Goal: Task Accomplishment & Management: Use online tool/utility

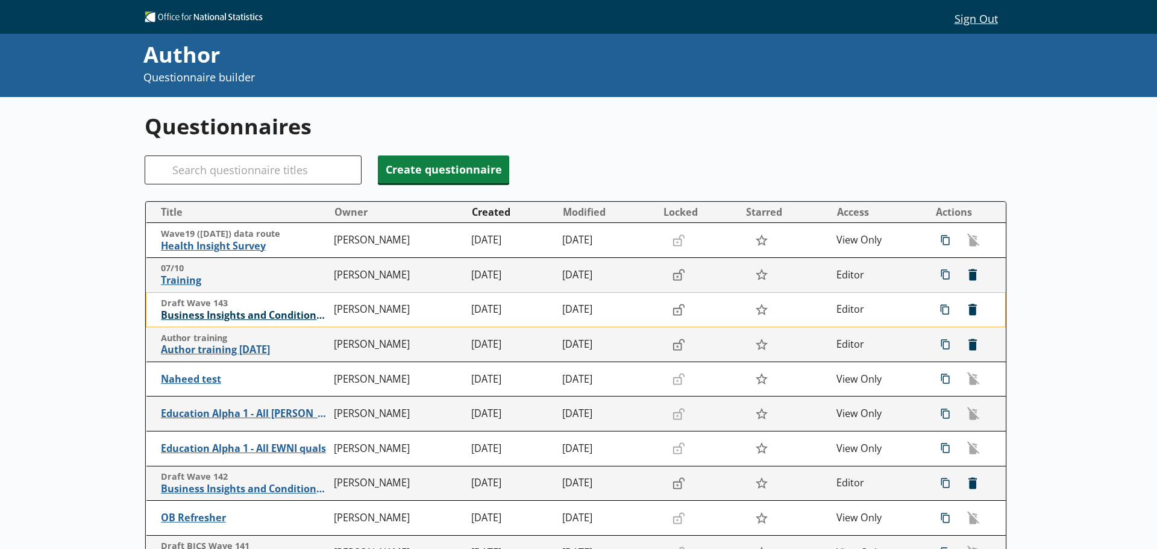
click at [289, 313] on span "Business Insights and Conditions Survey (BICS) draft" at bounding box center [244, 315] width 167 height 13
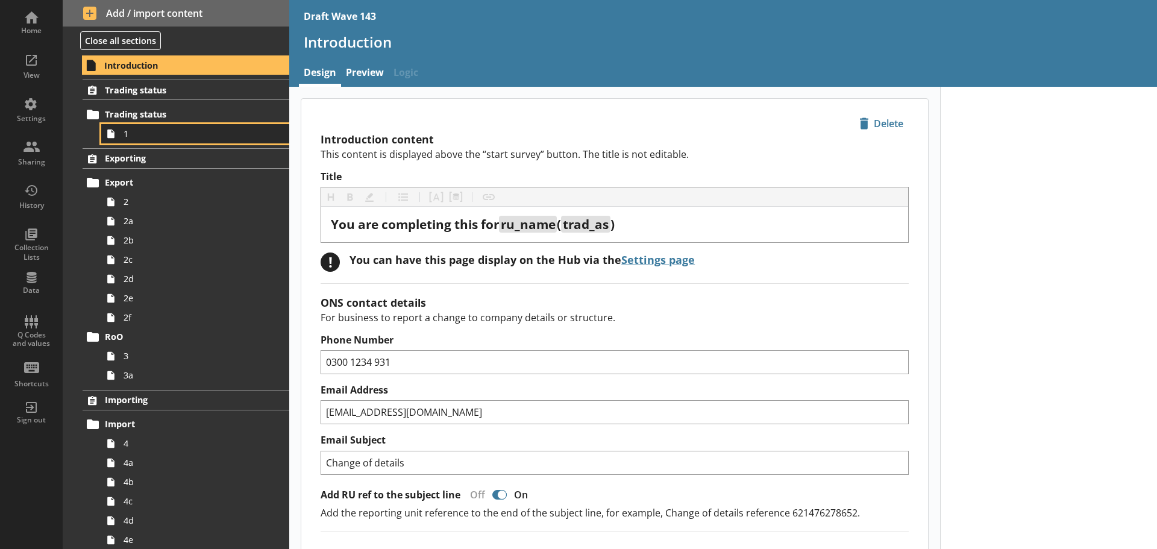
click at [171, 134] on span "1" at bounding box center [191, 133] width 134 height 11
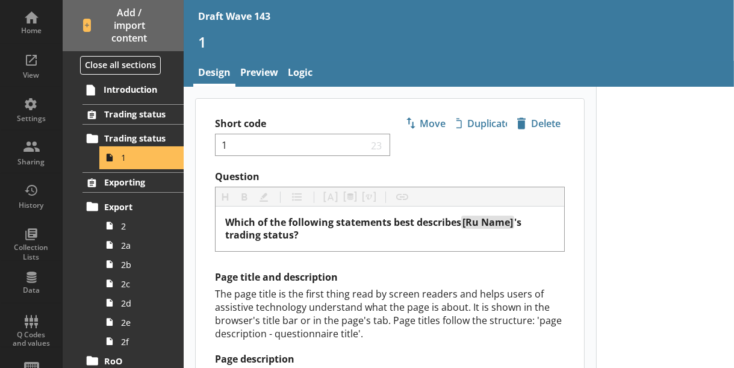
type textarea "x"
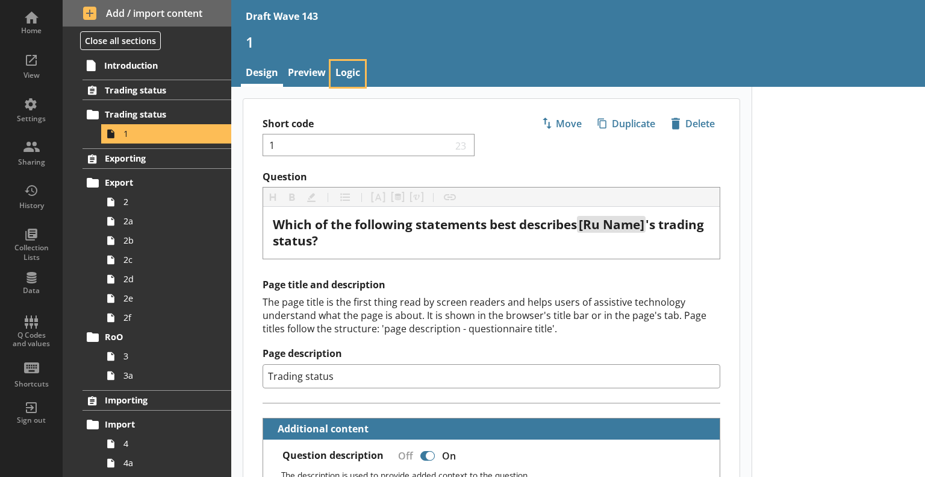
click at [363, 72] on link "Logic" at bounding box center [348, 74] width 34 height 26
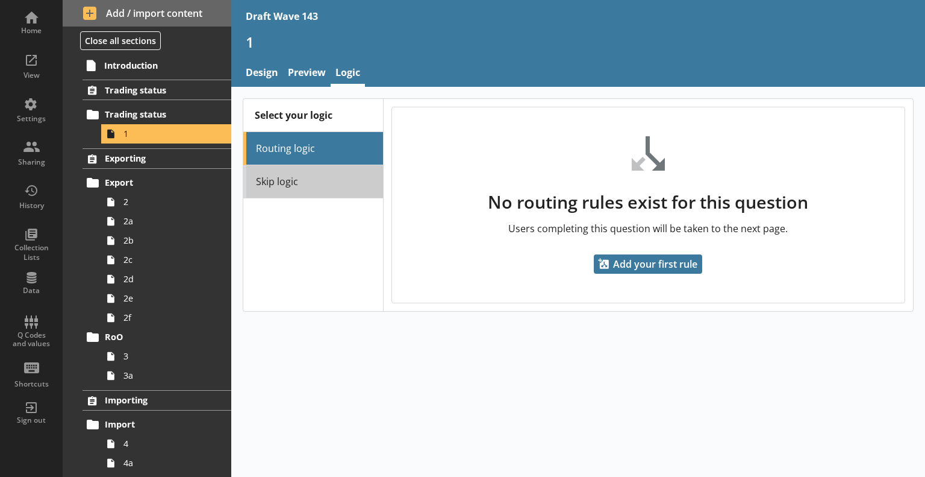
click at [324, 187] on link "Skip logic" at bounding box center [313, 181] width 140 height 33
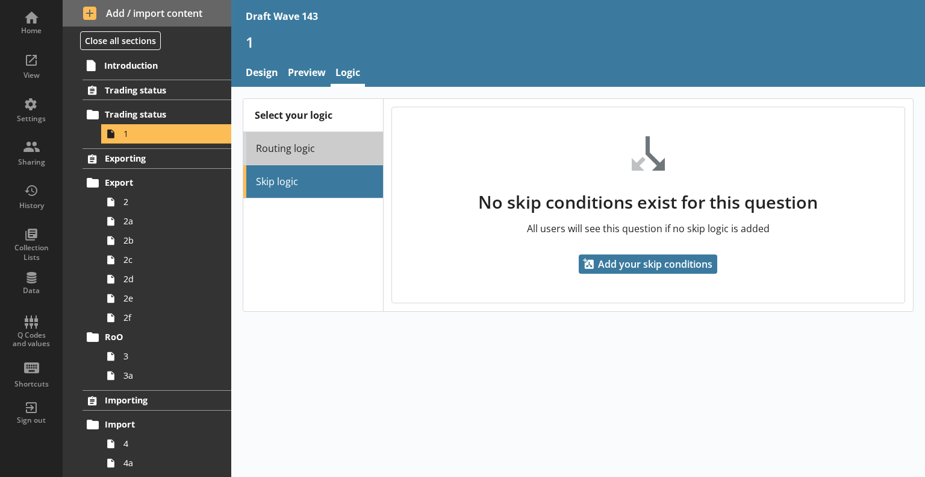
click at [323, 149] on link "Routing logic" at bounding box center [313, 148] width 140 height 33
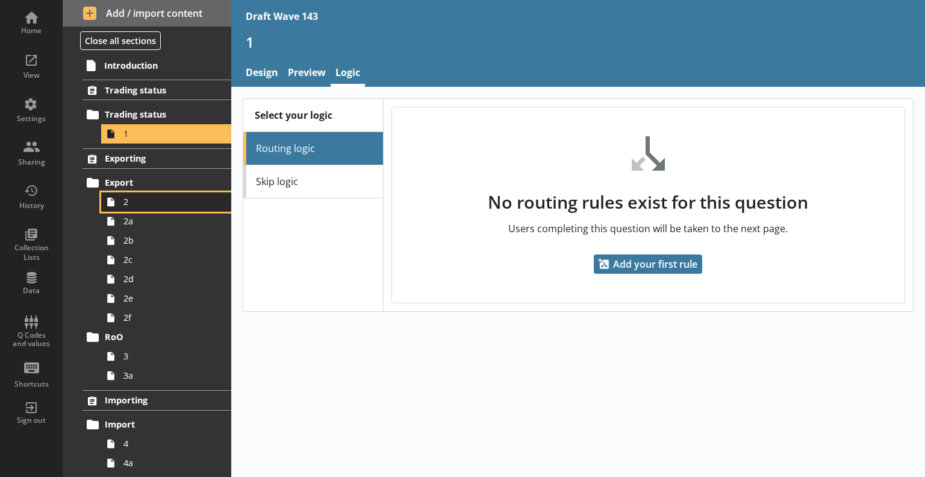
click at [145, 198] on span "2" at bounding box center [169, 201] width 91 height 11
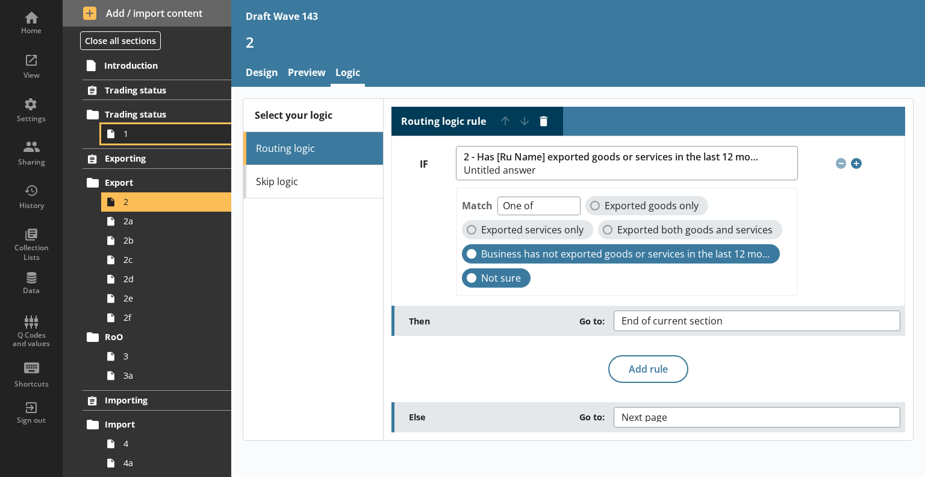
click at [164, 134] on span "1" at bounding box center [169, 133] width 91 height 11
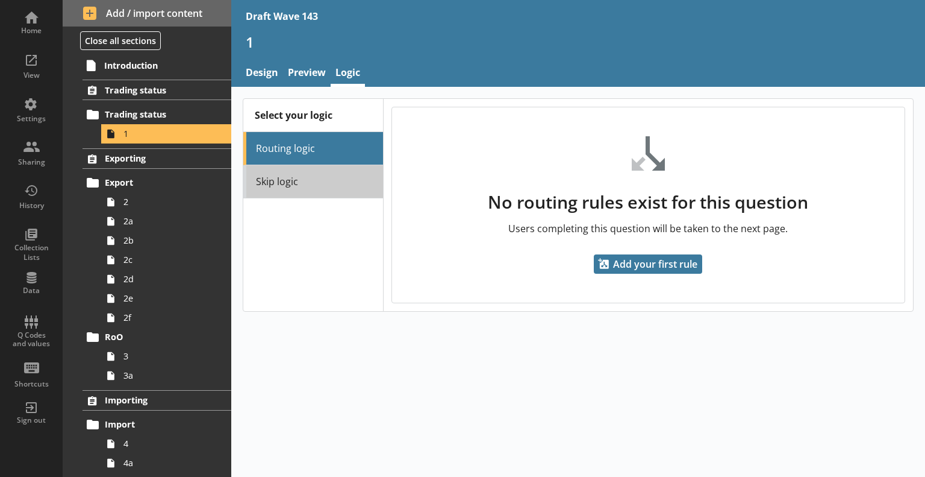
click at [302, 179] on link "Skip logic" at bounding box center [313, 181] width 140 height 33
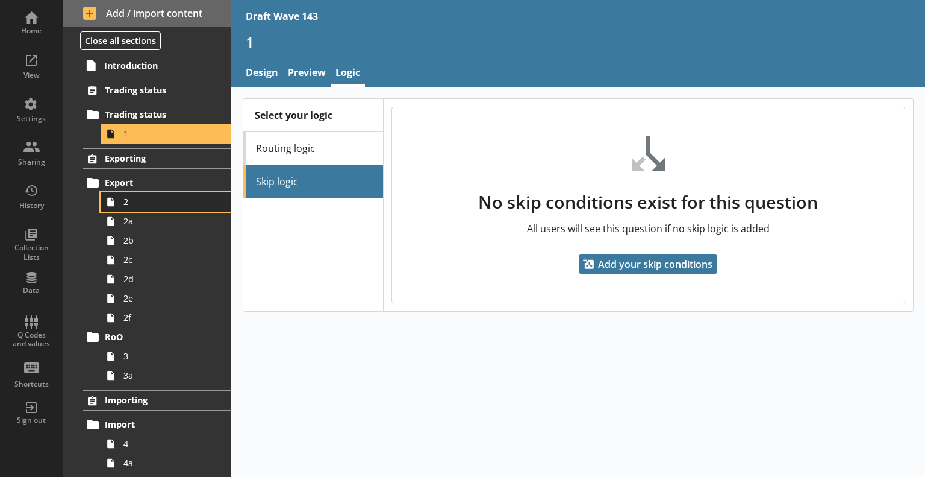
click at [140, 196] on span "2" at bounding box center [169, 201] width 91 height 11
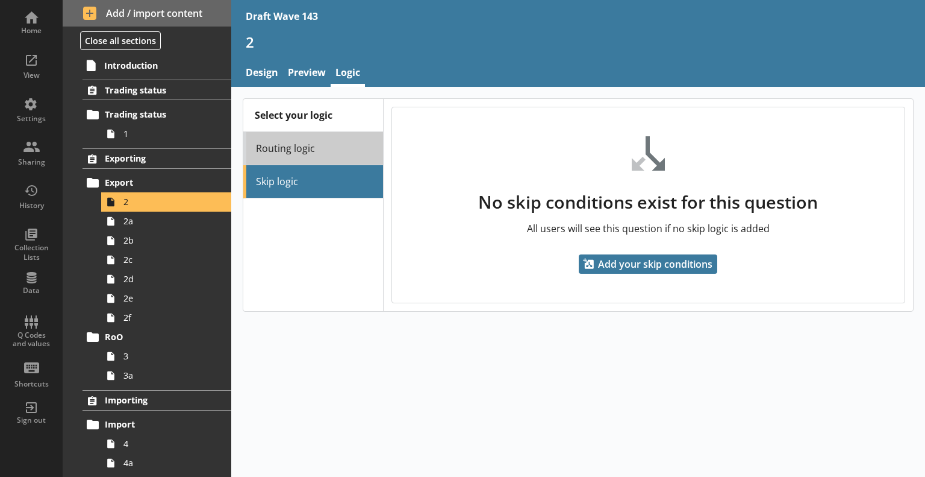
click at [282, 148] on link "Routing logic" at bounding box center [313, 148] width 140 height 33
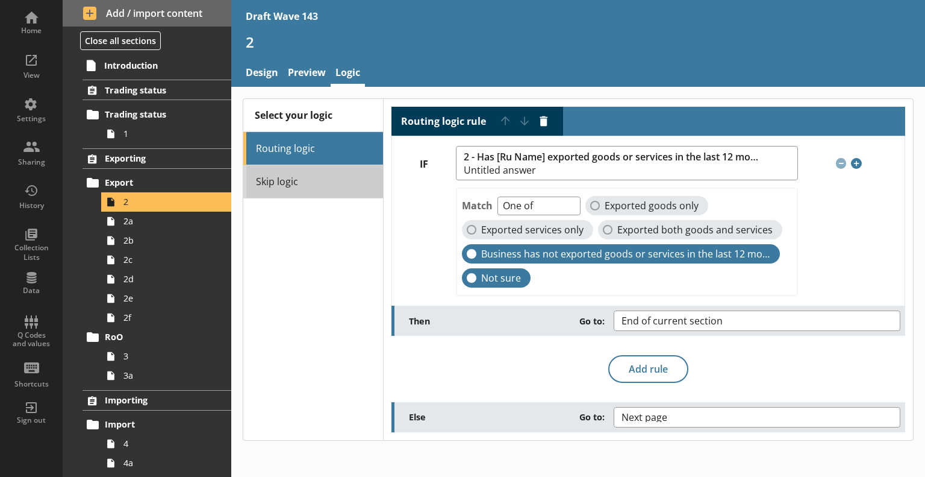
click at [271, 184] on link "Skip logic" at bounding box center [313, 181] width 140 height 33
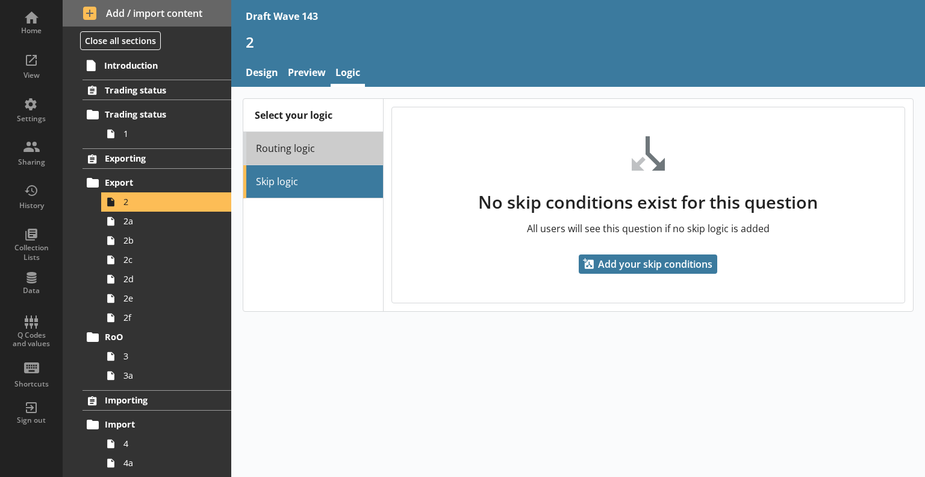
click at [290, 146] on link "Routing logic" at bounding box center [313, 148] width 140 height 33
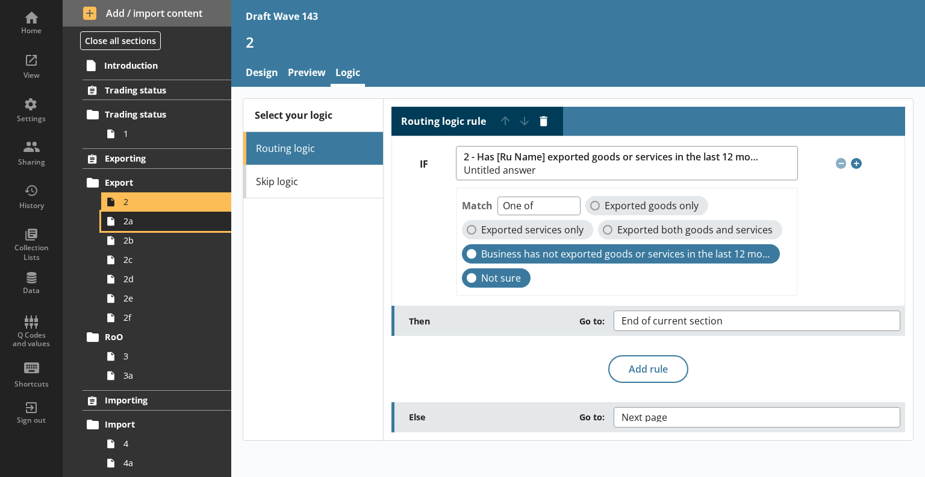
click at [137, 221] on span "2a" at bounding box center [169, 220] width 91 height 11
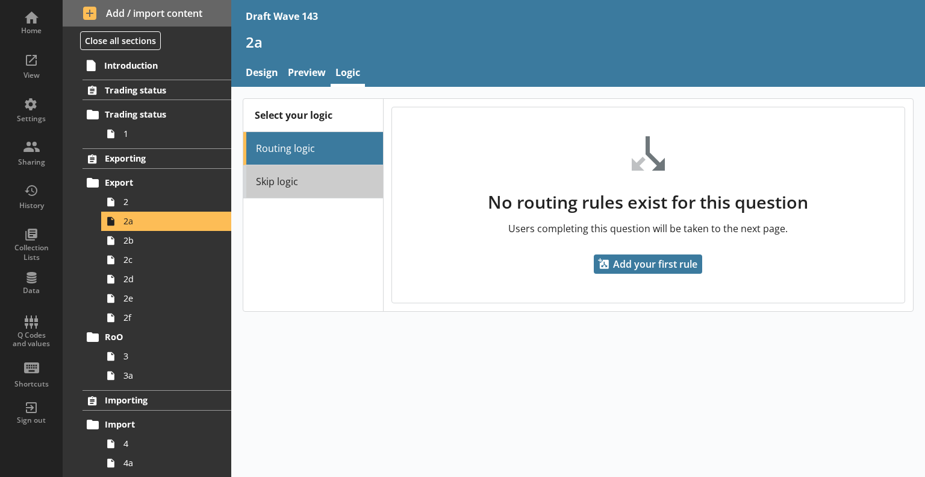
click at [327, 181] on link "Skip logic" at bounding box center [313, 181] width 140 height 33
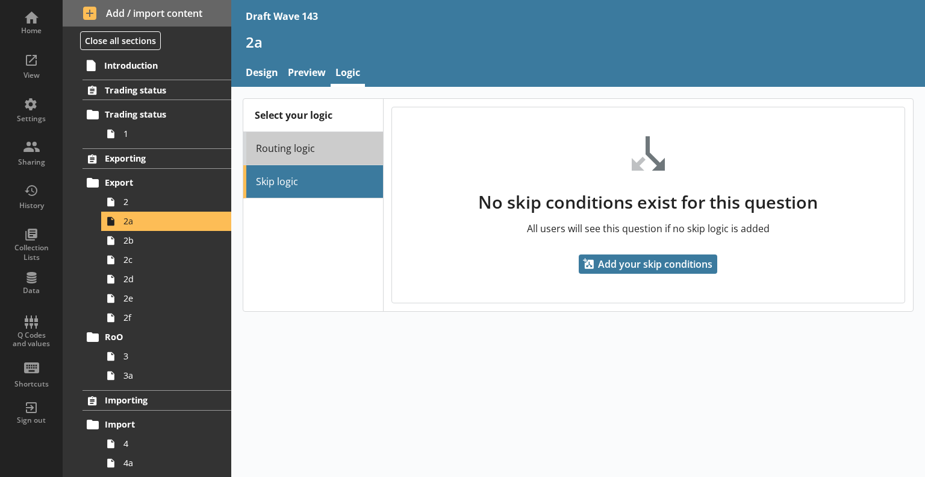
click at [314, 146] on link "Routing logic" at bounding box center [313, 148] width 140 height 33
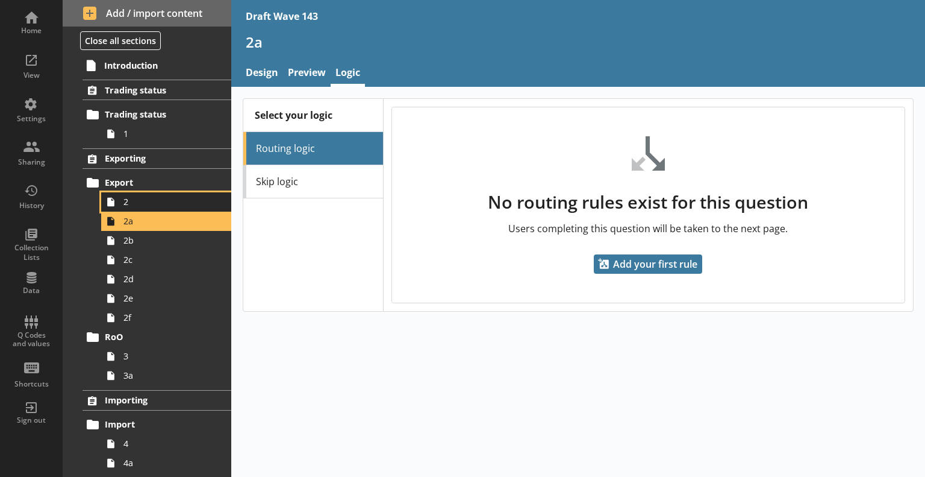
click at [167, 204] on span "2" at bounding box center [169, 201] width 91 height 11
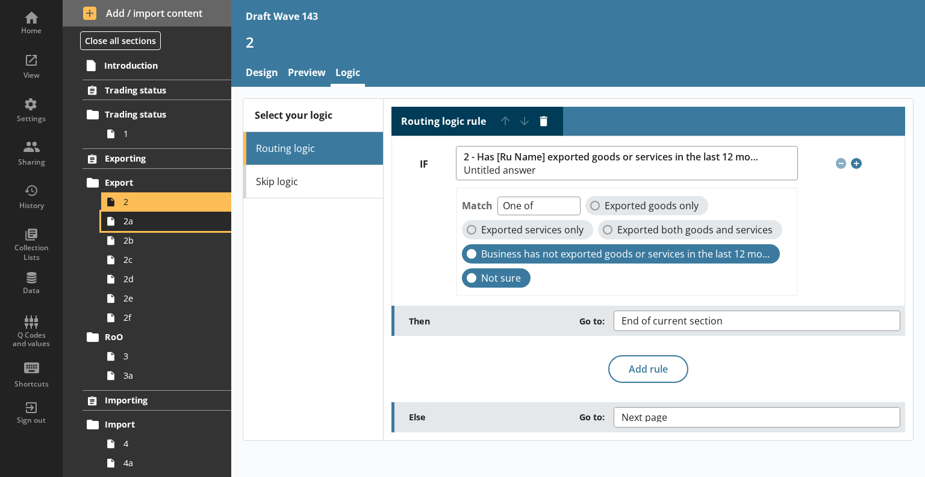
click at [163, 224] on span "2a" at bounding box center [169, 220] width 91 height 11
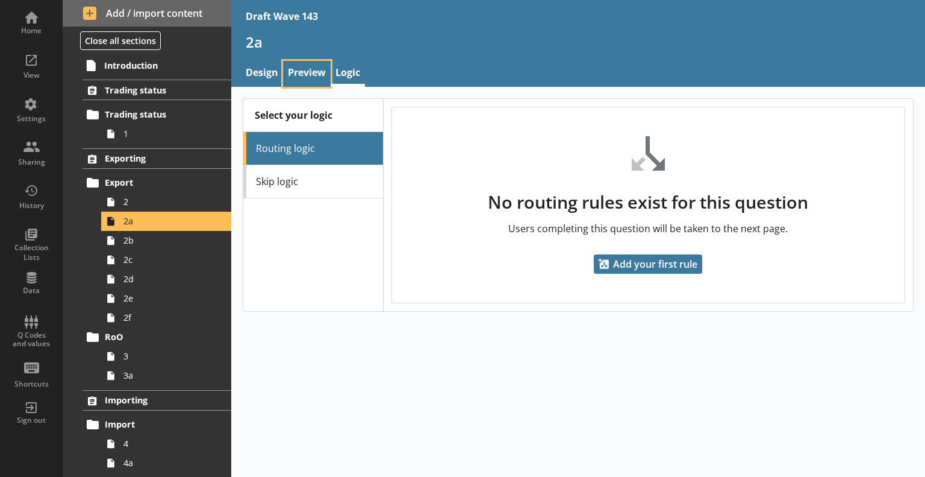
click at [315, 79] on link "Preview" at bounding box center [307, 74] width 48 height 26
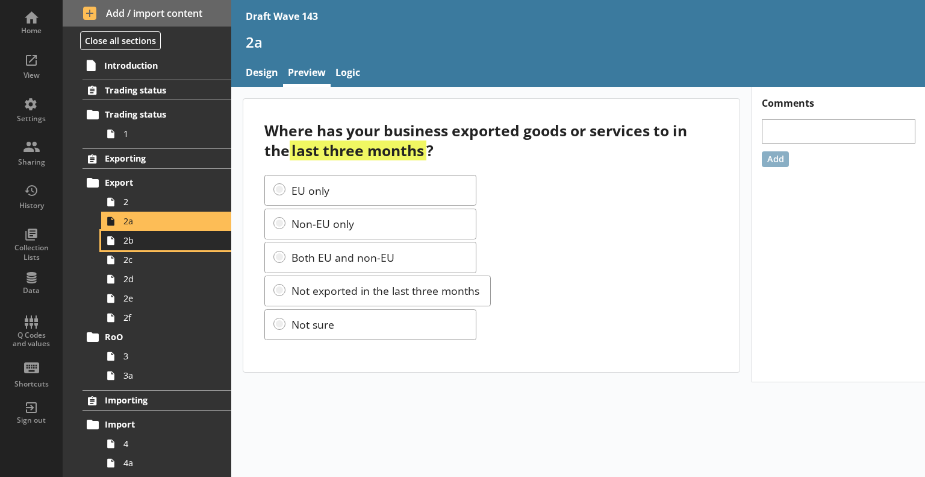
click at [181, 237] on span "2b" at bounding box center [169, 239] width 91 height 11
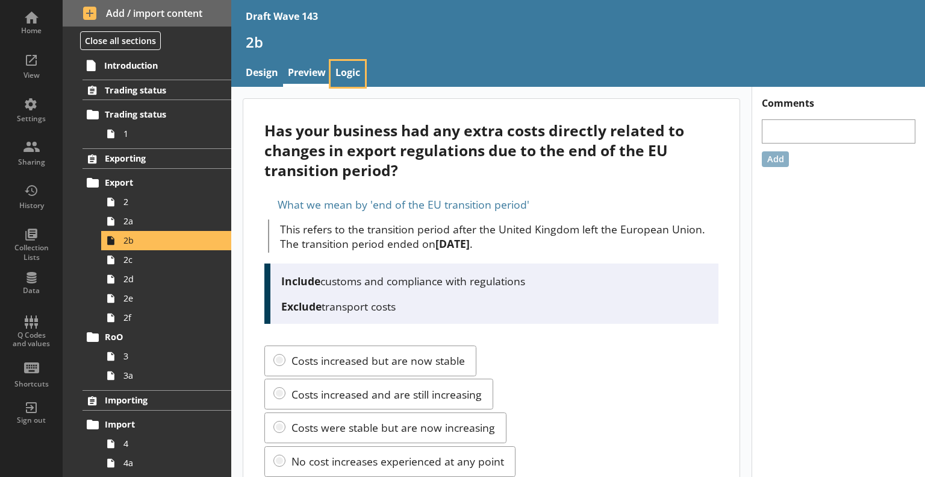
click at [347, 69] on link "Logic" at bounding box center [348, 74] width 34 height 26
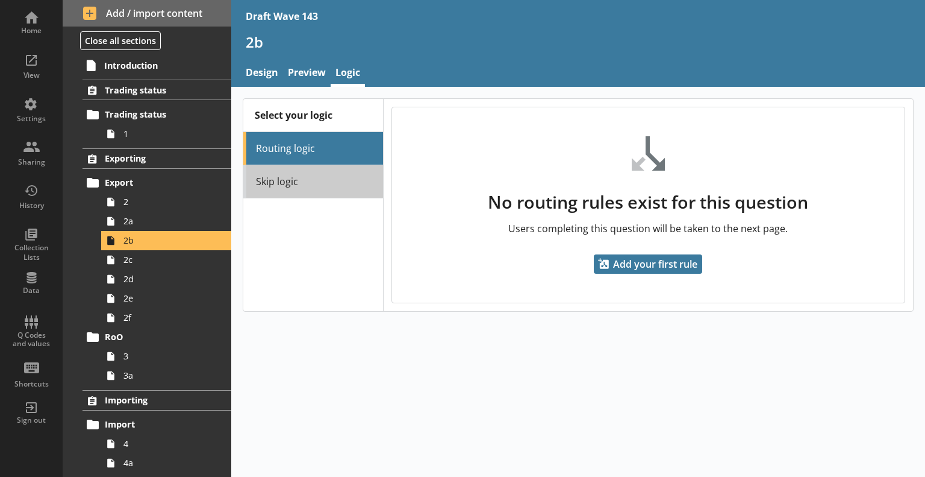
click at [333, 180] on link "Skip logic" at bounding box center [313, 181] width 140 height 33
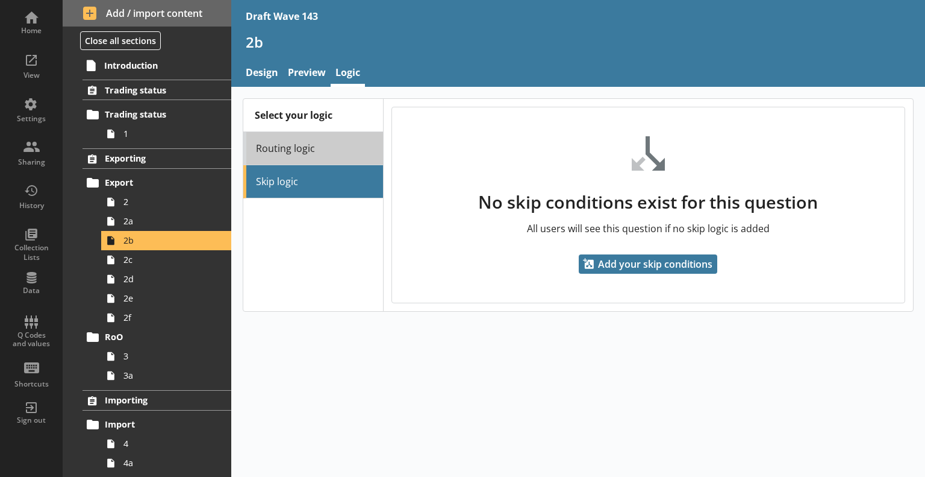
click at [337, 153] on link "Routing logic" at bounding box center [313, 148] width 140 height 33
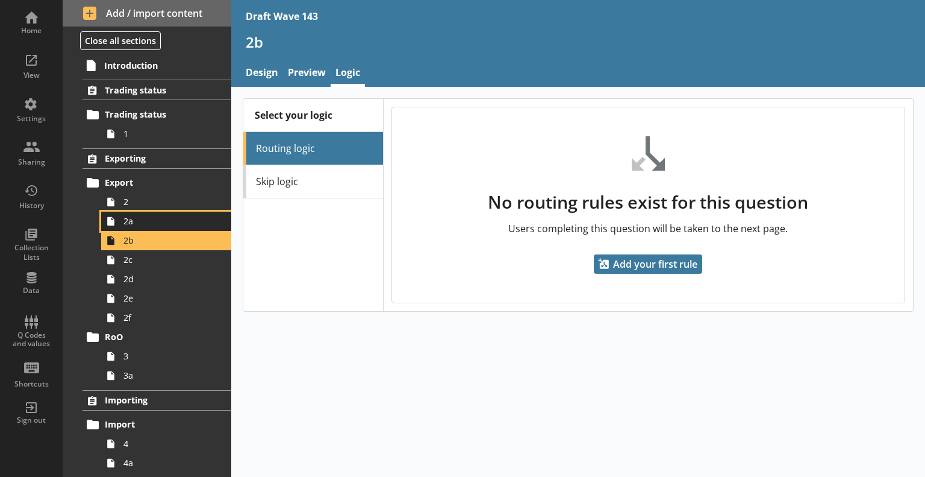
click at [178, 222] on span "2a" at bounding box center [169, 220] width 91 height 11
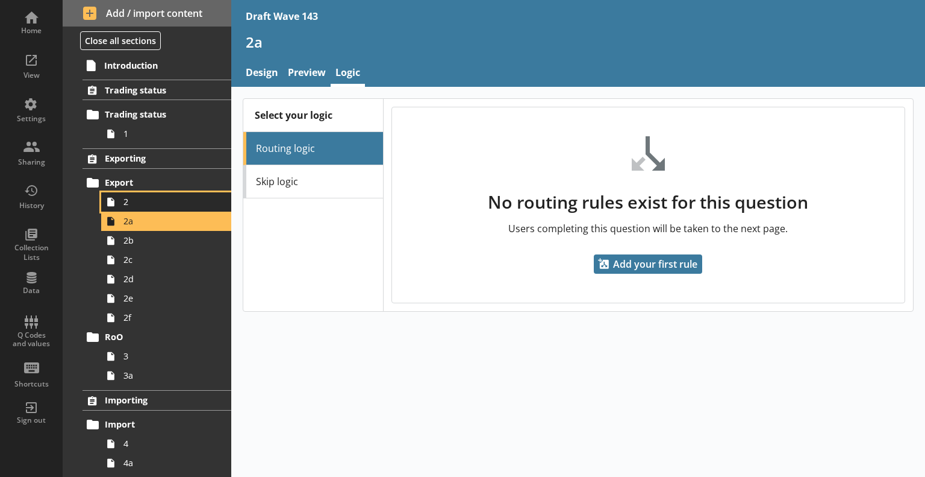
click at [177, 200] on span "2" at bounding box center [169, 201] width 91 height 11
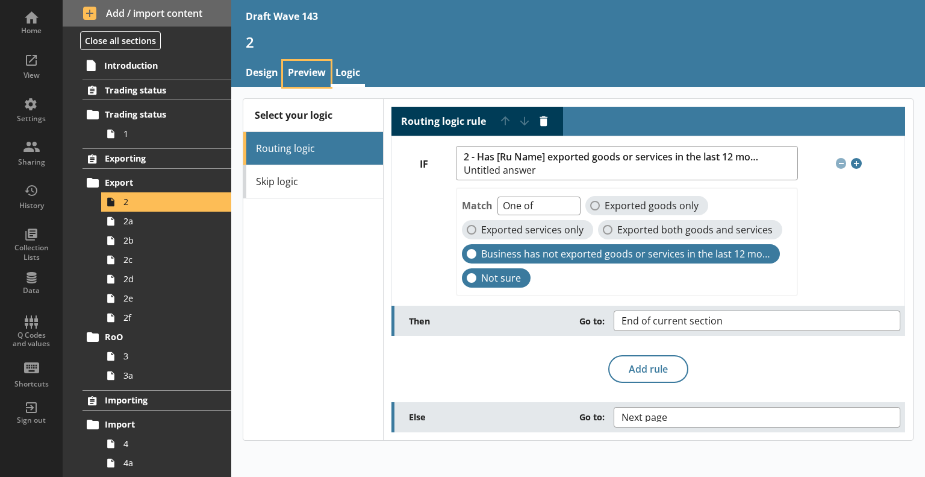
click at [311, 81] on link "Preview" at bounding box center [307, 74] width 48 height 26
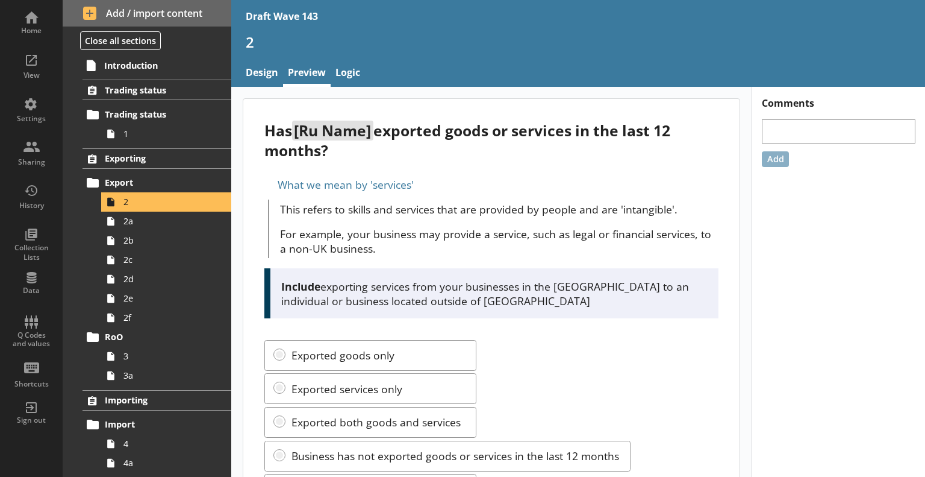
click at [366, 72] on nav "Design Preview Logic" at bounding box center [578, 74] width 694 height 26
click at [352, 72] on link "Logic" at bounding box center [348, 74] width 34 height 26
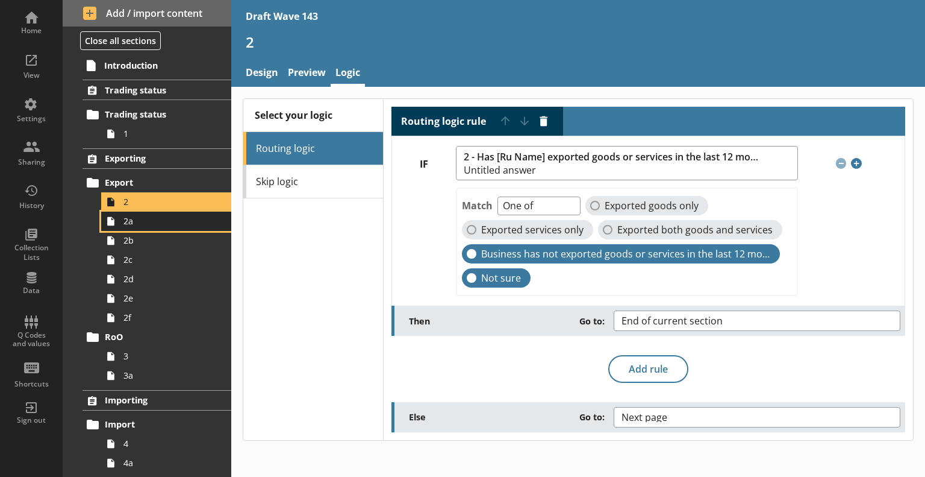
click at [178, 224] on span "2a" at bounding box center [169, 220] width 91 height 11
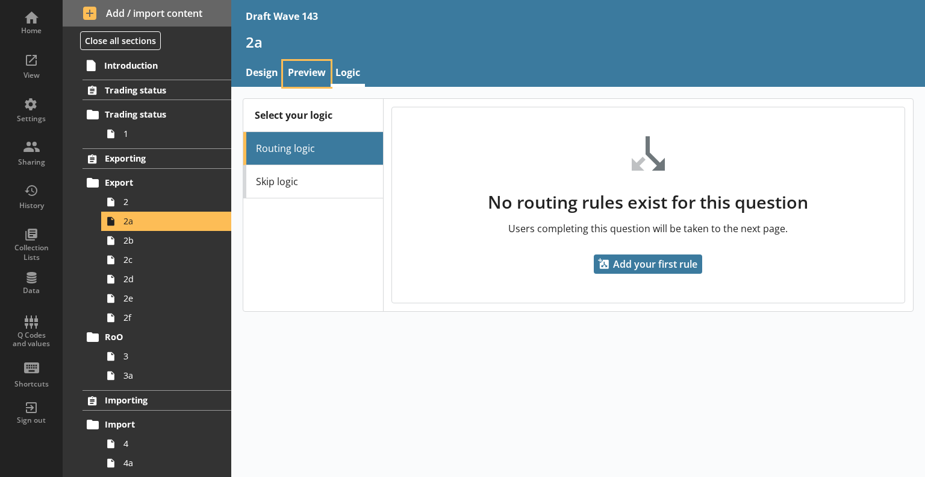
click at [307, 68] on link "Preview" at bounding box center [307, 74] width 48 height 26
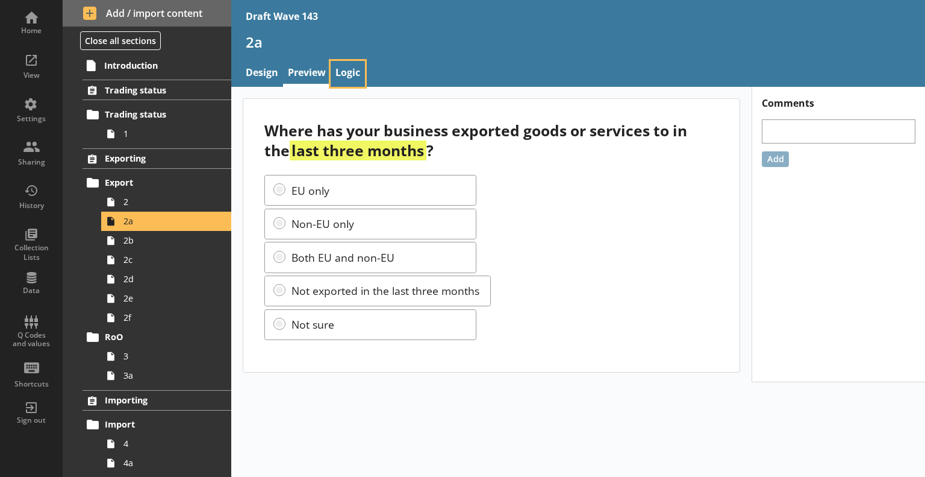
click at [350, 63] on link "Logic" at bounding box center [348, 74] width 34 height 26
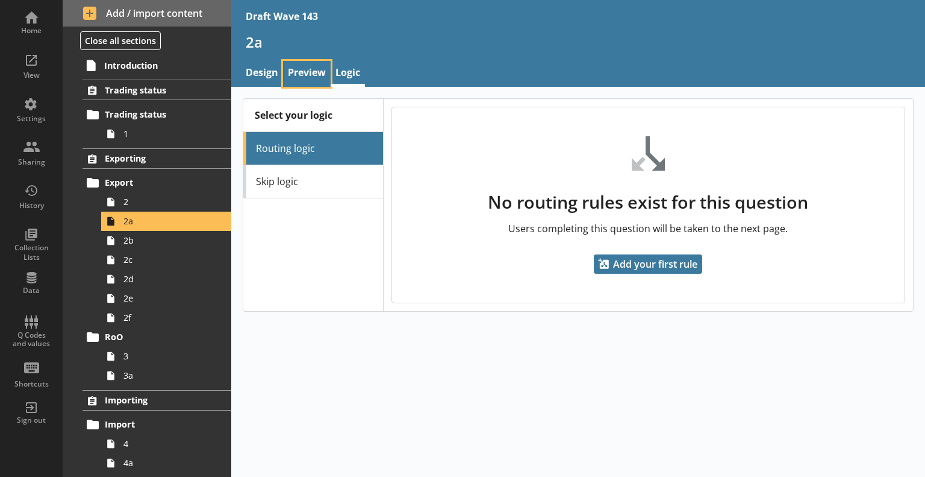
click at [304, 72] on link "Preview" at bounding box center [307, 74] width 48 height 26
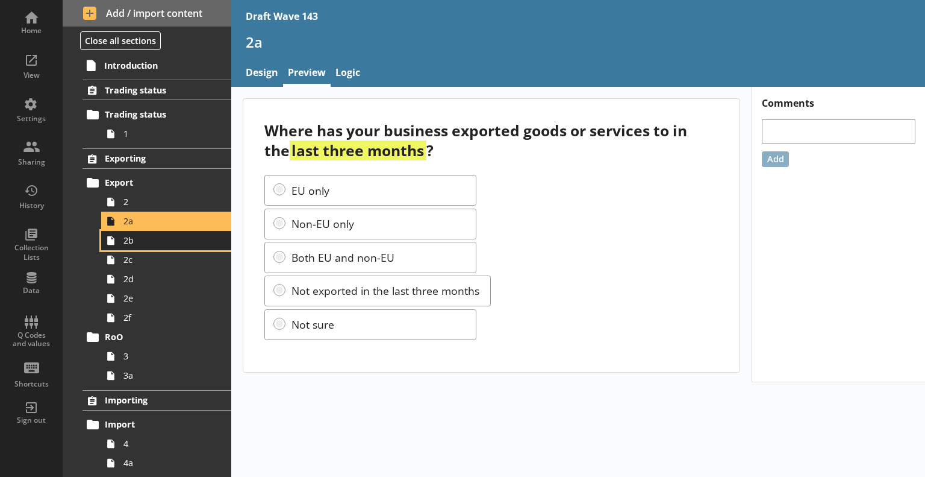
click at [135, 240] on span "2b" at bounding box center [169, 239] width 91 height 11
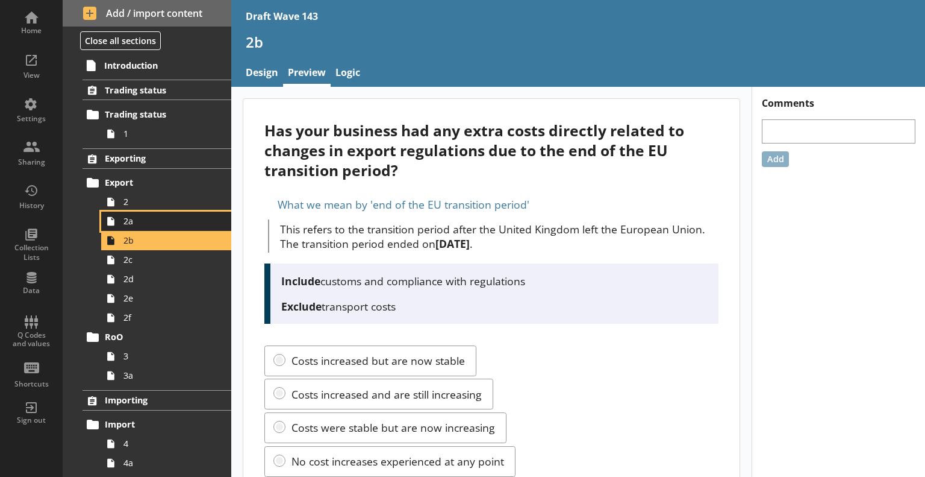
click at [136, 224] on span "2a" at bounding box center [169, 220] width 91 height 11
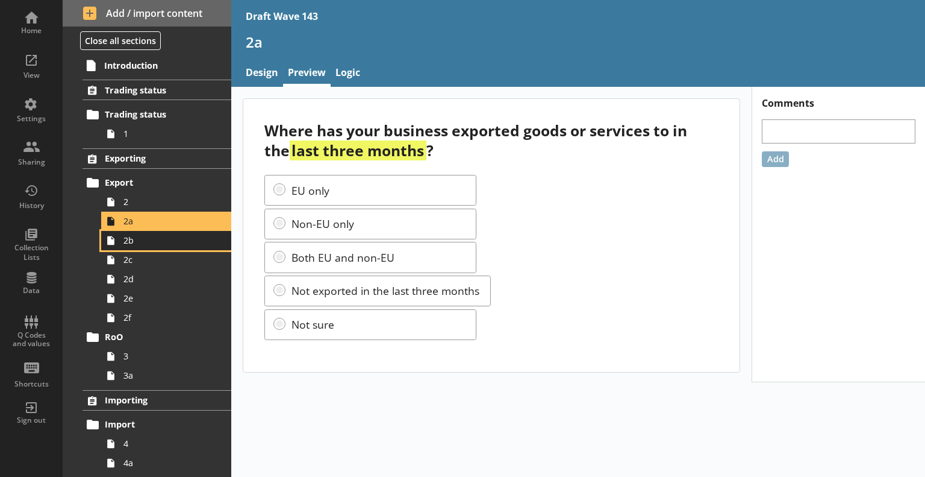
click at [130, 243] on span "2b" at bounding box center [169, 239] width 91 height 11
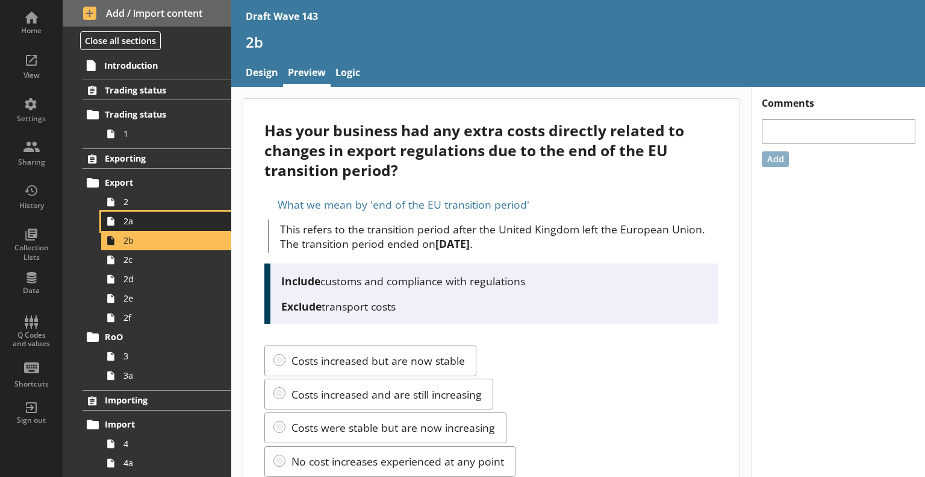
click at [127, 222] on span "2a" at bounding box center [169, 220] width 91 height 11
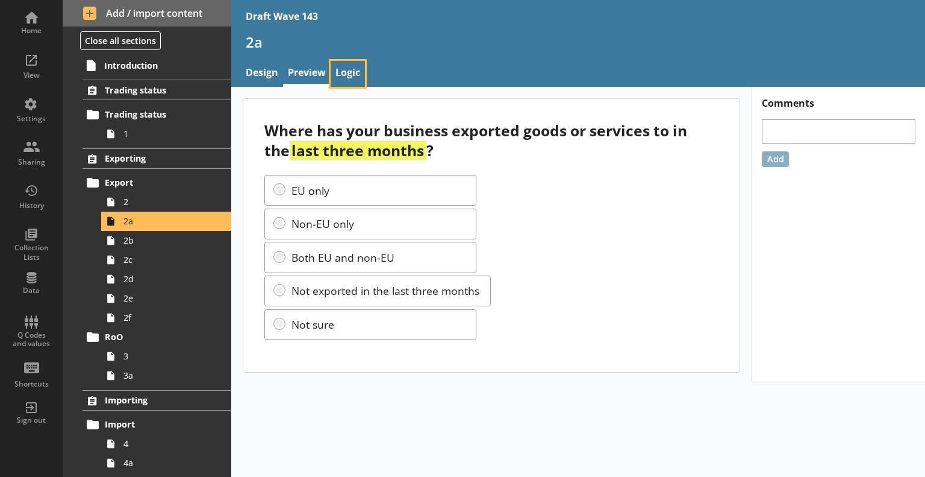
click at [348, 79] on link "Logic" at bounding box center [348, 74] width 34 height 26
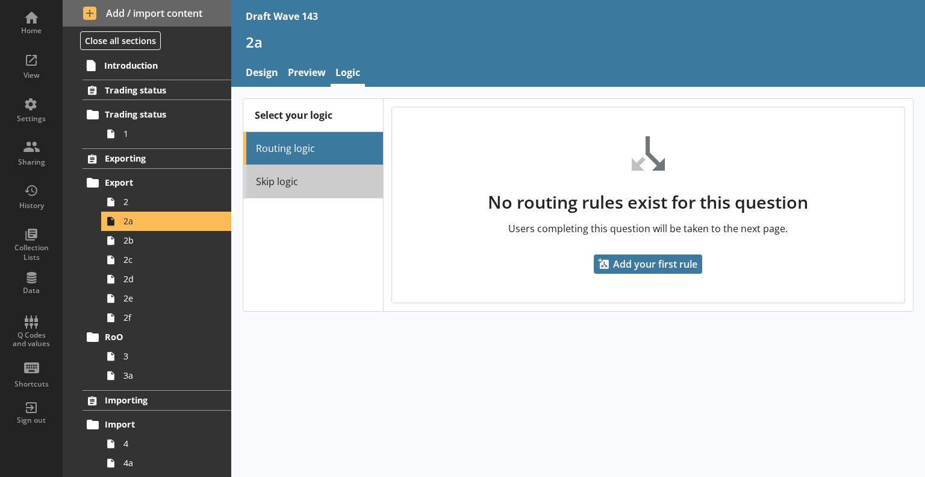
click at [318, 174] on link "Skip logic" at bounding box center [313, 181] width 140 height 33
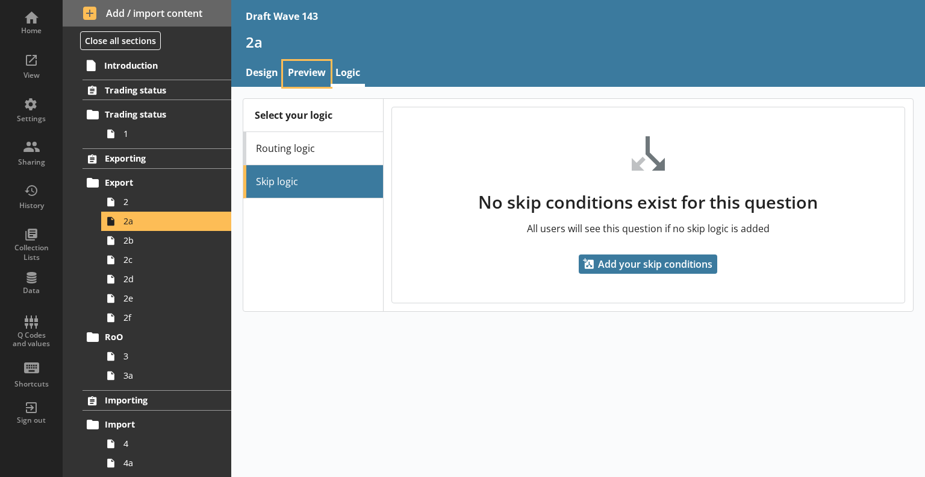
click at [310, 73] on link "Preview" at bounding box center [307, 74] width 48 height 26
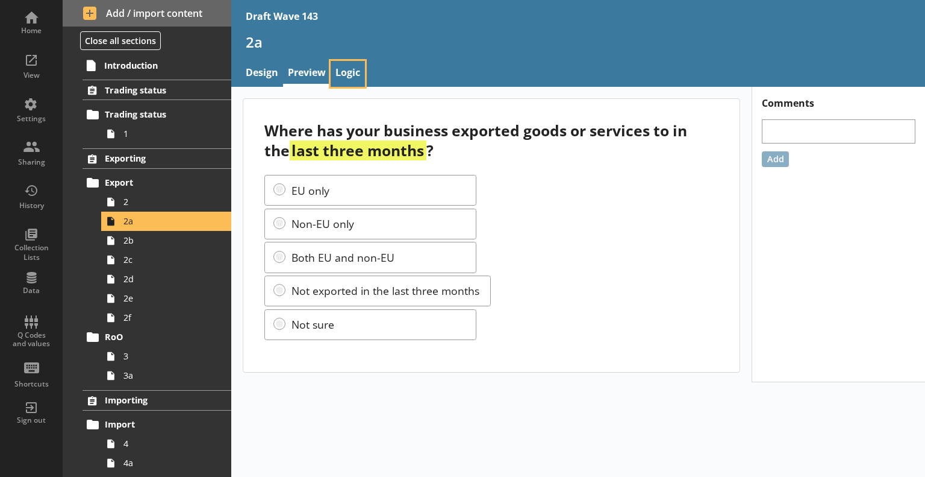
click at [350, 67] on link "Logic" at bounding box center [348, 74] width 34 height 26
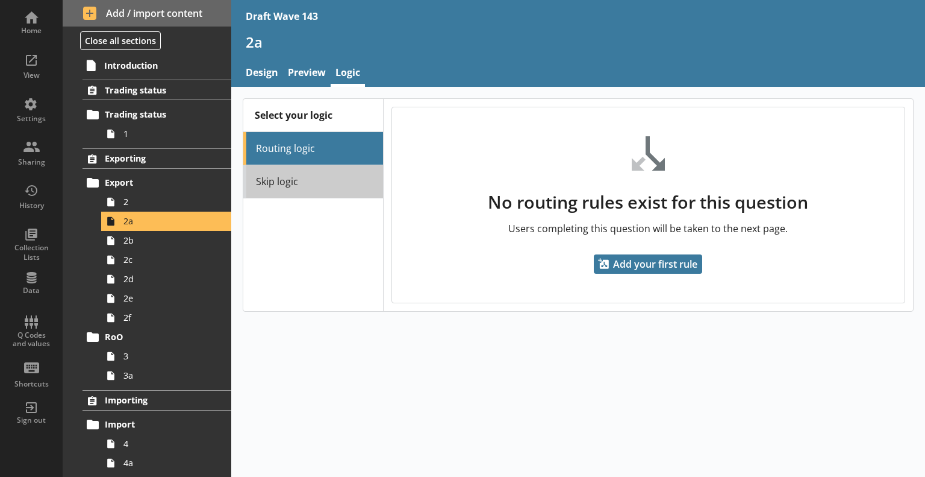
click at [337, 180] on link "Skip logic" at bounding box center [313, 181] width 140 height 33
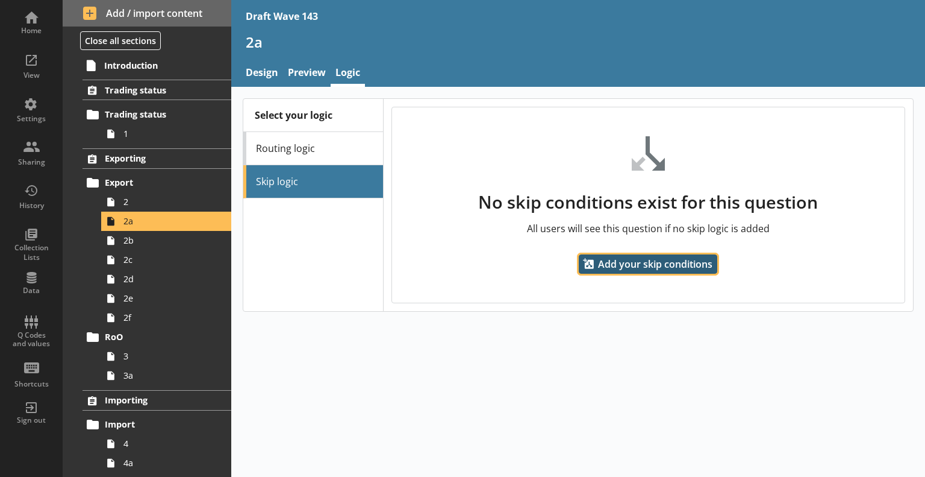
click at [637, 268] on span "Add your skip conditions" at bounding box center [648, 263] width 139 height 19
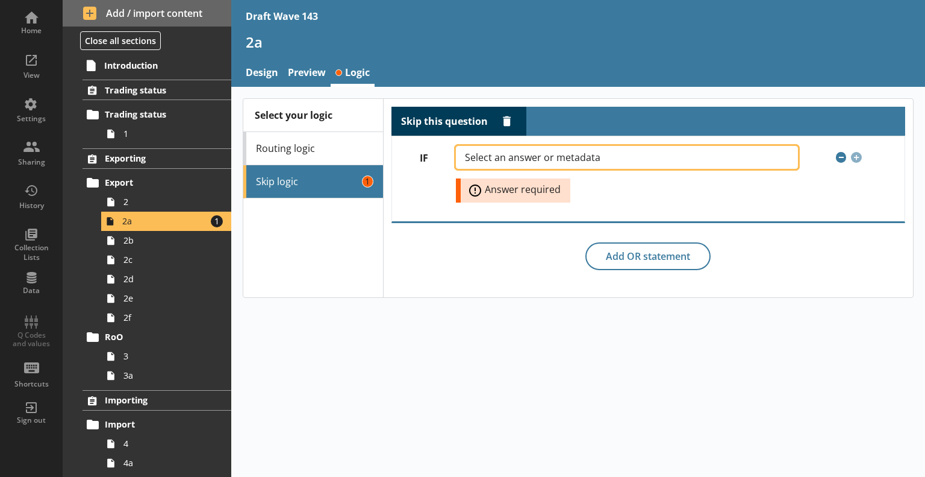
click at [563, 150] on button "Select an answer or metadata" at bounding box center [627, 157] width 342 height 23
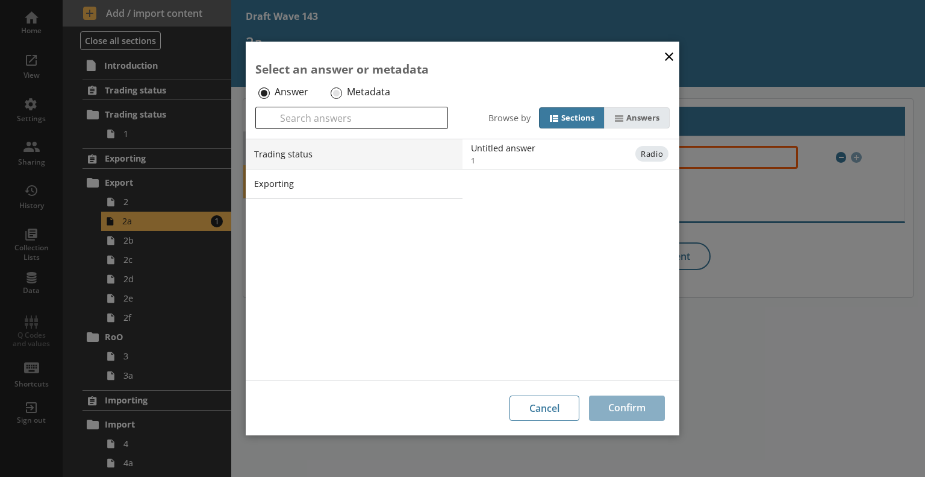
click at [615, 119] on icon at bounding box center [620, 118] width 10 height 10
click at [0, 0] on input "Answers" at bounding box center [0, 0] width 0 height 0
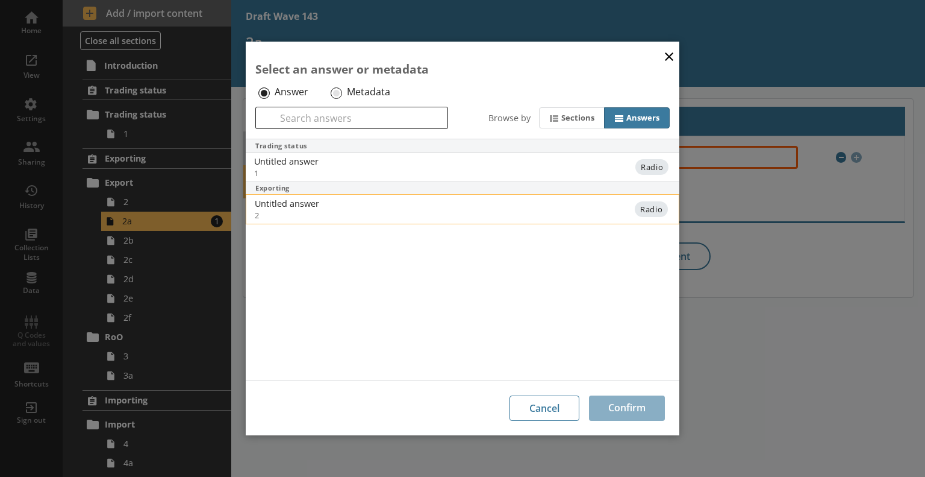
click at [472, 202] on div "Untitled answer" at bounding box center [376, 203] width 243 height 11
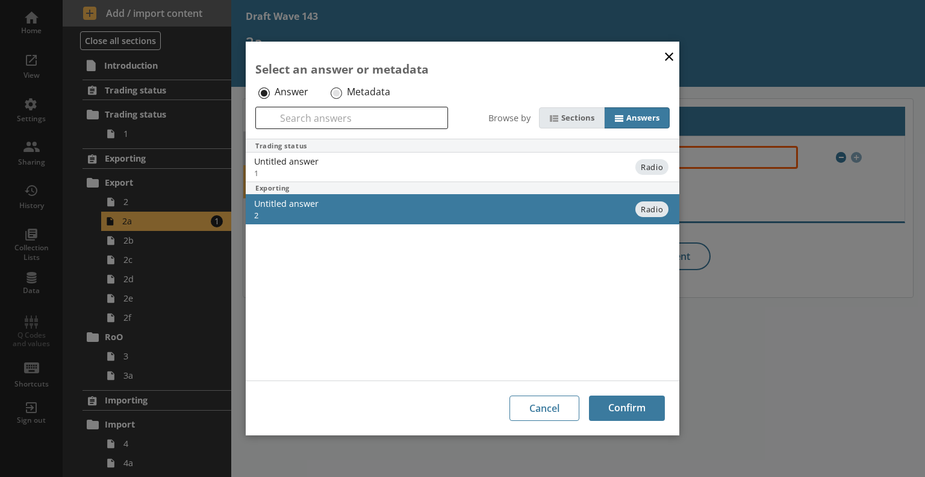
click at [574, 114] on div "Sections" at bounding box center [578, 118] width 33 height 10
click at [0, 0] on input "Sections" at bounding box center [0, 0] width 0 height 0
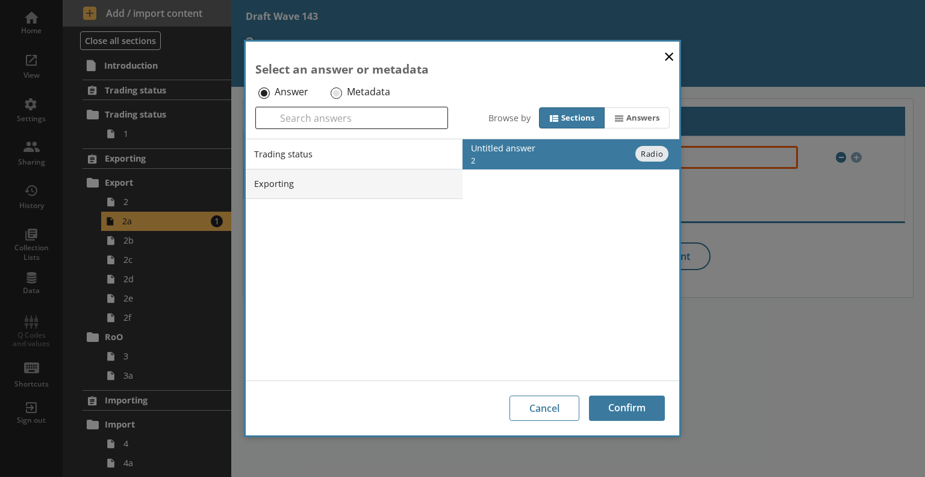
click at [422, 181] on li "Exporting" at bounding box center [354, 184] width 217 height 30
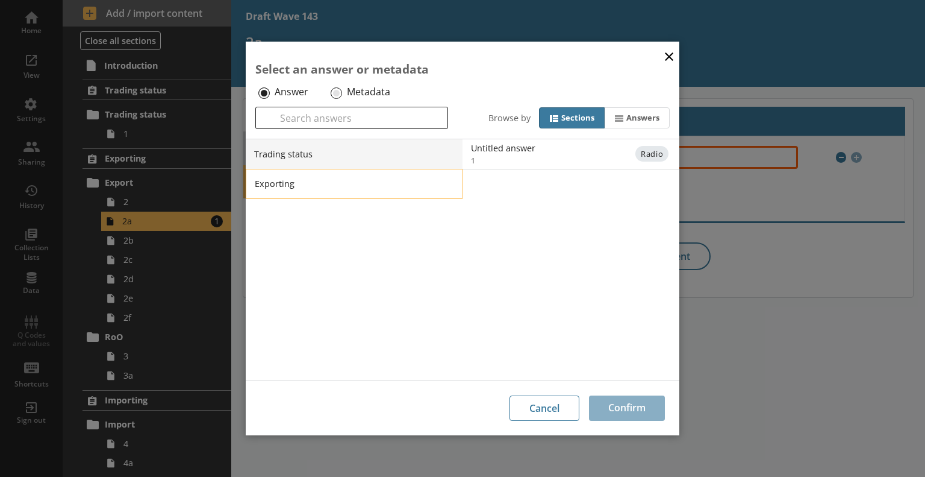
click at [431, 187] on li "Exporting" at bounding box center [354, 184] width 217 height 30
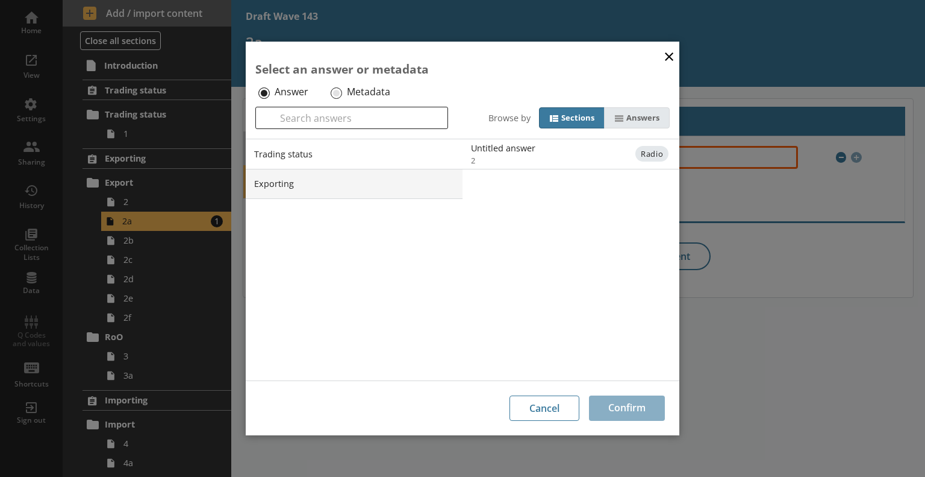
click at [644, 122] on div "Answers" at bounding box center [643, 118] width 33 height 10
click at [0, 0] on input "Answers" at bounding box center [0, 0] width 0 height 0
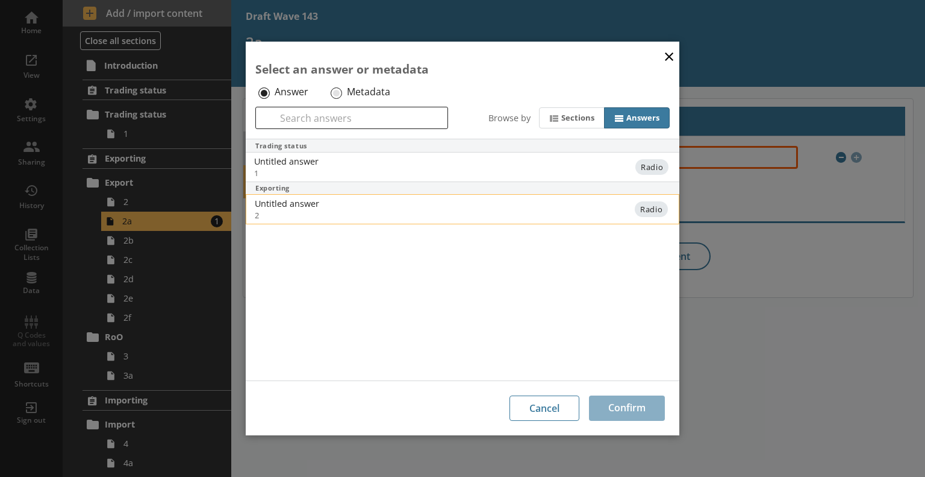
click at [526, 216] on div "Untitled answer 2" at bounding box center [442, 209] width 374 height 23
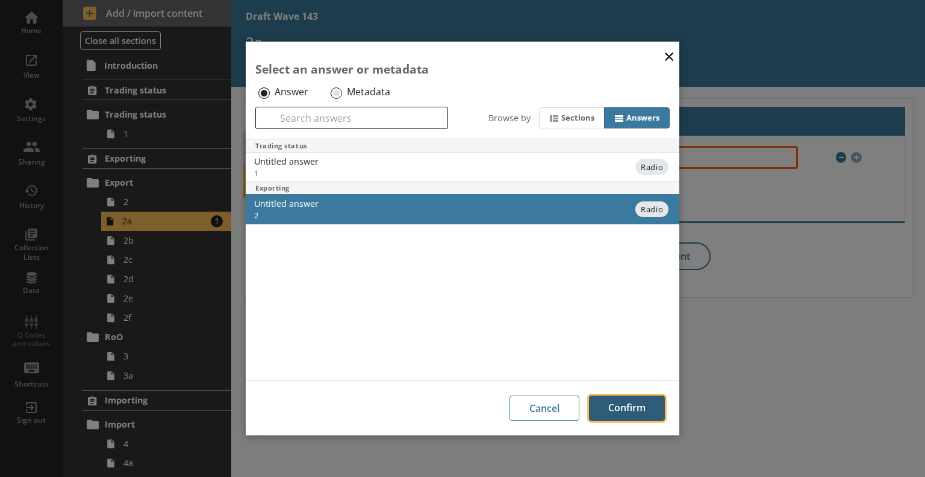
click at [624, 407] on button "Confirm" at bounding box center [627, 407] width 76 height 25
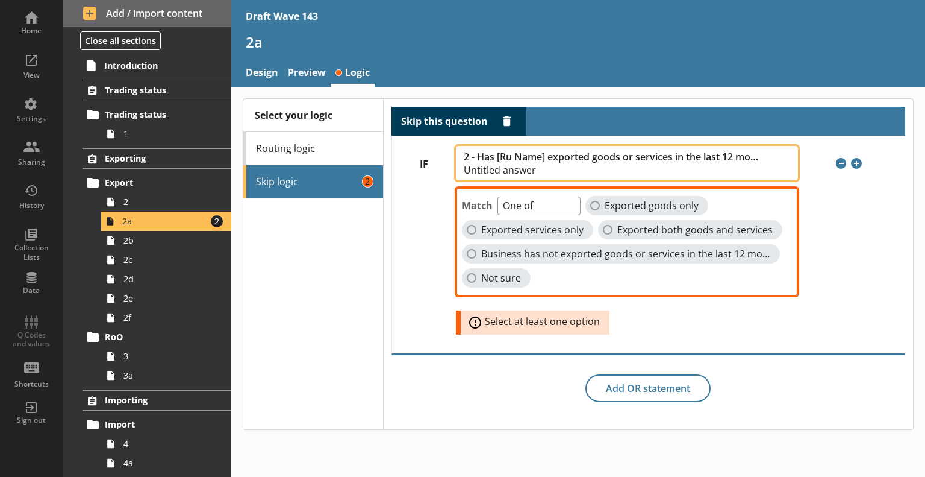
click at [627, 163] on span "2 - Has [Ru Name] exported goods or services in the last 12 months? Untitled an…" at bounding box center [621, 162] width 315 height 23
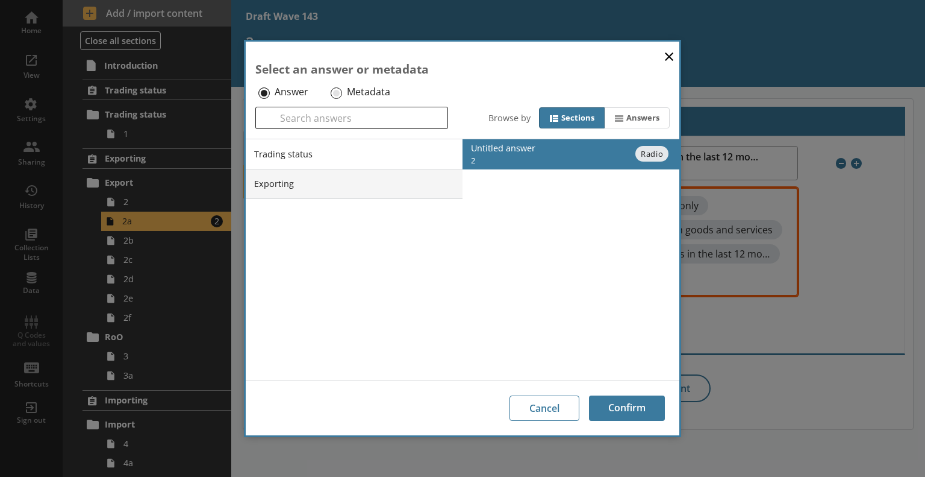
click at [419, 181] on li "Exporting" at bounding box center [354, 184] width 217 height 30
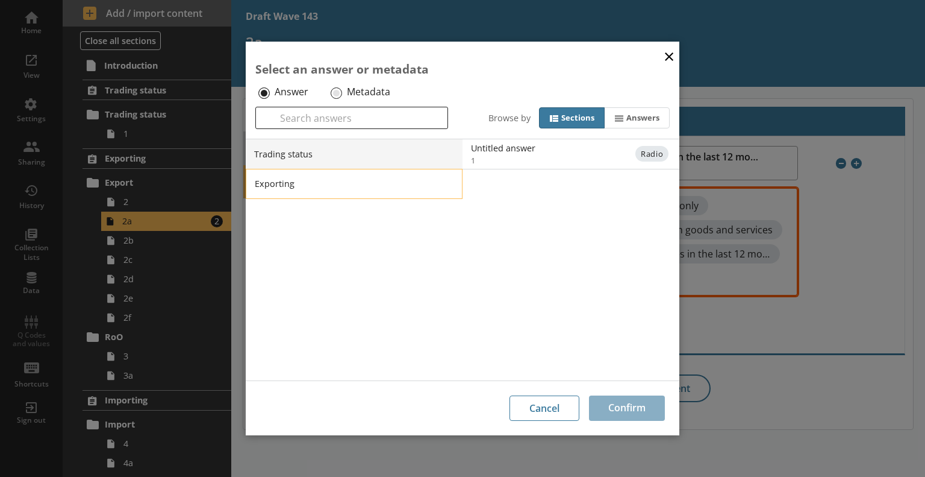
click at [448, 178] on li "Exporting" at bounding box center [354, 184] width 217 height 30
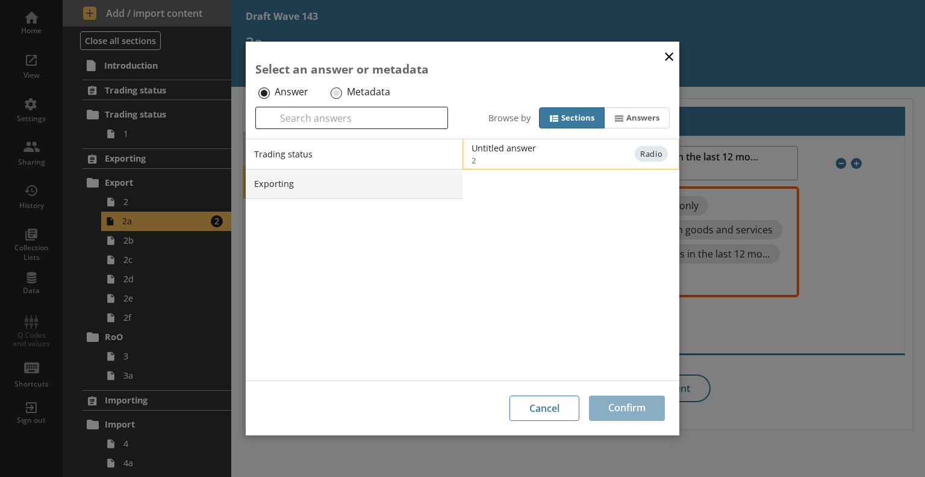
click at [516, 152] on div "Untitled answer" at bounding box center [593, 147] width 243 height 11
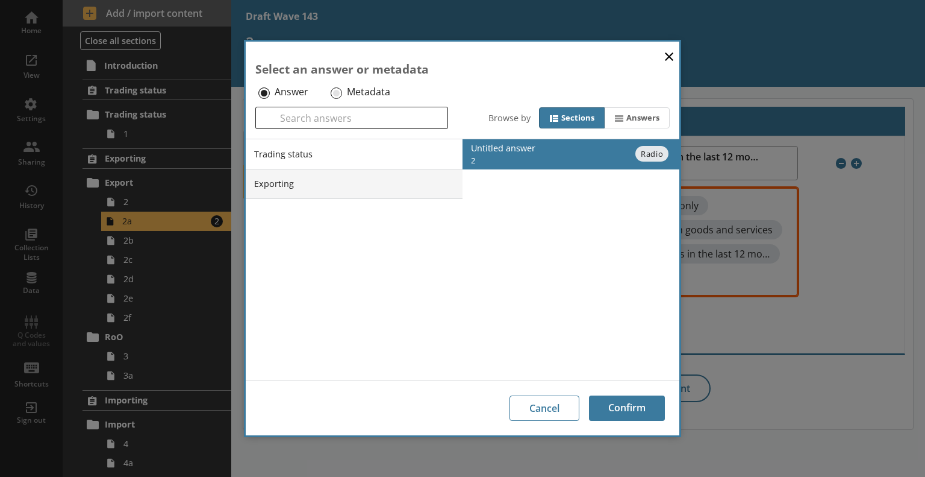
click at [432, 177] on li "Exporting" at bounding box center [354, 184] width 217 height 30
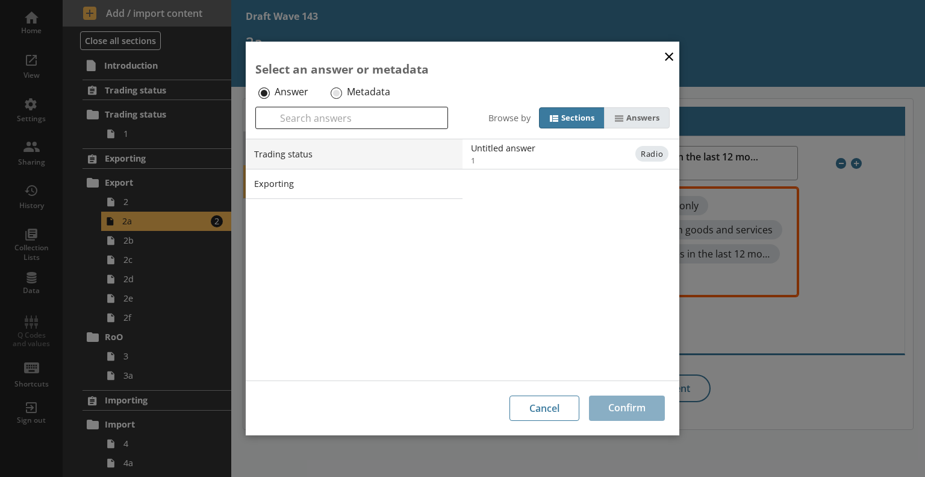
click at [618, 121] on icon at bounding box center [619, 118] width 8 height 7
click at [0, 0] on input "Answers" at bounding box center [0, 0] width 0 height 0
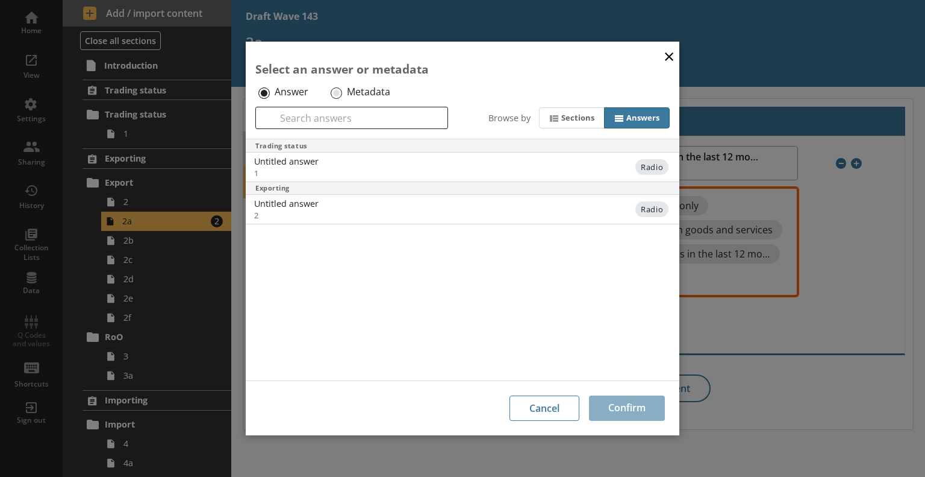
click at [668, 59] on button "×" at bounding box center [669, 55] width 18 height 27
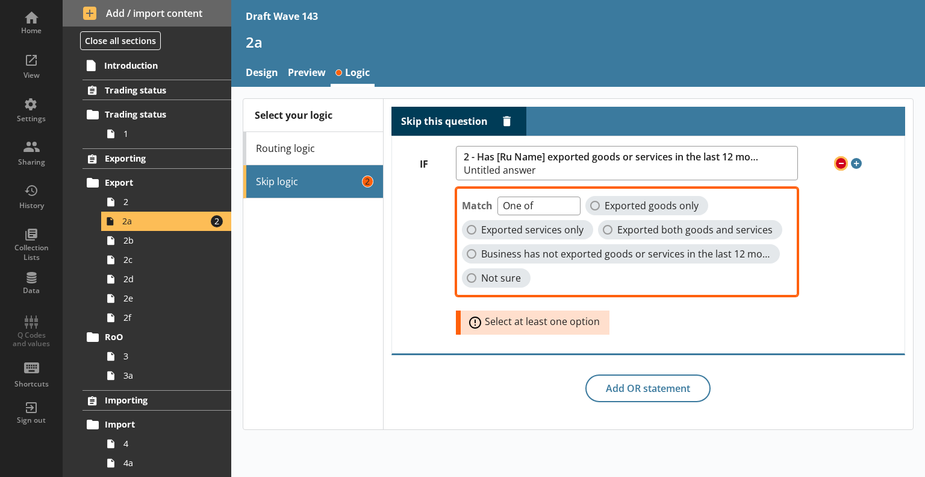
click at [839, 163] on span "Remove condition" at bounding box center [841, 163] width 11 height 11
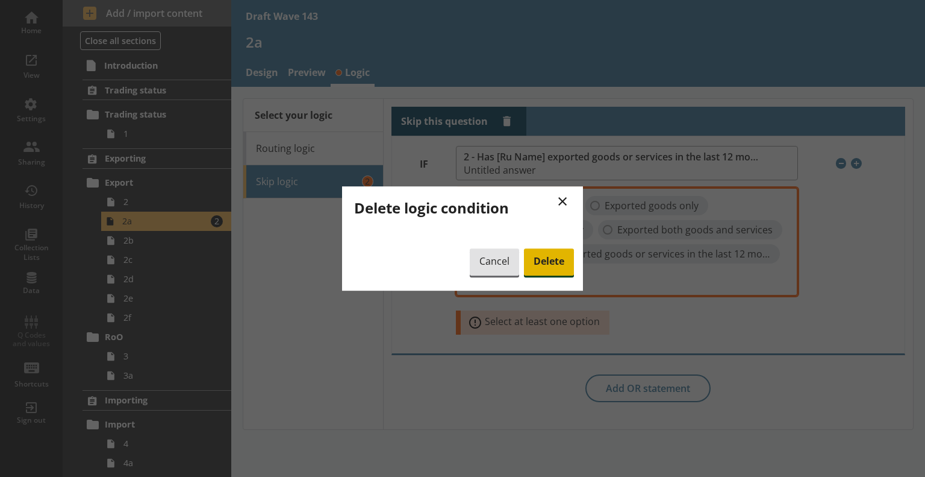
click at [540, 269] on span "Delete" at bounding box center [549, 262] width 50 height 28
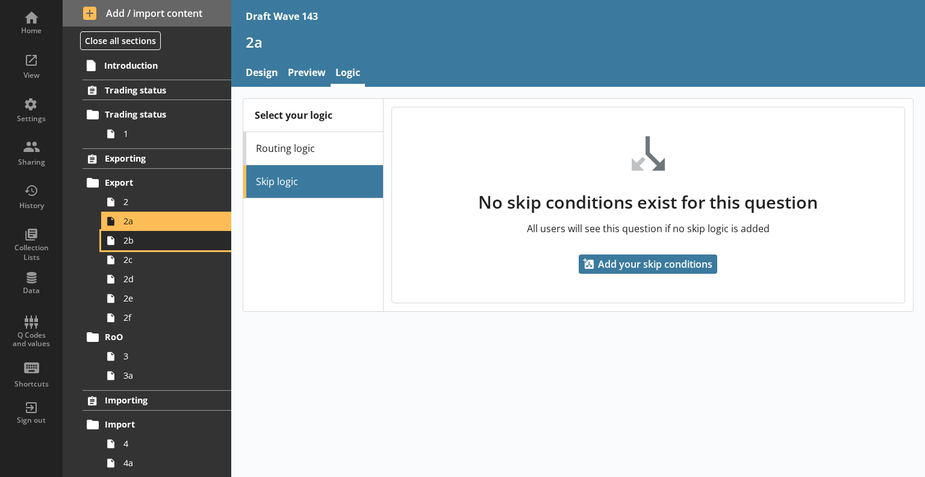
click at [161, 246] on link "2b" at bounding box center [166, 240] width 130 height 19
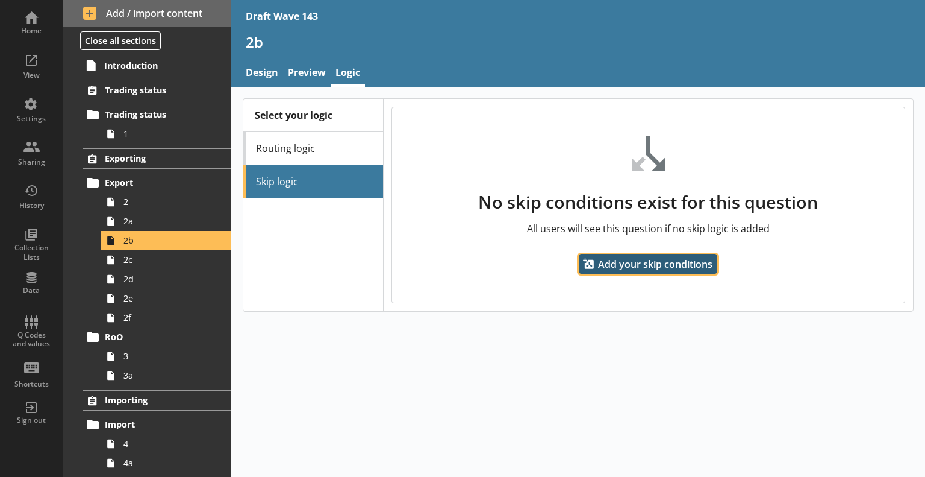
click at [643, 267] on span "Add your skip conditions" at bounding box center [648, 263] width 139 height 19
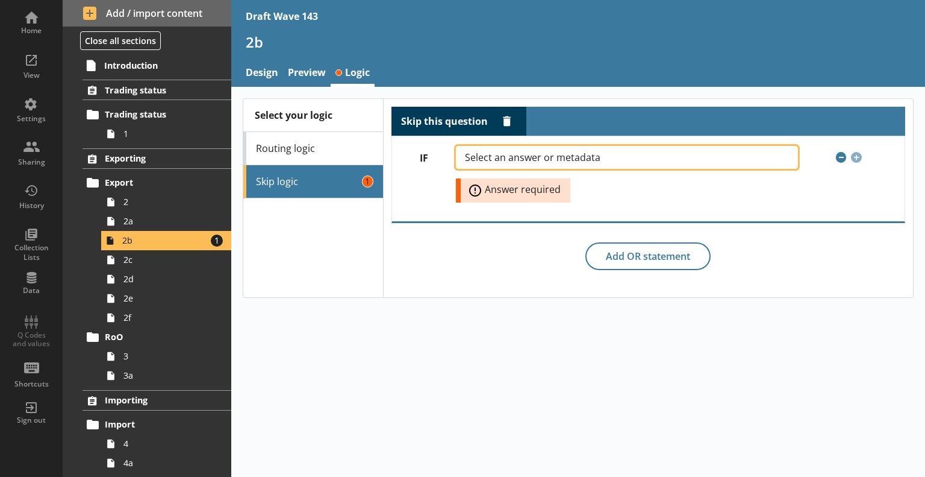
click at [633, 155] on button "Select an answer or metadata" at bounding box center [627, 157] width 342 height 23
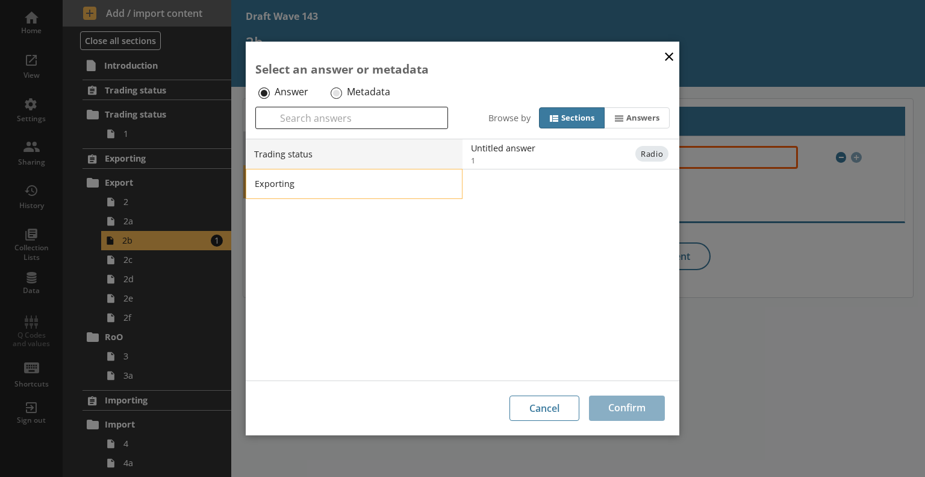
click at [390, 184] on li "Exporting" at bounding box center [354, 184] width 217 height 30
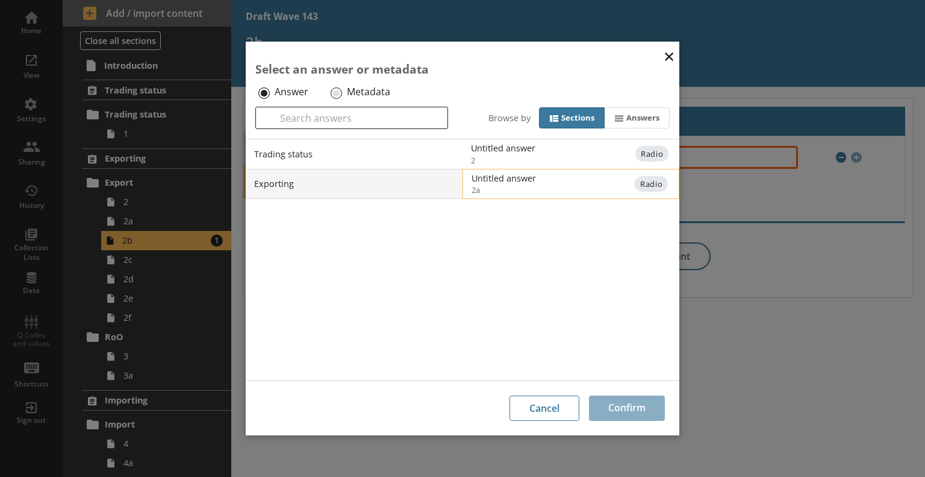
click at [533, 181] on div "Untitled answer" at bounding box center [593, 177] width 243 height 11
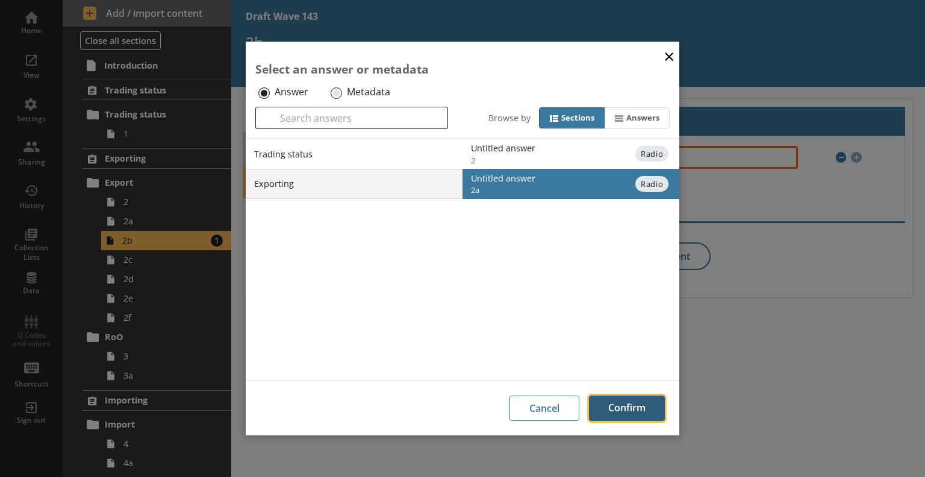
click at [622, 404] on button "Confirm" at bounding box center [627, 407] width 76 height 25
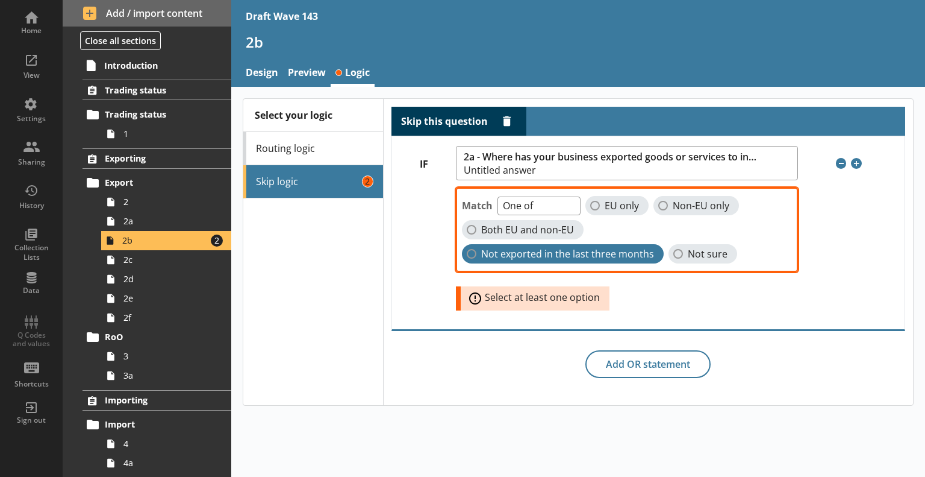
click at [627, 248] on span "Not exported in the last three months" at bounding box center [567, 254] width 173 height 13
click at [477, 249] on input "Not exported in the last three months" at bounding box center [472, 254] width 10 height 10
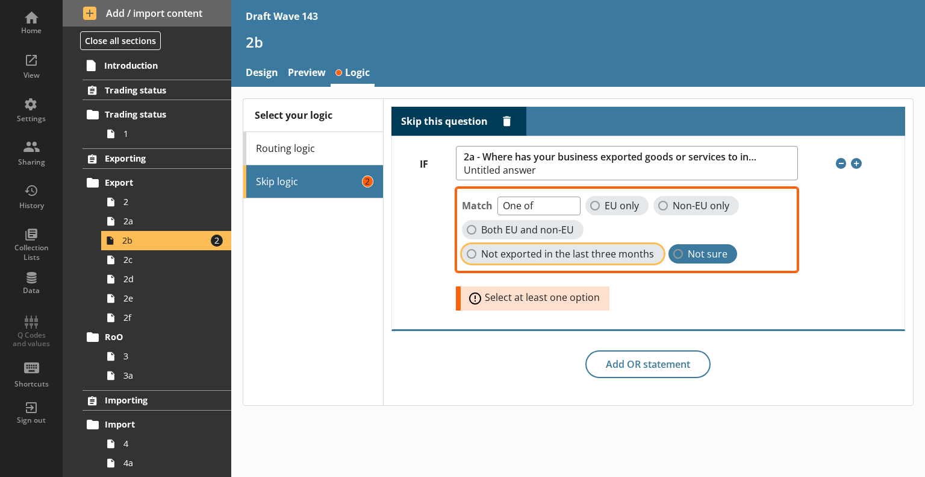
checkbox input "true"
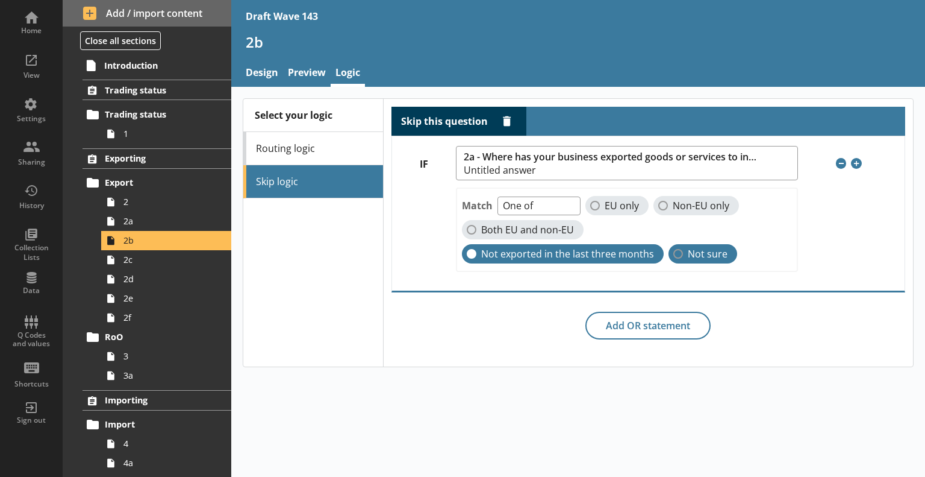
click at [688, 254] on span "Not sure" at bounding box center [708, 254] width 40 height 13
click at [674, 254] on input "Not sure" at bounding box center [679, 254] width 10 height 10
checkbox input "true"
click at [669, 208] on label "Non-EU only" at bounding box center [697, 205] width 86 height 19
click at [668, 208] on input "Non-EU only" at bounding box center [664, 206] width 10 height 10
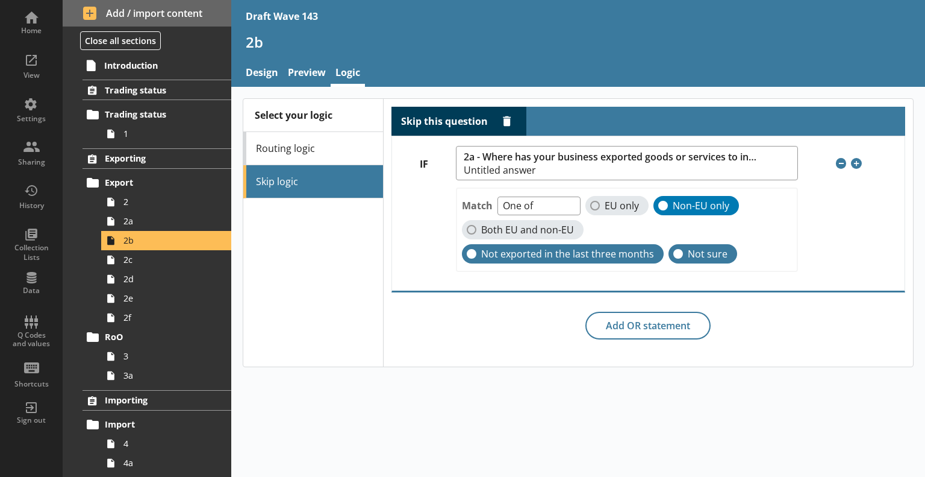
click at [696, 196] on label "Non-EU only" at bounding box center [697, 205] width 86 height 19
click at [668, 201] on input "Non-EU only" at bounding box center [664, 206] width 10 height 10
click at [673, 205] on span "Non-EU only" at bounding box center [701, 205] width 57 height 13
click at [668, 205] on input "Non-EU only" at bounding box center [664, 206] width 10 height 10
checkbox input "true"
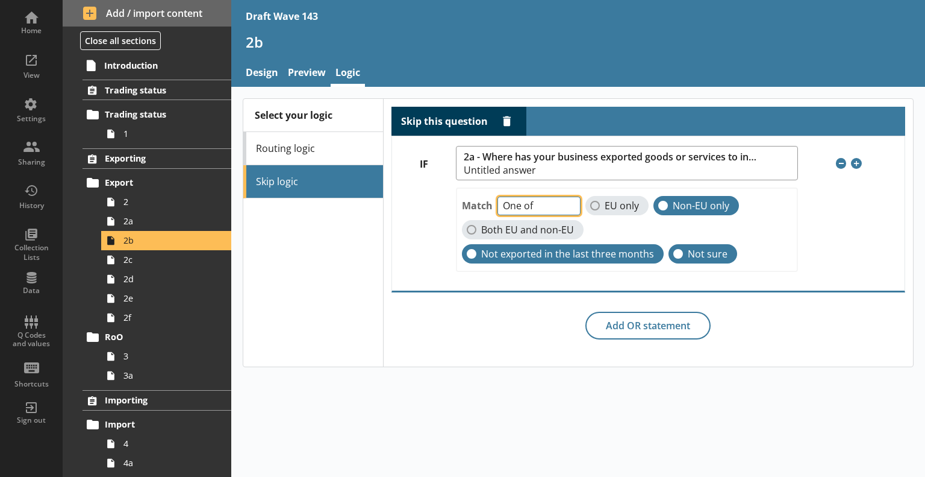
click at [564, 202] on select "One of Unanswered" at bounding box center [539, 205] width 83 height 19
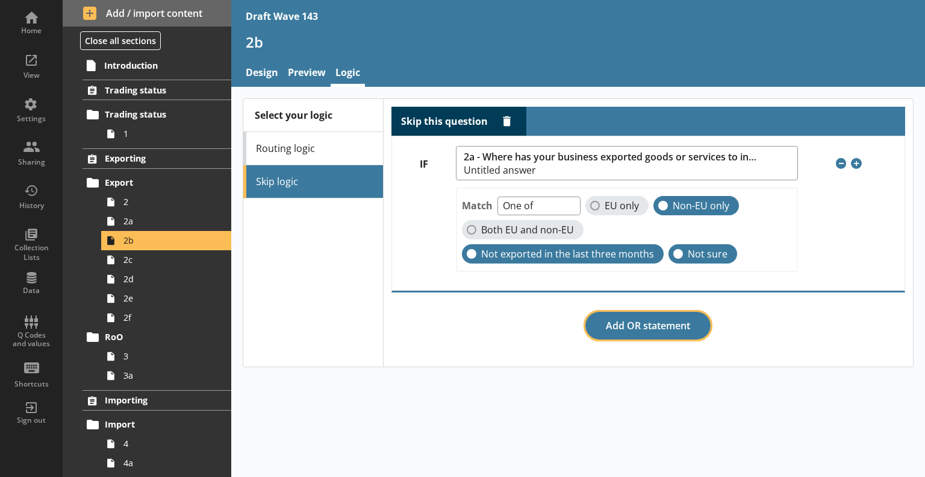
click at [627, 325] on button "Add OR statement" at bounding box center [648, 325] width 125 height 28
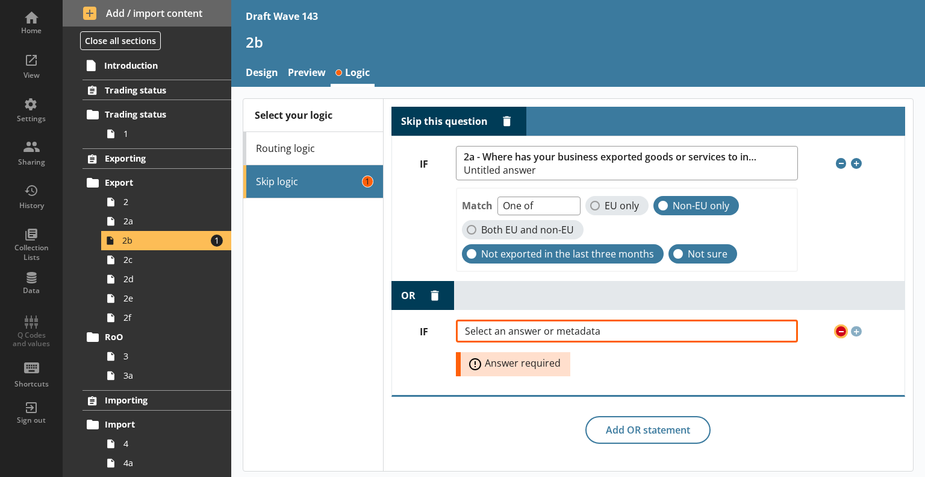
click at [837, 327] on span "Remove condition" at bounding box center [841, 331] width 11 height 11
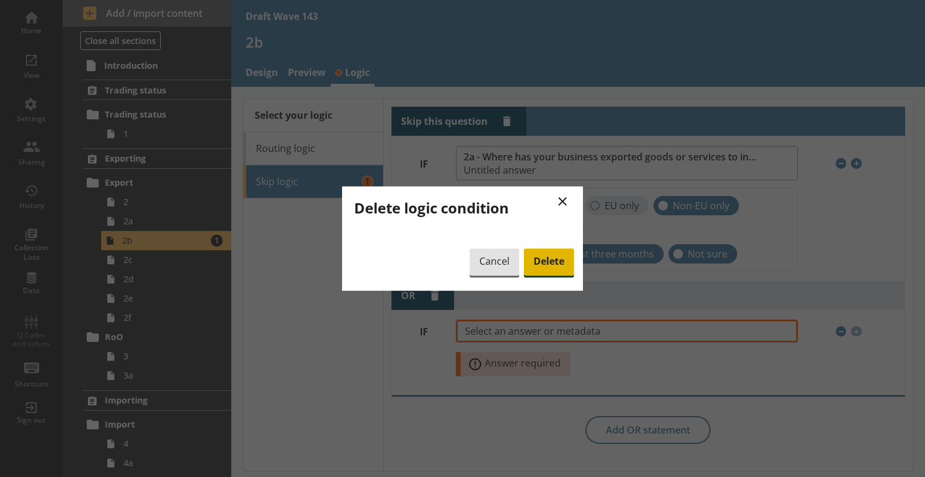
click at [547, 261] on span "Delete" at bounding box center [549, 262] width 50 height 28
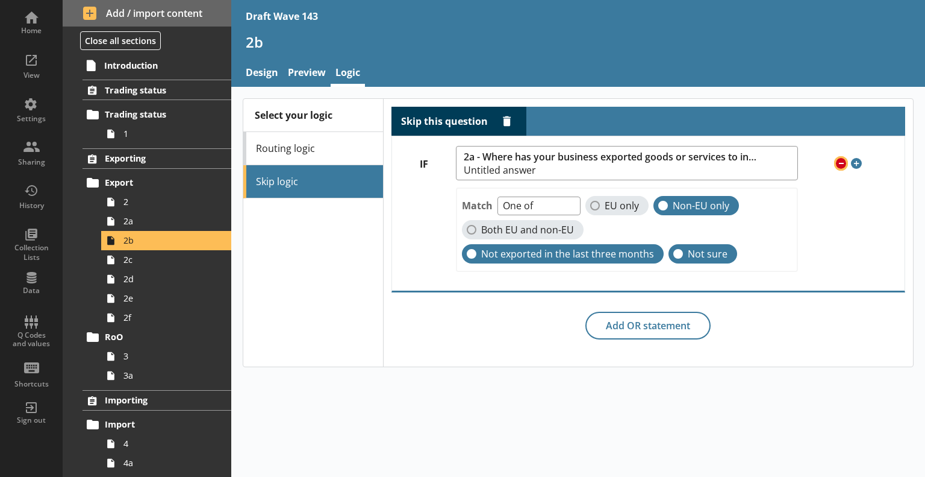
click at [841, 163] on span "Remove condition" at bounding box center [841, 163] width 11 height 11
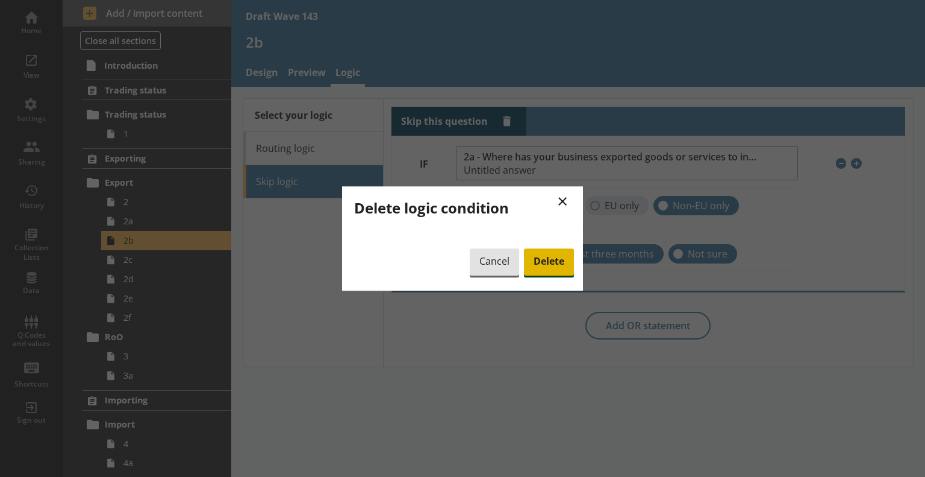
click at [556, 260] on span "Delete" at bounding box center [549, 262] width 50 height 28
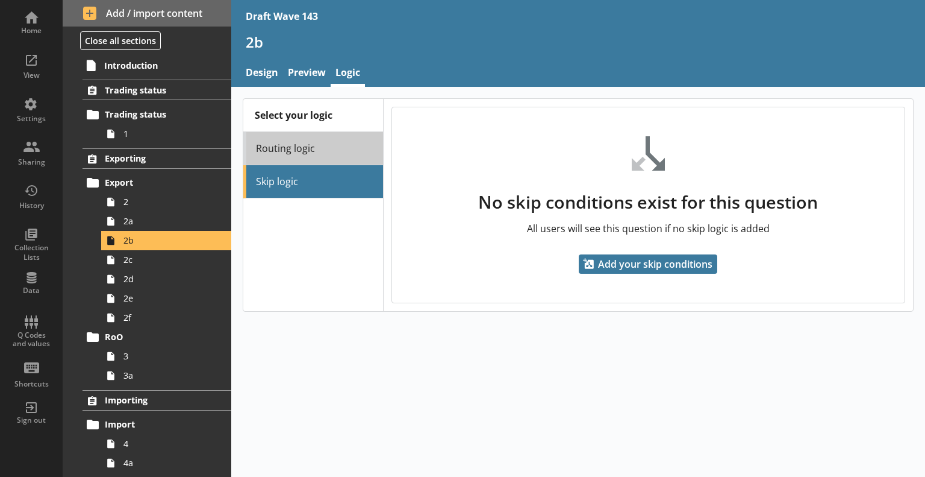
click at [345, 145] on link "Routing logic" at bounding box center [313, 148] width 140 height 33
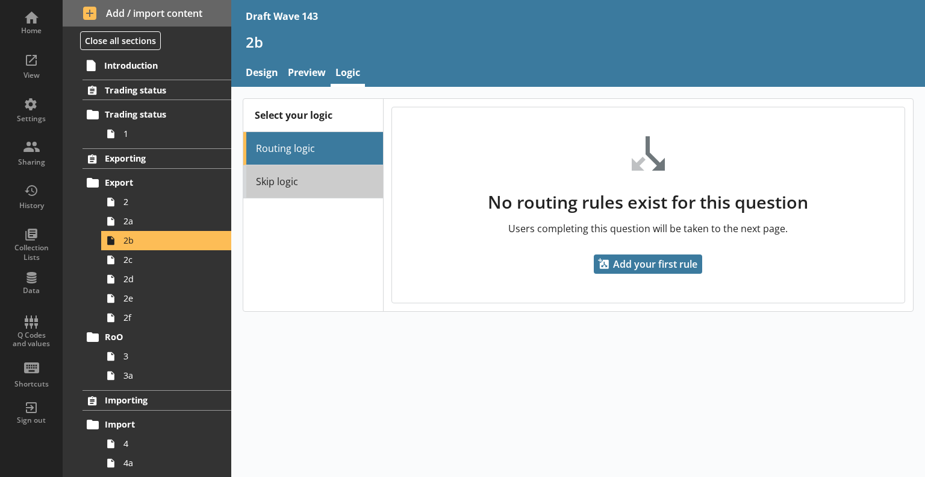
click at [340, 169] on link "Skip logic" at bounding box center [313, 181] width 140 height 33
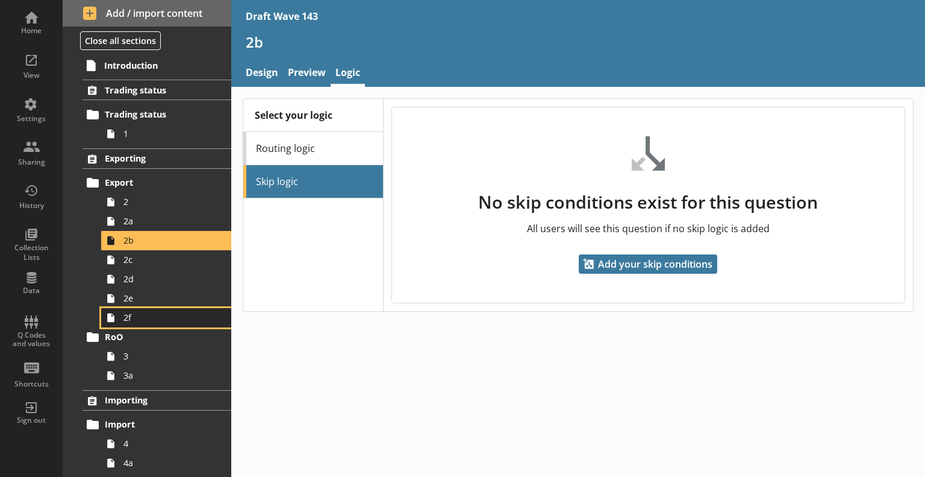
click at [161, 316] on span "2f" at bounding box center [169, 316] width 91 height 11
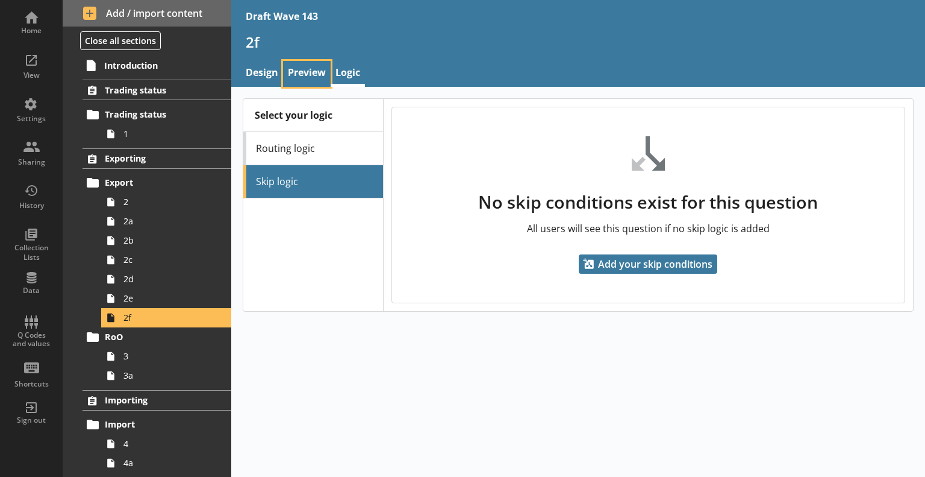
click at [321, 69] on link "Preview" at bounding box center [307, 74] width 48 height 26
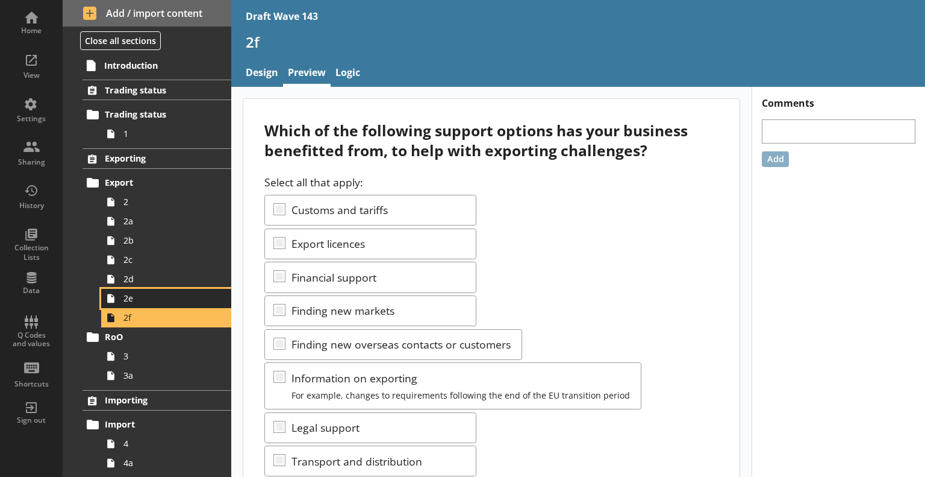
click at [167, 299] on span "2e" at bounding box center [169, 297] width 91 height 11
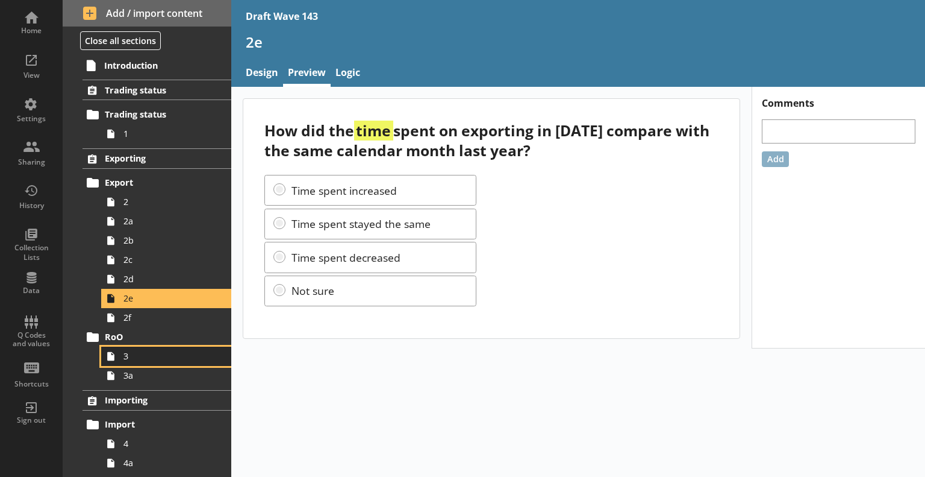
click at [147, 354] on span "3" at bounding box center [169, 355] width 91 height 11
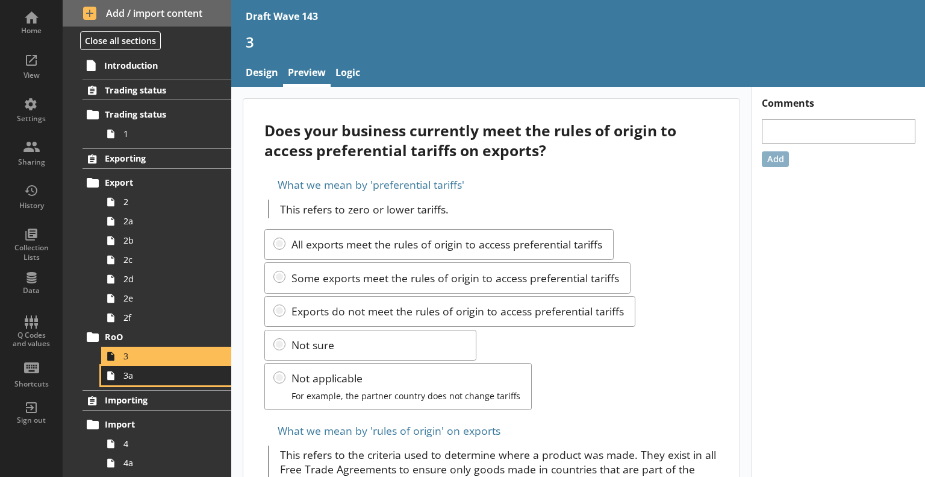
click at [186, 375] on span "3a" at bounding box center [169, 374] width 91 height 11
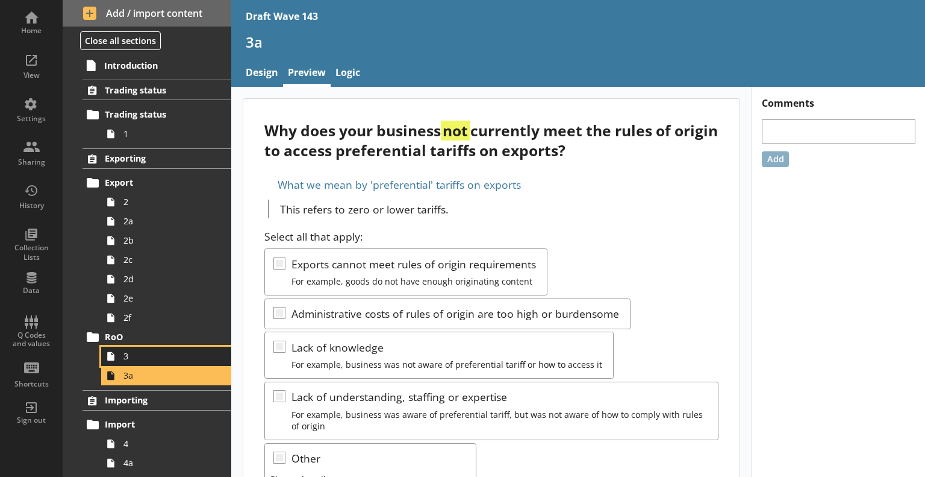
click at [183, 352] on span "3" at bounding box center [169, 355] width 91 height 11
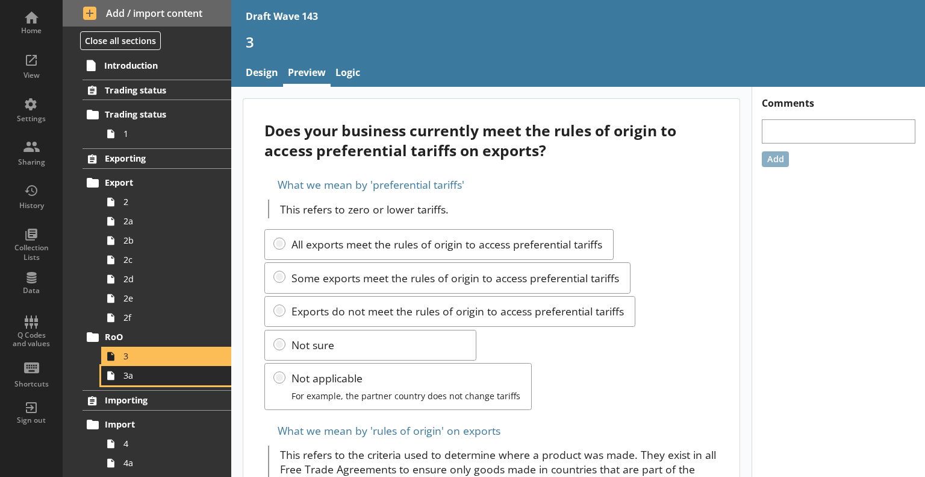
click at [172, 375] on span "3a" at bounding box center [169, 374] width 91 height 11
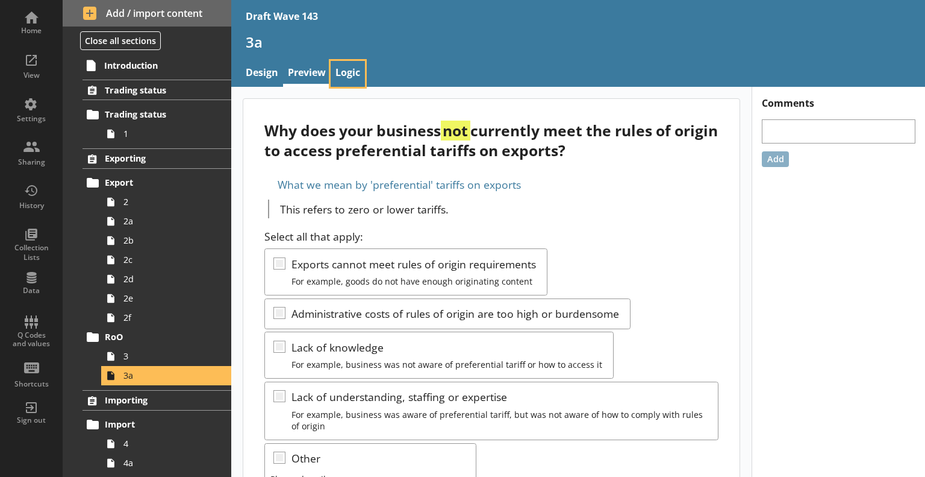
click at [350, 76] on link "Logic" at bounding box center [348, 74] width 34 height 26
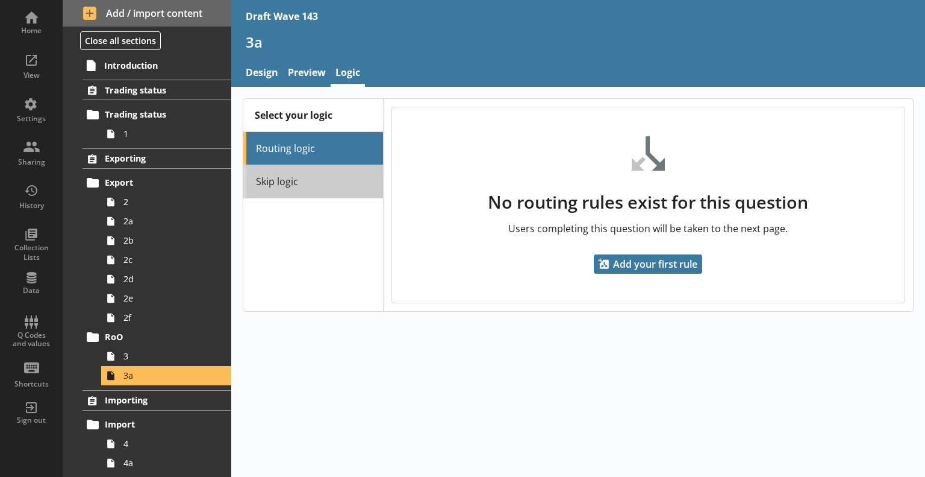
click at [324, 178] on link "Skip logic" at bounding box center [313, 181] width 140 height 33
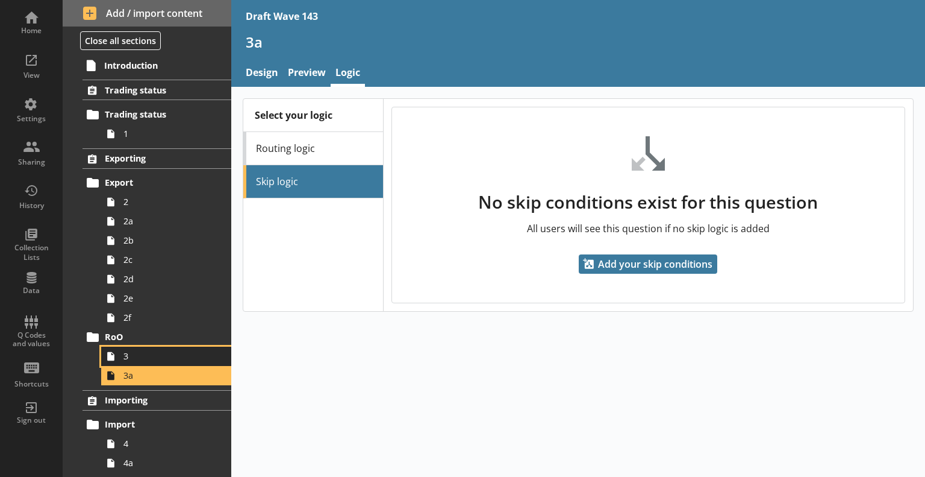
click at [171, 353] on span "3" at bounding box center [169, 355] width 91 height 11
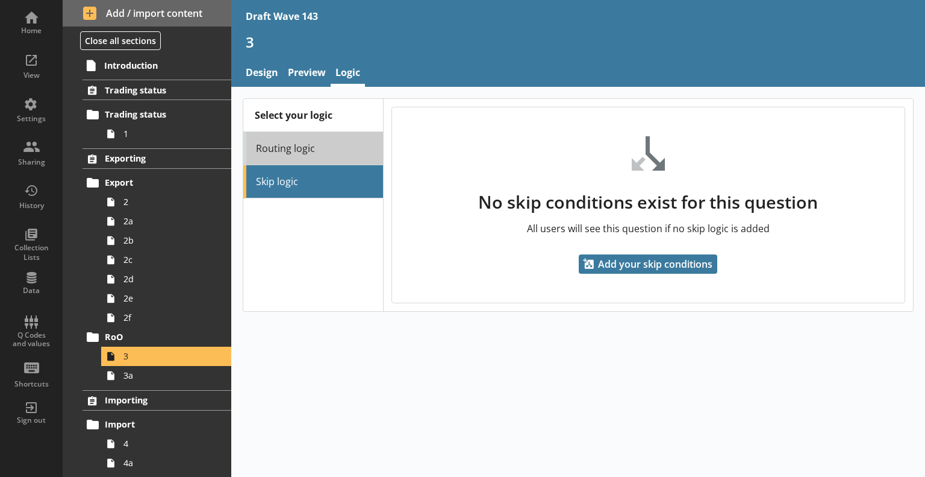
click at [342, 157] on link "Routing logic" at bounding box center [313, 148] width 140 height 33
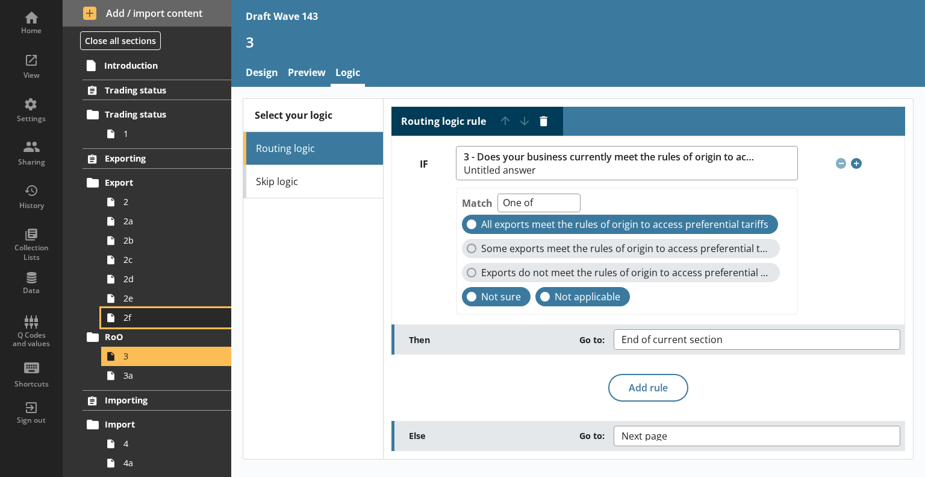
click at [164, 313] on span "2f" at bounding box center [169, 316] width 91 height 11
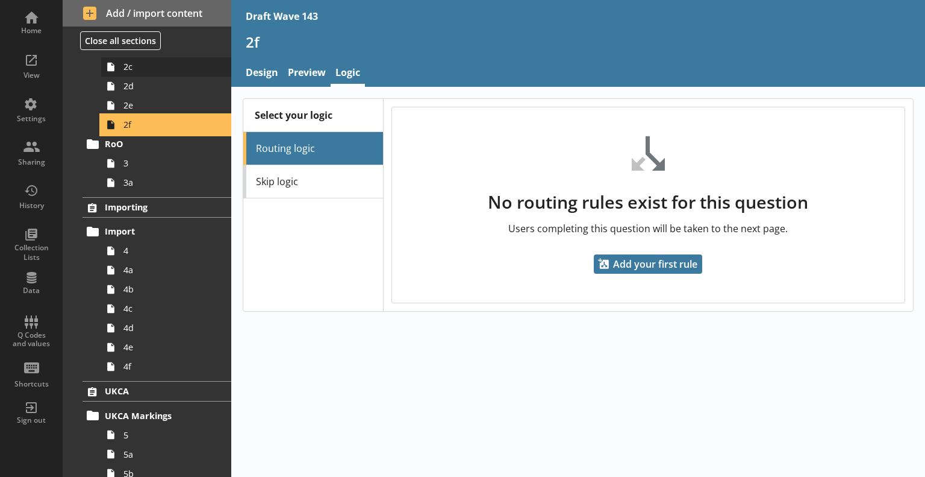
scroll to position [301, 0]
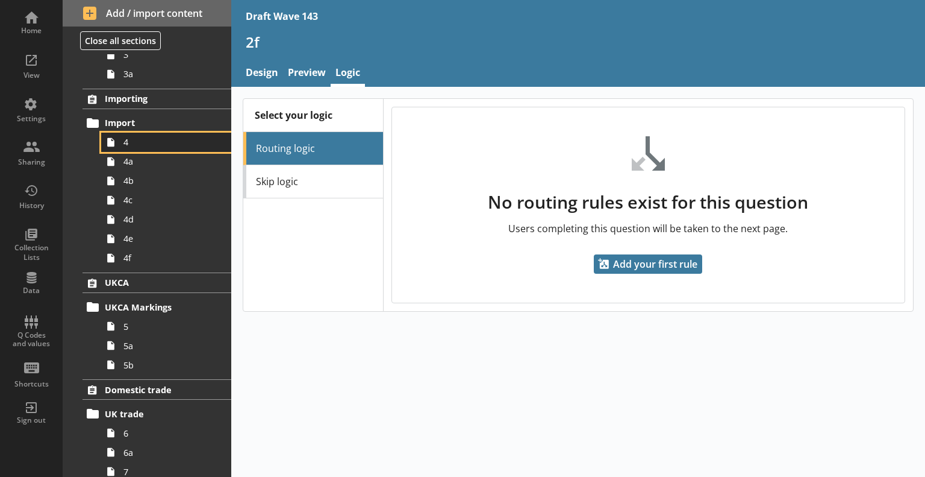
click at [163, 147] on link "4" at bounding box center [166, 142] width 130 height 19
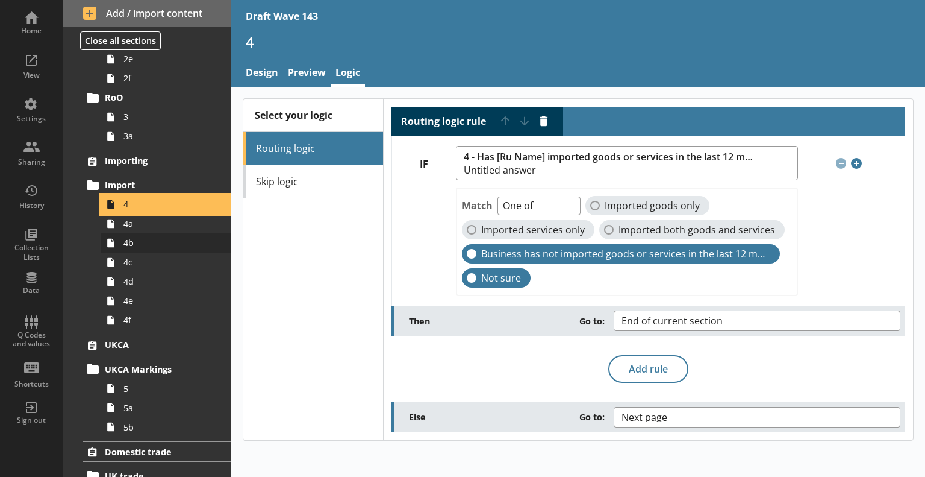
scroll to position [241, 0]
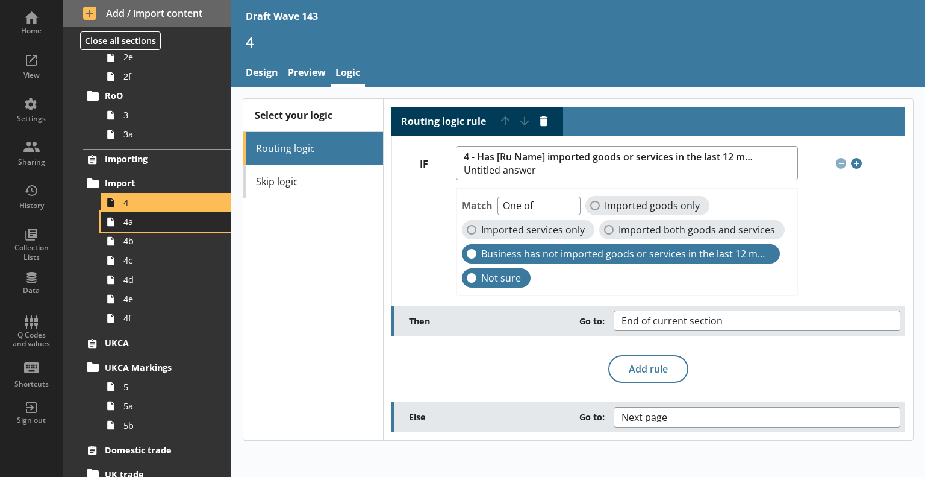
click at [136, 222] on span "4a" at bounding box center [169, 221] width 91 height 11
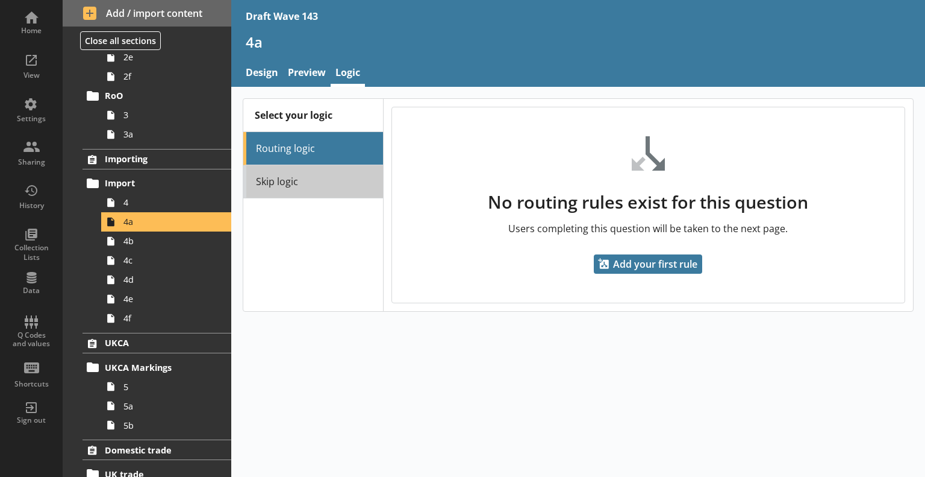
click at [354, 180] on link "Skip logic" at bounding box center [313, 181] width 140 height 33
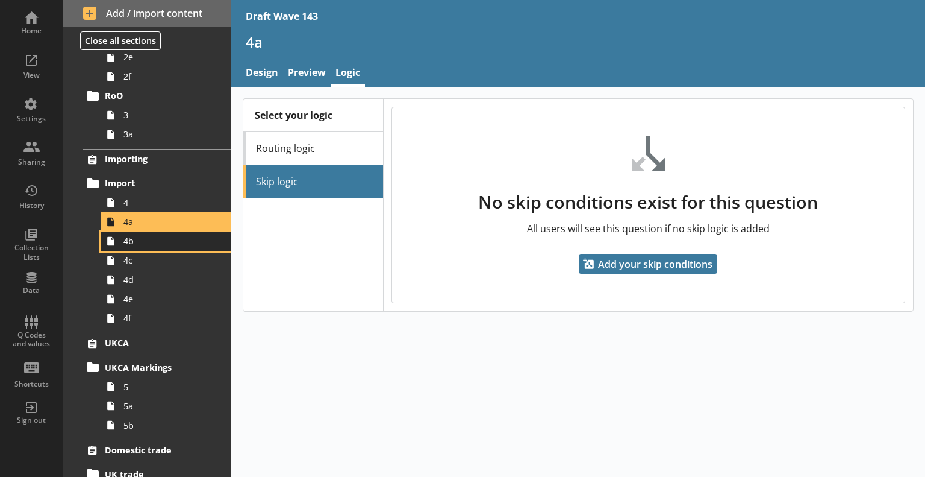
click at [149, 245] on span "4b" at bounding box center [169, 240] width 91 height 11
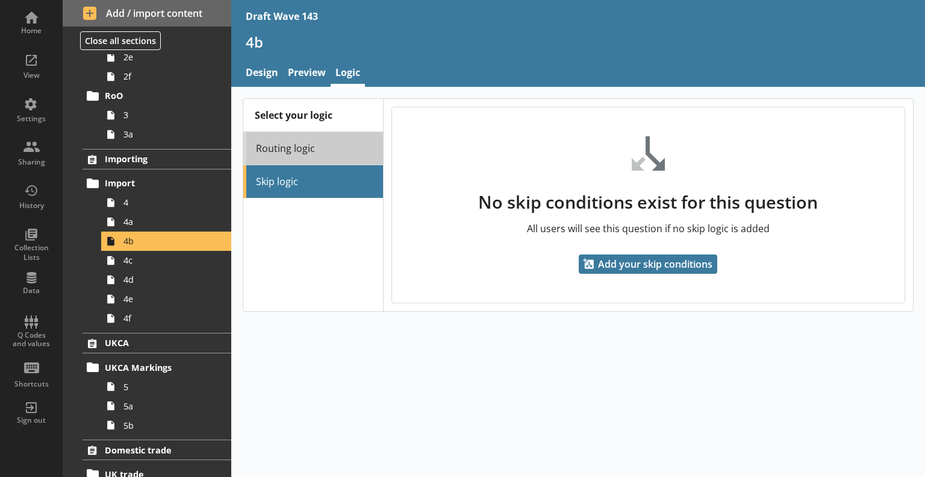
click at [289, 158] on link "Routing logic" at bounding box center [313, 148] width 140 height 33
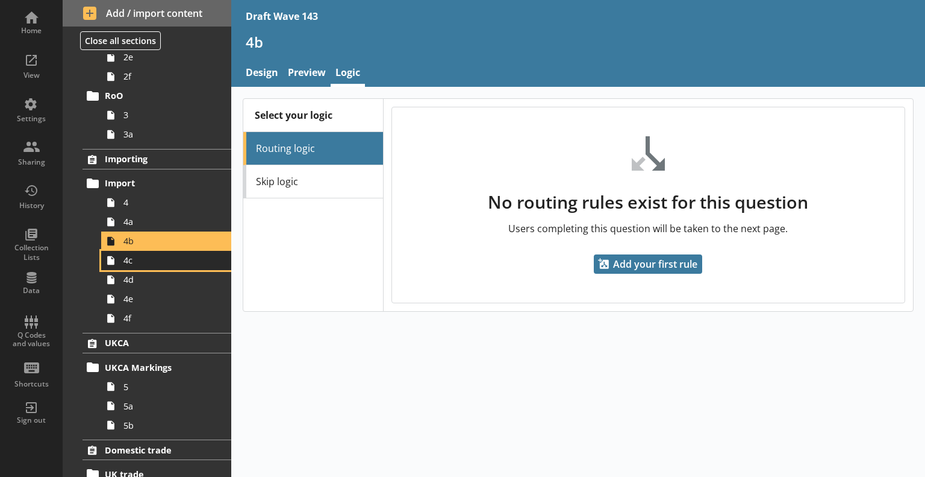
click at [176, 260] on span "4c" at bounding box center [169, 259] width 91 height 11
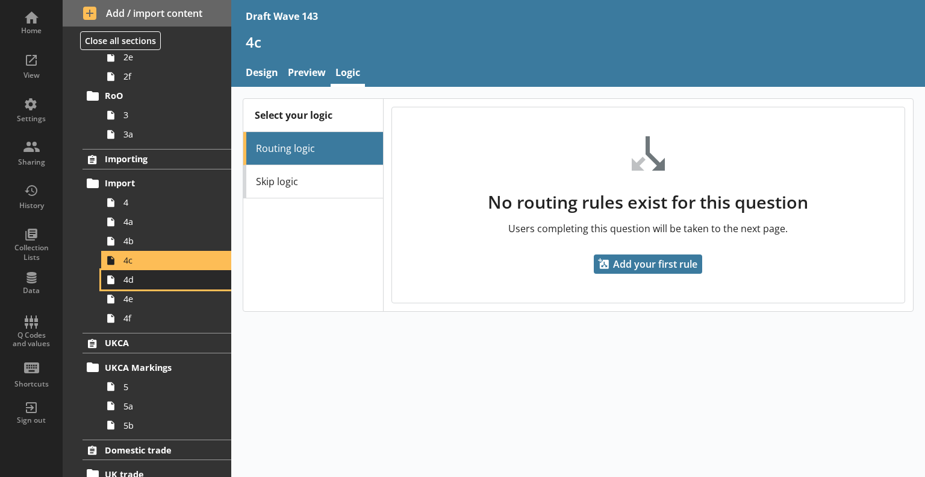
click at [178, 275] on span "4d" at bounding box center [169, 279] width 91 height 11
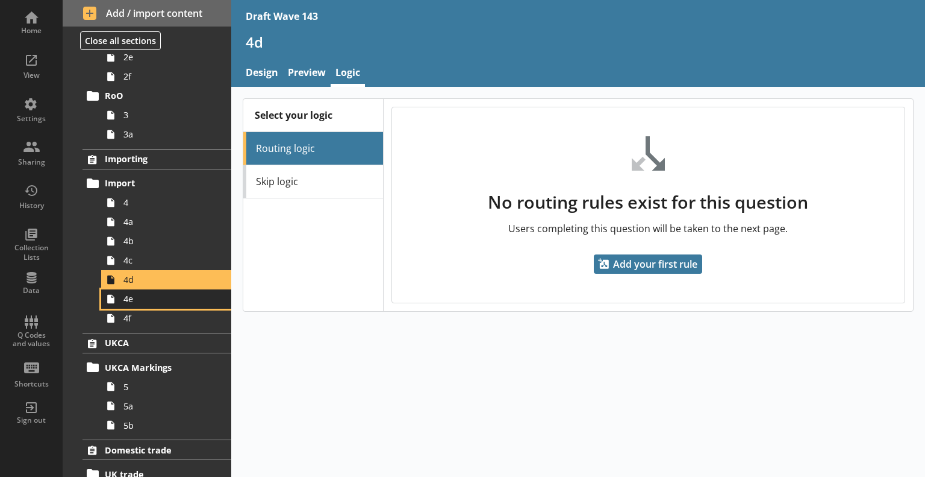
click at [175, 297] on span "4e" at bounding box center [169, 298] width 91 height 11
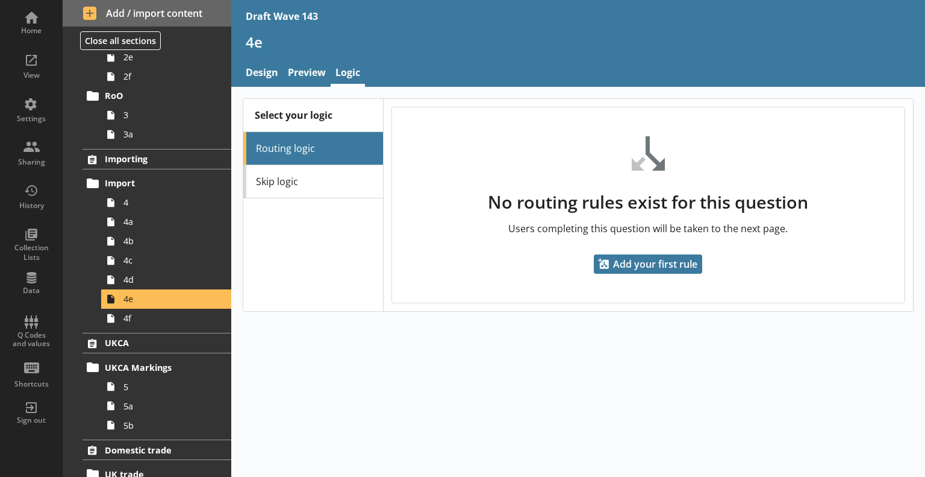
click at [293, 186] on link "Skip logic" at bounding box center [313, 181] width 140 height 33
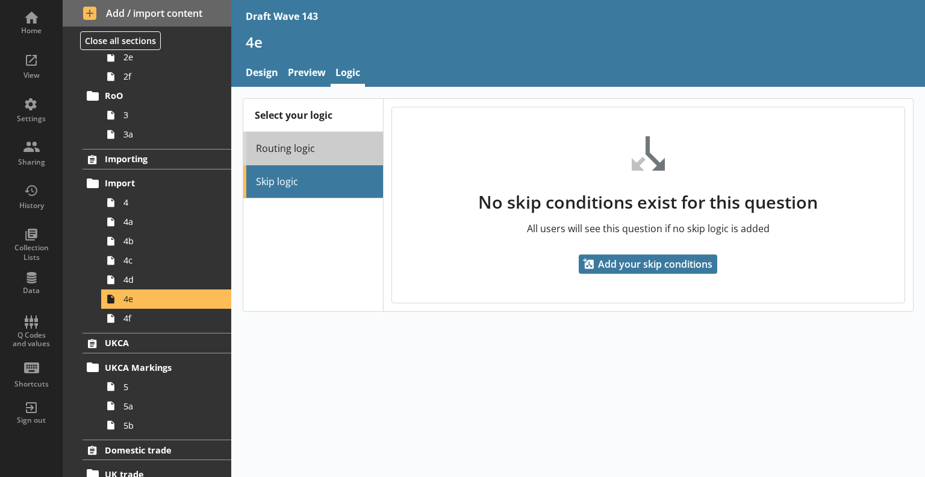
click at [304, 146] on link "Routing logic" at bounding box center [313, 148] width 140 height 33
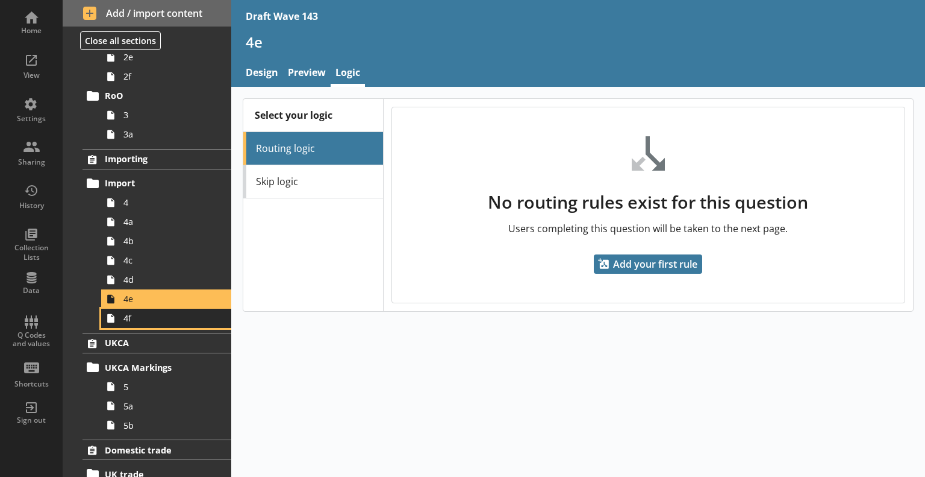
click at [175, 320] on span "4f" at bounding box center [169, 317] width 91 height 11
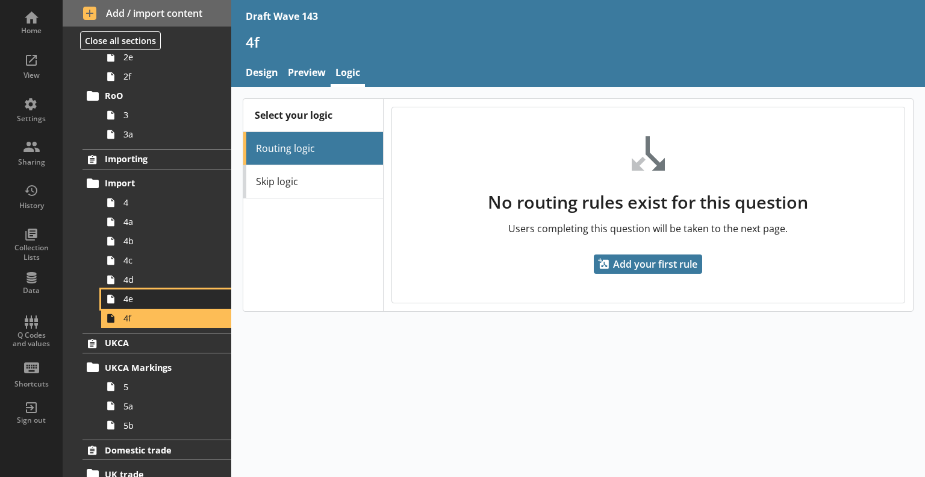
click at [181, 298] on span "4e" at bounding box center [169, 298] width 91 height 11
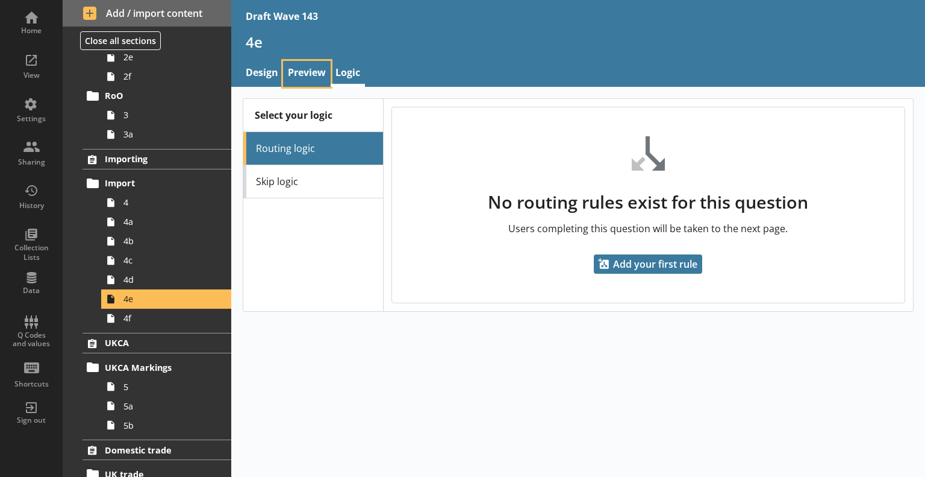
click at [324, 64] on link "Preview" at bounding box center [307, 74] width 48 height 26
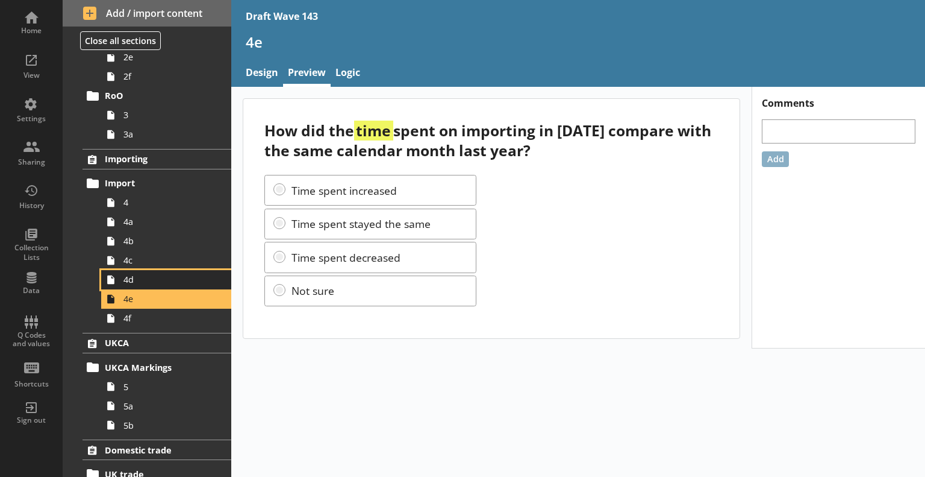
click at [177, 285] on link "4d" at bounding box center [166, 279] width 130 height 19
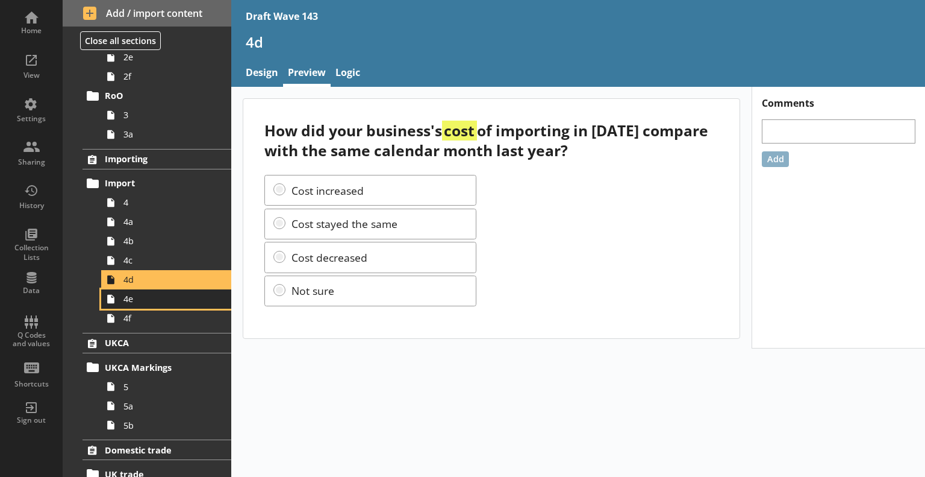
click at [172, 303] on span "4e" at bounding box center [169, 298] width 91 height 11
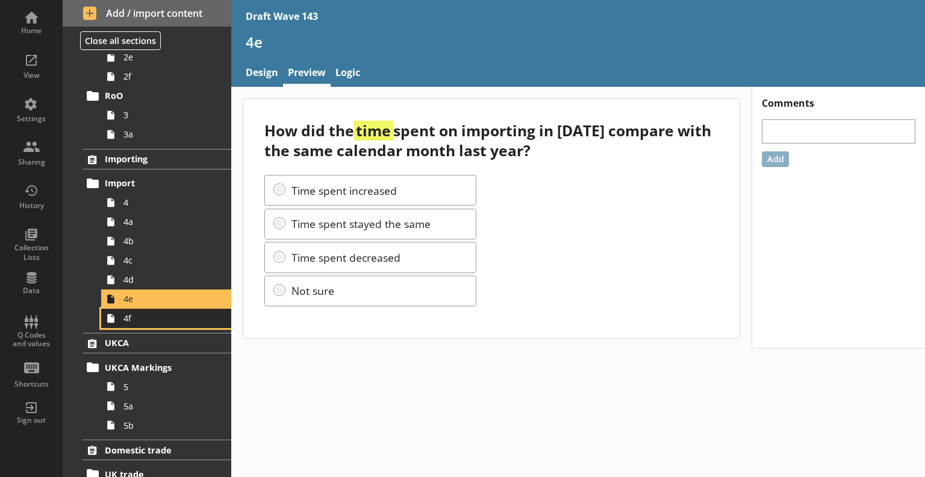
click at [172, 321] on span "4f" at bounding box center [169, 317] width 91 height 11
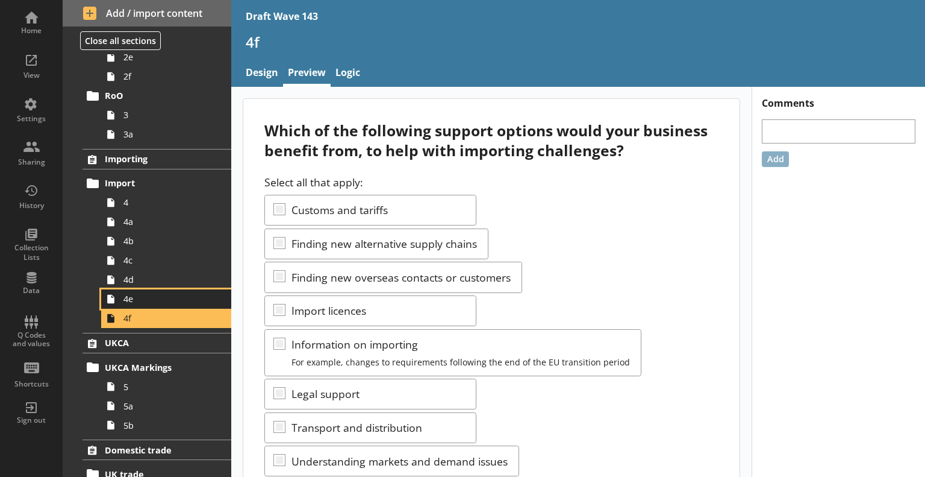
click at [174, 300] on span "4e" at bounding box center [169, 298] width 91 height 11
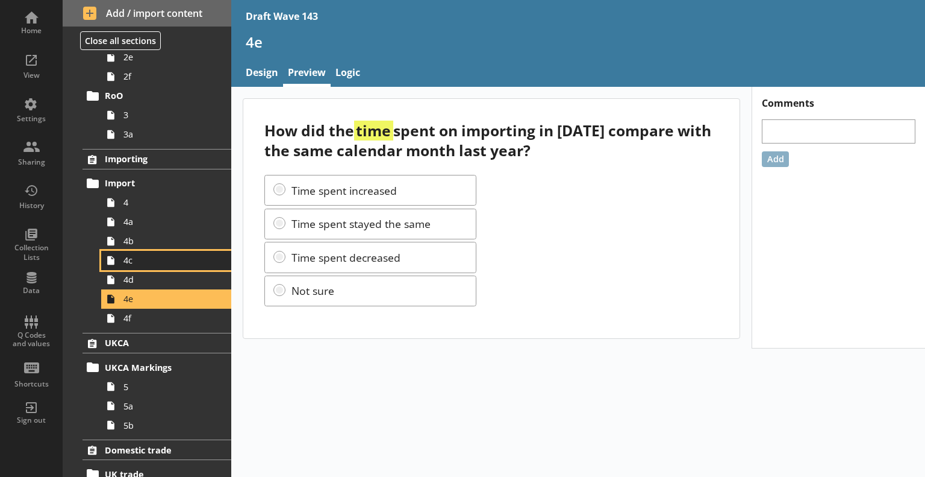
click at [134, 264] on span "4c" at bounding box center [169, 259] width 91 height 11
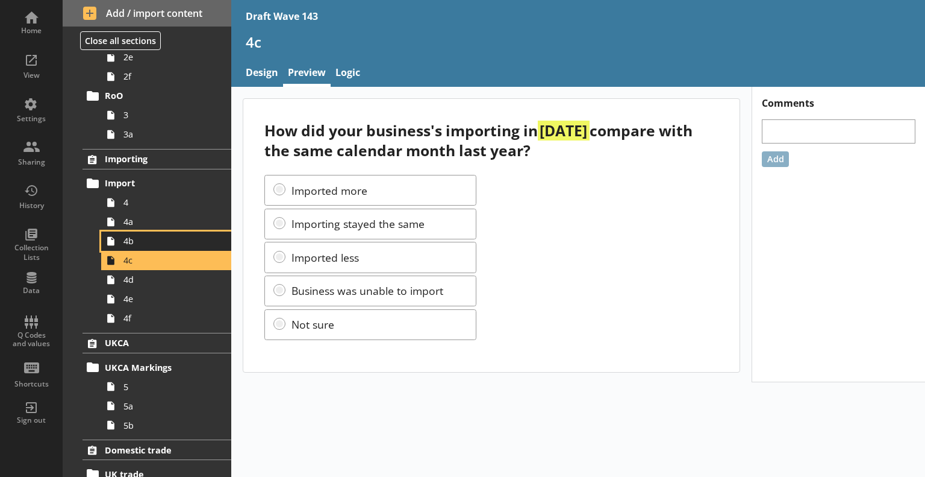
click at [132, 243] on span "4b" at bounding box center [169, 240] width 91 height 11
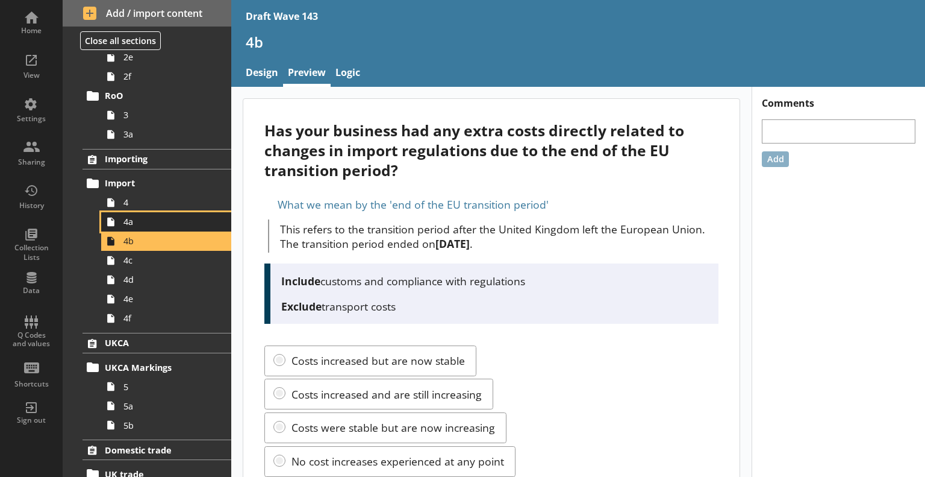
click at [134, 216] on span "4a" at bounding box center [169, 221] width 91 height 11
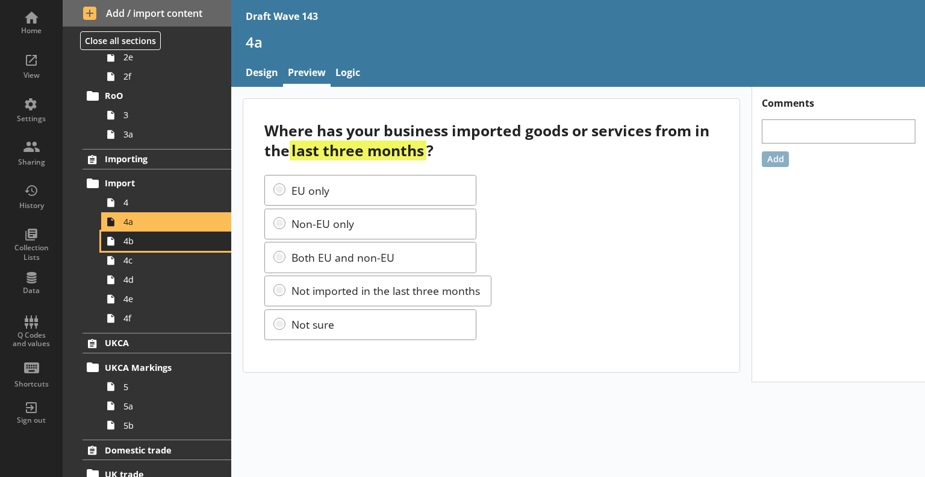
click at [139, 239] on span "4b" at bounding box center [169, 240] width 91 height 11
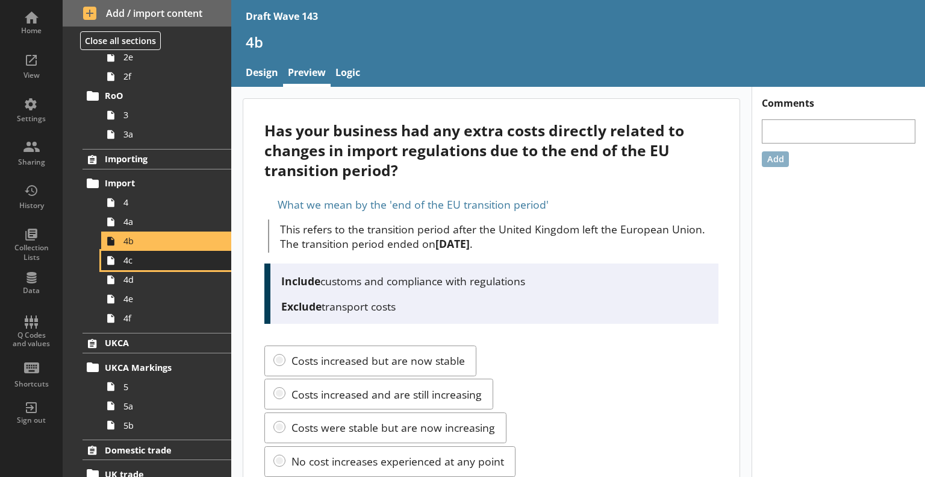
click at [134, 263] on span "4c" at bounding box center [169, 259] width 91 height 11
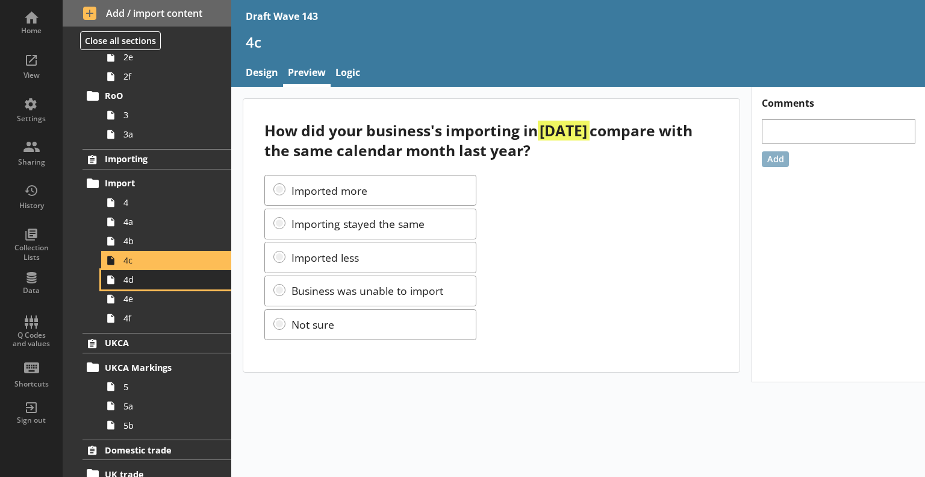
click at [134, 277] on span "4d" at bounding box center [169, 279] width 91 height 11
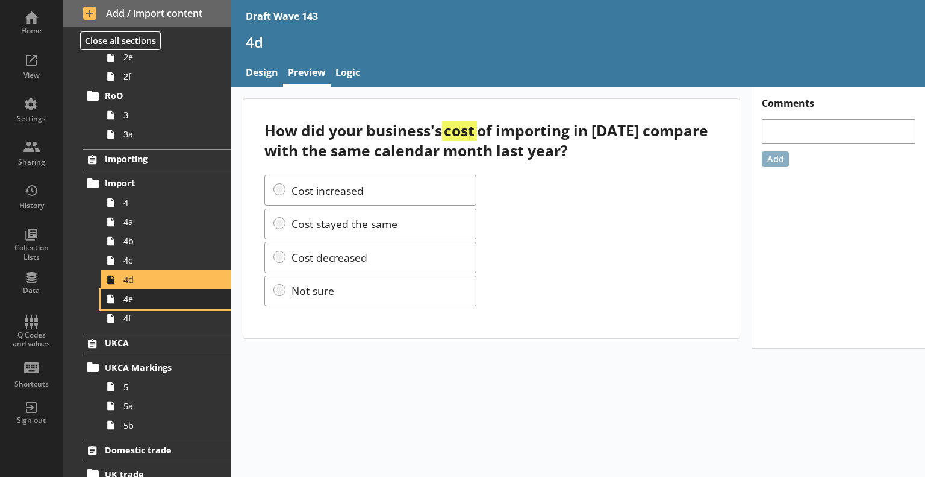
click at [137, 296] on span "4e" at bounding box center [169, 298] width 91 height 11
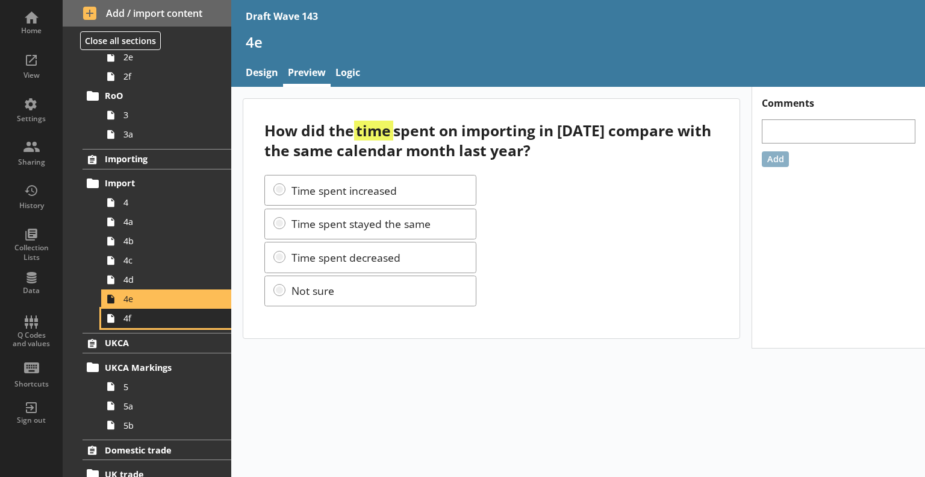
click at [133, 322] on span "4f" at bounding box center [169, 317] width 91 height 11
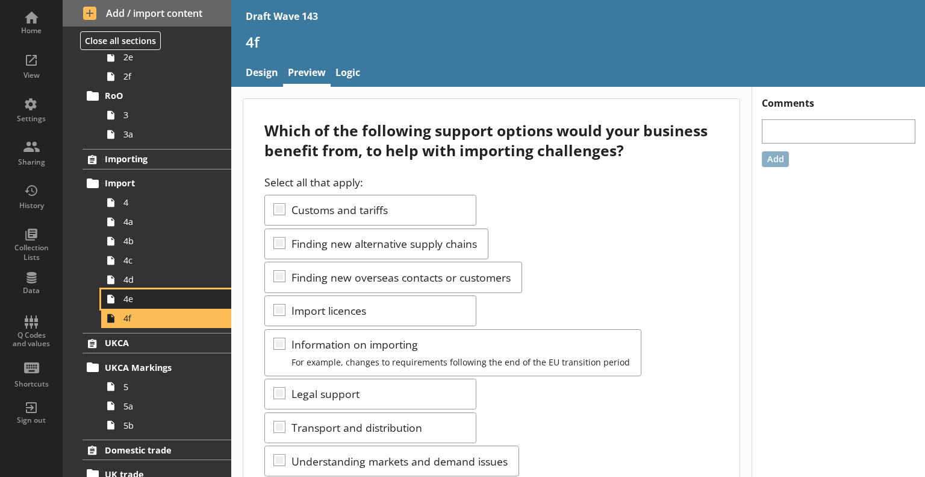
click at [135, 301] on span "4e" at bounding box center [169, 298] width 91 height 11
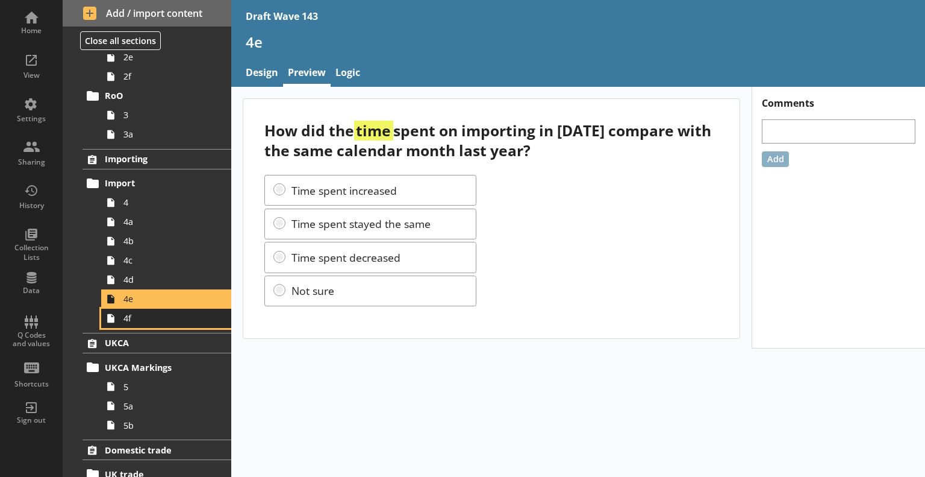
click at [137, 315] on span "4f" at bounding box center [169, 317] width 91 height 11
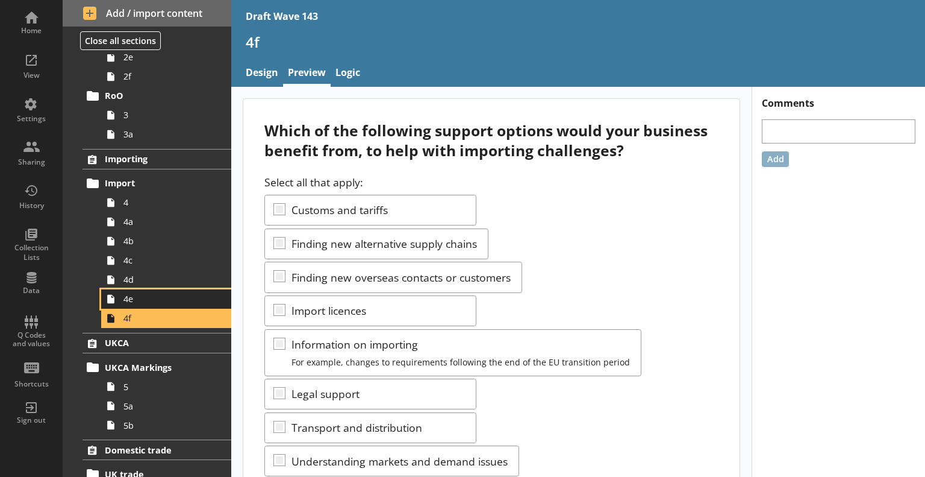
click at [181, 296] on span "4e" at bounding box center [169, 298] width 91 height 11
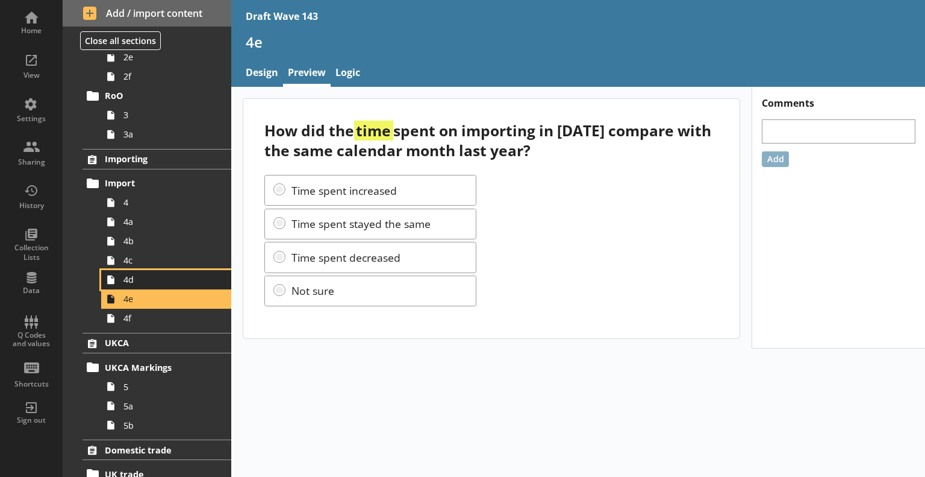
click at [172, 274] on span "4d" at bounding box center [169, 279] width 91 height 11
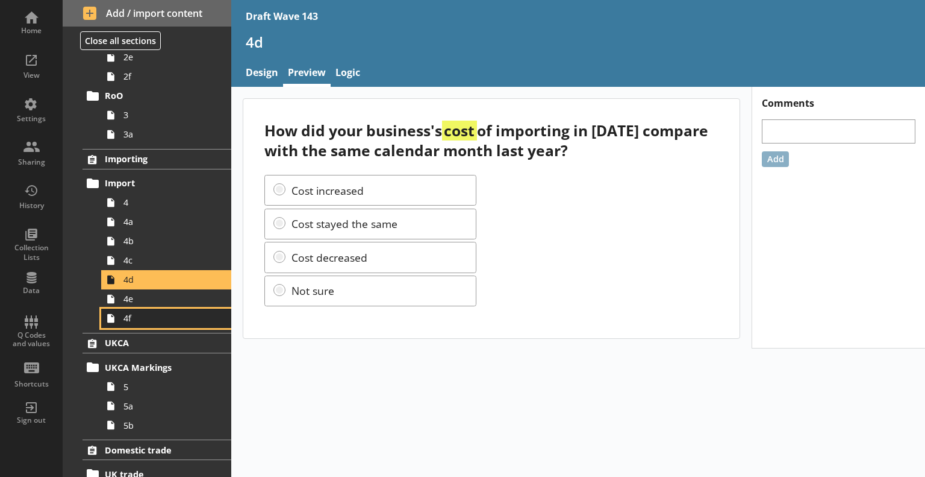
click at [161, 318] on span "4f" at bounding box center [169, 317] width 91 height 11
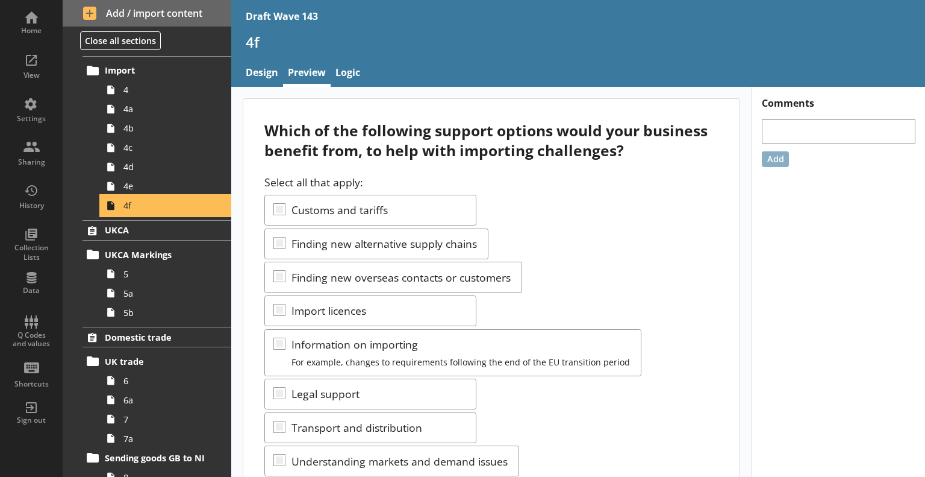
scroll to position [422, 0]
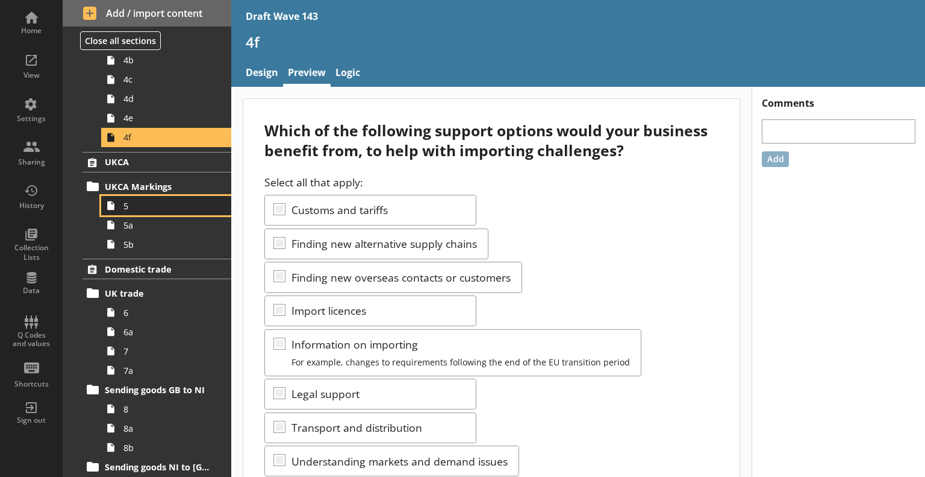
click at [145, 211] on link "5" at bounding box center [166, 205] width 130 height 19
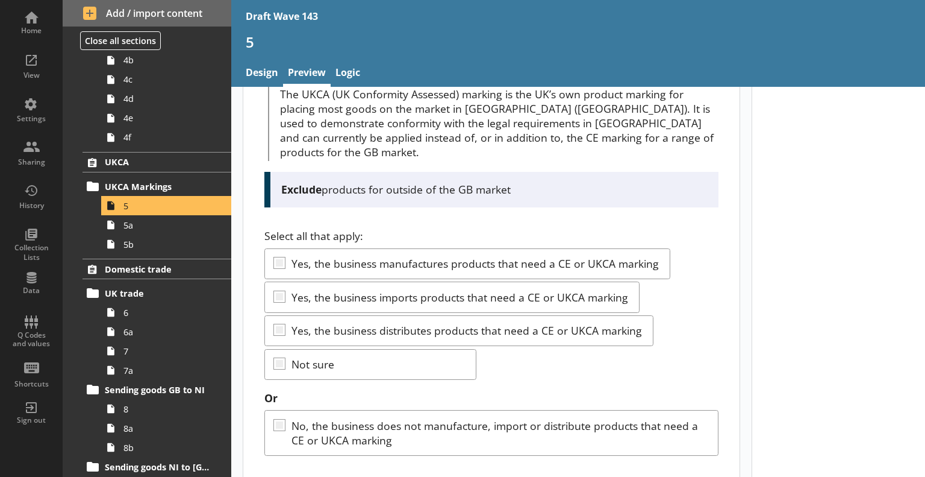
scroll to position [178, 0]
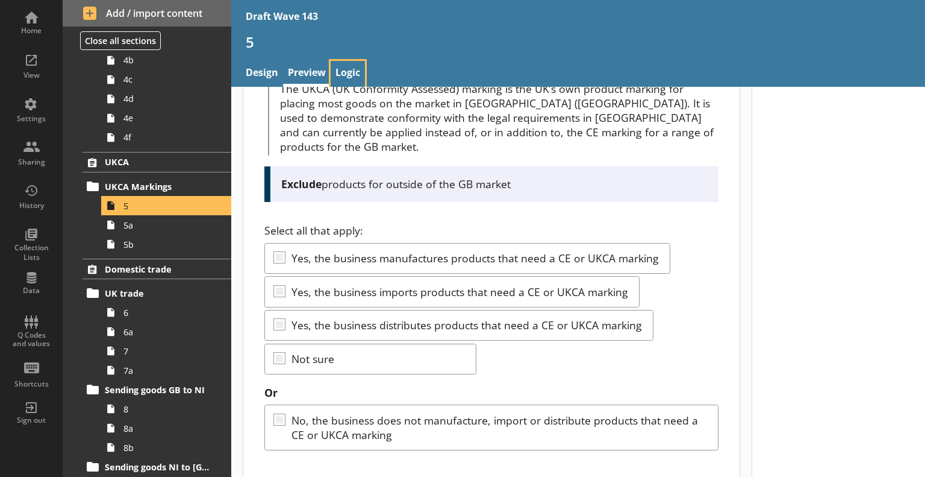
click at [348, 75] on link "Logic" at bounding box center [348, 74] width 34 height 26
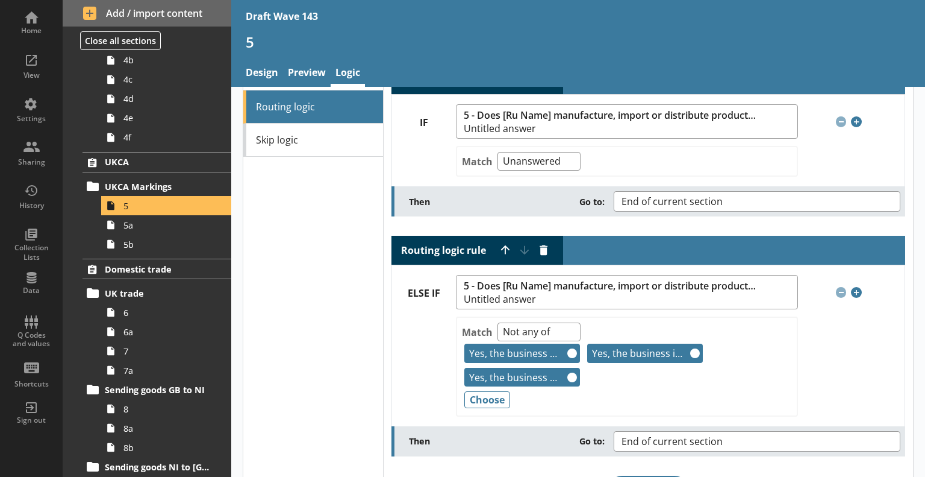
scroll to position [60, 0]
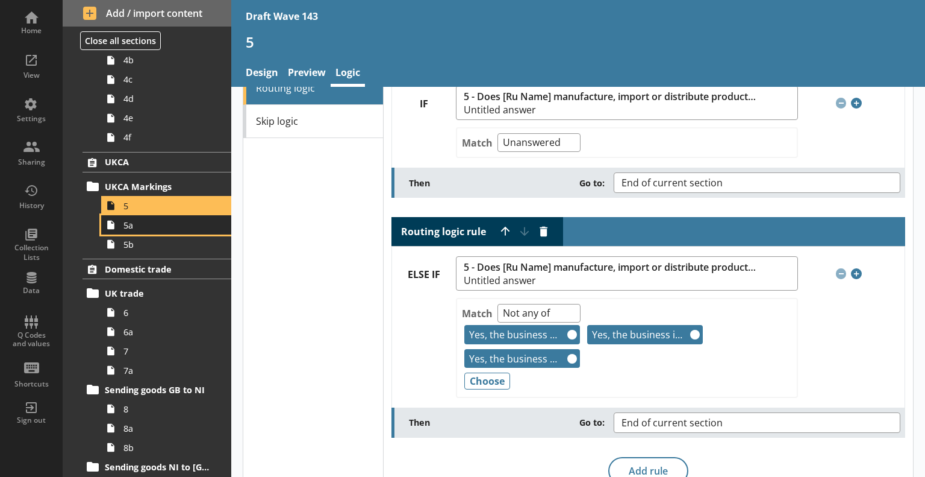
click at [154, 221] on span "5a" at bounding box center [169, 224] width 91 height 11
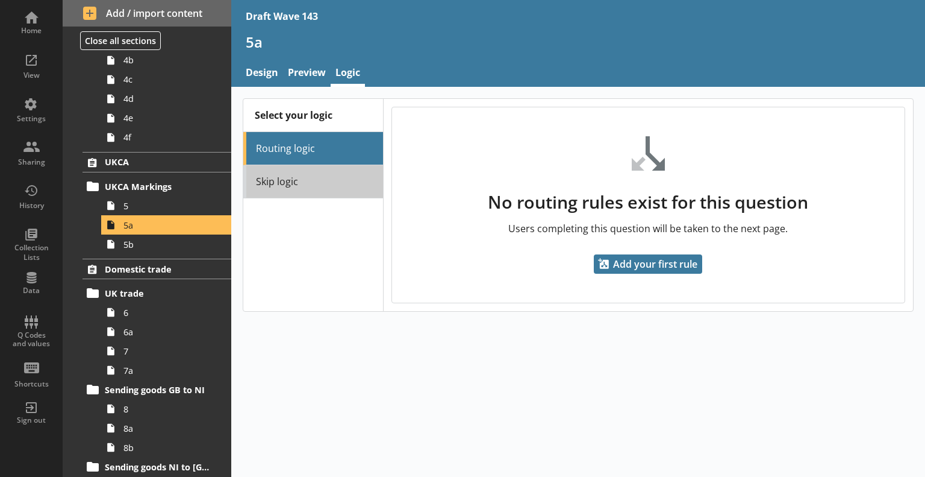
click at [310, 183] on link "Skip logic" at bounding box center [313, 181] width 140 height 33
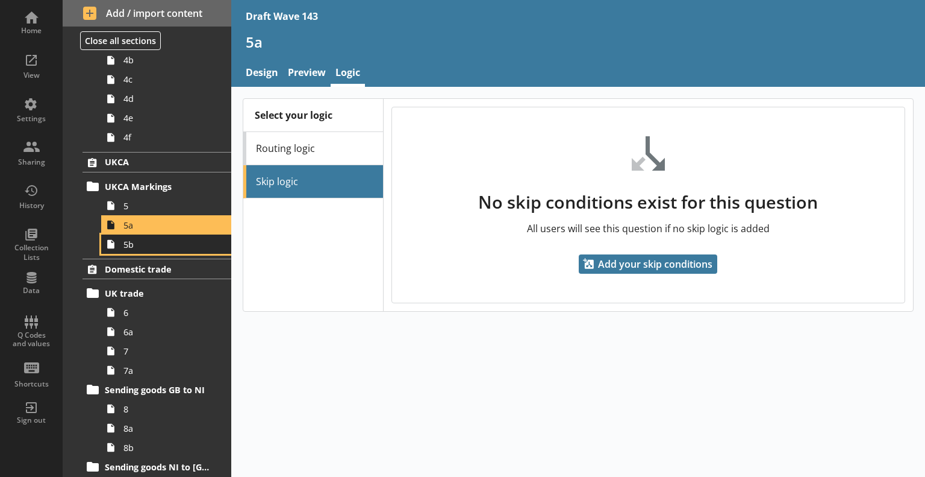
click at [171, 239] on span "5b" at bounding box center [169, 244] width 91 height 11
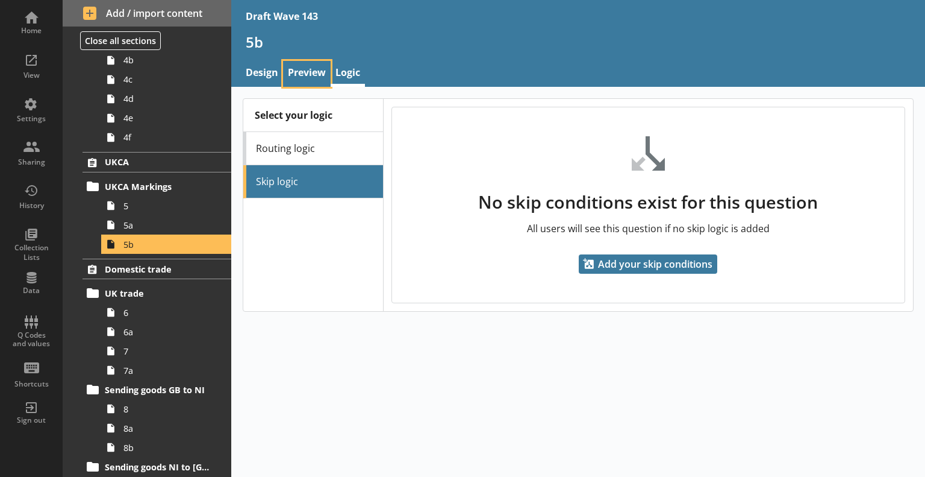
click at [298, 72] on link "Preview" at bounding box center [307, 74] width 48 height 26
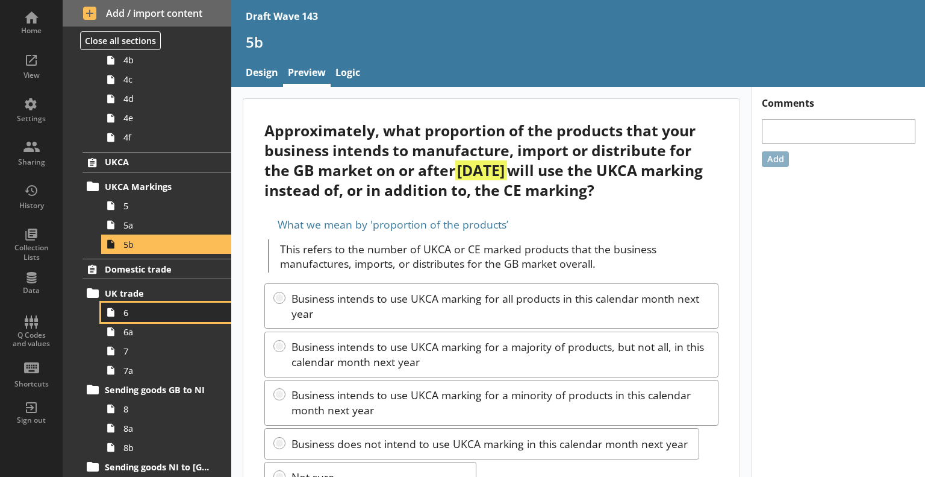
click at [150, 310] on span "6" at bounding box center [169, 312] width 91 height 11
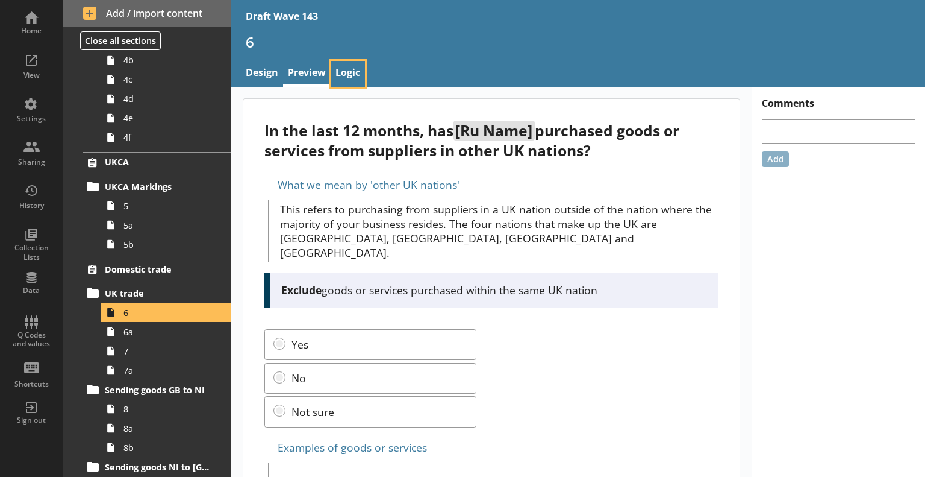
click at [354, 64] on link "Logic" at bounding box center [348, 74] width 34 height 26
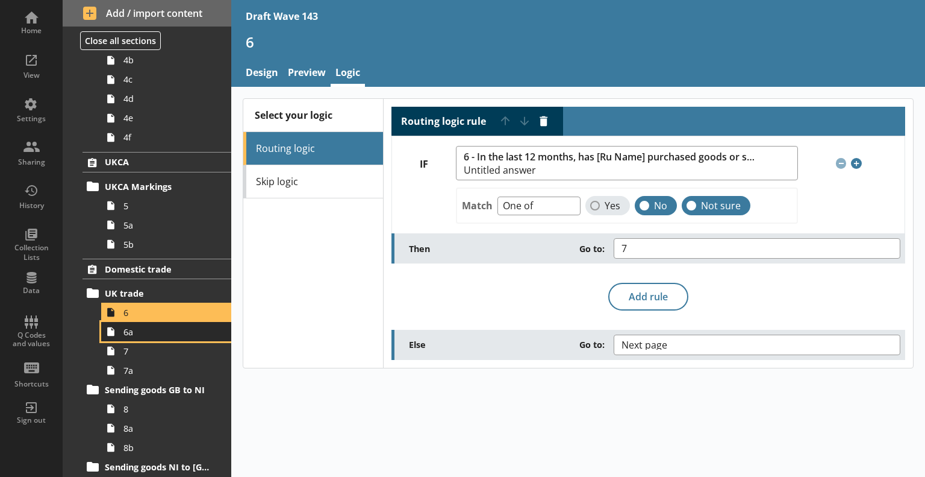
click at [163, 334] on span "6a" at bounding box center [169, 331] width 91 height 11
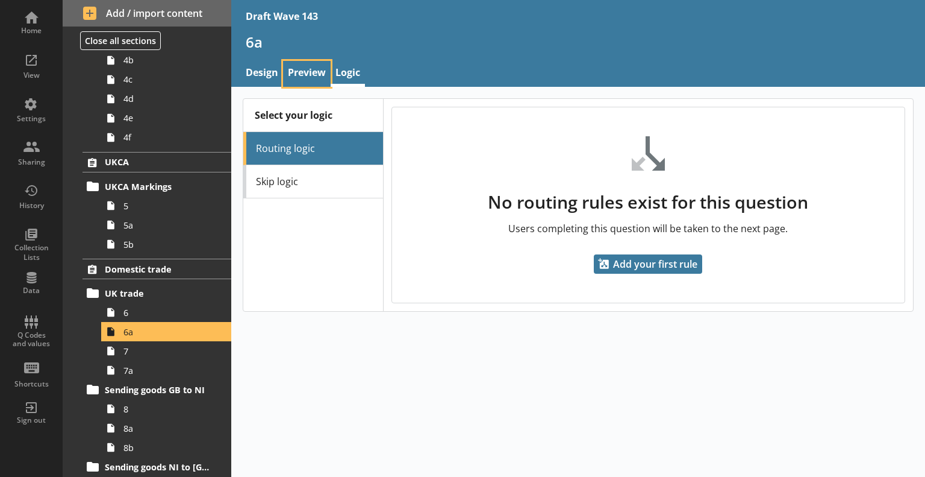
click at [315, 72] on link "Preview" at bounding box center [307, 74] width 48 height 26
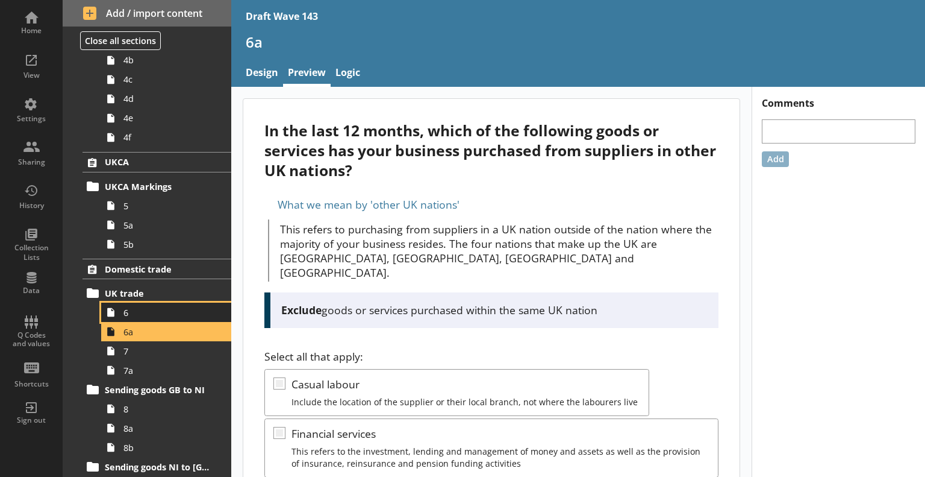
click at [135, 312] on span "6" at bounding box center [169, 312] width 91 height 11
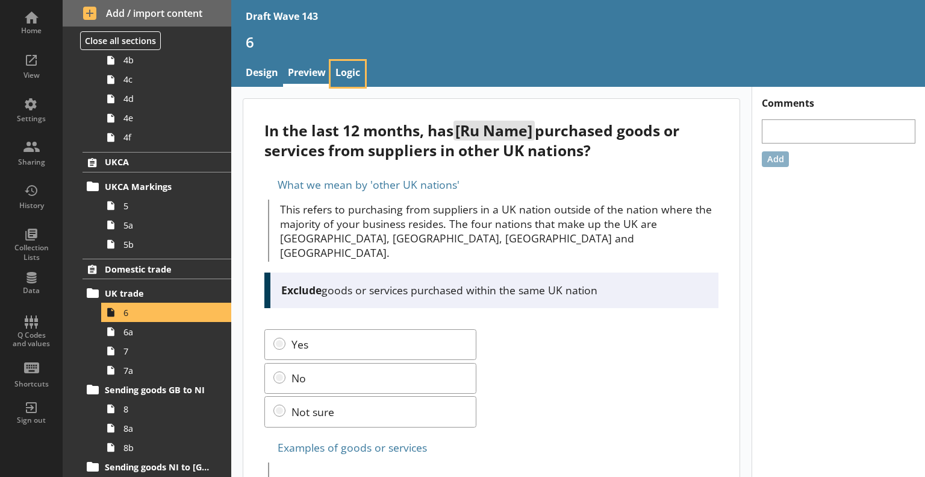
click at [345, 69] on link "Logic" at bounding box center [348, 74] width 34 height 26
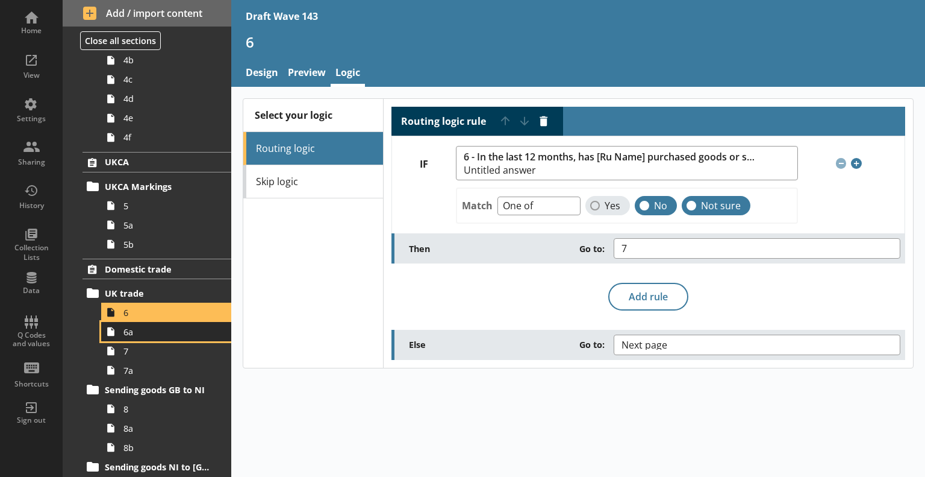
click at [151, 333] on span "6a" at bounding box center [169, 331] width 91 height 11
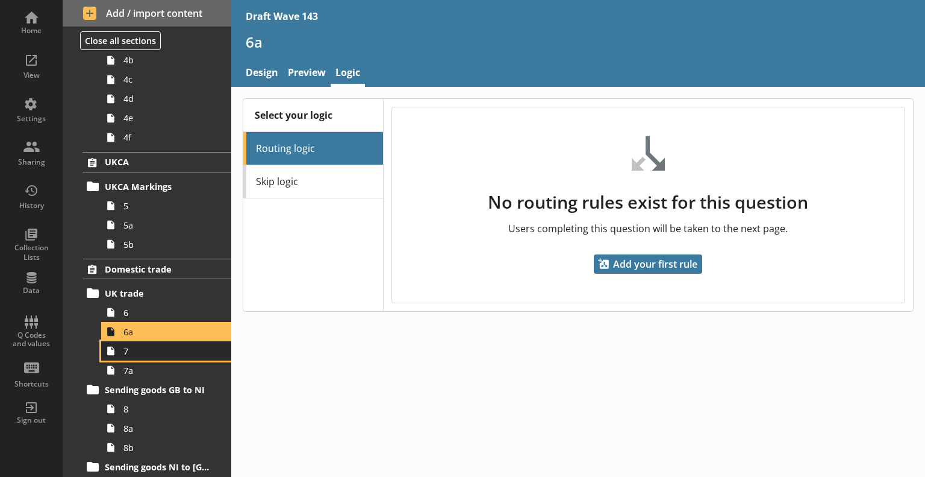
click at [152, 354] on span "7" at bounding box center [169, 350] width 91 height 11
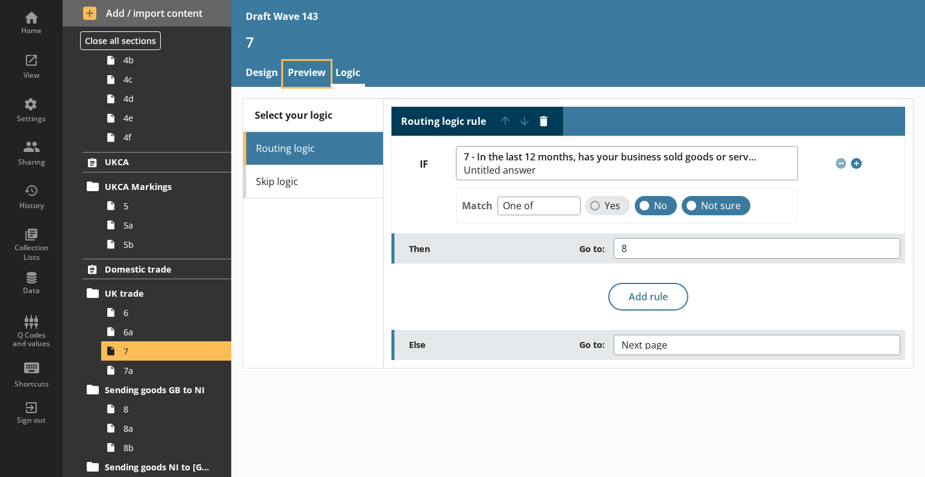
click at [323, 77] on link "Preview" at bounding box center [307, 74] width 48 height 26
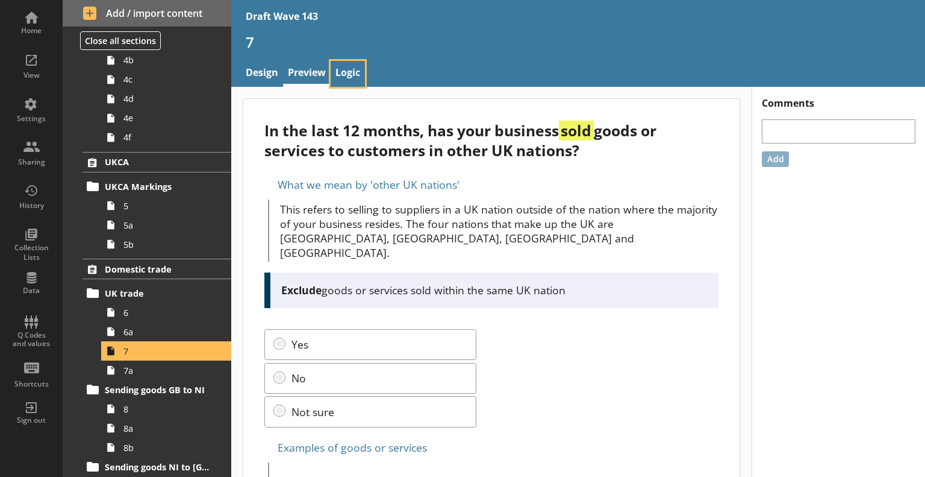
click at [337, 74] on link "Logic" at bounding box center [348, 74] width 34 height 26
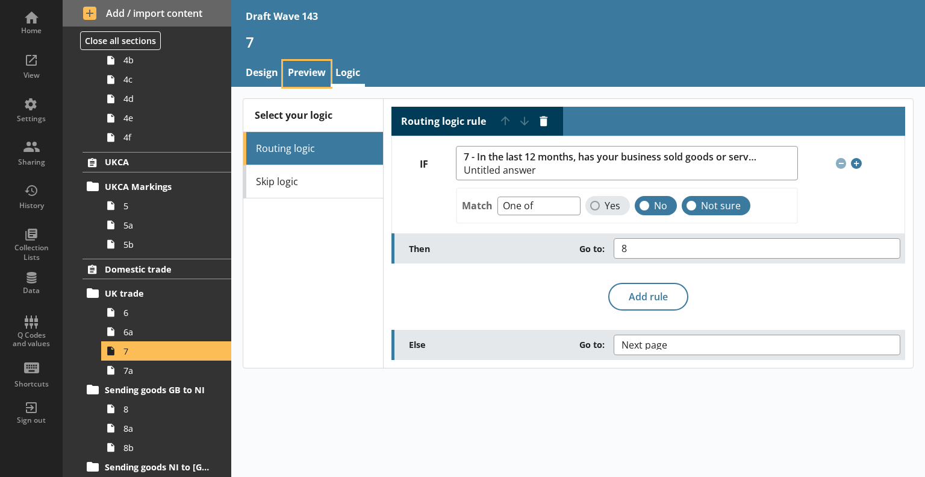
click at [302, 74] on link "Preview" at bounding box center [307, 74] width 48 height 26
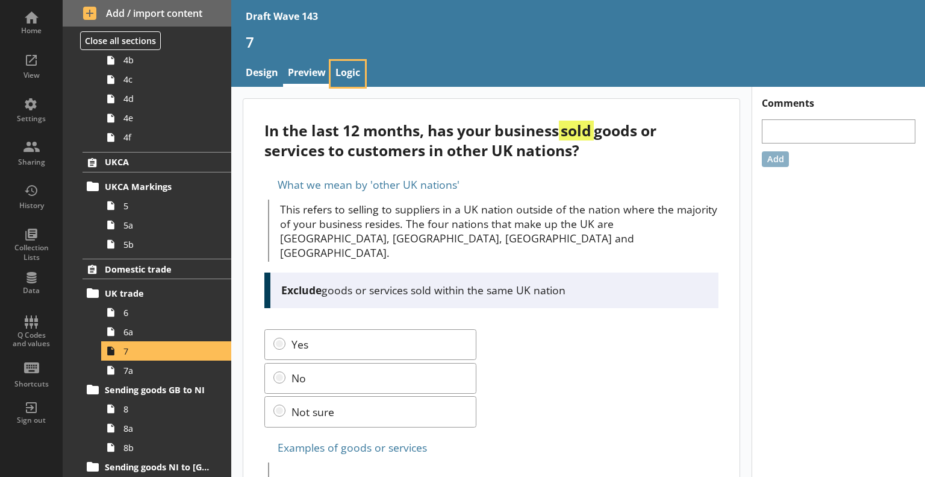
click at [355, 67] on link "Logic" at bounding box center [348, 74] width 34 height 26
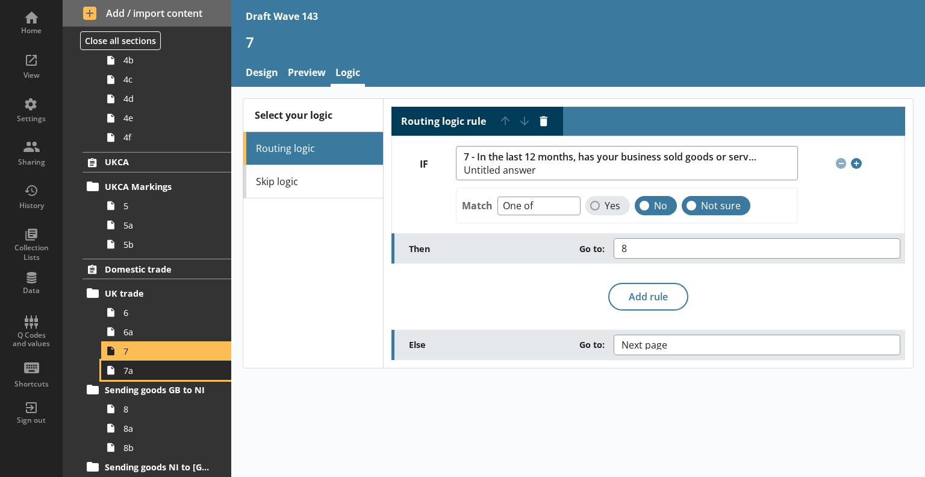
click at [161, 372] on span "7a" at bounding box center [169, 370] width 91 height 11
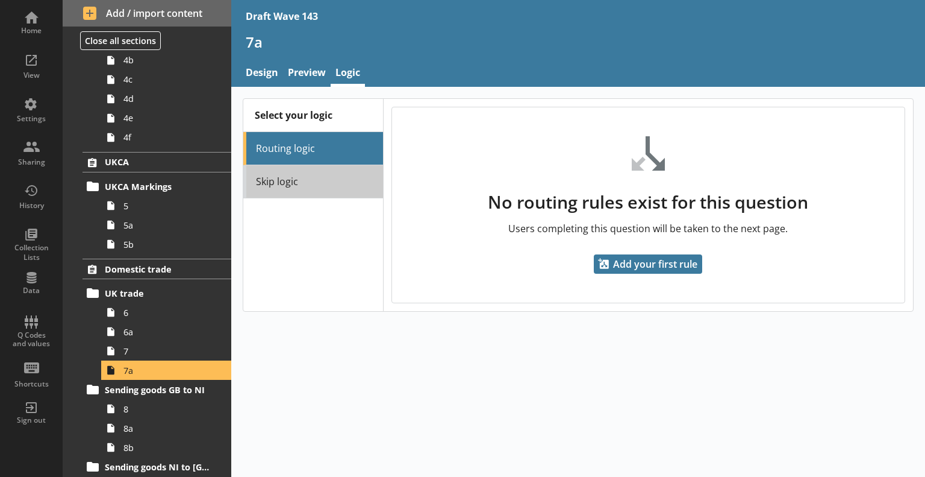
click at [353, 179] on link "Skip logic" at bounding box center [313, 181] width 140 height 33
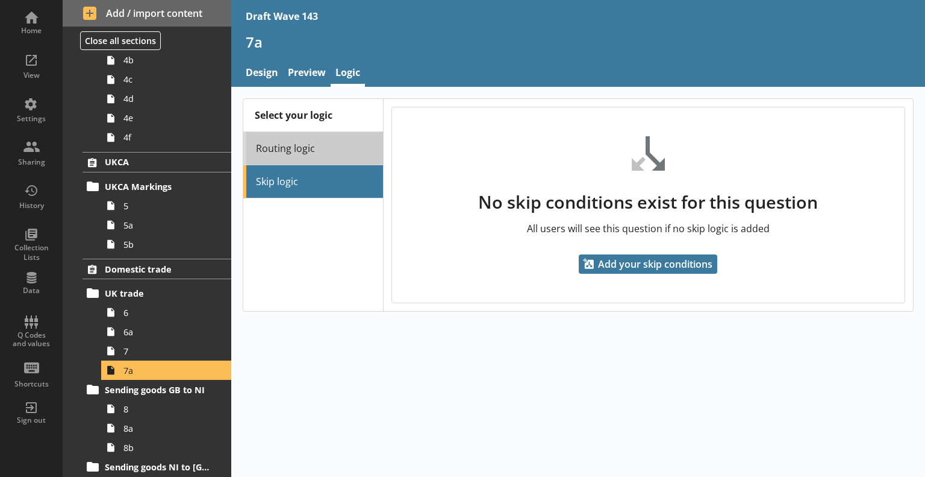
click at [337, 152] on link "Routing logic" at bounding box center [313, 148] width 140 height 33
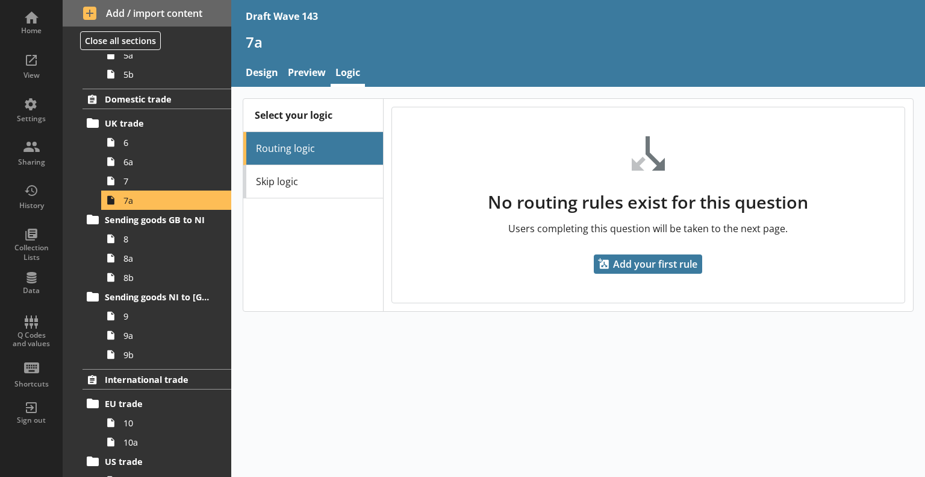
scroll to position [603, 0]
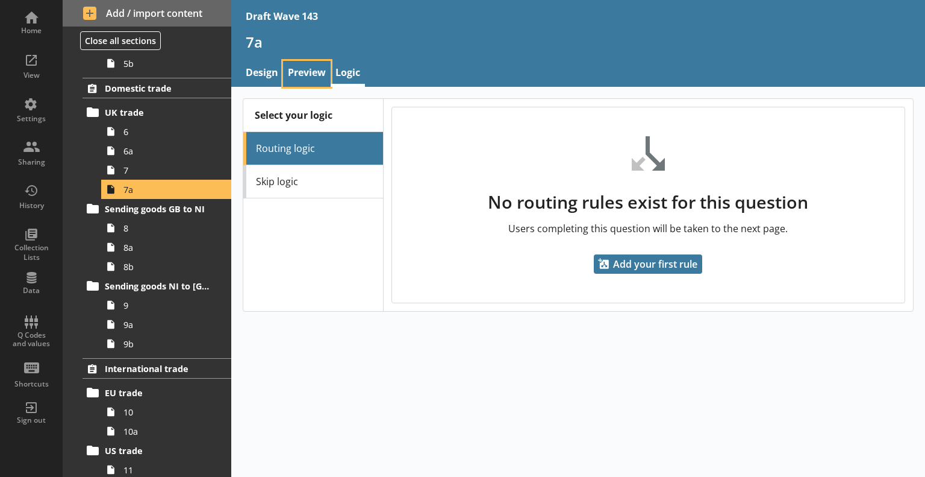
click at [304, 69] on link "Preview" at bounding box center [307, 74] width 48 height 26
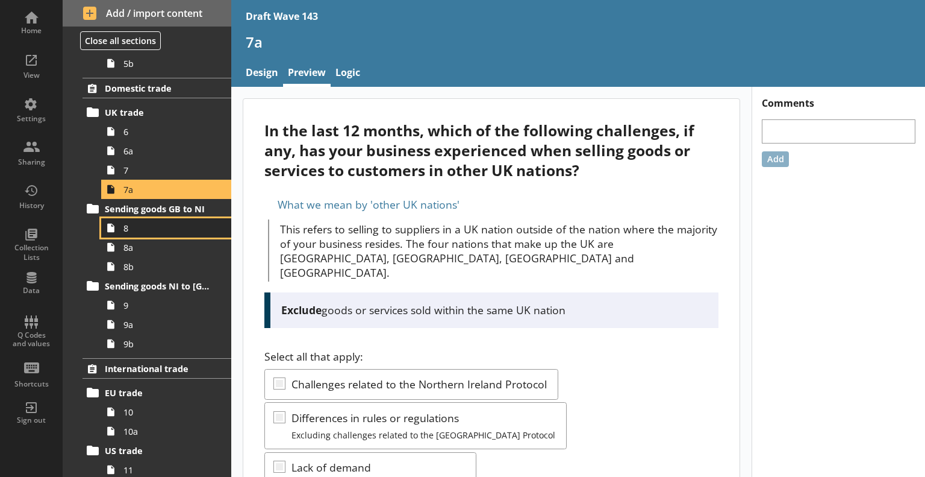
click at [171, 220] on link "8" at bounding box center [166, 227] width 130 height 19
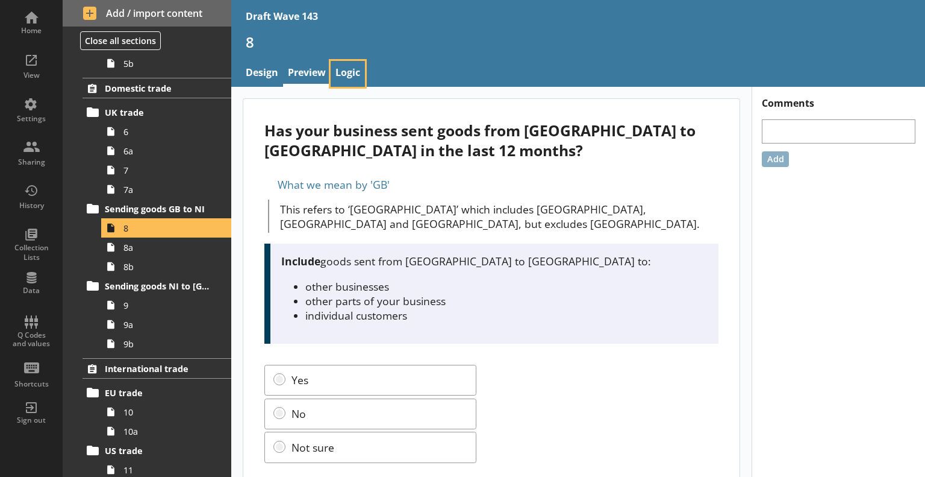
click at [352, 67] on link "Logic" at bounding box center [348, 74] width 34 height 26
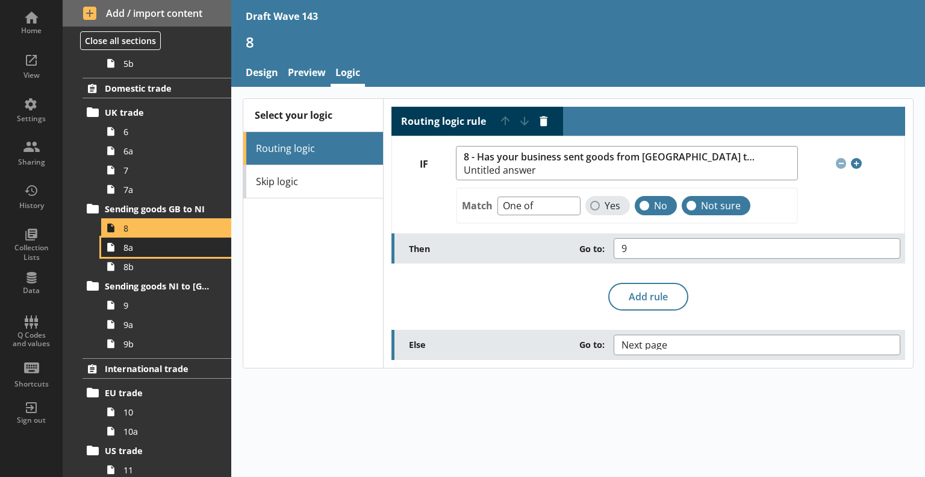
click at [171, 251] on span "8a" at bounding box center [169, 247] width 91 height 11
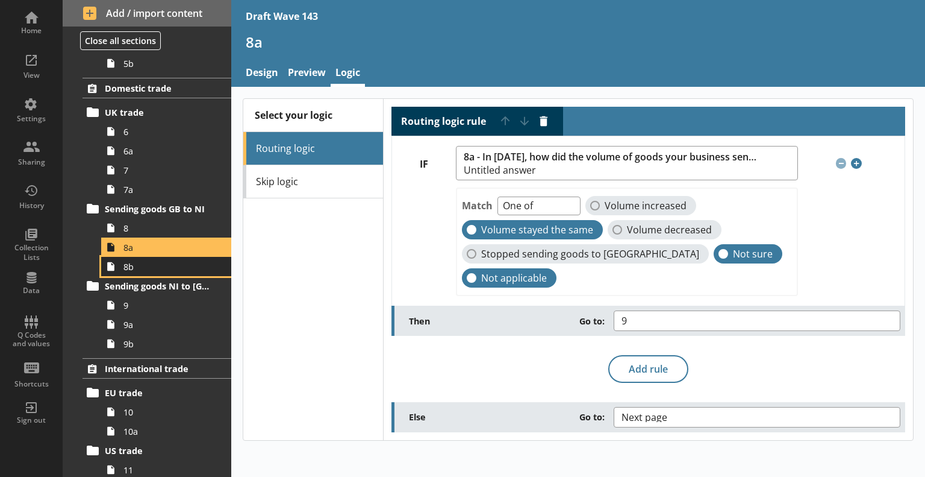
click at [161, 267] on span "8b" at bounding box center [169, 266] width 91 height 11
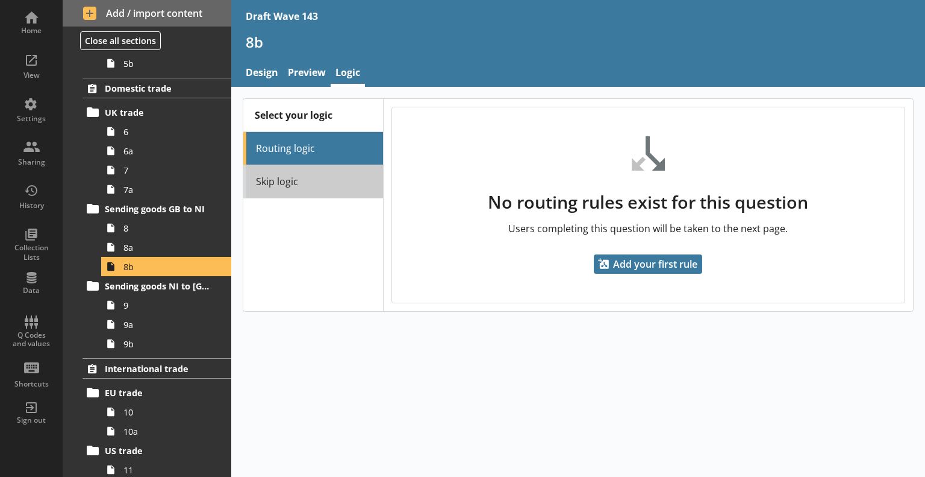
click at [289, 189] on link "Skip logic" at bounding box center [313, 181] width 140 height 33
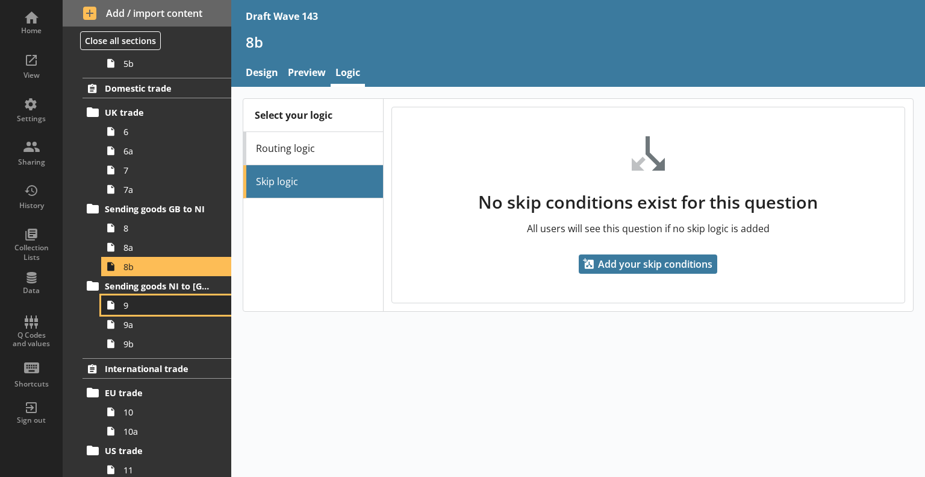
click at [164, 303] on span "9" at bounding box center [169, 304] width 91 height 11
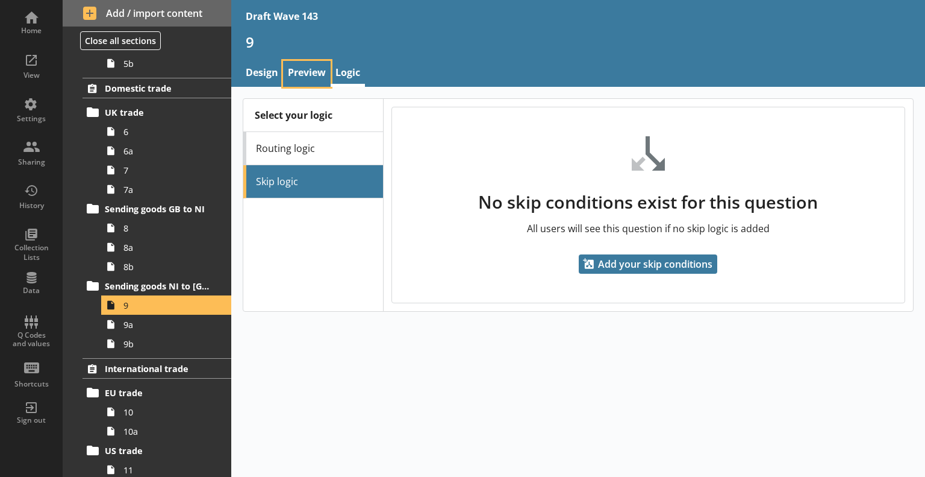
click at [301, 75] on link "Preview" at bounding box center [307, 74] width 48 height 26
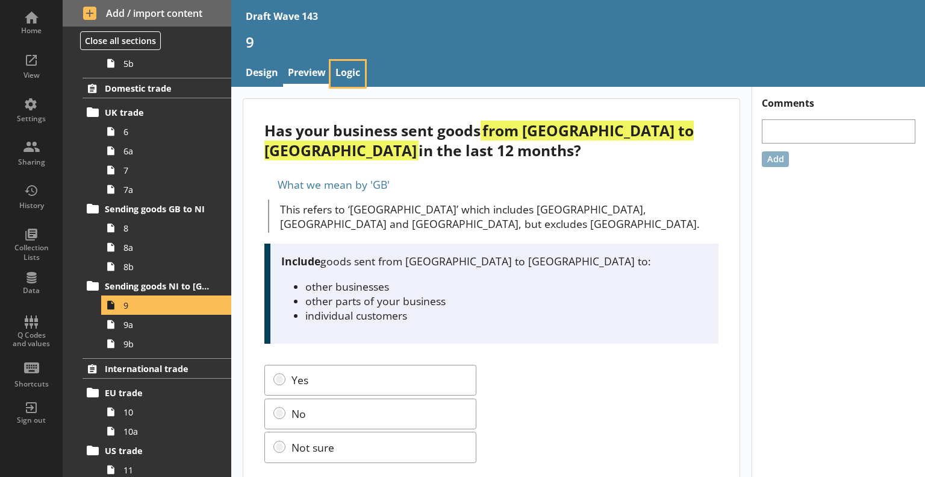
click at [342, 72] on link "Logic" at bounding box center [348, 74] width 34 height 26
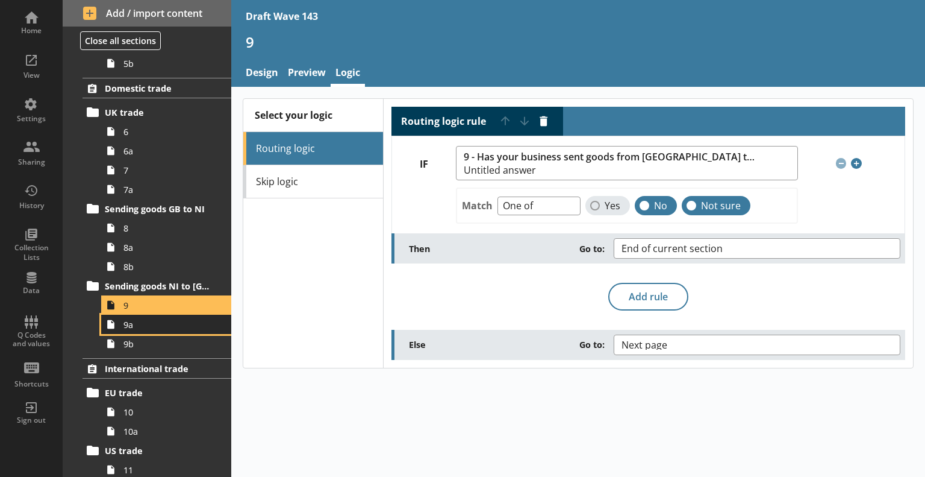
click at [172, 322] on span "9a" at bounding box center [169, 324] width 91 height 11
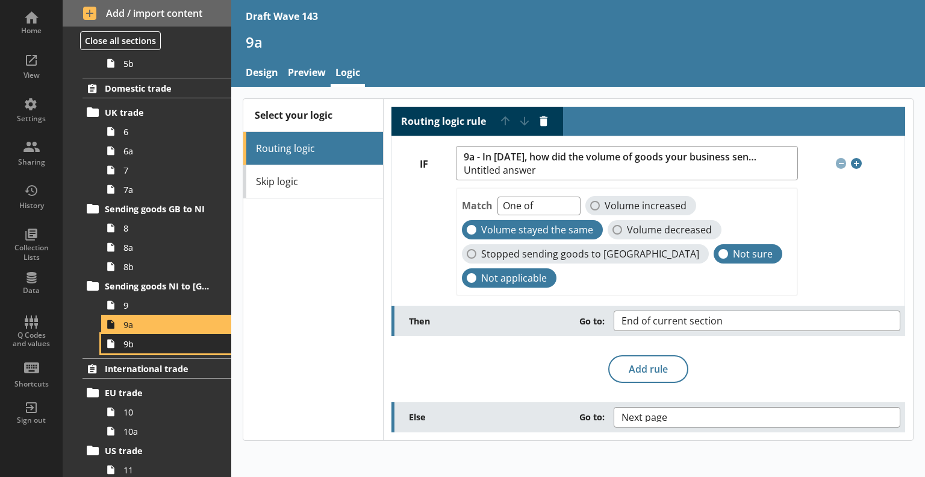
click at [167, 343] on span "9b" at bounding box center [169, 343] width 91 height 11
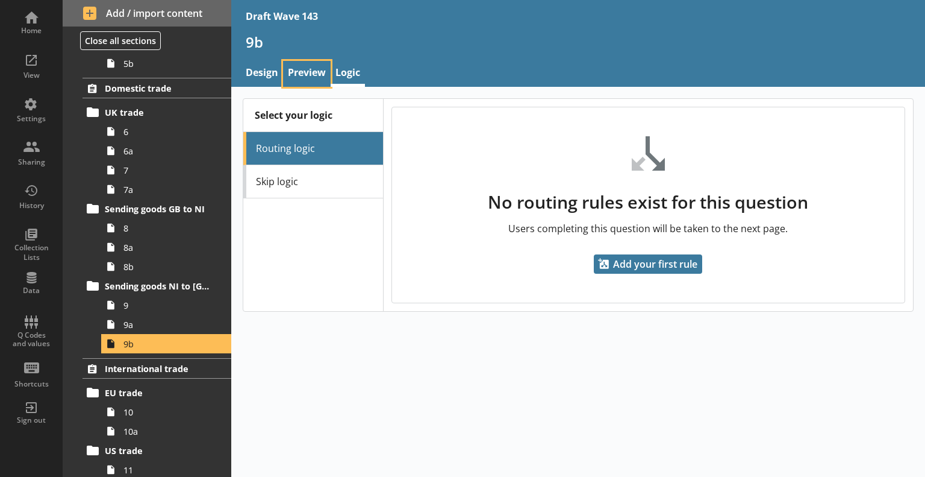
click at [310, 78] on link "Preview" at bounding box center [307, 74] width 48 height 26
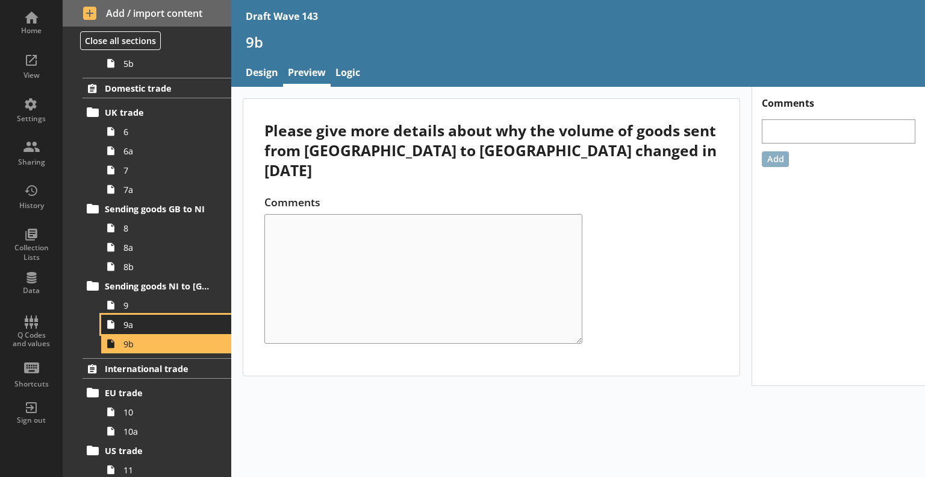
click at [156, 324] on span "9a" at bounding box center [169, 324] width 91 height 11
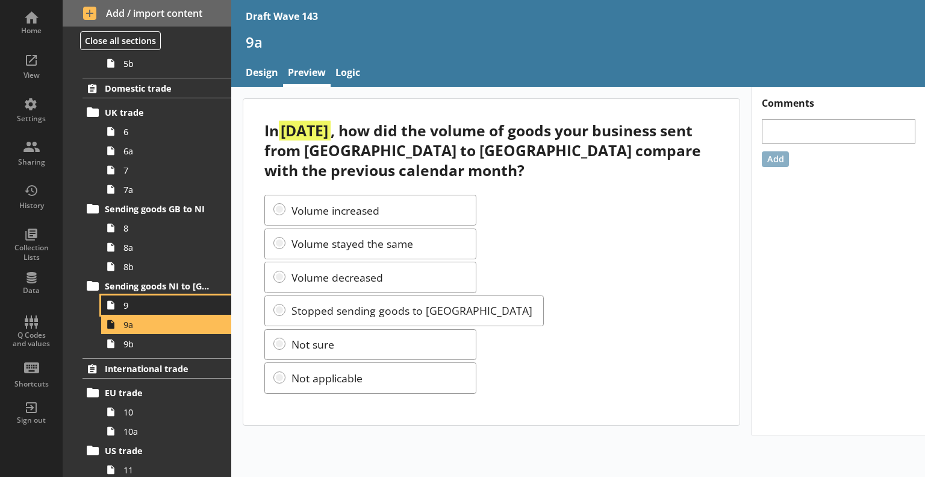
click at [154, 304] on span "9" at bounding box center [169, 304] width 91 height 11
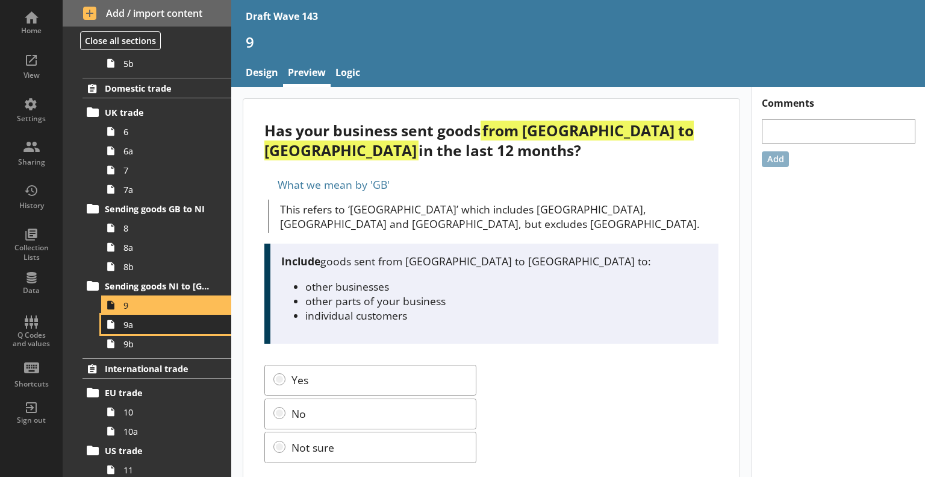
click at [166, 321] on span "9a" at bounding box center [169, 324] width 91 height 11
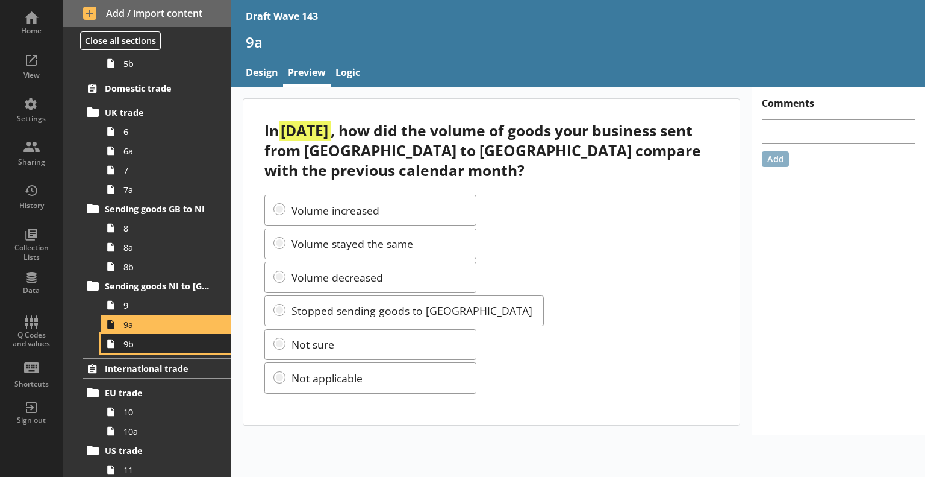
click at [151, 346] on span "9b" at bounding box center [169, 343] width 91 height 11
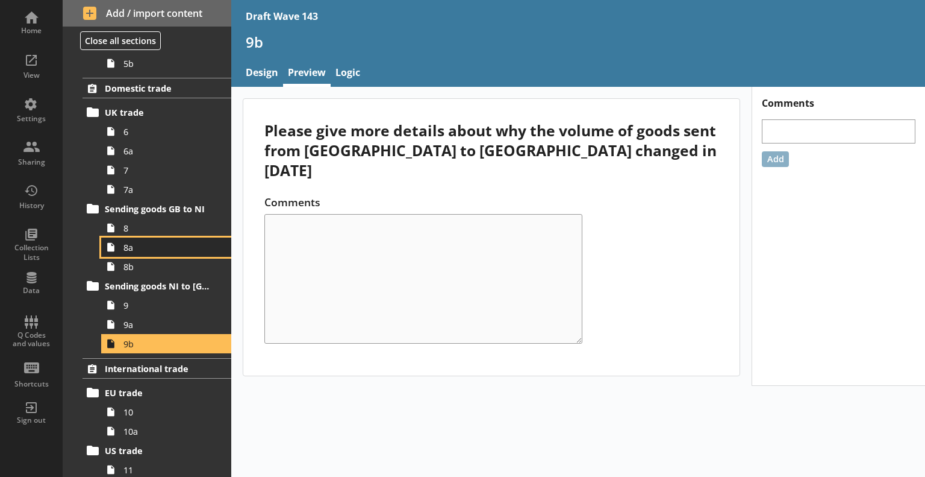
click at [133, 249] on span "8a" at bounding box center [169, 247] width 91 height 11
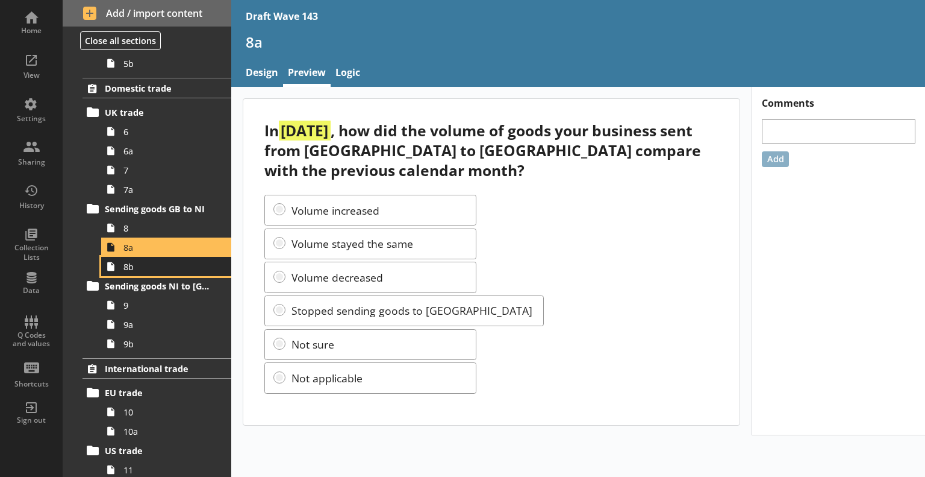
click at [136, 264] on span "8b" at bounding box center [169, 266] width 91 height 11
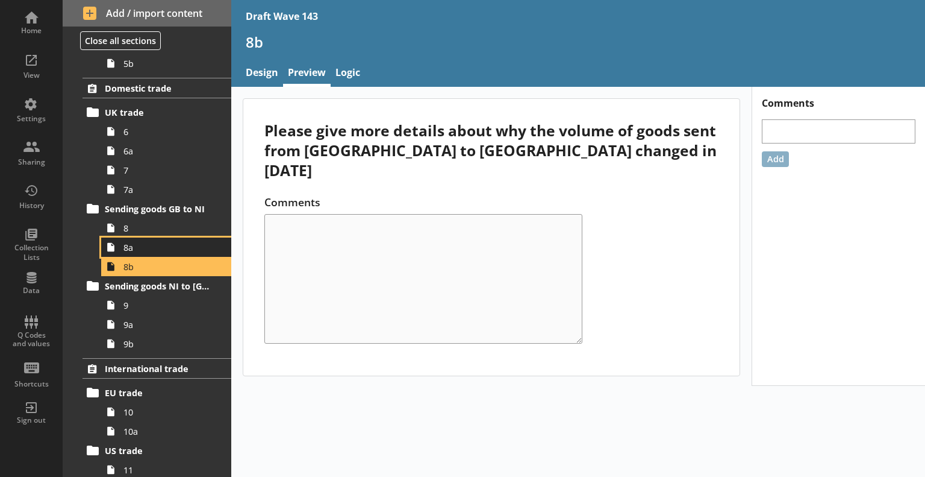
click at [134, 245] on span "8a" at bounding box center [169, 247] width 91 height 11
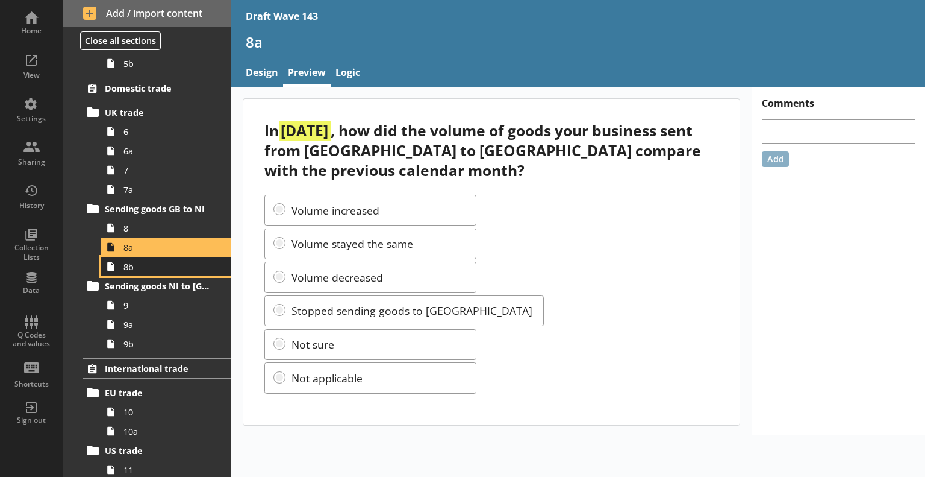
click at [146, 258] on link "8b" at bounding box center [166, 266] width 130 height 19
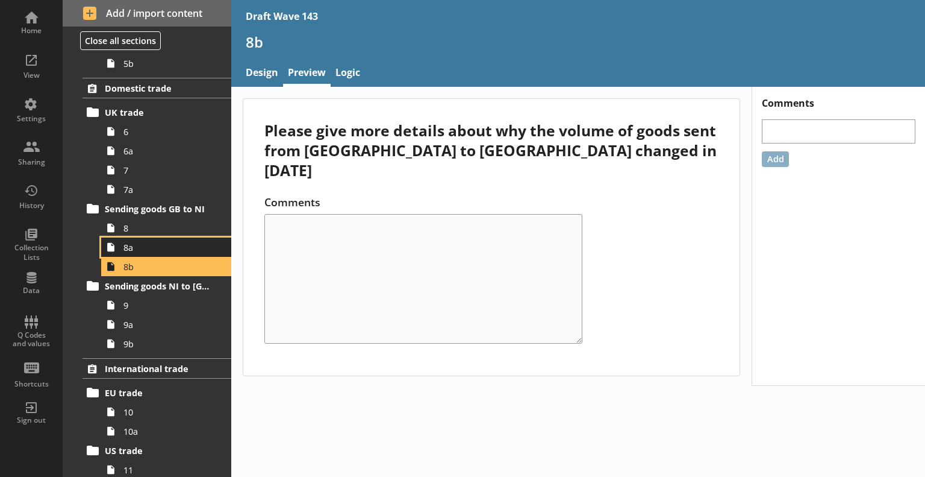
click at [142, 245] on span "8a" at bounding box center [169, 247] width 91 height 11
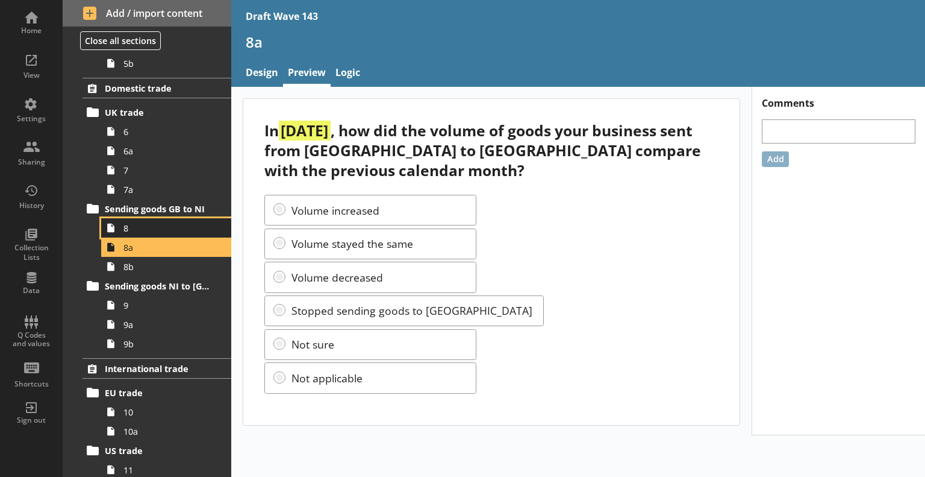
click at [133, 226] on span "8" at bounding box center [169, 227] width 91 height 11
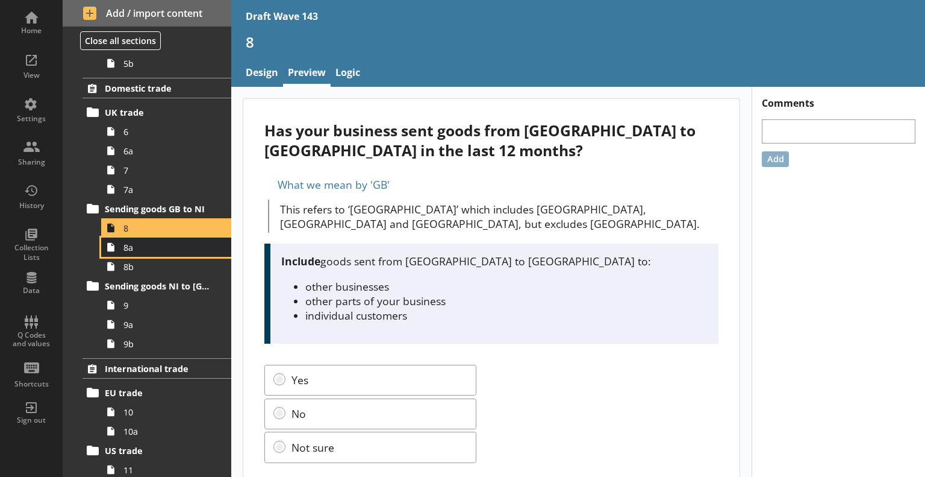
click at [138, 244] on span "8a" at bounding box center [169, 247] width 91 height 11
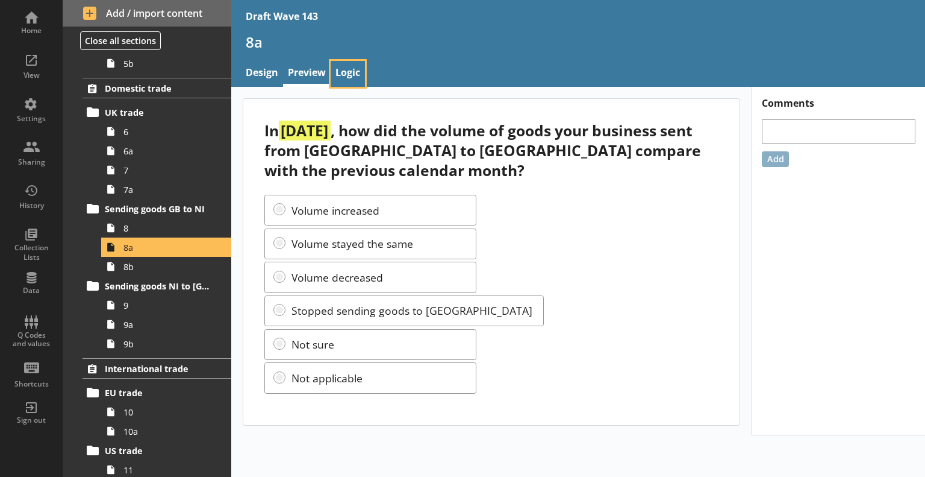
click at [346, 70] on link "Logic" at bounding box center [348, 74] width 34 height 26
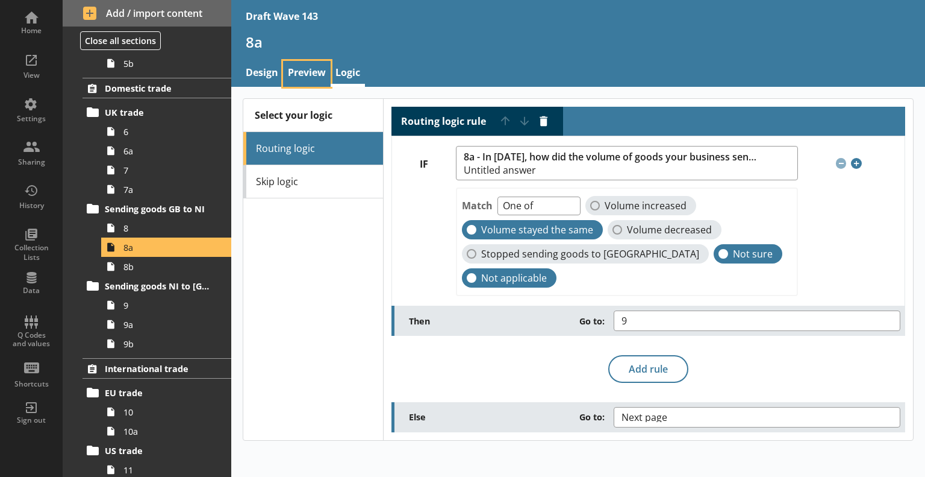
click at [320, 67] on link "Preview" at bounding box center [307, 74] width 48 height 26
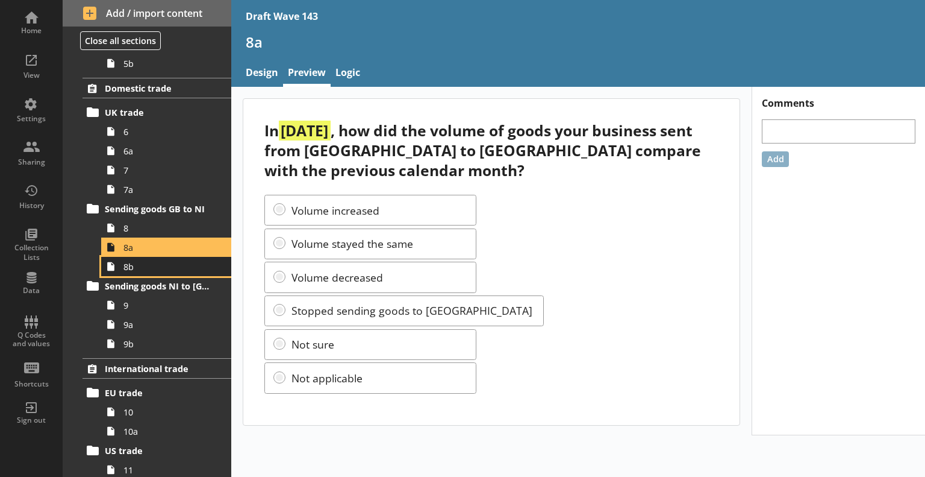
click at [168, 272] on link "8b" at bounding box center [166, 266] width 130 height 19
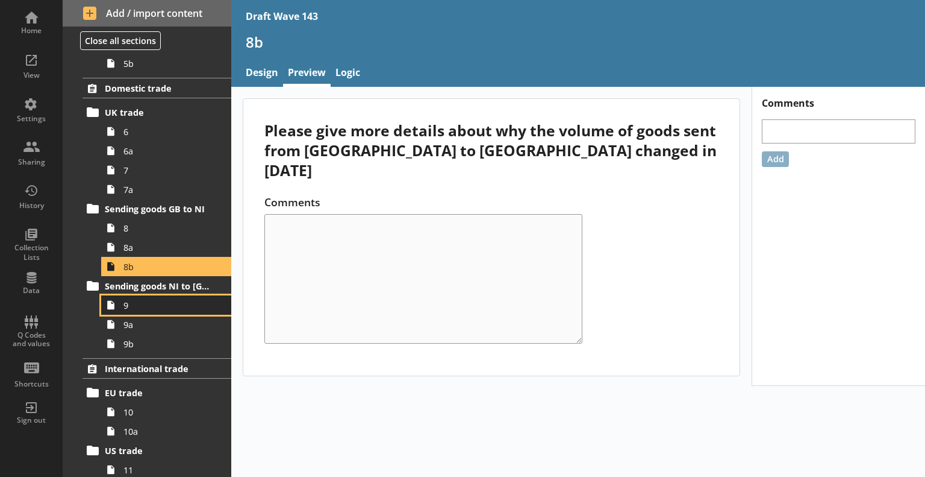
click at [158, 312] on link "9" at bounding box center [166, 304] width 130 height 19
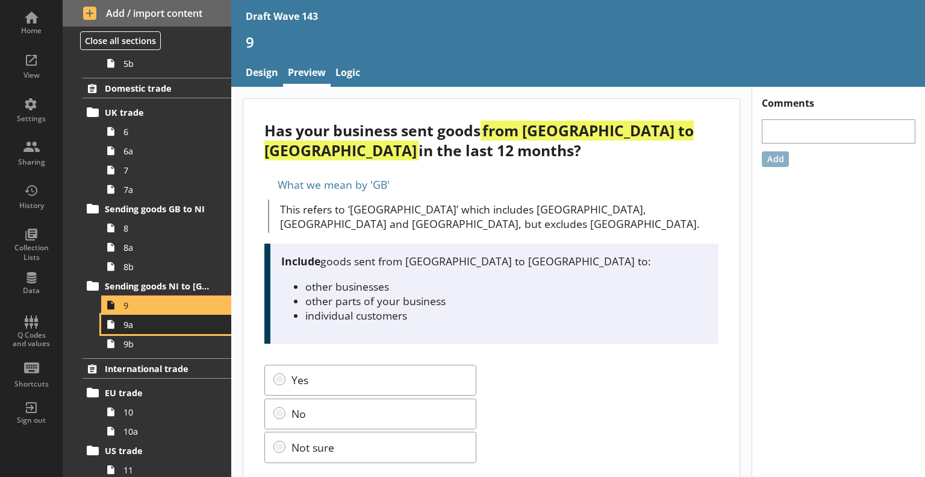
click at [164, 327] on span "9a" at bounding box center [169, 324] width 91 height 11
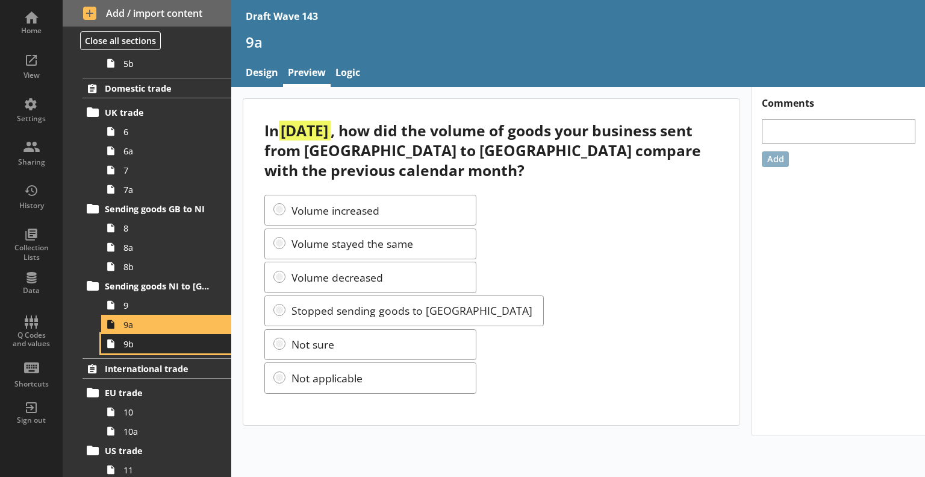
click at [166, 340] on span "9b" at bounding box center [169, 343] width 91 height 11
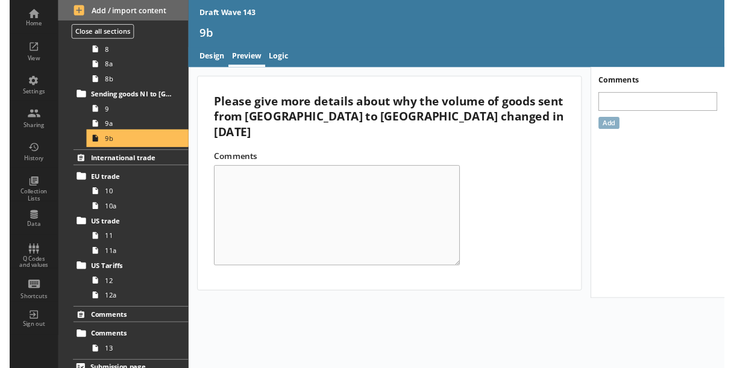
scroll to position [778, 0]
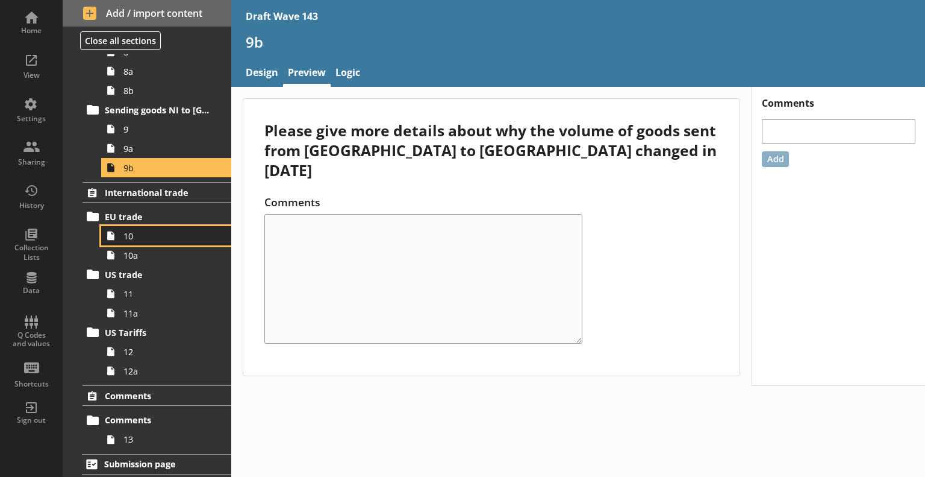
click at [177, 228] on link "10" at bounding box center [166, 235] width 130 height 19
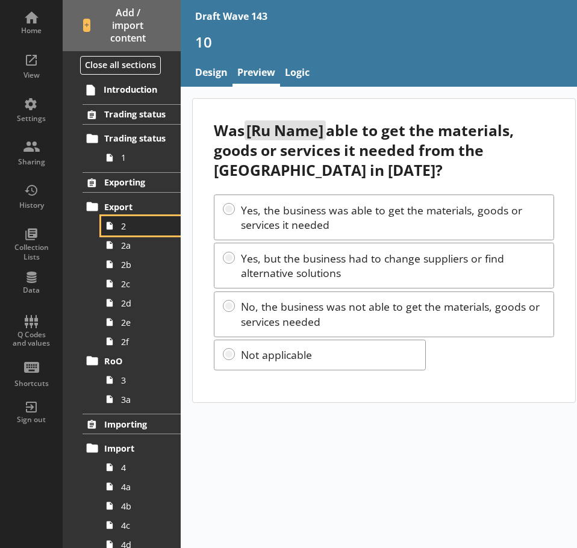
click at [129, 230] on span "2" at bounding box center [144, 226] width 46 height 11
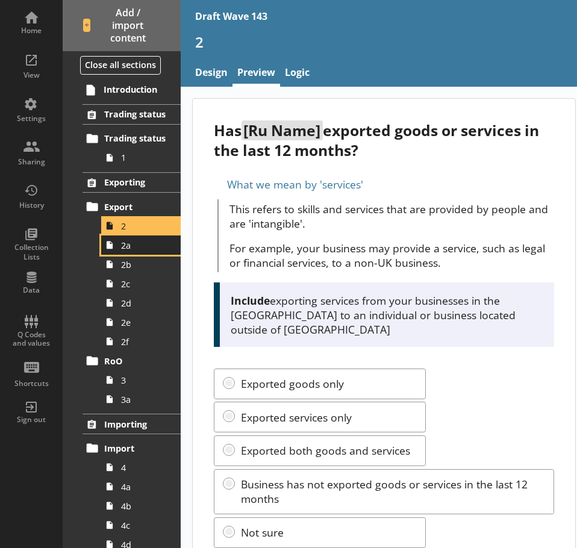
click at [136, 249] on span "2a" at bounding box center [144, 245] width 46 height 11
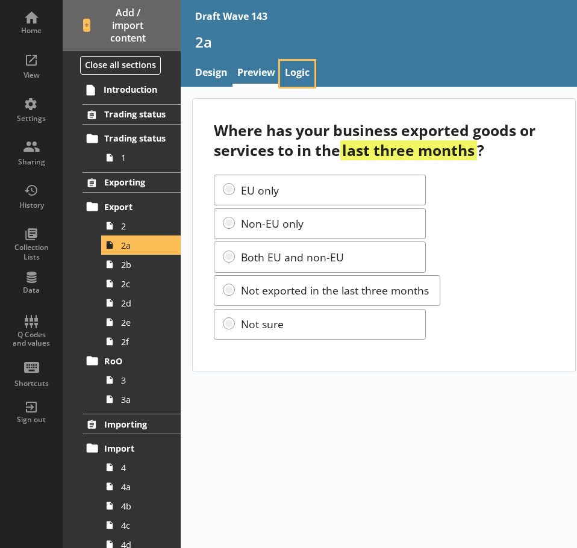
click at [302, 67] on link "Logic" at bounding box center [297, 74] width 34 height 26
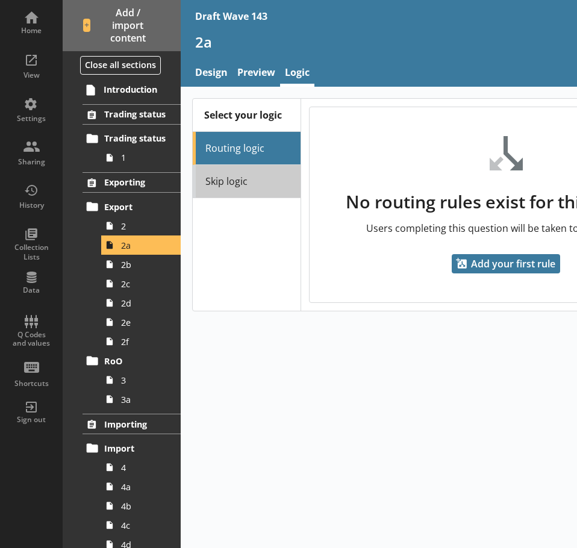
click at [261, 181] on link "Skip logic" at bounding box center [247, 181] width 108 height 33
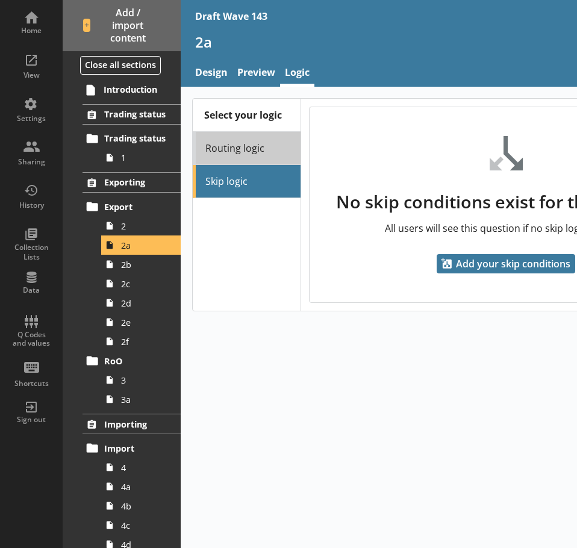
click at [263, 145] on link "Routing logic" at bounding box center [247, 148] width 108 height 33
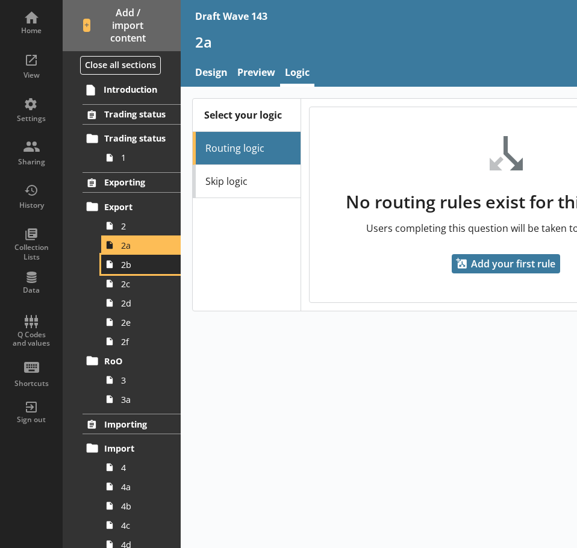
click at [130, 268] on span "2b" at bounding box center [144, 264] width 46 height 11
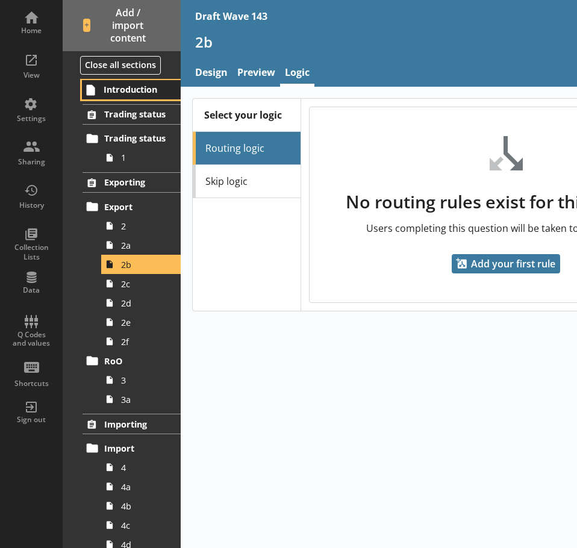
click at [127, 90] on span "Introduction" at bounding box center [136, 89] width 64 height 11
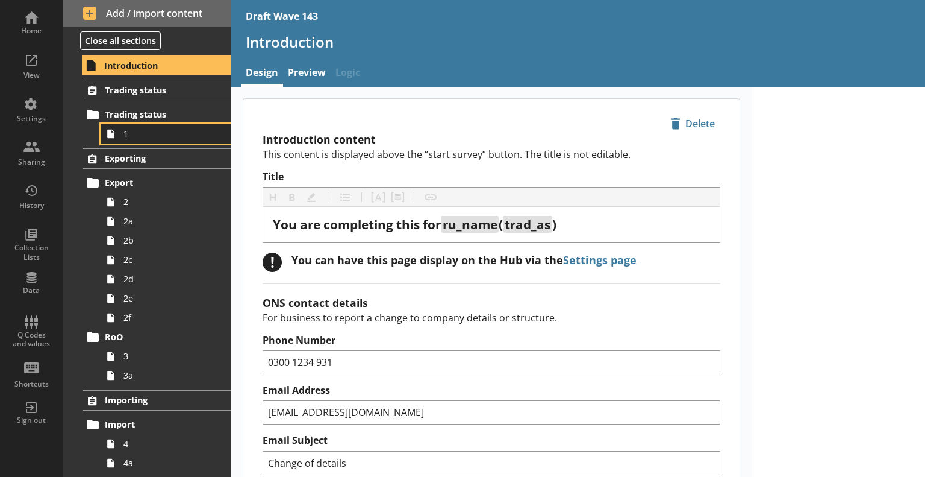
click at [160, 132] on span "1" at bounding box center [169, 133] width 91 height 11
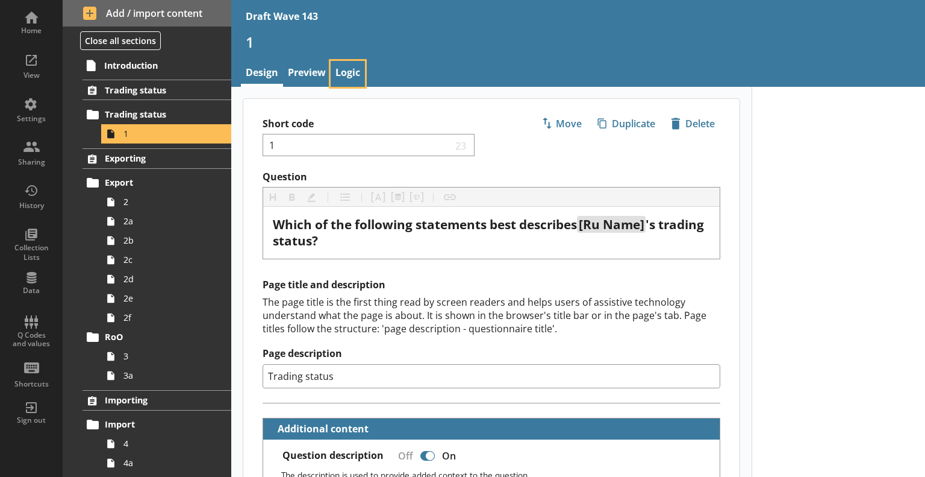
click at [346, 77] on link "Logic" at bounding box center [348, 74] width 34 height 26
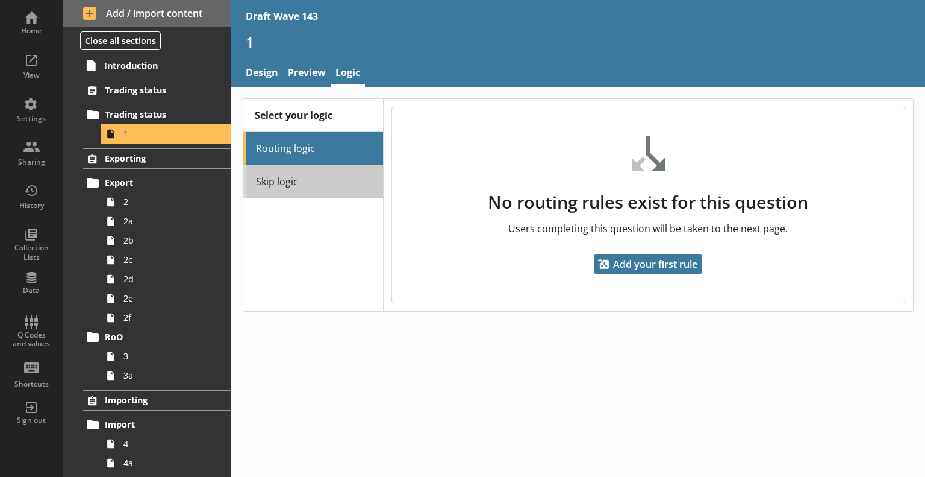
click at [333, 180] on link "Skip logic" at bounding box center [313, 181] width 140 height 33
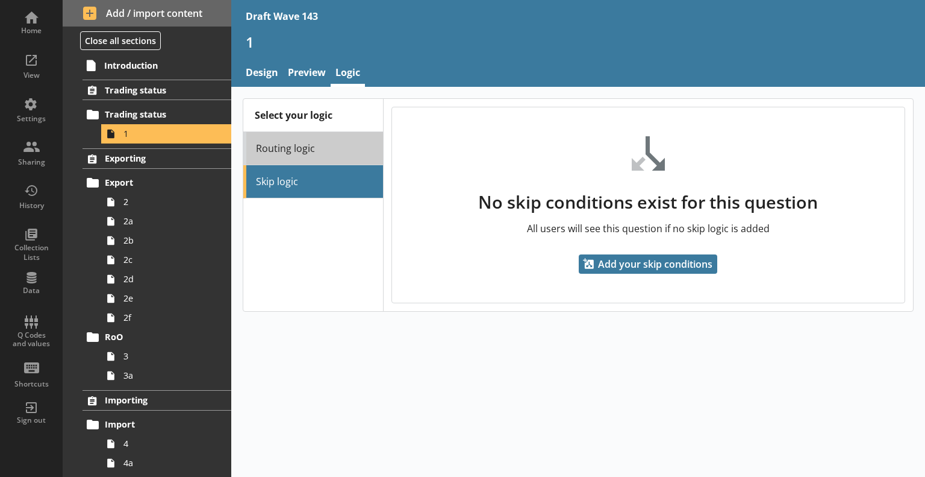
click at [337, 142] on link "Routing logic" at bounding box center [313, 148] width 140 height 33
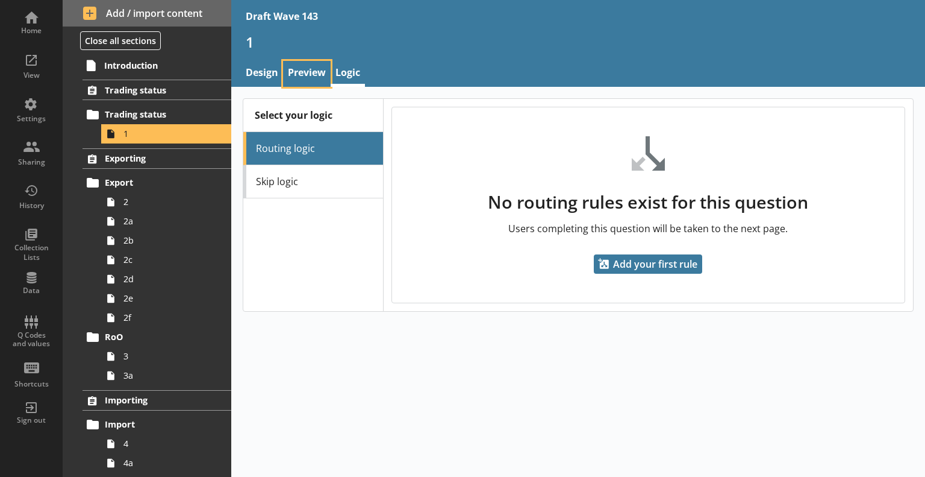
click at [318, 74] on link "Preview" at bounding box center [307, 74] width 48 height 26
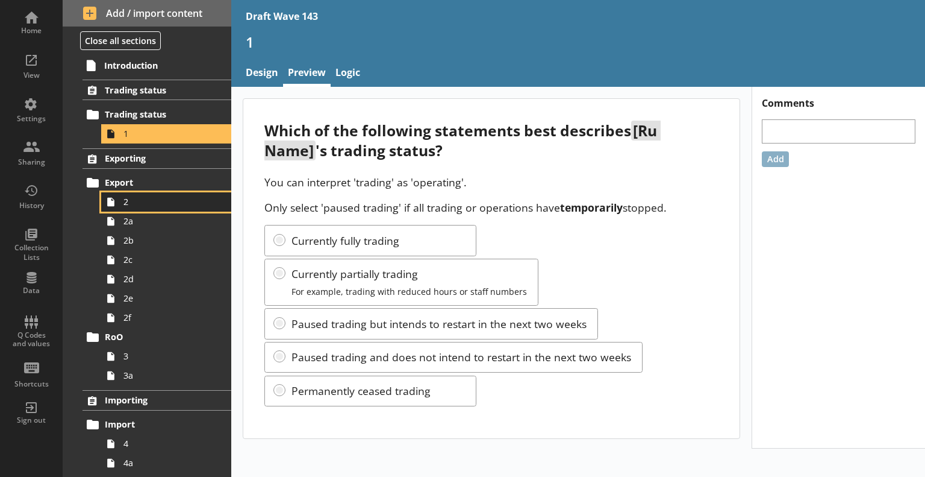
click at [159, 199] on span "2" at bounding box center [169, 201] width 91 height 11
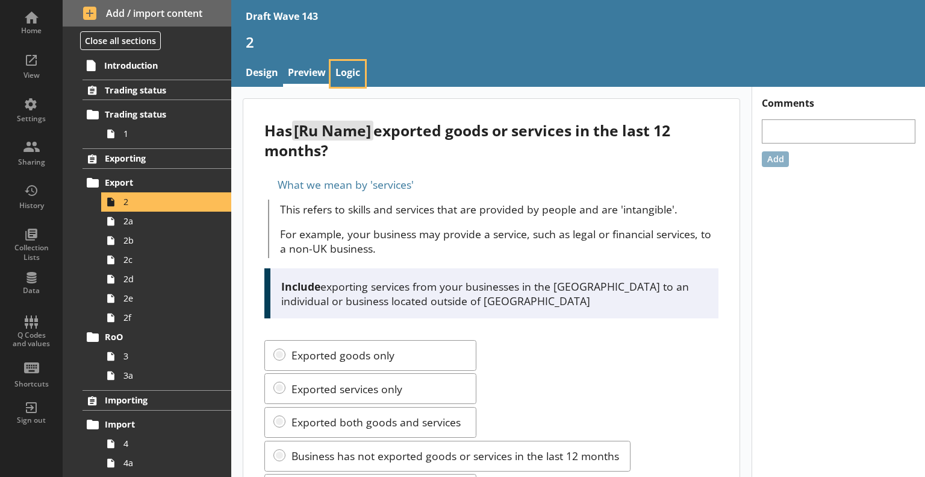
click at [347, 68] on link "Logic" at bounding box center [348, 74] width 34 height 26
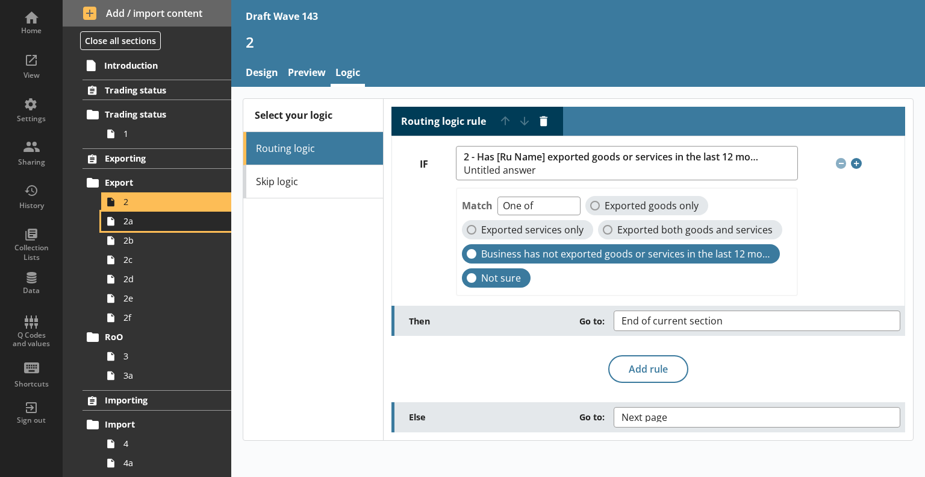
click at [154, 223] on span "2a" at bounding box center [169, 220] width 91 height 11
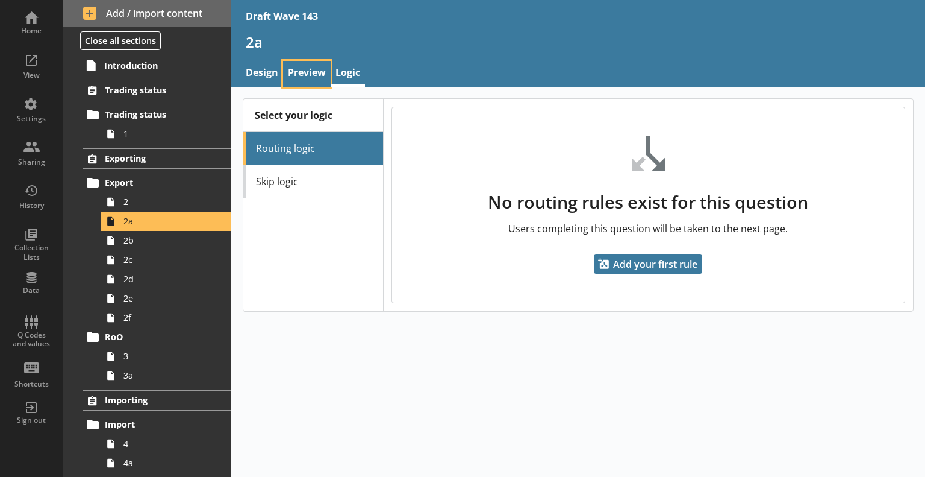
click at [318, 64] on link "Preview" at bounding box center [307, 74] width 48 height 26
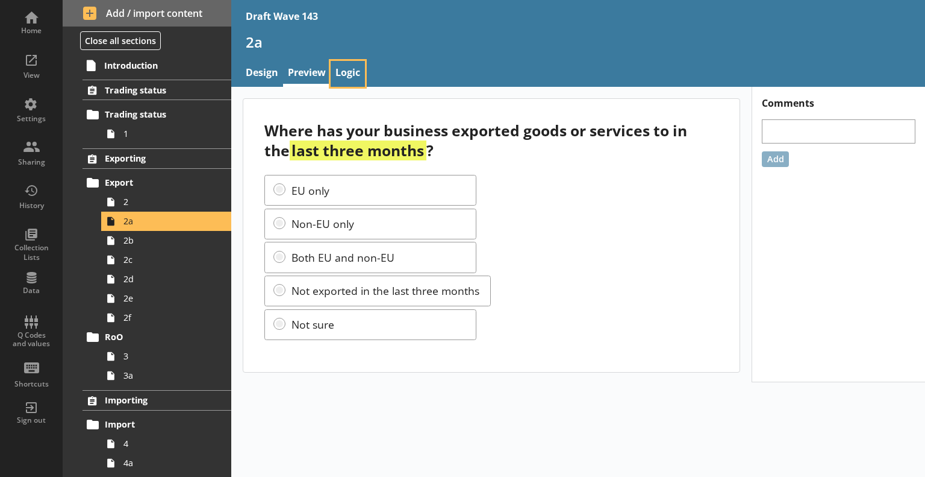
click at [354, 71] on link "Logic" at bounding box center [348, 74] width 34 height 26
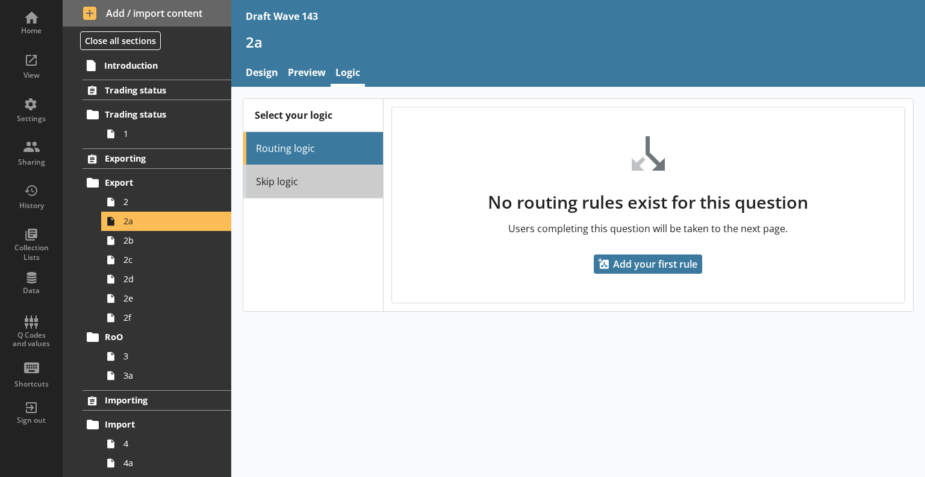
click at [348, 178] on link "Skip logic" at bounding box center [313, 181] width 140 height 33
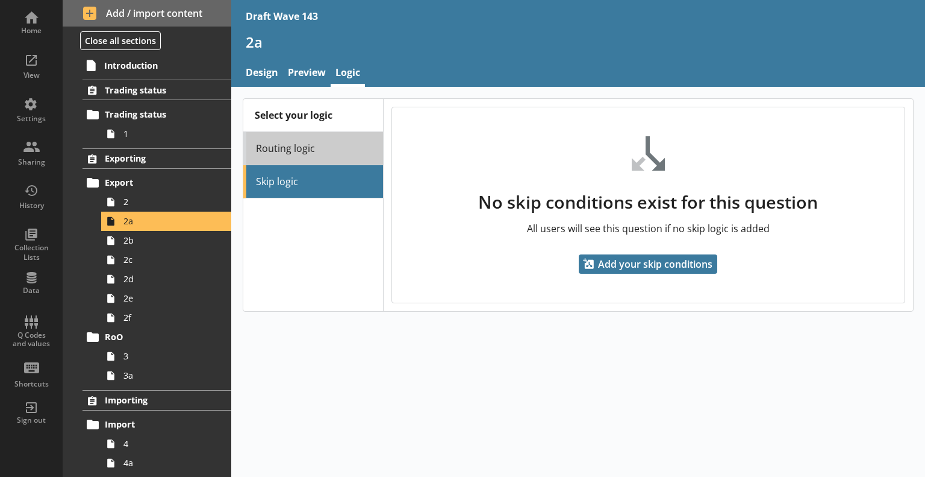
click at [336, 157] on link "Routing logic" at bounding box center [313, 148] width 140 height 33
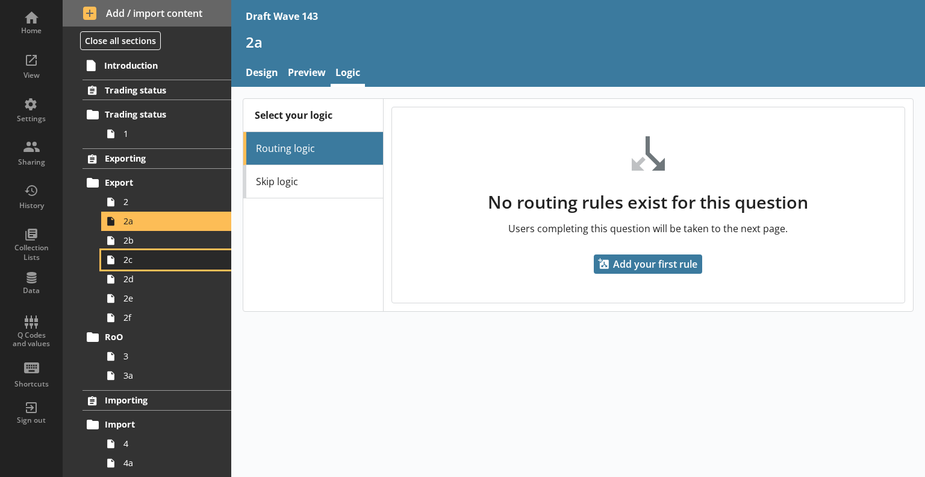
click at [186, 251] on link "2c" at bounding box center [166, 259] width 130 height 19
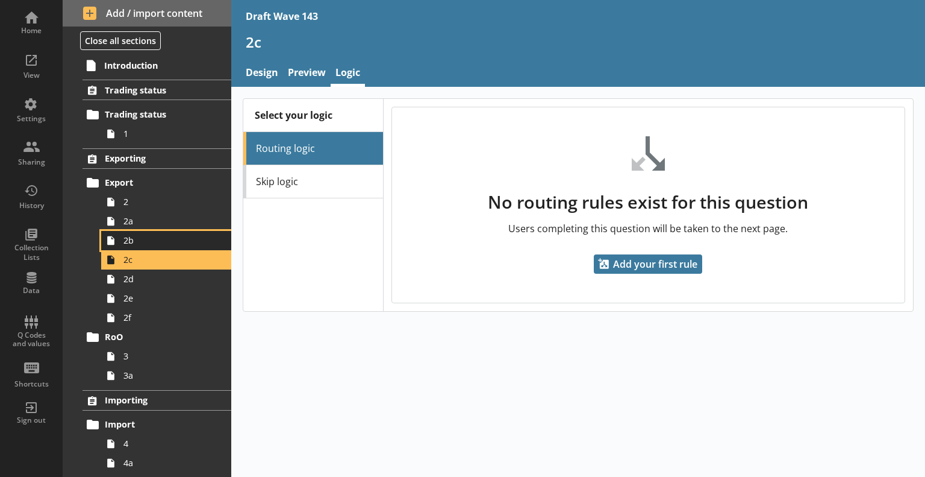
click at [183, 241] on span "2b" at bounding box center [169, 239] width 91 height 11
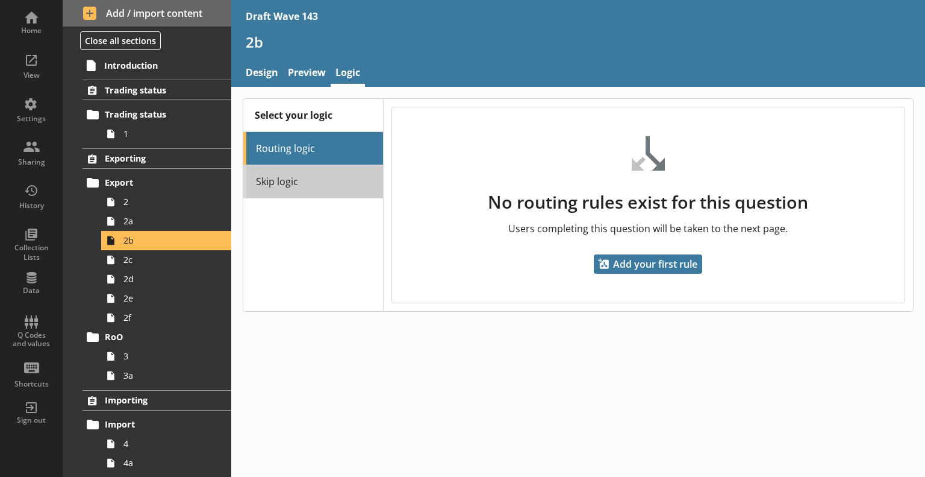
click at [278, 187] on link "Skip logic" at bounding box center [313, 181] width 140 height 33
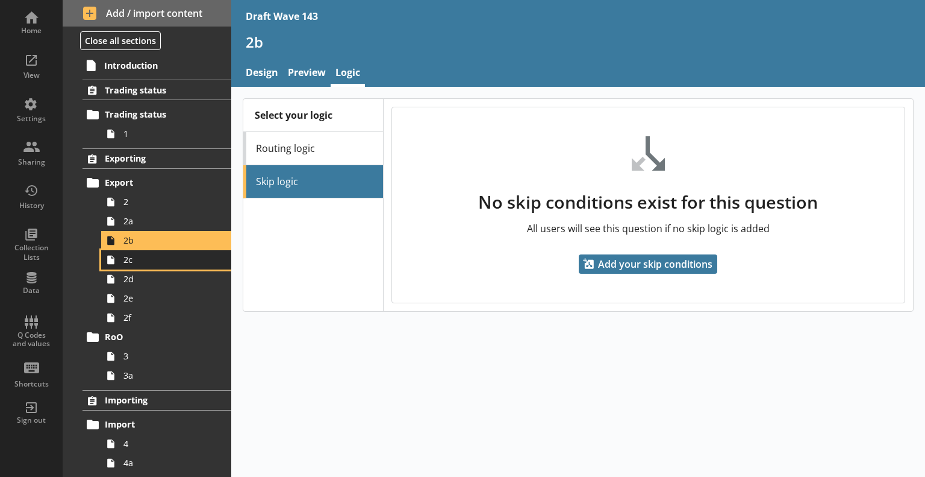
click at [192, 259] on span "2c" at bounding box center [169, 259] width 91 height 11
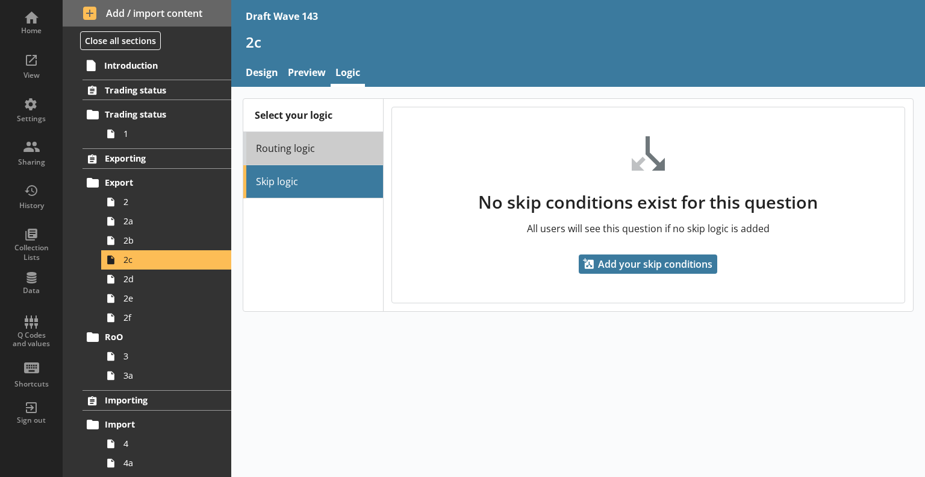
click at [301, 147] on link "Routing logic" at bounding box center [313, 148] width 140 height 33
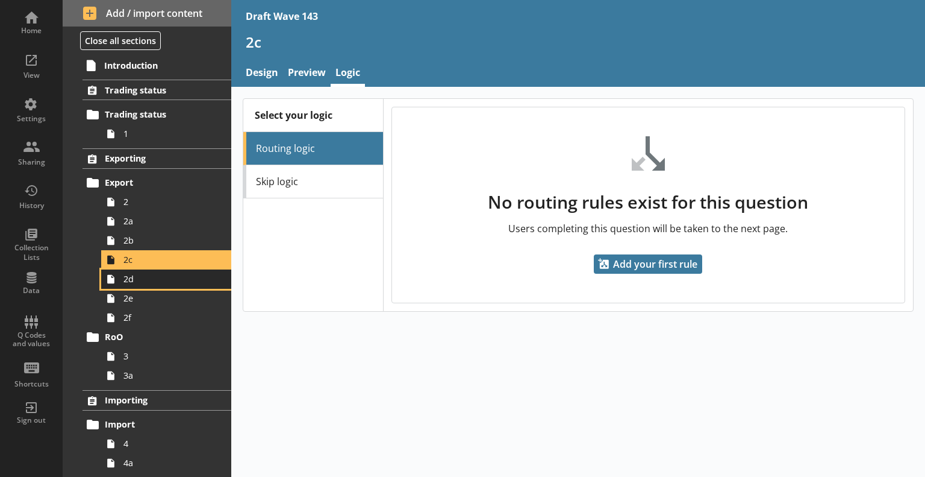
click at [185, 279] on span "2d" at bounding box center [169, 278] width 91 height 11
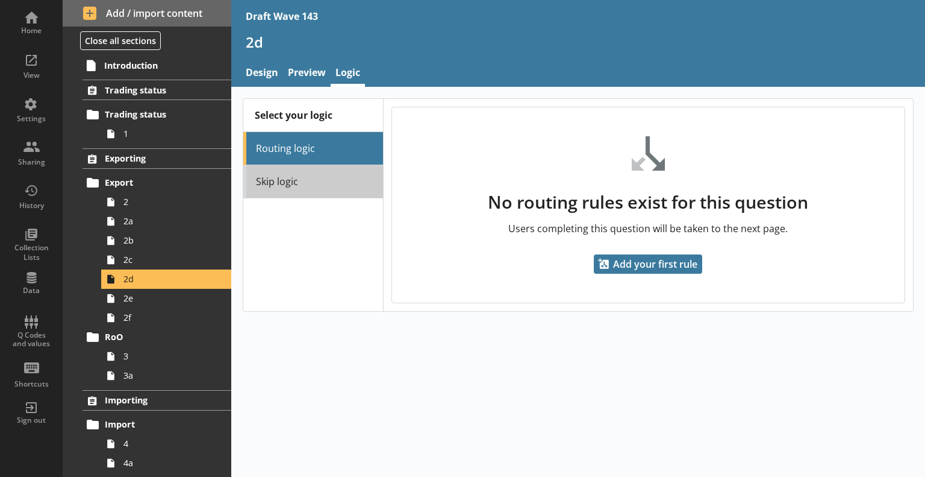
click at [305, 180] on link "Skip logic" at bounding box center [313, 181] width 140 height 33
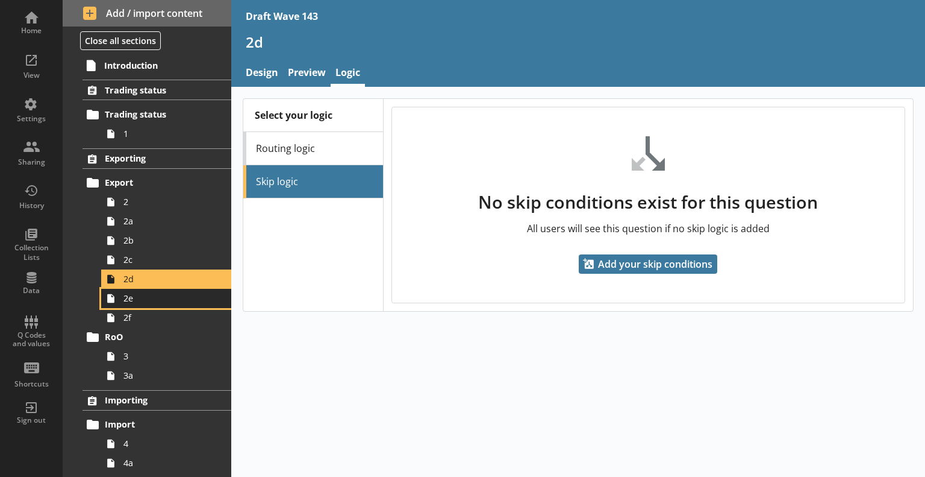
click at [175, 299] on span "2e" at bounding box center [169, 297] width 91 height 11
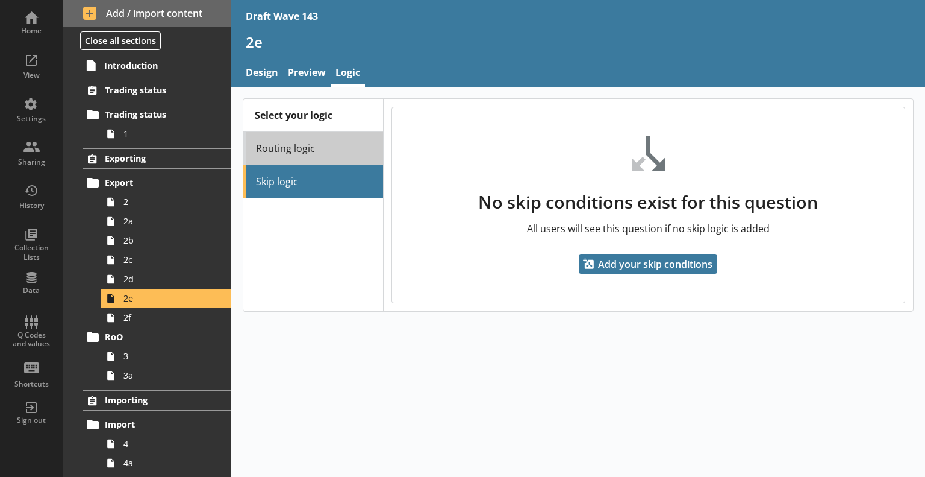
click at [311, 150] on link "Routing logic" at bounding box center [313, 148] width 140 height 33
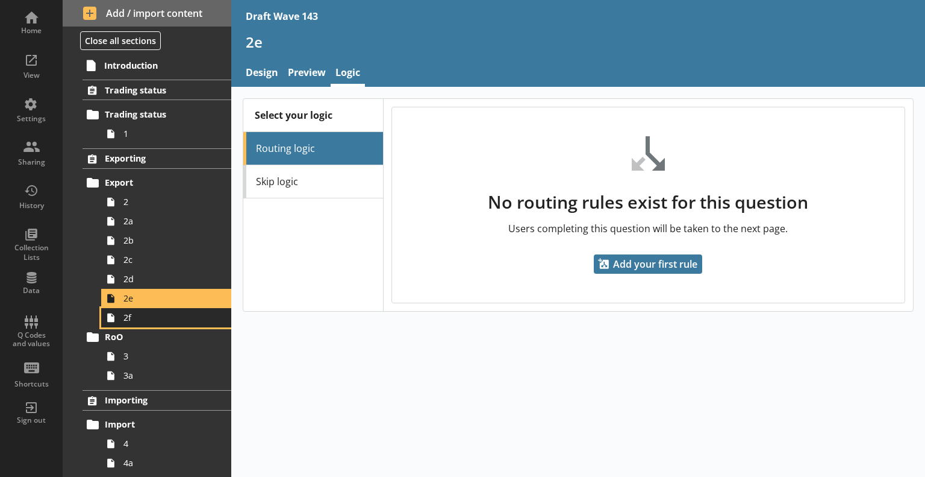
click at [191, 320] on span "2f" at bounding box center [169, 316] width 91 height 11
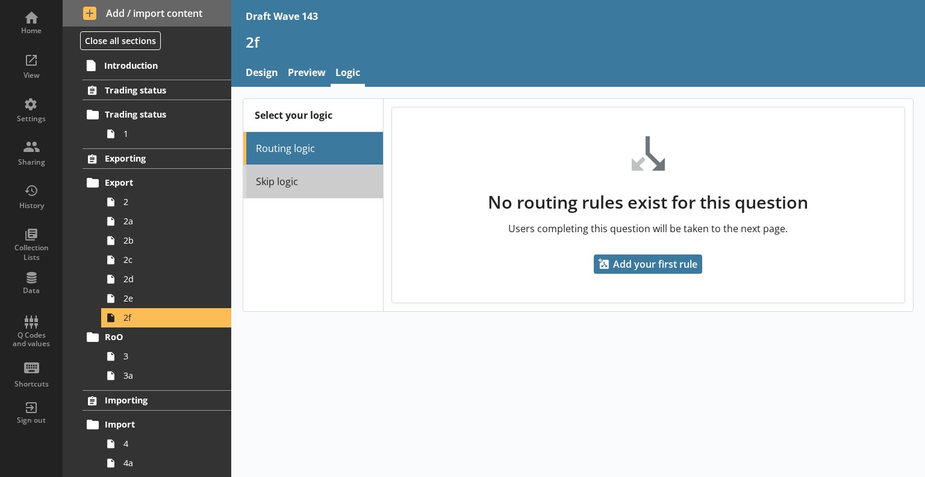
click at [293, 180] on link "Skip logic" at bounding box center [313, 181] width 140 height 33
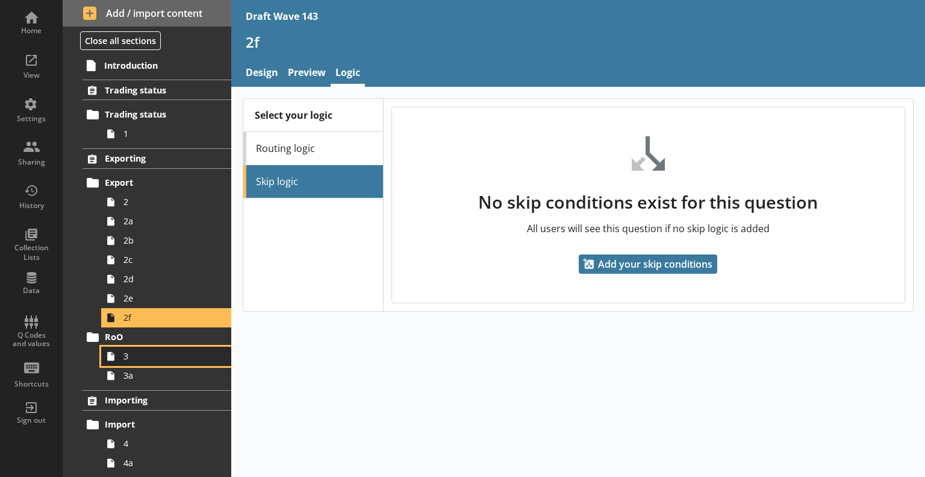
click at [155, 348] on link "3" at bounding box center [166, 355] width 130 height 19
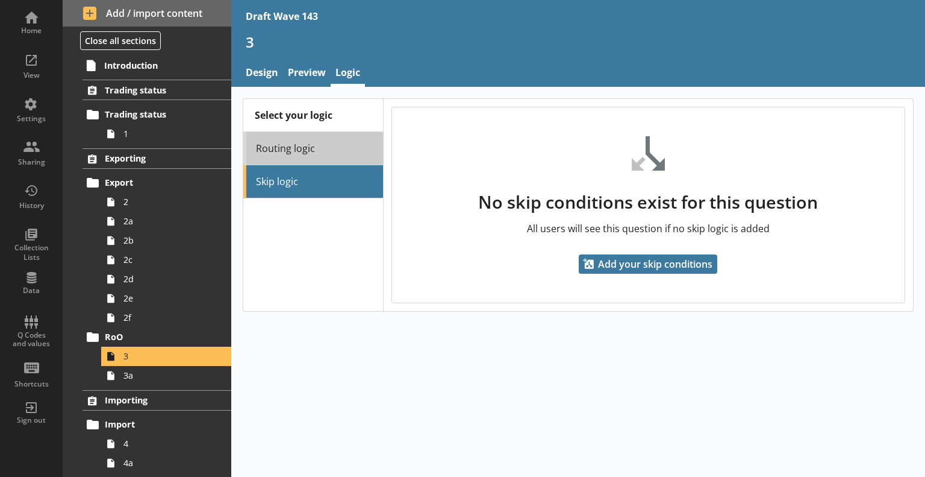
click at [297, 151] on link "Routing logic" at bounding box center [313, 148] width 140 height 33
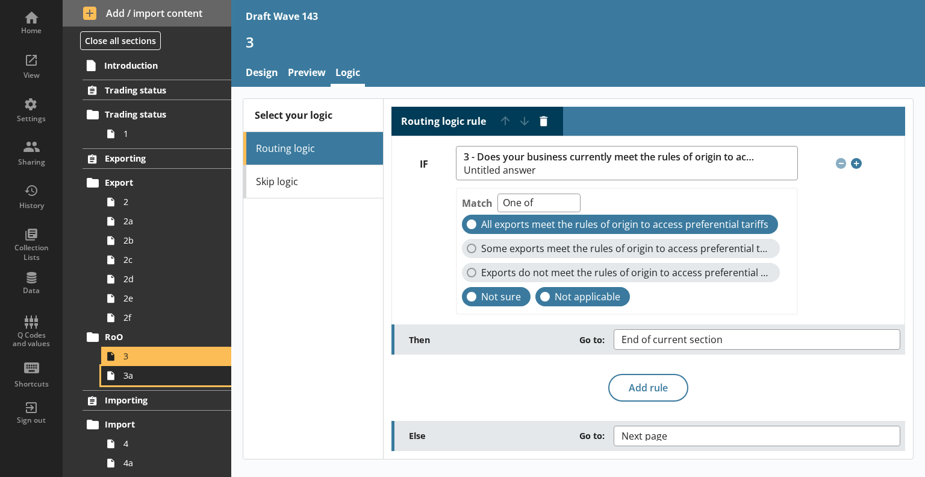
click at [139, 378] on span "3a" at bounding box center [169, 374] width 91 height 11
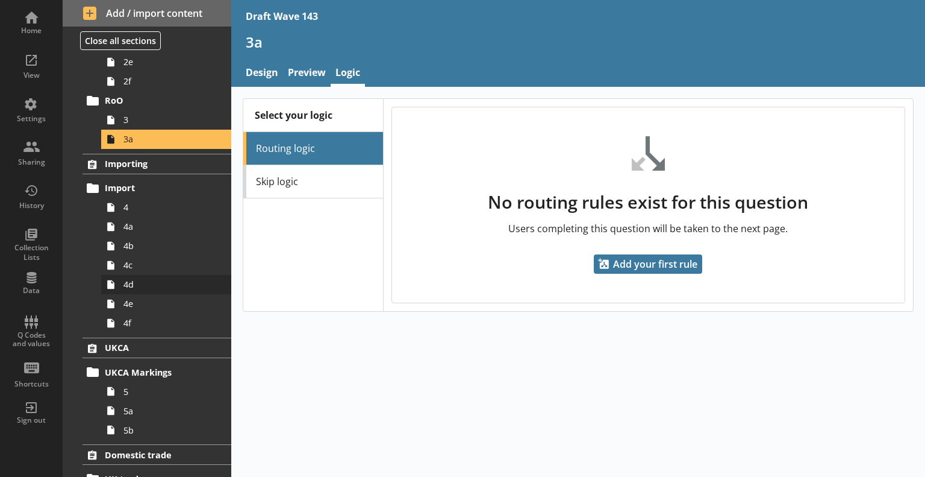
scroll to position [241, 0]
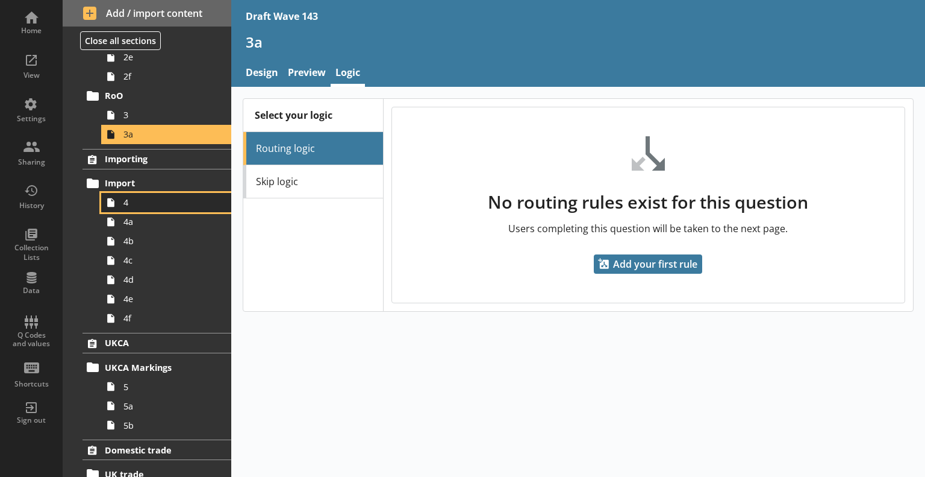
click at [143, 208] on link "4" at bounding box center [166, 202] width 130 height 19
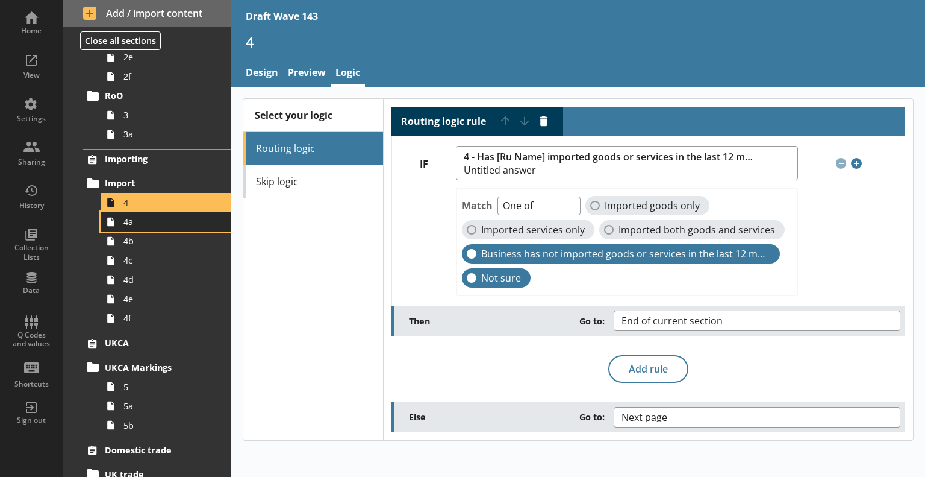
click at [160, 219] on span "4a" at bounding box center [169, 221] width 91 height 11
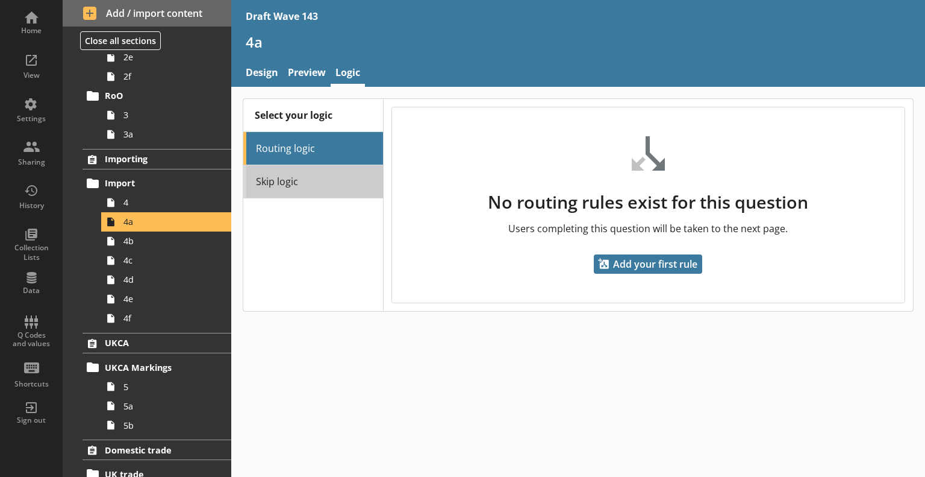
click at [270, 178] on link "Skip logic" at bounding box center [313, 181] width 140 height 33
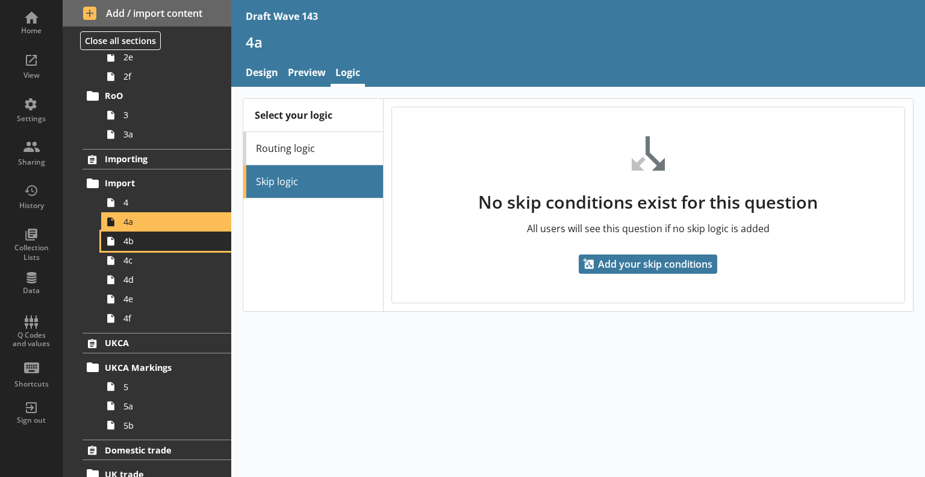
click at [161, 247] on link "4b" at bounding box center [166, 240] width 130 height 19
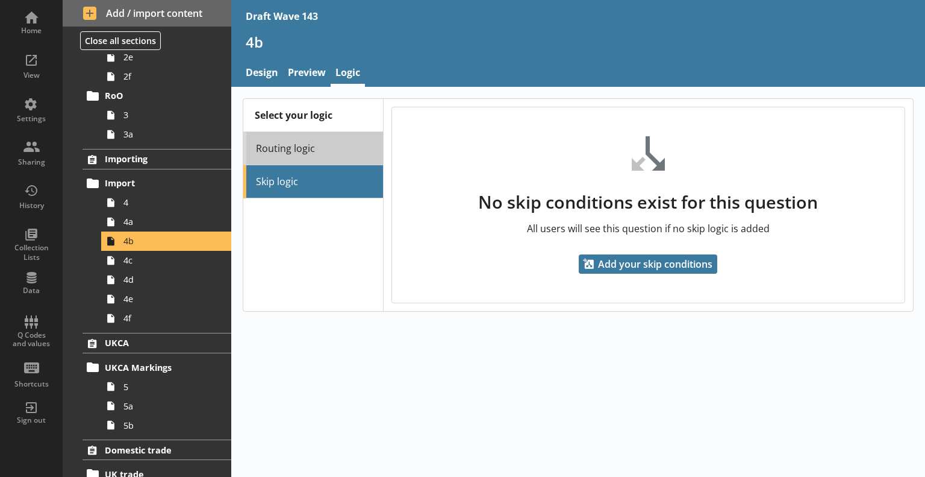
click at [326, 158] on link "Routing logic" at bounding box center [313, 148] width 140 height 33
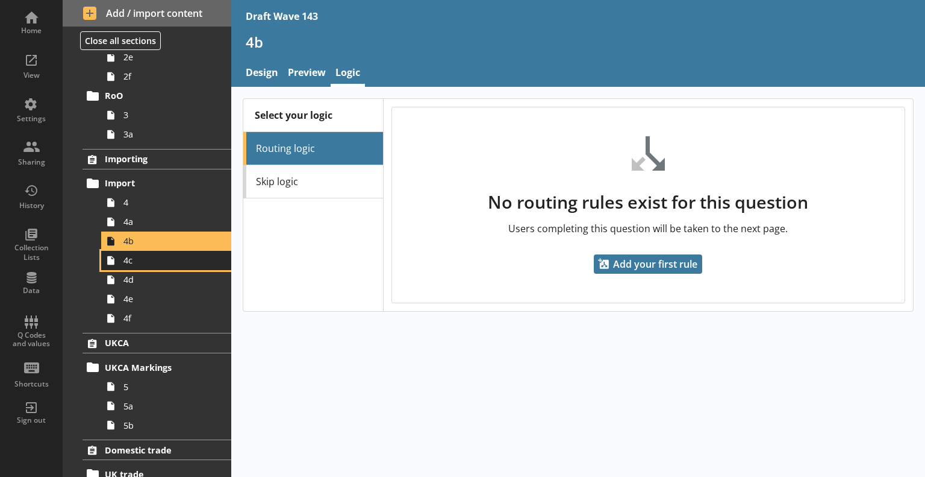
click at [170, 264] on span "4c" at bounding box center [169, 259] width 91 height 11
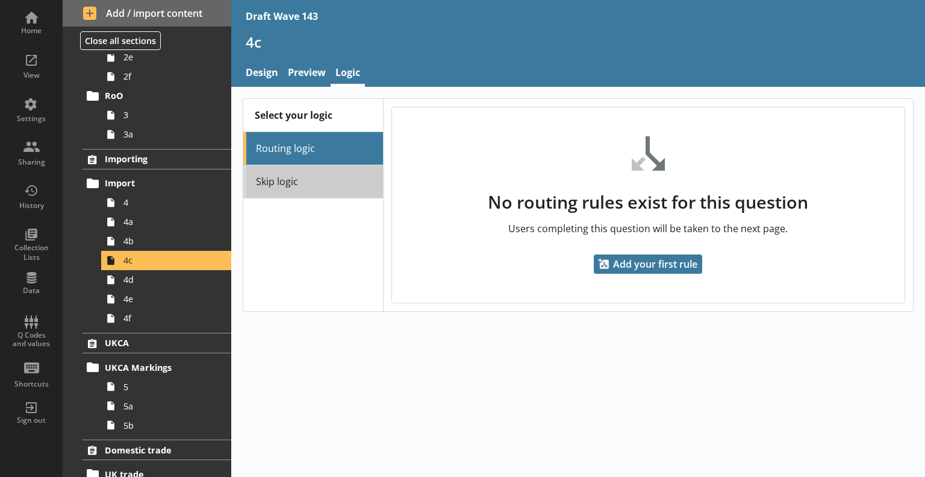
click at [313, 183] on link "Skip logic" at bounding box center [313, 181] width 140 height 33
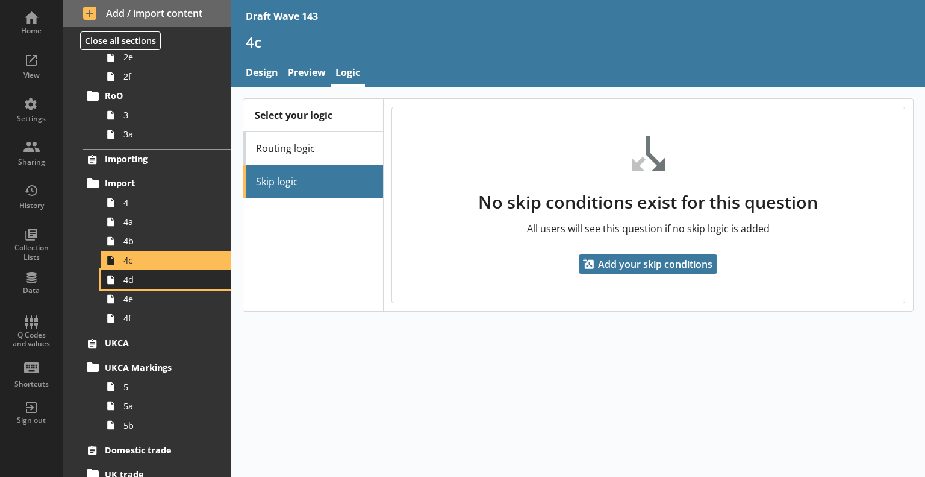
click at [179, 285] on link "4d" at bounding box center [166, 279] width 130 height 19
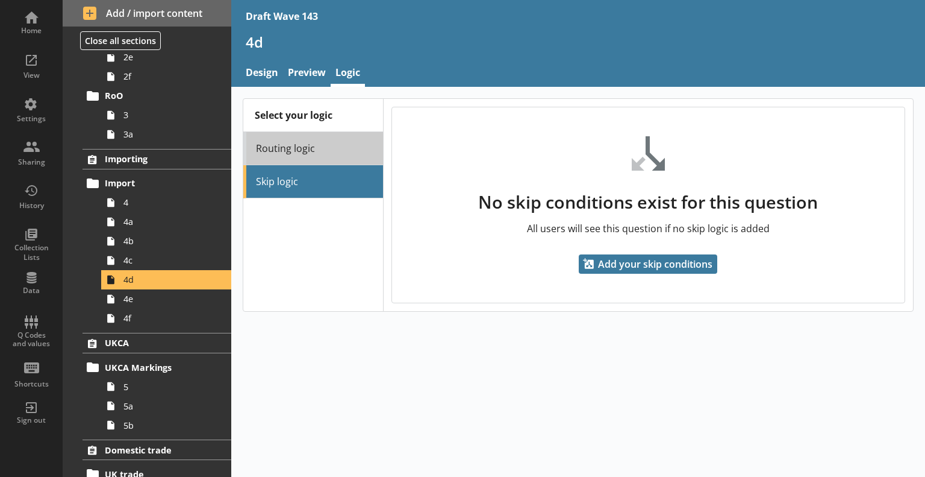
click at [321, 155] on link "Routing logic" at bounding box center [313, 148] width 140 height 33
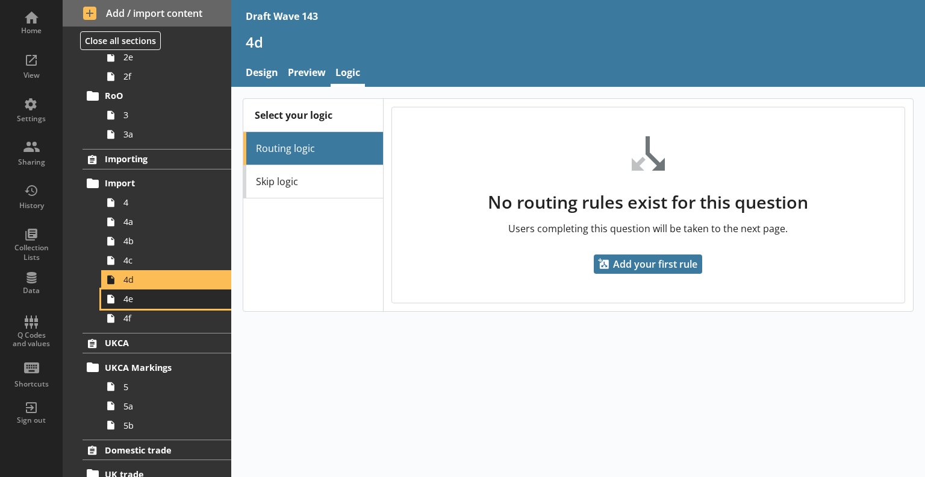
click at [178, 298] on span "4e" at bounding box center [169, 298] width 91 height 11
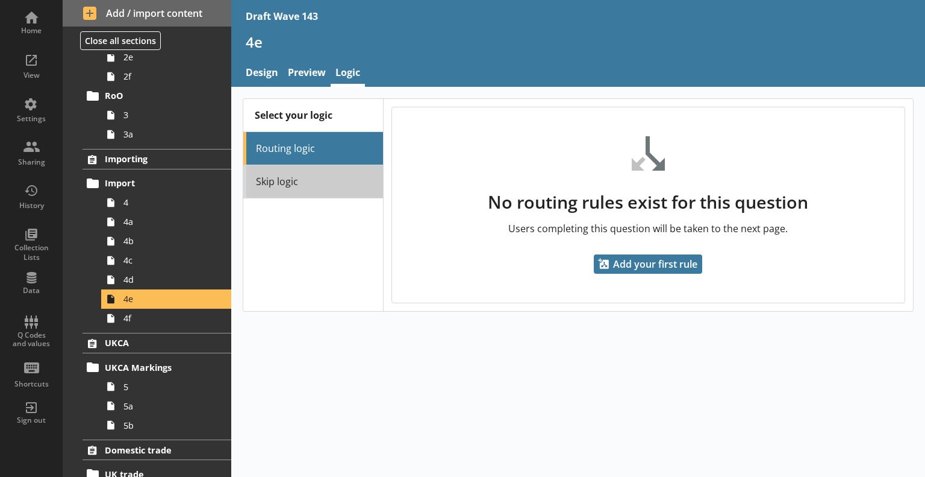
click at [302, 185] on link "Skip logic" at bounding box center [313, 181] width 140 height 33
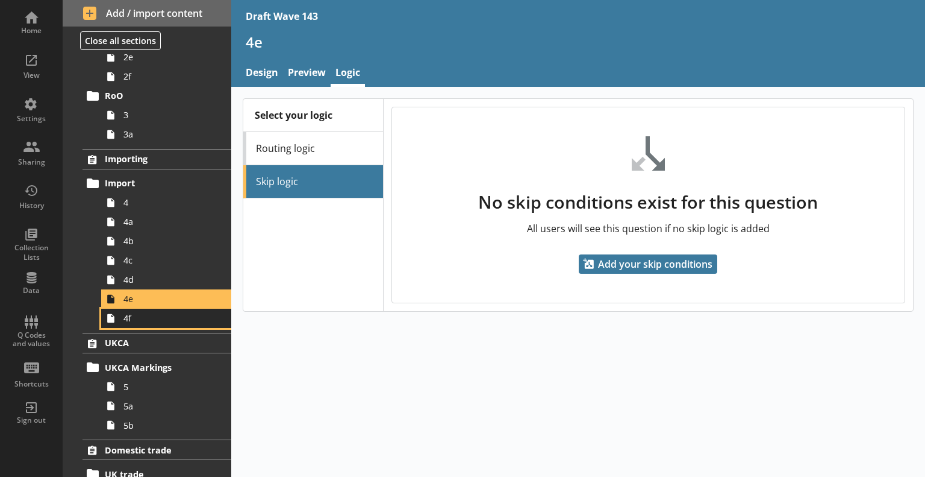
click at [157, 324] on link "4f" at bounding box center [166, 317] width 130 height 19
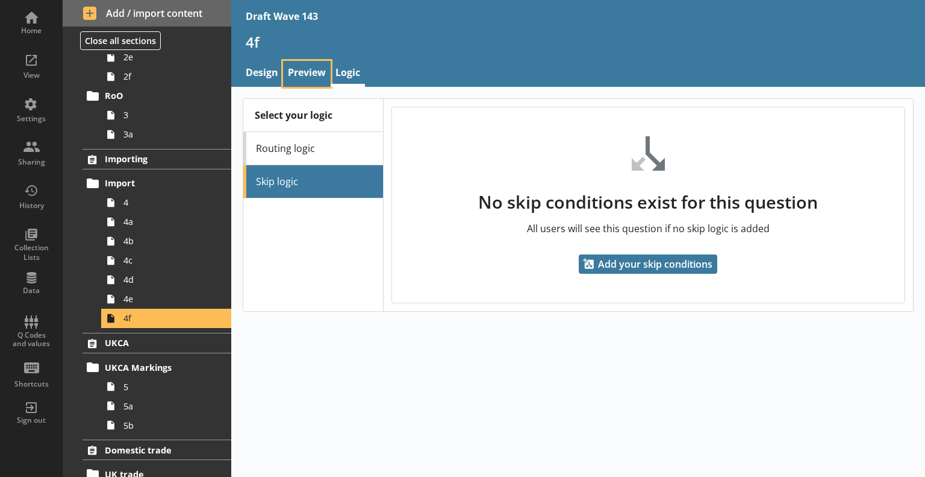
click at [320, 72] on link "Preview" at bounding box center [307, 74] width 48 height 26
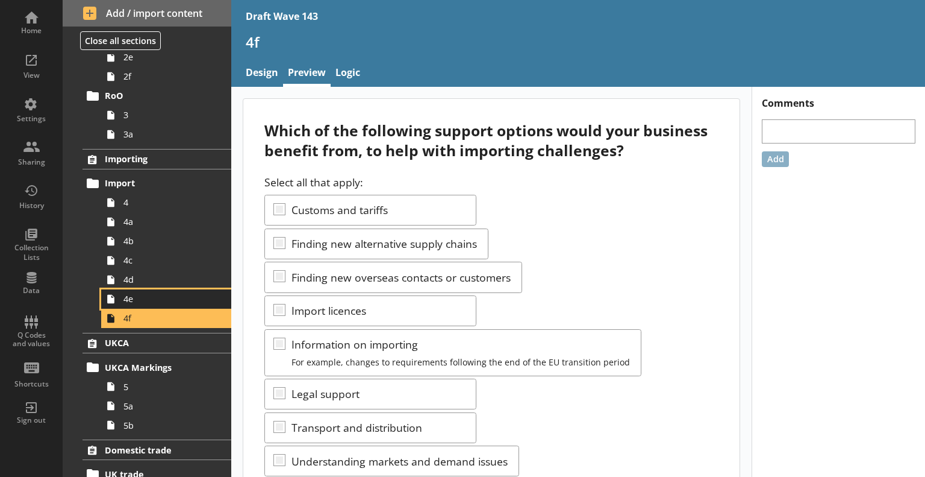
click at [169, 302] on span "4e" at bounding box center [169, 298] width 91 height 11
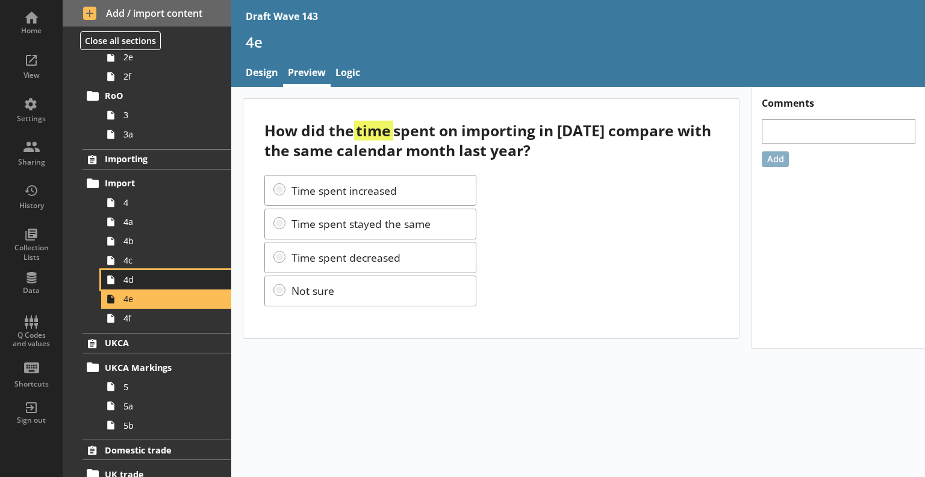
click at [164, 281] on span "4d" at bounding box center [169, 279] width 91 height 11
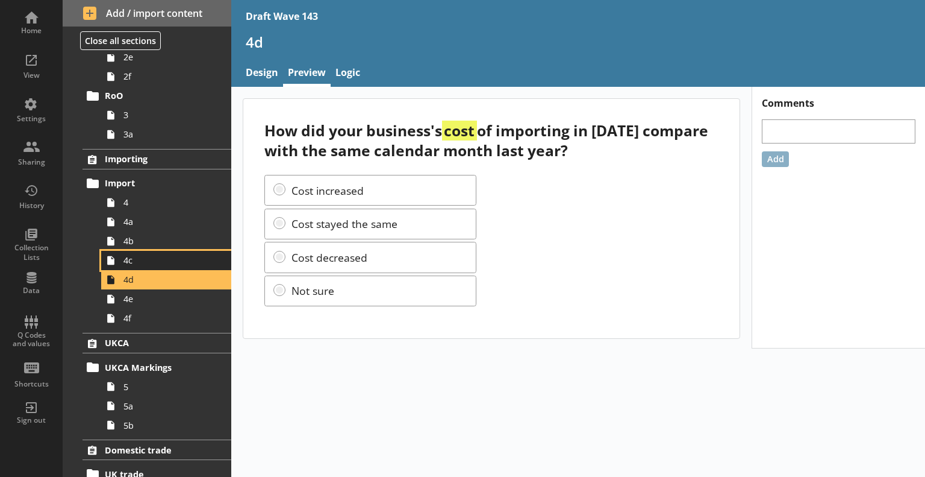
click at [157, 263] on span "4c" at bounding box center [169, 259] width 91 height 11
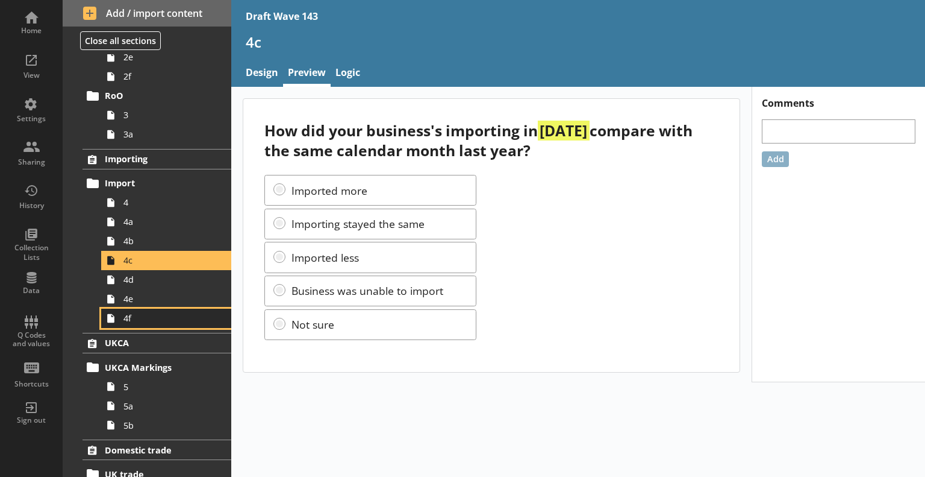
click at [151, 322] on span "4f" at bounding box center [169, 317] width 91 height 11
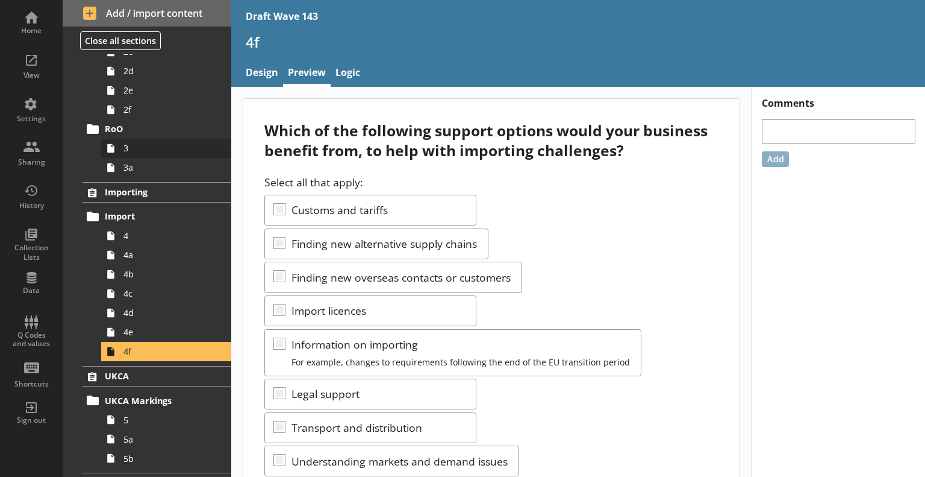
scroll to position [181, 0]
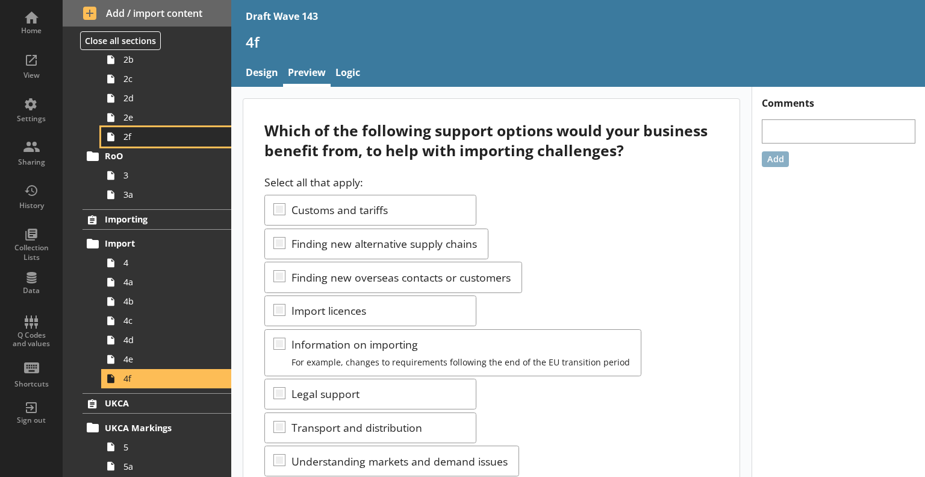
click at [134, 134] on span "2f" at bounding box center [169, 136] width 91 height 11
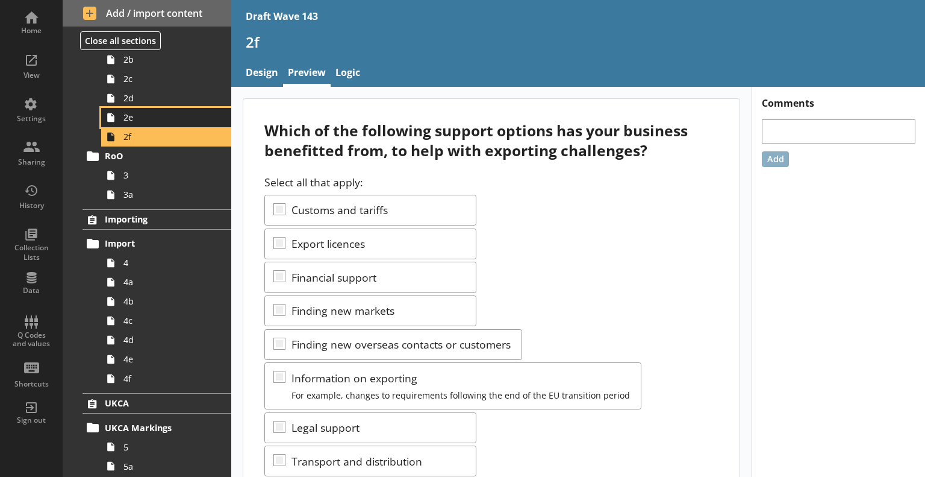
click at [133, 121] on span "2e" at bounding box center [169, 116] width 91 height 11
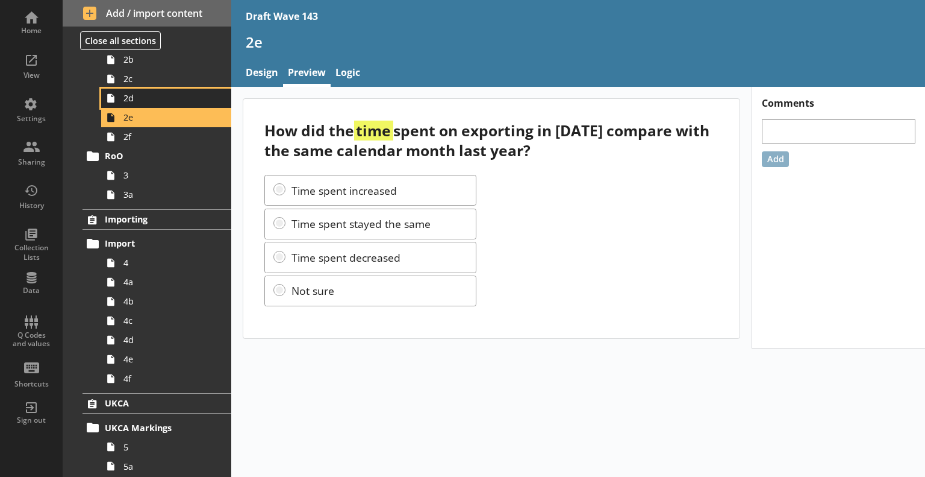
click at [131, 101] on span "2d" at bounding box center [169, 97] width 91 height 11
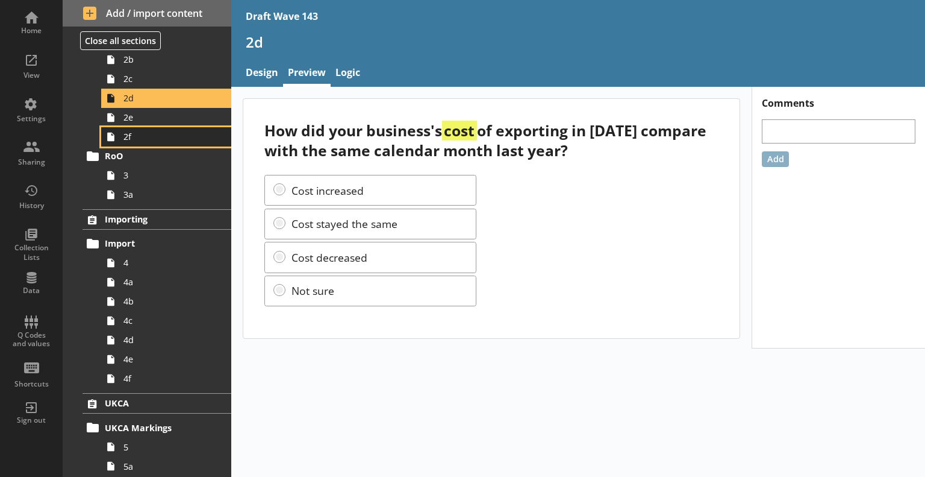
click at [134, 133] on span "2f" at bounding box center [169, 136] width 91 height 11
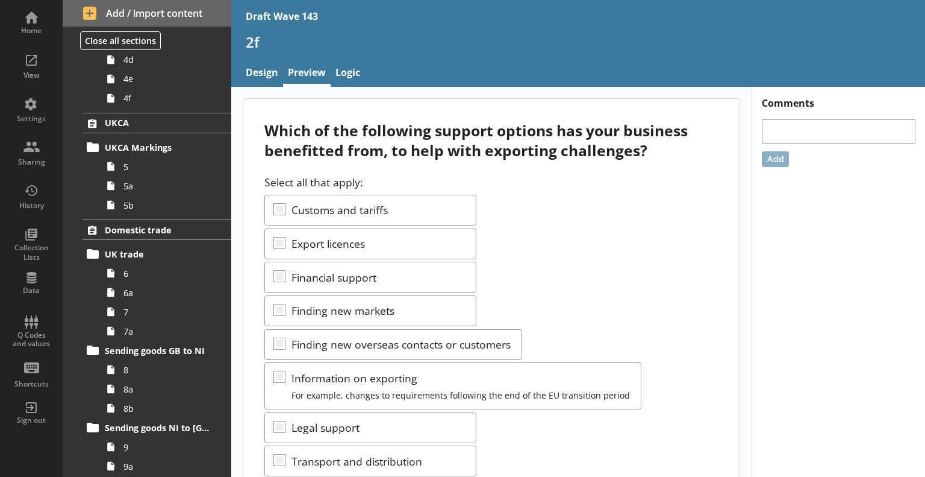
scroll to position [482, 0]
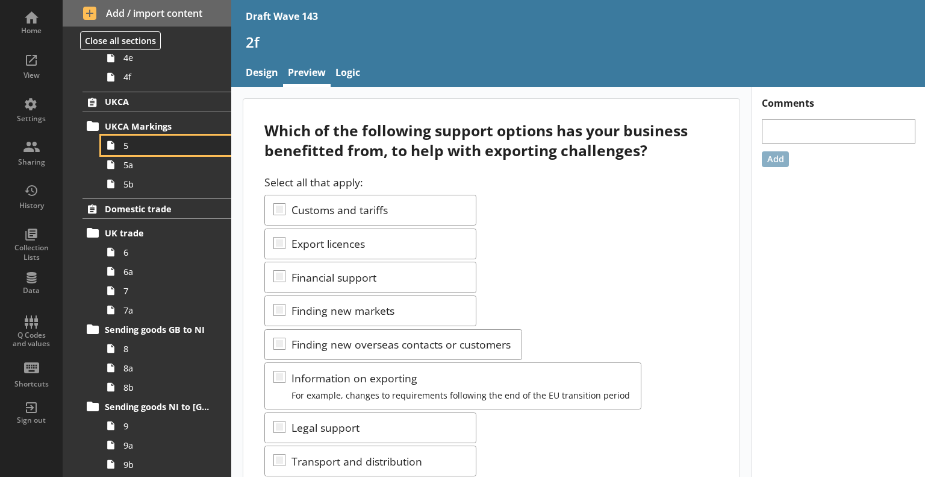
click at [151, 146] on span "5" at bounding box center [169, 145] width 91 height 11
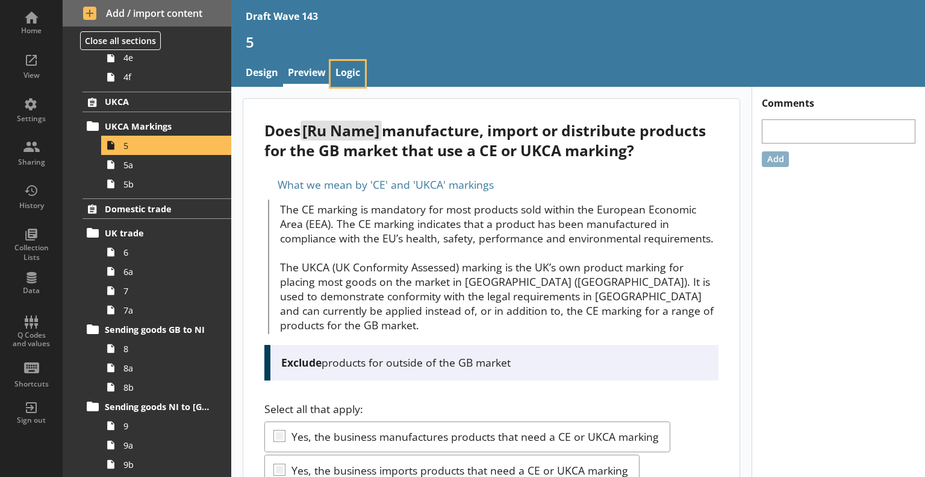
click at [333, 72] on link "Logic" at bounding box center [348, 74] width 34 height 26
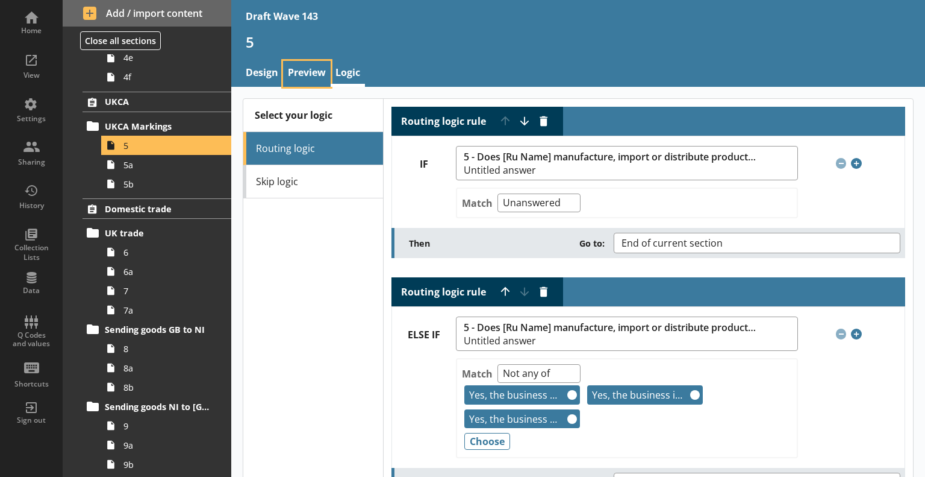
click at [313, 74] on link "Preview" at bounding box center [307, 74] width 48 height 26
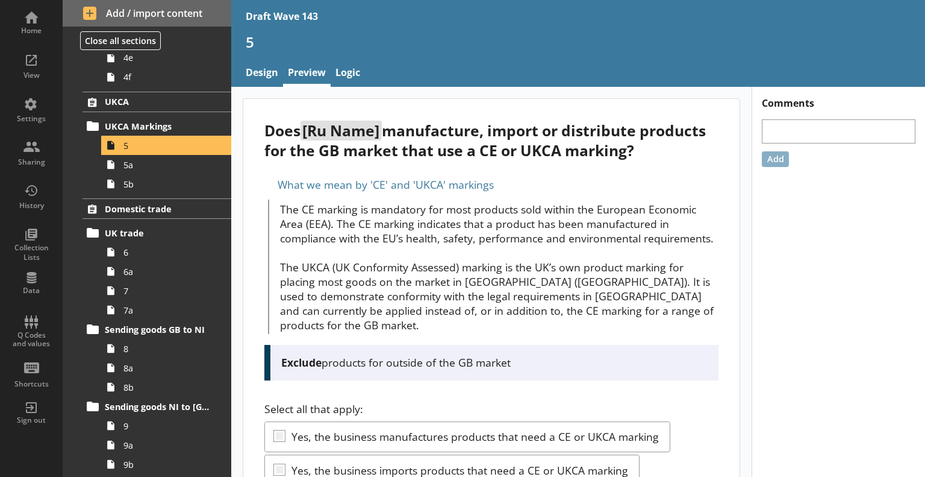
scroll to position [60, 0]
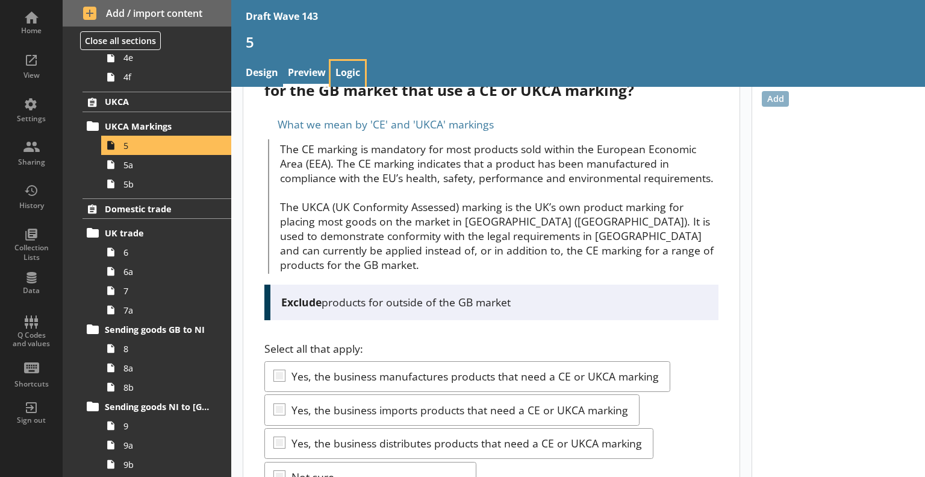
click at [354, 74] on link "Logic" at bounding box center [348, 74] width 34 height 26
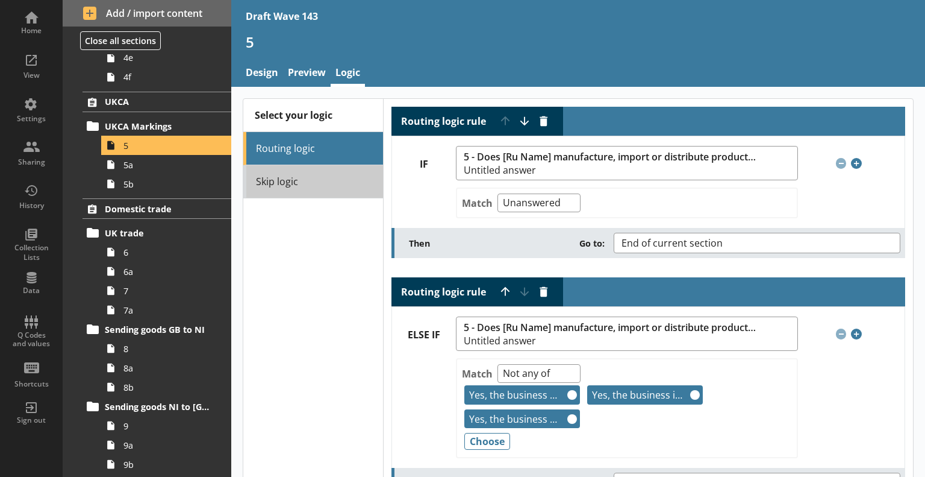
click at [345, 183] on link "Skip logic" at bounding box center [313, 181] width 140 height 33
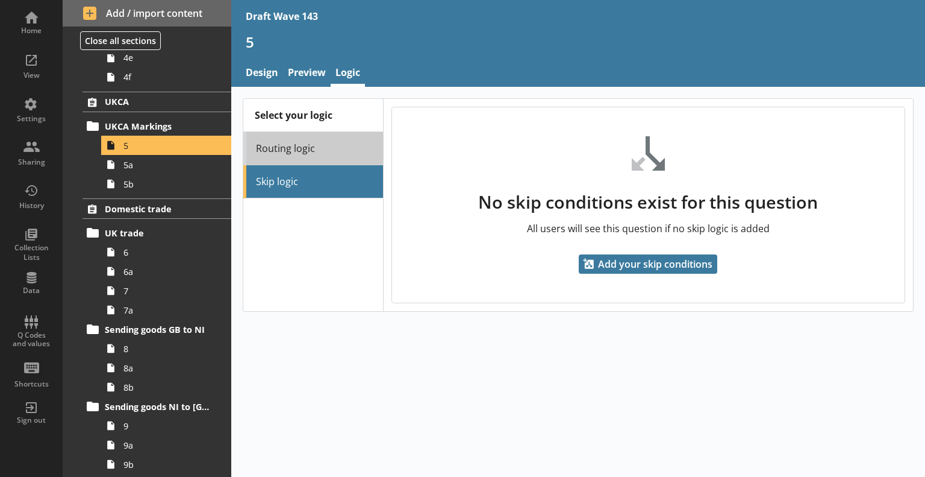
click at [327, 145] on link "Routing logic" at bounding box center [313, 148] width 140 height 33
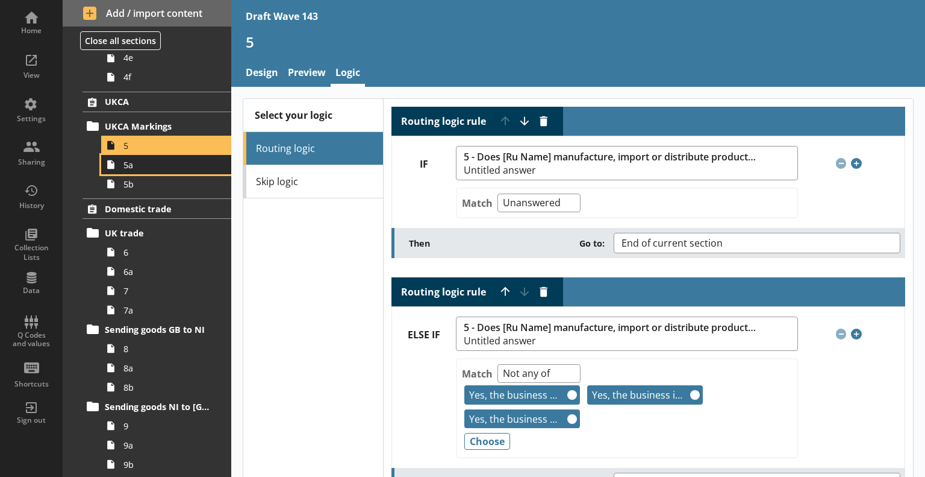
click at [178, 169] on span "5a" at bounding box center [169, 164] width 91 height 11
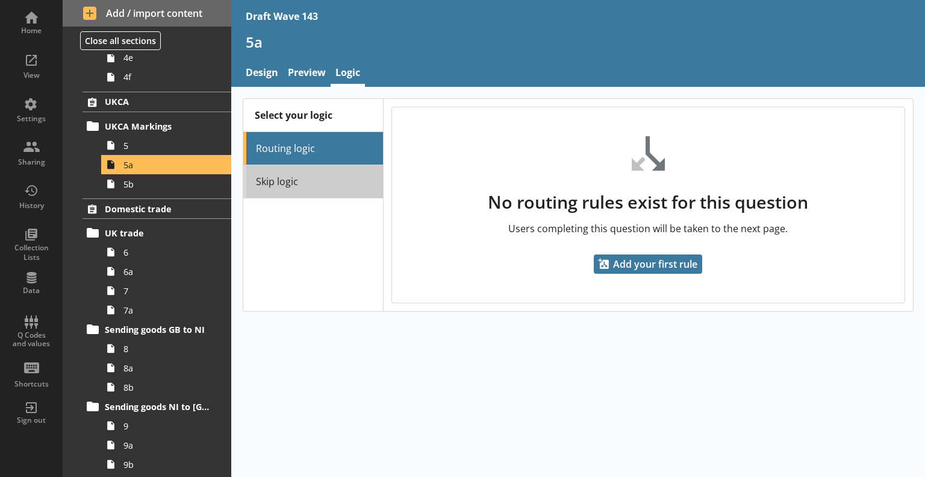
click at [292, 171] on link "Skip logic" at bounding box center [313, 181] width 140 height 33
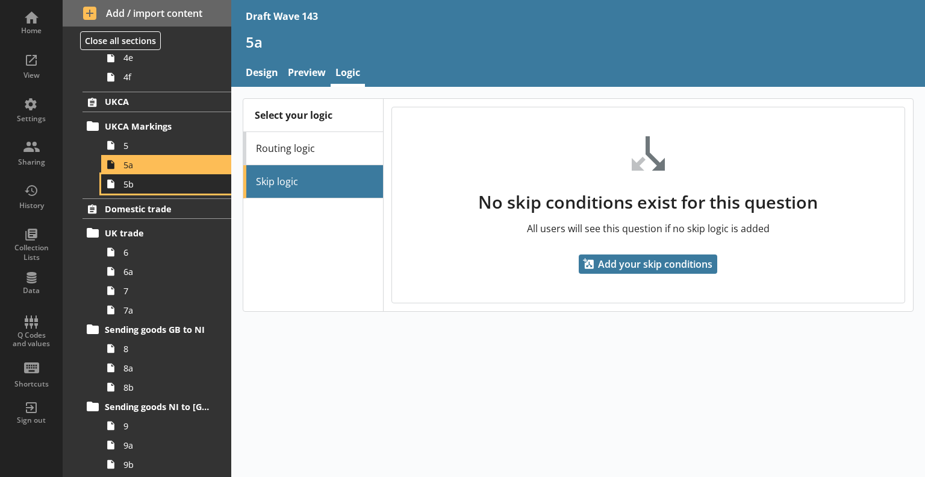
click at [176, 191] on link "5b" at bounding box center [166, 183] width 130 height 19
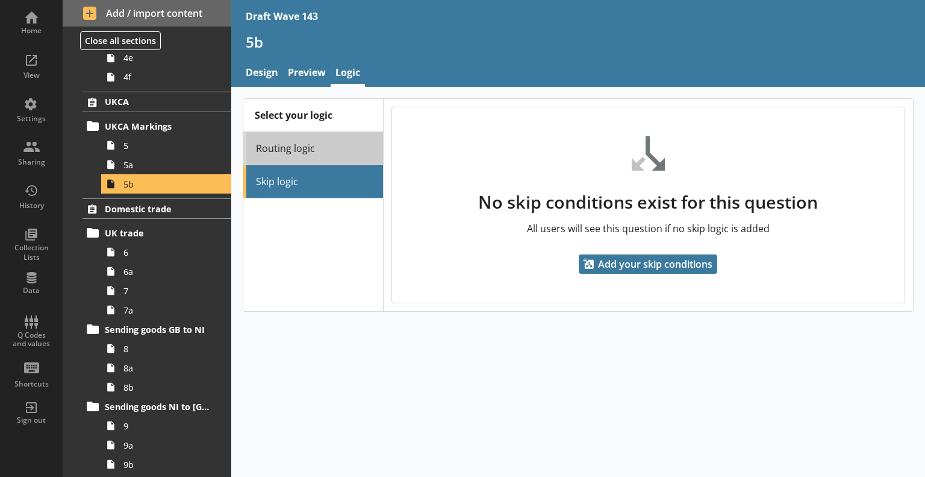
click at [281, 154] on link "Routing logic" at bounding box center [313, 148] width 140 height 33
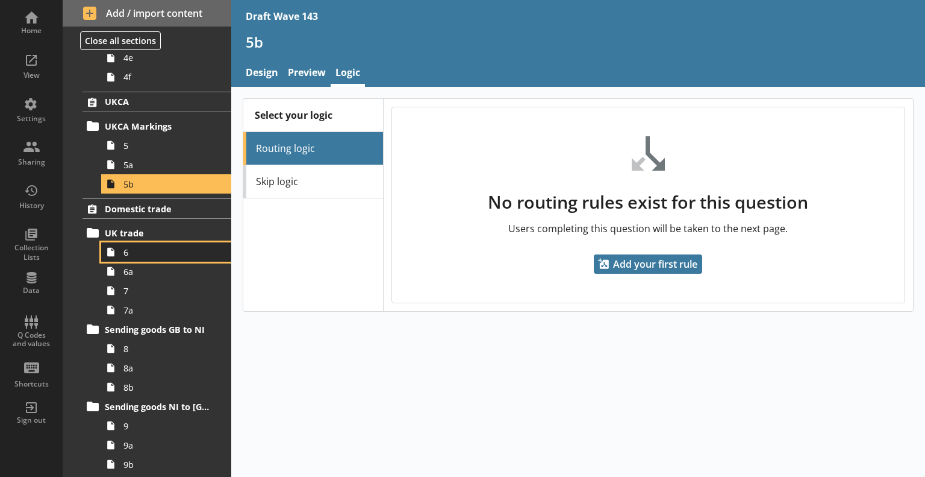
click at [152, 253] on span "6" at bounding box center [169, 251] width 91 height 11
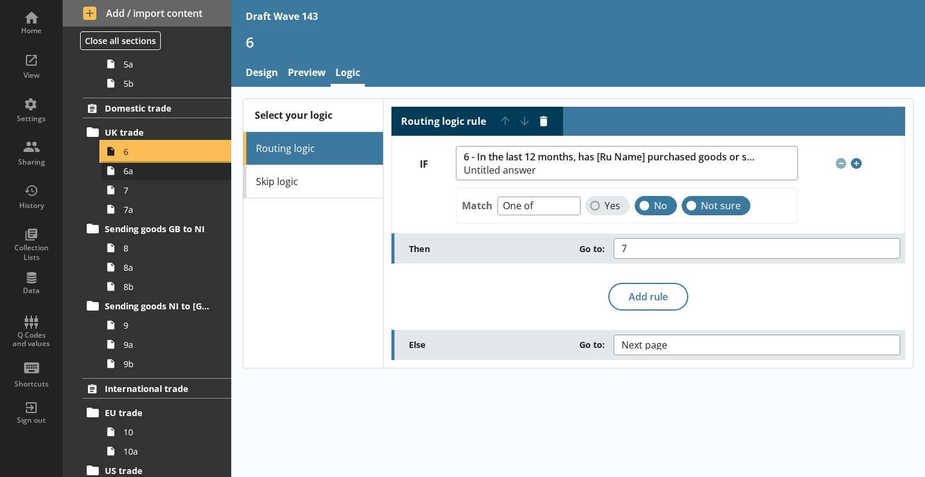
scroll to position [603, 0]
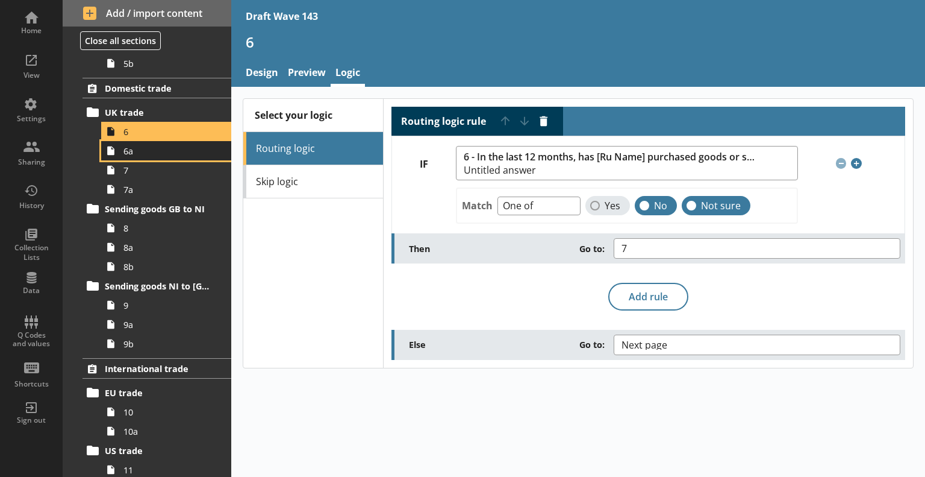
click at [140, 155] on span "6a" at bounding box center [169, 150] width 91 height 11
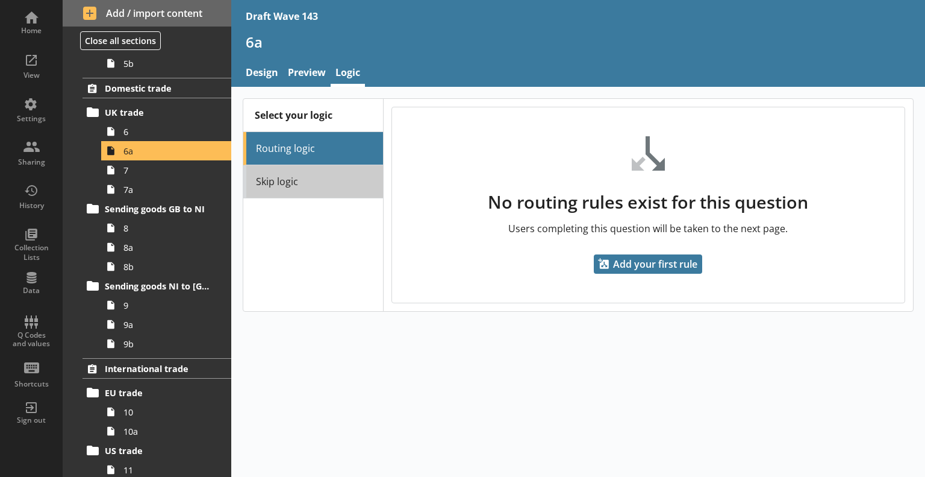
click at [346, 178] on link "Skip logic" at bounding box center [313, 181] width 140 height 33
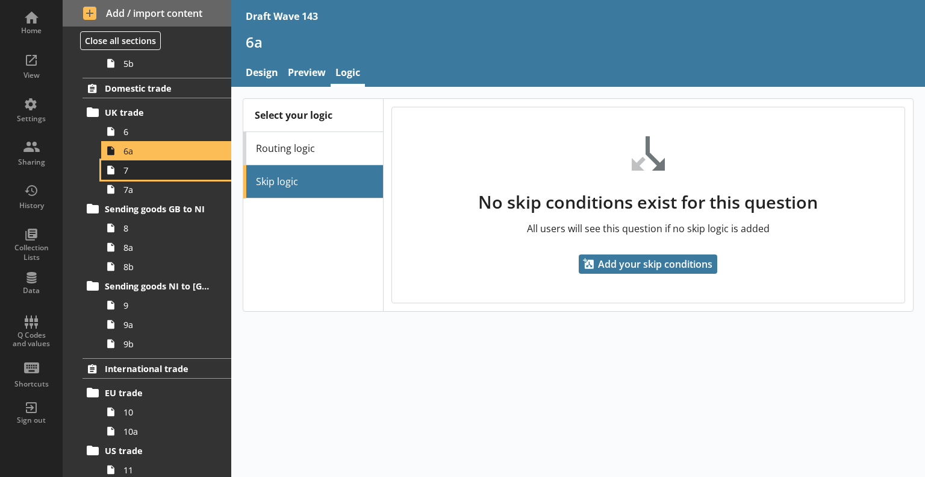
click at [164, 171] on span "7" at bounding box center [169, 169] width 91 height 11
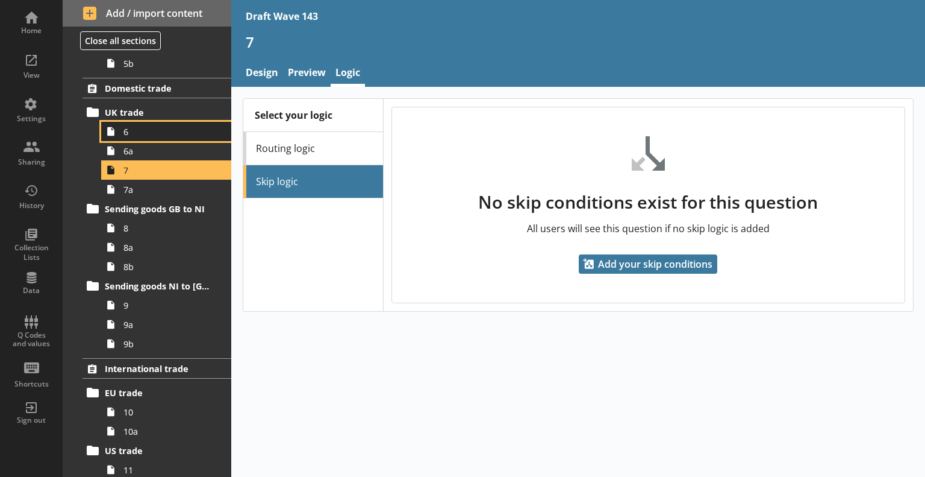
click at [160, 131] on span "6" at bounding box center [169, 131] width 91 height 11
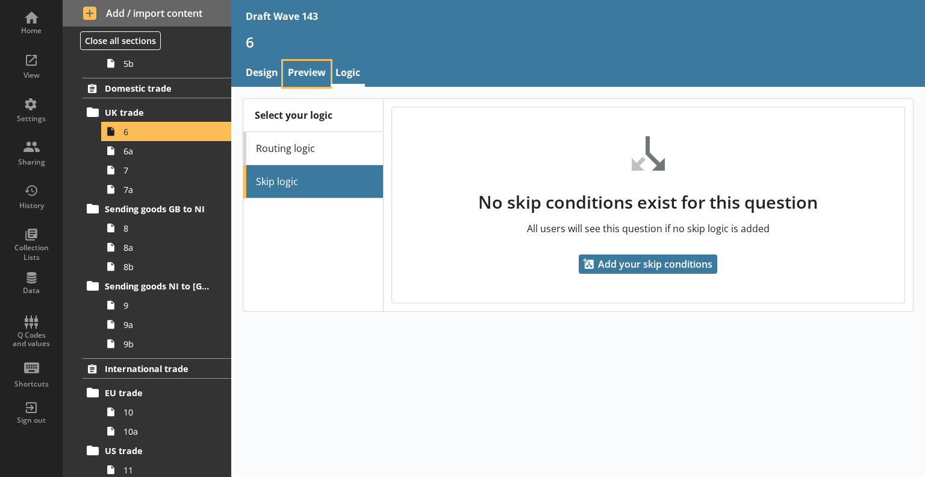
click at [313, 72] on link "Preview" at bounding box center [307, 74] width 48 height 26
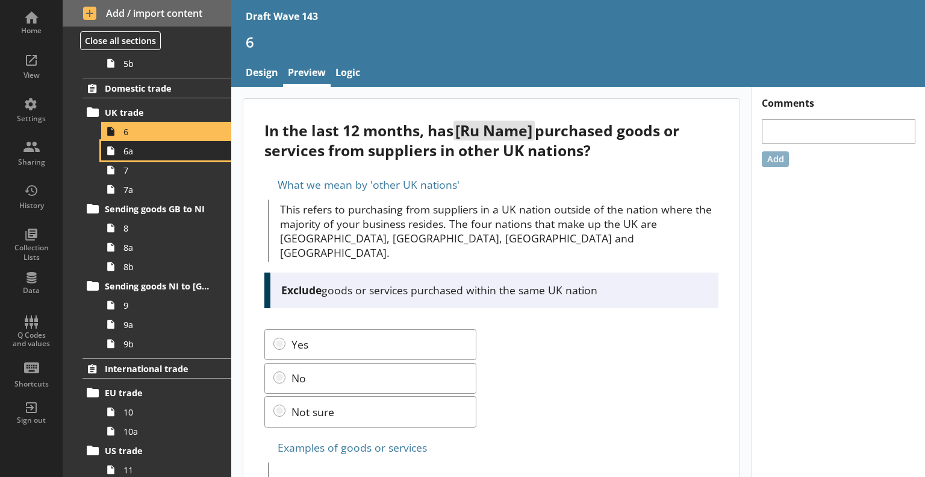
click at [168, 154] on span "6a" at bounding box center [169, 150] width 91 height 11
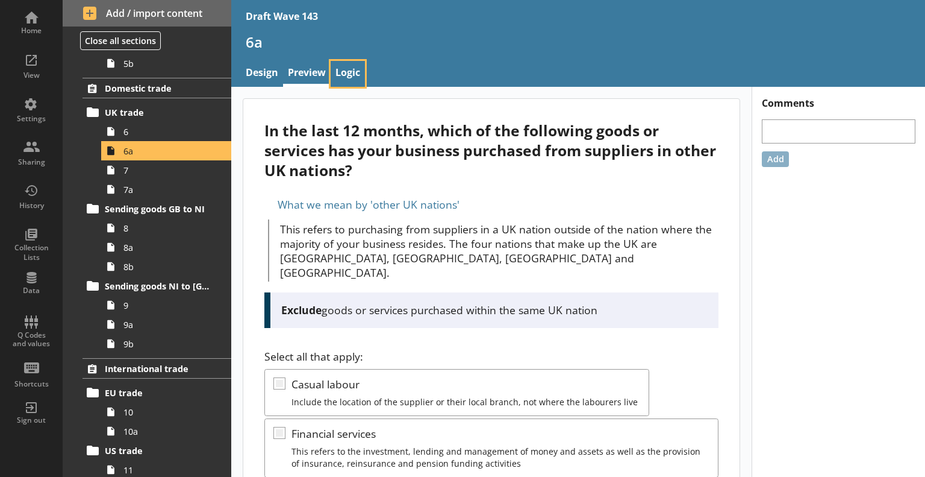
click at [347, 77] on link "Logic" at bounding box center [348, 74] width 34 height 26
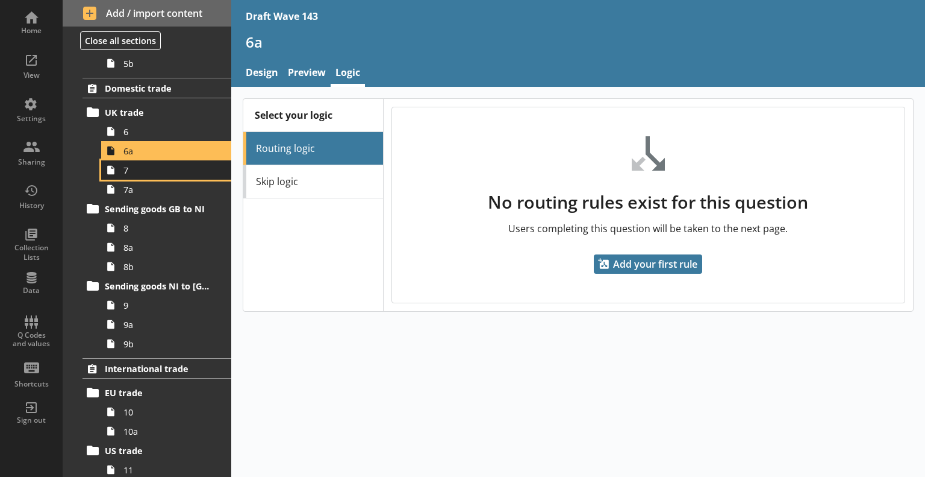
click at [185, 164] on span "7" at bounding box center [169, 169] width 91 height 11
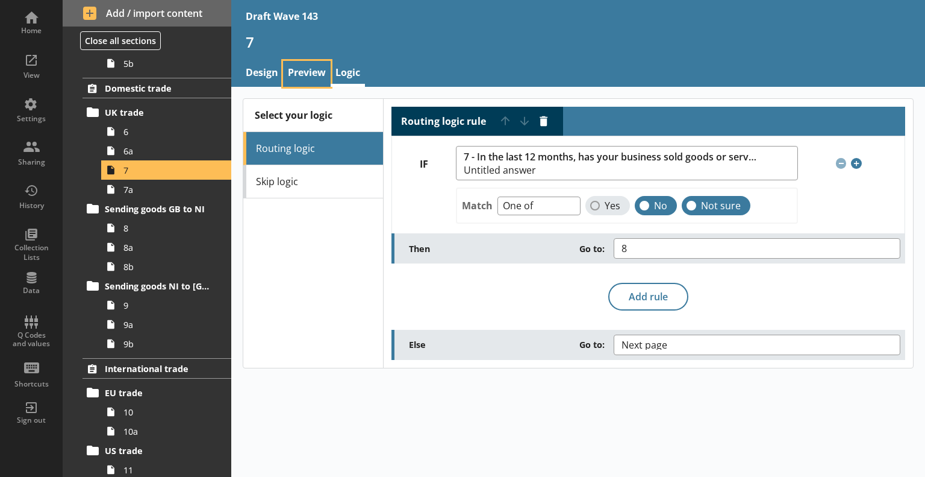
click at [296, 67] on link "Preview" at bounding box center [307, 74] width 48 height 26
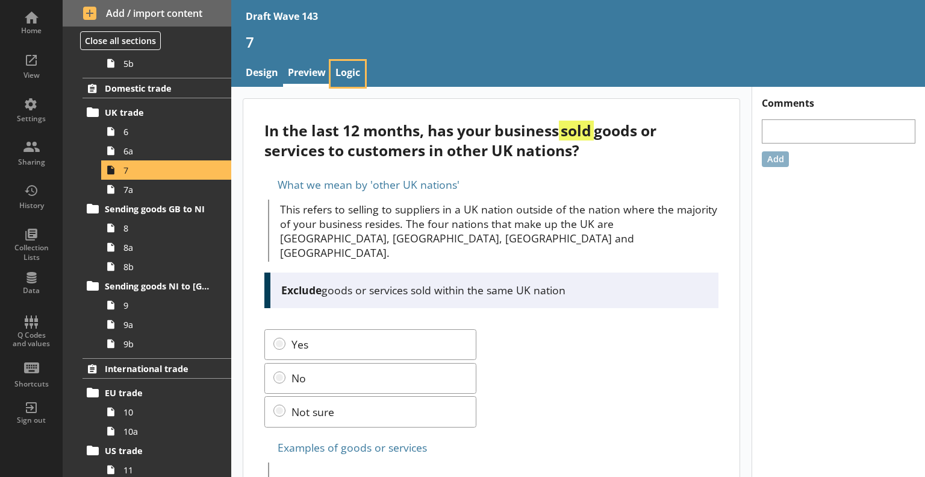
click at [359, 72] on link "Logic" at bounding box center [348, 74] width 34 height 26
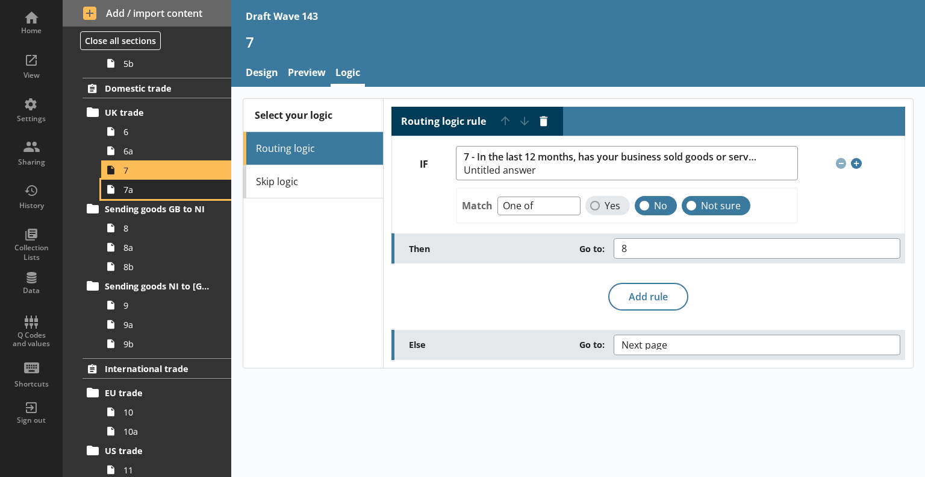
click at [184, 185] on span "7a" at bounding box center [169, 189] width 91 height 11
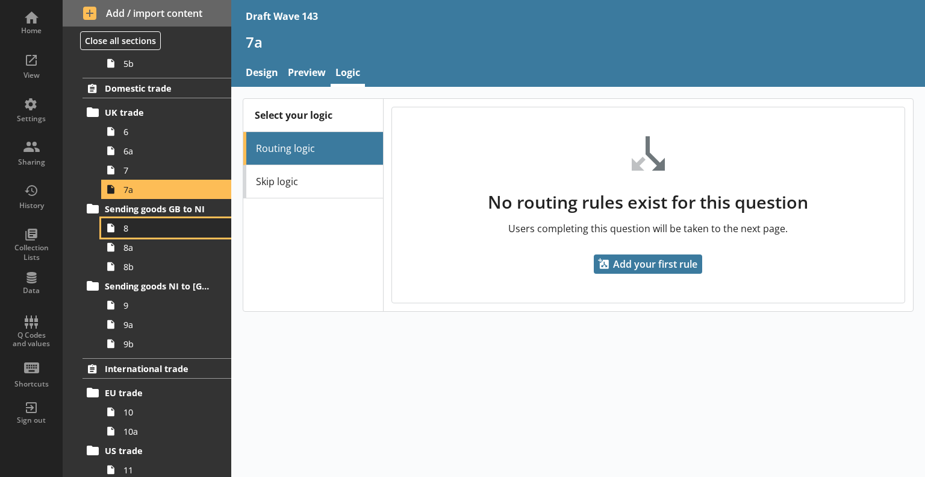
click at [156, 228] on span "8" at bounding box center [169, 227] width 91 height 11
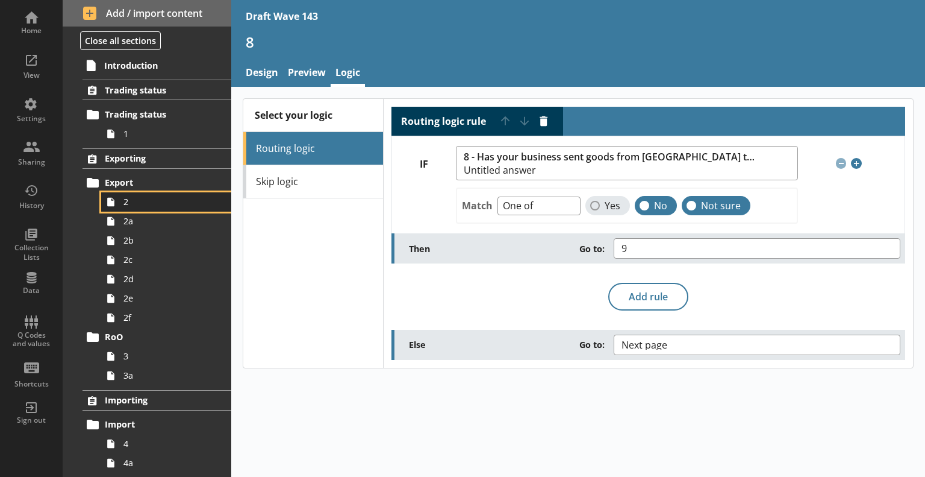
click at [144, 198] on span "2" at bounding box center [169, 201] width 91 height 11
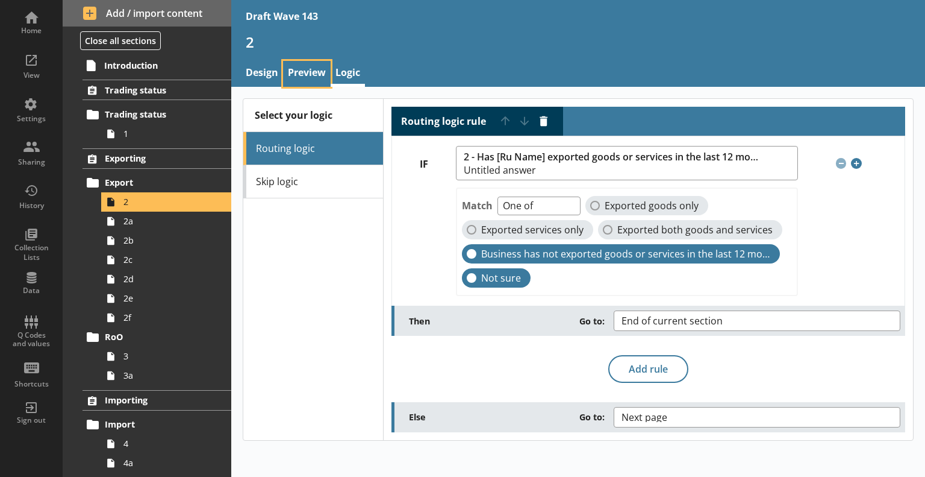
click at [317, 72] on link "Preview" at bounding box center [307, 74] width 48 height 26
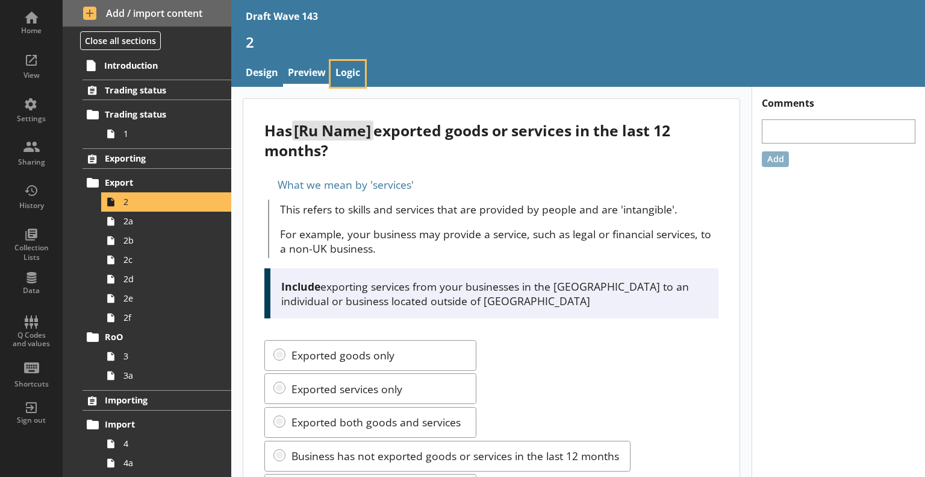
click at [343, 67] on link "Logic" at bounding box center [348, 74] width 34 height 26
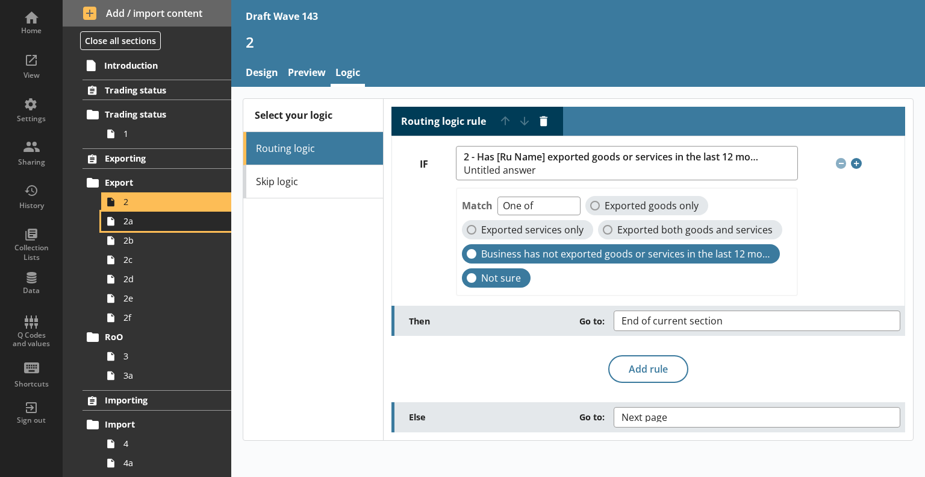
click at [161, 216] on span "2a" at bounding box center [169, 220] width 91 height 11
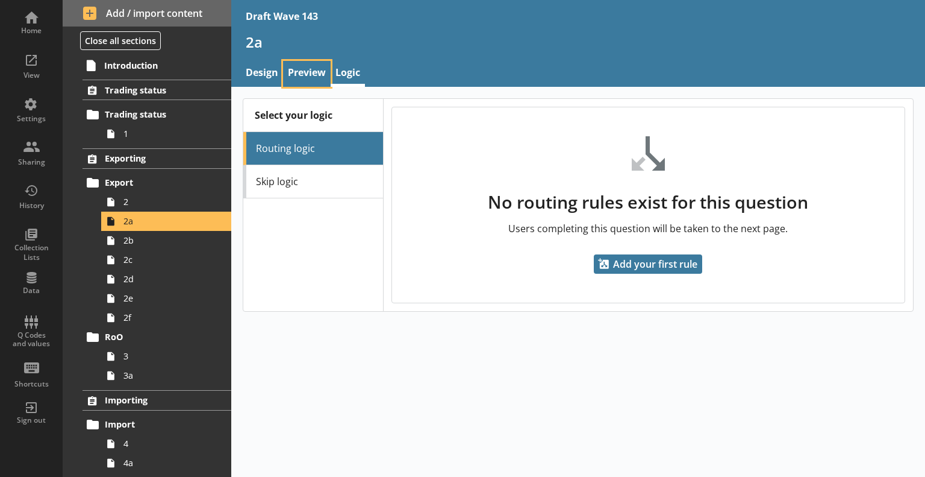
click at [308, 73] on link "Preview" at bounding box center [307, 74] width 48 height 26
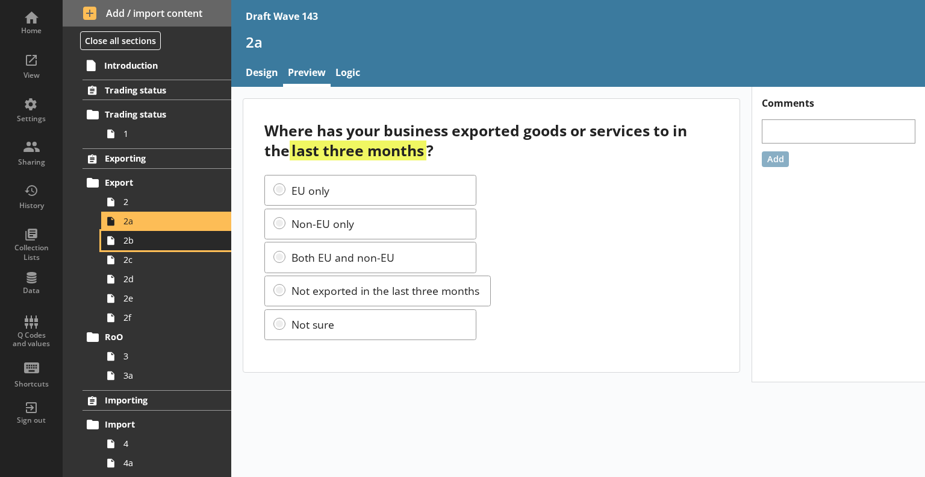
click at [145, 240] on span "2b" at bounding box center [169, 239] width 91 height 11
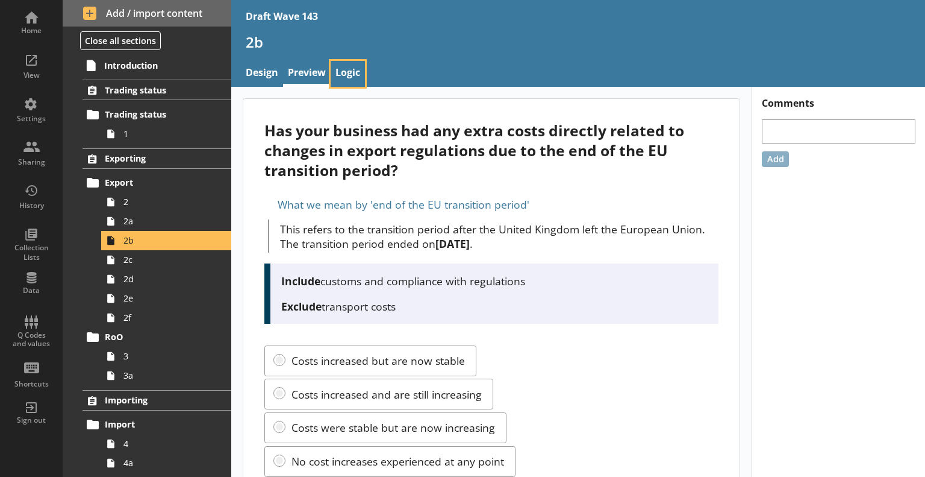
click at [352, 70] on link "Logic" at bounding box center [348, 74] width 34 height 26
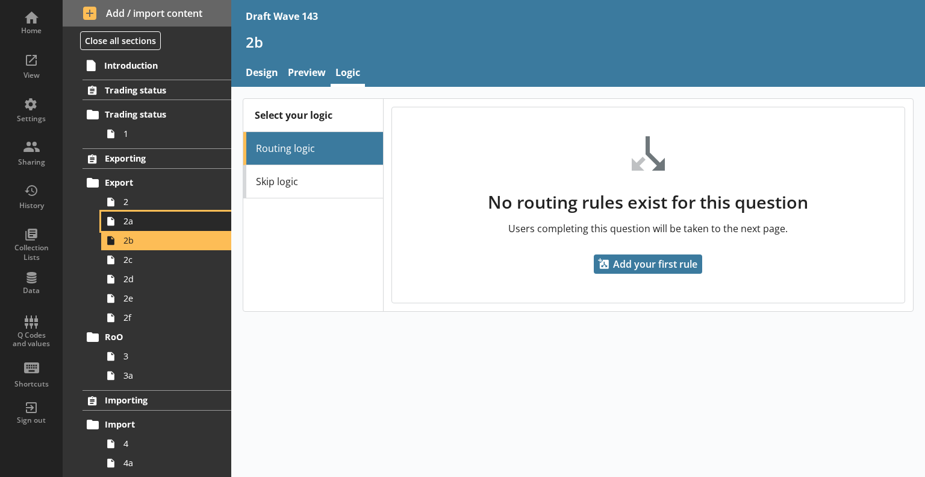
click at [158, 222] on span "2a" at bounding box center [169, 220] width 91 height 11
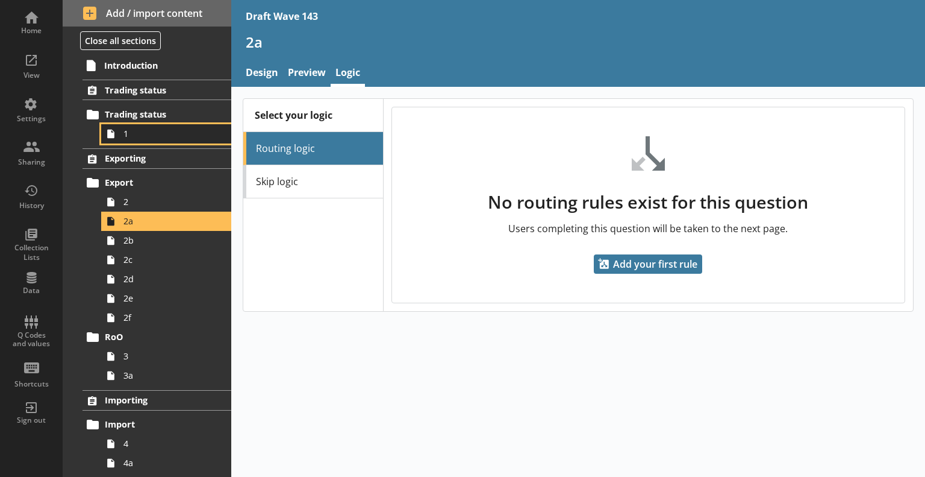
click at [133, 133] on span "1" at bounding box center [169, 133] width 91 height 11
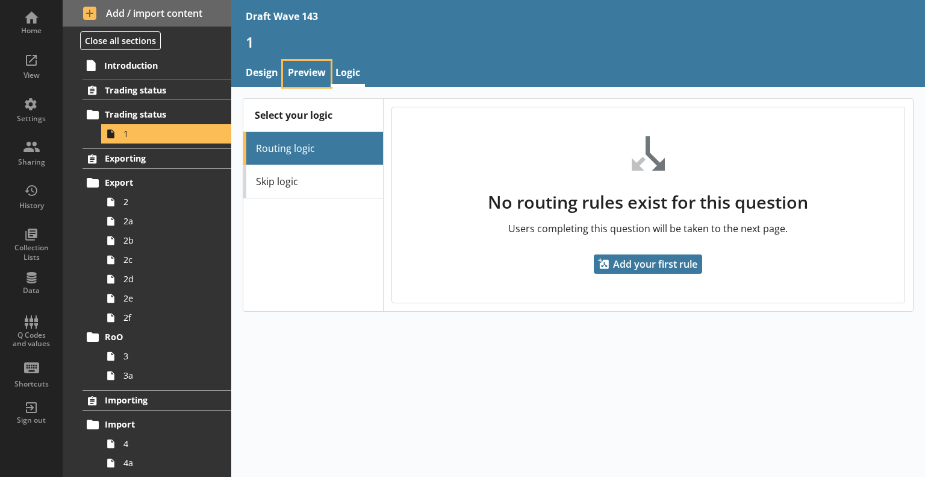
click at [307, 70] on link "Preview" at bounding box center [307, 74] width 48 height 26
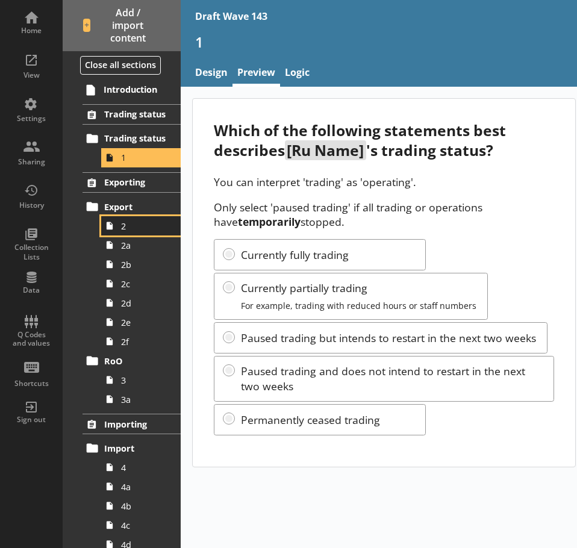
click at [136, 225] on span "2" at bounding box center [144, 226] width 46 height 11
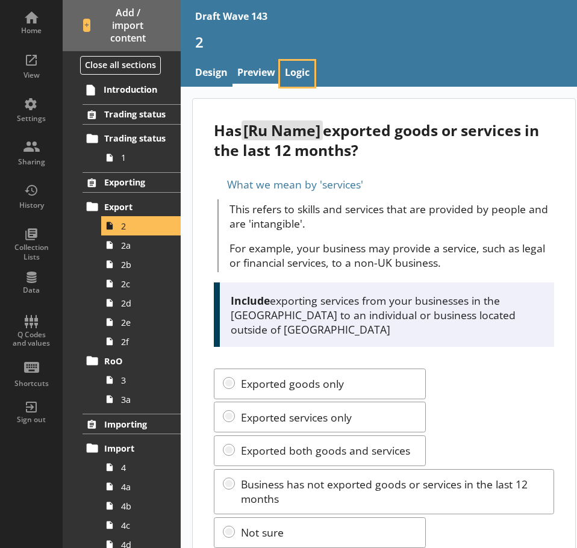
click at [306, 69] on link "Logic" at bounding box center [297, 74] width 34 height 26
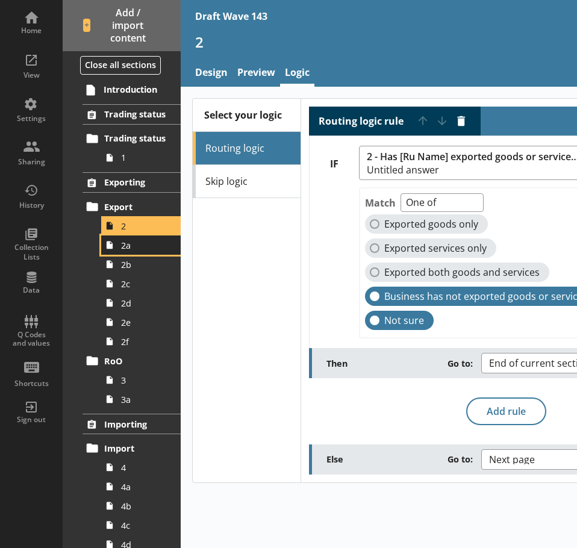
click at [138, 247] on span "2a" at bounding box center [144, 245] width 46 height 11
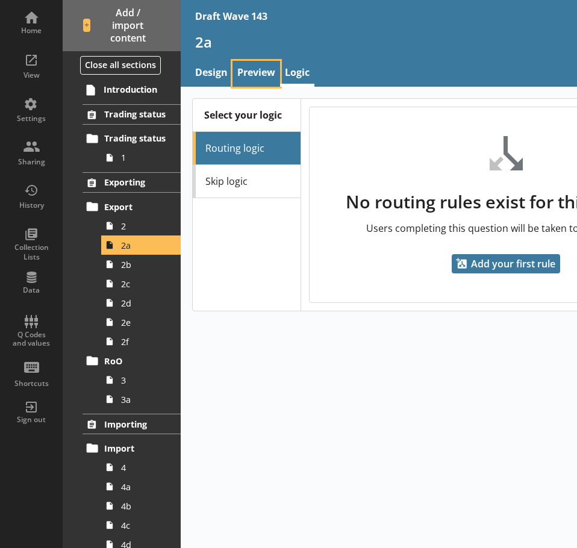
click at [265, 71] on link "Preview" at bounding box center [257, 74] width 48 height 26
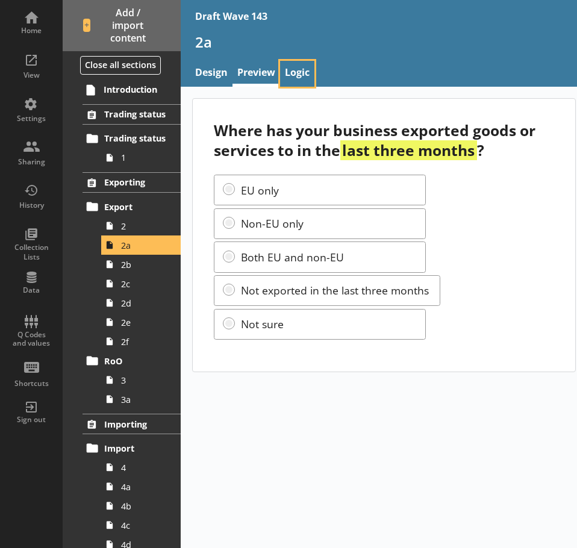
click at [305, 74] on link "Logic" at bounding box center [297, 74] width 34 height 26
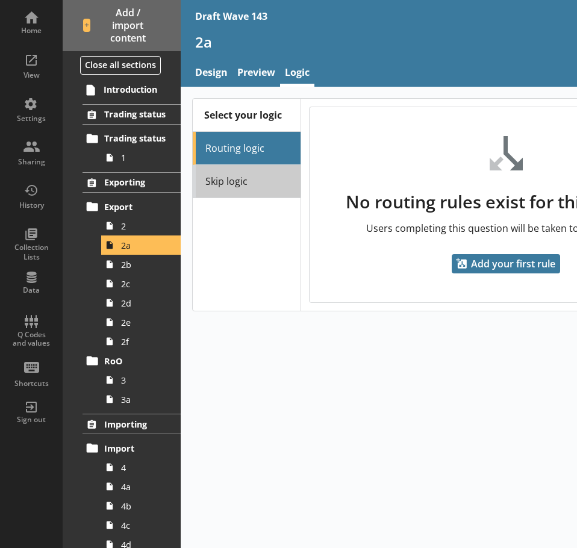
click at [266, 178] on link "Skip logic" at bounding box center [247, 181] width 108 height 33
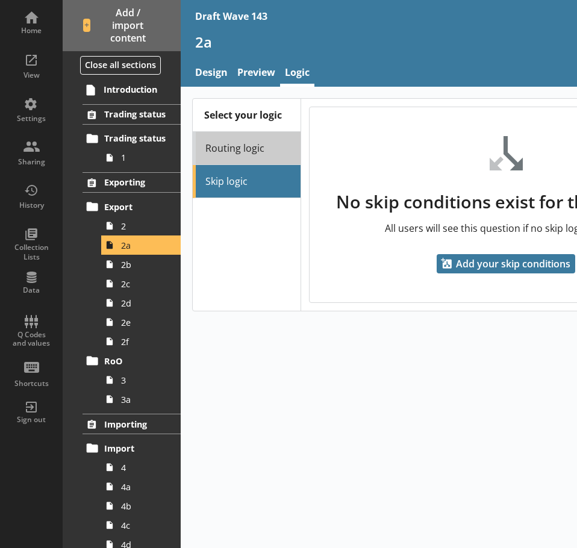
click at [264, 146] on link "Routing logic" at bounding box center [247, 148] width 108 height 33
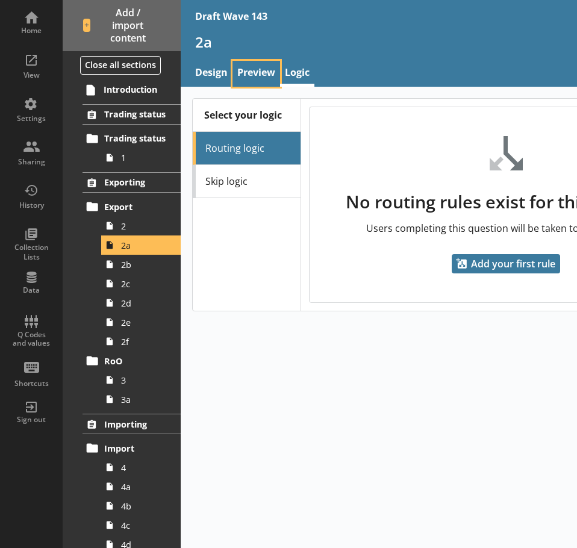
click at [264, 72] on link "Preview" at bounding box center [257, 74] width 48 height 26
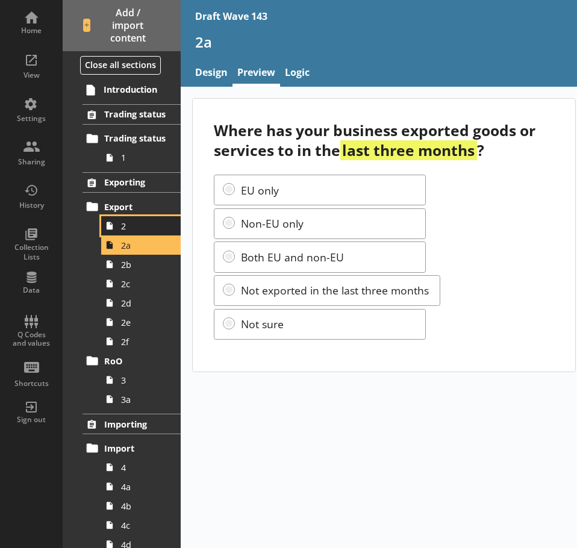
click at [139, 230] on span "2" at bounding box center [144, 226] width 46 height 11
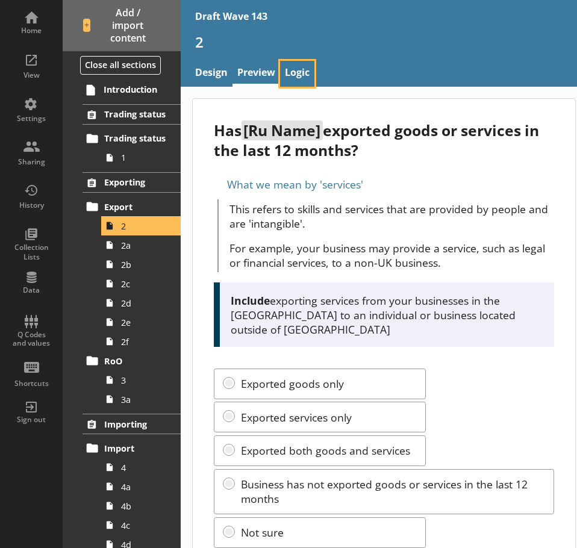
click at [290, 76] on link "Logic" at bounding box center [297, 74] width 34 height 26
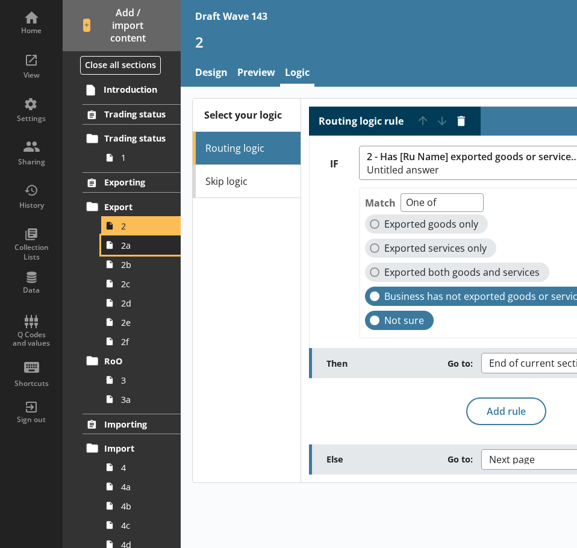
click at [135, 244] on span "2a" at bounding box center [144, 245] width 46 height 11
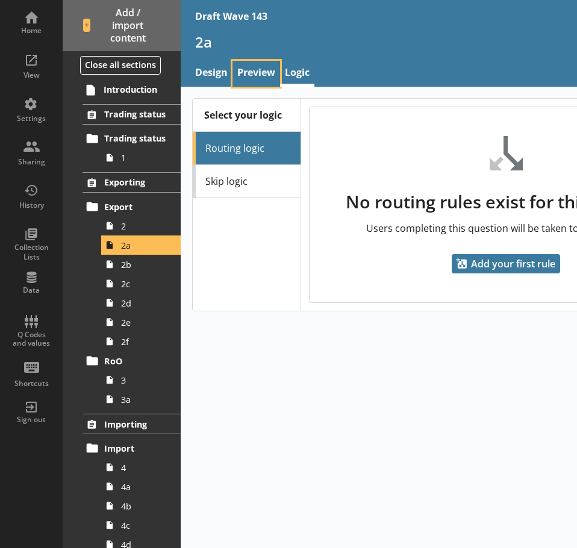
click at [253, 74] on link "Preview" at bounding box center [257, 74] width 48 height 26
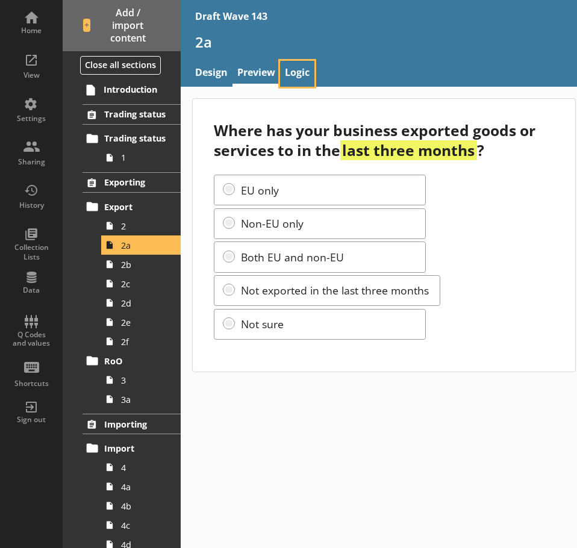
click at [306, 76] on link "Logic" at bounding box center [297, 74] width 34 height 26
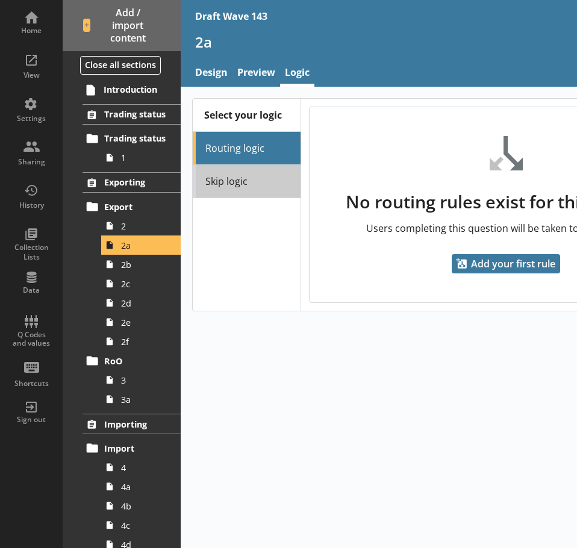
click at [266, 181] on link "Skip logic" at bounding box center [247, 181] width 108 height 33
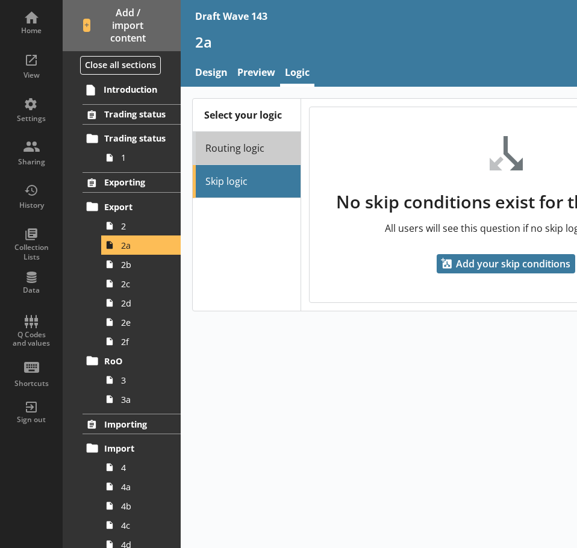
click at [272, 143] on link "Routing logic" at bounding box center [247, 148] width 108 height 33
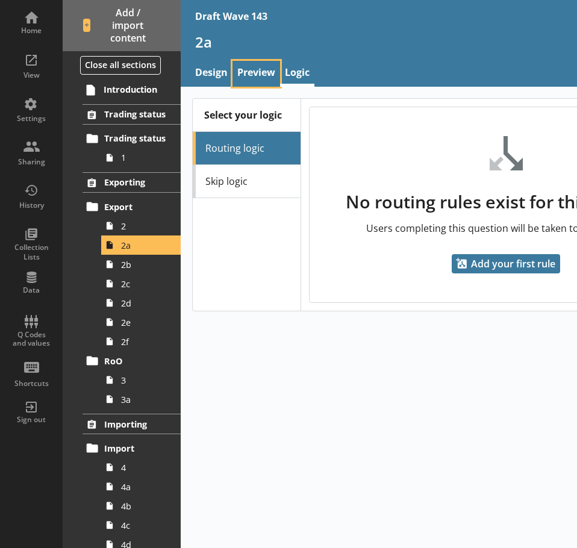
click at [271, 72] on link "Preview" at bounding box center [257, 74] width 48 height 26
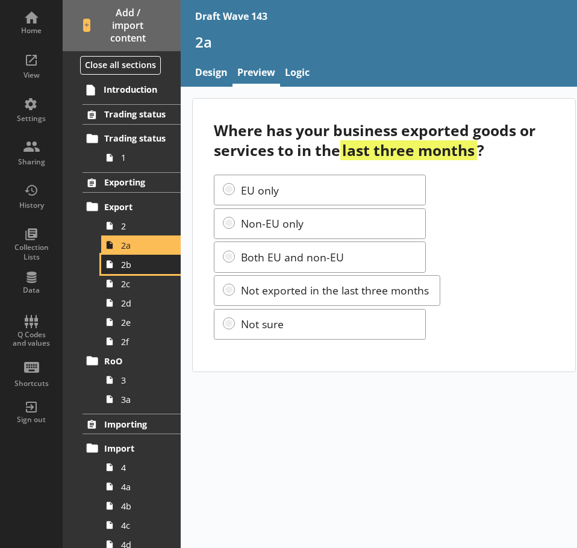
click at [150, 271] on link "2b" at bounding box center [141, 264] width 80 height 19
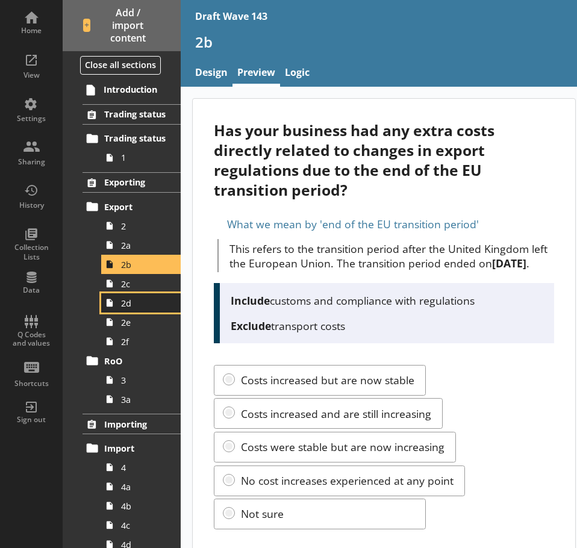
click at [149, 295] on link "2d" at bounding box center [141, 302] width 80 height 19
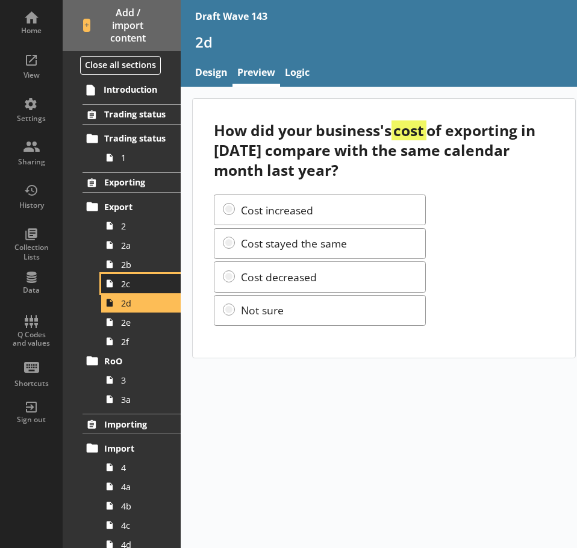
click at [149, 292] on link "2c" at bounding box center [141, 283] width 80 height 19
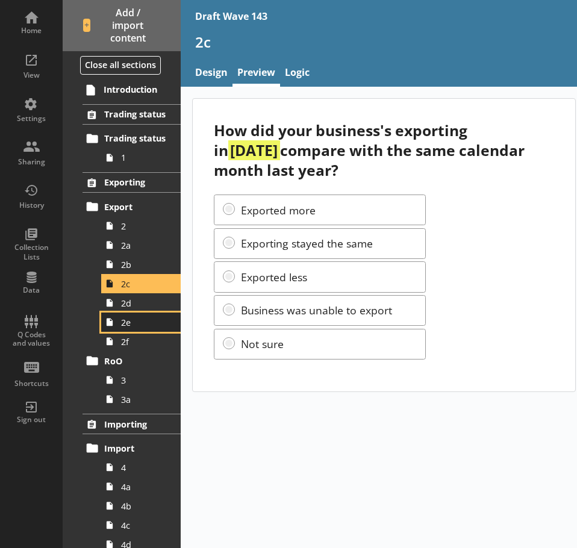
click at [141, 313] on link "2e" at bounding box center [141, 322] width 80 height 19
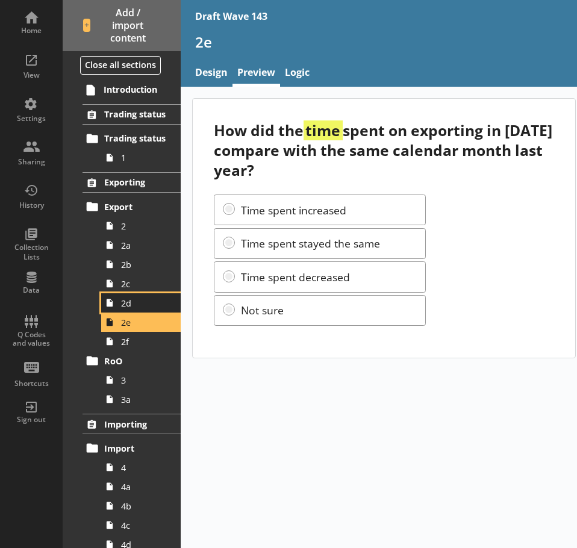
click at [140, 307] on span "2d" at bounding box center [144, 303] width 46 height 11
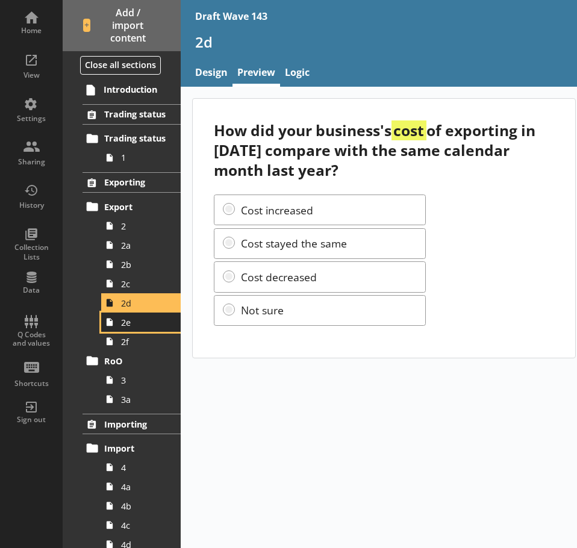
click at [142, 329] on link "2e" at bounding box center [141, 322] width 80 height 19
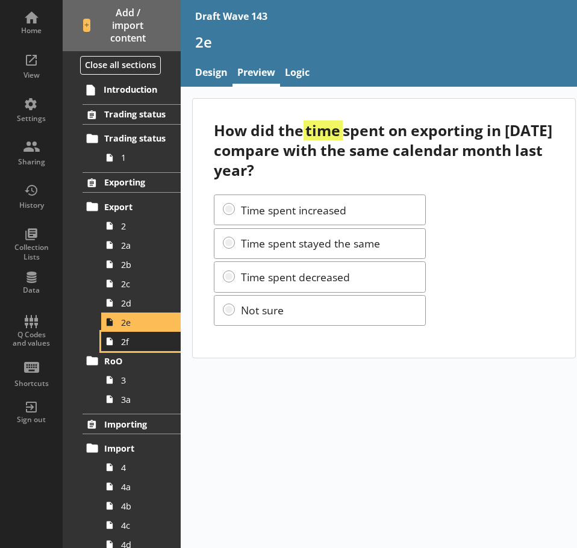
click at [142, 343] on span "2f" at bounding box center [144, 341] width 46 height 11
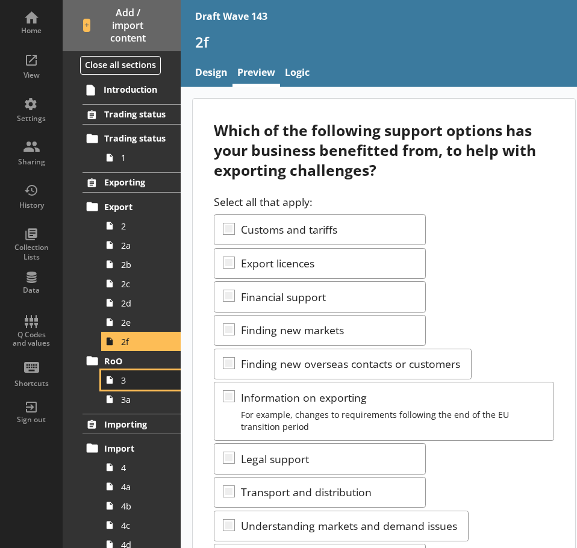
click at [122, 384] on span "3" at bounding box center [144, 380] width 46 height 11
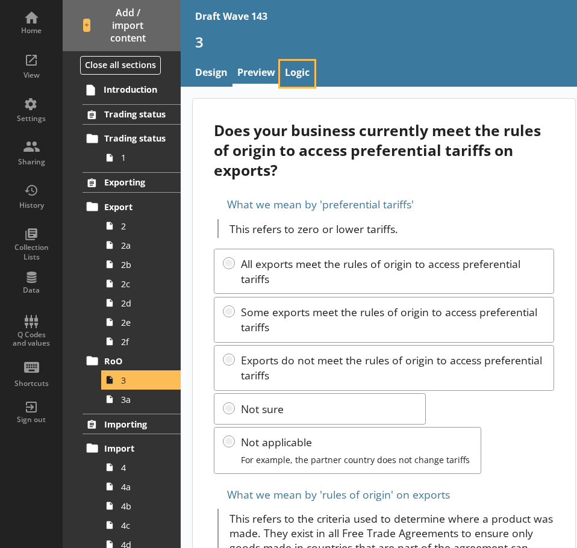
click at [296, 70] on link "Logic" at bounding box center [297, 74] width 34 height 26
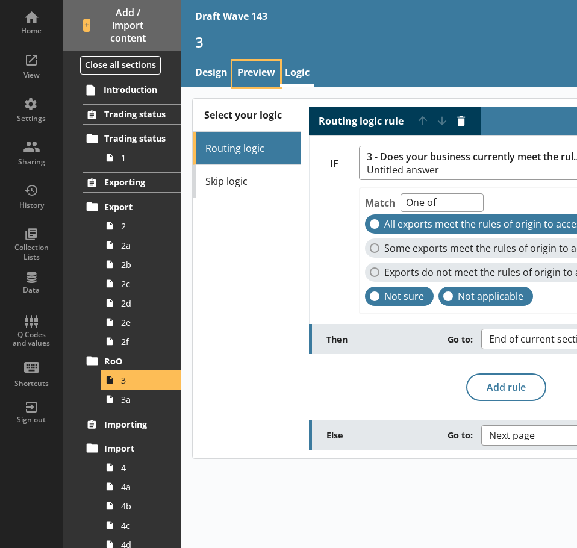
click at [254, 66] on link "Preview" at bounding box center [257, 74] width 48 height 26
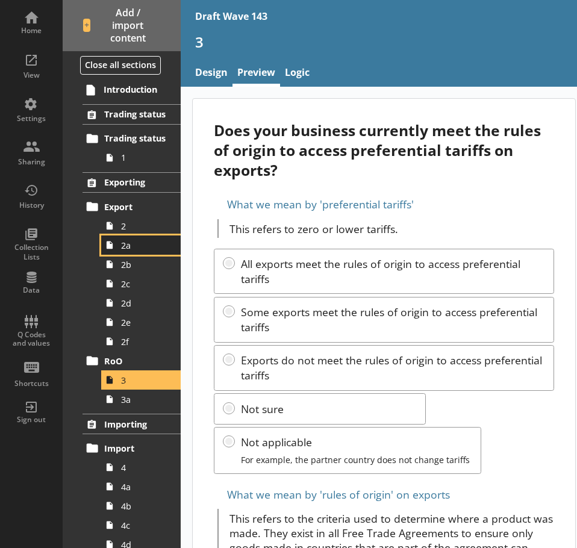
click at [125, 248] on span "2a" at bounding box center [144, 245] width 46 height 11
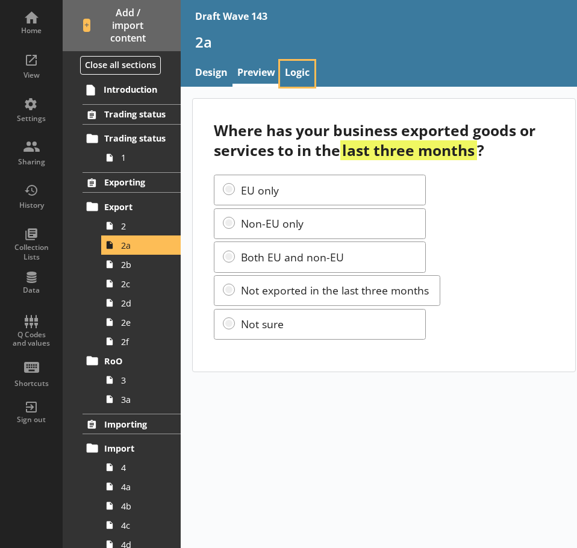
click at [290, 77] on link "Logic" at bounding box center [297, 74] width 34 height 26
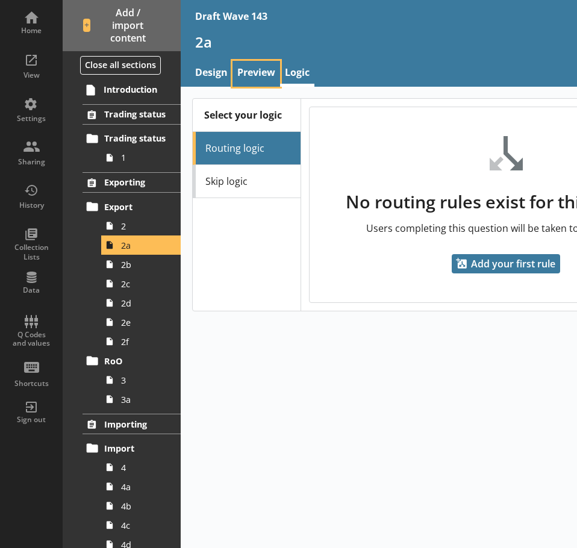
click at [261, 78] on link "Preview" at bounding box center [257, 74] width 48 height 26
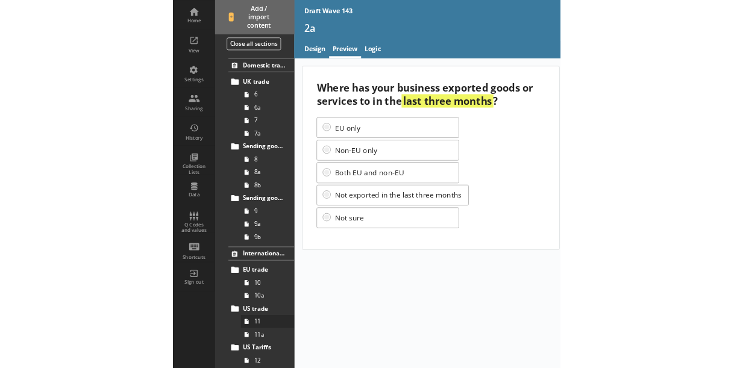
scroll to position [613, 0]
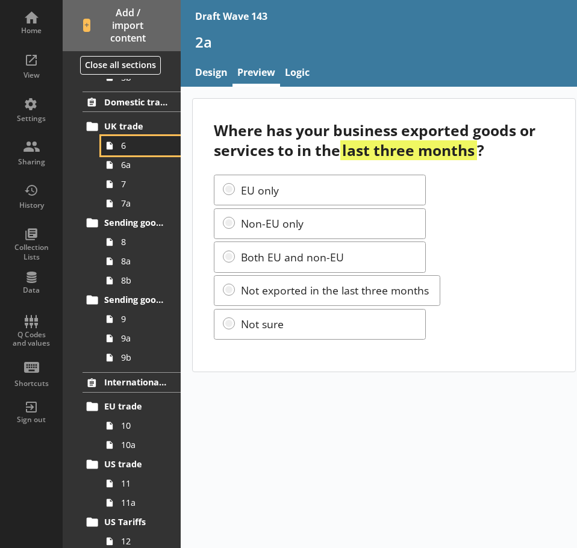
click at [137, 145] on span "6" at bounding box center [144, 145] width 46 height 11
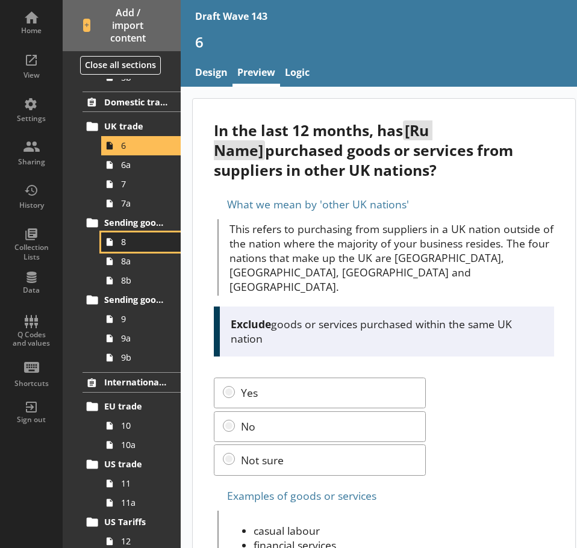
click at [144, 249] on link "8" at bounding box center [141, 242] width 80 height 19
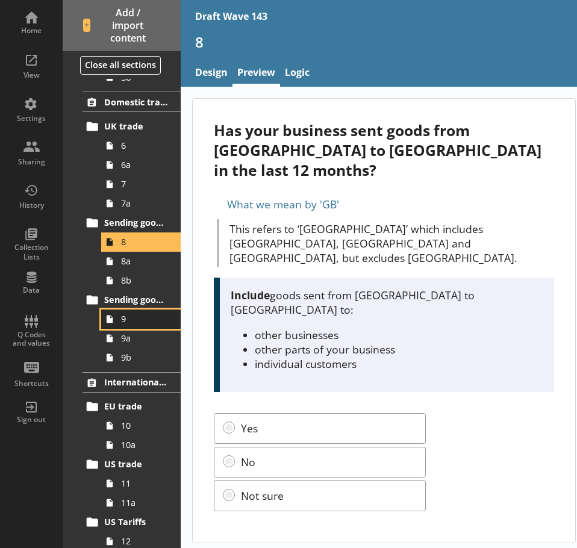
click at [142, 318] on span "9" at bounding box center [144, 318] width 46 height 11
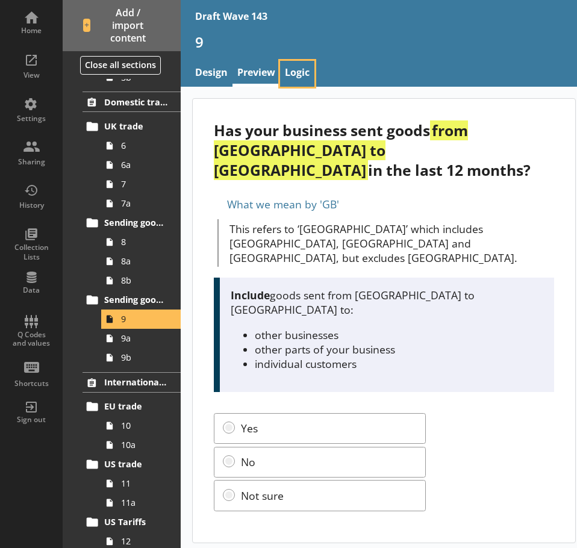
click at [300, 65] on link "Logic" at bounding box center [297, 74] width 34 height 26
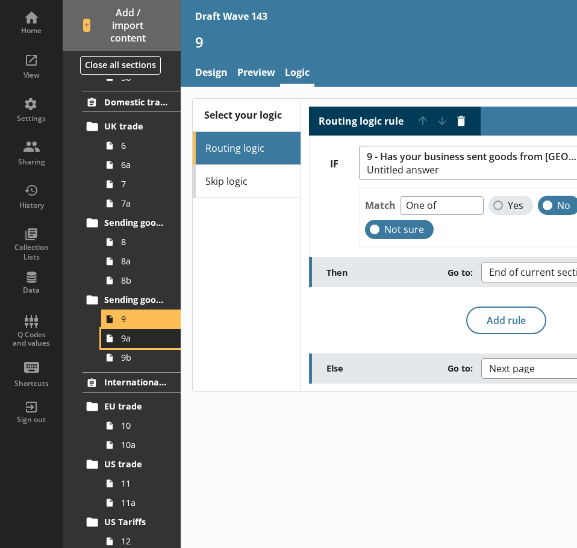
click at [142, 337] on span "9a" at bounding box center [144, 338] width 46 height 11
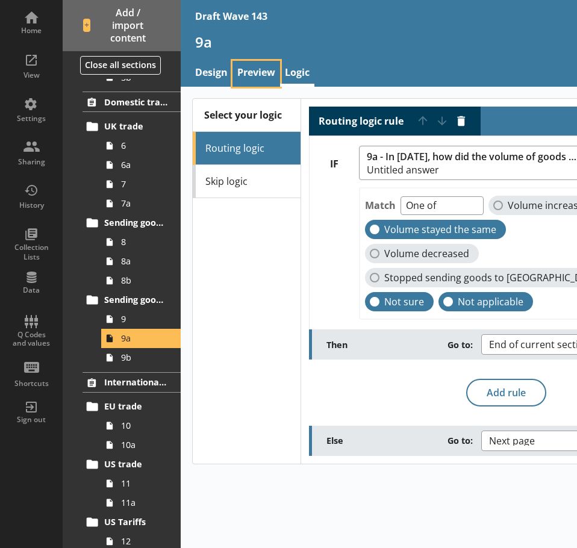
click at [265, 76] on link "Preview" at bounding box center [257, 74] width 48 height 26
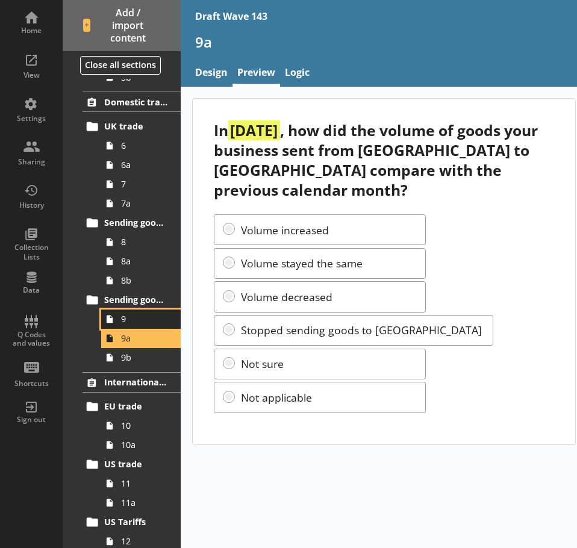
click at [129, 318] on span "9" at bounding box center [144, 318] width 46 height 11
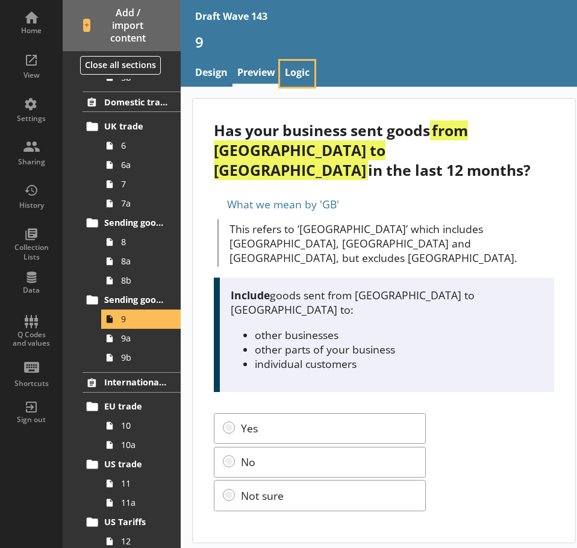
click at [303, 70] on link "Logic" at bounding box center [297, 74] width 34 height 26
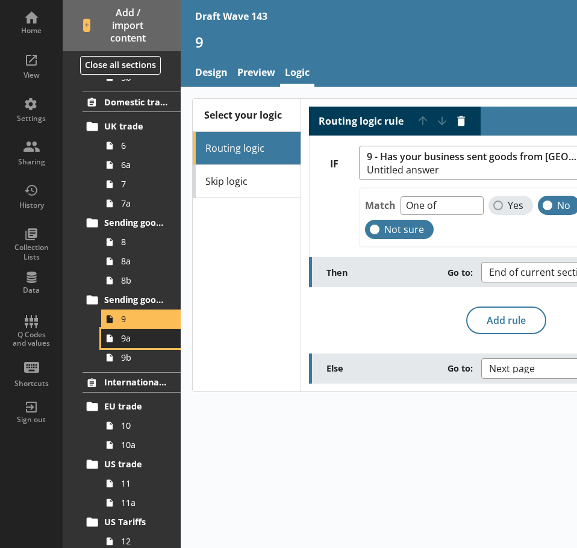
click at [148, 340] on span "9a" at bounding box center [144, 338] width 46 height 11
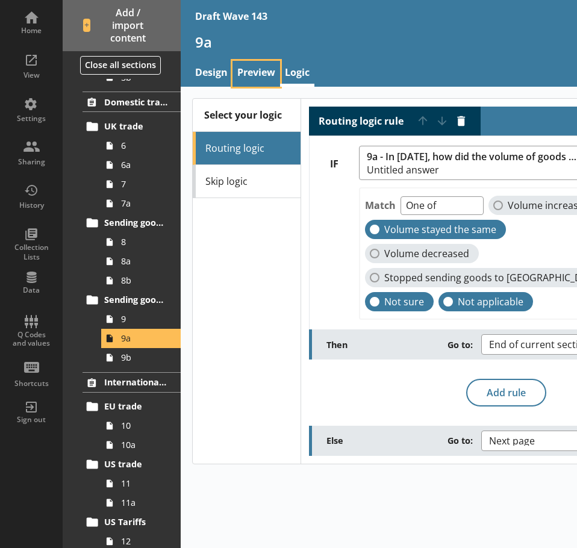
click at [266, 64] on link "Preview" at bounding box center [257, 74] width 48 height 26
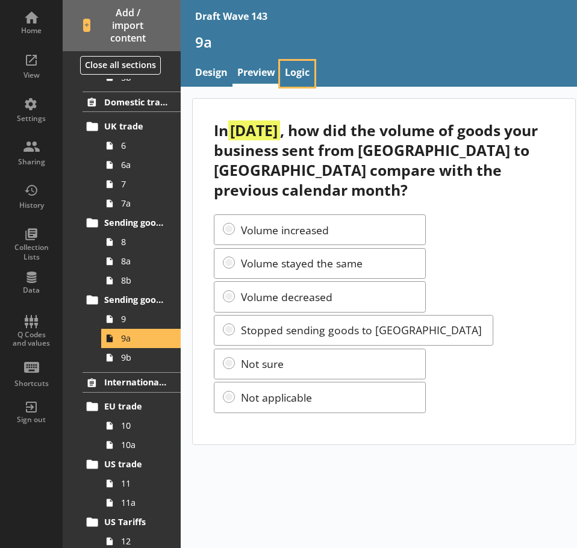
click at [305, 66] on link "Logic" at bounding box center [297, 74] width 34 height 26
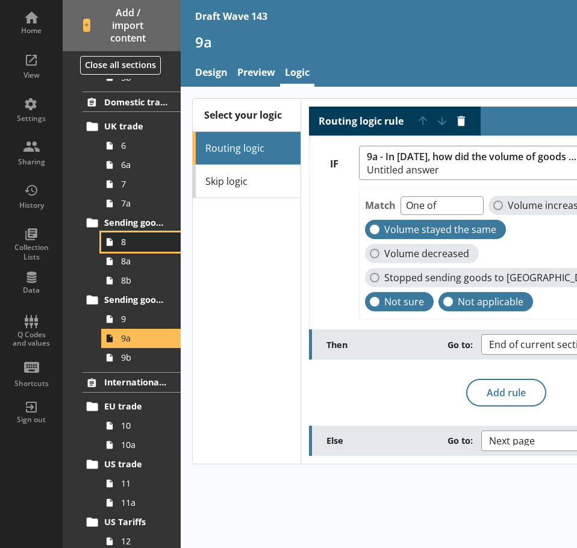
click at [136, 233] on link "8" at bounding box center [141, 242] width 80 height 19
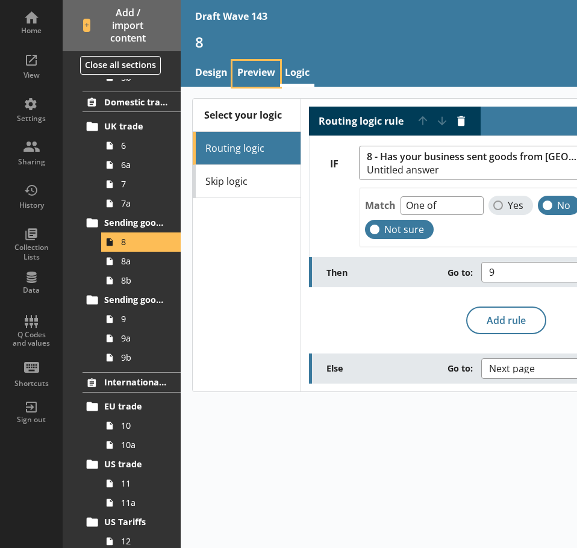
click at [245, 70] on link "Preview" at bounding box center [257, 74] width 48 height 26
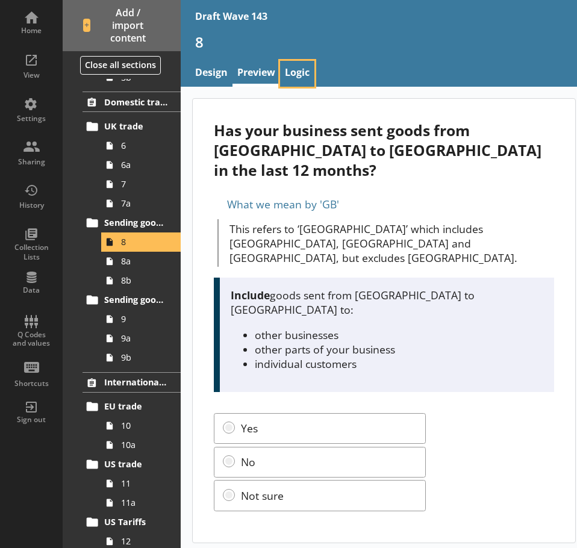
click at [301, 63] on link "Logic" at bounding box center [297, 74] width 34 height 26
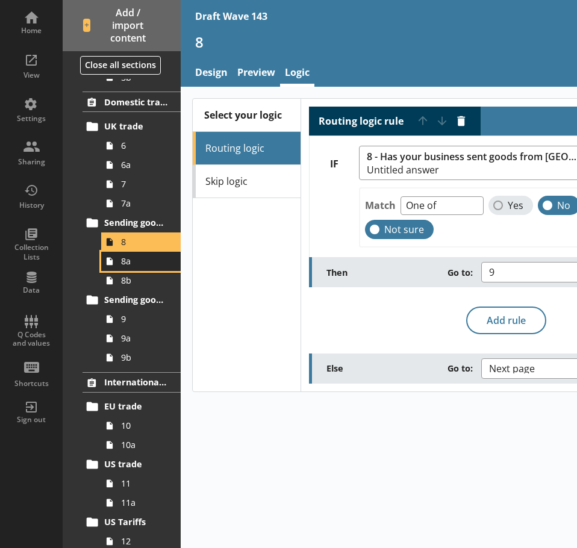
click at [136, 266] on span "8a" at bounding box center [144, 260] width 46 height 11
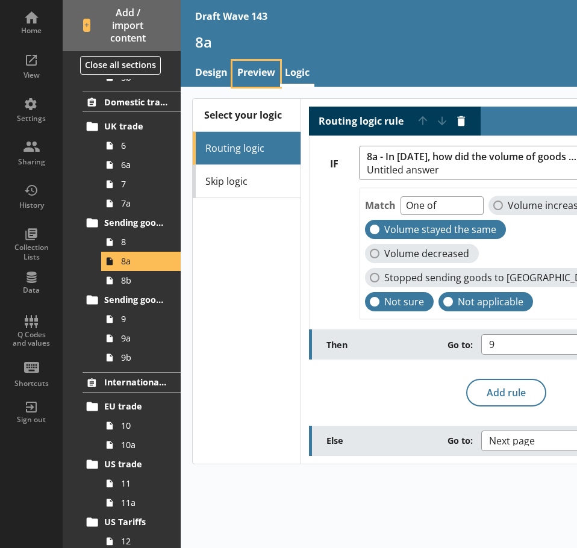
click at [257, 75] on link "Preview" at bounding box center [257, 74] width 48 height 26
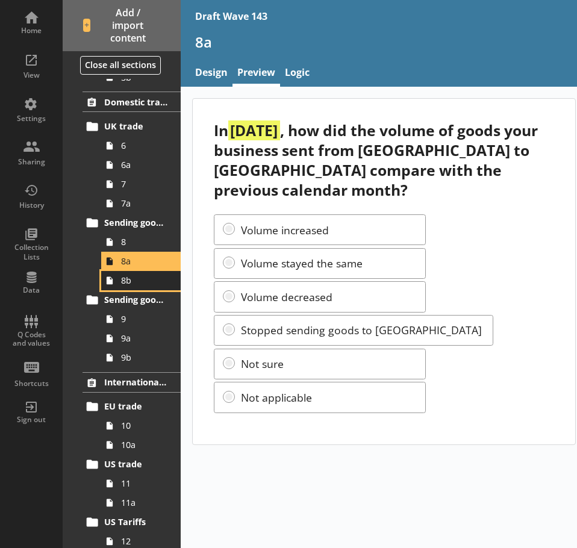
click at [151, 286] on span "8b" at bounding box center [144, 280] width 46 height 11
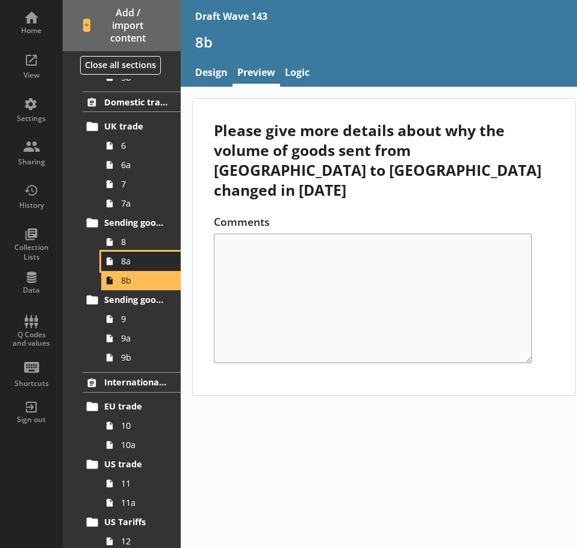
click at [151, 266] on span "8a" at bounding box center [144, 260] width 46 height 11
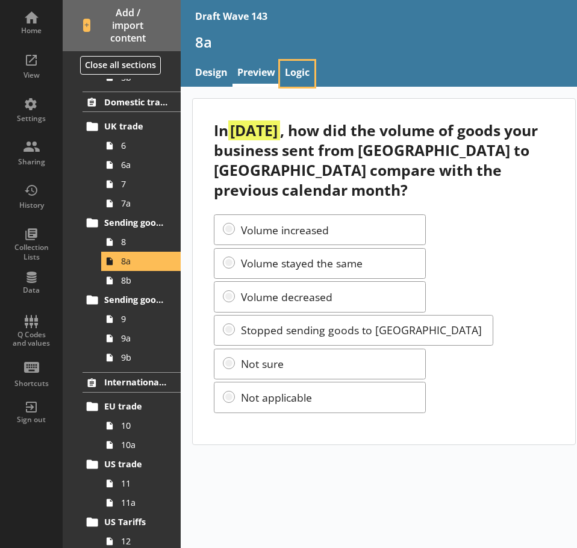
click at [302, 69] on link "Logic" at bounding box center [297, 74] width 34 height 26
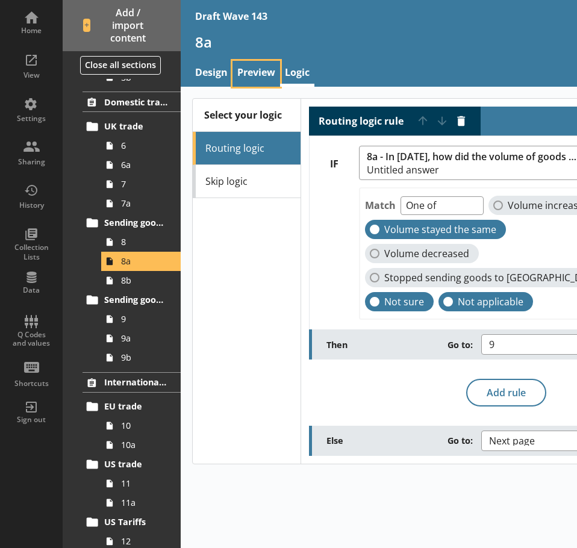
click at [267, 72] on link "Preview" at bounding box center [257, 74] width 48 height 26
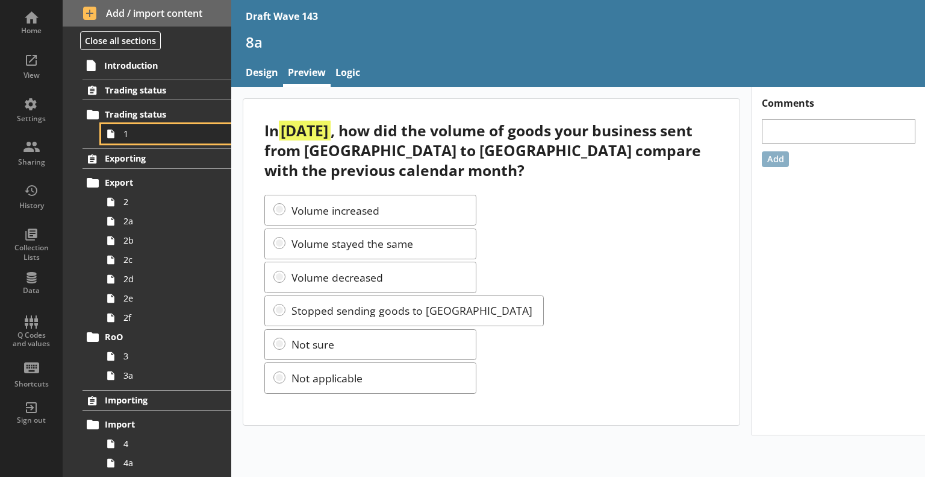
click at [142, 140] on link "1" at bounding box center [166, 133] width 130 height 19
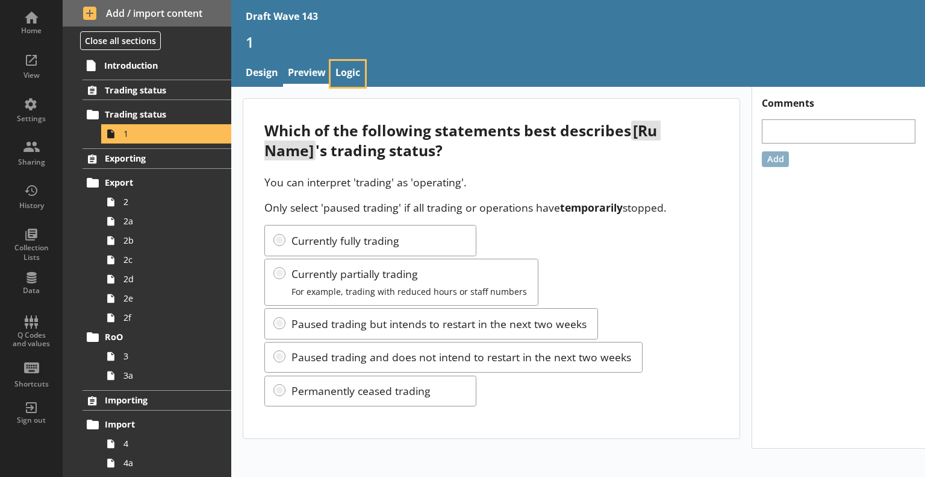
click at [364, 80] on link "Logic" at bounding box center [348, 74] width 34 height 26
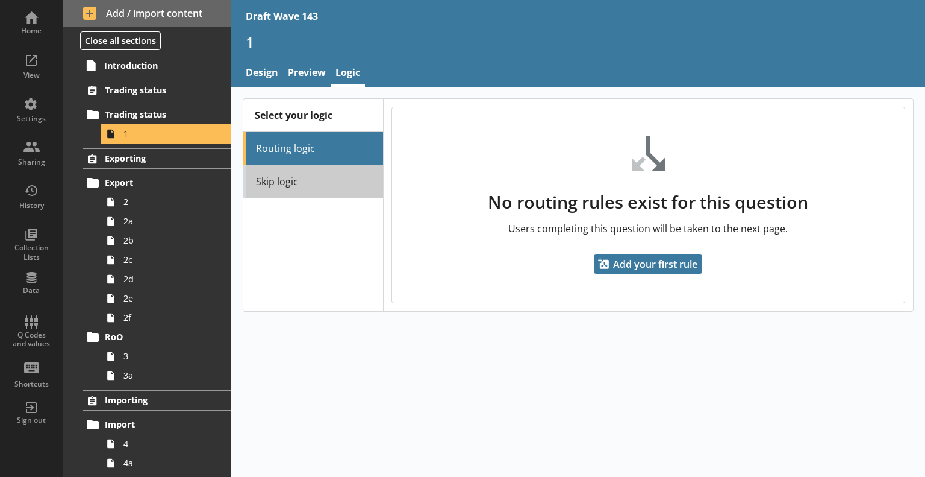
click at [331, 178] on link "Skip logic" at bounding box center [313, 181] width 140 height 33
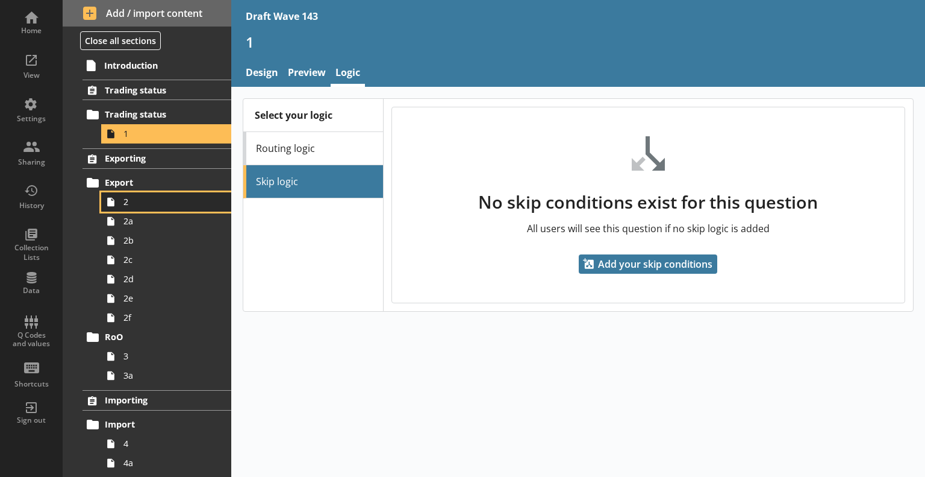
click at [160, 197] on span "2" at bounding box center [169, 201] width 91 height 11
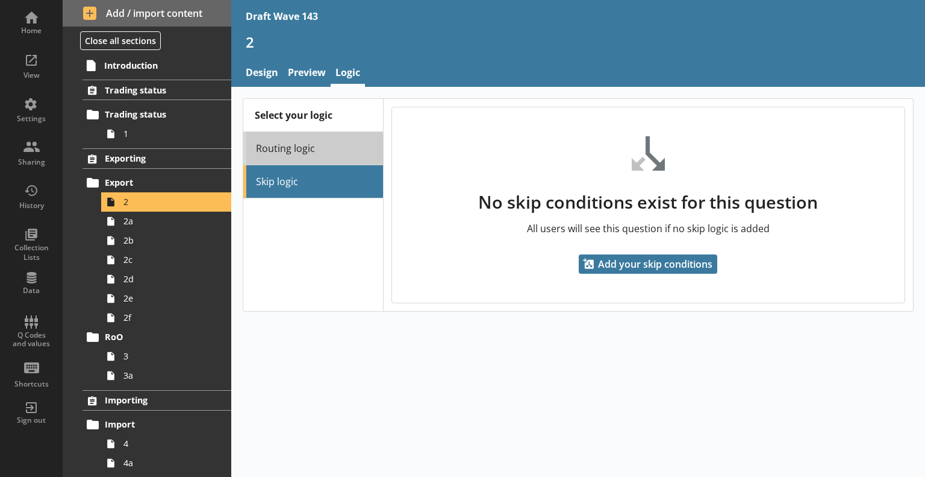
click at [305, 145] on link "Routing logic" at bounding box center [313, 148] width 140 height 33
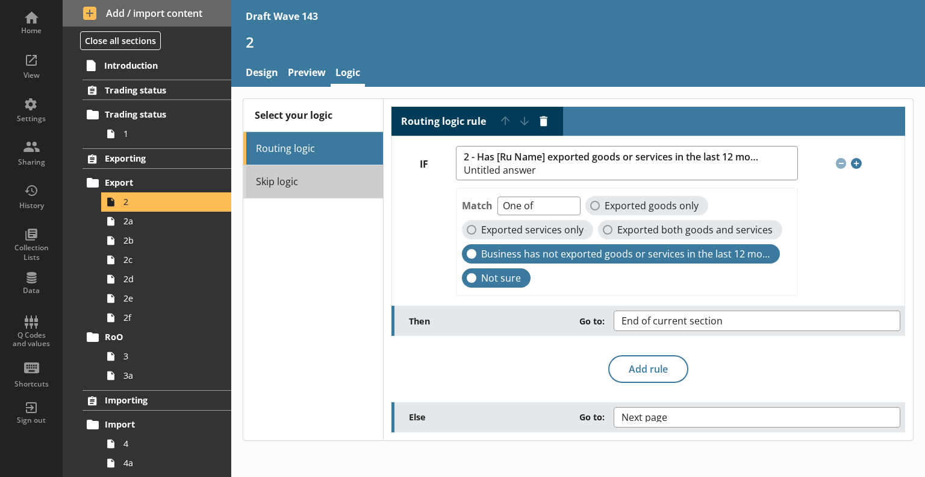
click at [285, 183] on link "Skip logic" at bounding box center [313, 181] width 140 height 33
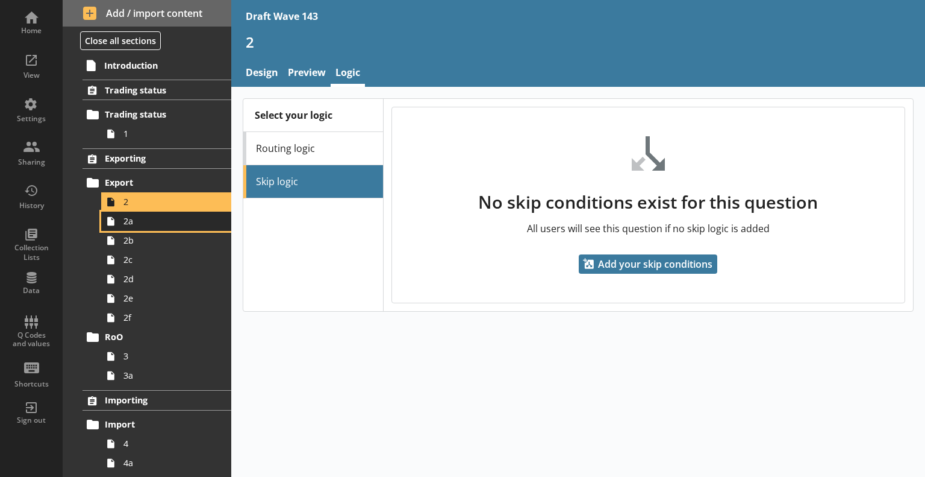
click at [166, 228] on link "2a" at bounding box center [166, 220] width 130 height 19
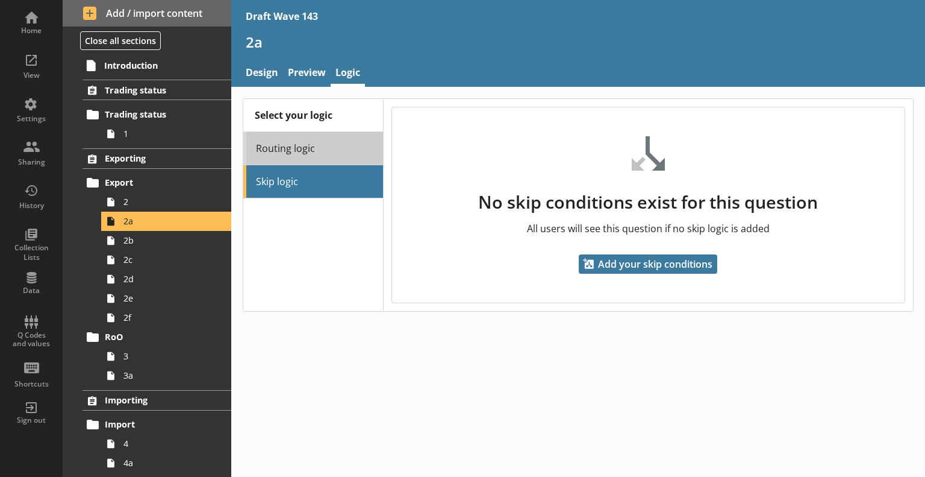
click at [284, 149] on link "Routing logic" at bounding box center [313, 148] width 140 height 33
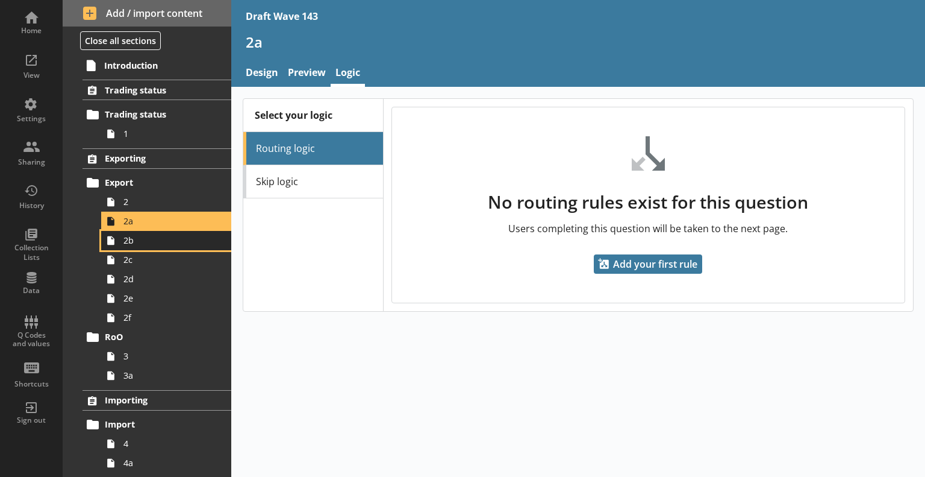
click at [161, 238] on span "2b" at bounding box center [169, 239] width 91 height 11
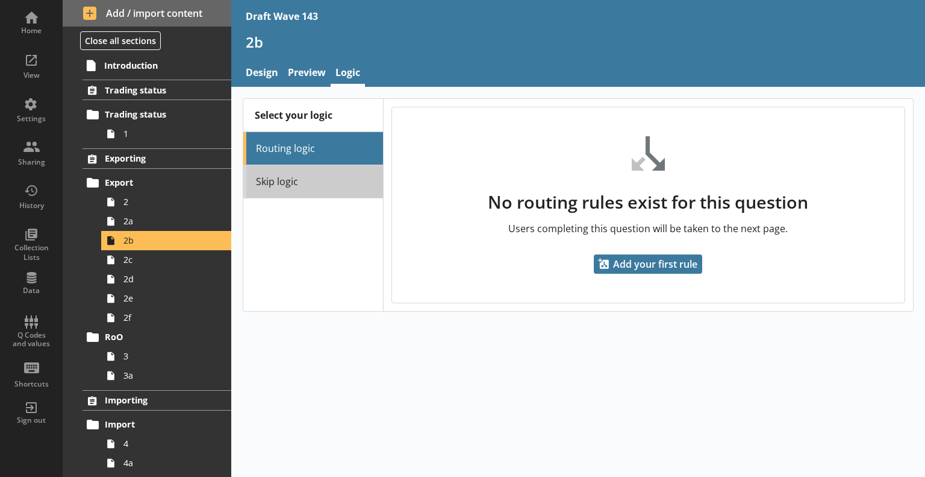
click at [275, 178] on link "Skip logic" at bounding box center [313, 181] width 140 height 33
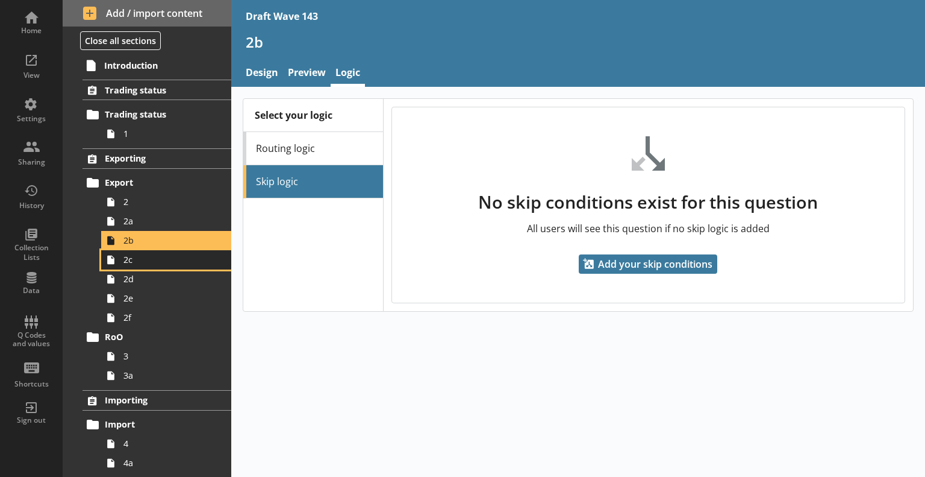
click at [161, 261] on span "2c" at bounding box center [169, 259] width 91 height 11
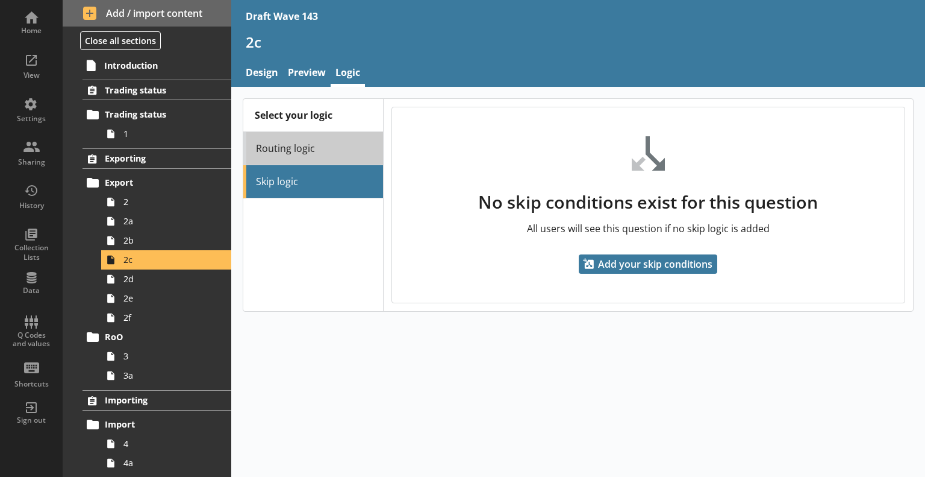
click at [293, 142] on link "Routing logic" at bounding box center [313, 148] width 140 height 33
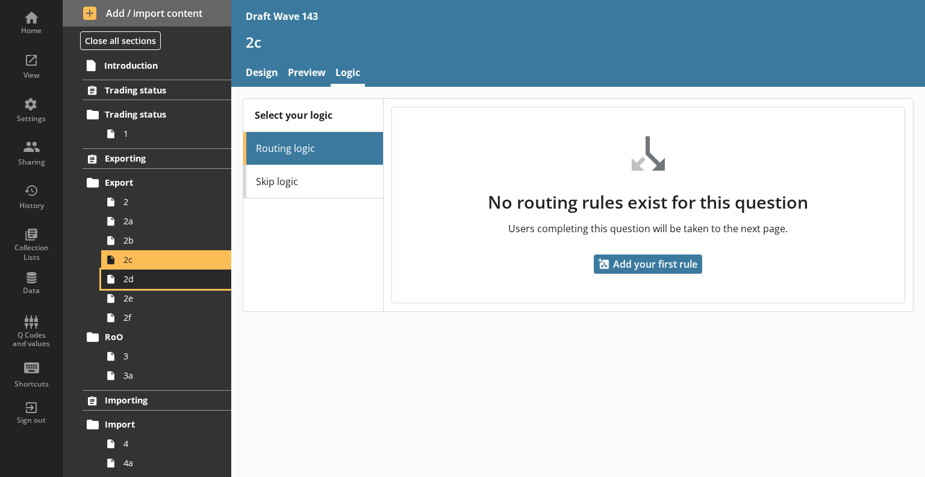
click at [169, 281] on span "2d" at bounding box center [169, 278] width 91 height 11
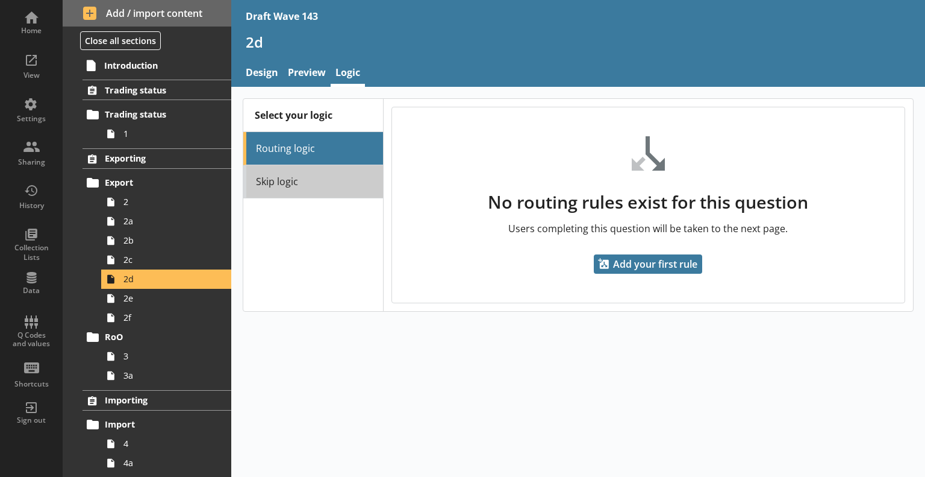
click at [290, 175] on link "Skip logic" at bounding box center [313, 181] width 140 height 33
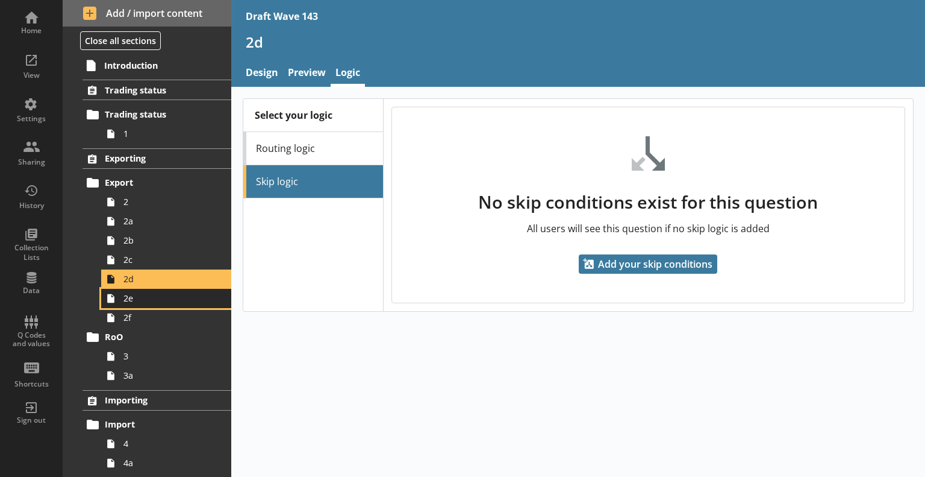
click at [174, 298] on span "2e" at bounding box center [169, 297] width 91 height 11
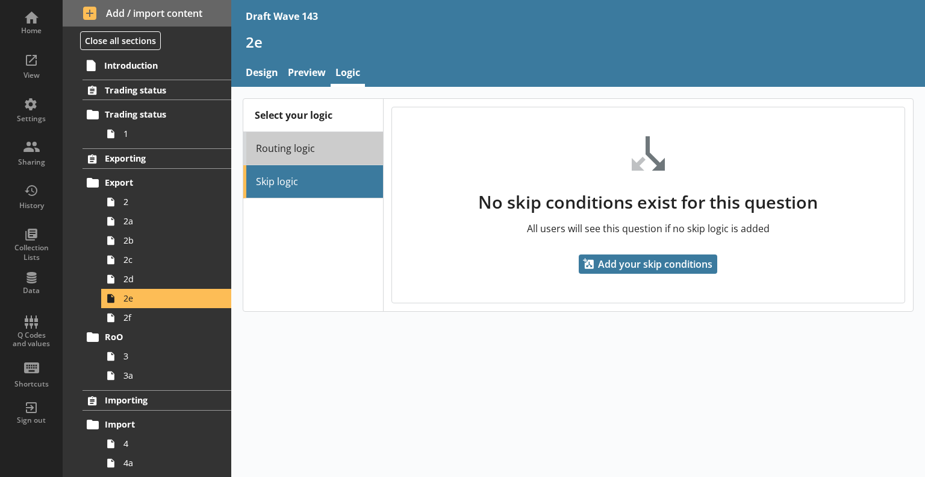
click at [298, 142] on link "Routing logic" at bounding box center [313, 148] width 140 height 33
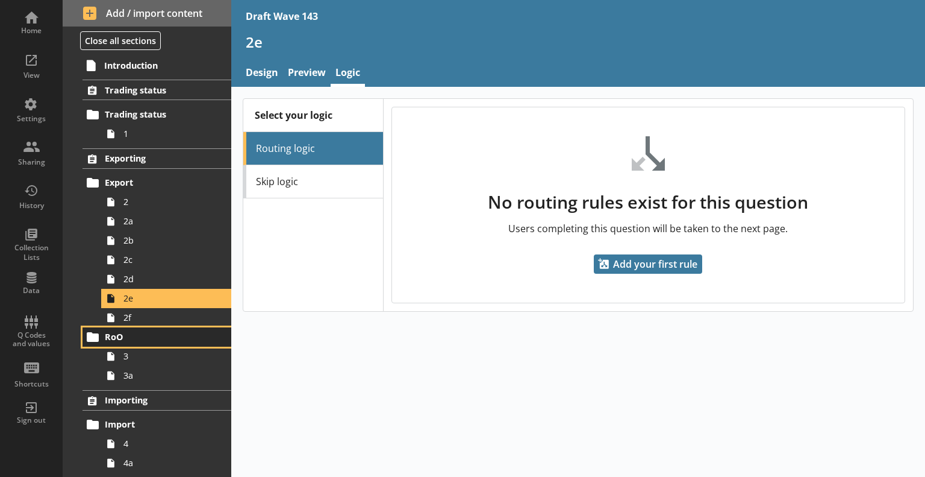
click at [170, 327] on link "RoO" at bounding box center [157, 336] width 149 height 19
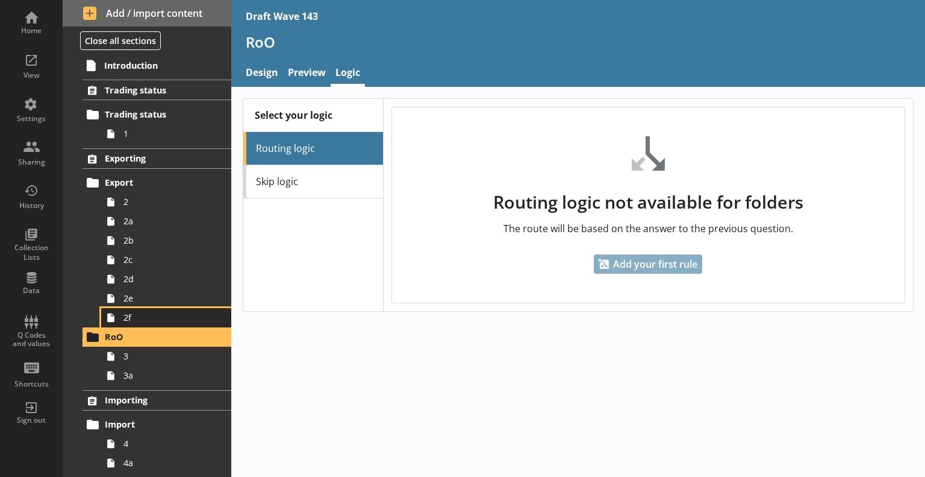
click at [169, 318] on span "2f" at bounding box center [169, 316] width 91 height 11
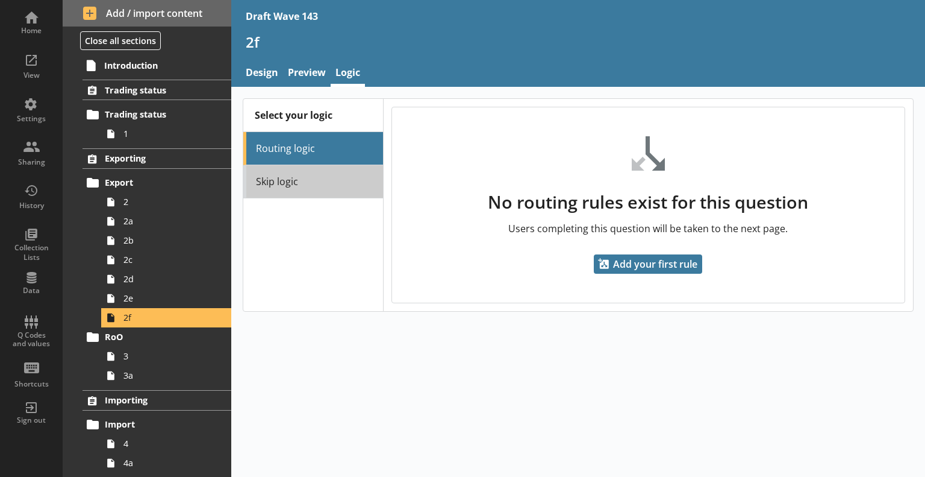
click at [296, 183] on link "Skip logic" at bounding box center [313, 181] width 140 height 33
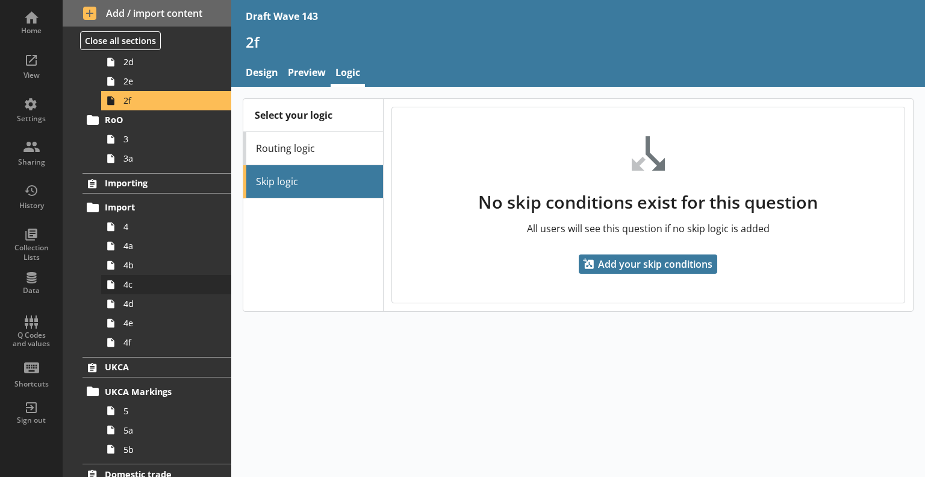
scroll to position [241, 0]
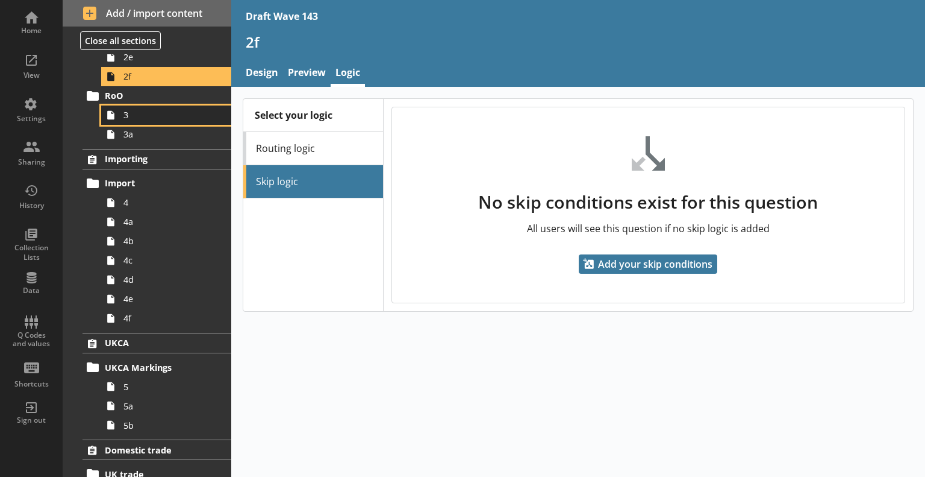
click at [157, 117] on span "3" at bounding box center [169, 114] width 91 height 11
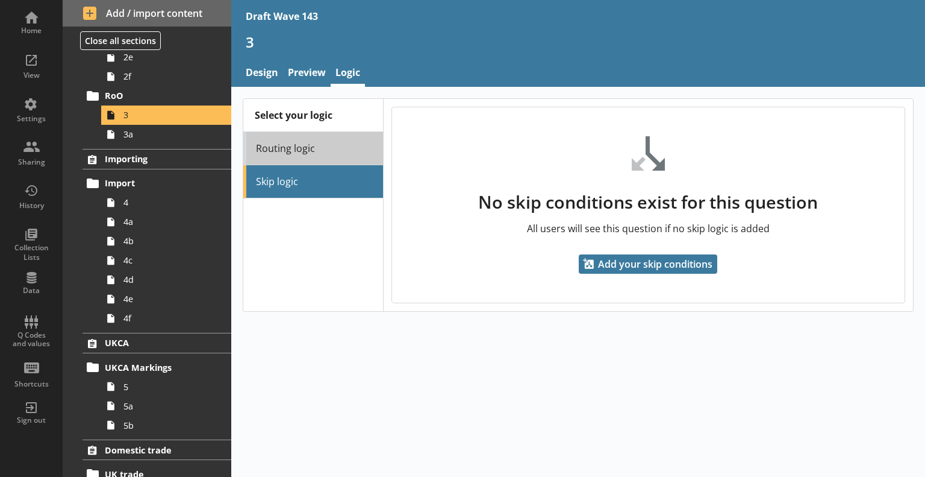
click at [289, 160] on link "Routing logic" at bounding box center [313, 148] width 140 height 33
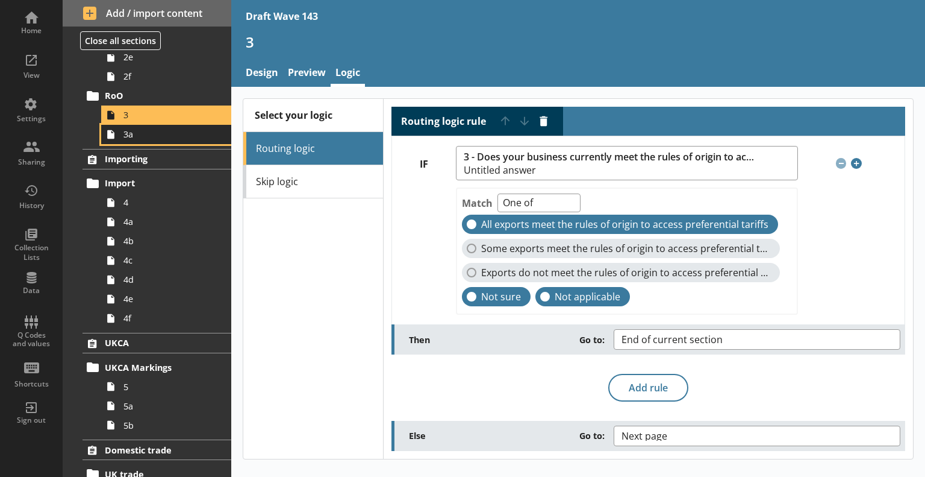
click at [149, 134] on span "3a" at bounding box center [169, 133] width 91 height 11
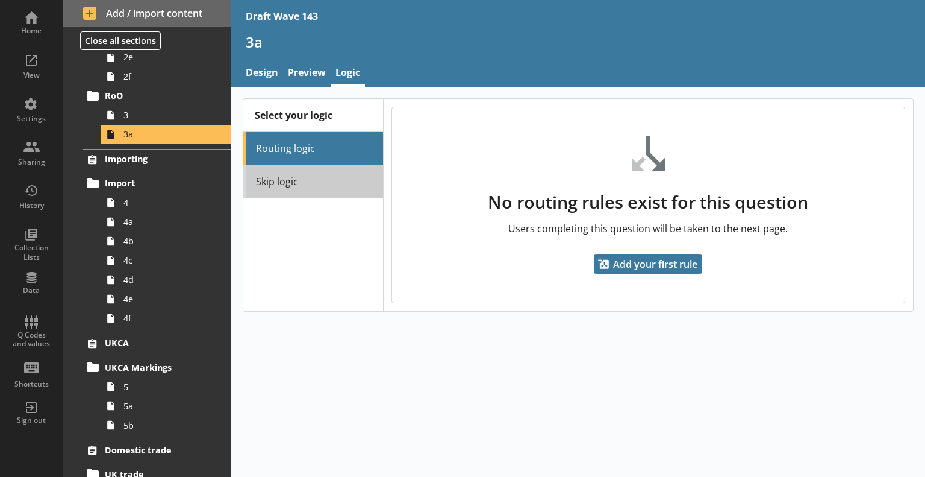
click at [324, 182] on link "Skip logic" at bounding box center [313, 181] width 140 height 33
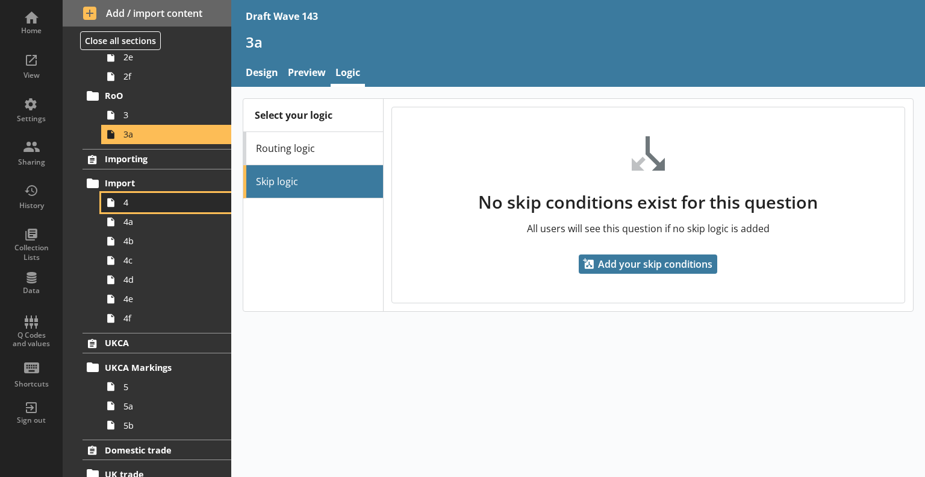
click at [163, 201] on span "4" at bounding box center [169, 201] width 91 height 11
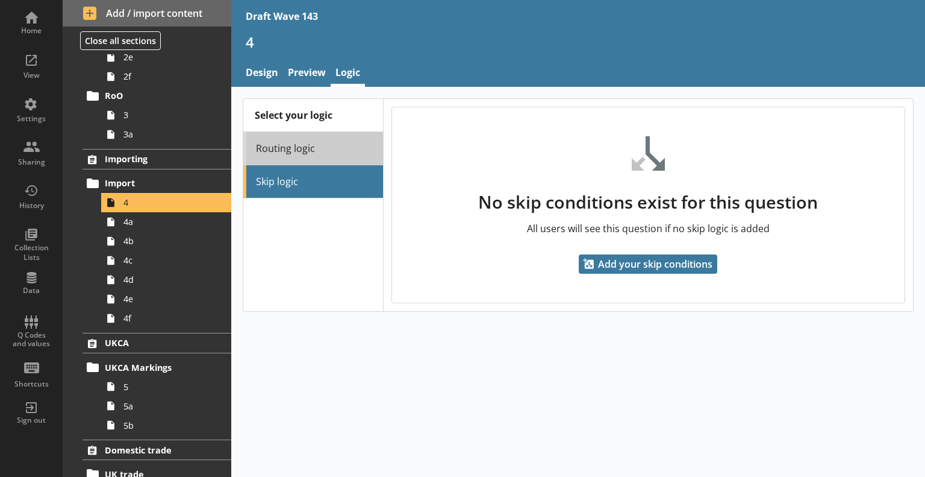
click at [325, 139] on link "Routing logic" at bounding box center [313, 148] width 140 height 33
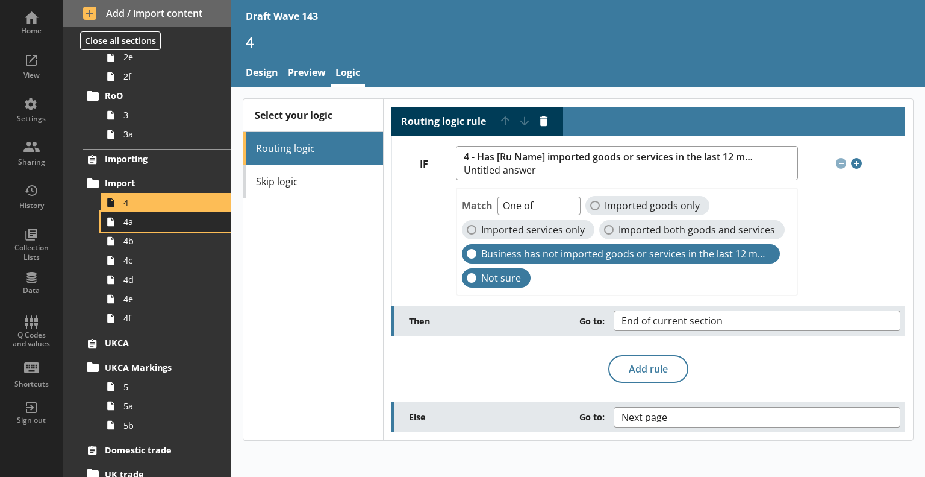
click at [169, 219] on span "4a" at bounding box center [169, 221] width 91 height 11
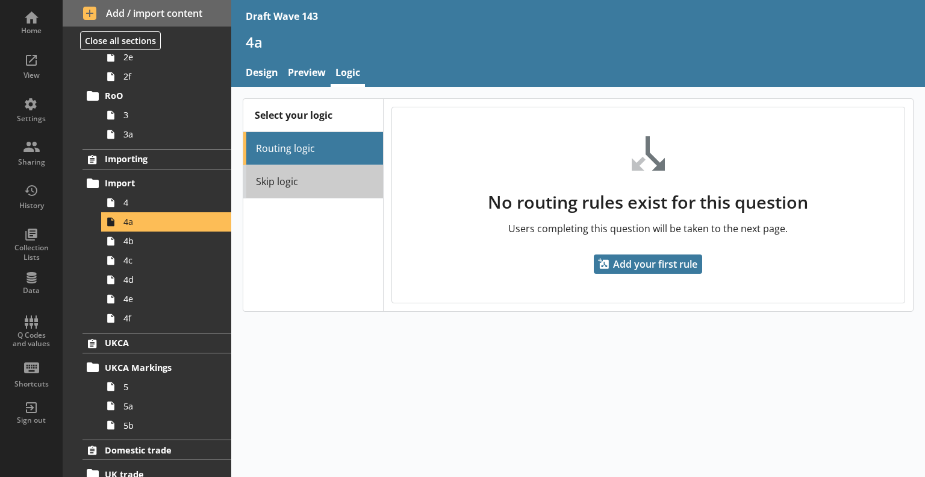
click at [306, 168] on link "Skip logic" at bounding box center [313, 181] width 140 height 33
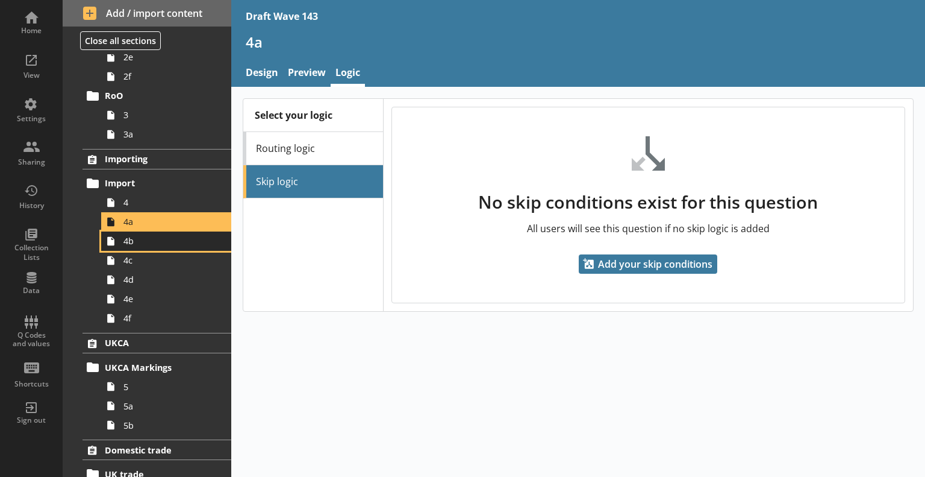
click at [175, 245] on span "4b" at bounding box center [169, 240] width 91 height 11
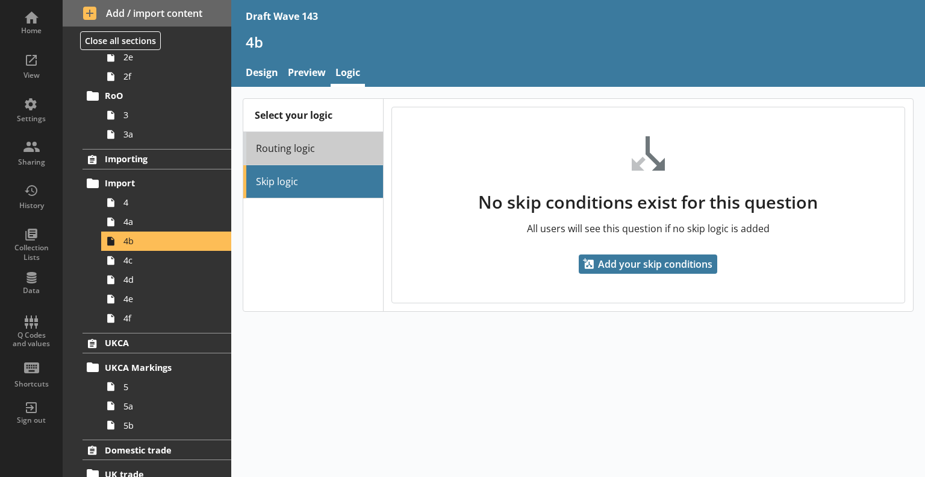
click at [296, 149] on link "Routing logic" at bounding box center [313, 148] width 140 height 33
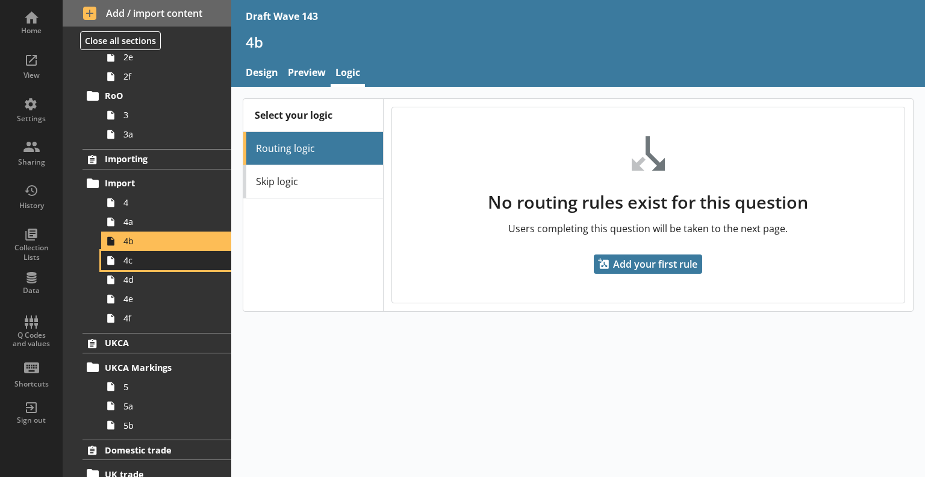
click at [175, 262] on span "4c" at bounding box center [169, 259] width 91 height 11
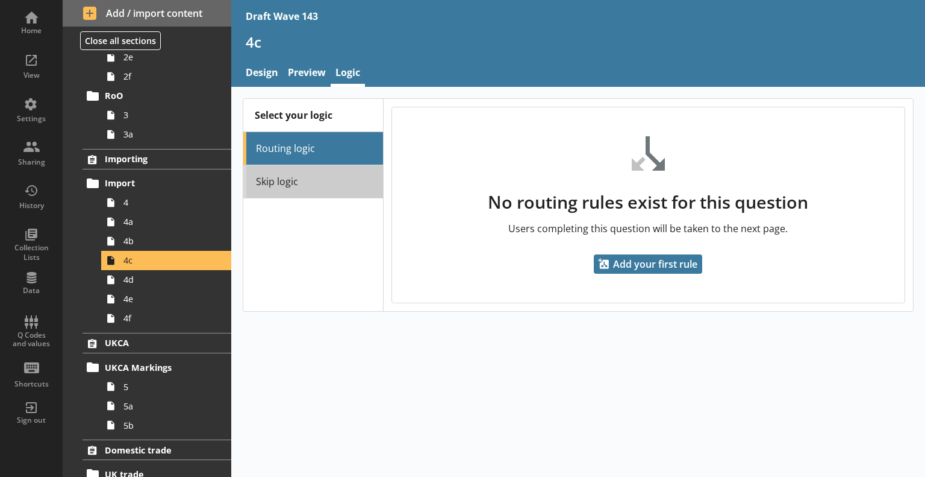
click at [265, 193] on link "Skip logic" at bounding box center [313, 181] width 140 height 33
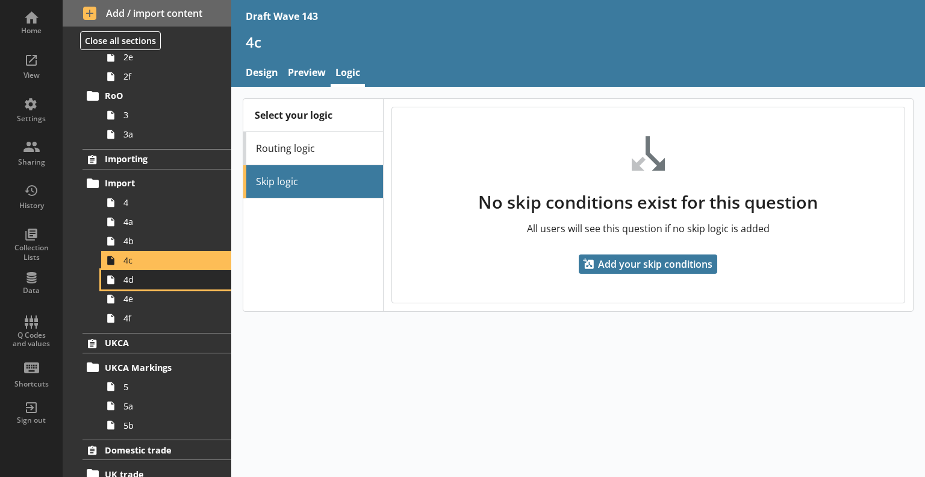
click at [169, 283] on span "4d" at bounding box center [169, 279] width 91 height 11
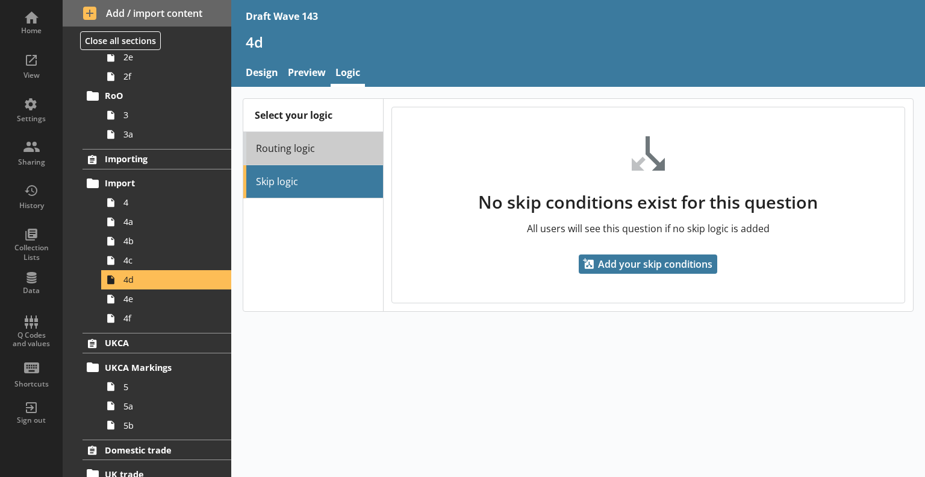
click at [302, 154] on link "Routing logic" at bounding box center [313, 148] width 140 height 33
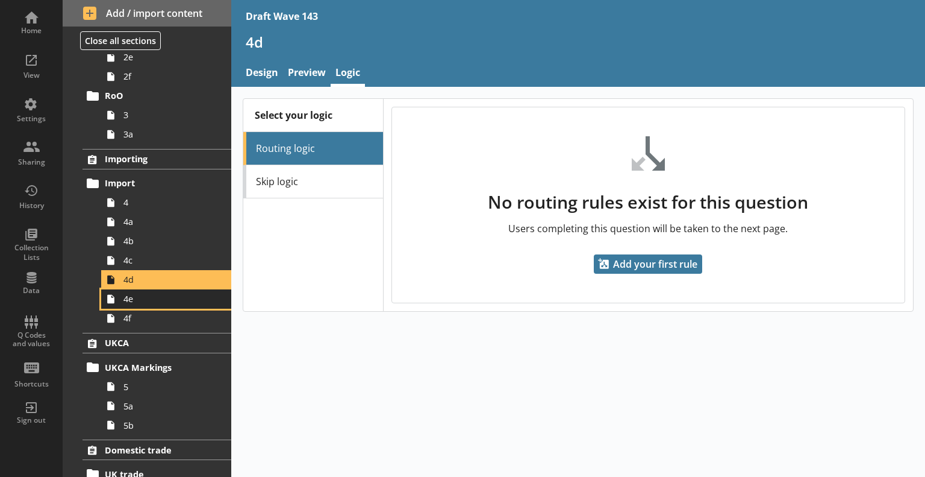
click at [193, 293] on span "4e" at bounding box center [169, 298] width 91 height 11
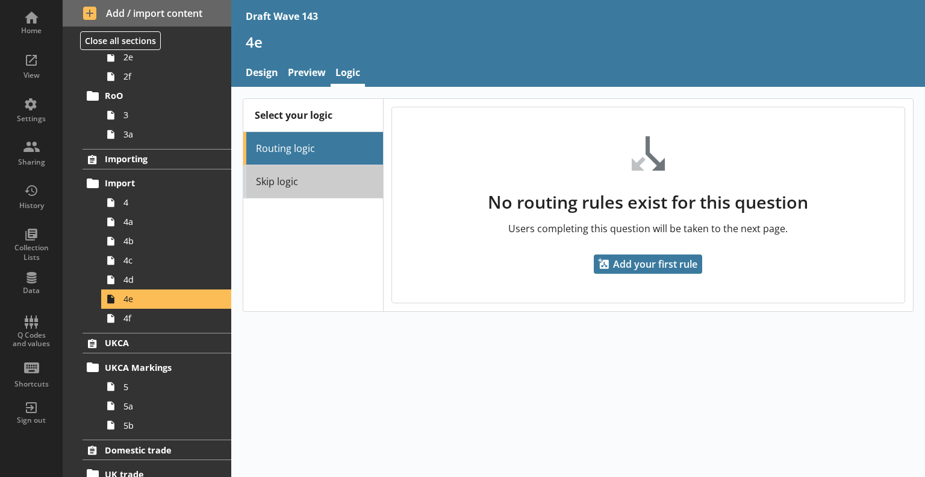
click at [295, 169] on link "Skip logic" at bounding box center [313, 181] width 140 height 33
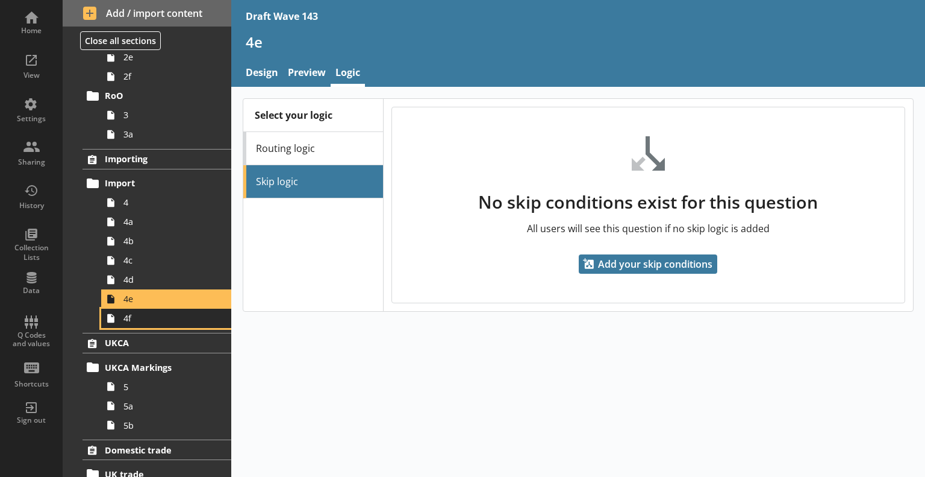
click at [177, 315] on span "4f" at bounding box center [169, 317] width 91 height 11
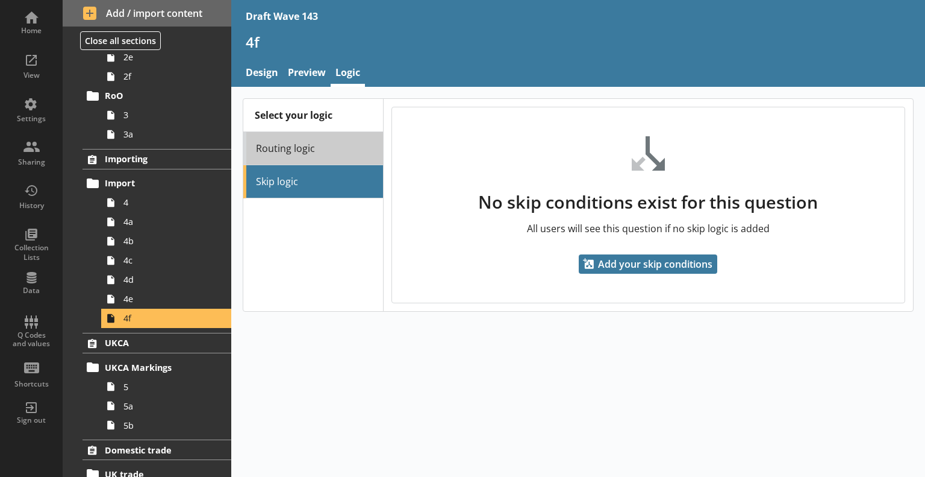
click at [305, 154] on link "Routing logic" at bounding box center [313, 148] width 140 height 33
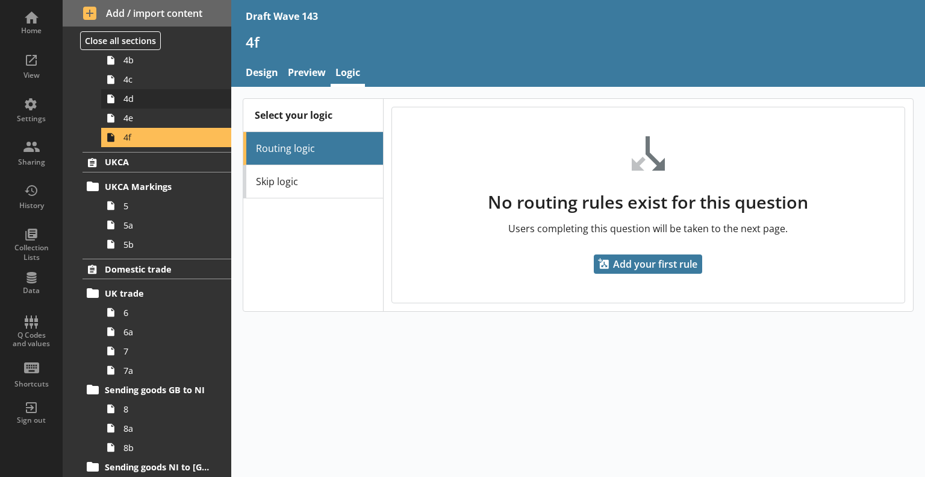
scroll to position [482, 0]
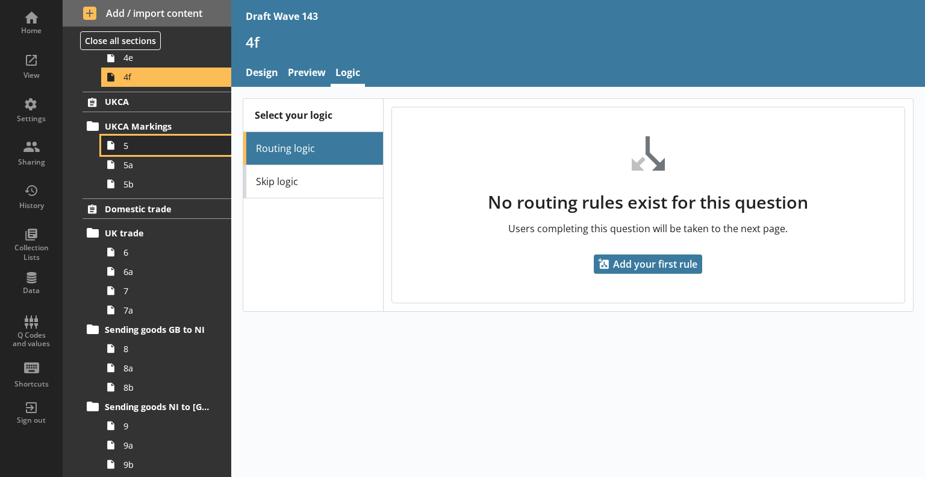
click at [165, 147] on span "5" at bounding box center [169, 145] width 91 height 11
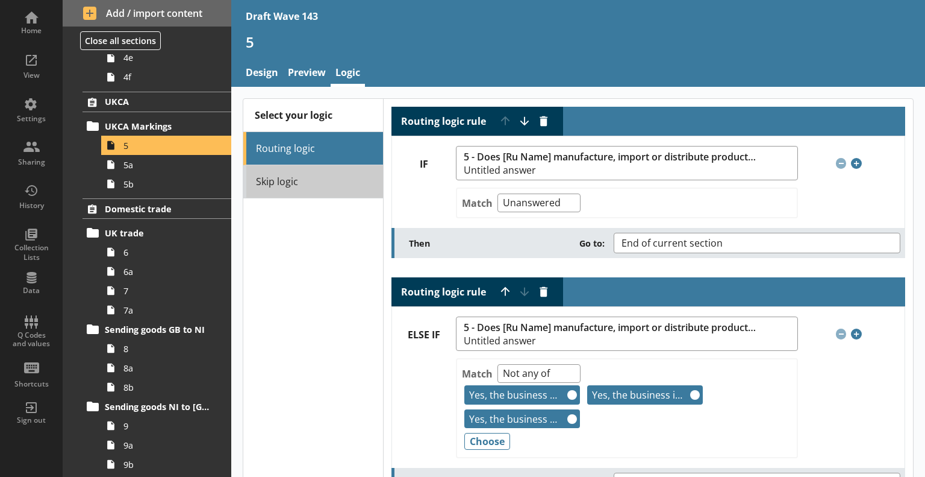
click at [327, 188] on link "Skip logic" at bounding box center [313, 181] width 140 height 33
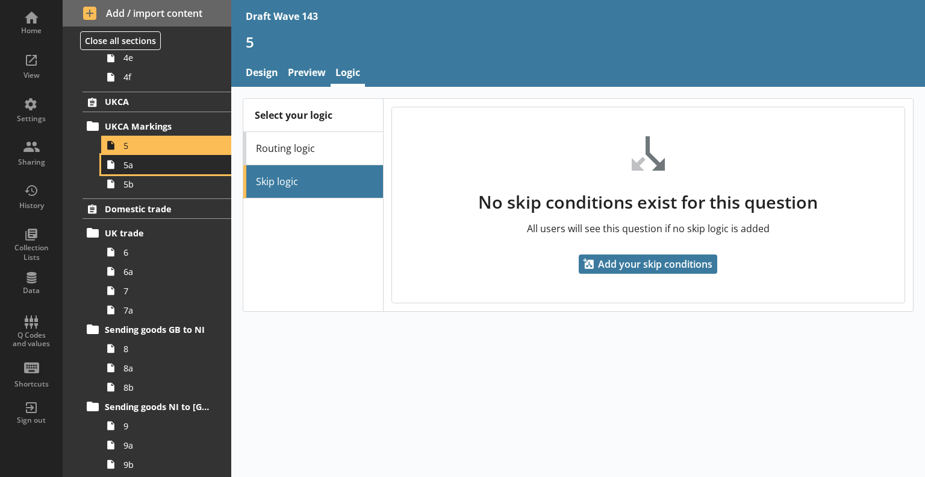
click at [157, 155] on link "5a" at bounding box center [166, 164] width 130 height 19
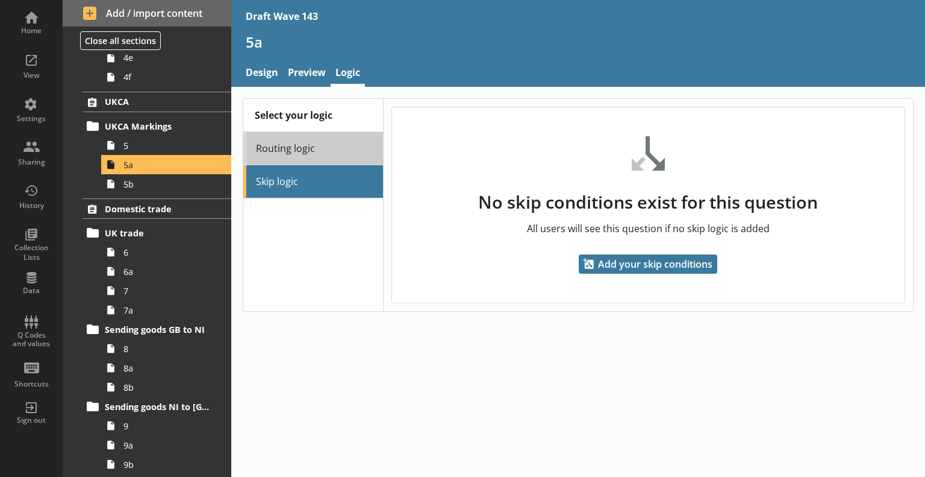
click at [323, 157] on link "Routing logic" at bounding box center [313, 148] width 140 height 33
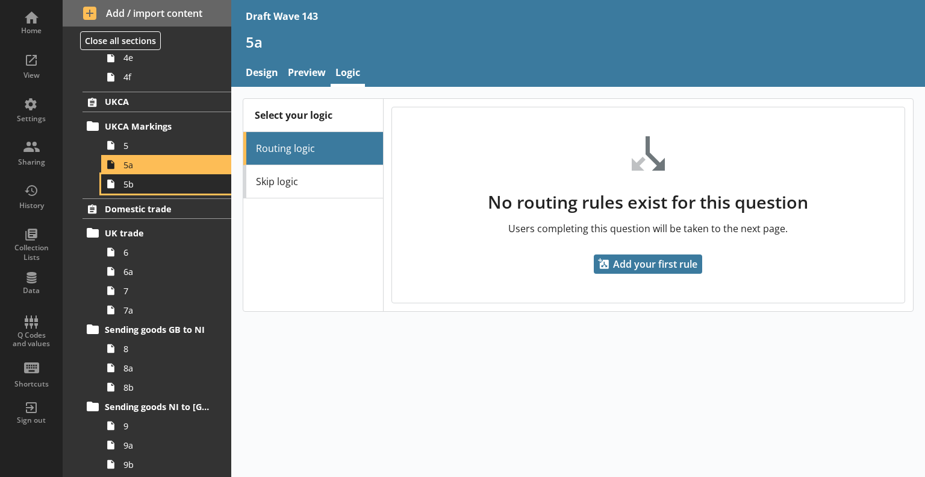
click at [161, 190] on link "5b" at bounding box center [166, 183] width 130 height 19
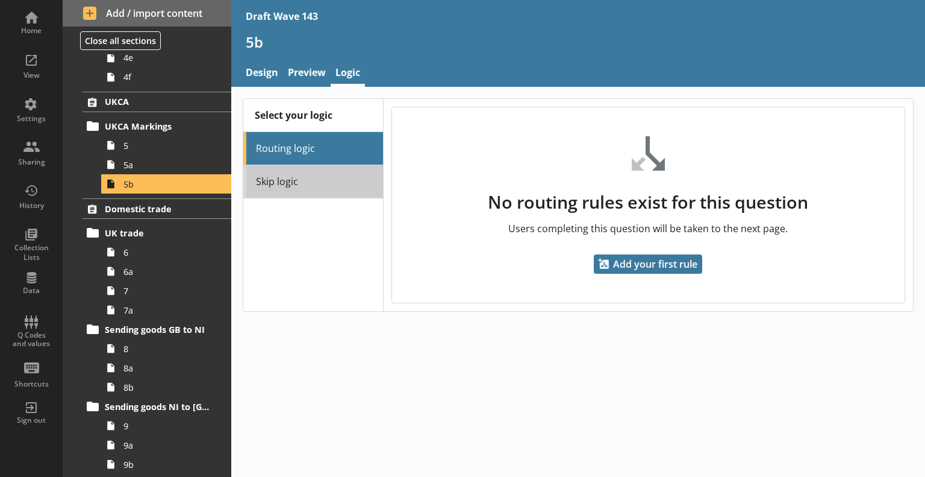
click at [302, 166] on link "Skip logic" at bounding box center [313, 181] width 140 height 33
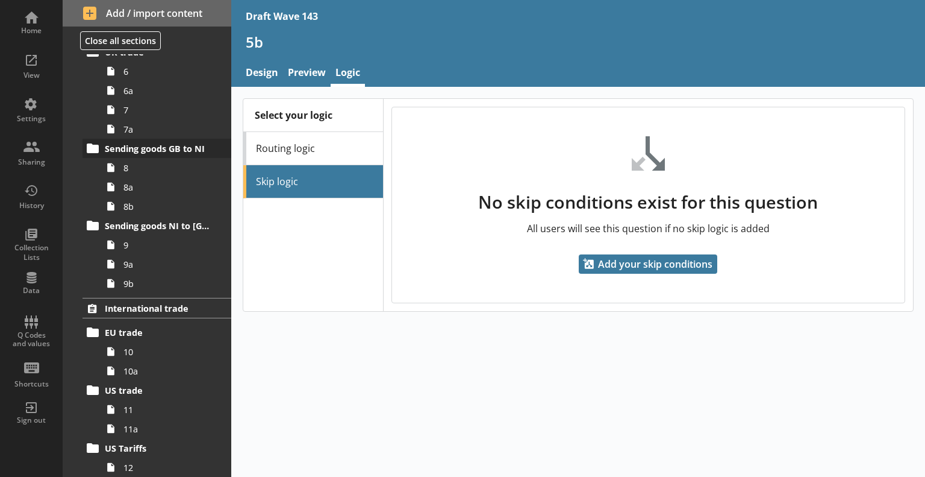
scroll to position [603, 0]
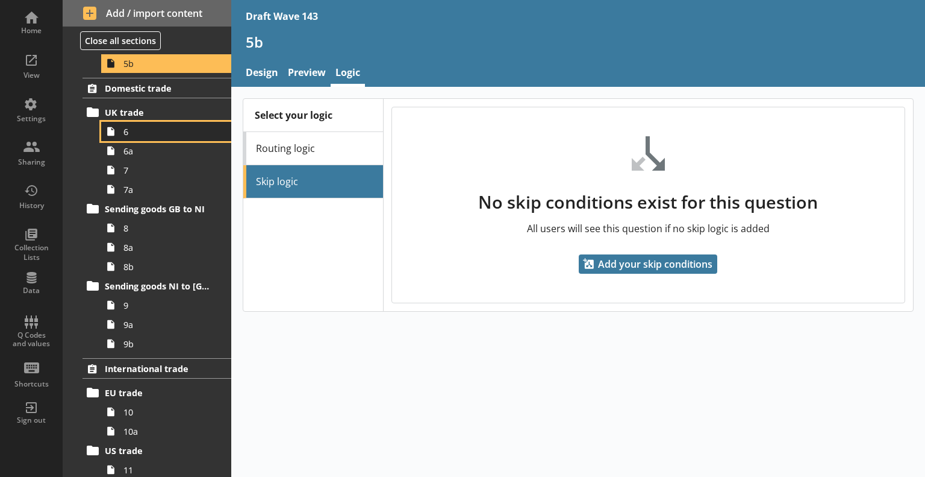
click at [148, 137] on link "6" at bounding box center [166, 131] width 130 height 19
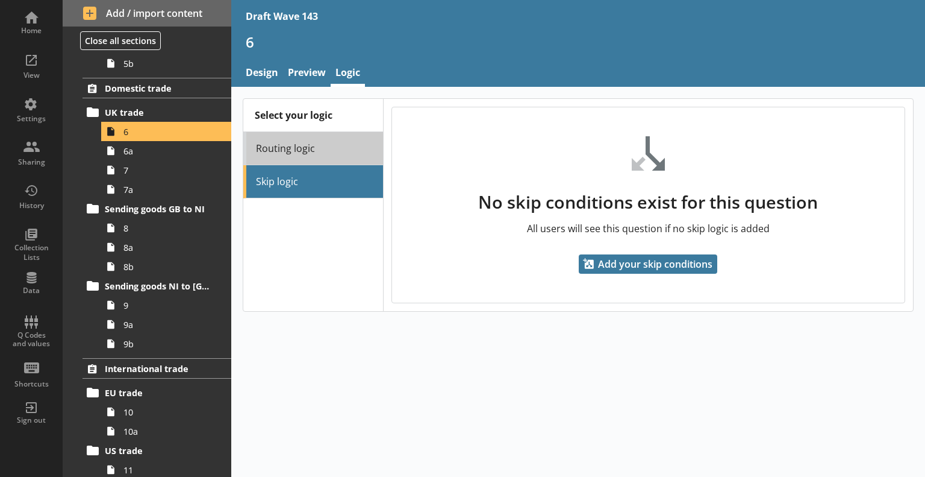
click at [272, 142] on link "Routing logic" at bounding box center [313, 148] width 140 height 33
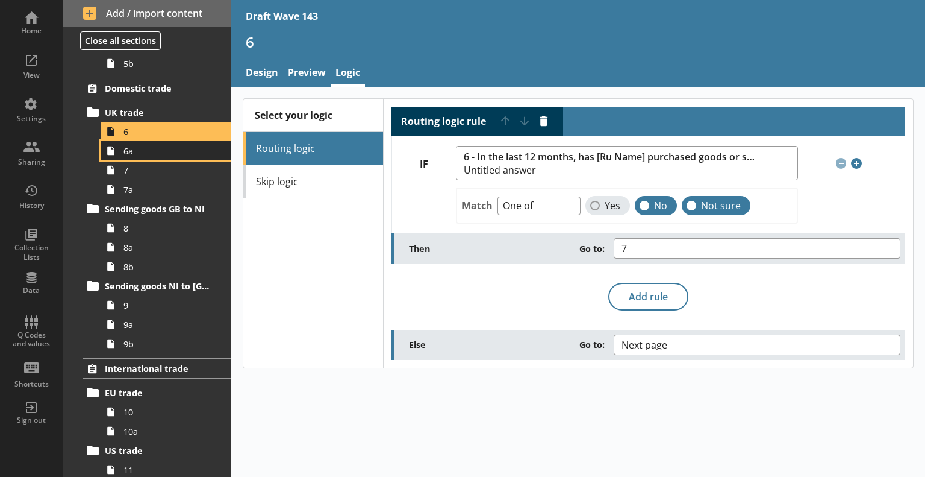
click at [143, 151] on span "6a" at bounding box center [169, 150] width 91 height 11
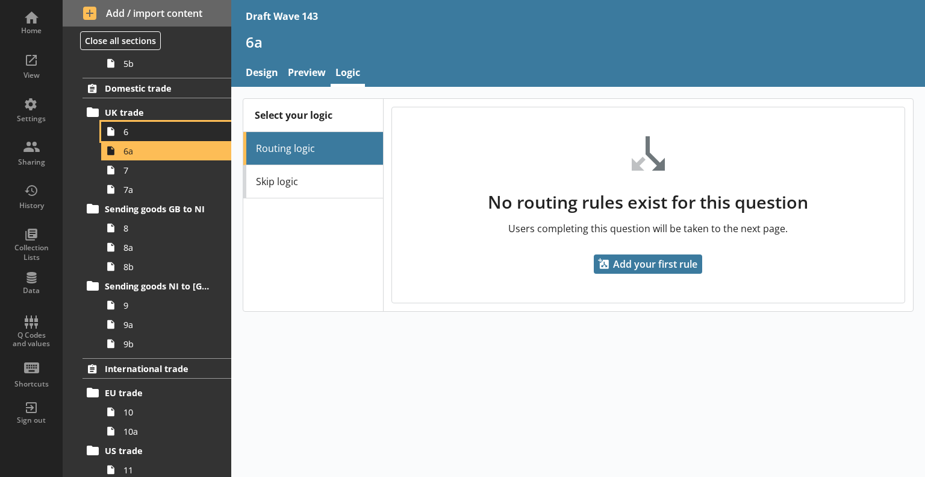
click at [137, 136] on span "6" at bounding box center [169, 131] width 91 height 11
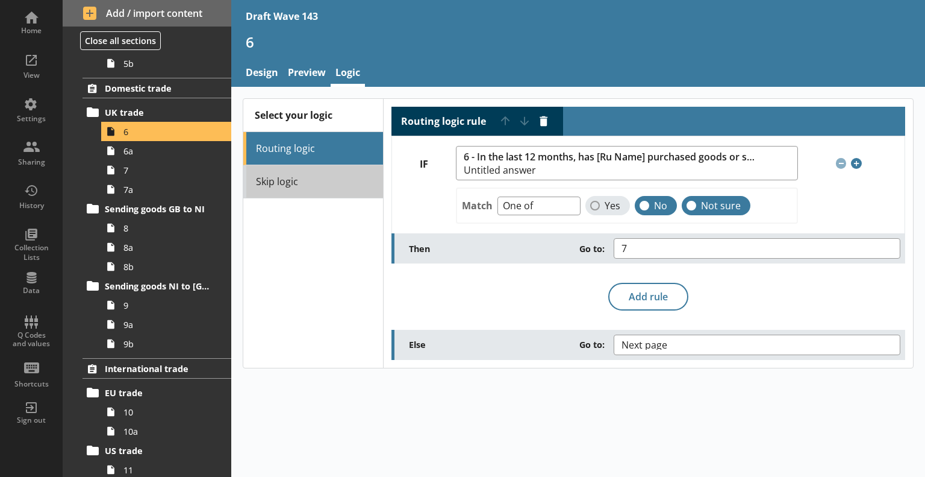
click at [301, 175] on link "Skip logic" at bounding box center [313, 181] width 140 height 33
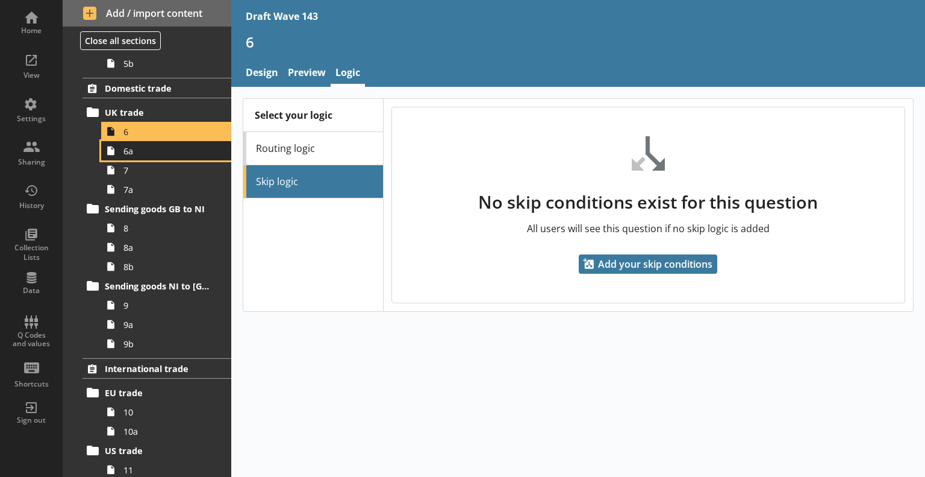
click at [149, 158] on link "6a" at bounding box center [166, 150] width 130 height 19
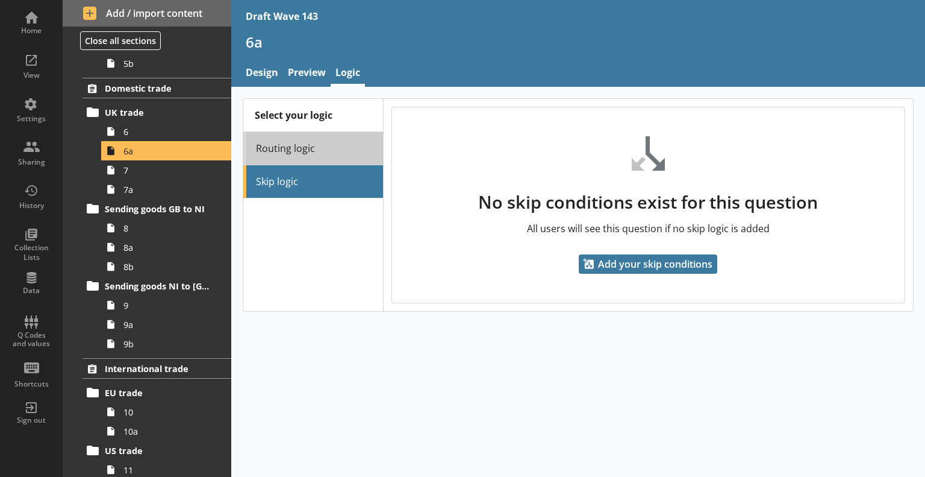
click at [318, 151] on link "Routing logic" at bounding box center [313, 148] width 140 height 33
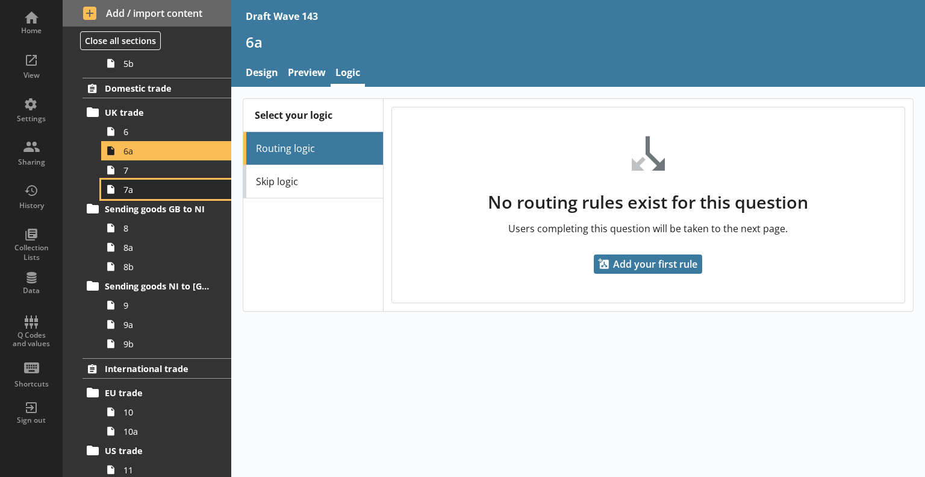
click at [195, 180] on link "7a" at bounding box center [166, 189] width 130 height 19
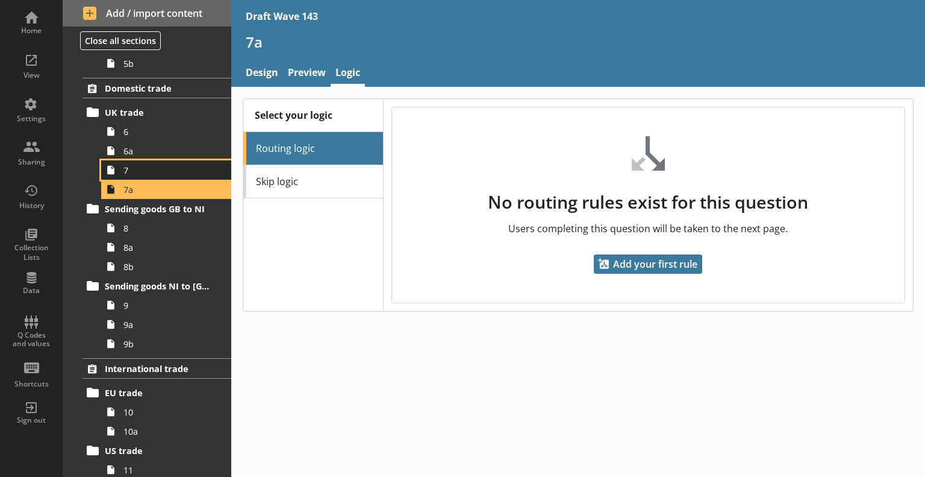
click at [189, 161] on link "7" at bounding box center [166, 169] width 130 height 19
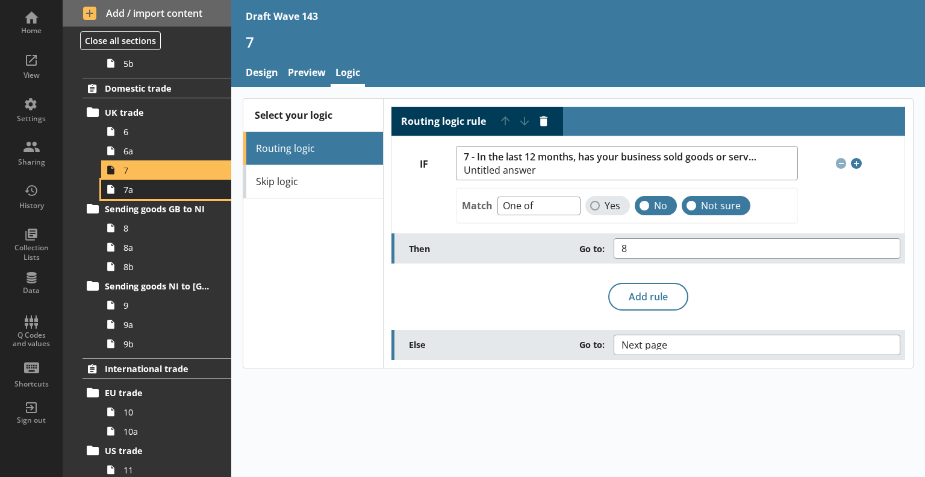
click at [157, 195] on link "7a" at bounding box center [166, 189] width 130 height 19
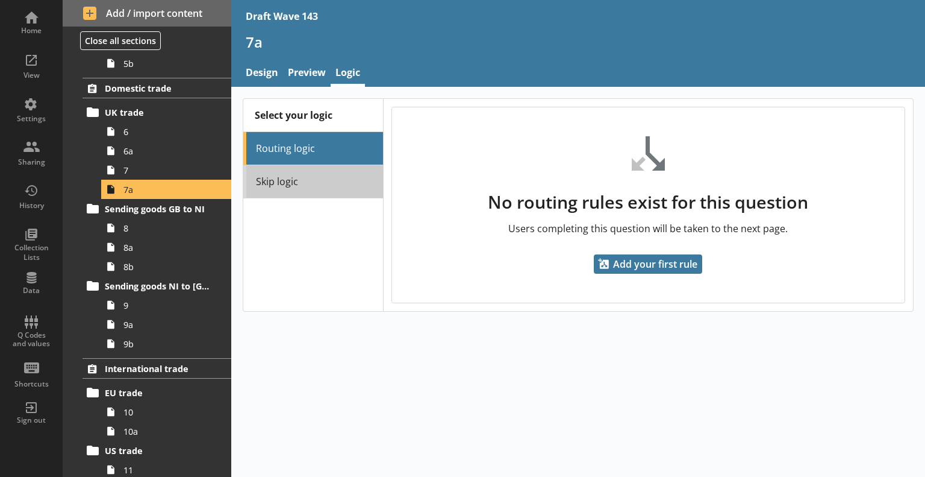
click at [277, 181] on link "Skip logic" at bounding box center [313, 181] width 140 height 33
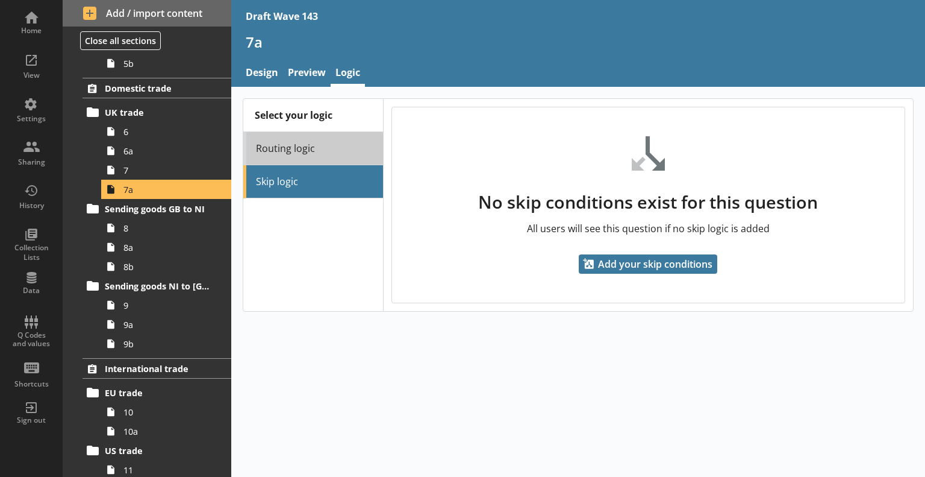
click at [283, 154] on link "Routing logic" at bounding box center [313, 148] width 140 height 33
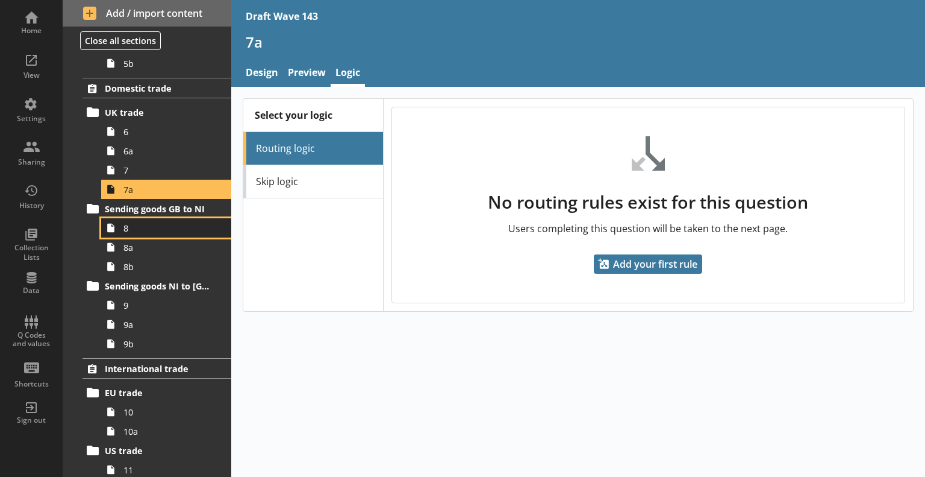
click at [130, 230] on span "8" at bounding box center [169, 227] width 91 height 11
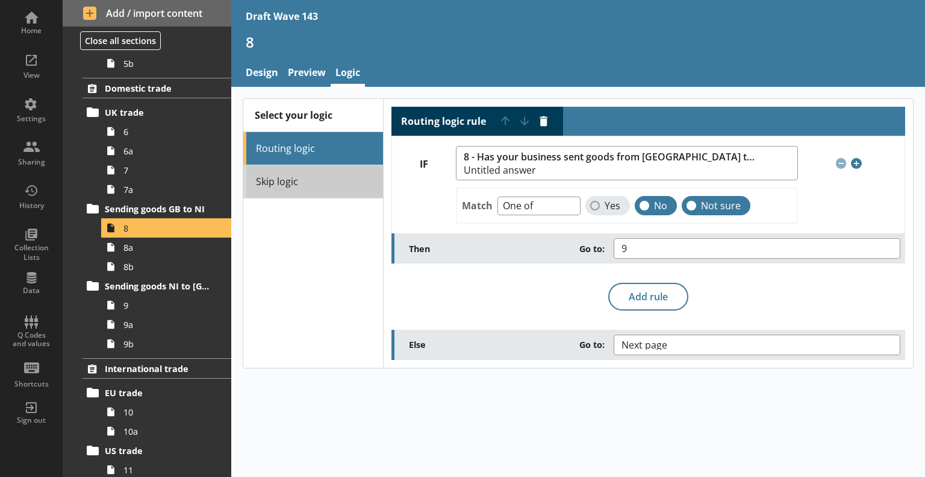
click at [345, 175] on link "Skip logic" at bounding box center [313, 181] width 140 height 33
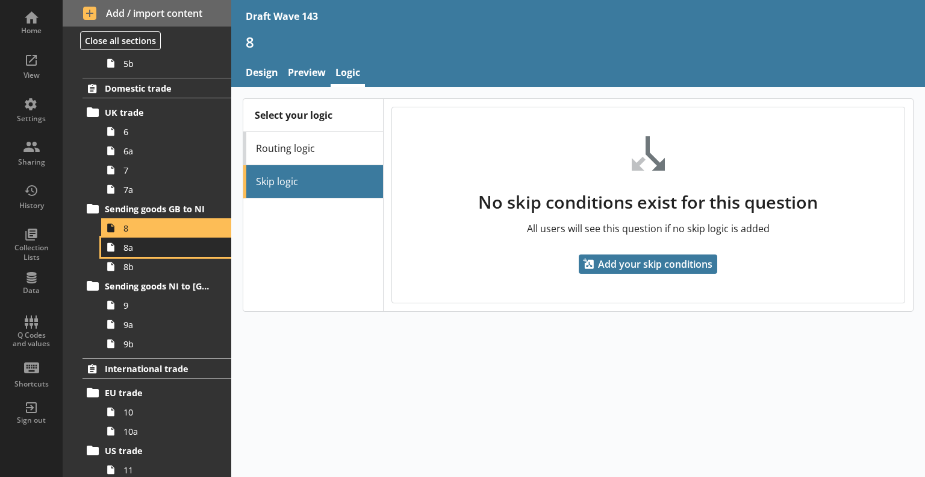
click at [176, 246] on span "8a" at bounding box center [169, 247] width 91 height 11
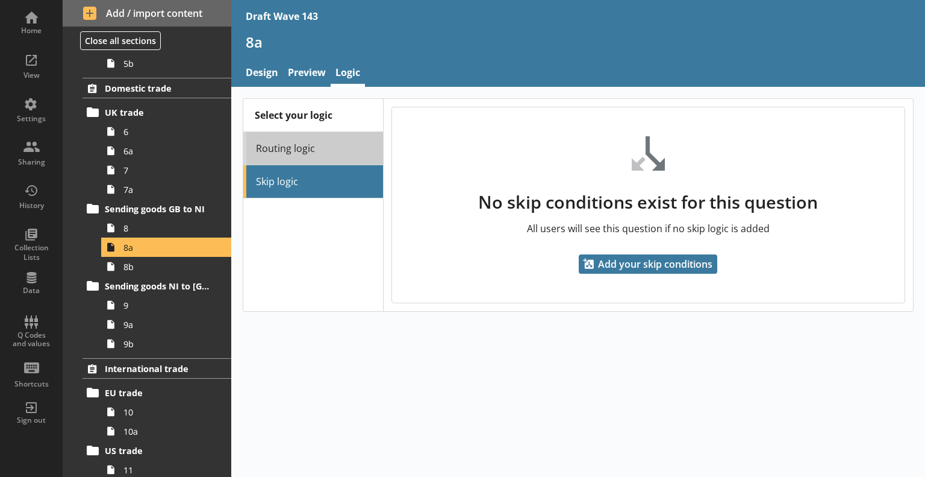
click at [306, 152] on link "Routing logic" at bounding box center [313, 148] width 140 height 33
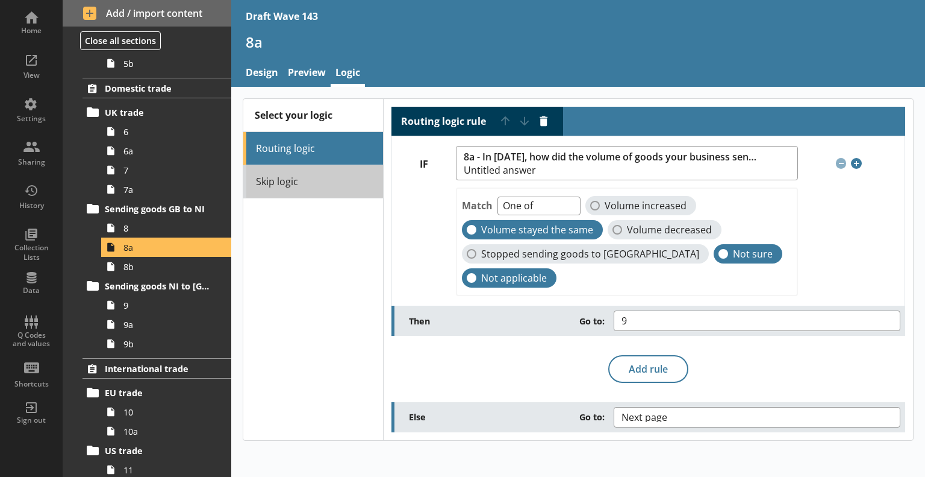
click at [278, 185] on link "Skip logic" at bounding box center [313, 181] width 140 height 33
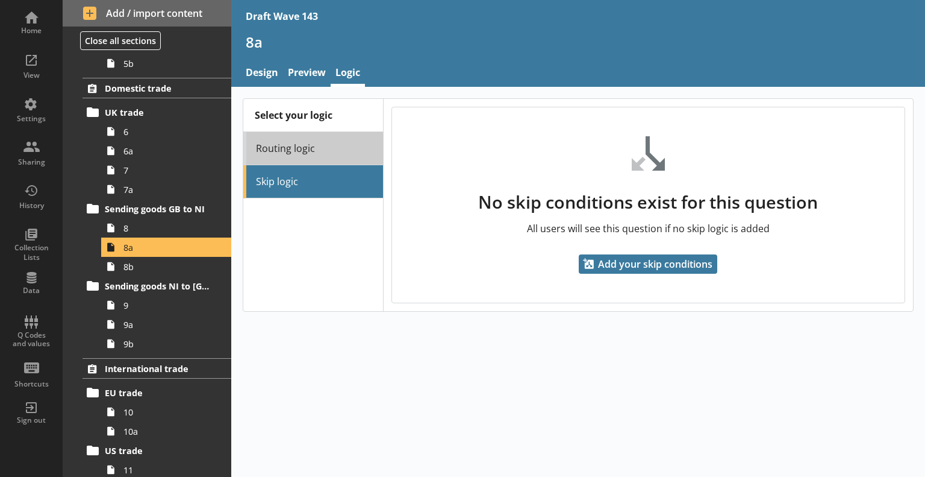
click at [298, 158] on link "Routing logic" at bounding box center [313, 148] width 140 height 33
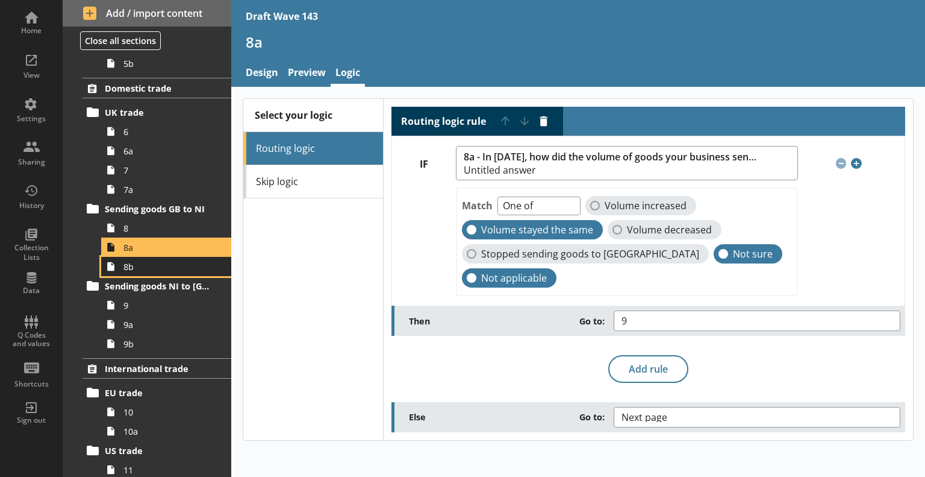
click at [175, 266] on span "8b" at bounding box center [169, 266] width 91 height 11
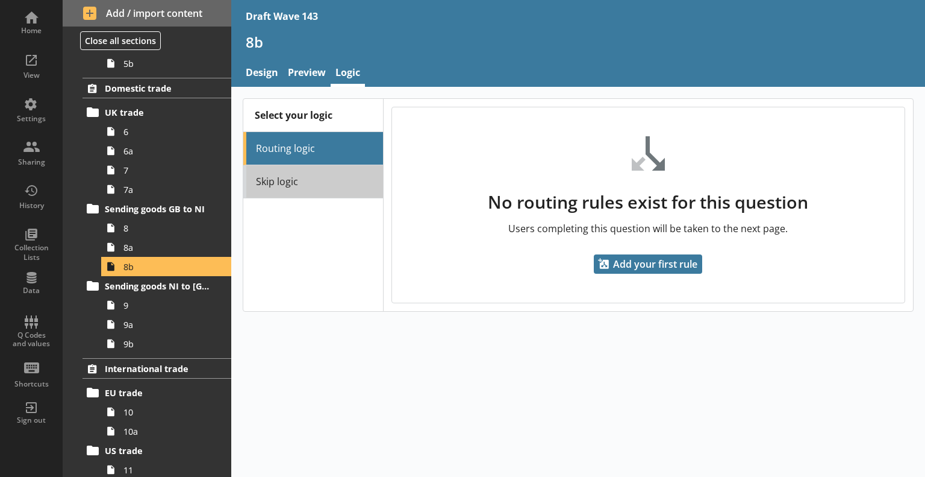
click at [334, 175] on link "Skip logic" at bounding box center [313, 181] width 140 height 33
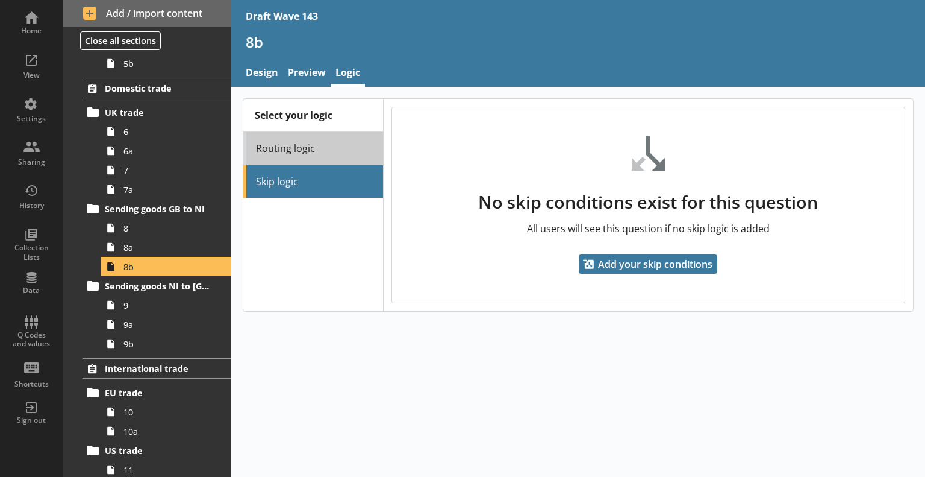
click at [335, 156] on link "Routing logic" at bounding box center [313, 148] width 140 height 33
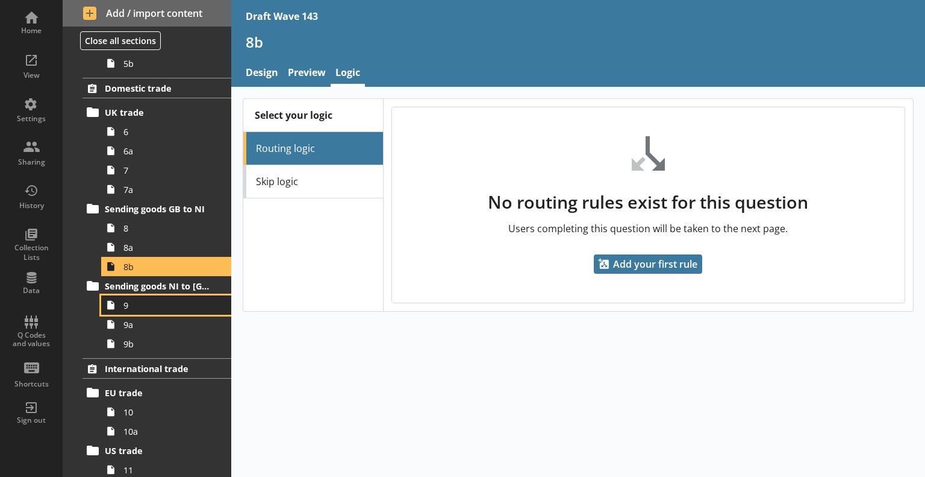
click at [145, 304] on span "9" at bounding box center [169, 304] width 91 height 11
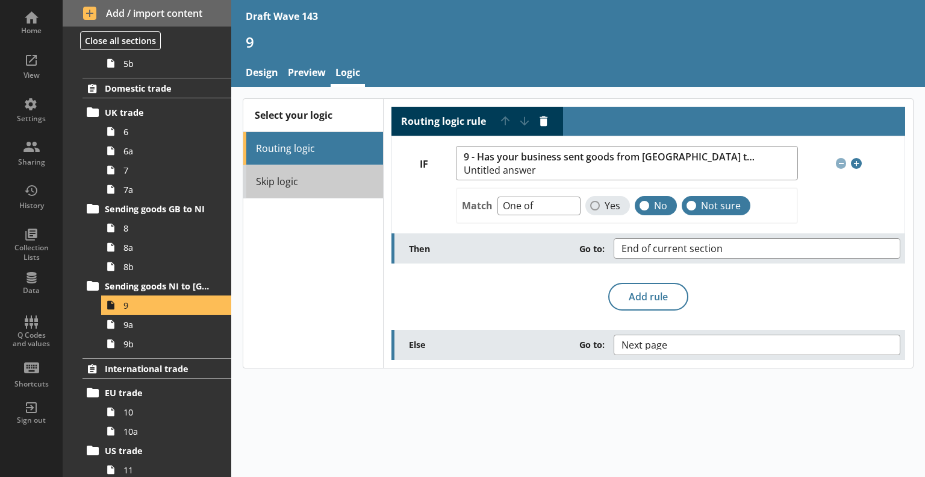
click at [335, 192] on link "Skip logic" at bounding box center [313, 181] width 140 height 33
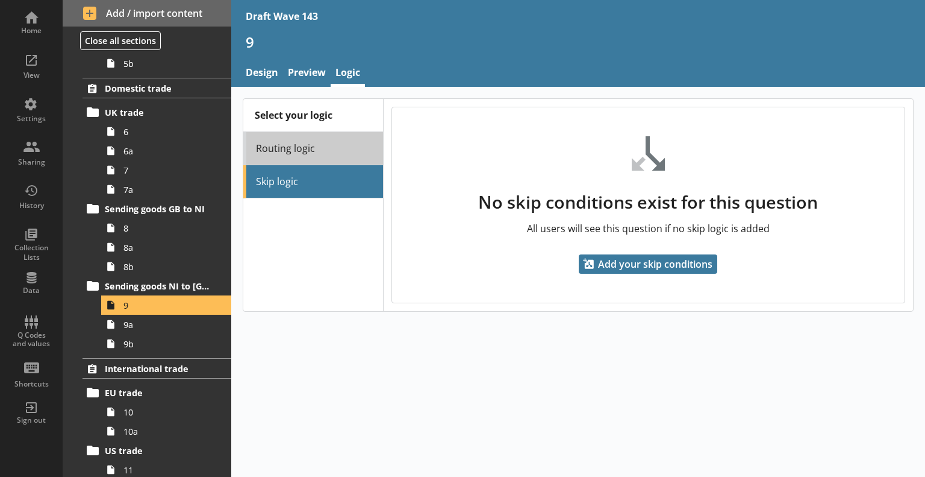
click at [325, 154] on link "Routing logic" at bounding box center [313, 148] width 140 height 33
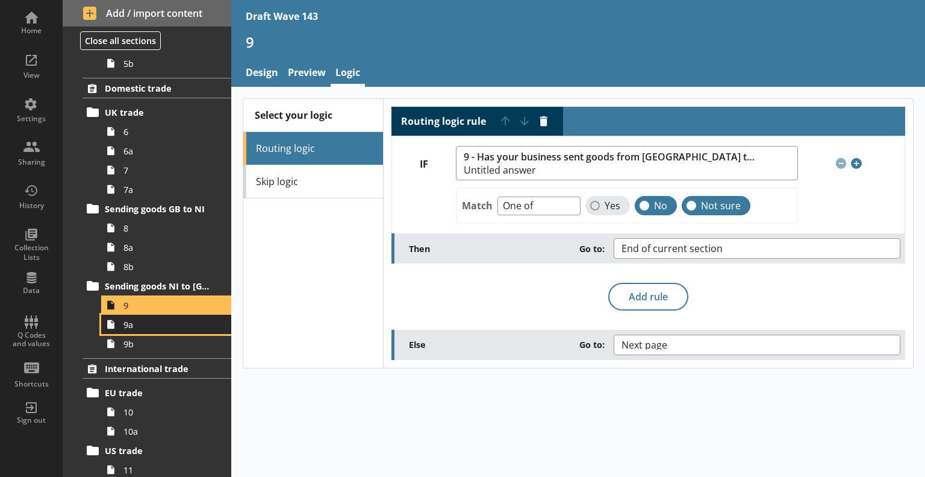
click at [160, 319] on span "9a" at bounding box center [169, 324] width 91 height 11
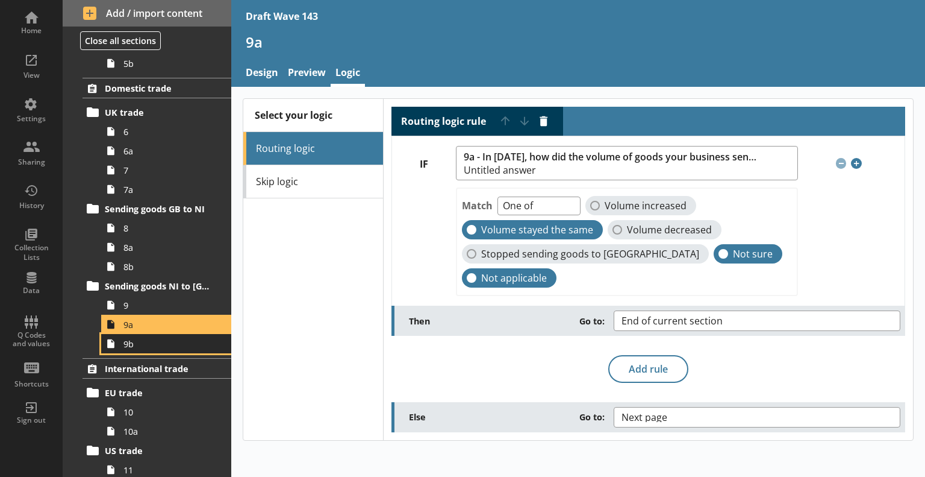
click at [154, 342] on span "9b" at bounding box center [169, 343] width 91 height 11
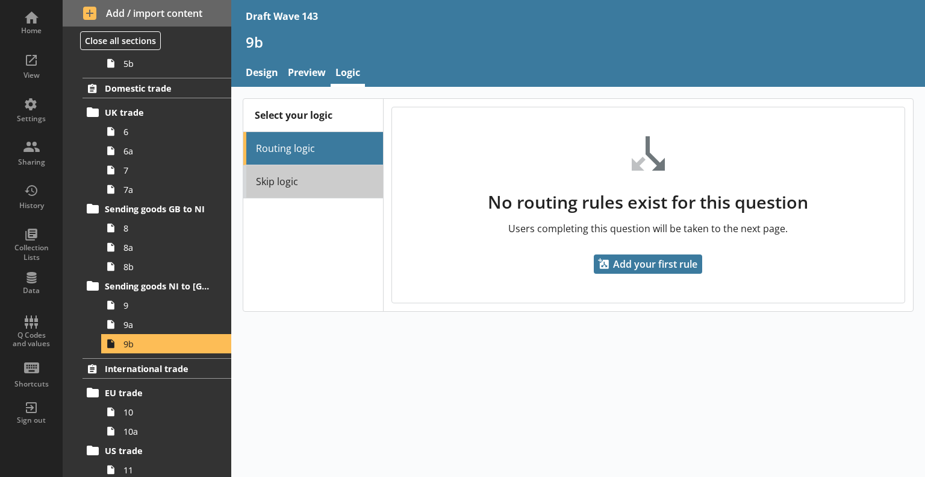
click at [328, 177] on link "Skip logic" at bounding box center [313, 181] width 140 height 33
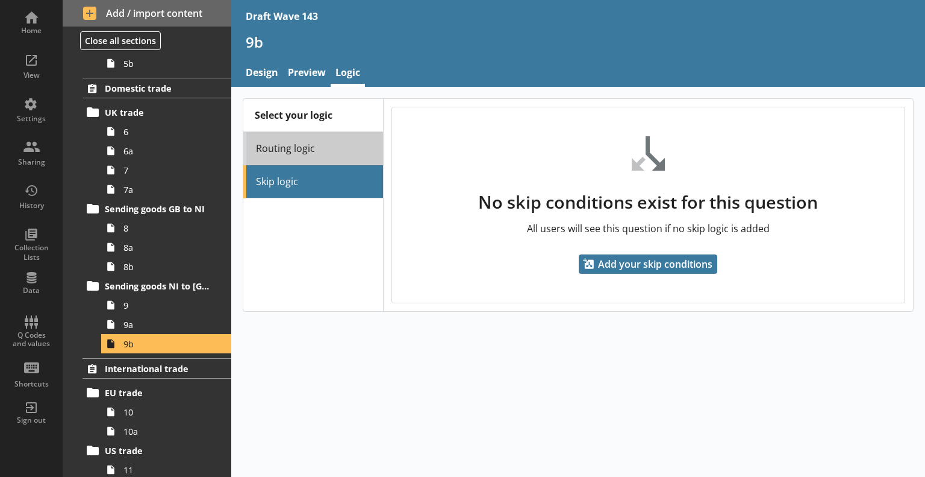
click at [322, 148] on link "Routing logic" at bounding box center [313, 148] width 140 height 33
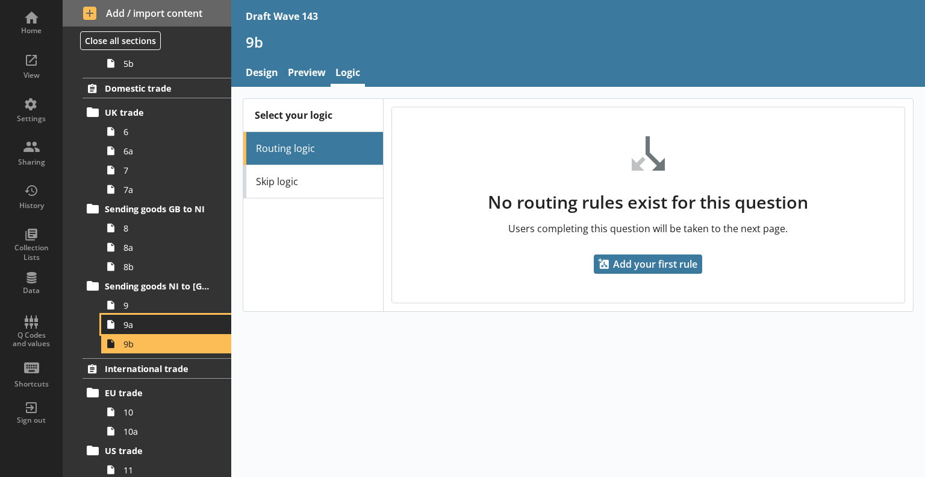
click at [150, 329] on link "9a" at bounding box center [166, 324] width 130 height 19
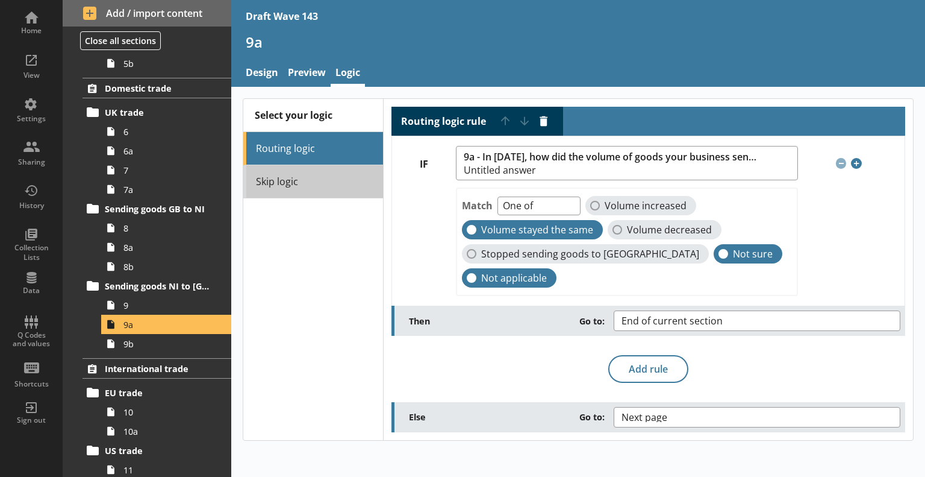
click at [299, 183] on link "Skip logic" at bounding box center [313, 181] width 140 height 33
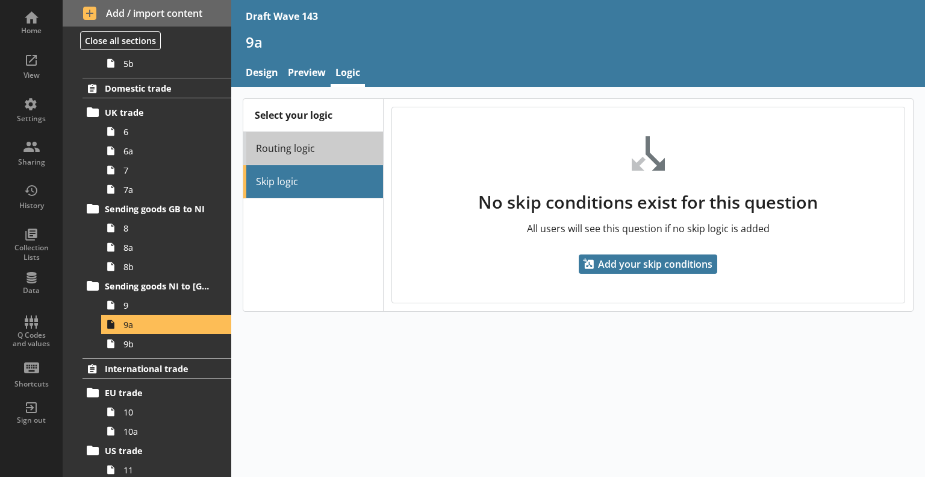
click at [301, 156] on link "Routing logic" at bounding box center [313, 148] width 140 height 33
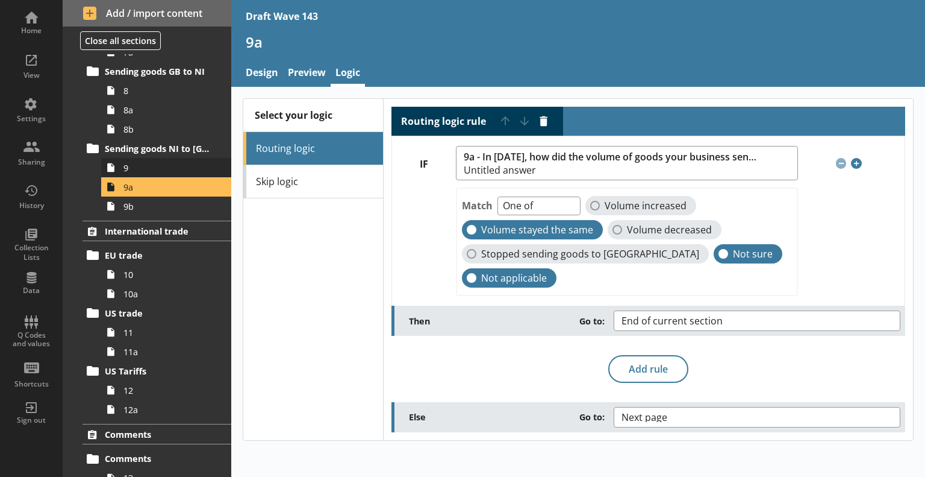
scroll to position [778, 0]
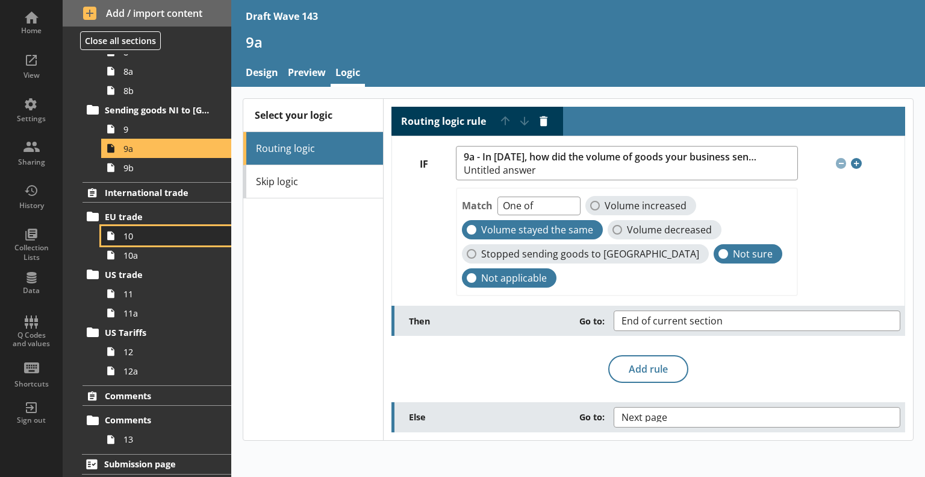
click at [142, 236] on span "10" at bounding box center [169, 235] width 91 height 11
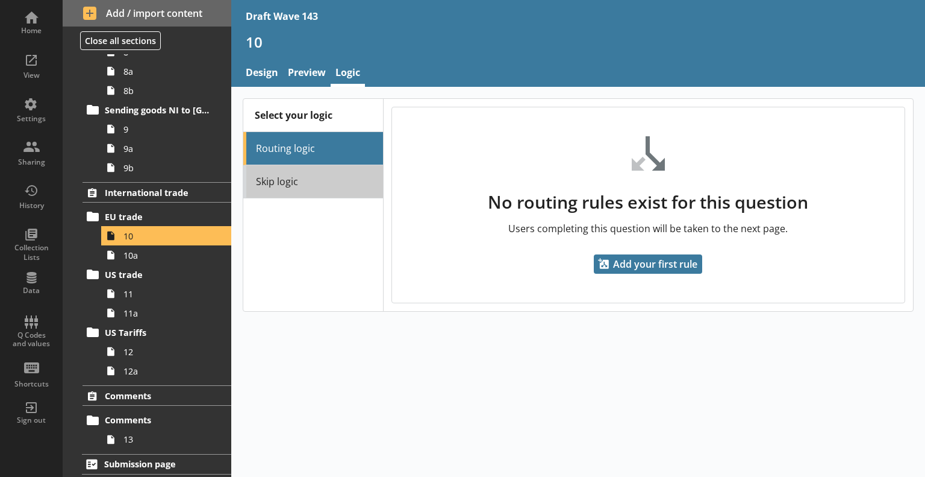
click at [325, 180] on link "Skip logic" at bounding box center [313, 181] width 140 height 33
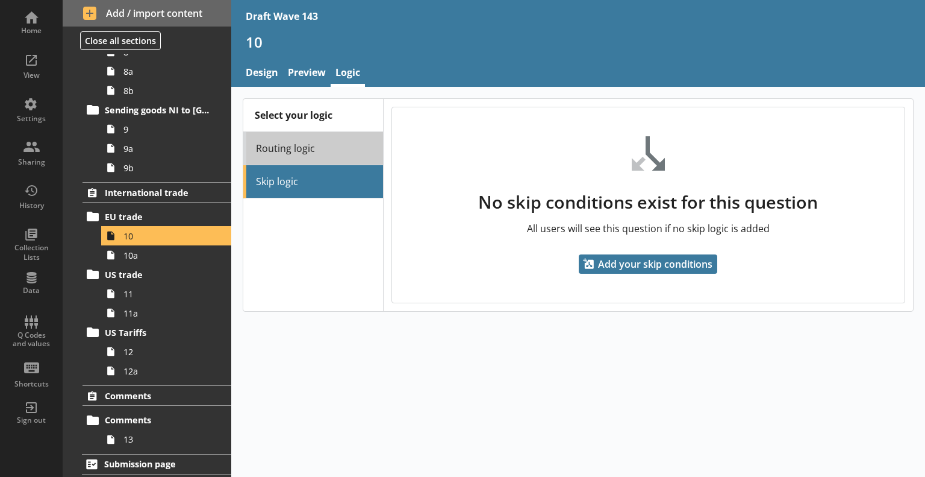
click at [309, 142] on link "Routing logic" at bounding box center [313, 148] width 140 height 33
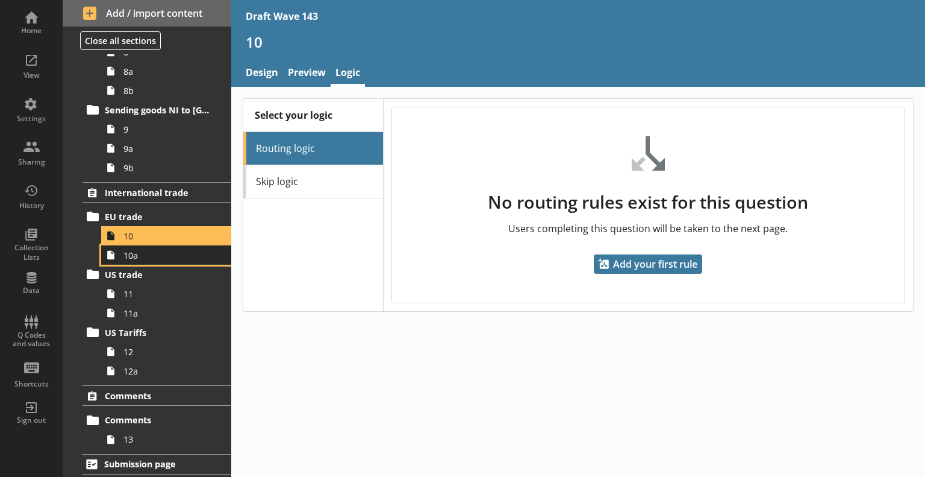
click at [132, 259] on span "10a" at bounding box center [169, 254] width 91 height 11
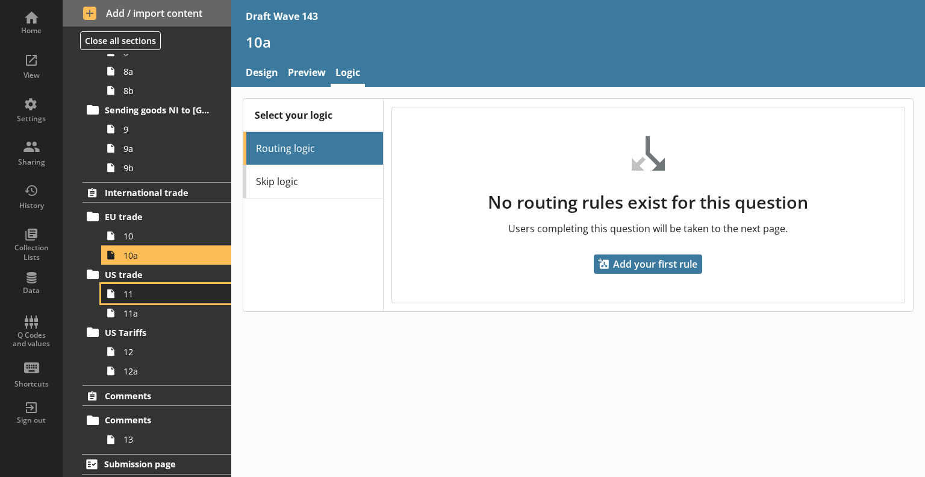
click at [135, 298] on link "11" at bounding box center [166, 293] width 130 height 19
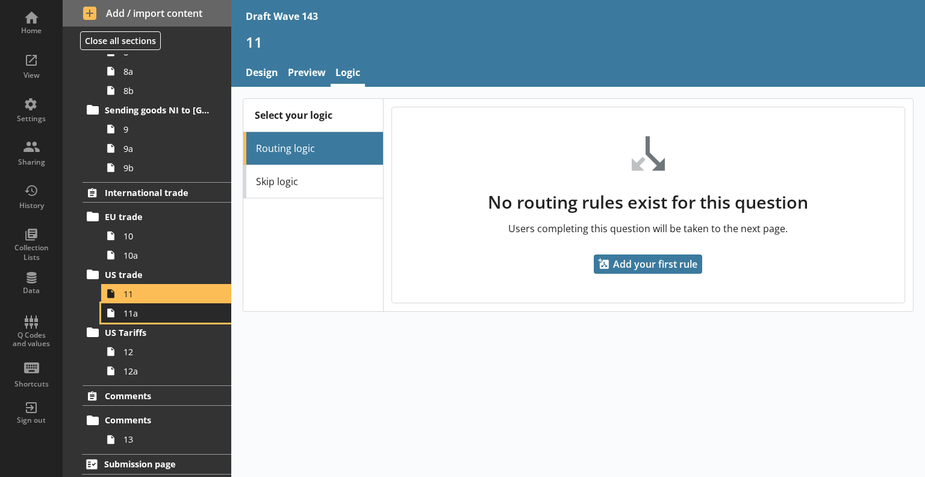
click at [136, 314] on span "11a" at bounding box center [169, 312] width 91 height 11
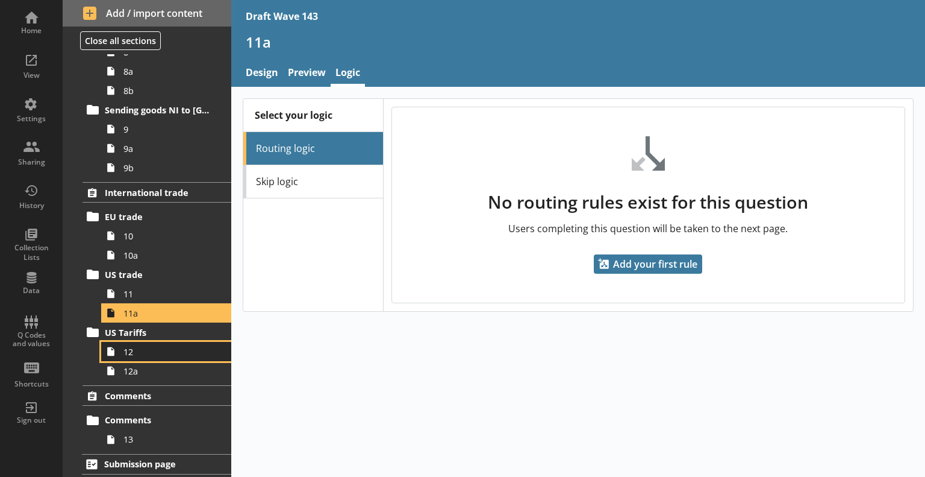
click at [143, 346] on span "12" at bounding box center [169, 351] width 91 height 11
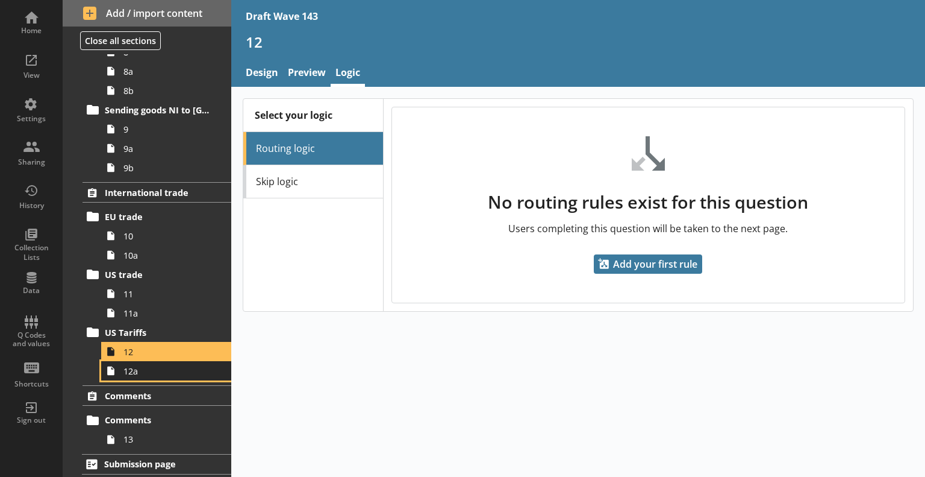
click at [146, 371] on span "12a" at bounding box center [169, 370] width 91 height 11
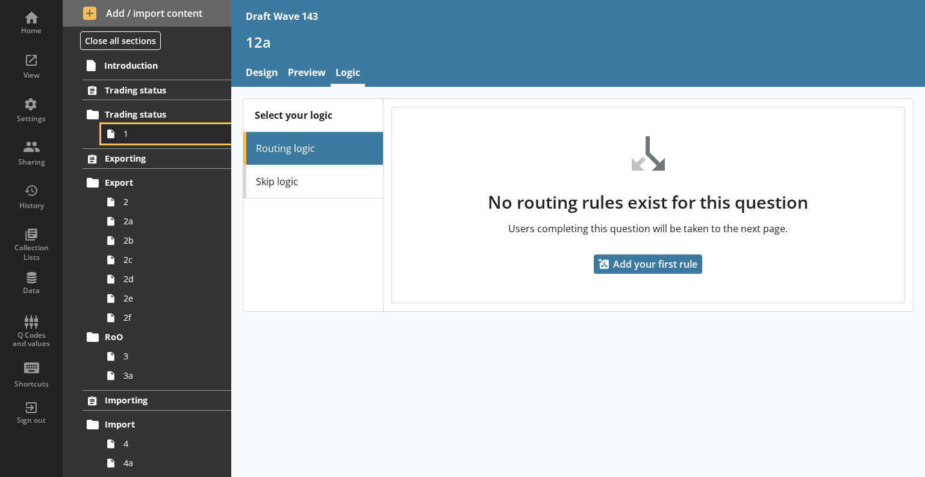
click at [151, 134] on span "1" at bounding box center [169, 133] width 91 height 11
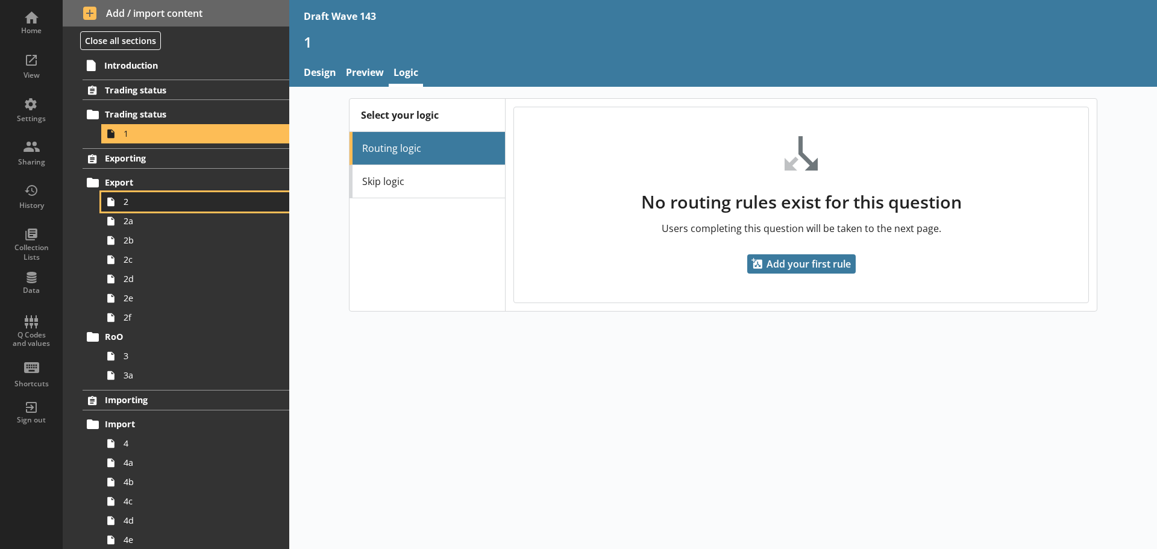
click at [180, 199] on span "2" at bounding box center [191, 201] width 134 height 11
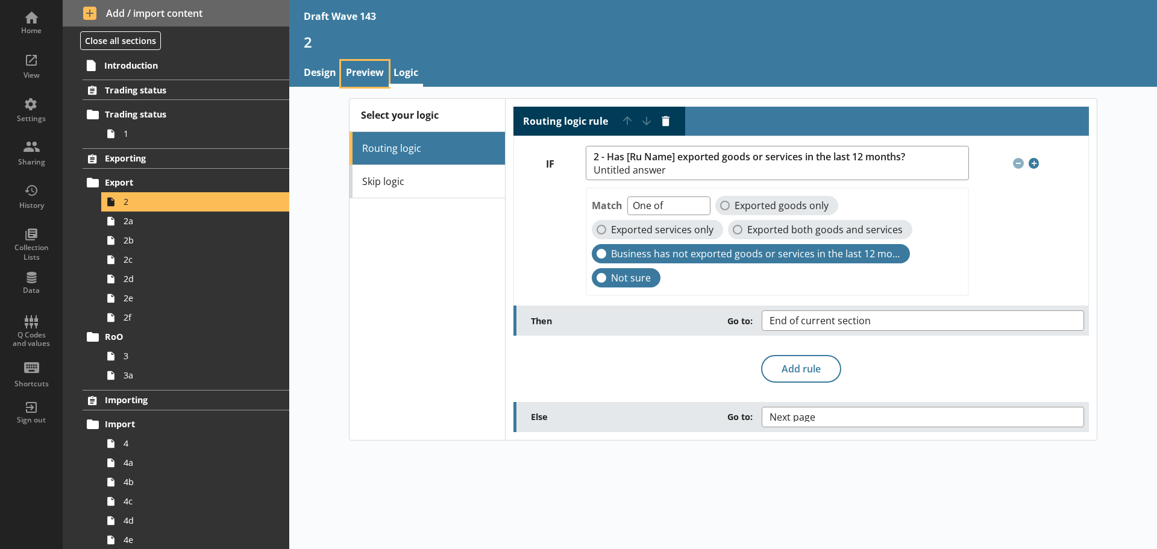
click at [357, 66] on link "Preview" at bounding box center [365, 74] width 48 height 26
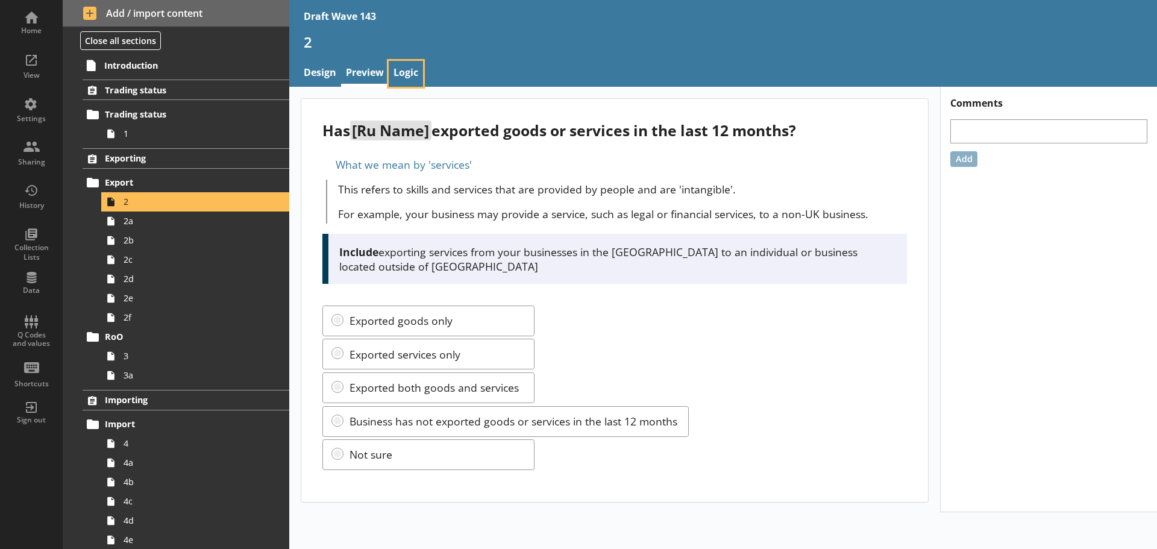
click at [402, 70] on link "Logic" at bounding box center [406, 74] width 34 height 26
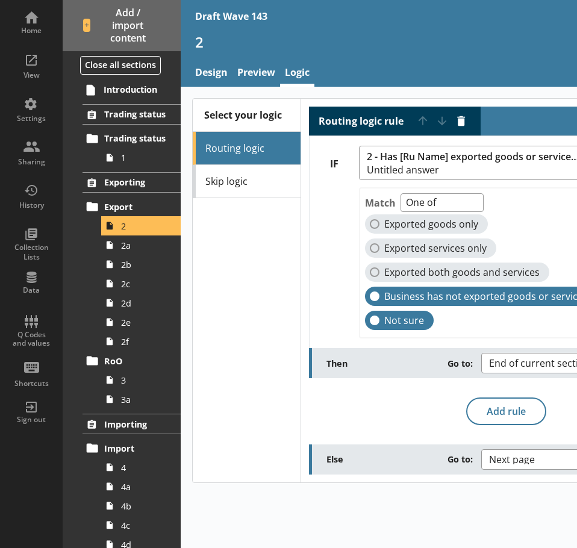
click at [399, 507] on div "Select your logic Routing logic Skip logic Routing logic rule Move rule up Move…" at bounding box center [452, 318] width 542 height 462
drag, startPoint x: 479, startPoint y: 498, endPoint x: 316, endPoint y: 497, distance: 163.3
click at [316, 497] on div "Select your logic Routing logic Skip logic Routing logic rule Move rule up Move…" at bounding box center [452, 318] width 542 height 462
click at [395, 372] on div "Routing logic rule Move rule up Move rule down Delete rule IF 2 - Has [Ru Name]…" at bounding box center [506, 291] width 394 height 368
drag, startPoint x: 486, startPoint y: 294, endPoint x: 462, endPoint y: 301, distance: 25.7
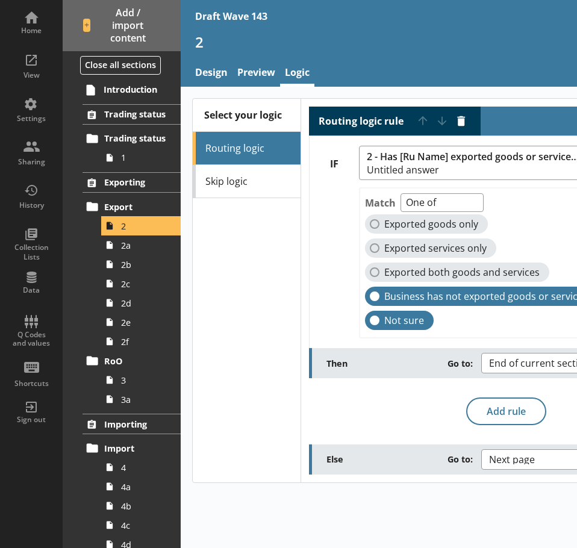
click at [462, 301] on div "Match One of Unanswered Exported goods only Exported services only Exported bot…" at bounding box center [490, 262] width 262 height 151
click at [123, 162] on span "1" at bounding box center [144, 157] width 46 height 11
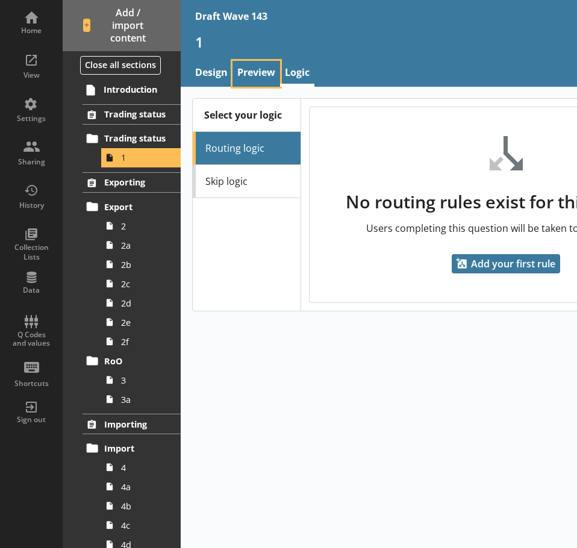
click at [249, 66] on link "Preview" at bounding box center [257, 74] width 48 height 26
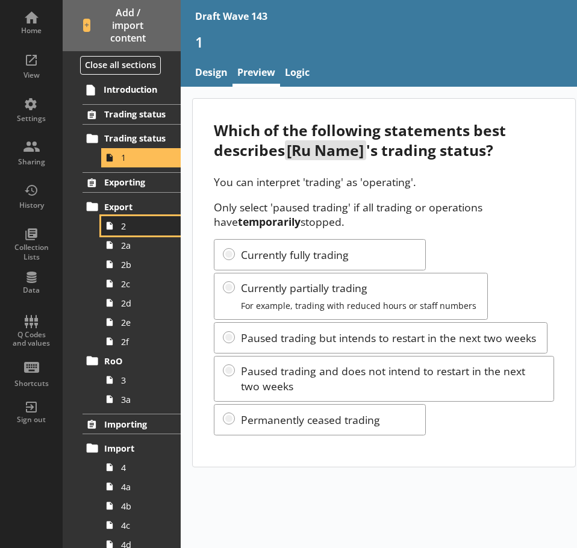
click at [134, 227] on span "2" at bounding box center [144, 226] width 46 height 11
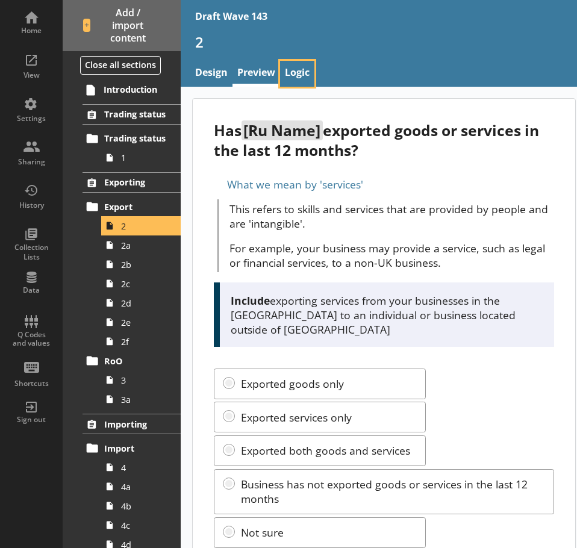
click at [304, 78] on link "Logic" at bounding box center [297, 74] width 34 height 26
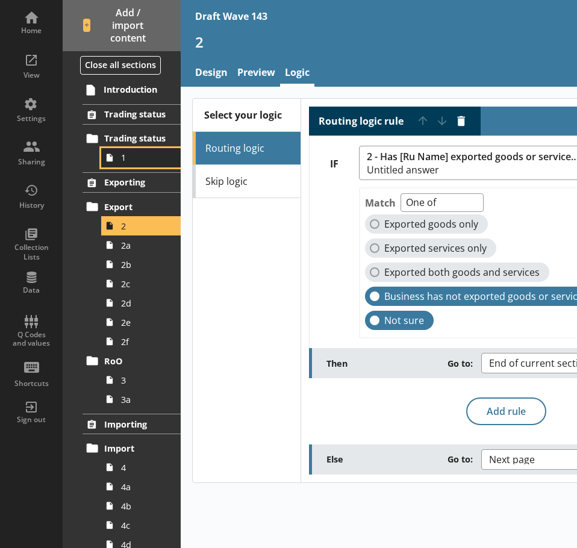
click at [126, 162] on span "1" at bounding box center [144, 157] width 46 height 11
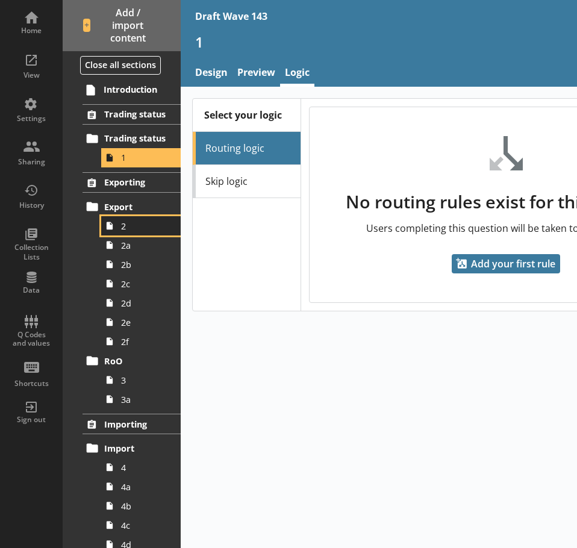
click at [127, 219] on link "2" at bounding box center [141, 225] width 80 height 19
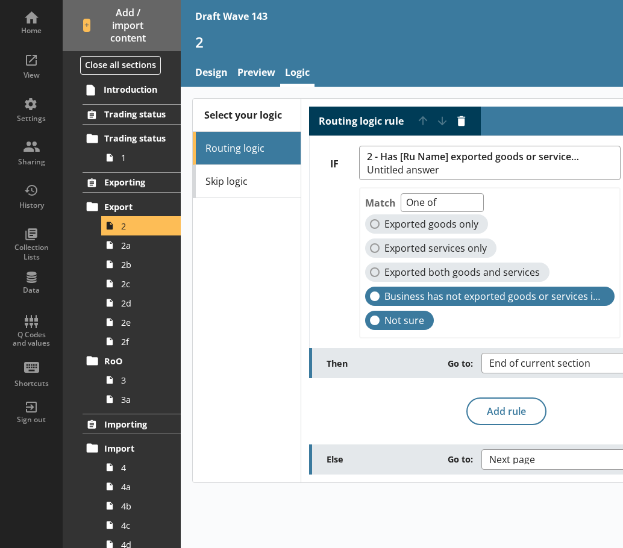
click at [334, 278] on div at bounding box center [334, 264] width 49 height 168
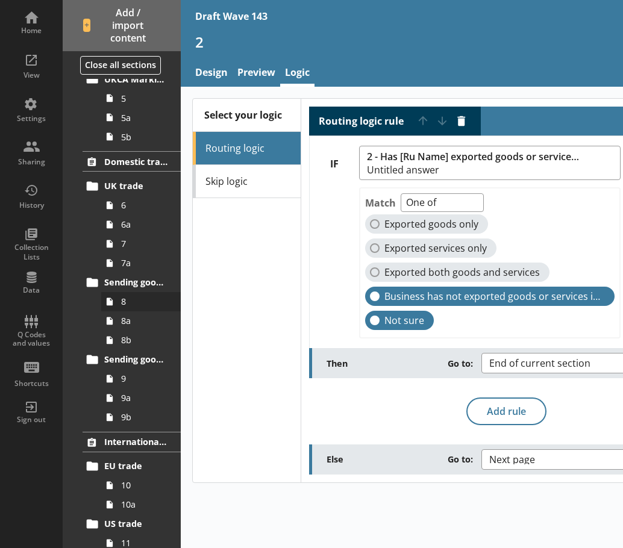
scroll to position [542, 0]
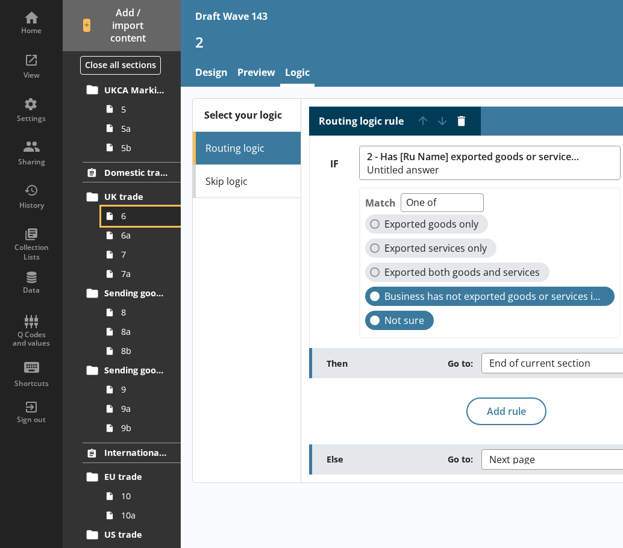
click at [133, 225] on link "6" at bounding box center [141, 216] width 80 height 19
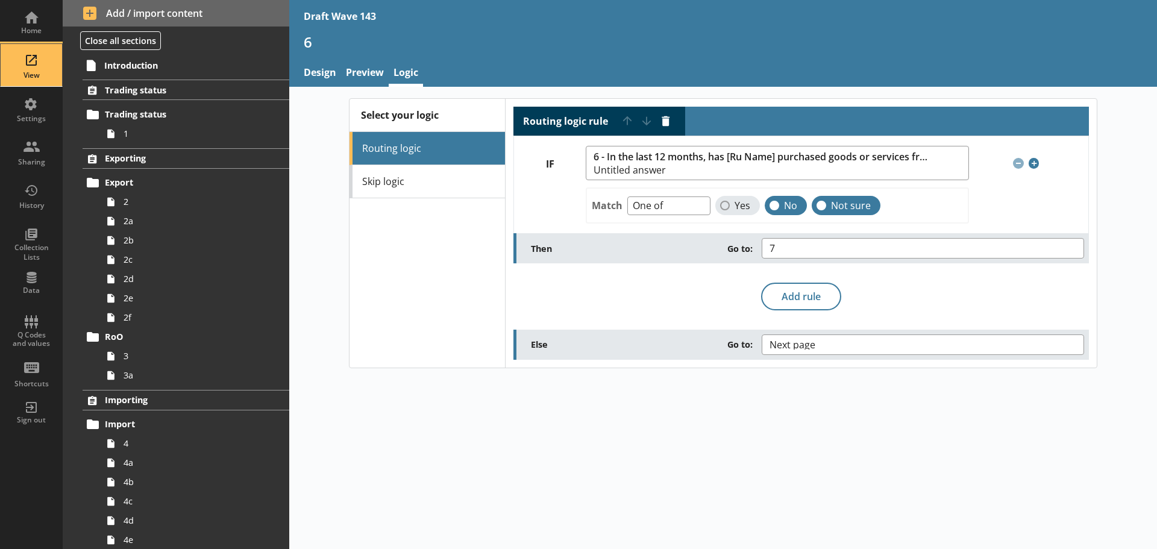
click at [37, 57] on div "View" at bounding box center [31, 65] width 42 height 42
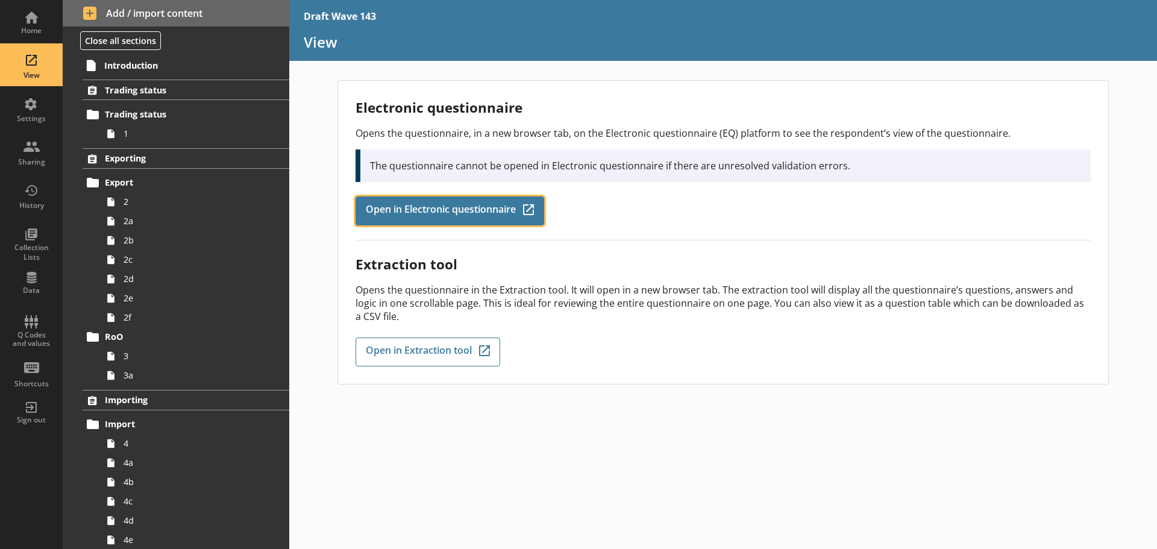
click at [430, 207] on span "Open in Electronic questionnaire" at bounding box center [441, 210] width 150 height 13
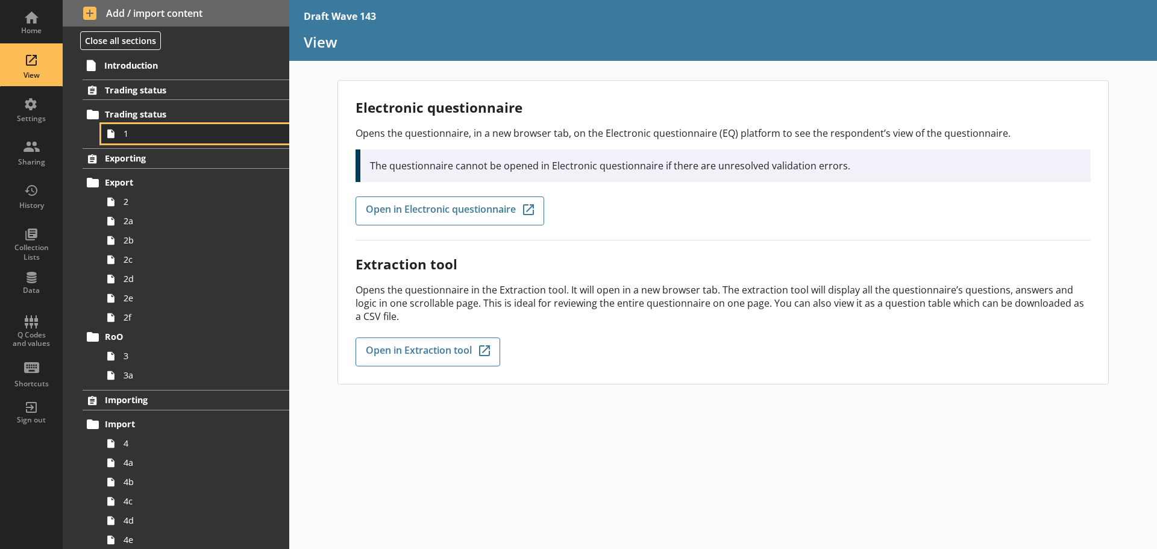
click at [152, 133] on span "1" at bounding box center [191, 133] width 134 height 11
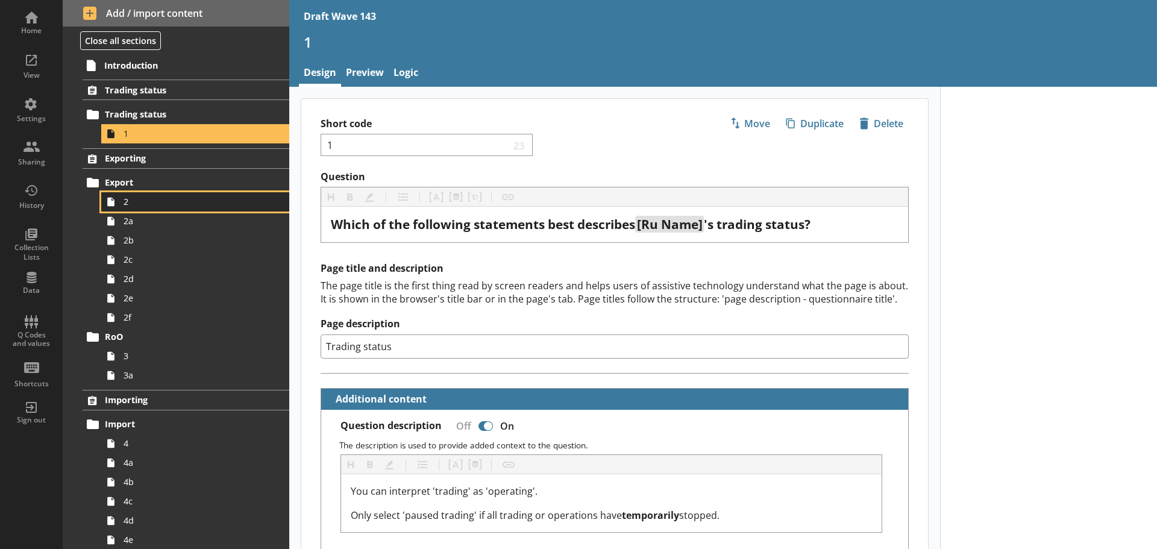
click at [215, 196] on span "2" at bounding box center [191, 201] width 134 height 11
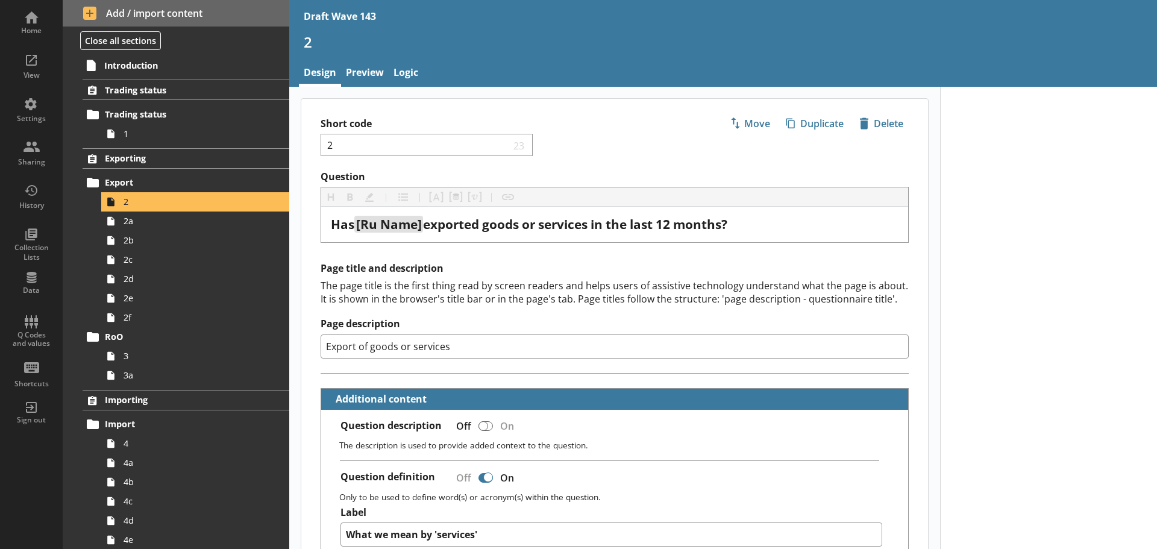
click at [372, 60] on div "2" at bounding box center [723, 47] width 868 height 28
click at [375, 74] on link "Preview" at bounding box center [365, 74] width 48 height 26
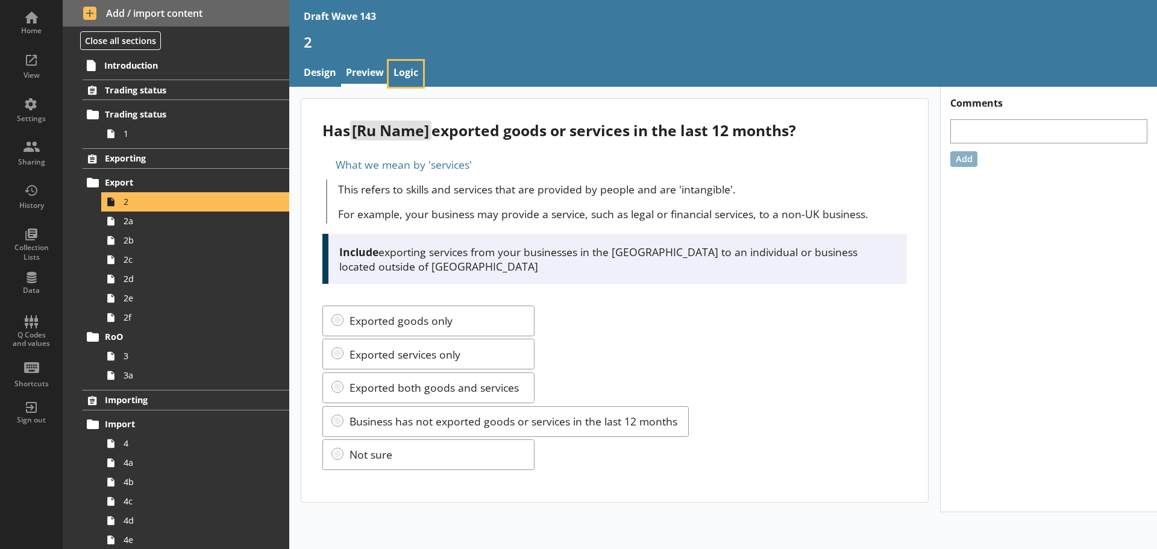
click at [413, 75] on link "Logic" at bounding box center [406, 74] width 34 height 26
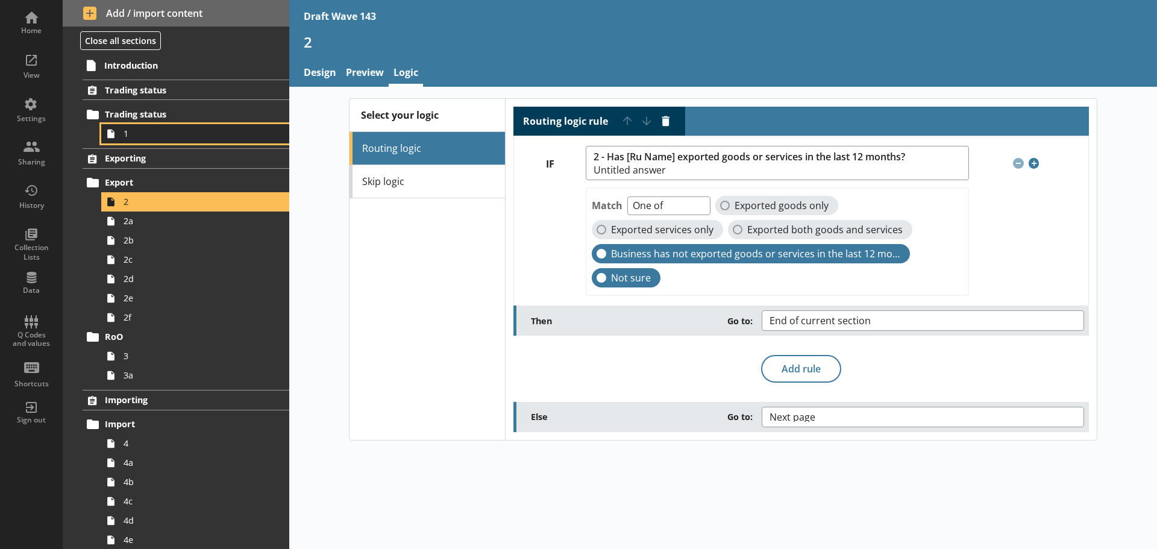
click at [189, 141] on link "1" at bounding box center [195, 133] width 188 height 19
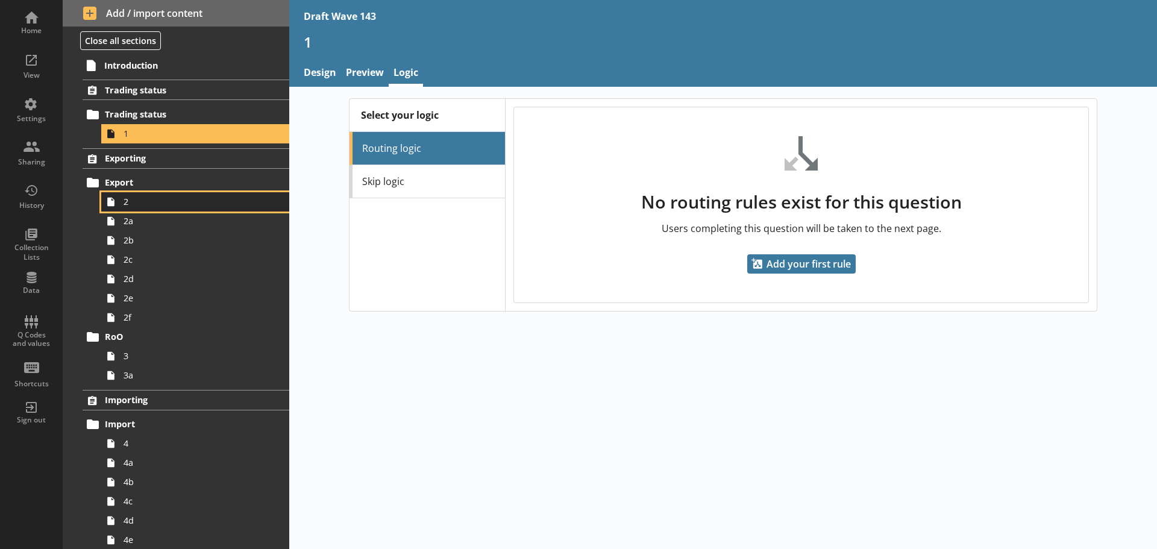
click at [178, 198] on span "2" at bounding box center [191, 201] width 134 height 11
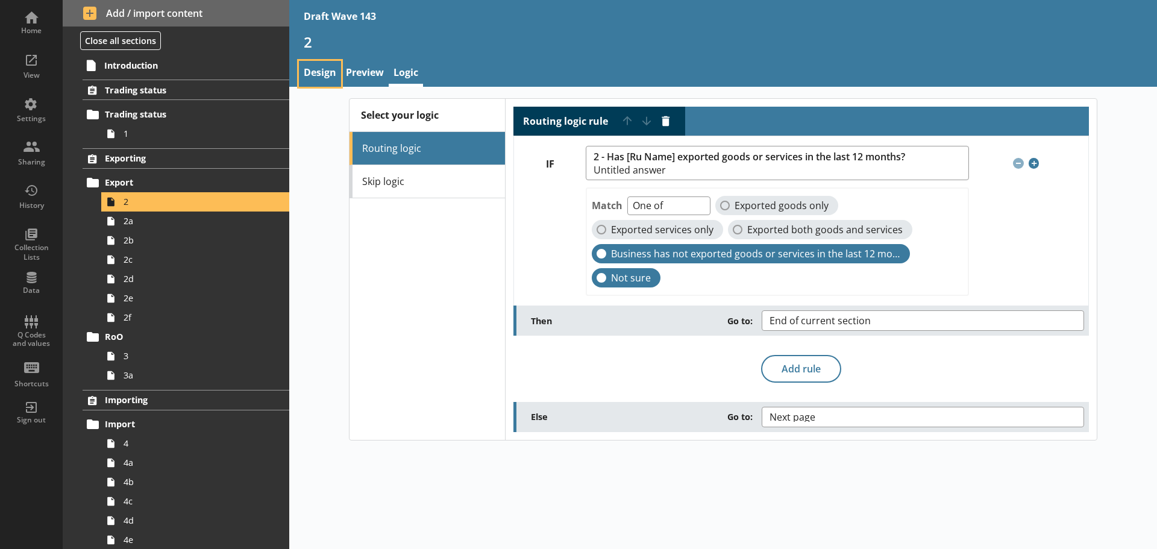
click at [336, 76] on link "Design" at bounding box center [320, 74] width 42 height 26
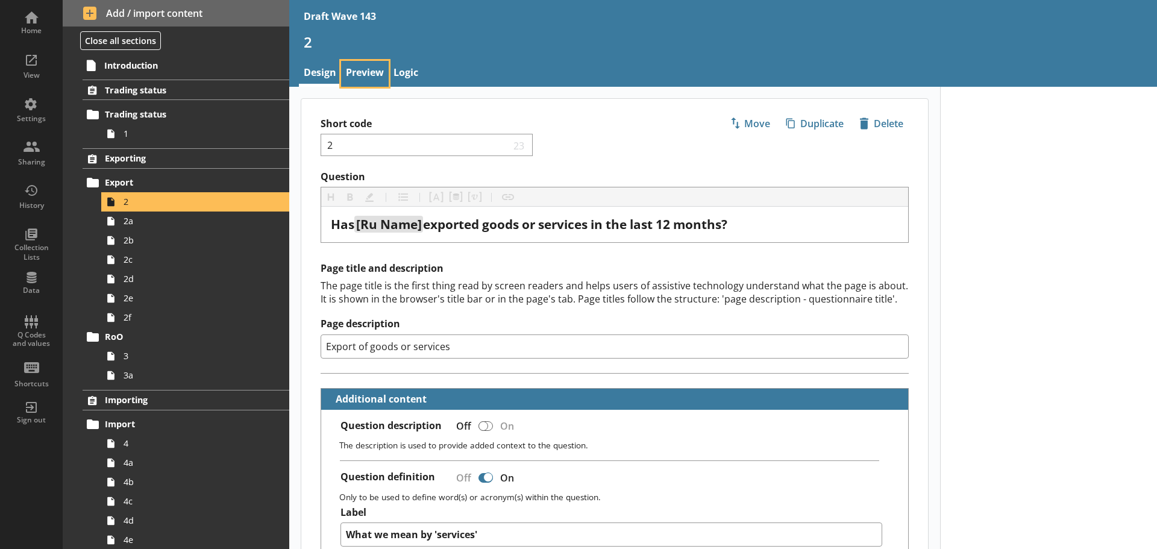
click at [370, 67] on link "Preview" at bounding box center [365, 74] width 48 height 26
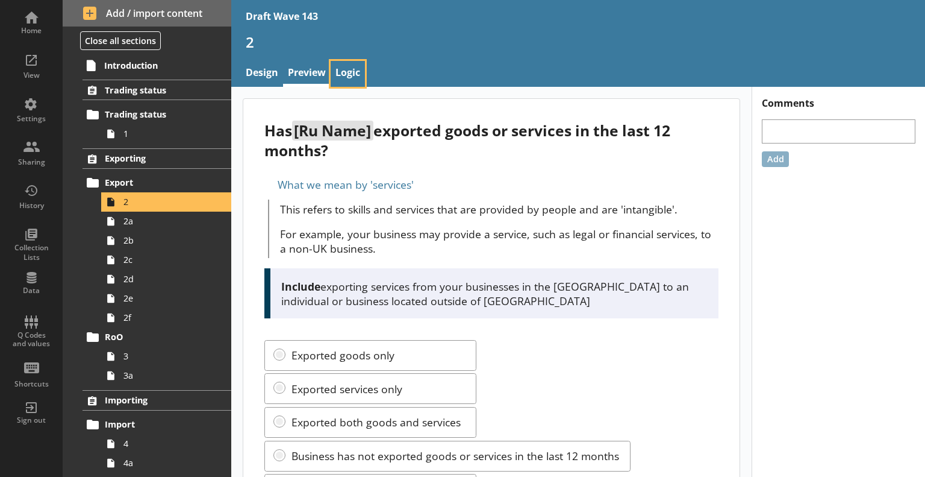
click at [343, 70] on link "Logic" at bounding box center [348, 74] width 34 height 26
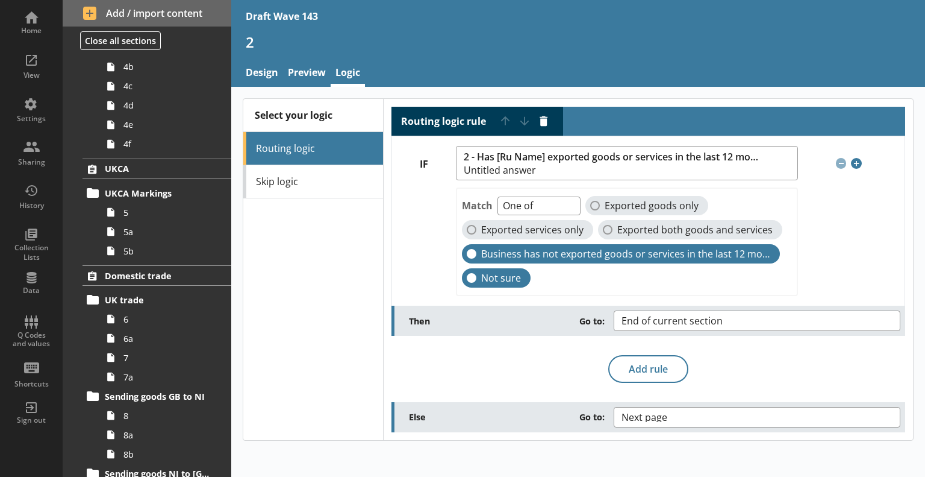
scroll to position [422, 0]
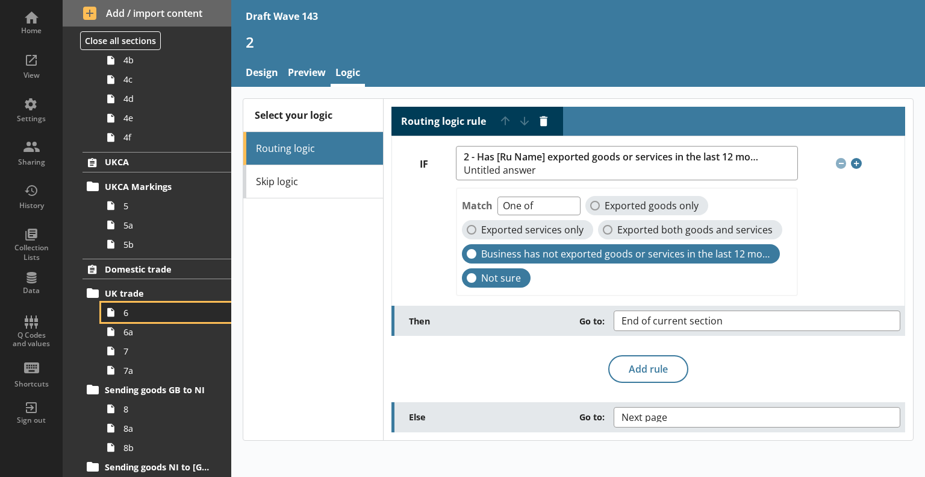
click at [143, 311] on span "6" at bounding box center [169, 312] width 91 height 11
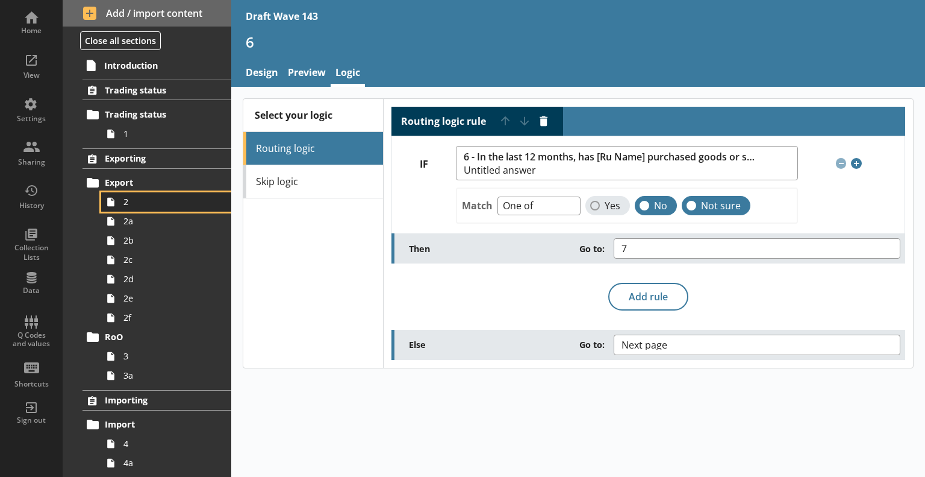
click at [131, 197] on span "2" at bounding box center [169, 201] width 91 height 11
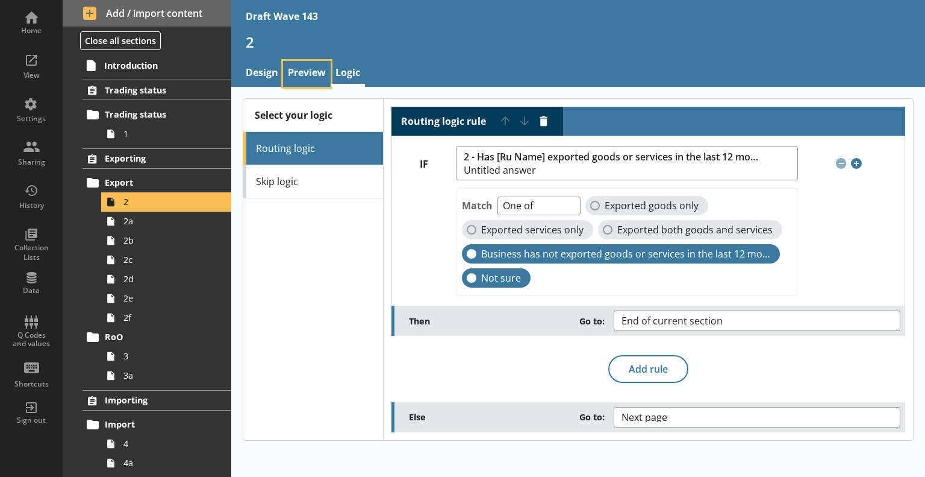
click at [295, 63] on link "Preview" at bounding box center [307, 74] width 48 height 26
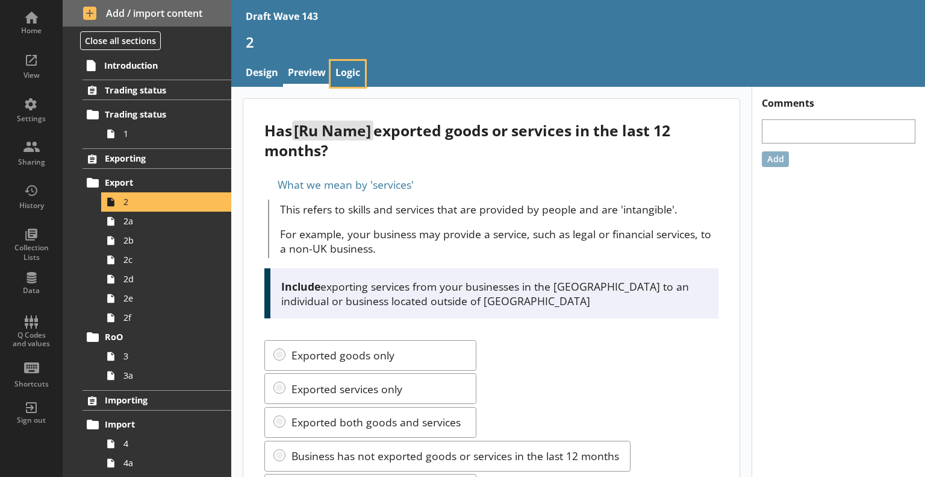
click at [348, 67] on link "Logic" at bounding box center [348, 74] width 34 height 26
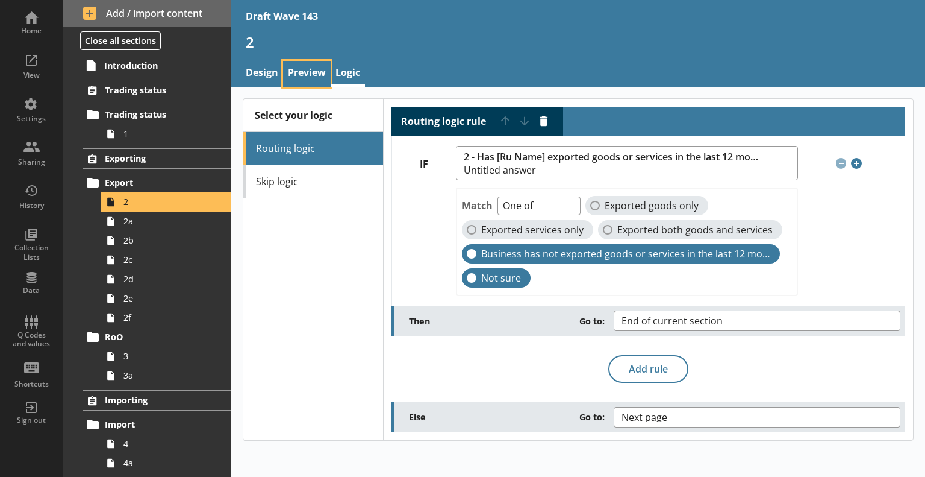
click at [297, 67] on link "Preview" at bounding box center [307, 74] width 48 height 26
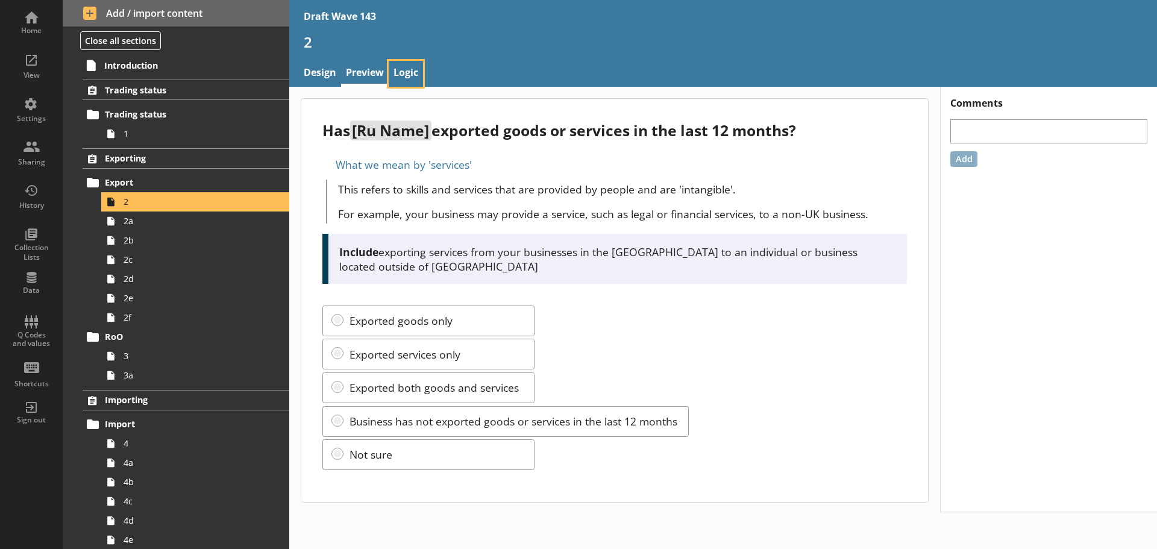
click at [407, 73] on link "Logic" at bounding box center [406, 74] width 34 height 26
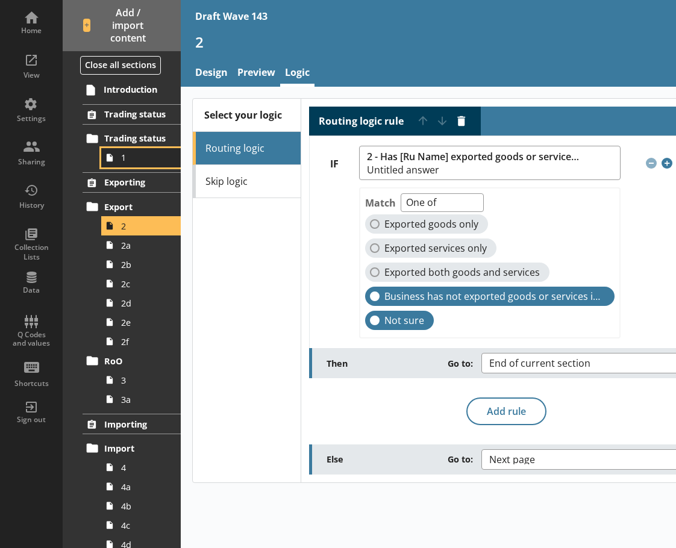
click at [128, 161] on span "1" at bounding box center [144, 157] width 46 height 11
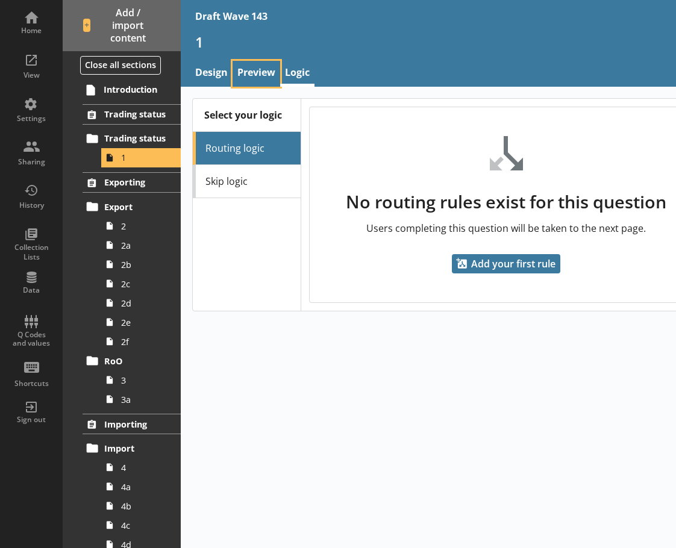
click at [246, 73] on link "Preview" at bounding box center [257, 74] width 48 height 26
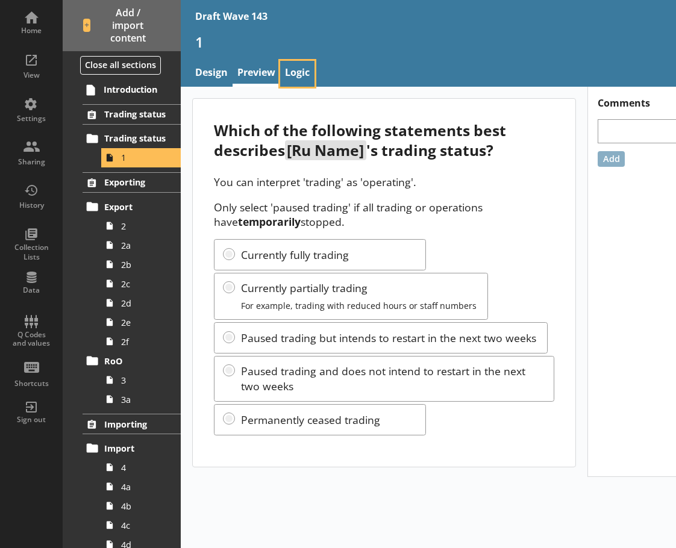
click at [296, 70] on link "Logic" at bounding box center [297, 74] width 34 height 26
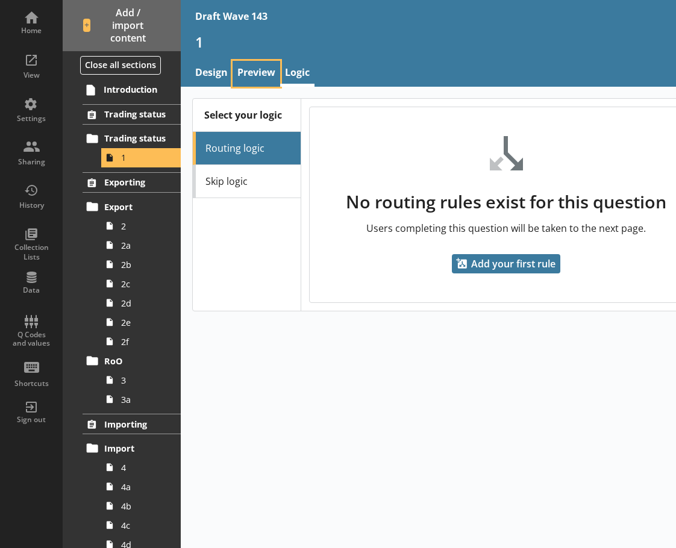
click at [262, 70] on link "Preview" at bounding box center [257, 74] width 48 height 26
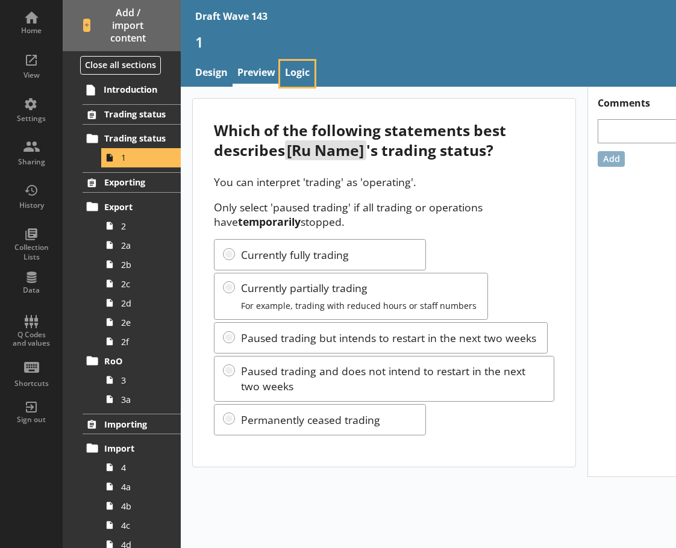
click at [302, 65] on link "Logic" at bounding box center [297, 74] width 34 height 26
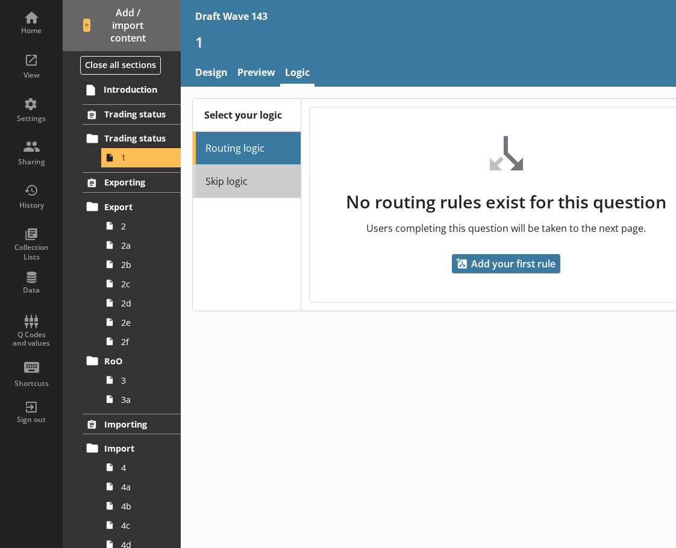
click at [259, 183] on link "Skip logic" at bounding box center [247, 181] width 108 height 33
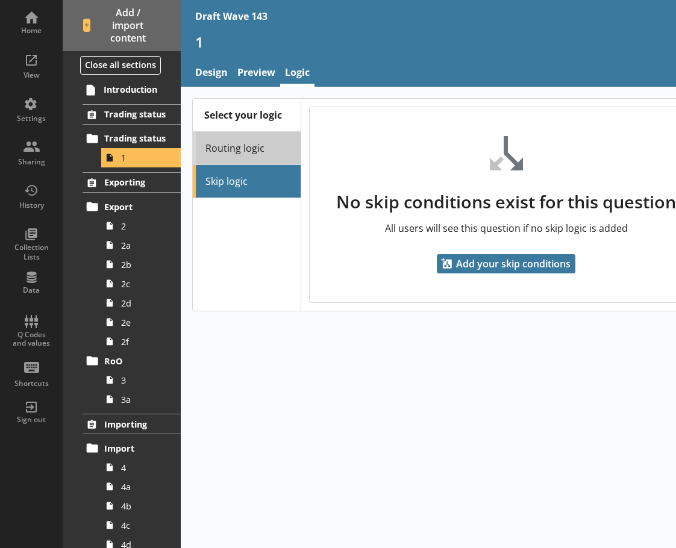
click at [266, 147] on link "Routing logic" at bounding box center [247, 148] width 108 height 33
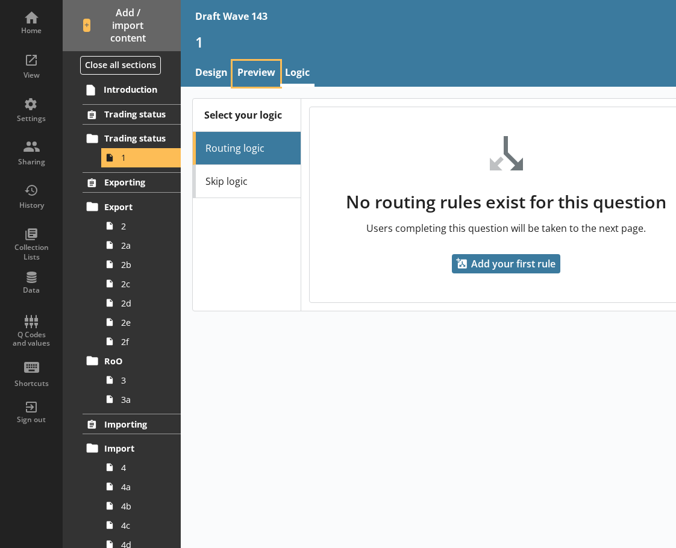
click at [254, 67] on link "Preview" at bounding box center [257, 74] width 48 height 26
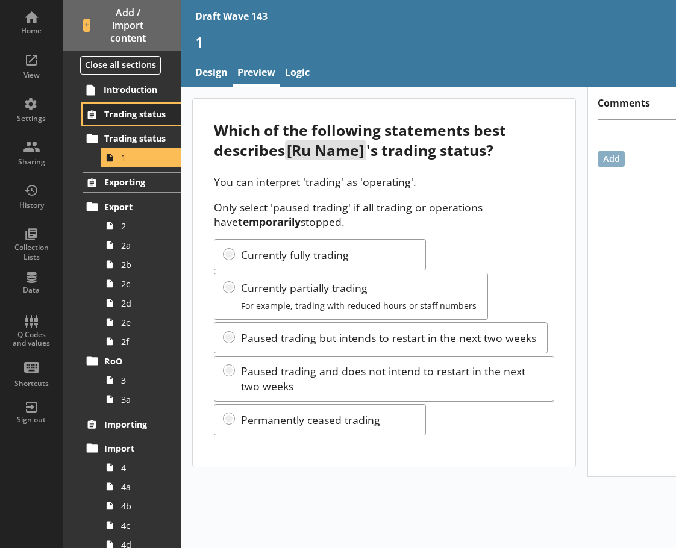
click at [130, 108] on span "Trading status" at bounding box center [136, 113] width 64 height 11
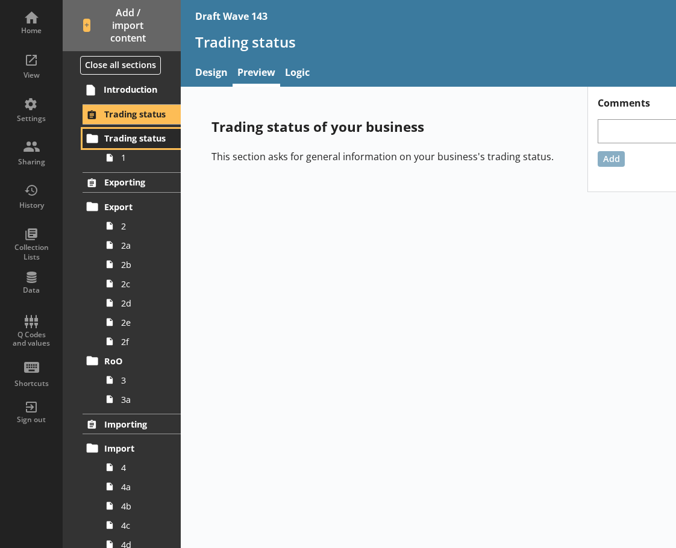
click at [134, 137] on span "Trading status" at bounding box center [136, 138] width 64 height 11
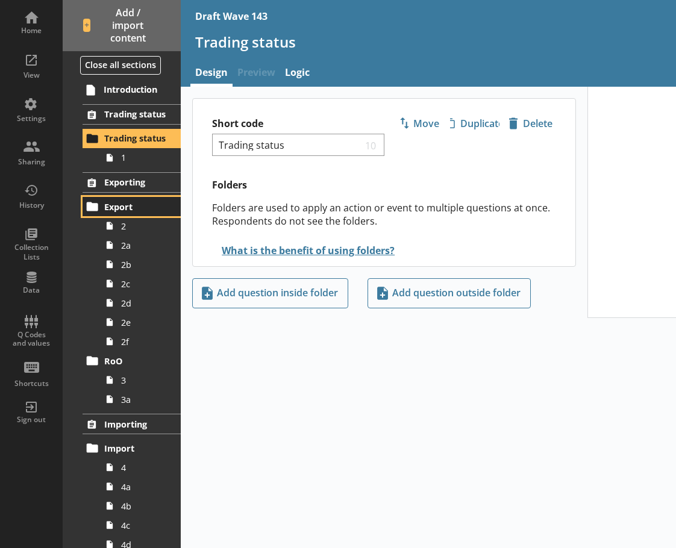
click at [128, 216] on link "Export" at bounding box center [132, 206] width 98 height 19
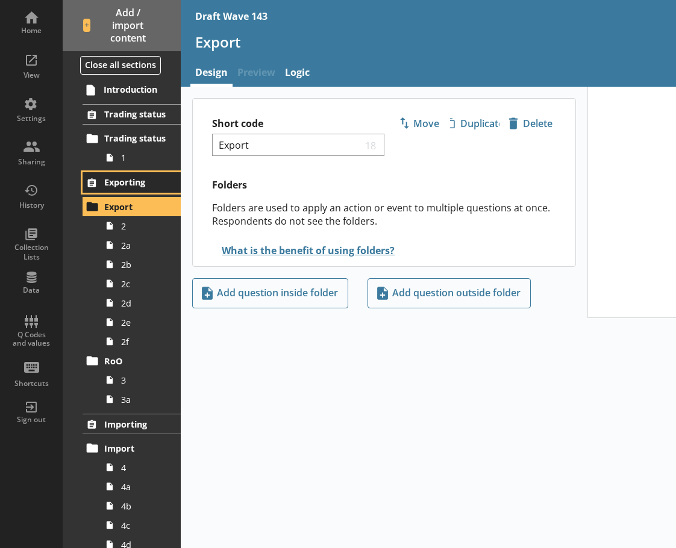
click at [135, 184] on span "Exporting" at bounding box center [136, 182] width 64 height 11
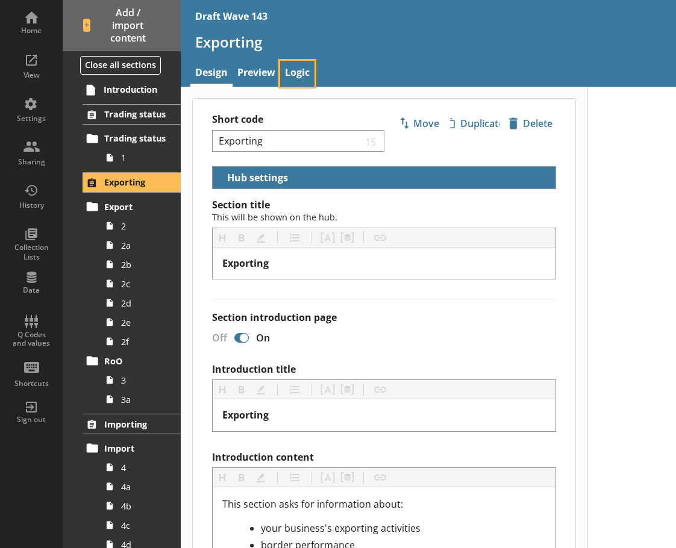
click at [313, 66] on link "Logic" at bounding box center [297, 74] width 34 height 26
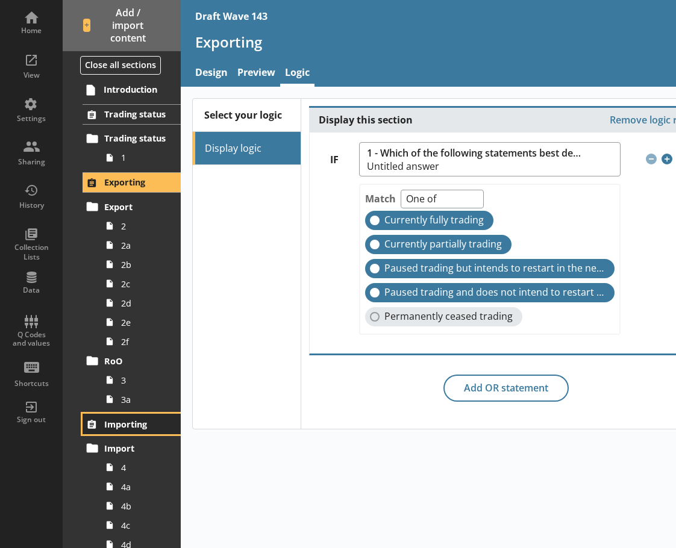
click at [132, 434] on link "Importing" at bounding box center [132, 424] width 98 height 20
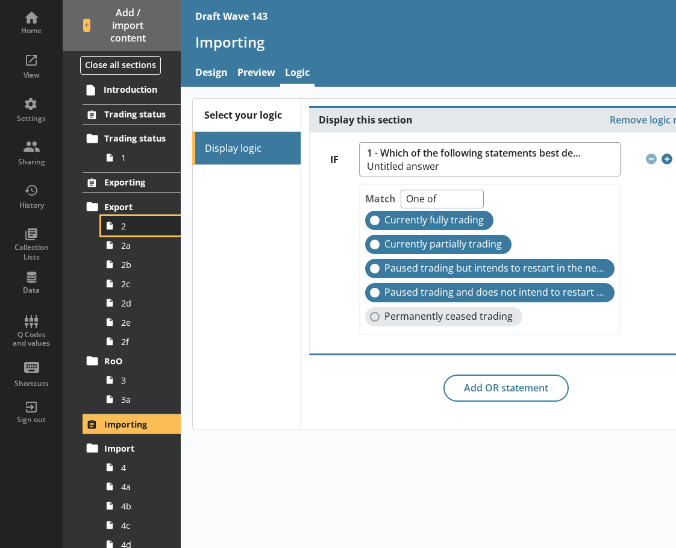
click at [128, 228] on span "2" at bounding box center [144, 226] width 46 height 11
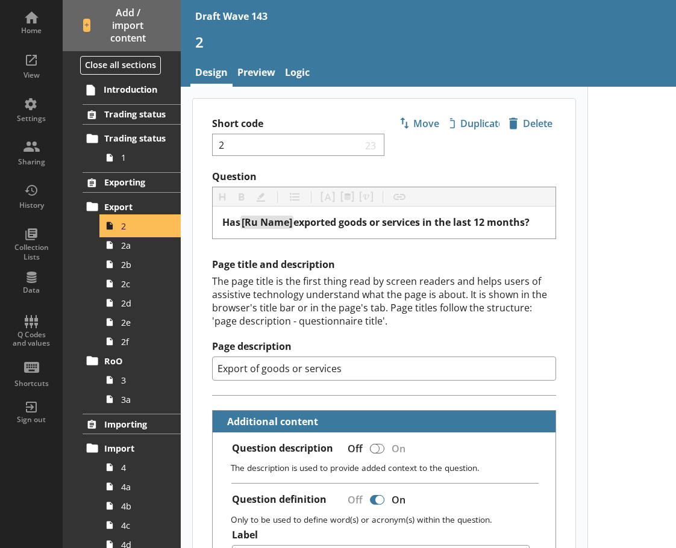
type textarea "x"
click at [263, 76] on link "Preview" at bounding box center [257, 74] width 48 height 26
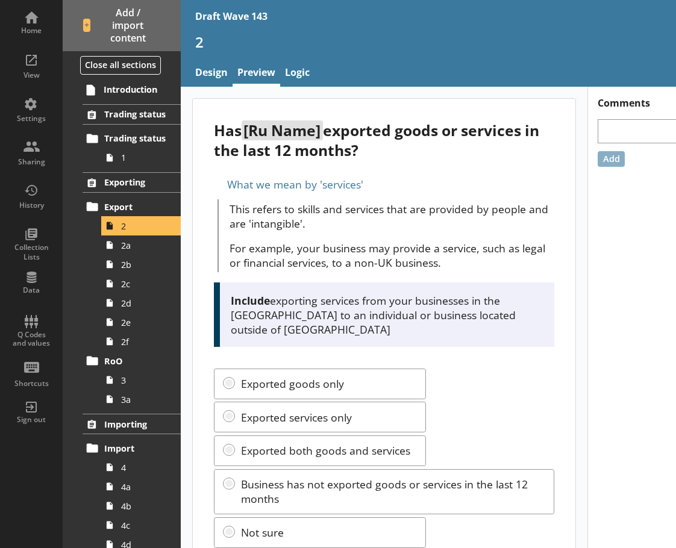
click at [317, 74] on nav "Design Preview Logic" at bounding box center [452, 74] width 542 height 26
click at [305, 74] on link "Logic" at bounding box center [297, 74] width 34 height 26
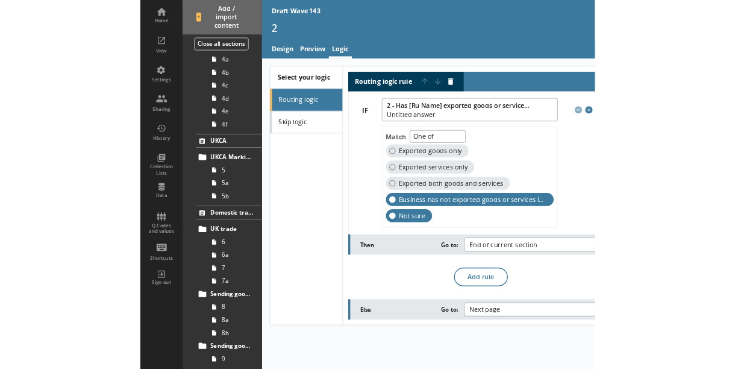
scroll to position [422, 0]
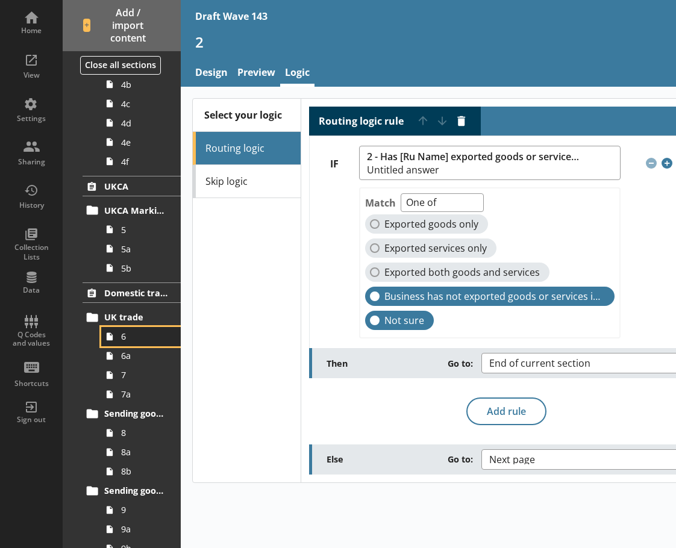
click at [134, 344] on link "6" at bounding box center [141, 336] width 80 height 19
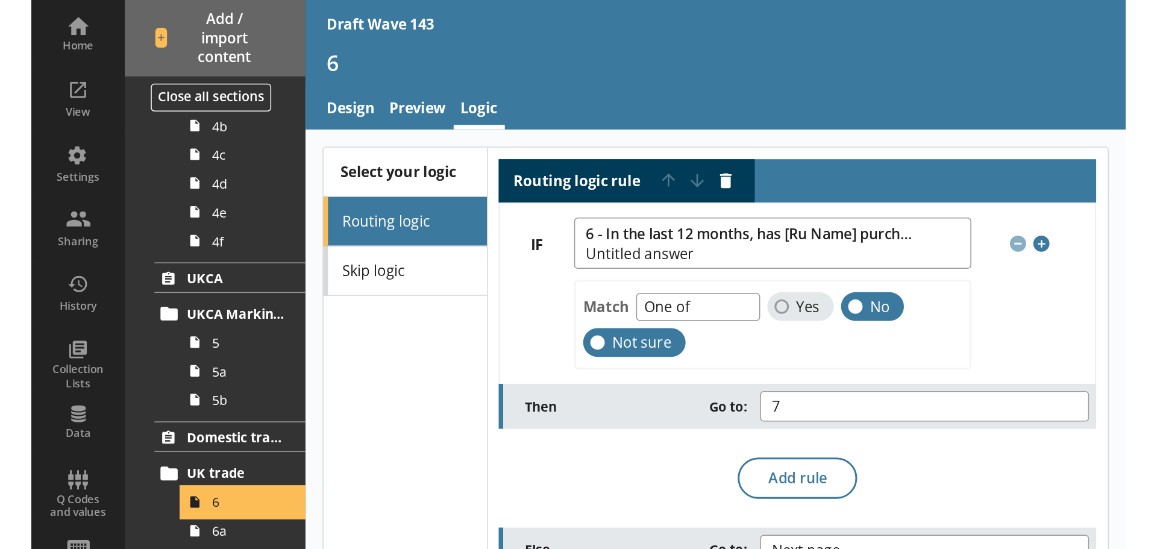
scroll to position [422, 0]
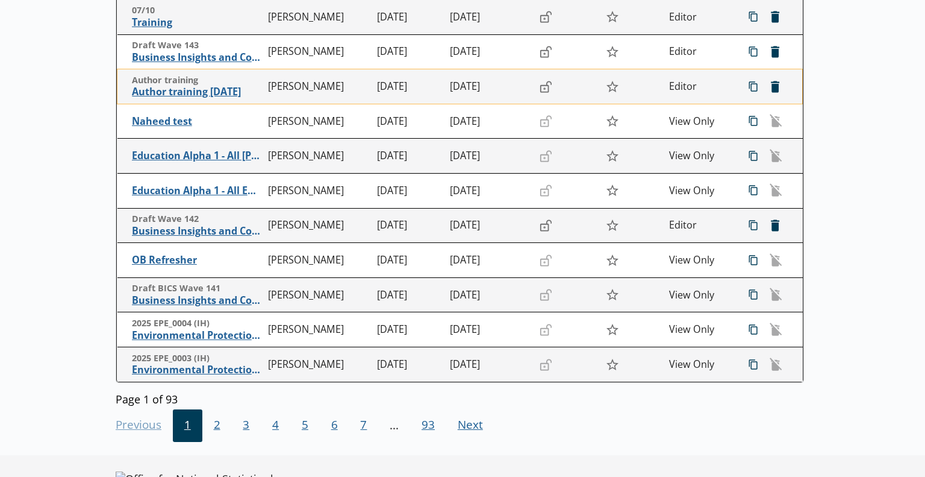
scroll to position [294, 0]
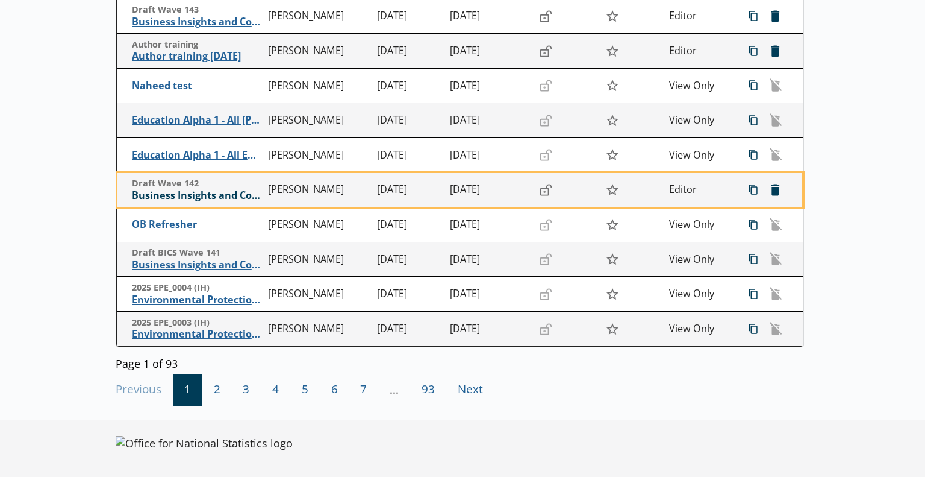
click at [199, 198] on span "Business Insights and Conditions Survey (BICS)" at bounding box center [197, 195] width 130 height 13
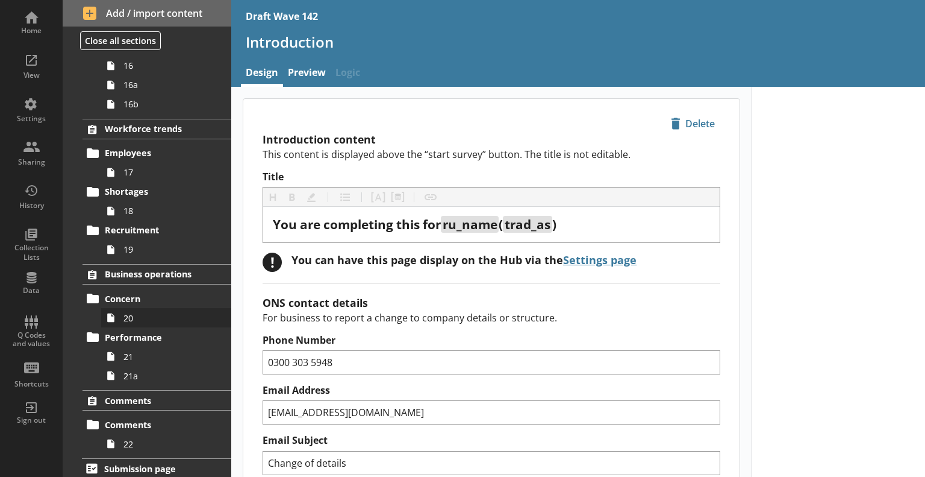
scroll to position [847, 0]
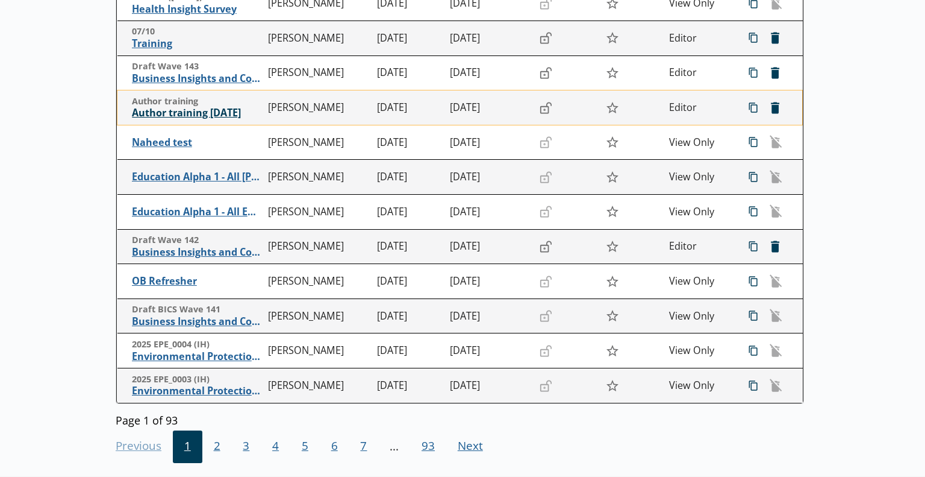
scroll to position [294, 0]
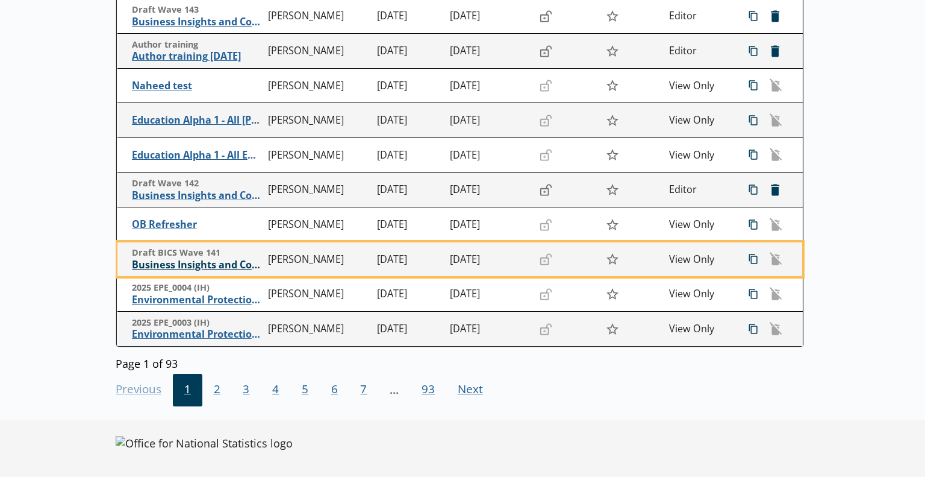
click at [221, 264] on span "Business Insights and Conditions Survey (BICS)" at bounding box center [197, 264] width 130 height 13
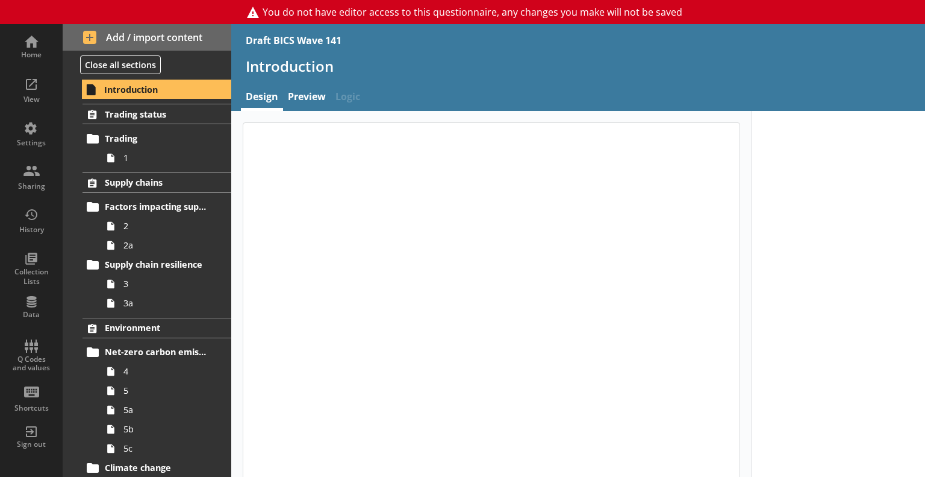
type textarea "x"
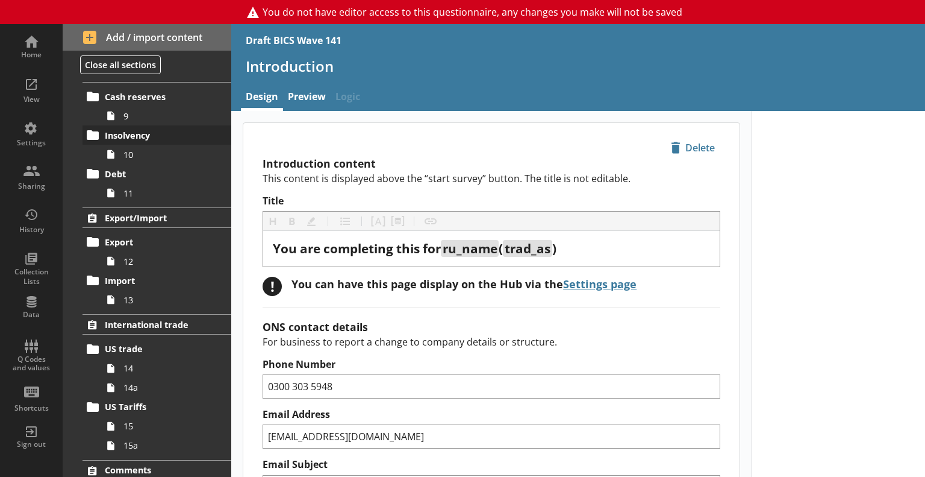
scroll to position [889, 0]
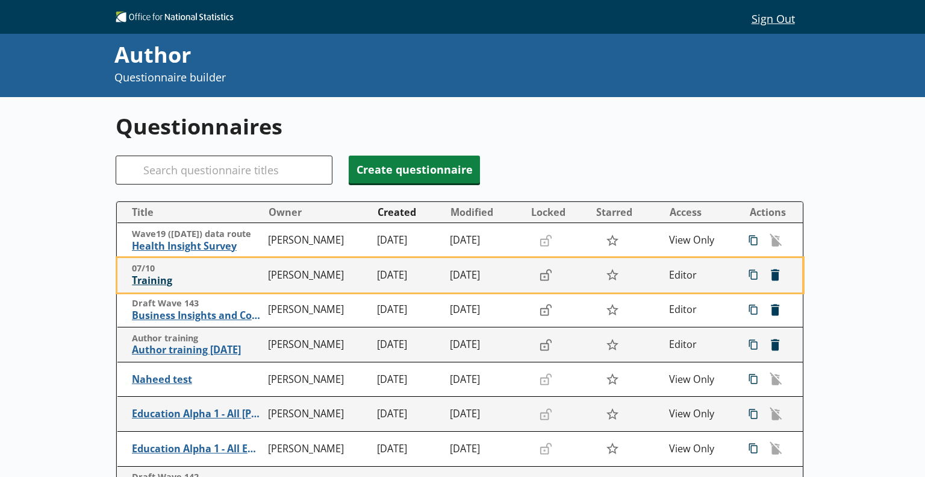
click at [161, 277] on span "Training" at bounding box center [197, 280] width 130 height 13
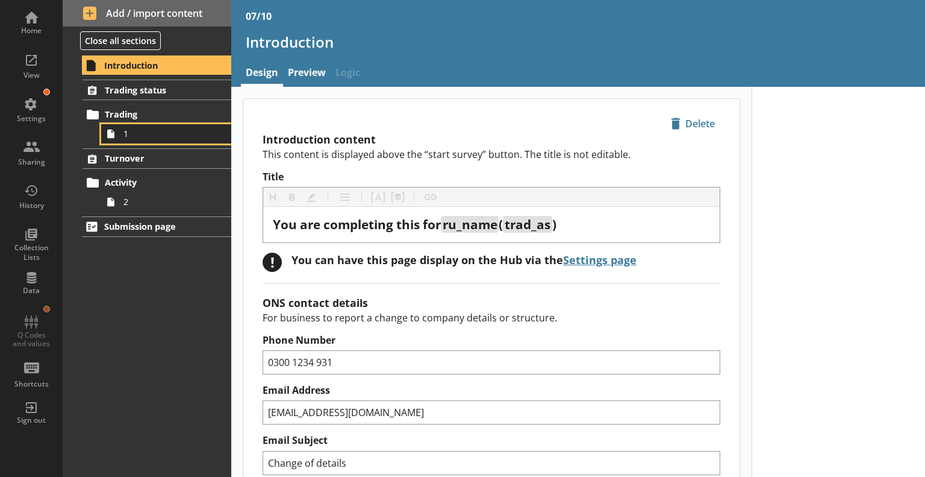
click at [166, 135] on span "1" at bounding box center [169, 133] width 91 height 11
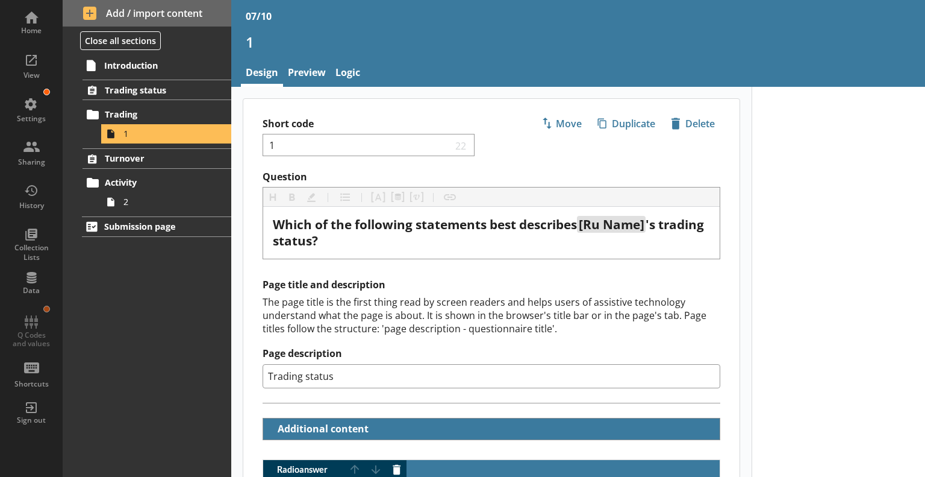
click at [343, 59] on div "1" at bounding box center [578, 47] width 694 height 28
click at [343, 65] on link "Logic" at bounding box center [348, 74] width 34 height 26
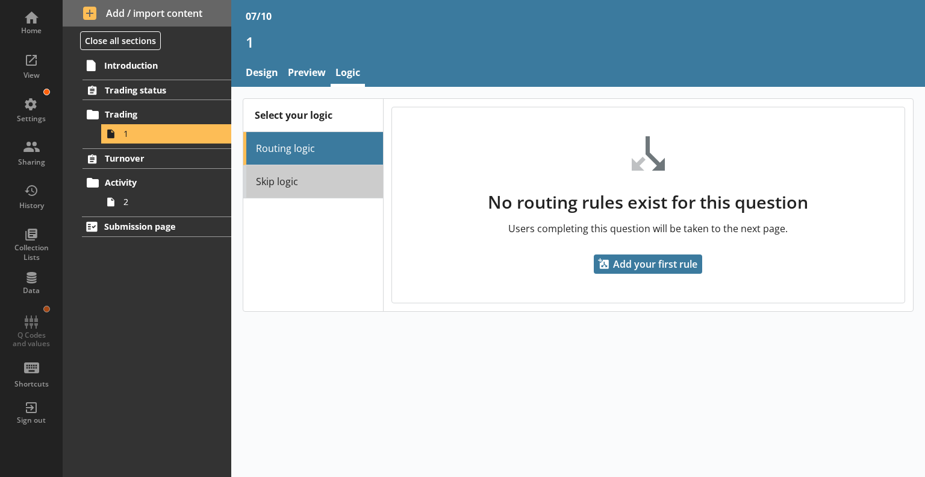
click at [346, 180] on link "Skip logic" at bounding box center [313, 181] width 140 height 33
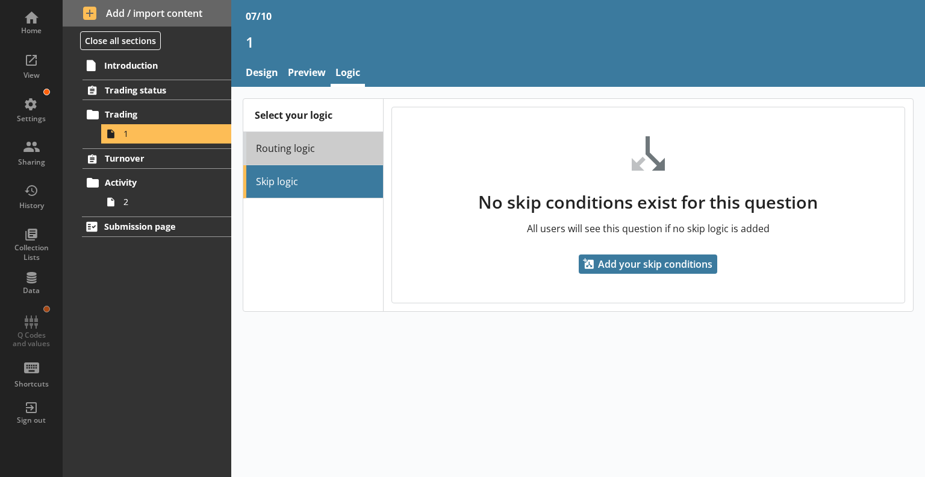
click at [340, 144] on link "Routing logic" at bounding box center [313, 148] width 140 height 33
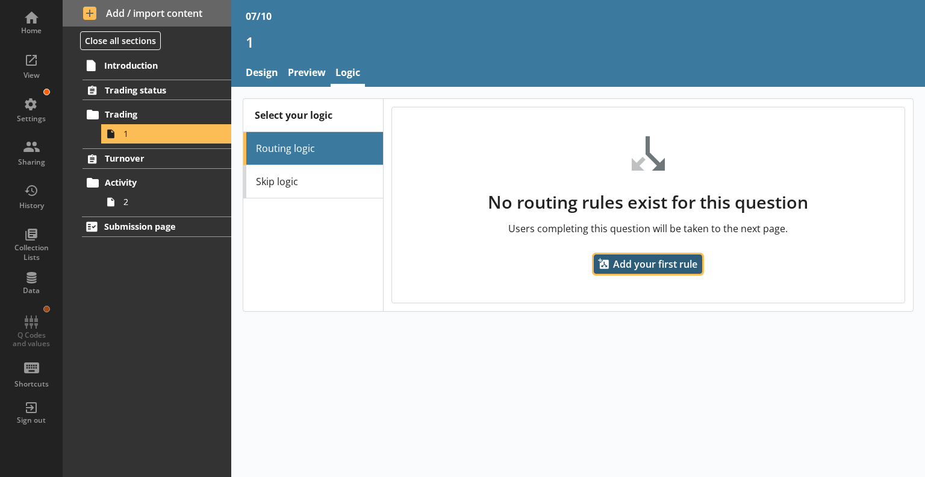
click at [678, 261] on span "Add your first rule" at bounding box center [648, 263] width 108 height 19
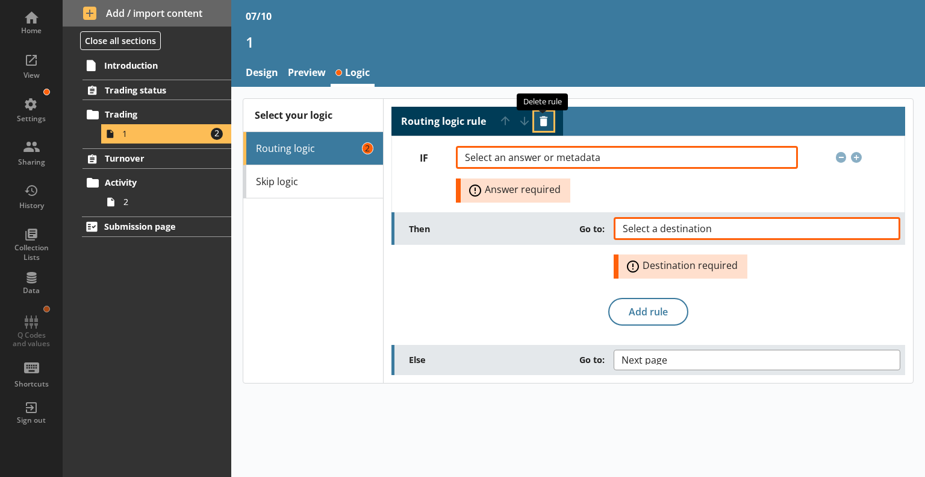
click at [545, 121] on button "Delete routing rule" at bounding box center [543, 120] width 19 height 19
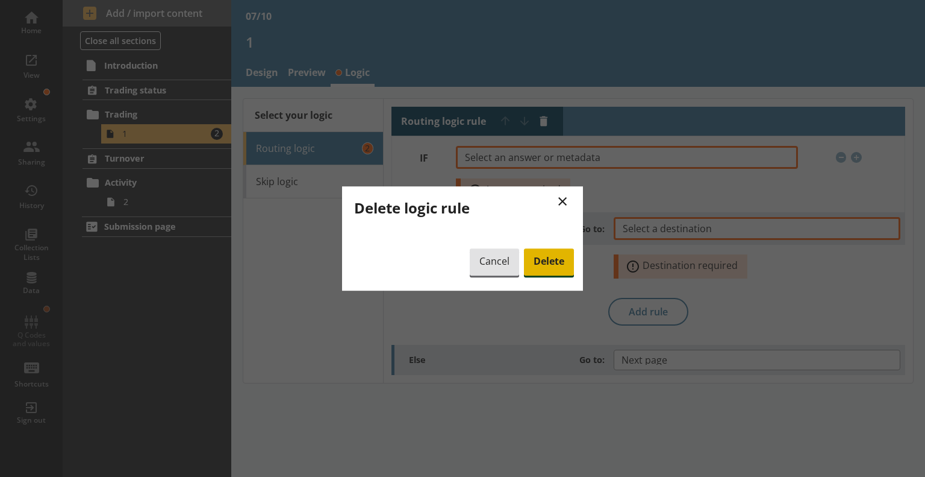
click at [557, 255] on span "Delete" at bounding box center [549, 262] width 50 height 28
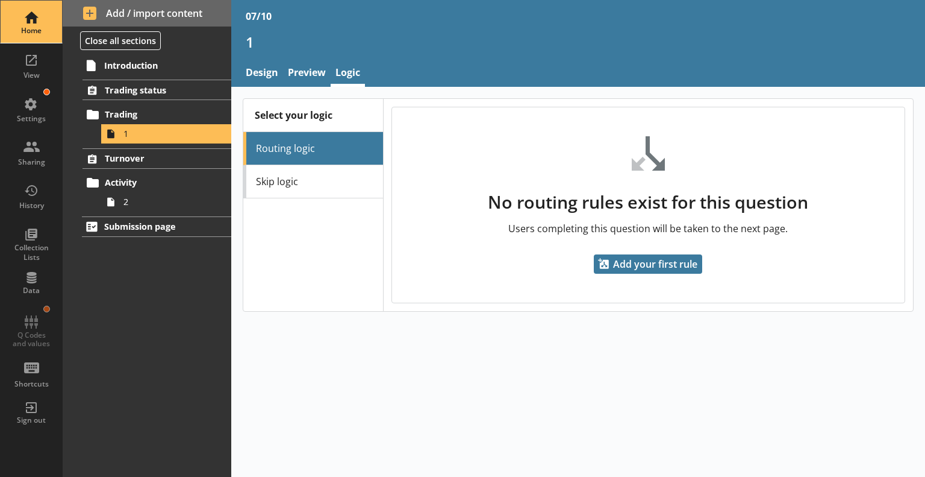
click at [42, 23] on div "Home" at bounding box center [31, 22] width 42 height 42
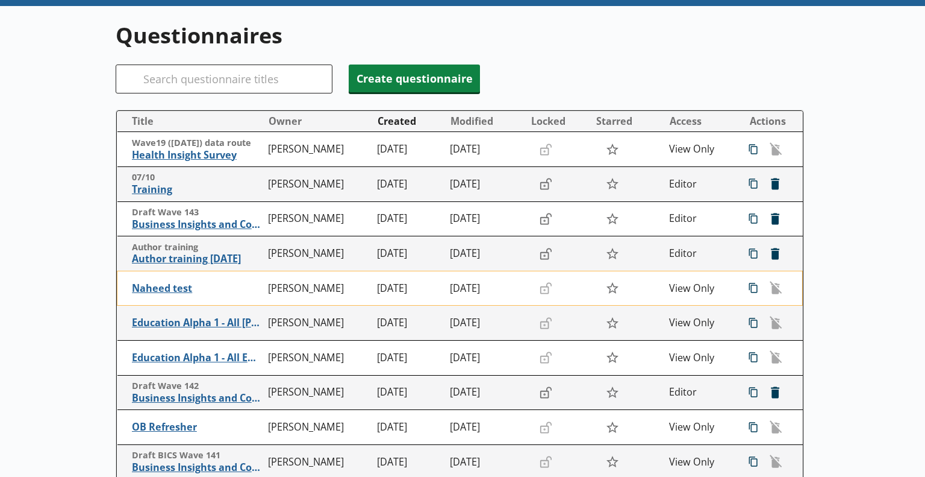
scroll to position [294, 0]
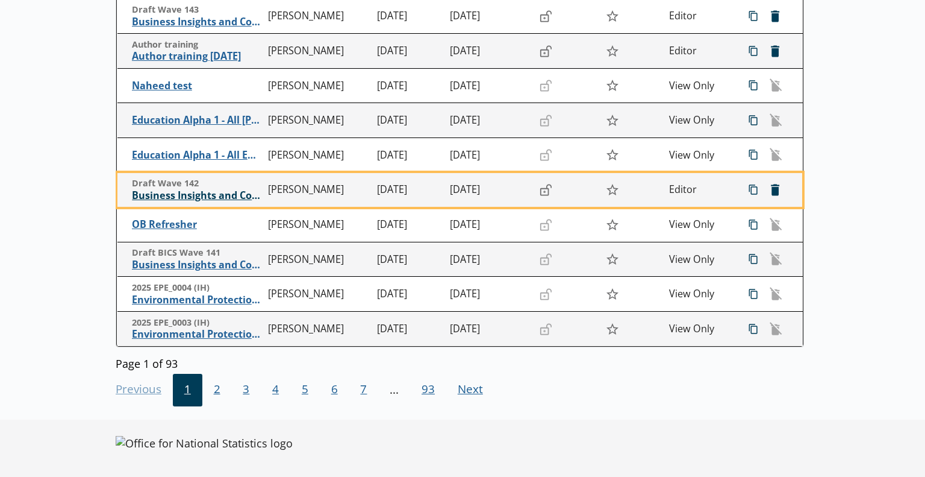
click at [221, 198] on span "Business Insights and Conditions Survey (BICS)" at bounding box center [197, 195] width 130 height 13
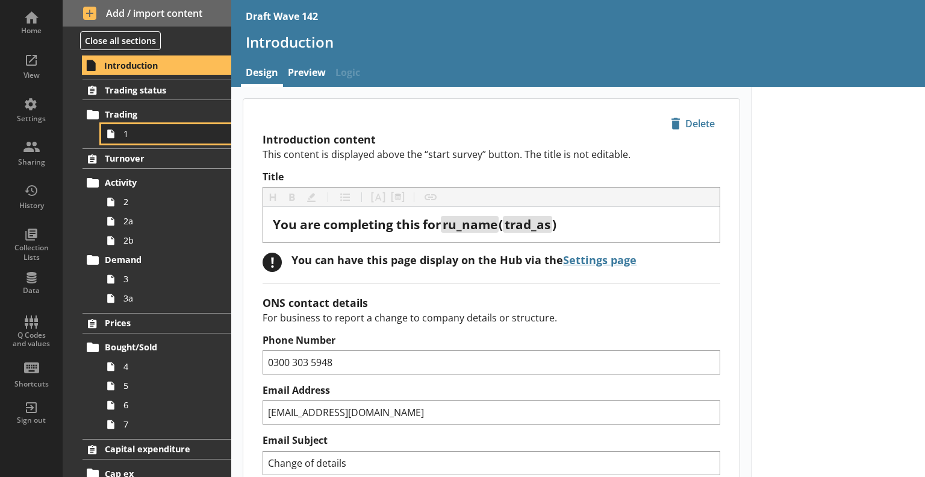
click at [146, 133] on span "1" at bounding box center [169, 133] width 91 height 11
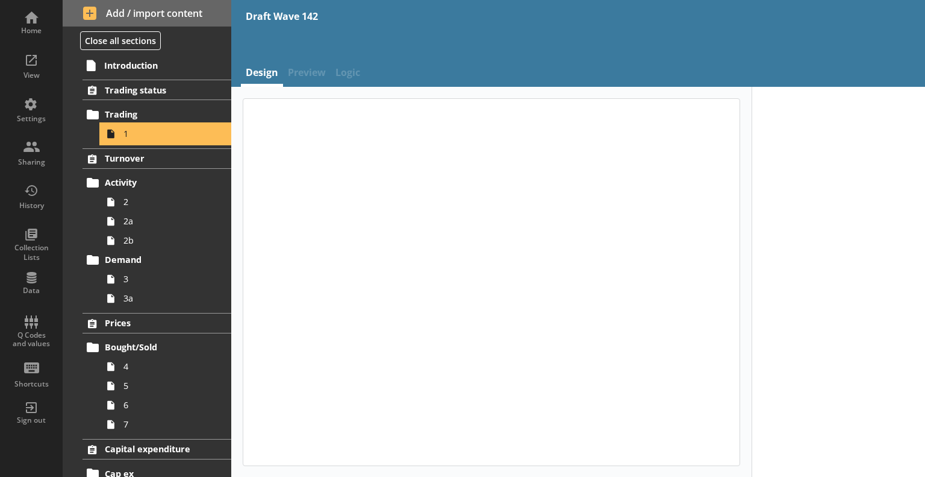
type textarea "x"
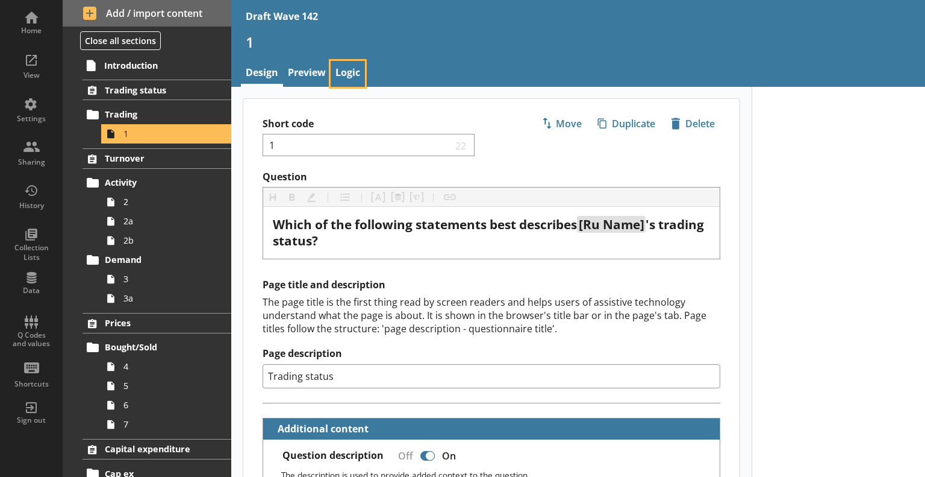
click at [346, 67] on link "Logic" at bounding box center [348, 74] width 34 height 26
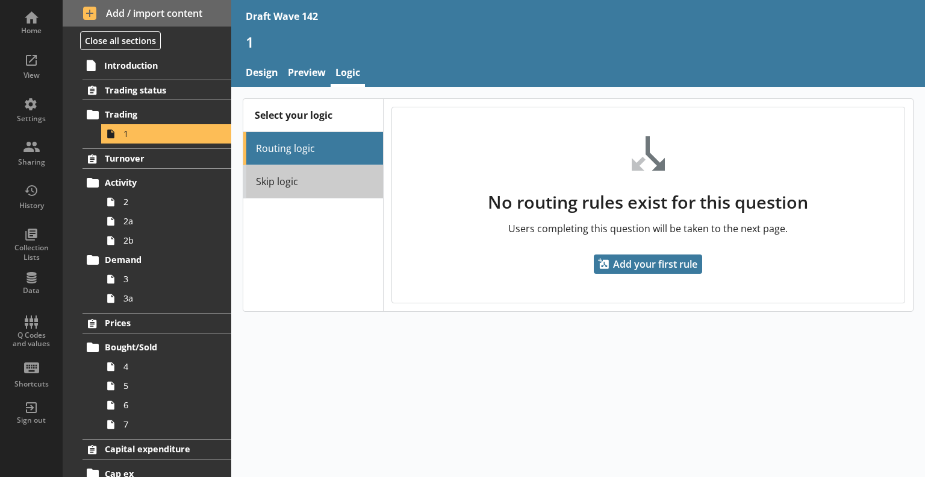
click at [331, 181] on link "Skip logic" at bounding box center [313, 181] width 140 height 33
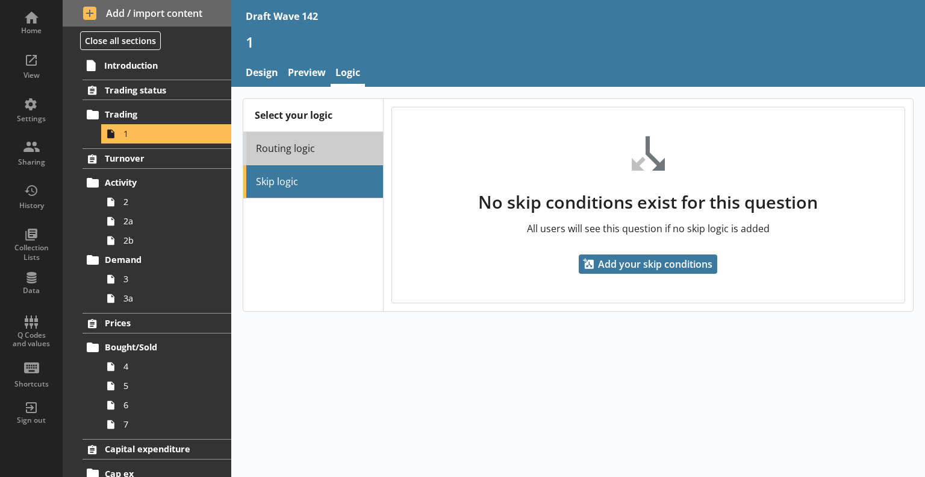
click at [315, 151] on link "Routing logic" at bounding box center [313, 148] width 140 height 33
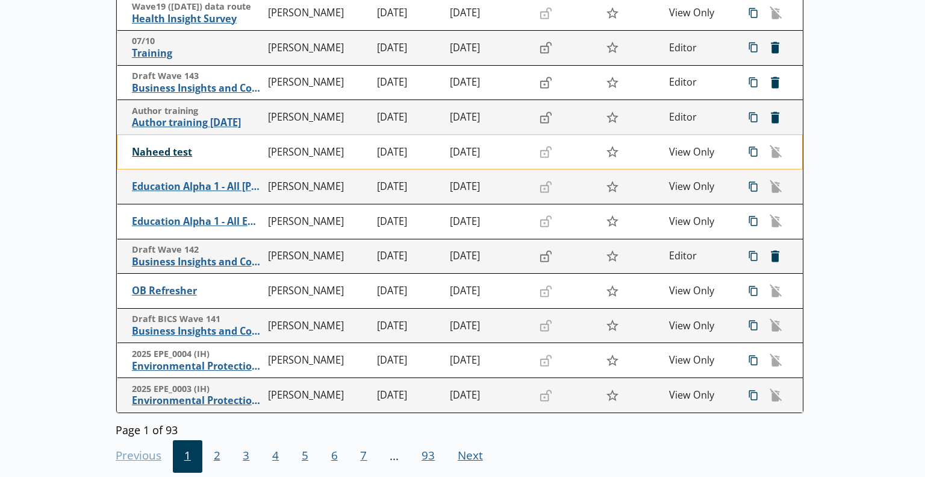
scroll to position [241, 0]
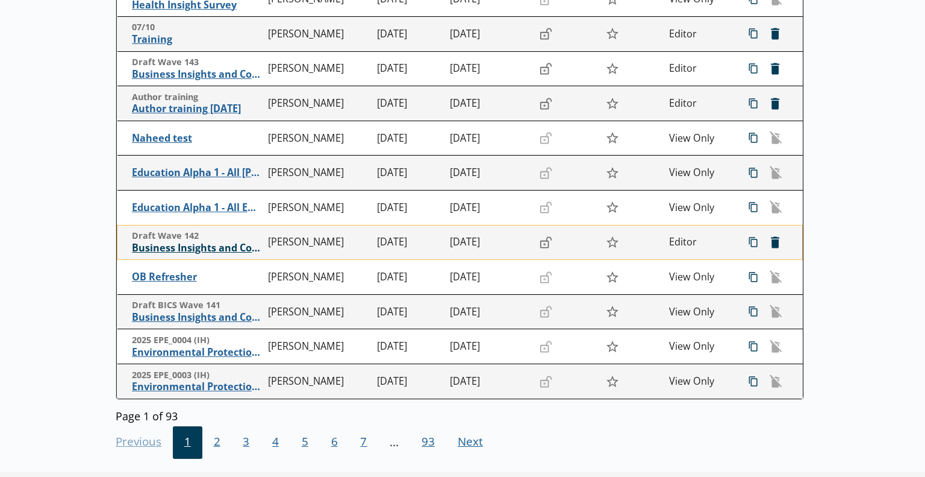
click at [227, 247] on span "Business Insights and Conditions Survey (BICS)" at bounding box center [197, 248] width 130 height 13
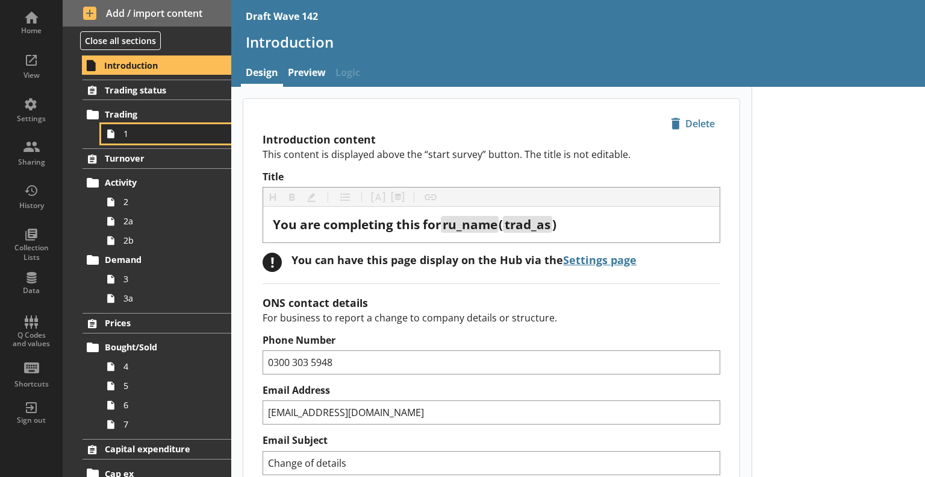
click at [142, 130] on span "1" at bounding box center [169, 133] width 91 height 11
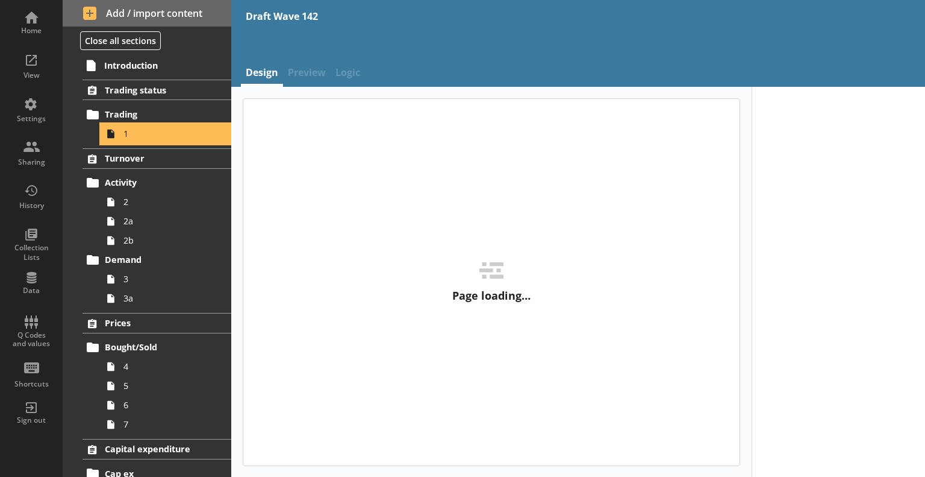
type textarea "x"
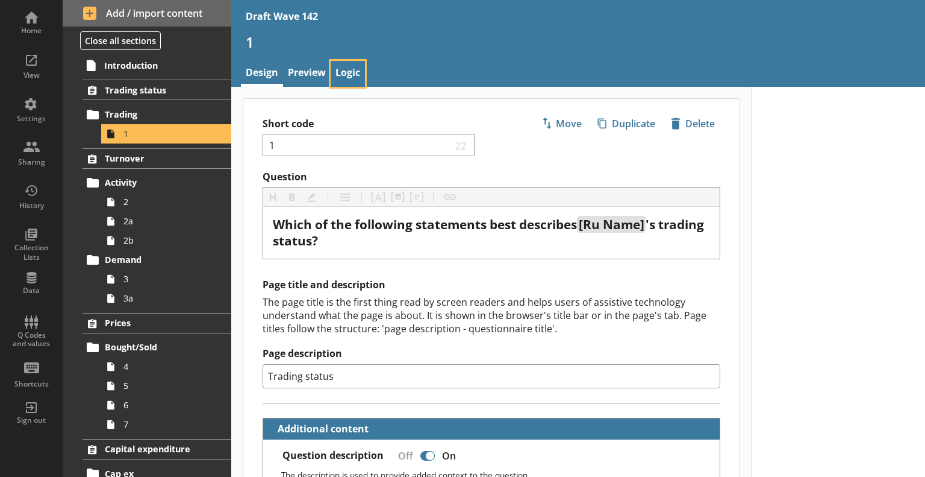
click at [349, 72] on link "Logic" at bounding box center [348, 74] width 34 height 26
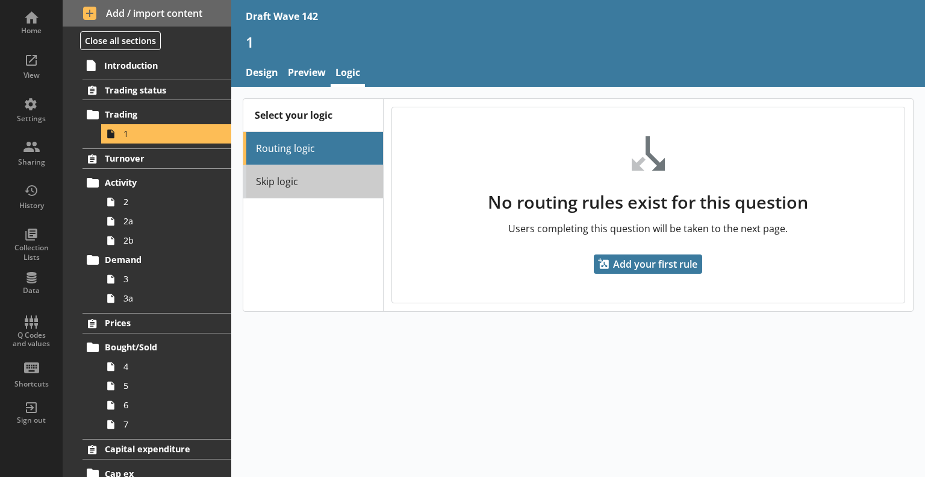
click at [308, 187] on link "Skip logic" at bounding box center [313, 181] width 140 height 33
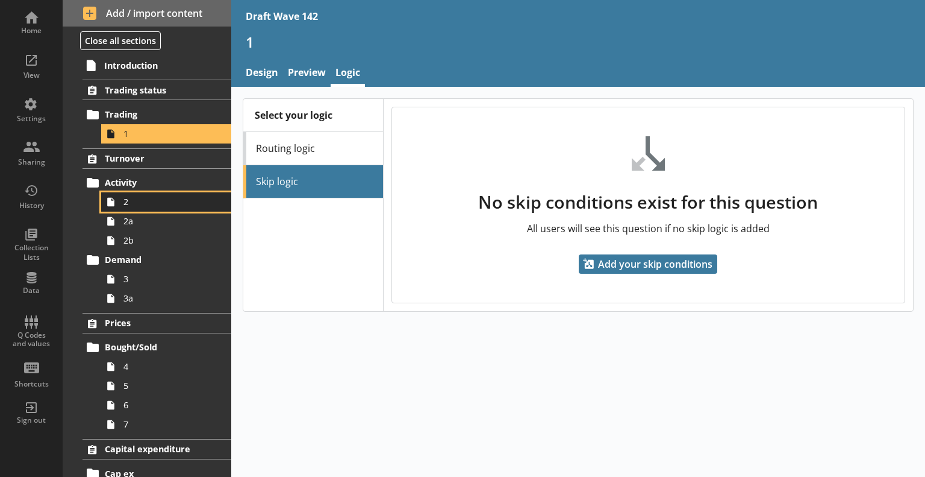
click at [138, 202] on span "2" at bounding box center [169, 201] width 91 height 11
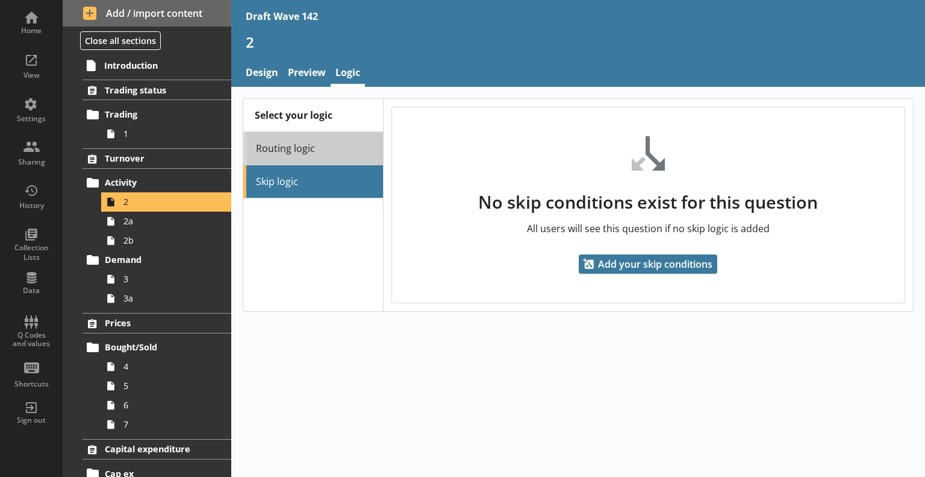
click at [336, 142] on link "Routing logic" at bounding box center [313, 148] width 140 height 33
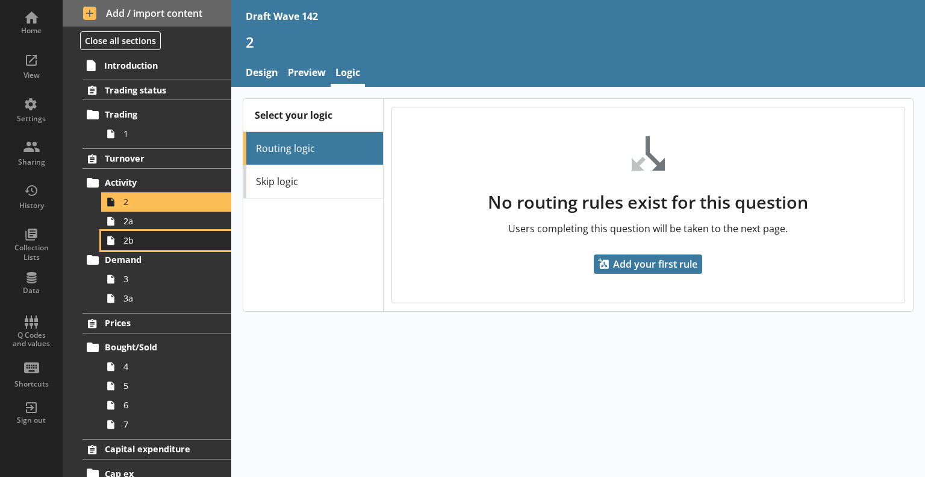
click at [151, 231] on link "2b" at bounding box center [166, 240] width 130 height 19
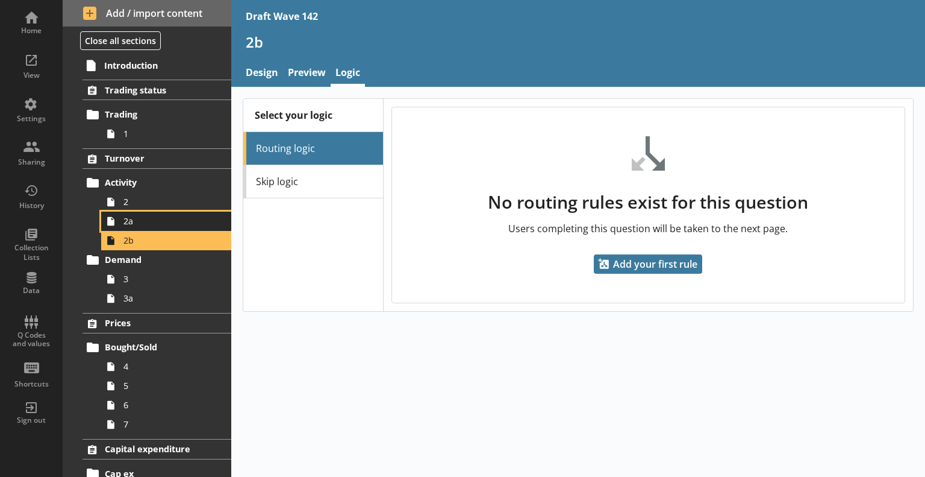
click at [150, 216] on span "2a" at bounding box center [169, 220] width 91 height 11
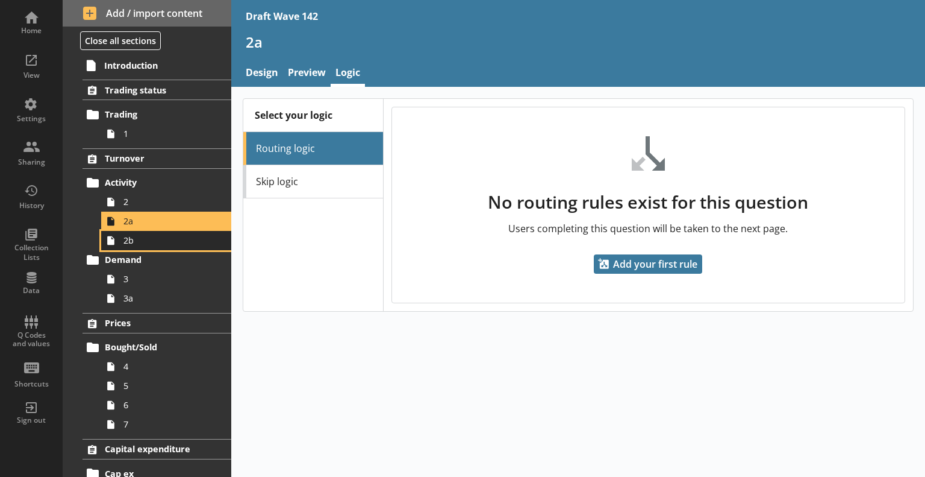
click at [172, 248] on link "2b" at bounding box center [166, 240] width 130 height 19
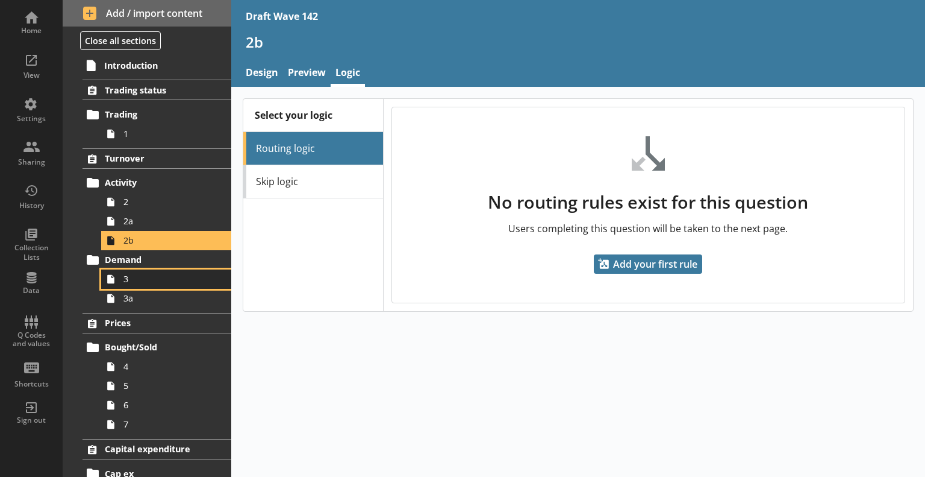
click at [159, 281] on span "3" at bounding box center [169, 278] width 91 height 11
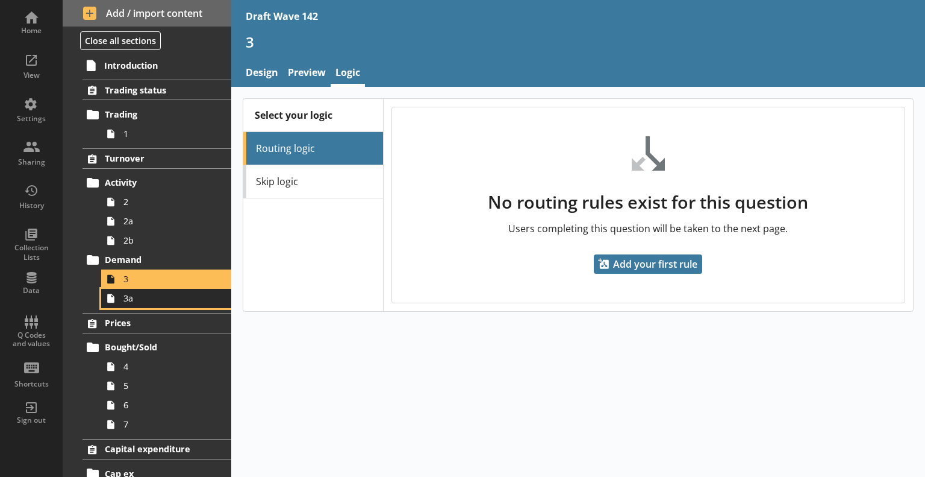
click at [161, 304] on link "3a" at bounding box center [166, 298] width 130 height 19
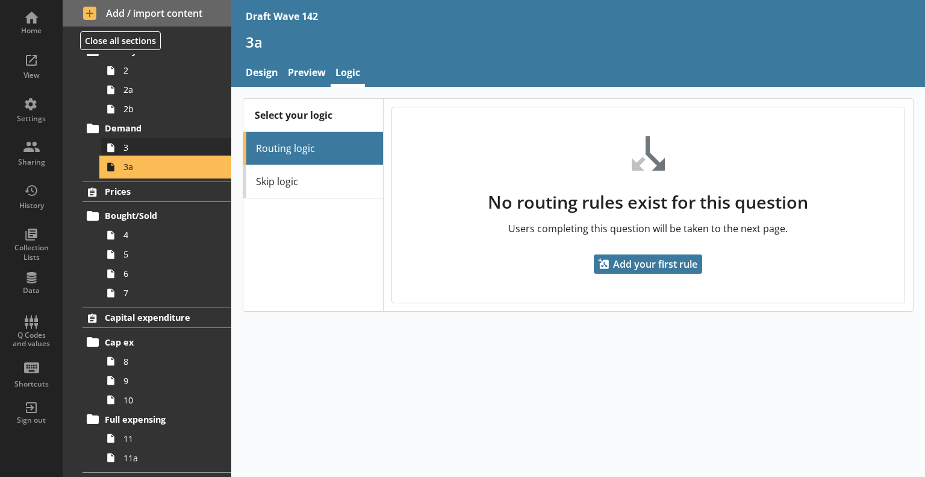
scroll to position [181, 0]
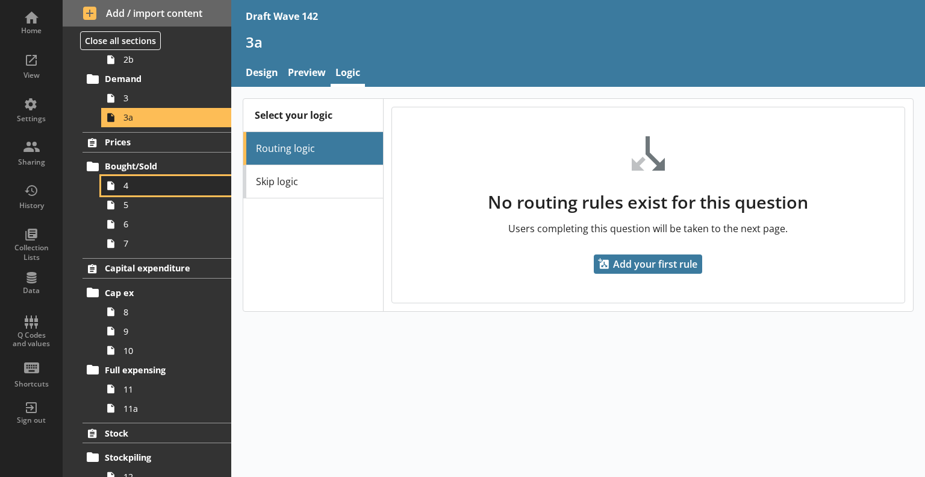
click at [155, 180] on span "4" at bounding box center [169, 185] width 91 height 11
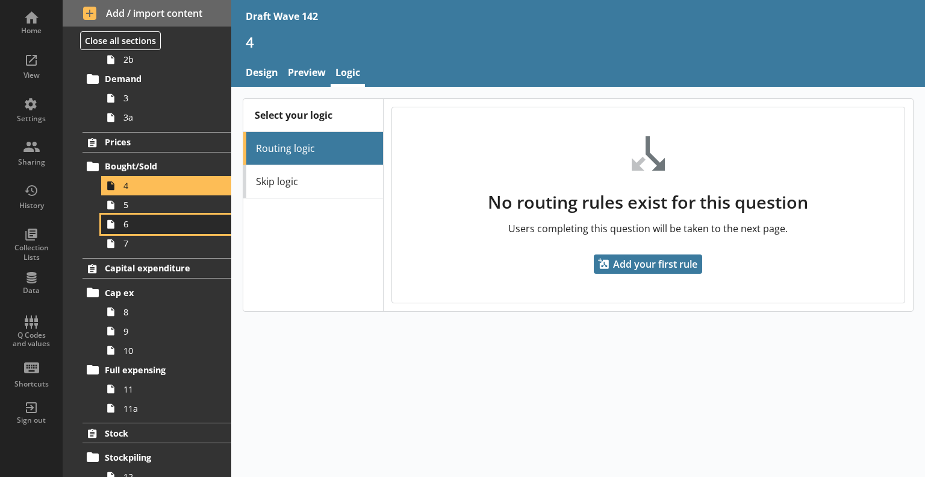
click at [154, 216] on link "6" at bounding box center [166, 223] width 130 height 19
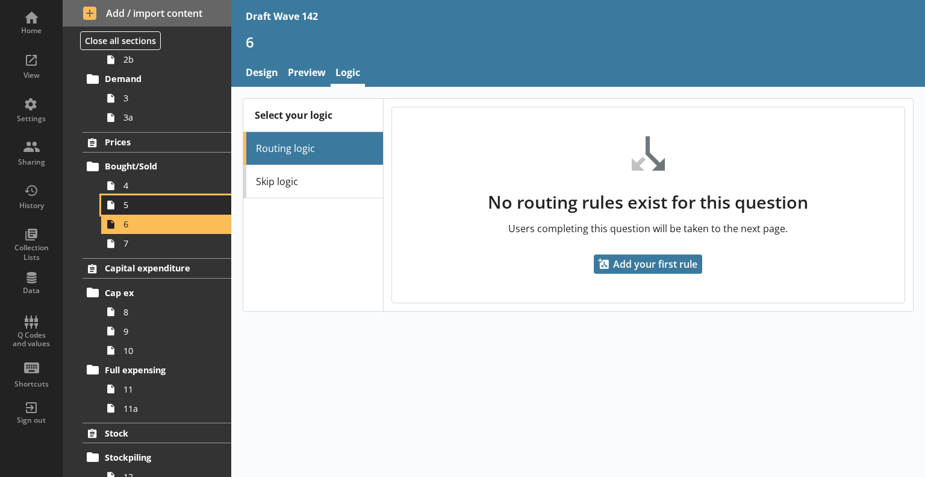
click at [154, 206] on span "5" at bounding box center [169, 204] width 91 height 11
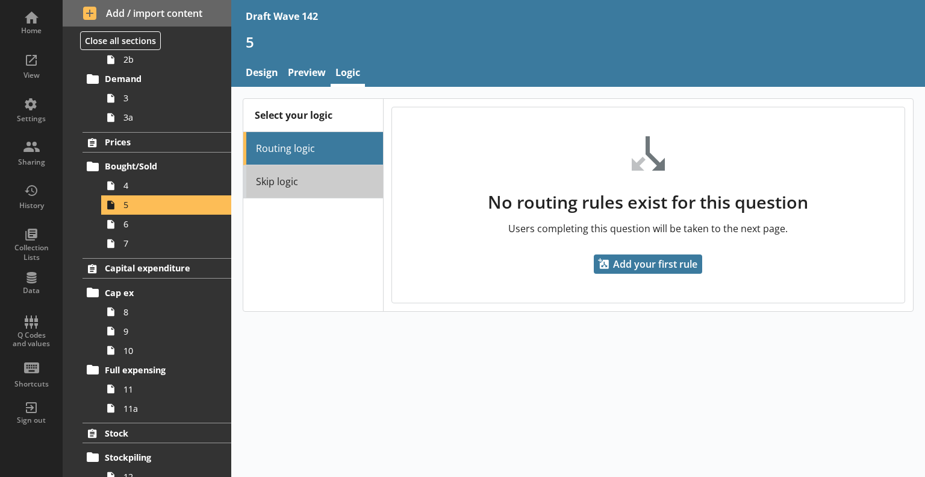
click at [272, 181] on link "Skip logic" at bounding box center [313, 181] width 140 height 33
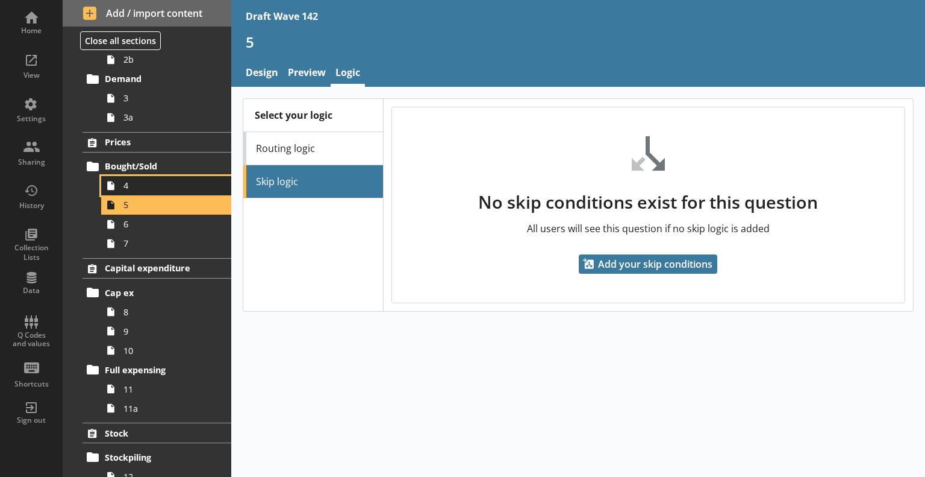
click at [130, 189] on span "4" at bounding box center [169, 185] width 91 height 11
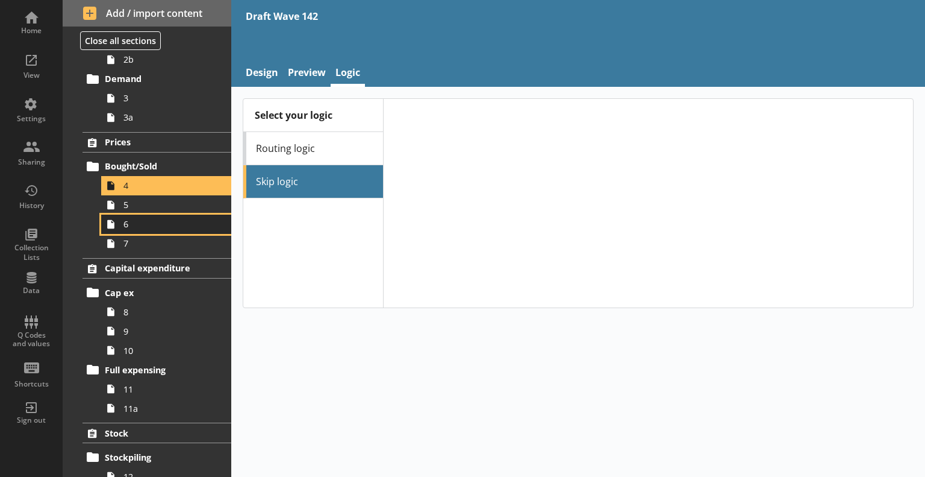
click at [136, 227] on span "6" at bounding box center [169, 223] width 91 height 11
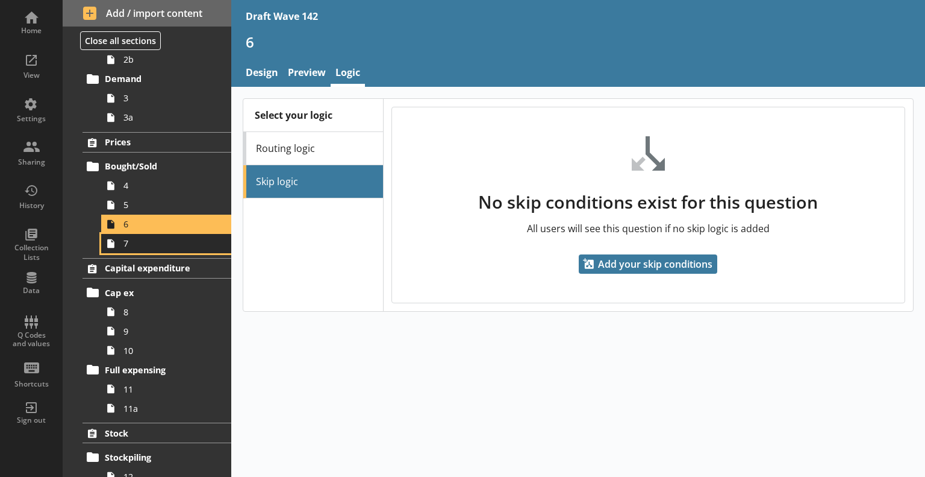
click at [140, 242] on span "7" at bounding box center [169, 242] width 91 height 11
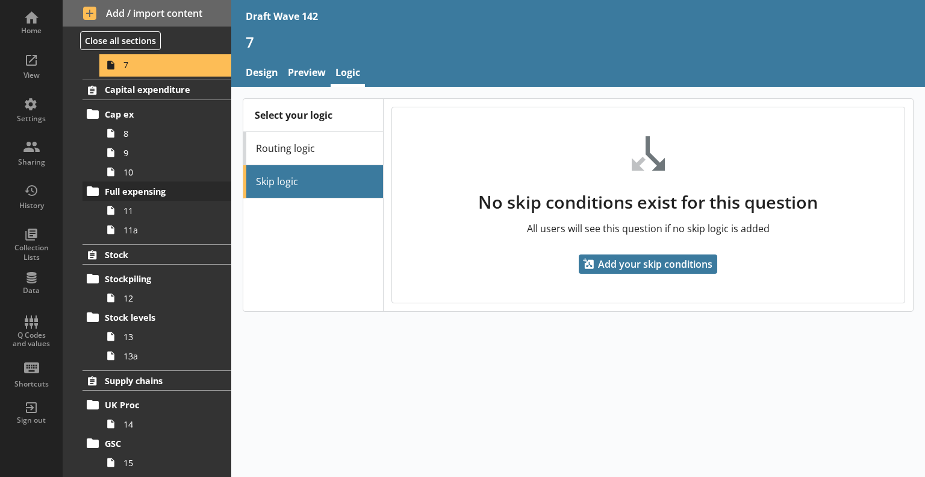
scroll to position [362, 0]
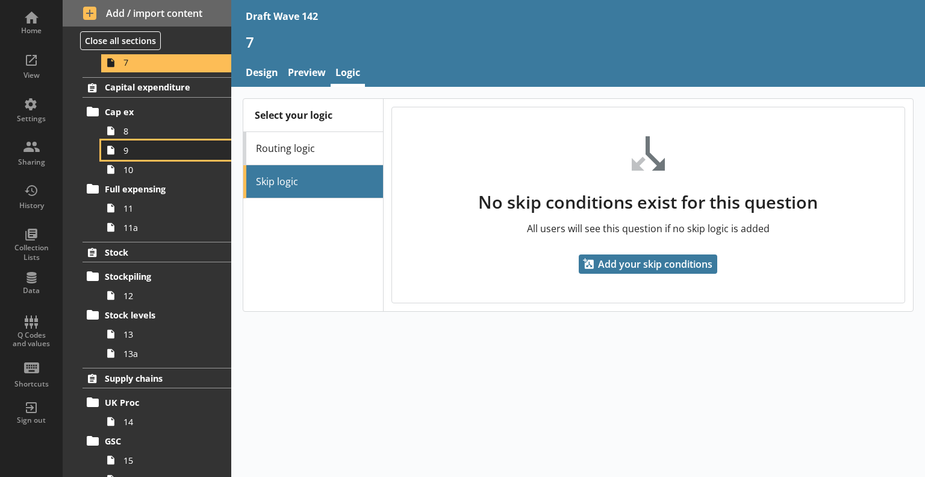
click at [145, 140] on link "9" at bounding box center [166, 149] width 130 height 19
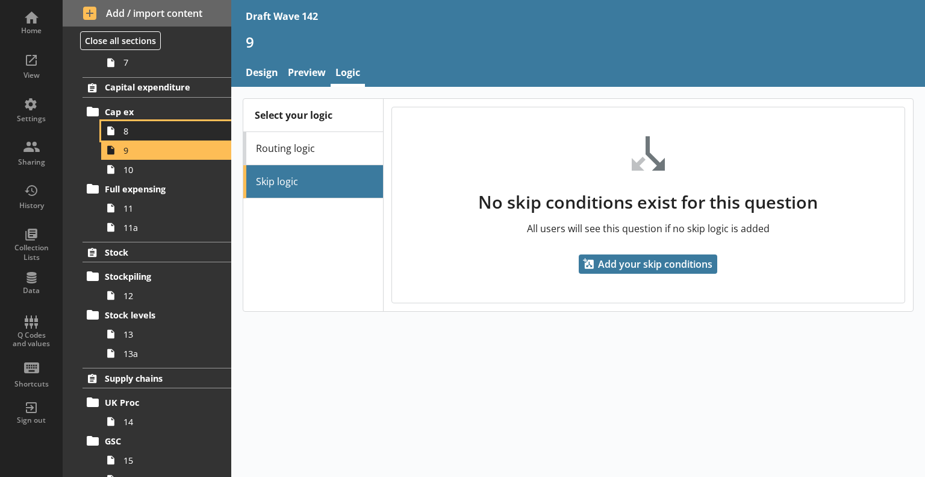
click at [143, 132] on span "8" at bounding box center [169, 130] width 91 height 11
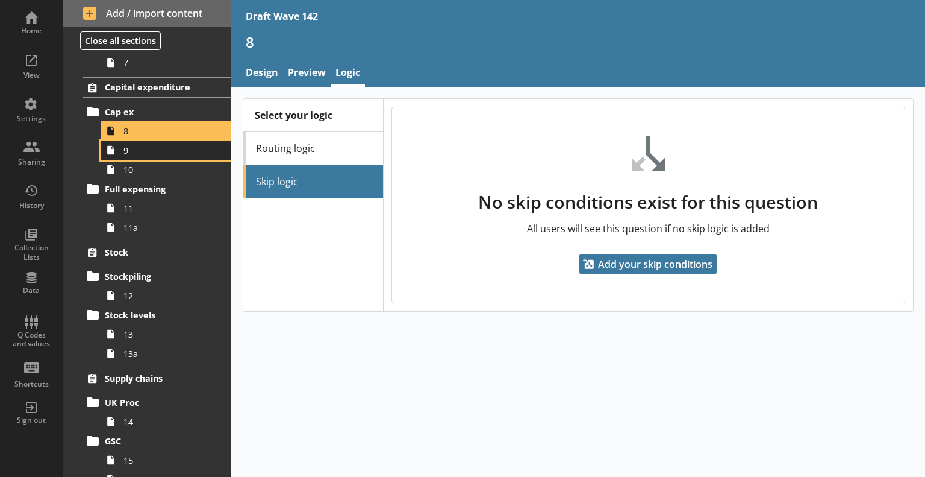
click at [147, 157] on link "9" at bounding box center [166, 149] width 130 height 19
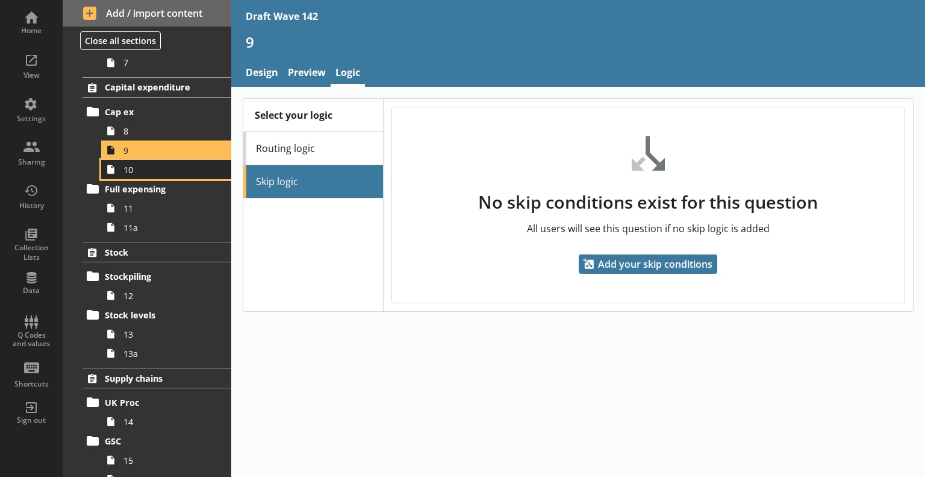
click at [151, 172] on span "10" at bounding box center [169, 169] width 91 height 11
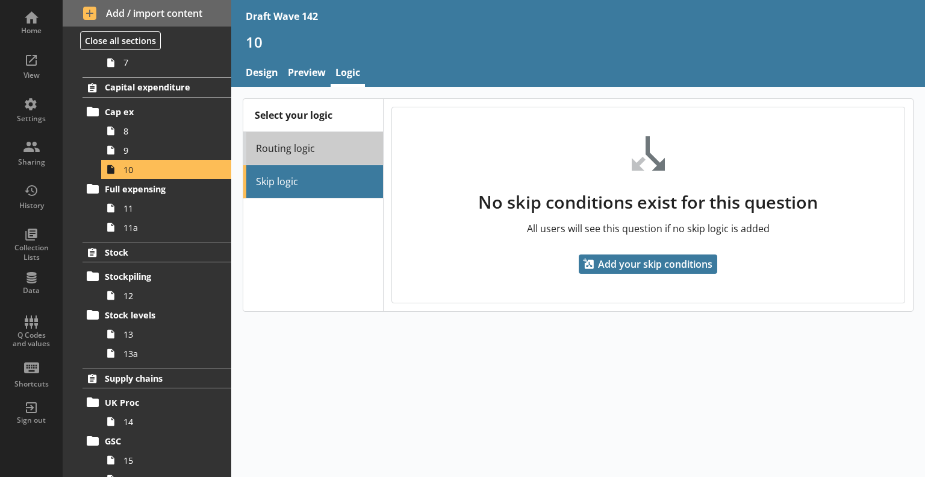
click at [304, 140] on link "Routing logic" at bounding box center [313, 148] width 140 height 33
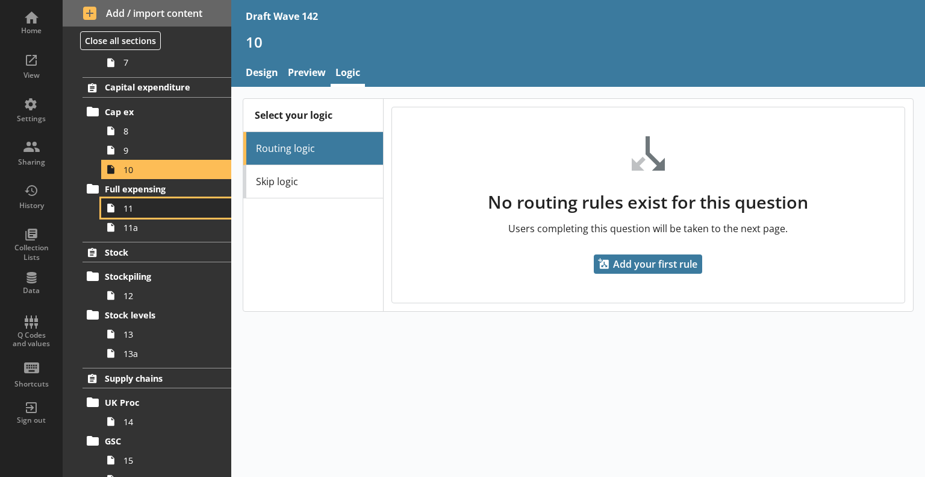
click at [146, 213] on link "11" at bounding box center [166, 207] width 130 height 19
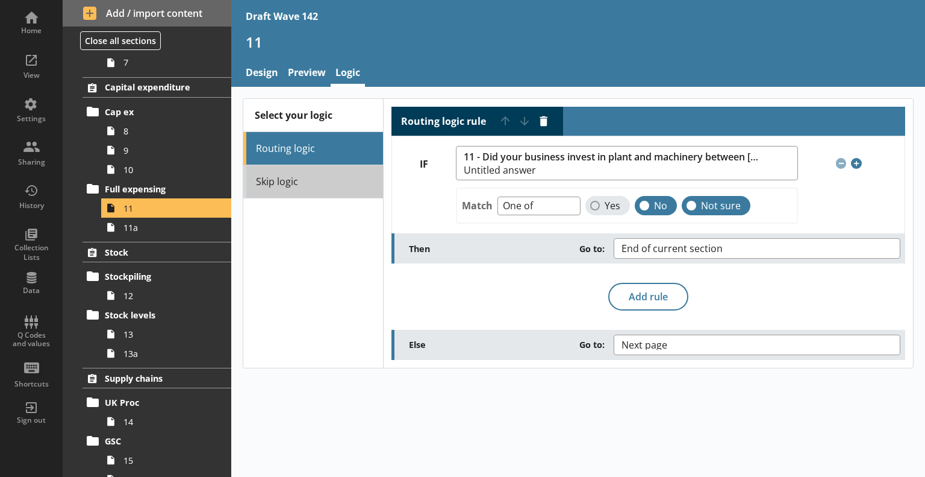
click at [305, 185] on link "Skip logic" at bounding box center [313, 181] width 140 height 33
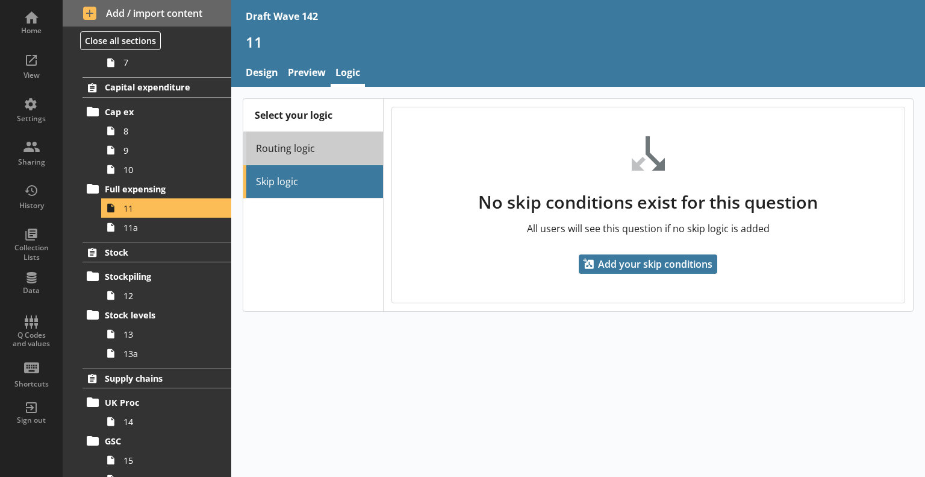
click at [306, 146] on link "Routing logic" at bounding box center [313, 148] width 140 height 33
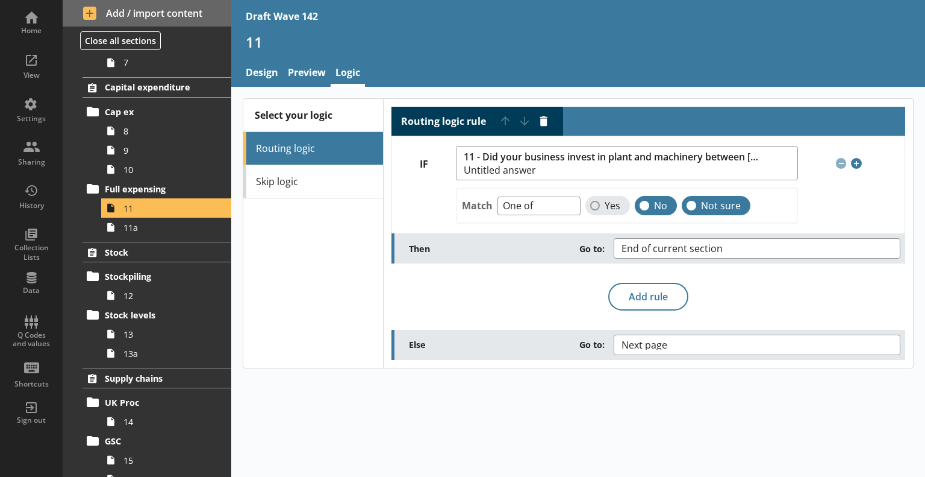
scroll to position [422, 0]
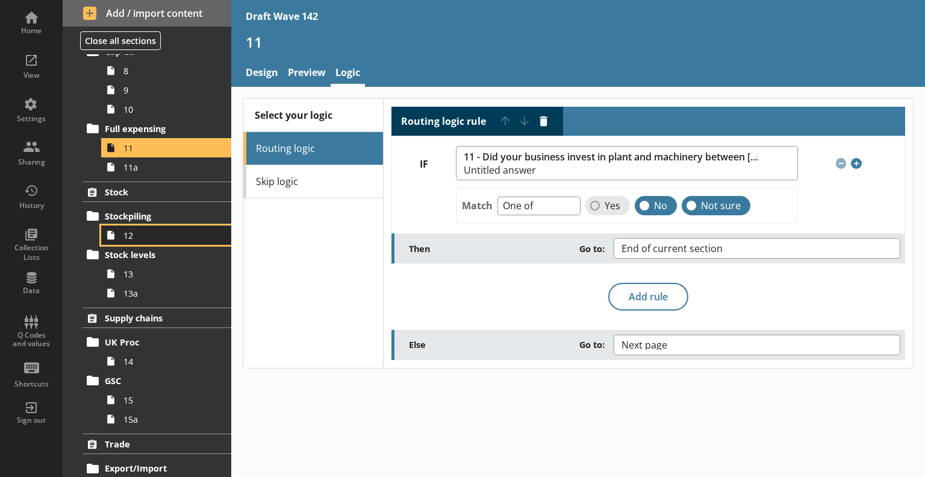
click at [149, 231] on span "12" at bounding box center [169, 235] width 91 height 11
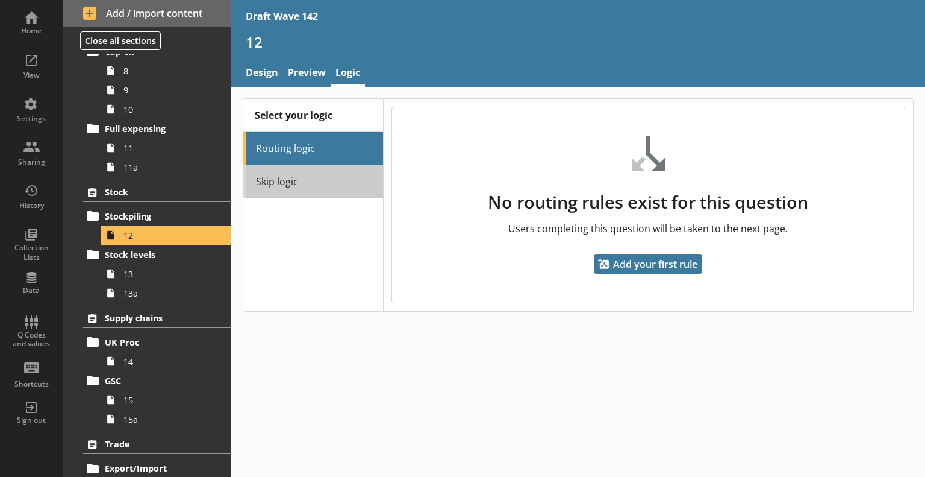
click at [345, 184] on link "Skip logic" at bounding box center [313, 181] width 140 height 33
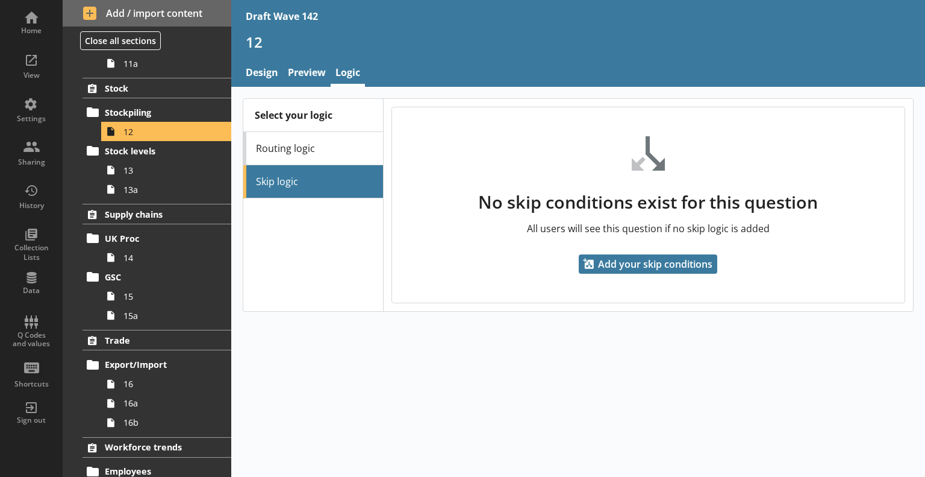
scroll to position [542, 0]
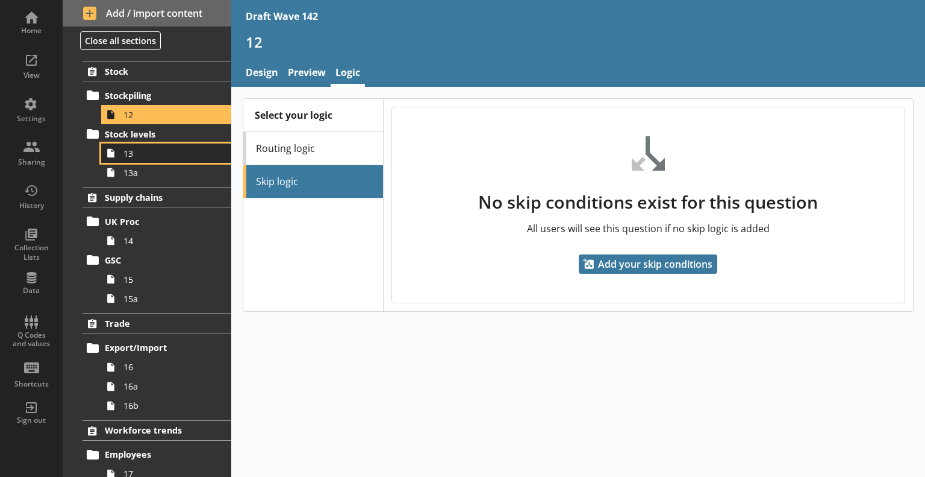
click at [148, 158] on link "13" at bounding box center [166, 152] width 130 height 19
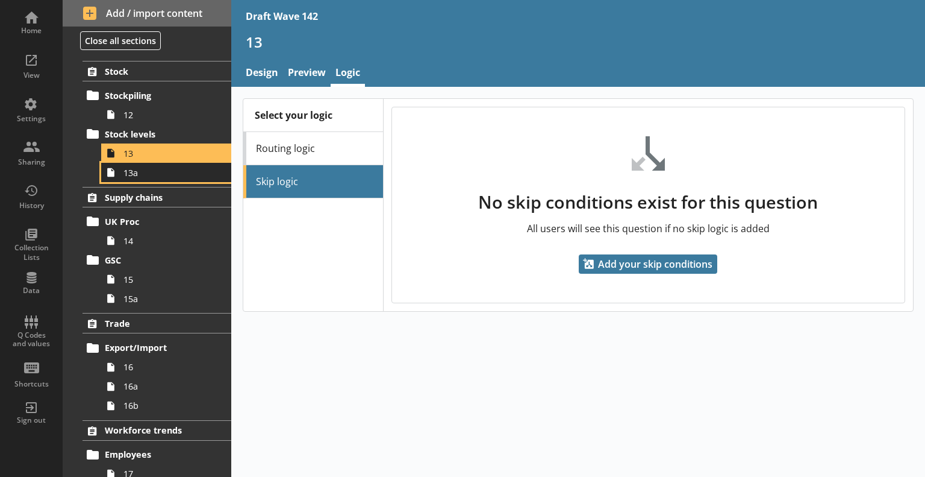
click at [153, 175] on span "13a" at bounding box center [169, 172] width 91 height 11
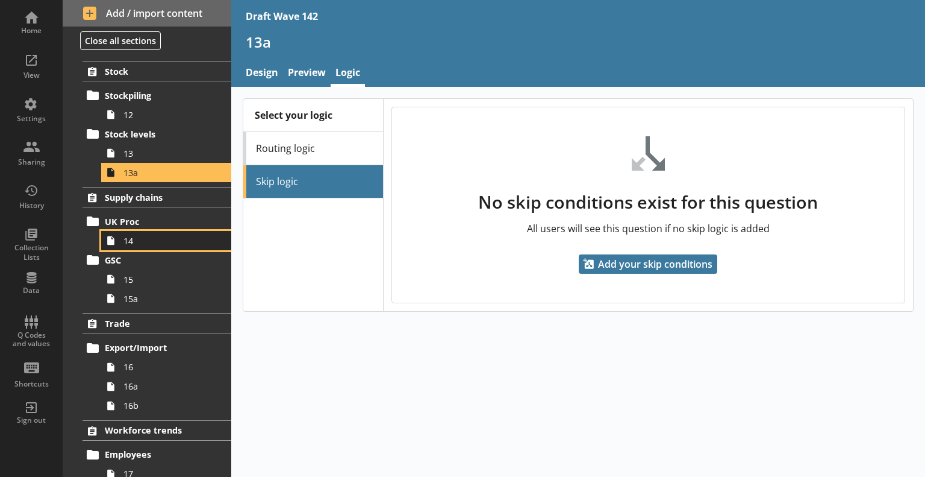
click at [154, 235] on span "14" at bounding box center [169, 240] width 91 height 11
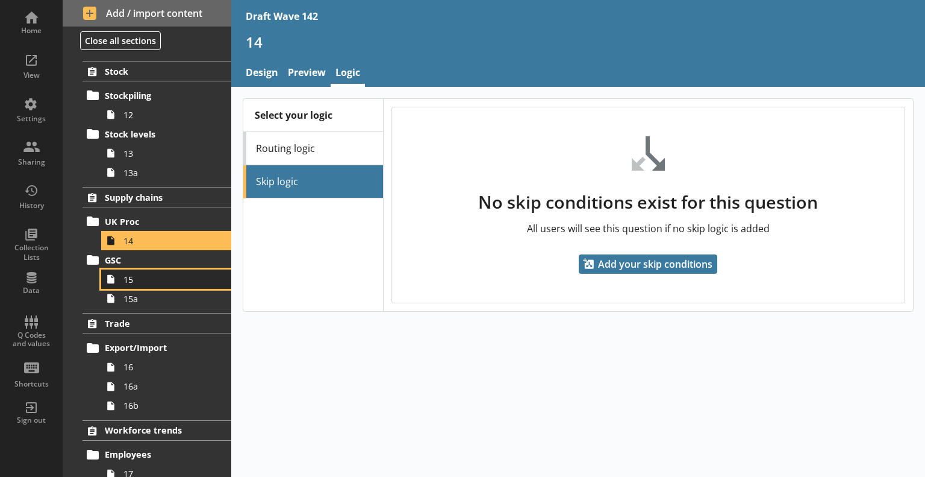
click at [149, 279] on span "15" at bounding box center [169, 279] width 91 height 11
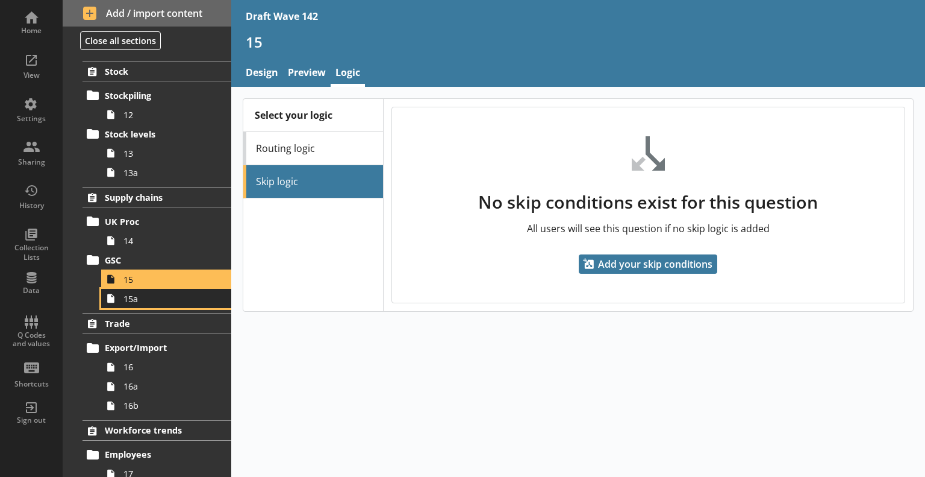
click at [148, 296] on span "15a" at bounding box center [169, 298] width 91 height 11
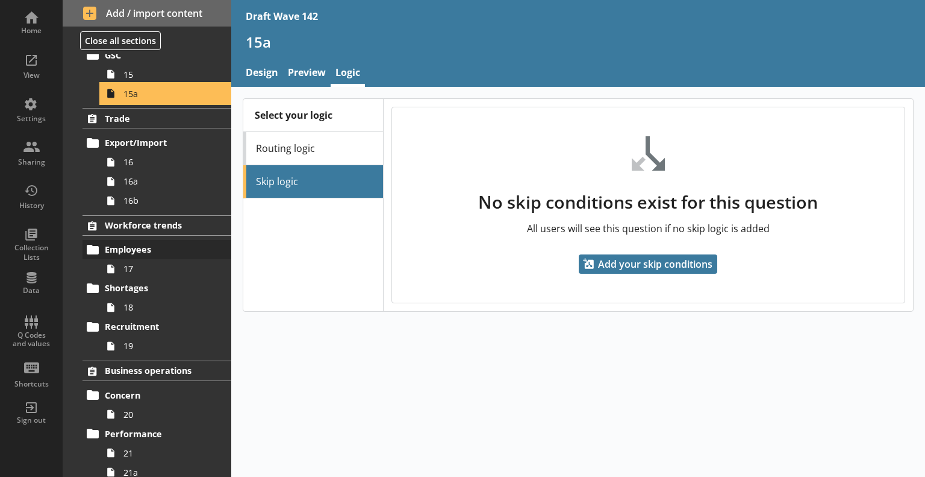
scroll to position [783, 0]
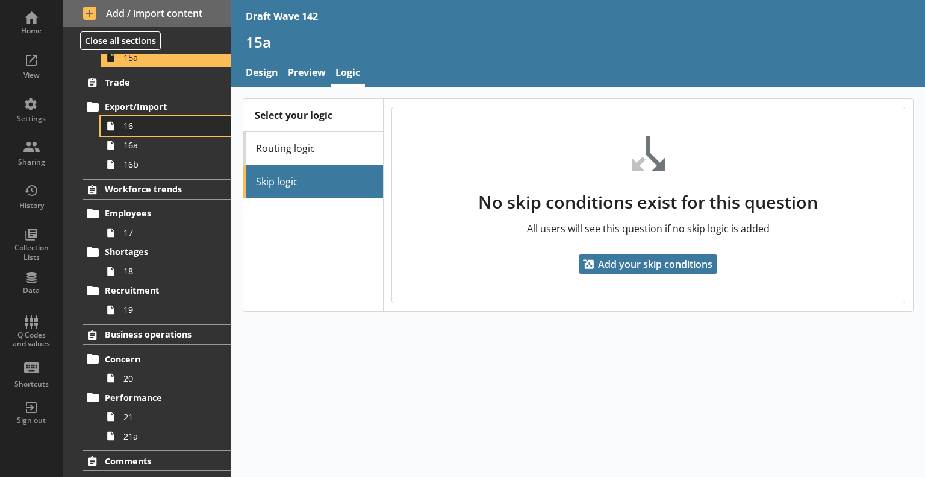
click at [143, 129] on span "16" at bounding box center [169, 125] width 91 height 11
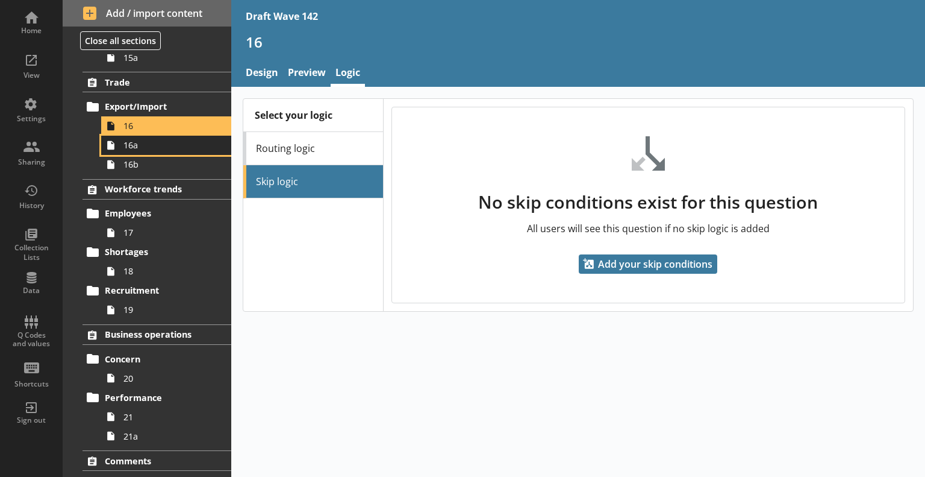
click at [143, 147] on span "16a" at bounding box center [169, 144] width 91 height 11
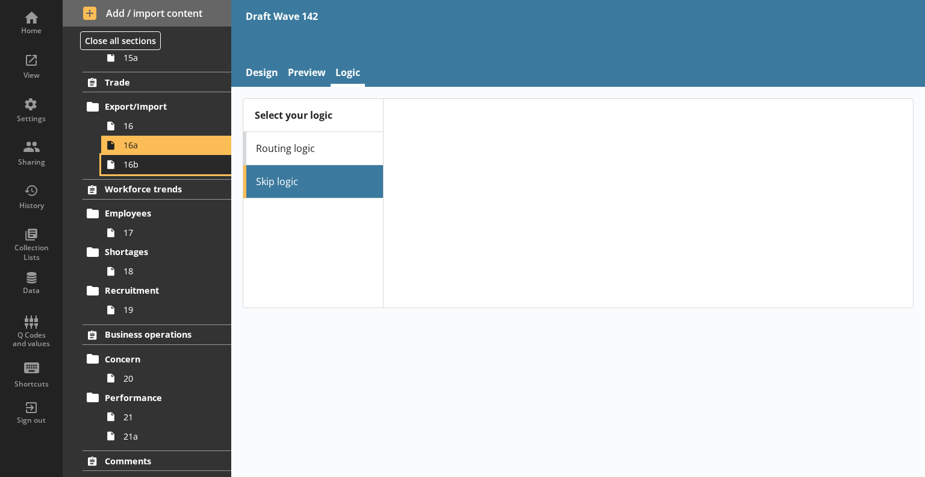
click at [147, 163] on span "16b" at bounding box center [169, 163] width 91 height 11
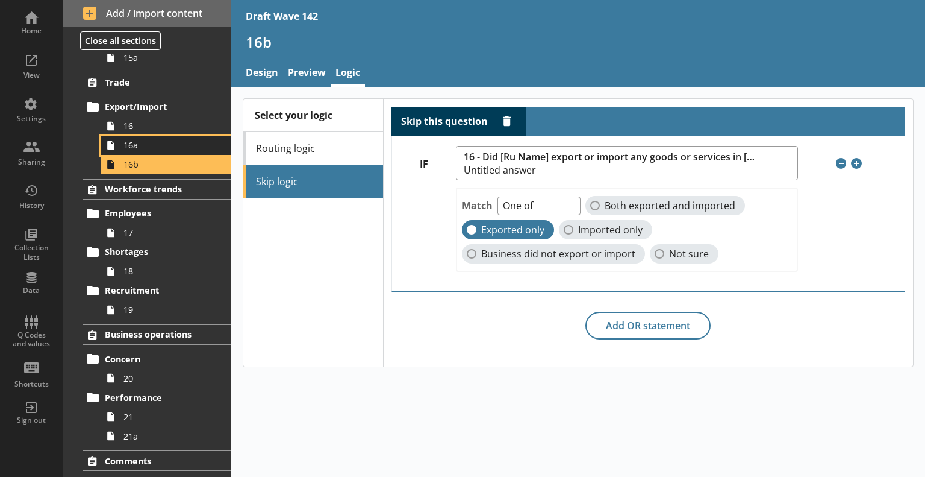
click at [154, 145] on span "16a" at bounding box center [169, 144] width 91 height 11
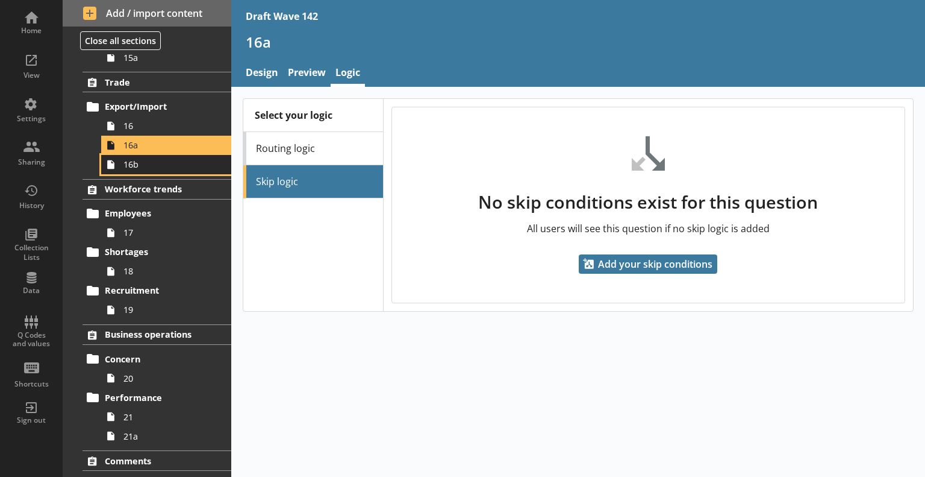
click at [160, 163] on span "16b" at bounding box center [169, 163] width 91 height 11
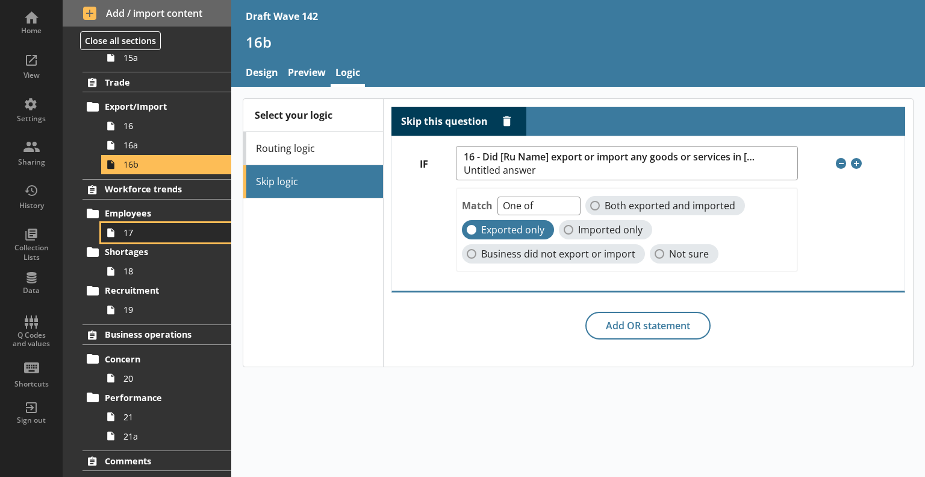
click at [154, 227] on span "17" at bounding box center [169, 232] width 91 height 11
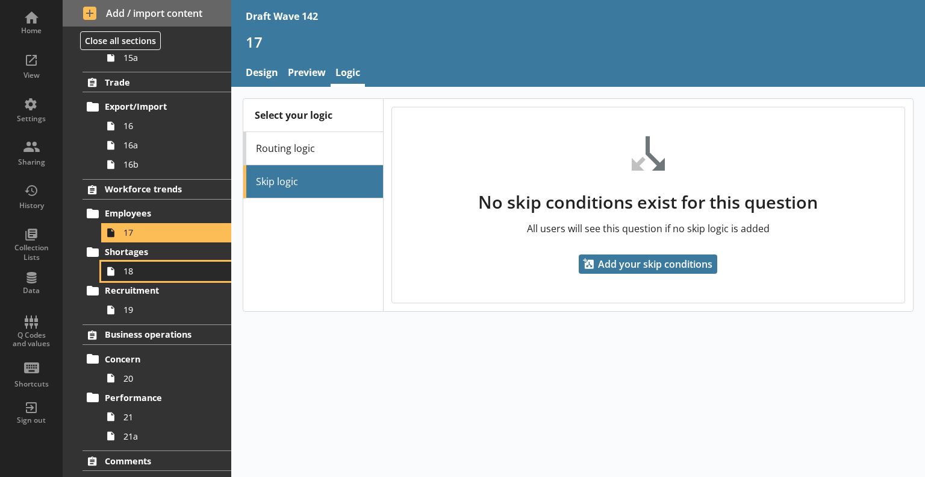
click at [154, 261] on link "18" at bounding box center [166, 270] width 130 height 19
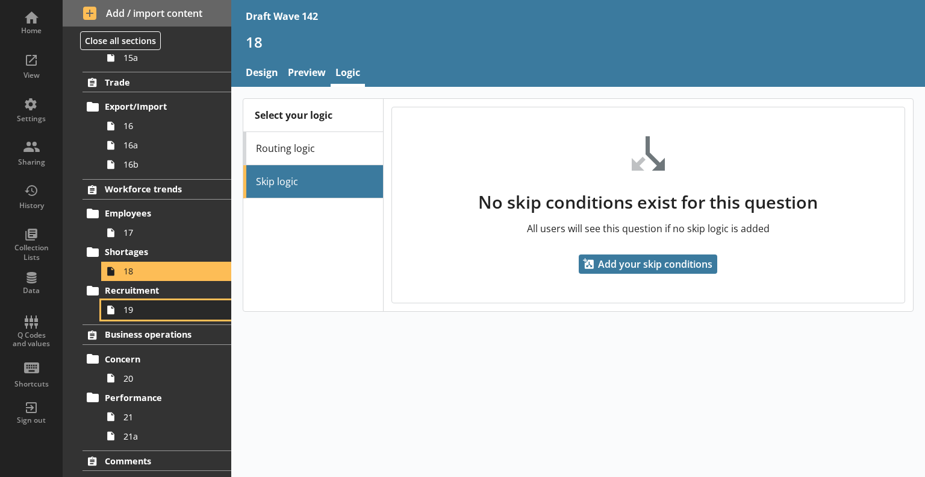
click at [148, 310] on span "19" at bounding box center [169, 309] width 91 height 11
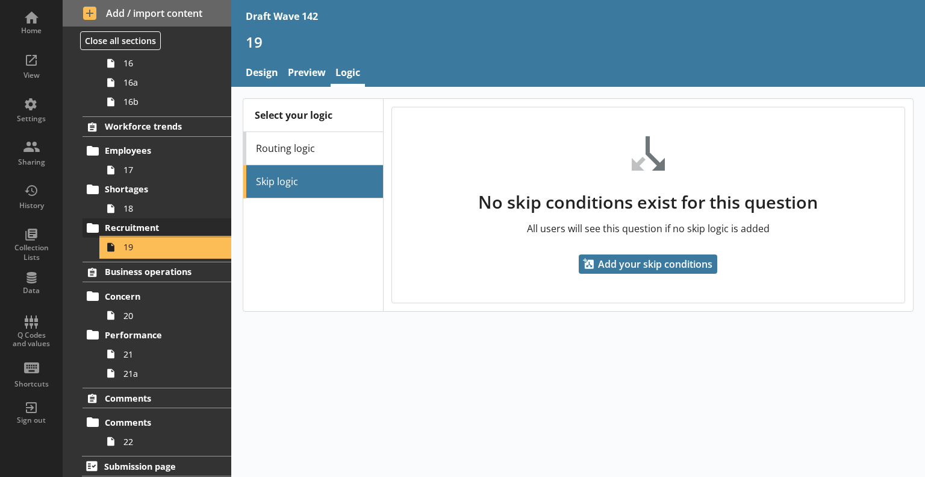
scroll to position [847, 0]
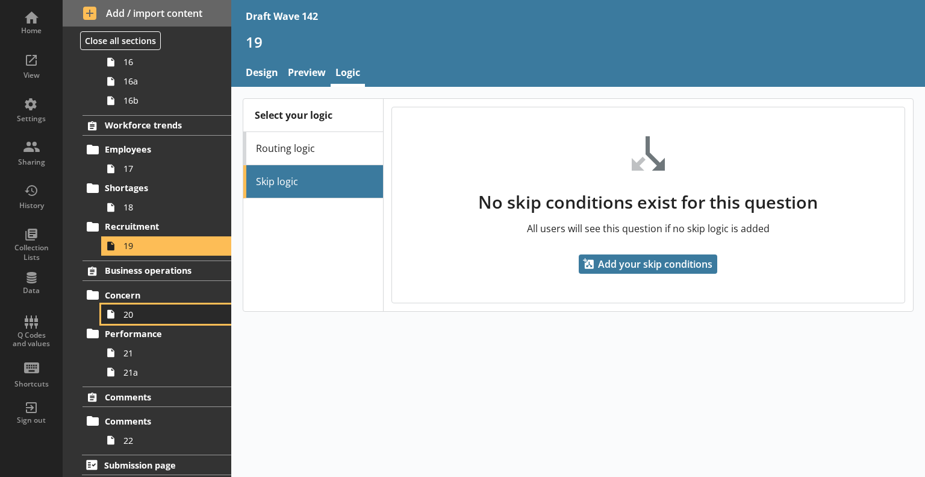
click at [163, 312] on span "20" at bounding box center [169, 313] width 91 height 11
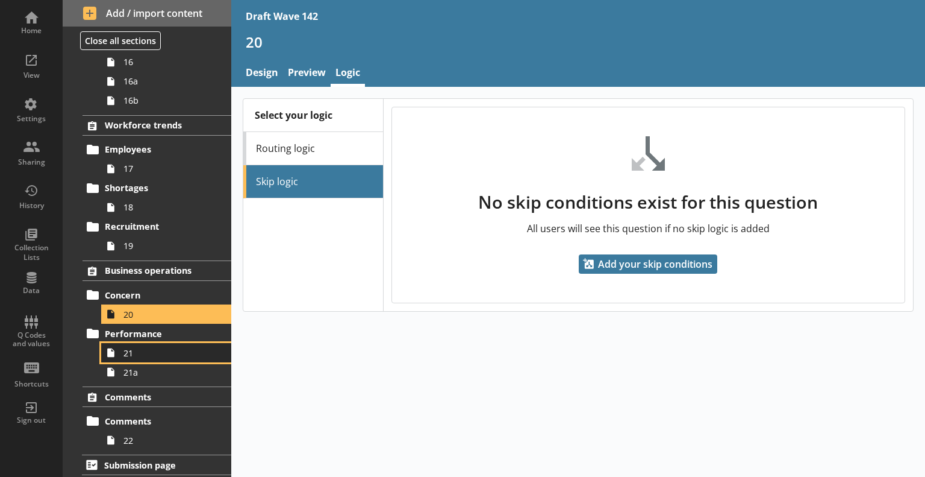
click at [157, 347] on span "21" at bounding box center [169, 352] width 91 height 11
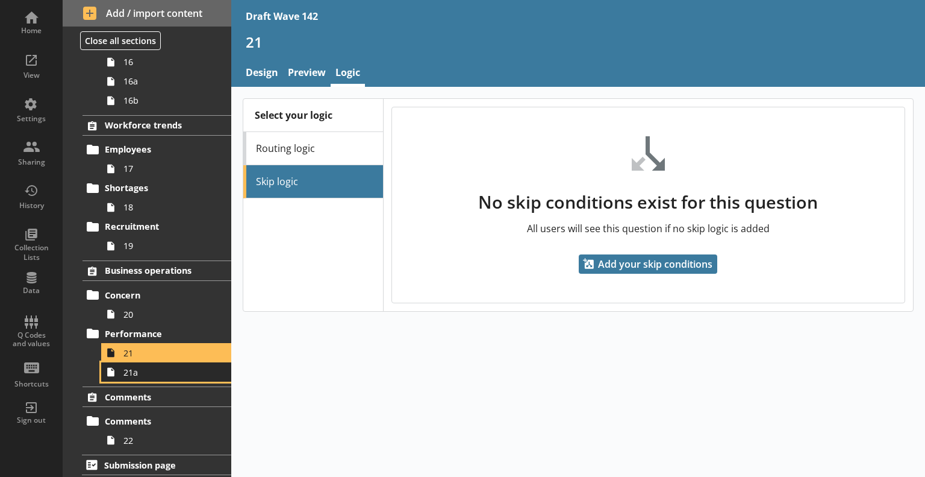
click at [157, 371] on span "21a" at bounding box center [169, 371] width 91 height 11
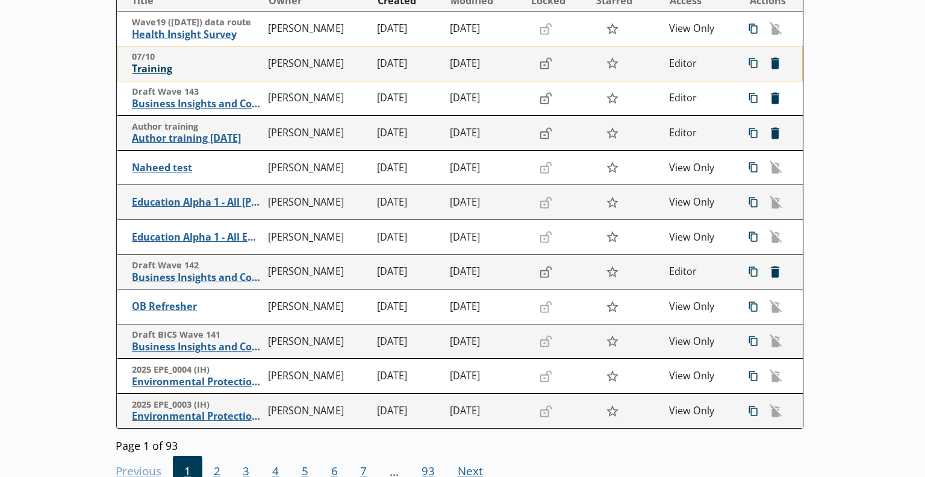
scroll to position [294, 0]
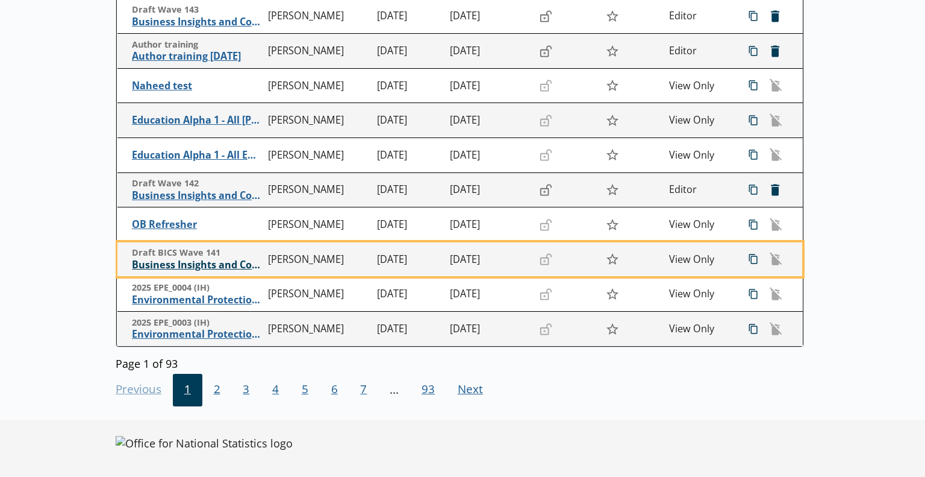
click at [218, 265] on span "Business Insights and Conditions Survey (BICS)" at bounding box center [197, 264] width 130 height 13
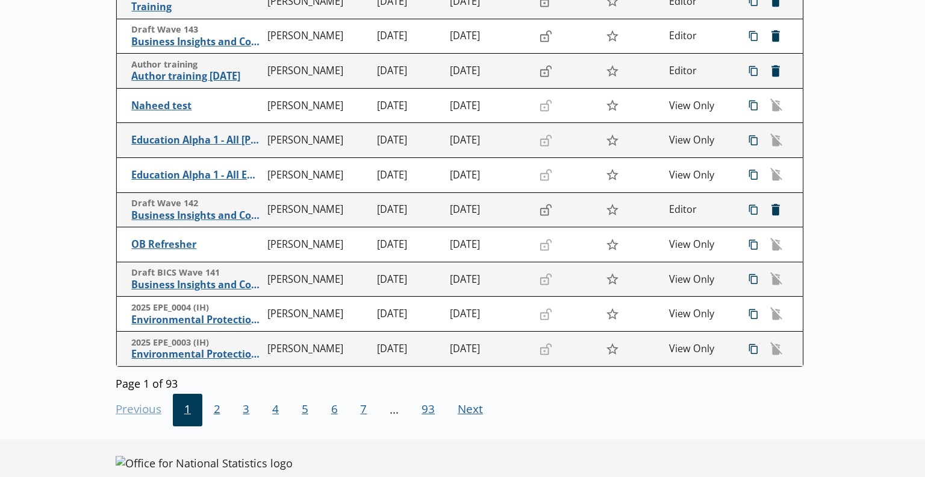
scroll to position [294, 0]
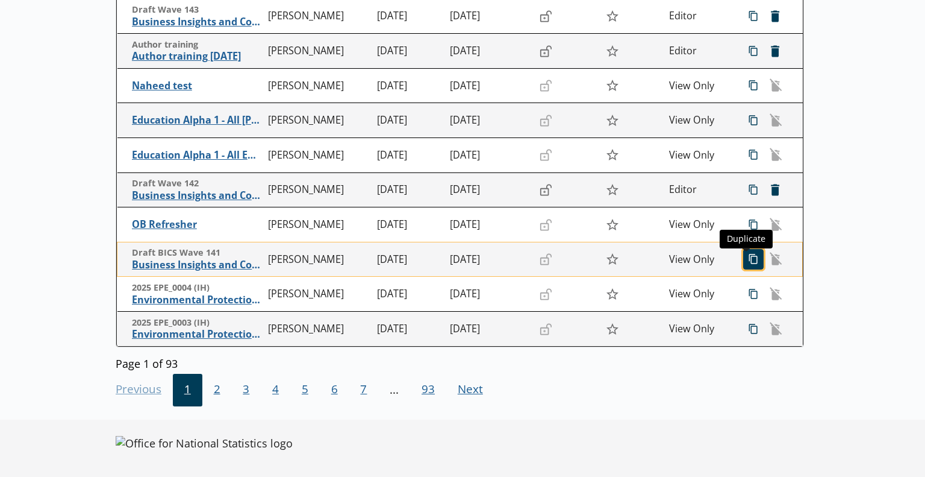
click at [744, 257] on span "icon-copy Duplicate" at bounding box center [753, 258] width 19 height 19
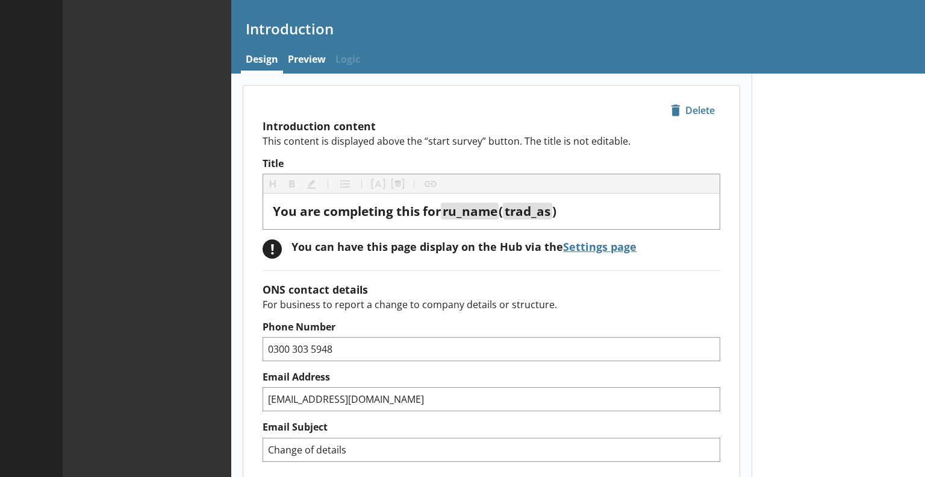
type textarea "x"
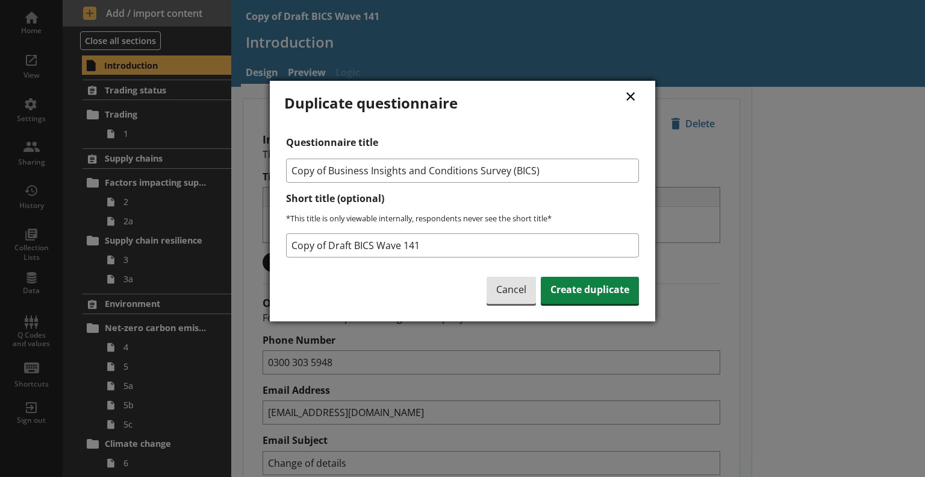
drag, startPoint x: 544, startPoint y: 166, endPoint x: 268, endPoint y: 169, distance: 276.6
click at [268, 169] on div "× Duplicate questionnaire Questionnaire title Copy of Business Insights and Con…" at bounding box center [462, 238] width 925 height 477
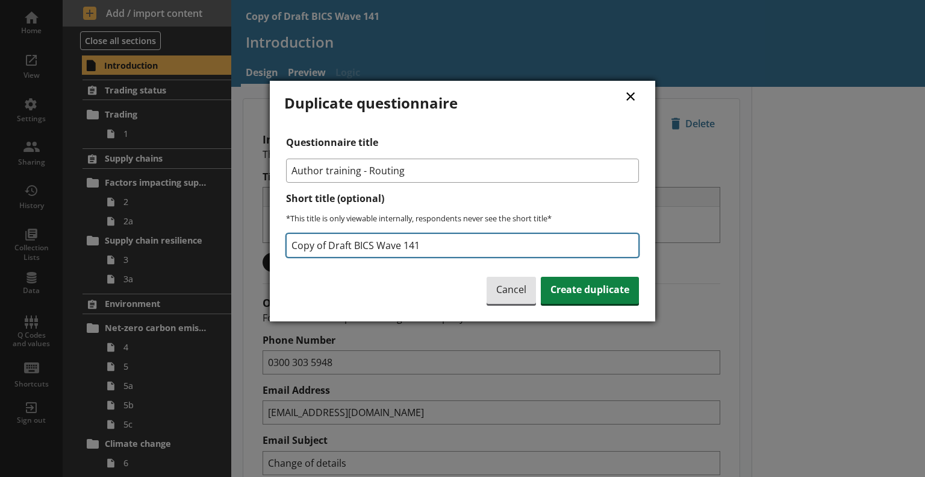
type input "Author training - Routing"
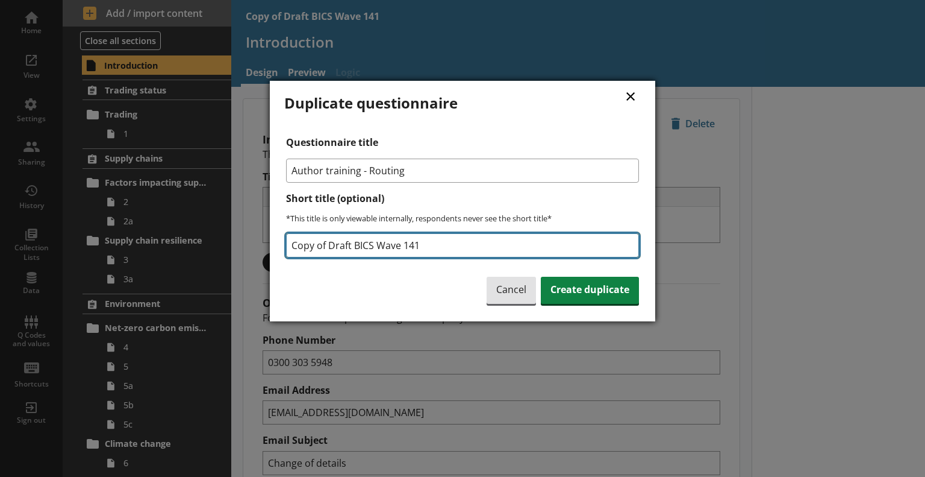
drag, startPoint x: 434, startPoint y: 243, endPoint x: 243, endPoint y: 248, distance: 190.5
click at [243, 248] on div "× Duplicate questionnaire Questionnaire title Author training - Routing Short t…" at bounding box center [462, 238] width 925 height 477
type input "0"
type input "Routing training [DATE]"
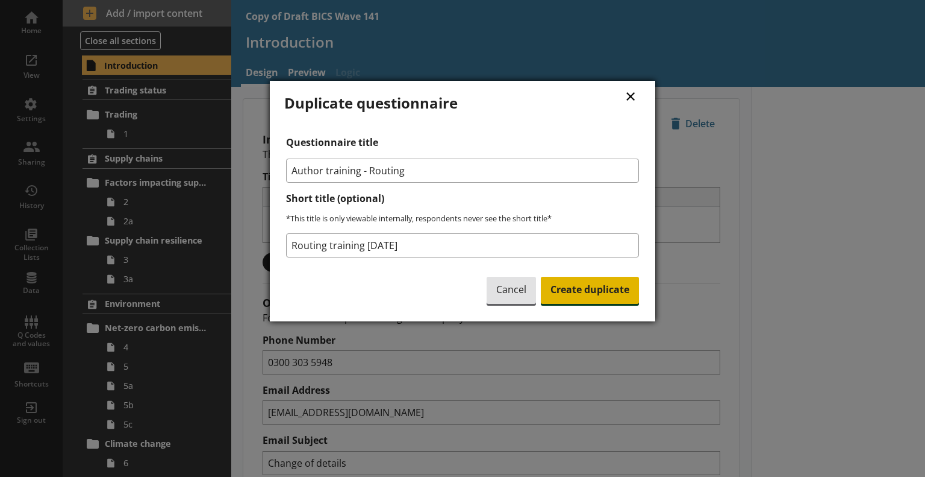
click at [589, 290] on span "Create duplicate" at bounding box center [590, 291] width 98 height 28
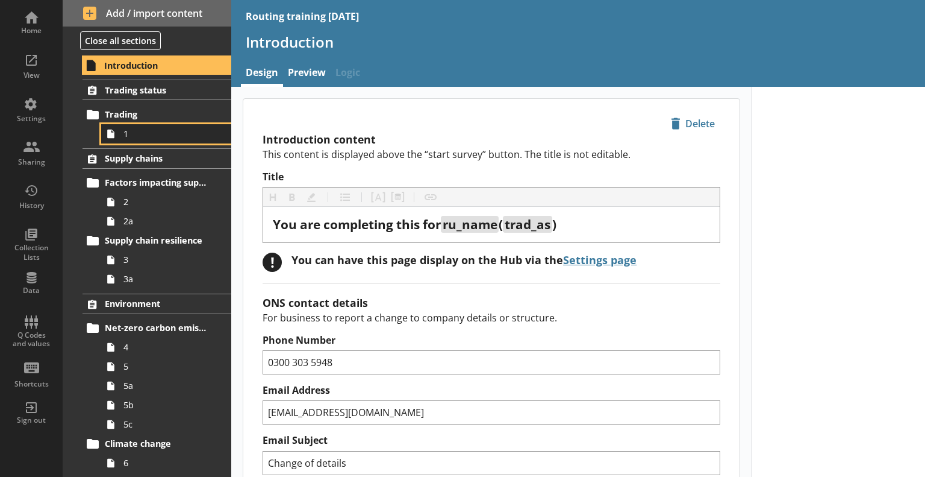
click at [164, 133] on span "1" at bounding box center [169, 133] width 91 height 11
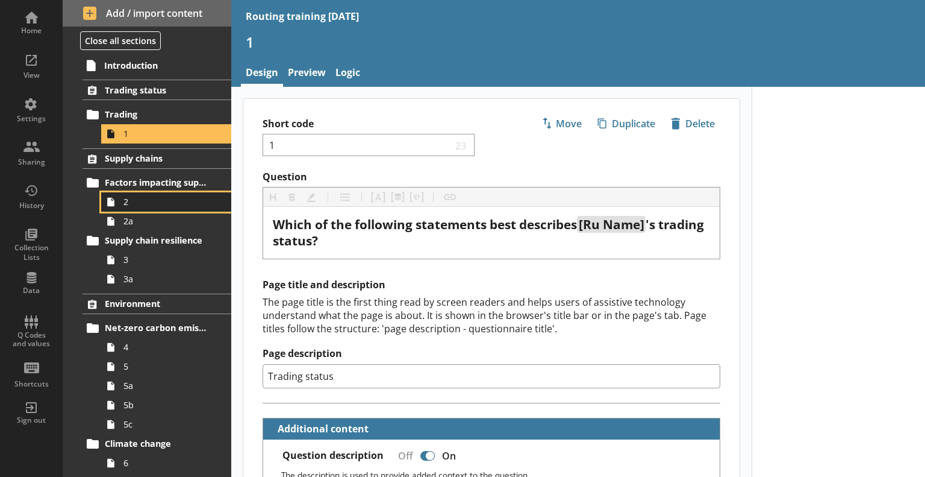
click at [172, 196] on span "2" at bounding box center [169, 201] width 91 height 11
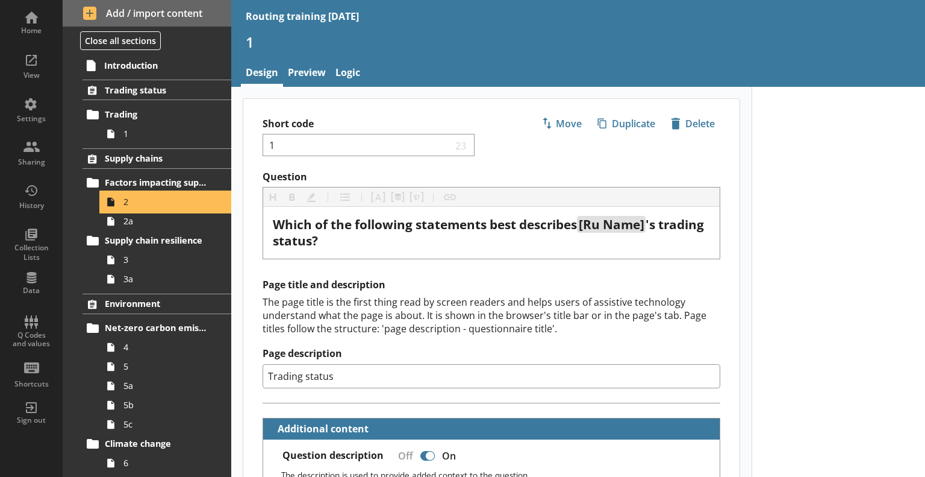
type textarea "x"
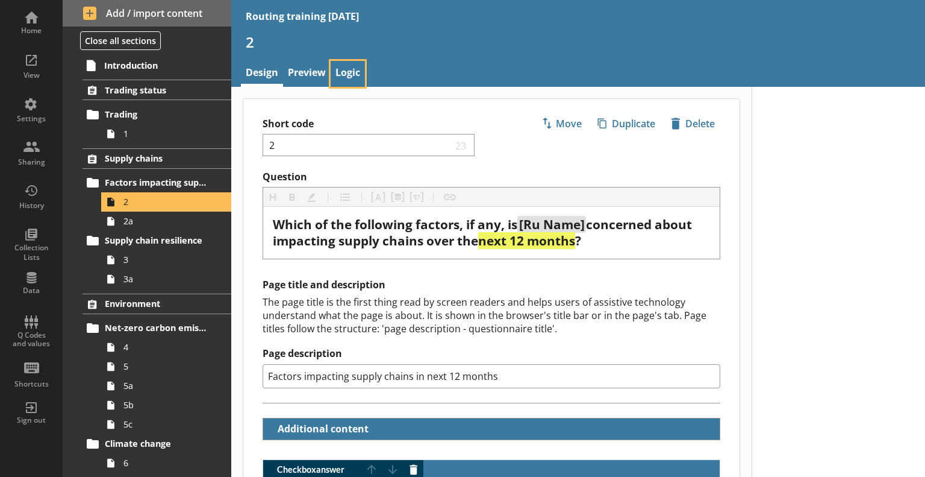
click at [343, 72] on link "Logic" at bounding box center [348, 74] width 34 height 26
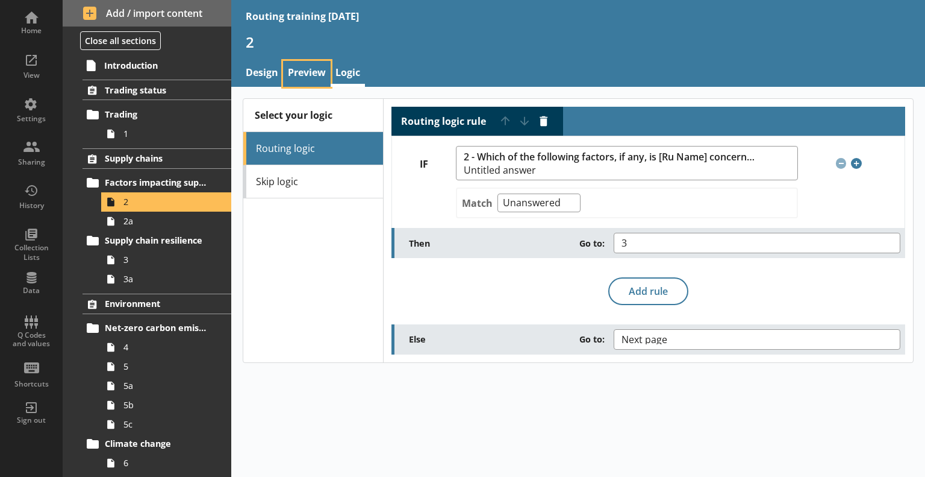
click at [302, 69] on link "Preview" at bounding box center [307, 74] width 48 height 26
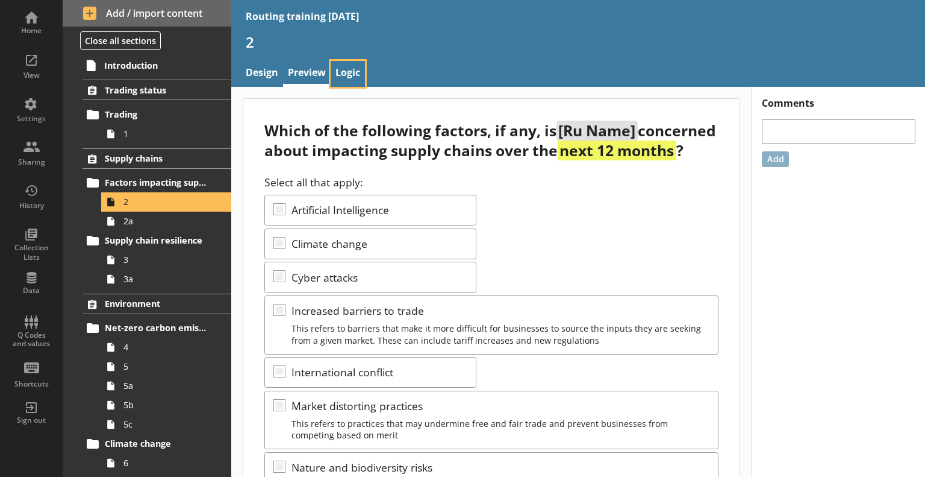
click at [355, 77] on link "Logic" at bounding box center [348, 74] width 34 height 26
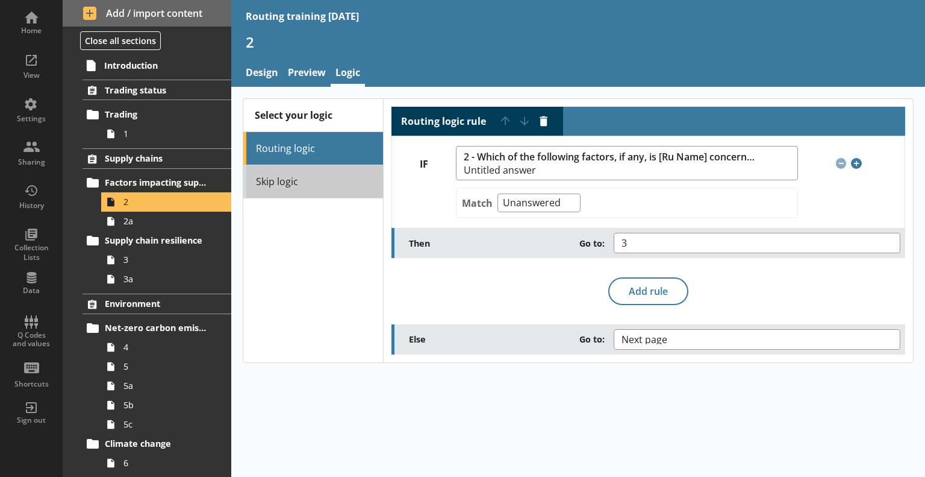
click at [340, 178] on link "Skip logic" at bounding box center [313, 181] width 140 height 33
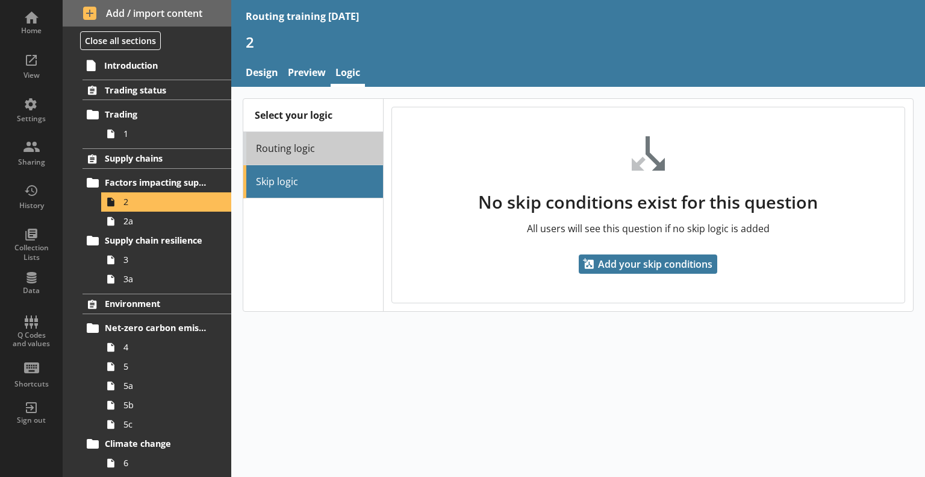
click at [321, 146] on link "Routing logic" at bounding box center [313, 148] width 140 height 33
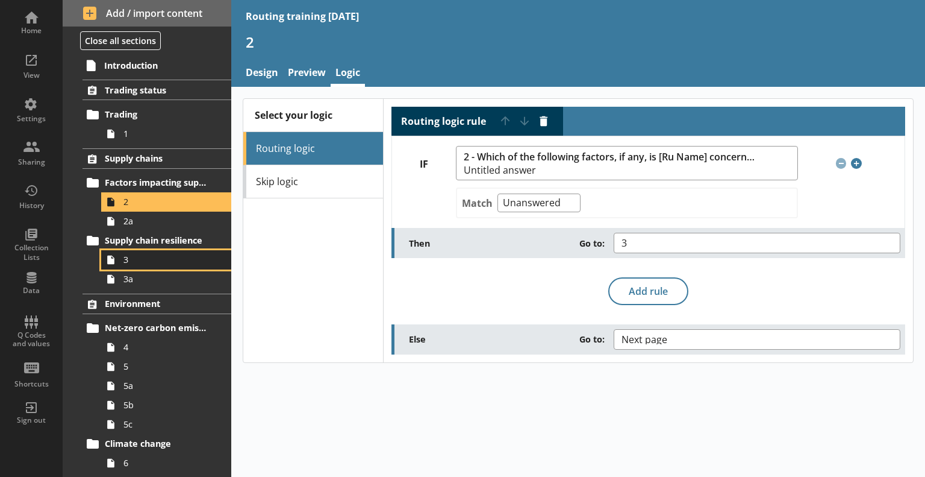
click at [143, 261] on span "3" at bounding box center [169, 259] width 91 height 11
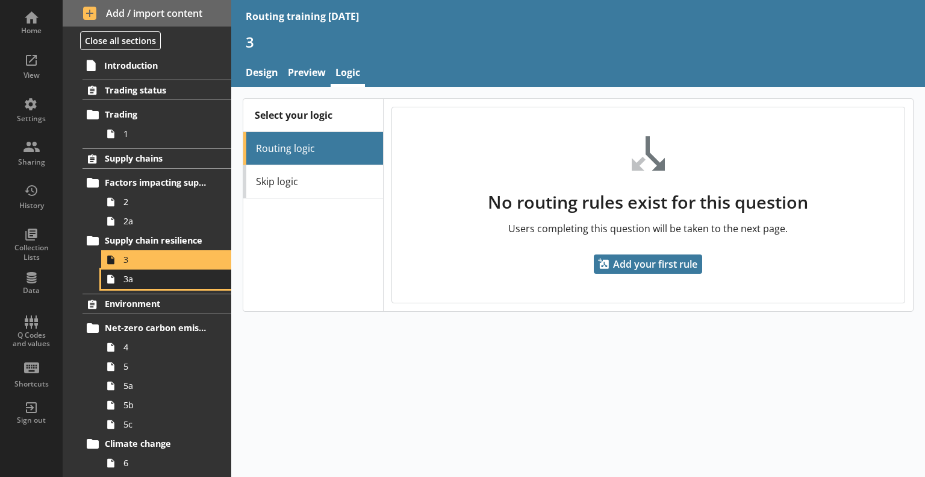
click at [143, 277] on span "3a" at bounding box center [169, 278] width 91 height 11
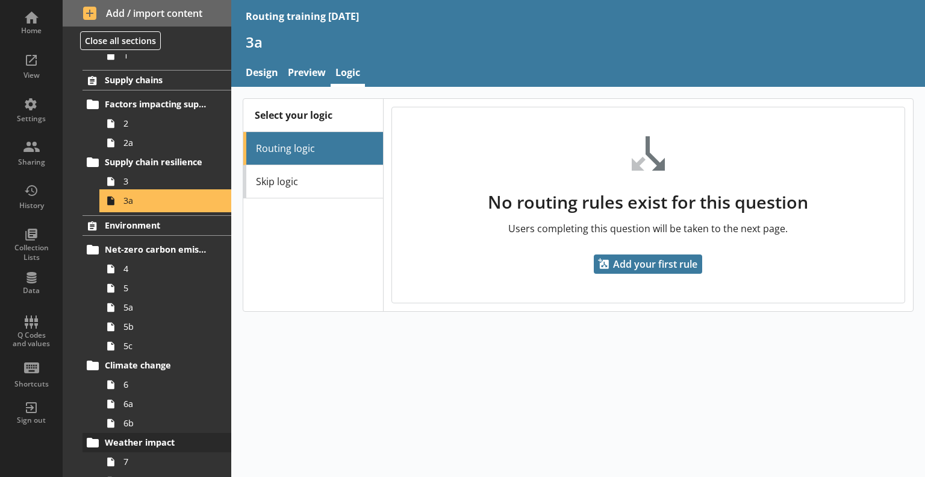
scroll to position [241, 0]
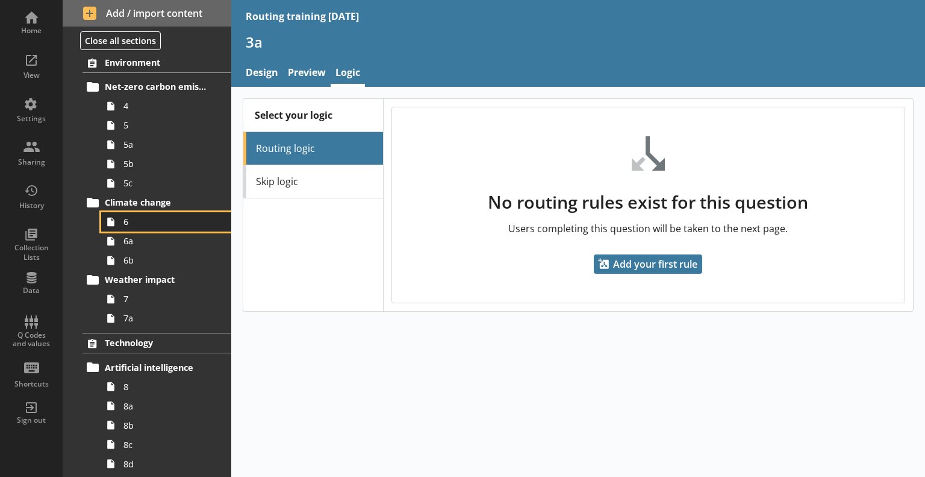
click at [140, 221] on span "6" at bounding box center [169, 221] width 91 height 11
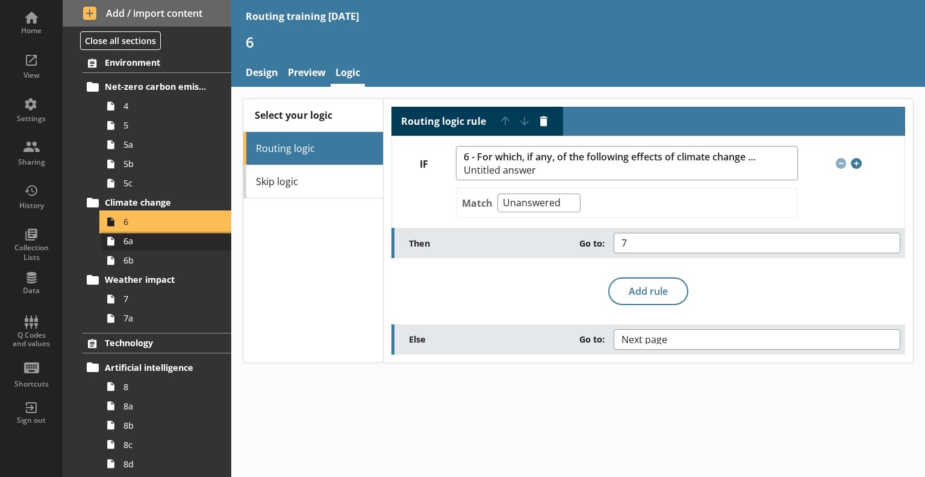
scroll to position [301, 0]
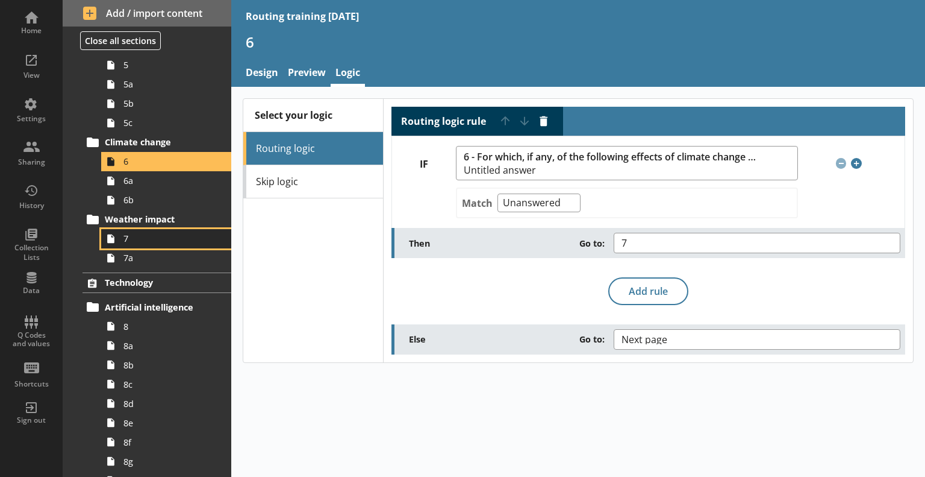
click at [148, 243] on link "7" at bounding box center [166, 238] width 130 height 19
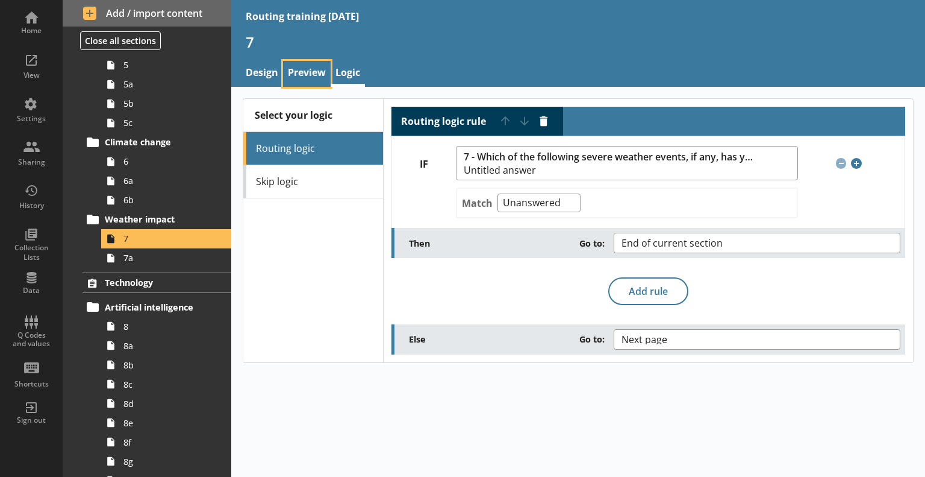
click at [308, 63] on link "Preview" at bounding box center [307, 74] width 48 height 26
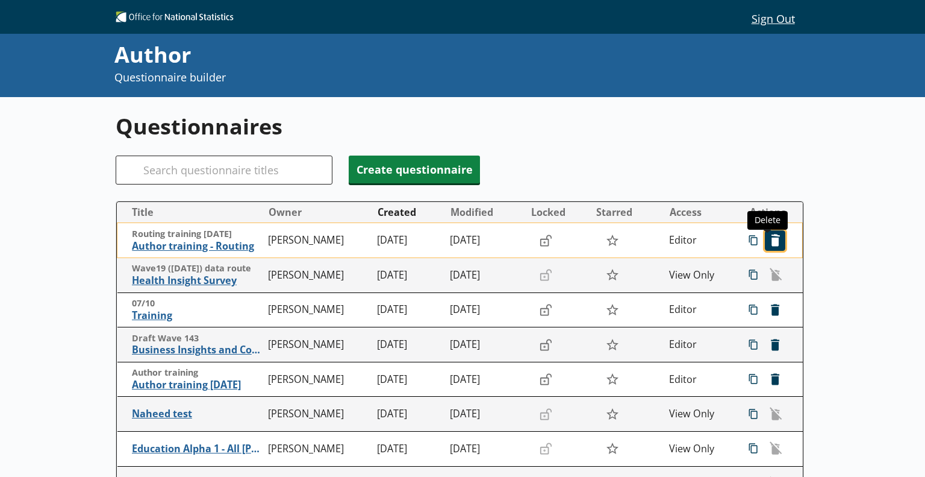
click at [768, 237] on span "icon-delete Created with Sketch. Delete" at bounding box center [775, 240] width 19 height 19
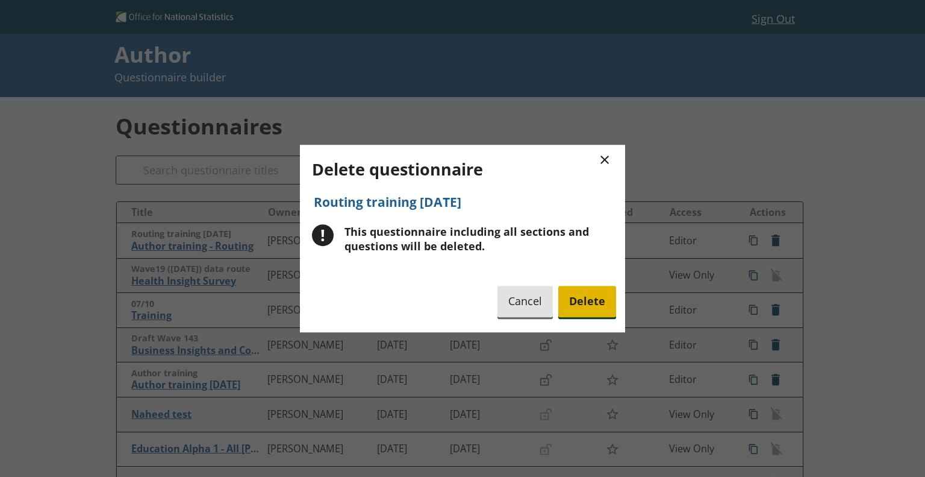
click at [595, 301] on span "Delete" at bounding box center [588, 301] width 58 height 31
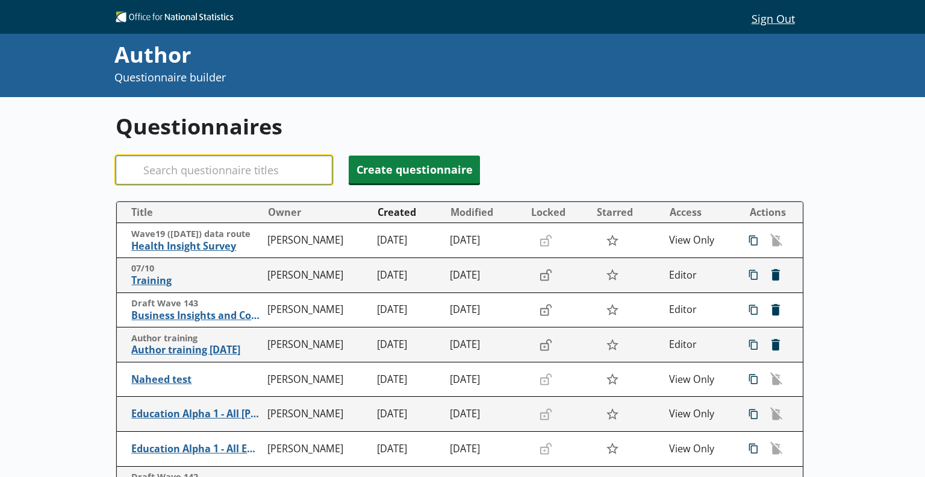
click at [224, 173] on input "Search" at bounding box center [224, 169] width 217 height 29
type input "140"
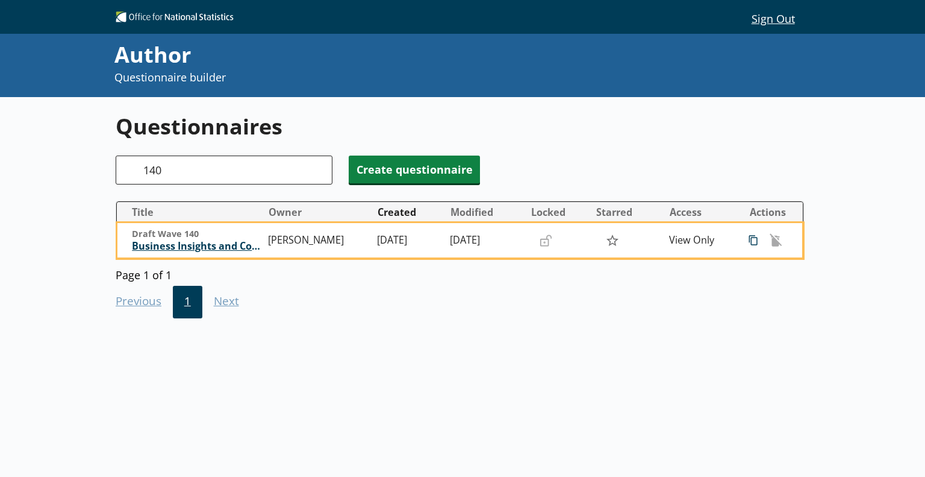
click at [229, 248] on span "Business Insights and Conditions Survey (BICS)" at bounding box center [197, 246] width 130 height 13
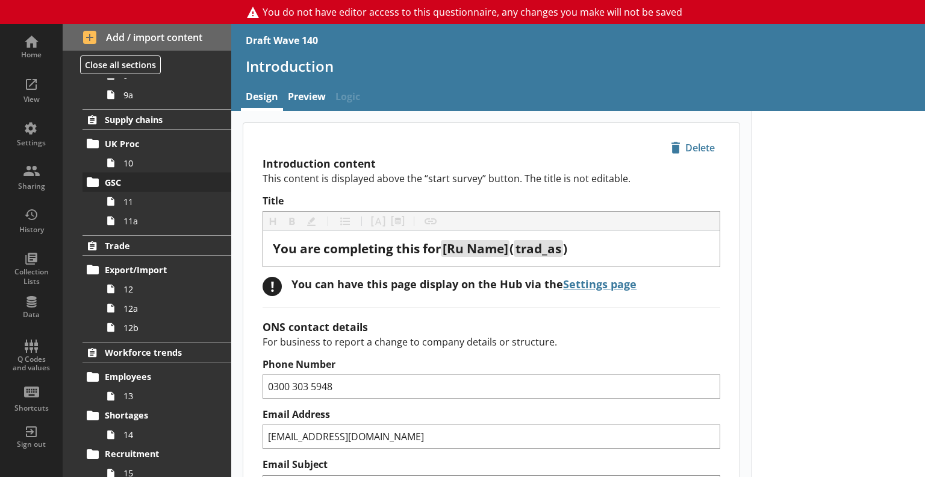
scroll to position [542, 0]
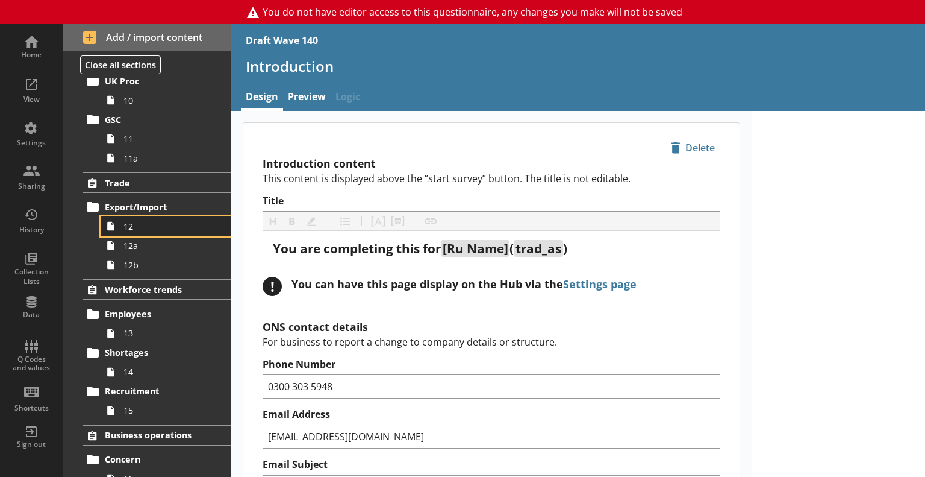
click at [136, 224] on span "12" at bounding box center [169, 226] width 91 height 11
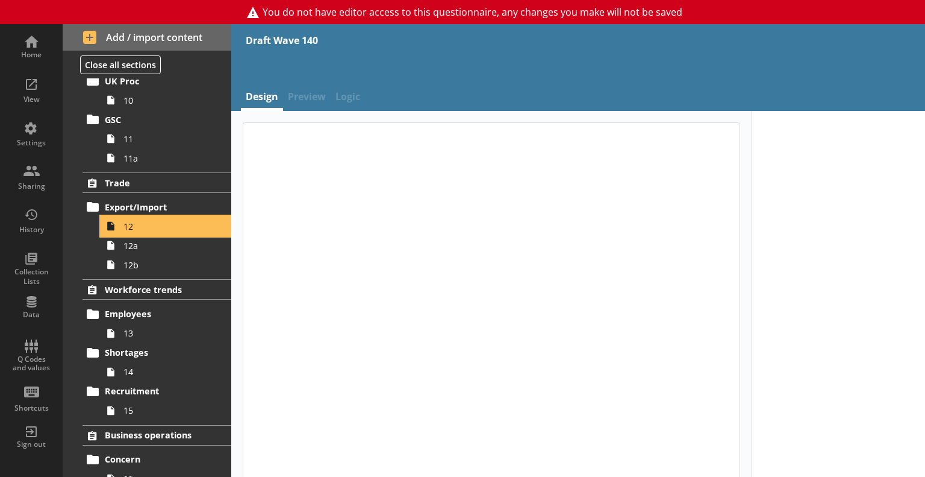
type textarea "x"
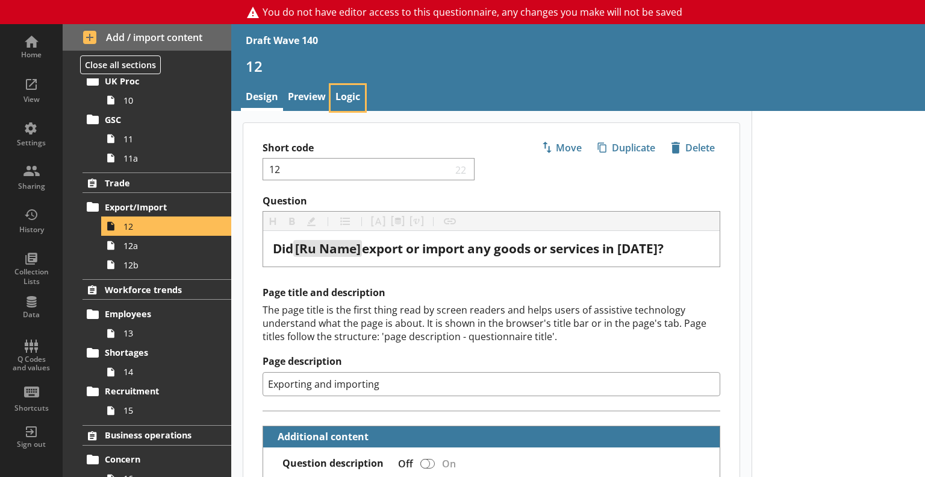
click at [340, 101] on link "Logic" at bounding box center [348, 98] width 34 height 26
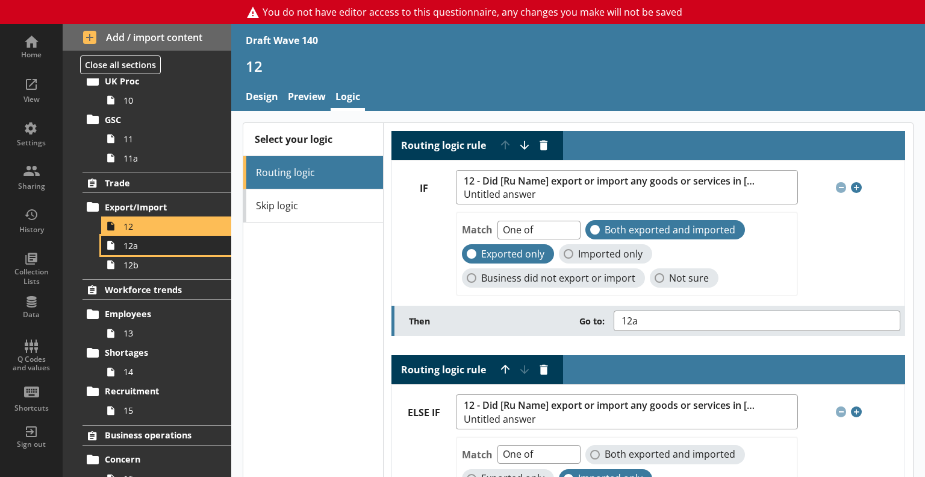
click at [161, 250] on link "12a" at bounding box center [166, 245] width 130 height 19
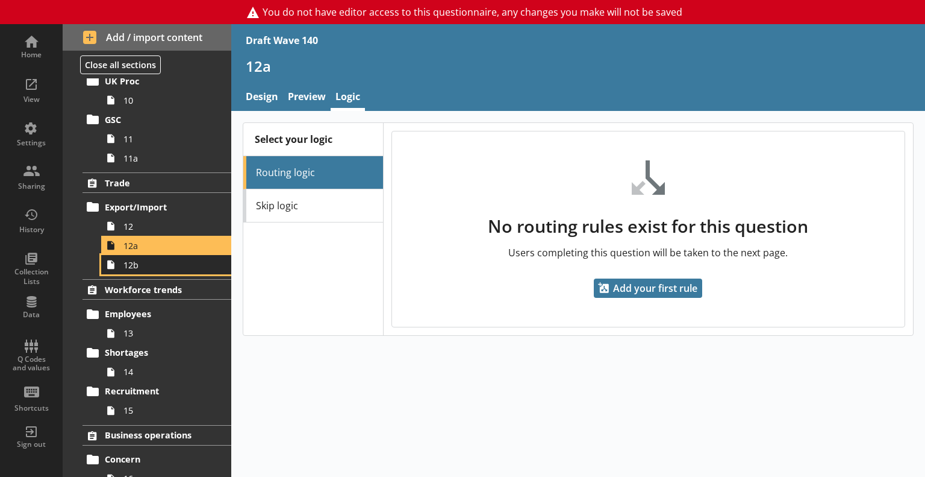
click at [161, 268] on span "12b" at bounding box center [169, 264] width 91 height 11
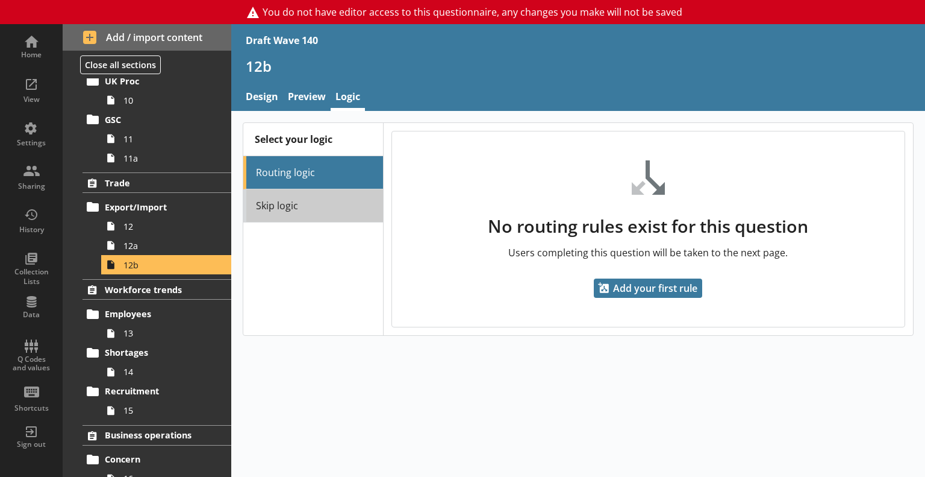
click at [303, 189] on link "Skip logic" at bounding box center [313, 205] width 140 height 33
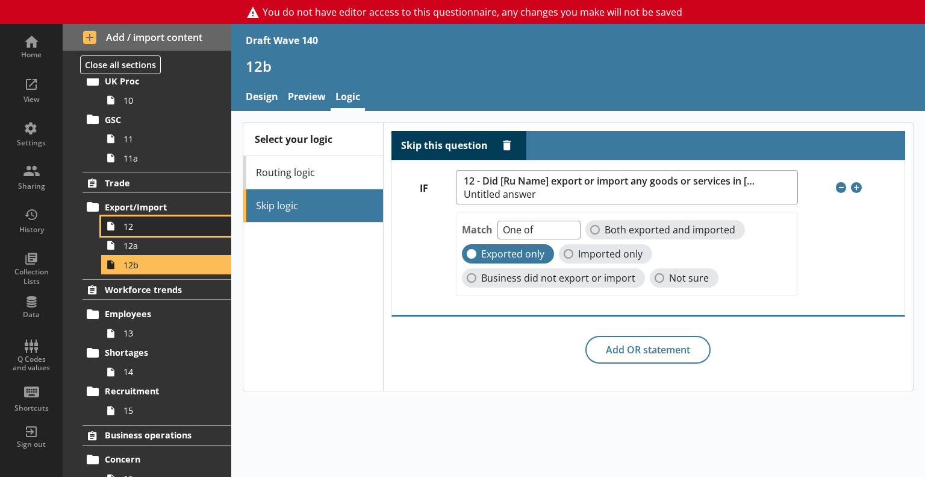
click at [133, 222] on span "12" at bounding box center [169, 226] width 91 height 11
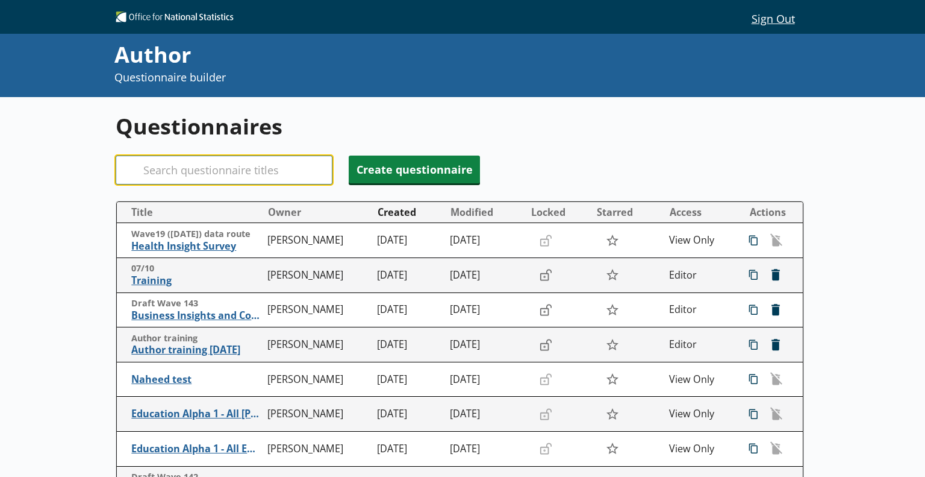
click at [231, 174] on input "Search" at bounding box center [224, 169] width 217 height 29
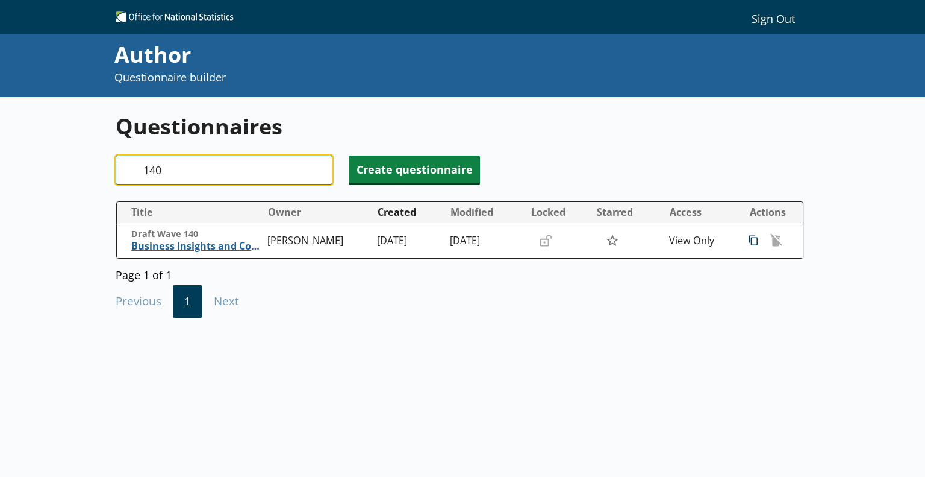
type input "140"
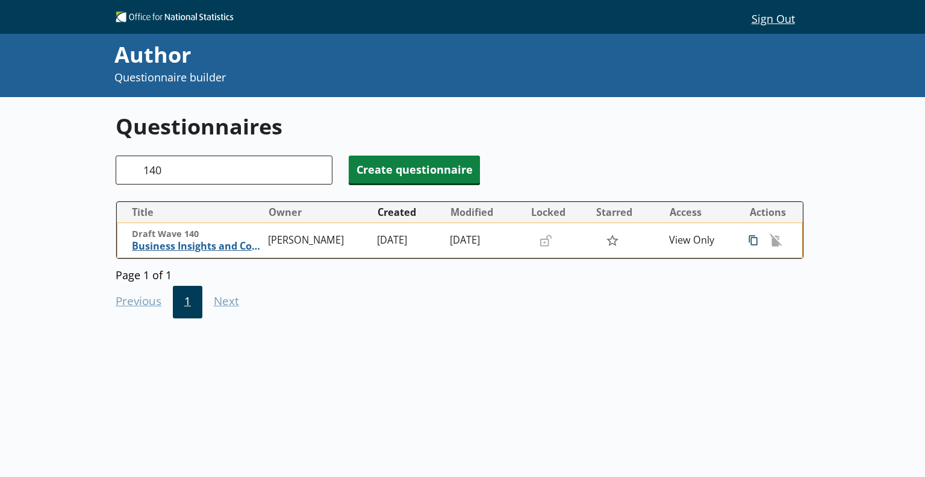
click at [757, 242] on div "icon-copy Duplicate Duplicate Delete Delete" at bounding box center [764, 240] width 45 height 20
click at [744, 242] on span "icon-copy Duplicate" at bounding box center [753, 240] width 19 height 19
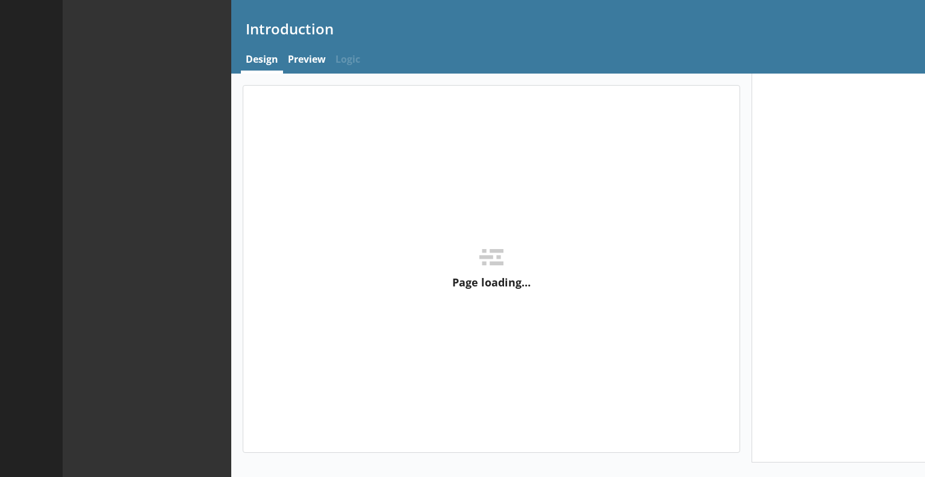
type textarea "x"
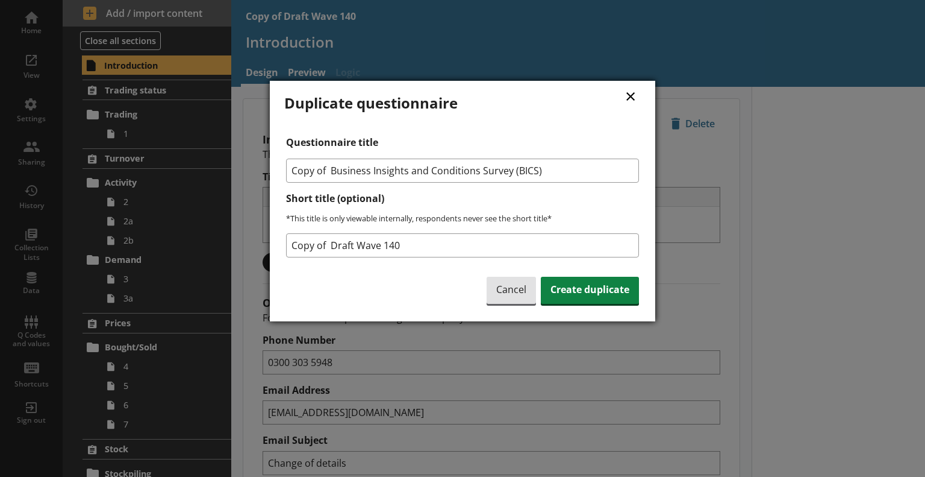
drag, startPoint x: 568, startPoint y: 172, endPoint x: 272, endPoint y: 178, distance: 295.9
click at [272, 178] on div "× Duplicate questionnaire Questionnaire title Copy of Business Insights and Con…" at bounding box center [463, 201] width 386 height 240
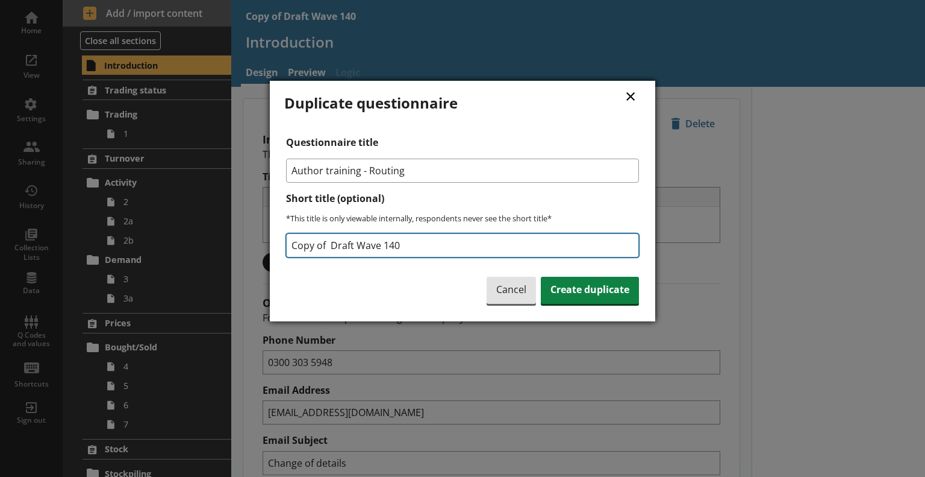
type input "Author training - Routing"
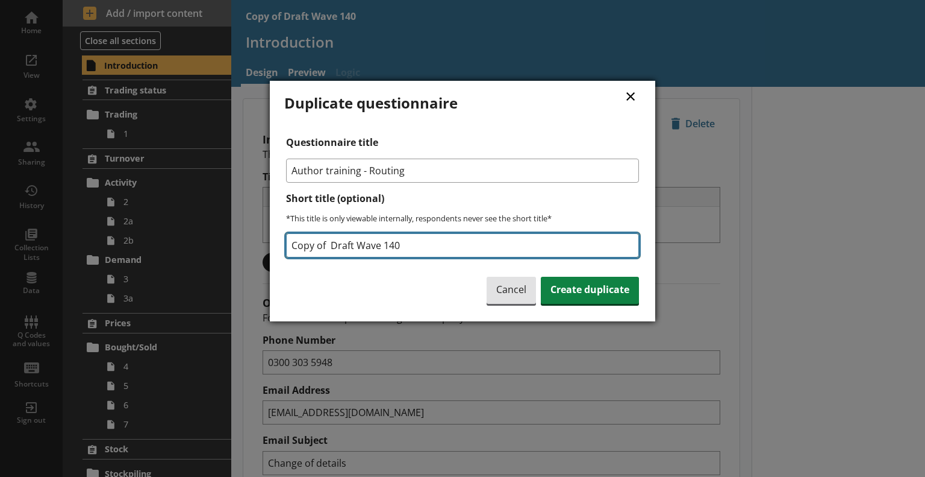
drag, startPoint x: 410, startPoint y: 245, endPoint x: 201, endPoint y: 256, distance: 208.7
click at [201, 256] on div "× Duplicate questionnaire Questionnaire title Author training - Routing Short t…" at bounding box center [462, 238] width 925 height 477
type input "Routing training [DATE]"
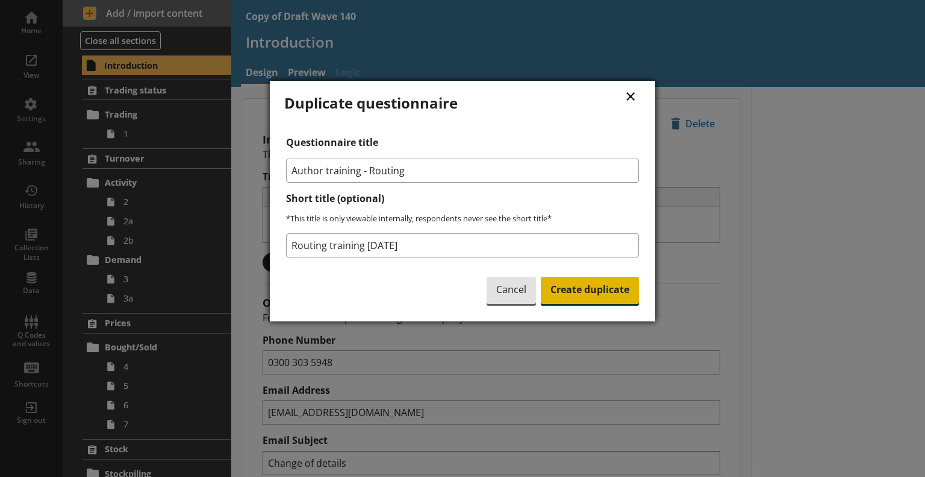
click at [571, 283] on span "Create duplicate" at bounding box center [590, 291] width 98 height 28
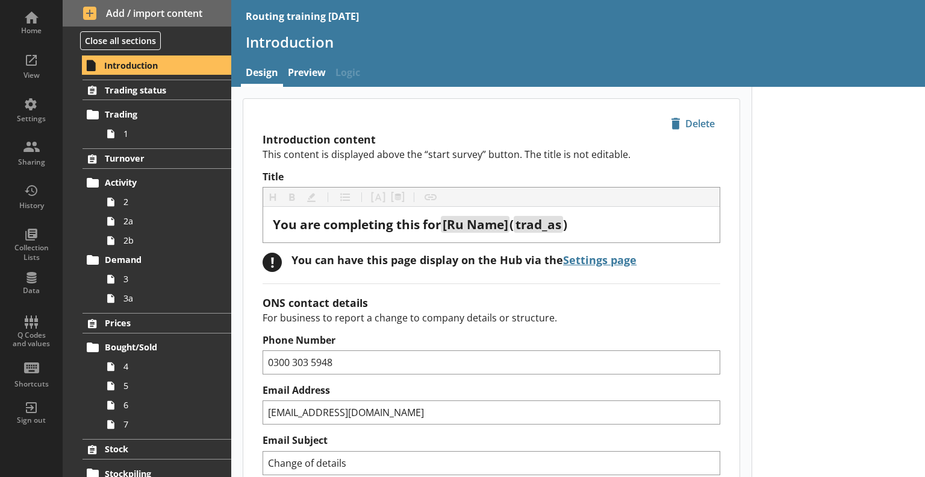
type textarea "x"
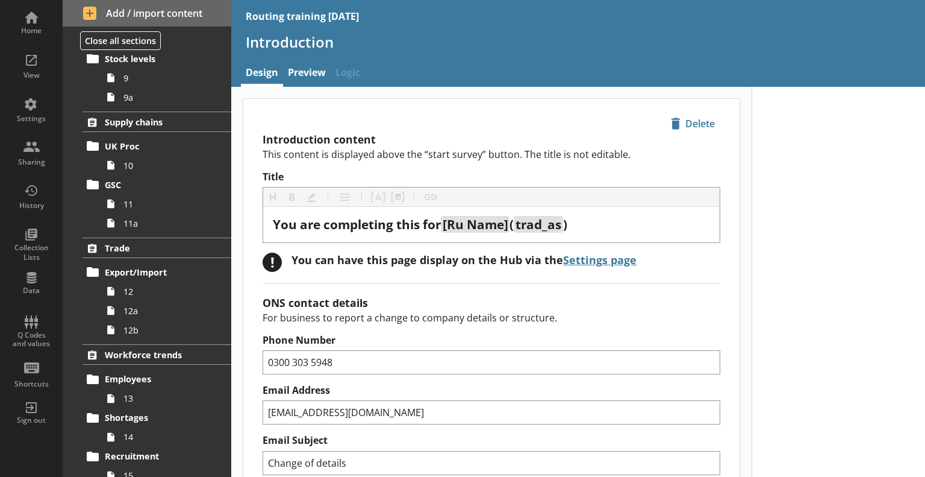
scroll to position [482, 0]
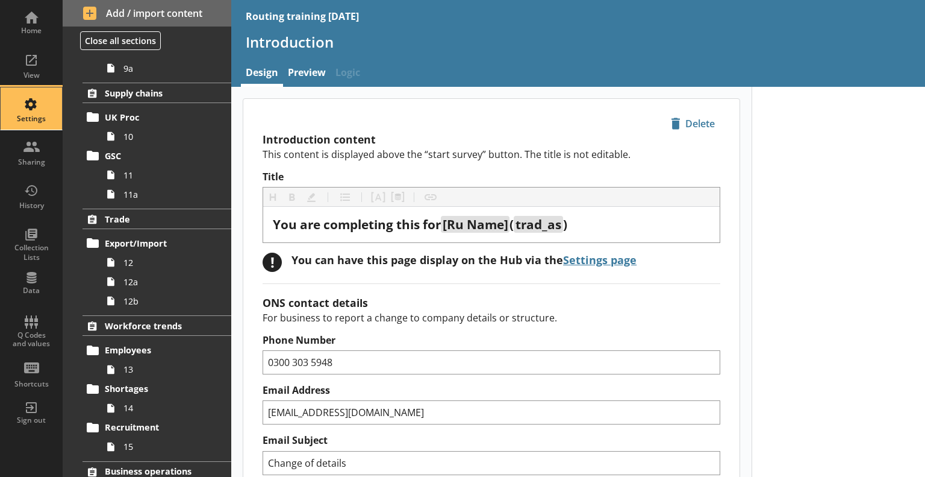
click at [30, 108] on div "Settings" at bounding box center [31, 108] width 42 height 42
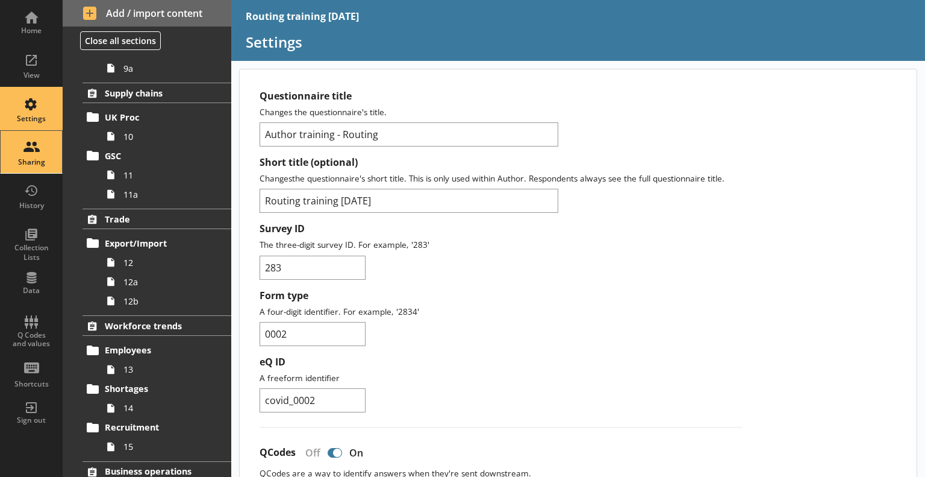
click at [25, 141] on div "Sharing" at bounding box center [31, 152] width 42 height 42
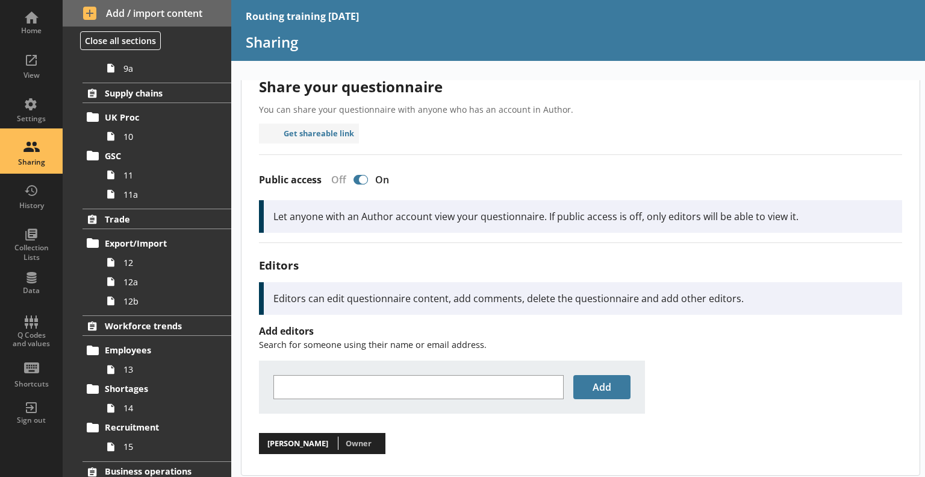
scroll to position [28, 0]
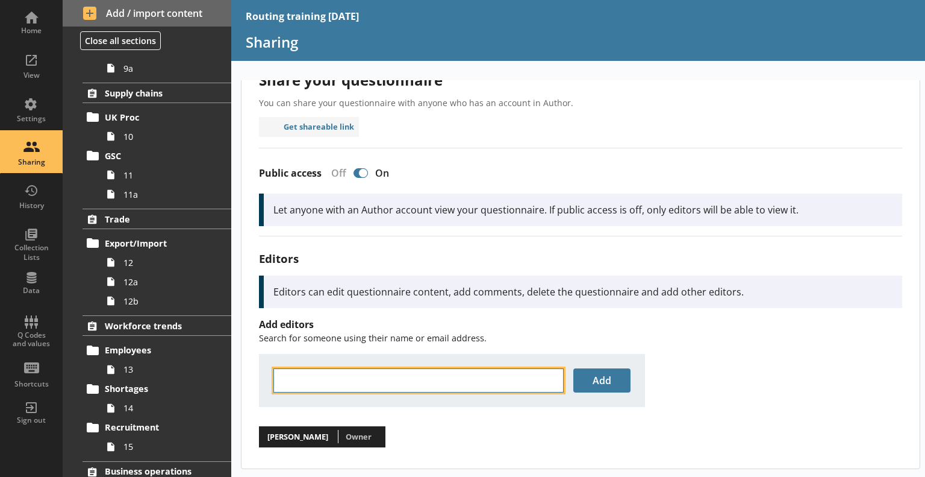
click at [386, 378] on input "text" at bounding box center [419, 380] width 290 height 24
click at [463, 404] on li "Damo la Adisa-Oluga < damo la.adisa-oluga@ons.gov.uk >" at bounding box center [452, 400] width 356 height 16
type input "[PERSON_NAME]"
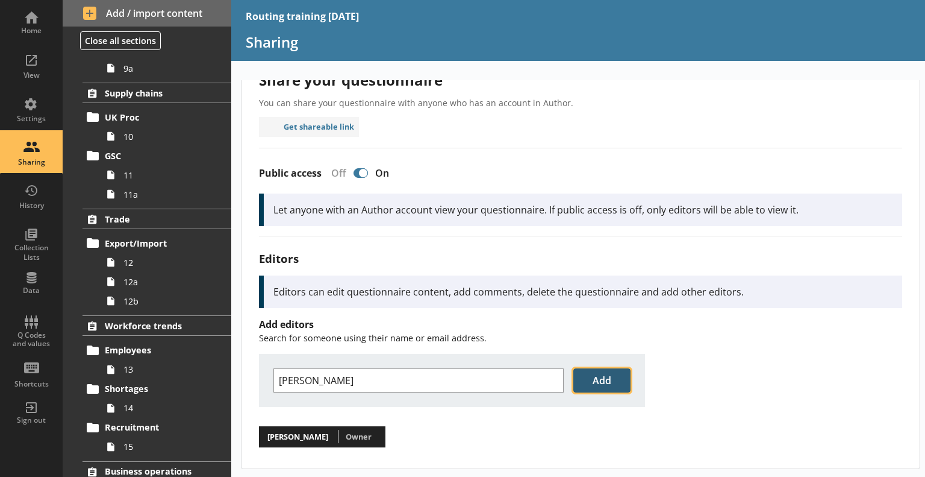
click at [603, 383] on button "Add" at bounding box center [602, 380] width 57 height 24
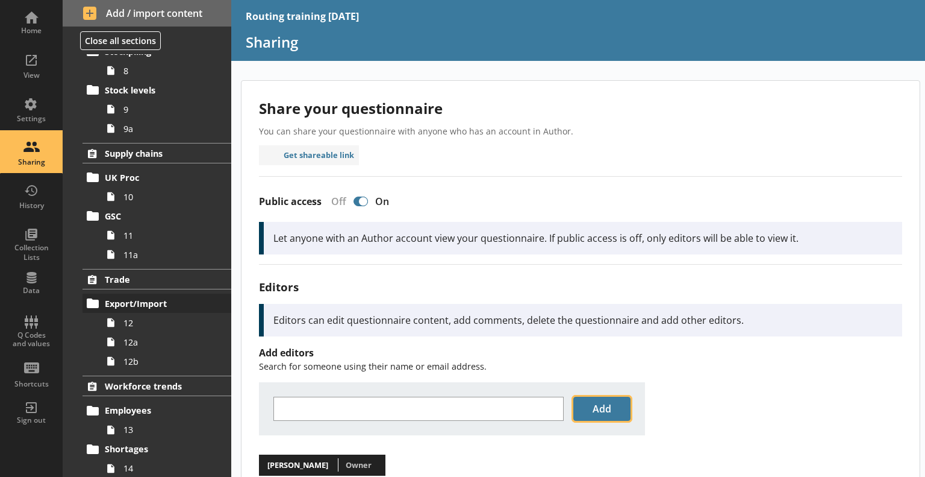
scroll to position [0, 0]
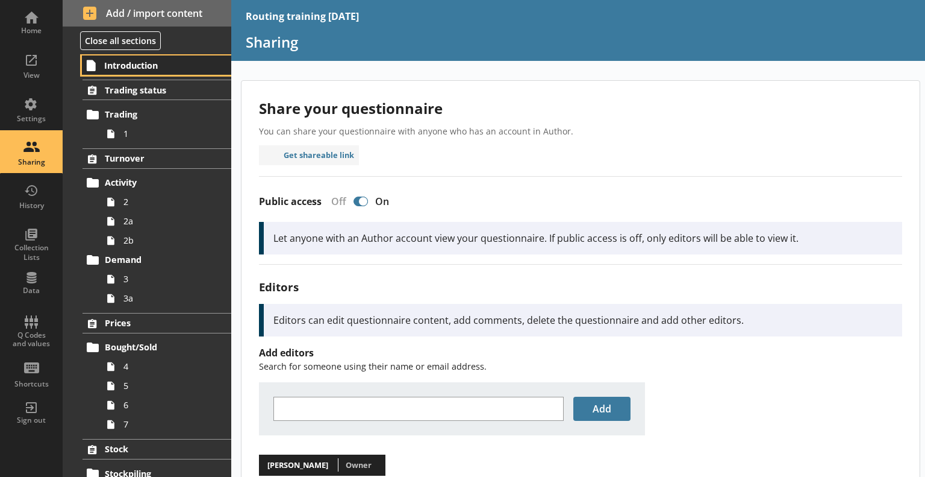
click at [135, 67] on span "Introduction" at bounding box center [156, 65] width 105 height 11
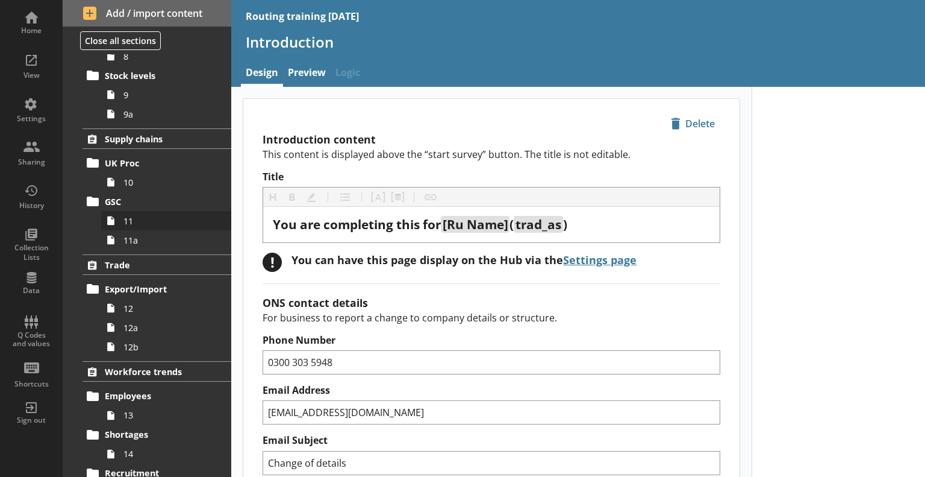
scroll to position [482, 0]
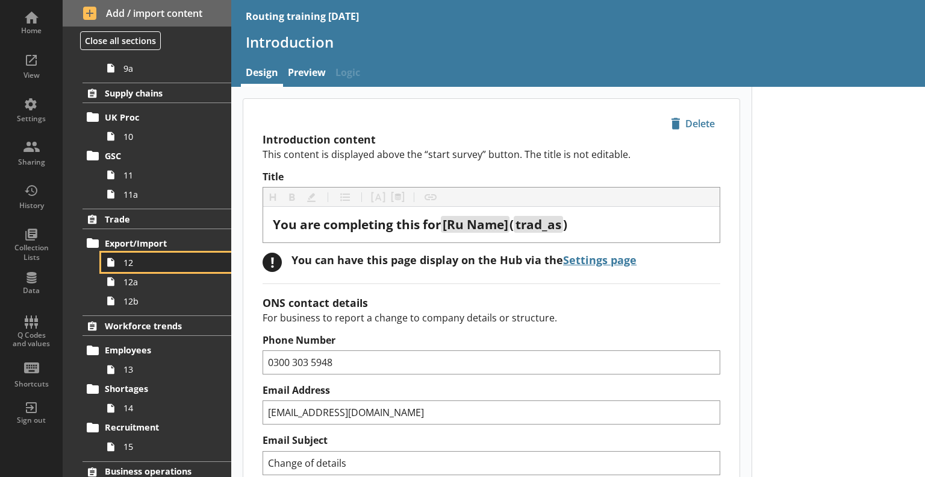
click at [150, 267] on link "12" at bounding box center [166, 261] width 130 height 19
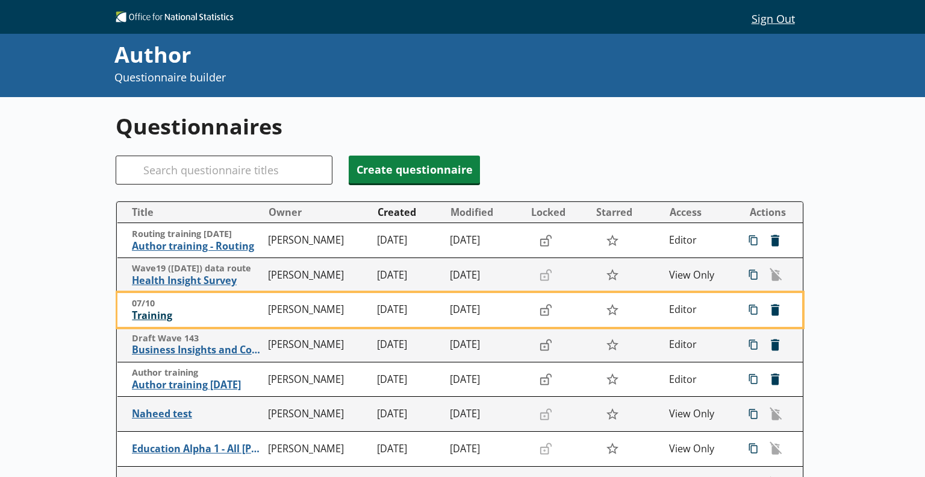
click at [161, 311] on span "Training" at bounding box center [197, 315] width 130 height 13
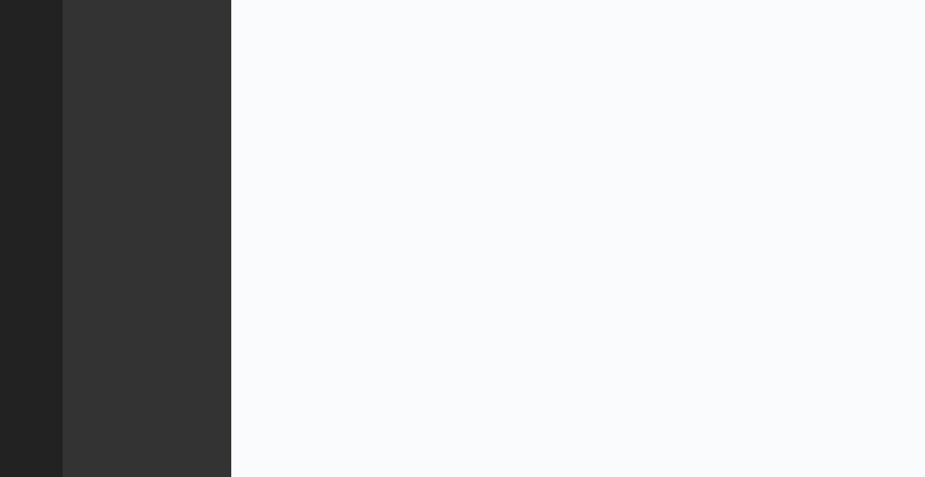
type textarea "x"
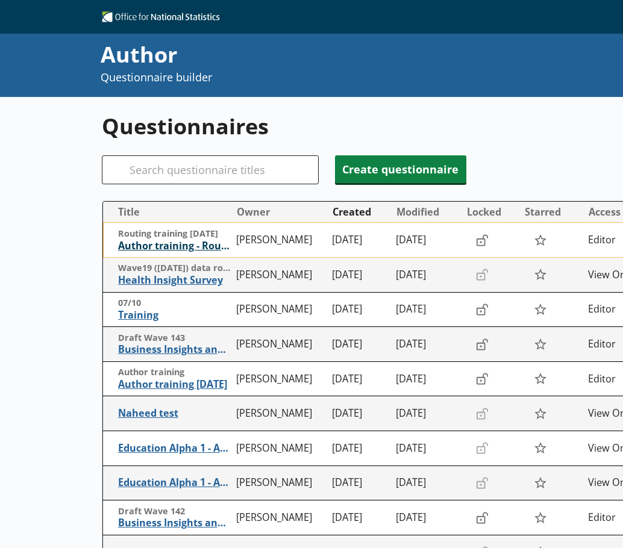
click at [202, 246] on span "Author training - Routing" at bounding box center [174, 246] width 113 height 13
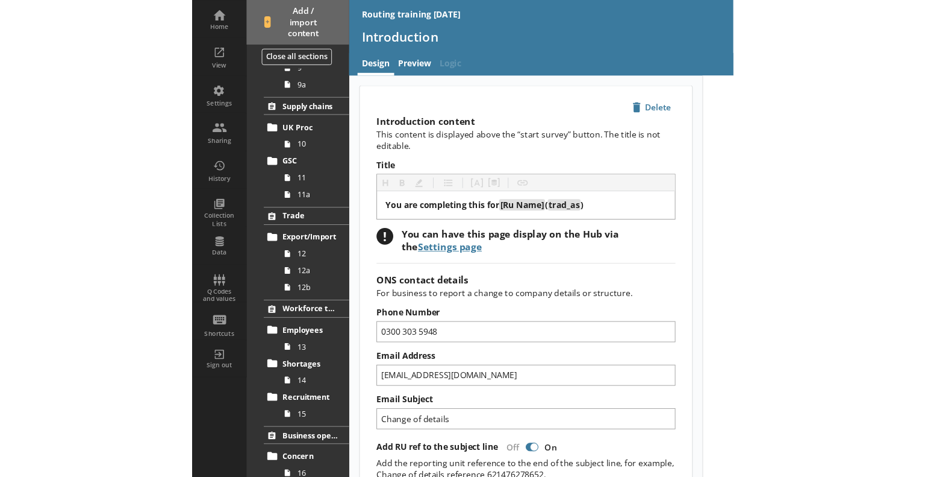
scroll to position [482, 0]
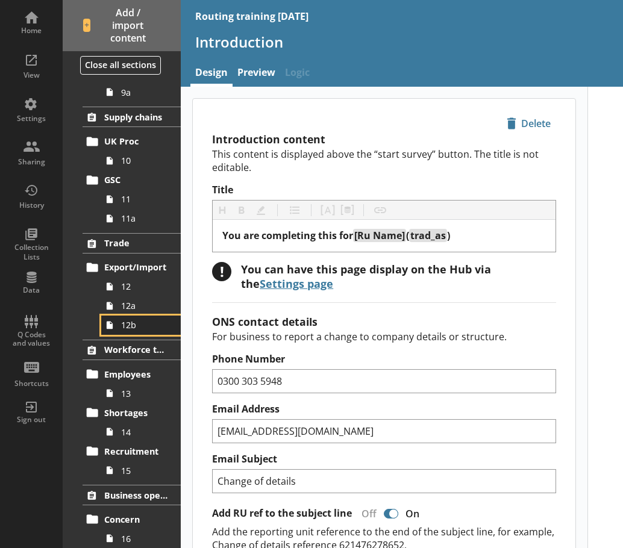
click at [137, 325] on span "12b" at bounding box center [144, 324] width 46 height 11
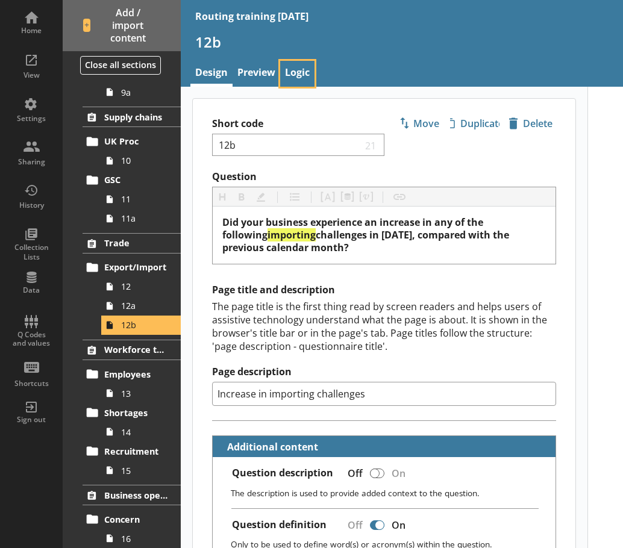
click at [301, 70] on link "Logic" at bounding box center [297, 74] width 34 height 26
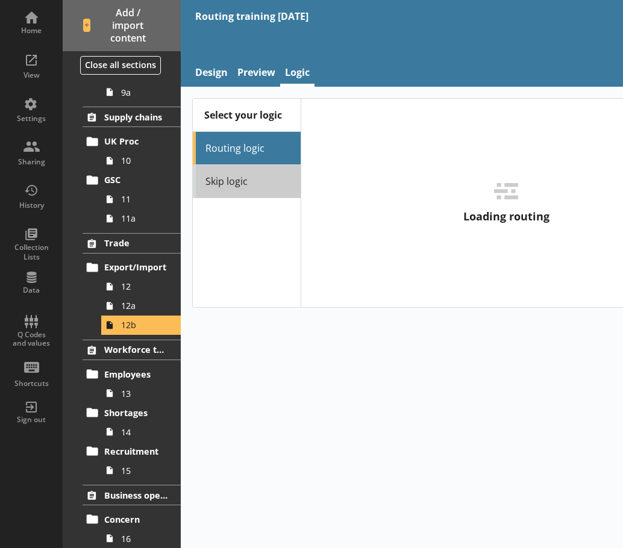
click at [254, 178] on link "Skip logic" at bounding box center [247, 181] width 108 height 33
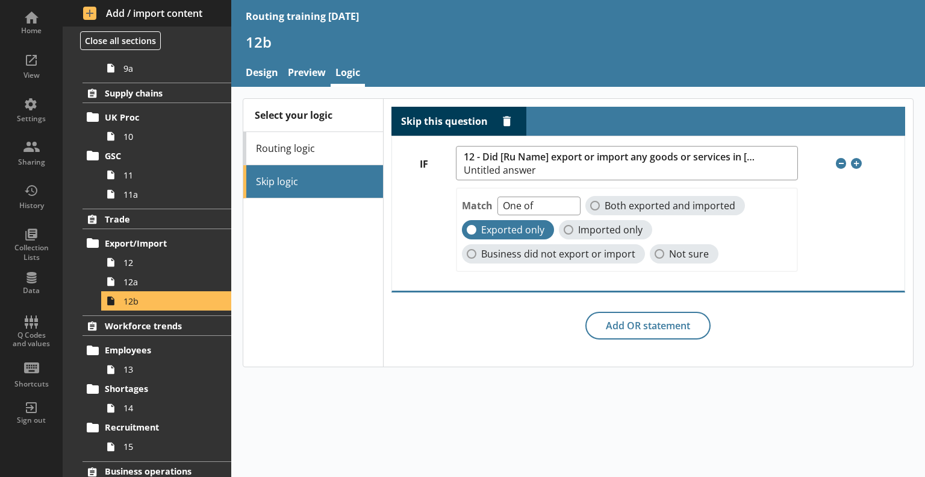
scroll to position [482, 0]
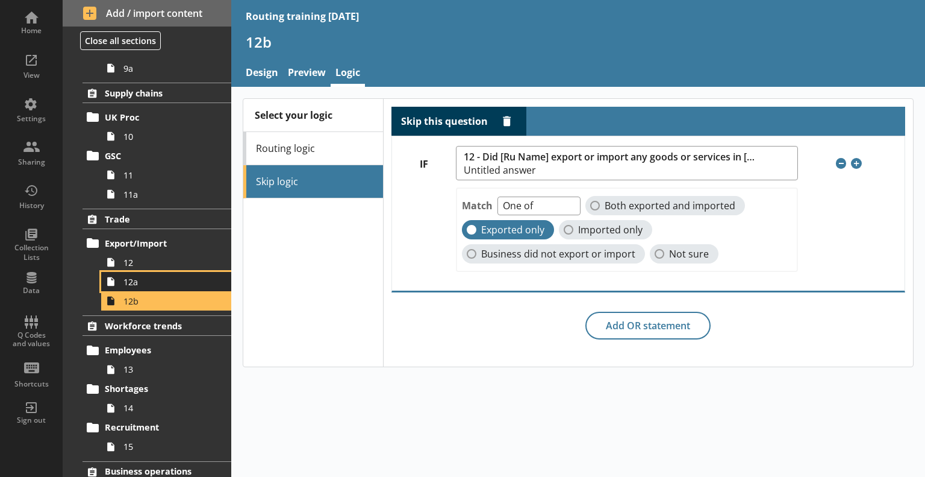
click at [135, 284] on span "12a" at bounding box center [169, 281] width 91 height 11
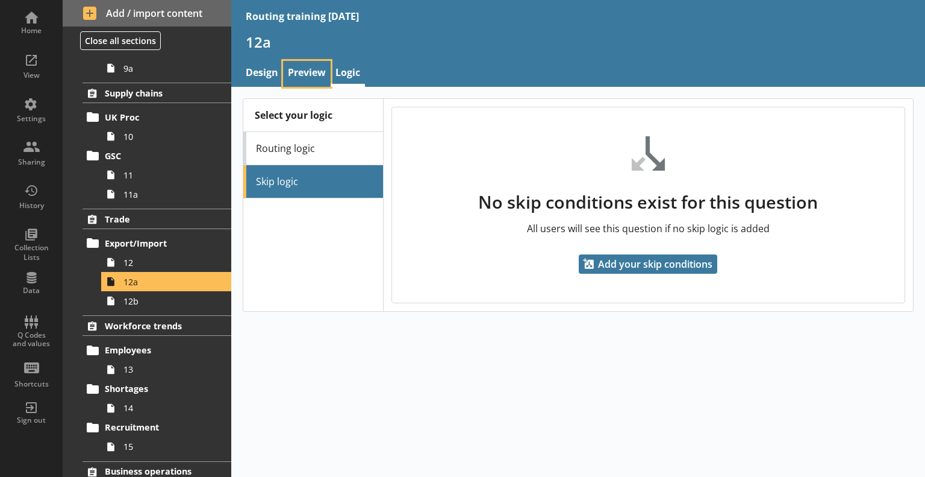
click at [325, 77] on link "Preview" at bounding box center [307, 74] width 48 height 26
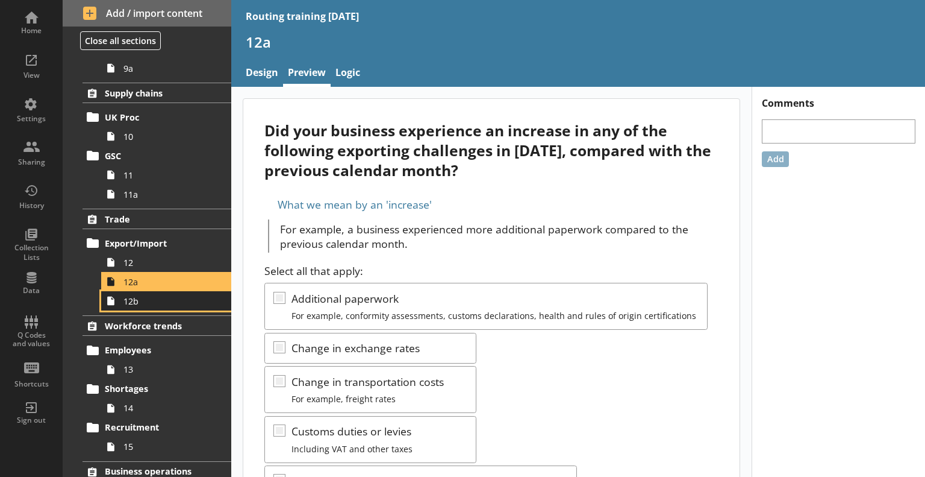
click at [177, 299] on span "12b" at bounding box center [169, 300] width 91 height 11
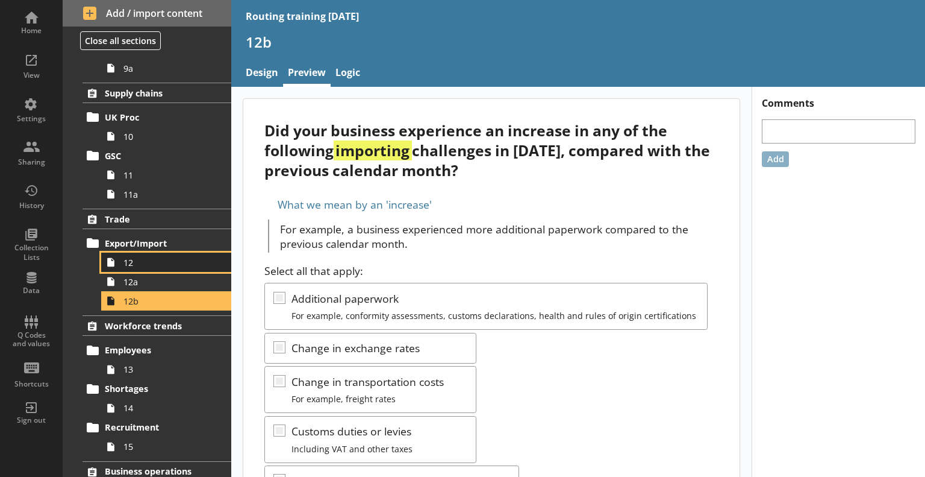
click at [178, 269] on link "12" at bounding box center [166, 261] width 130 height 19
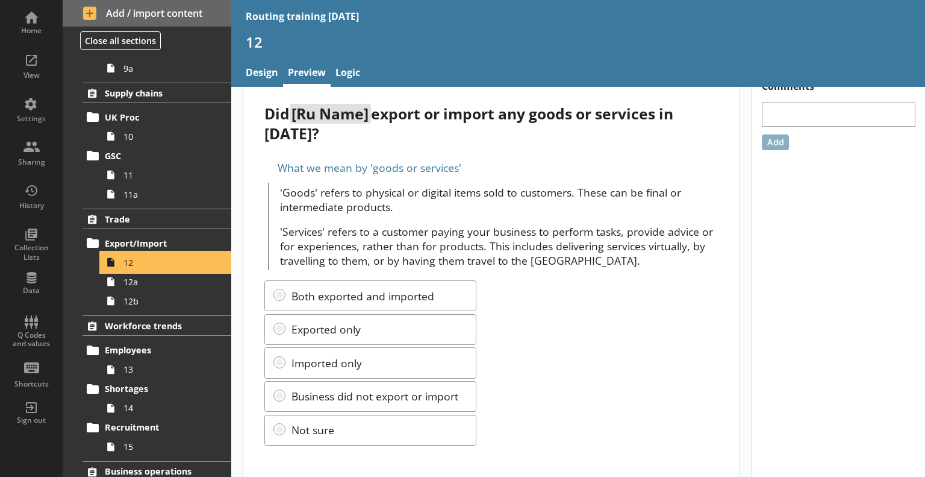
scroll to position [26, 0]
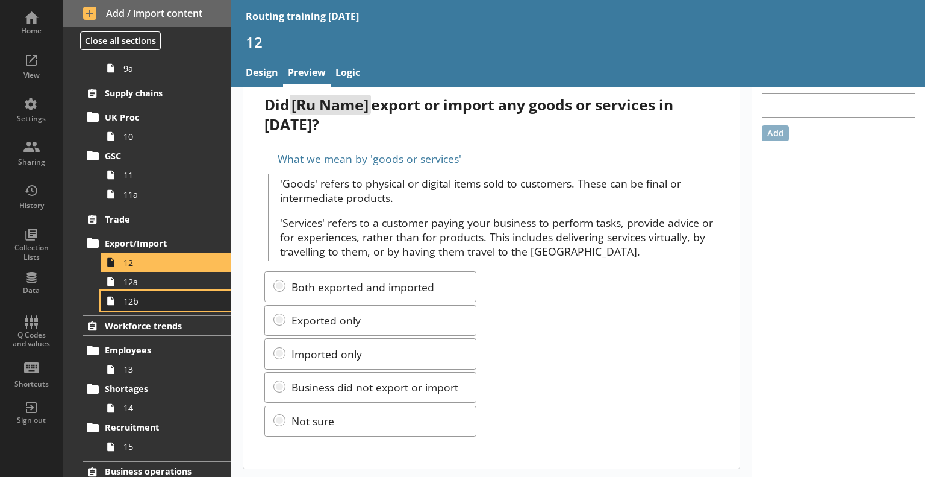
click at [178, 302] on span "12b" at bounding box center [169, 300] width 91 height 11
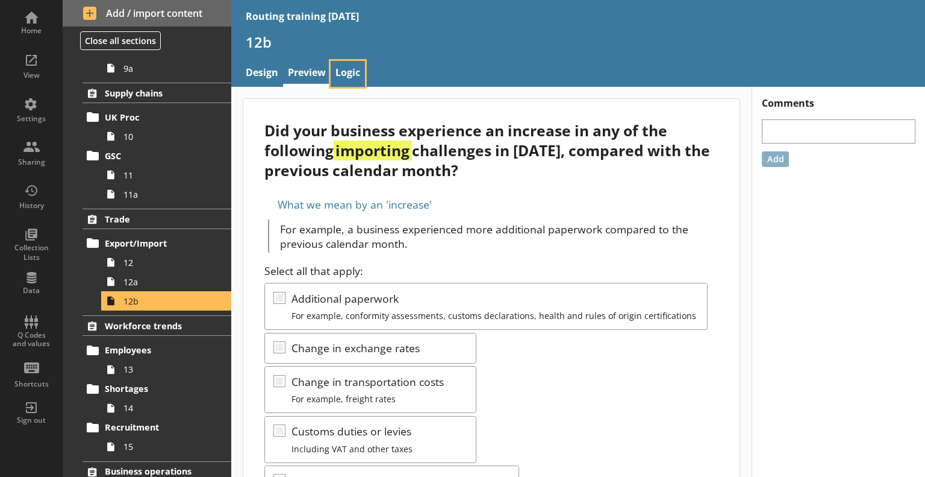
click at [334, 69] on link "Logic" at bounding box center [348, 74] width 34 height 26
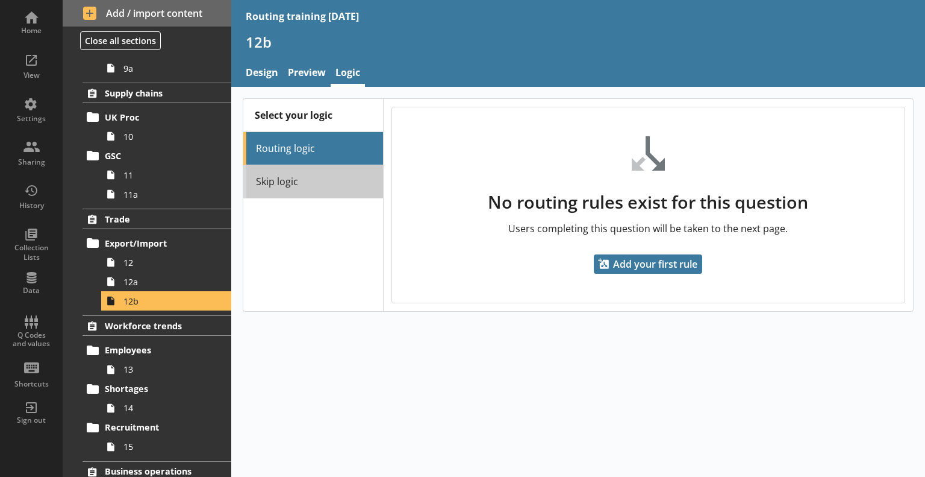
click at [349, 180] on link "Skip logic" at bounding box center [313, 181] width 140 height 33
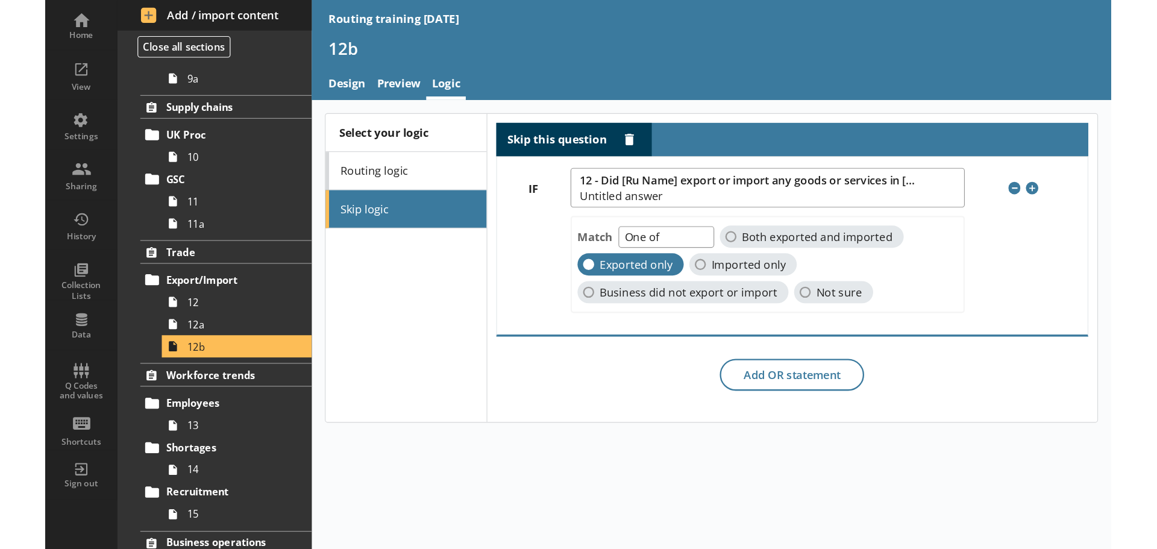
scroll to position [482, 0]
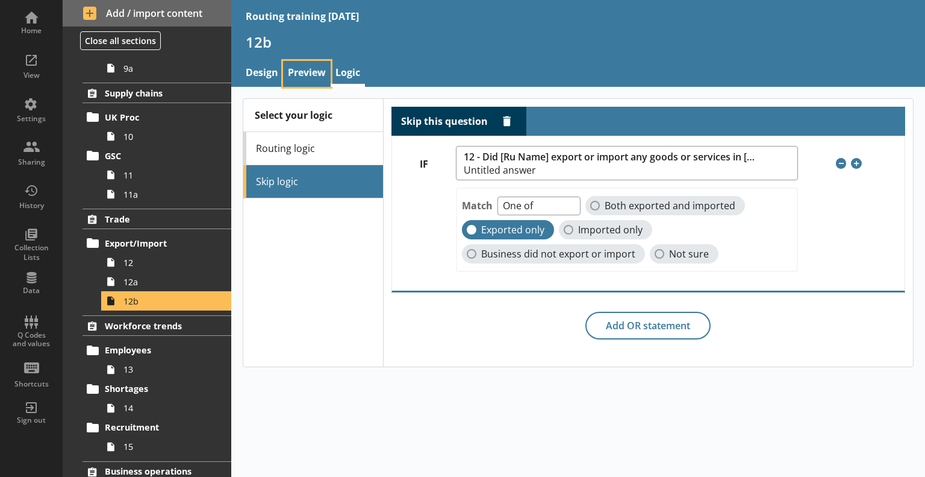
click at [308, 67] on link "Preview" at bounding box center [307, 74] width 48 height 26
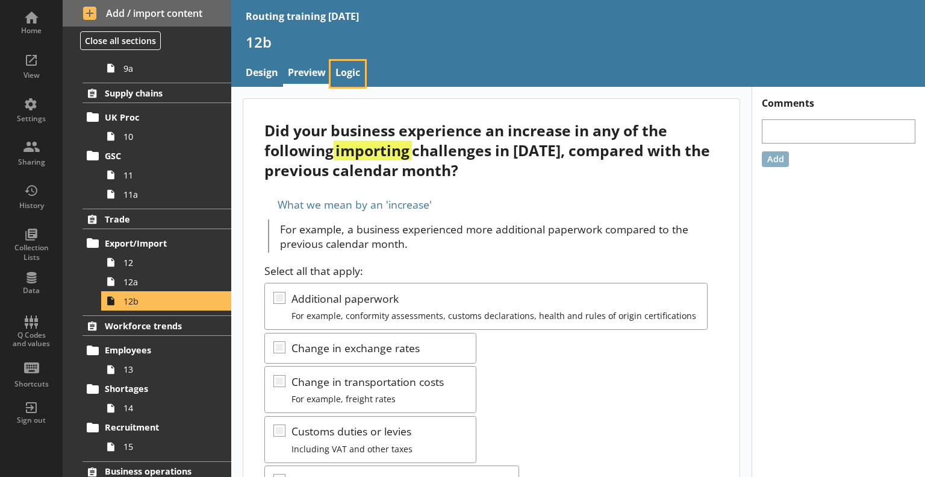
click at [348, 67] on link "Logic" at bounding box center [348, 74] width 34 height 26
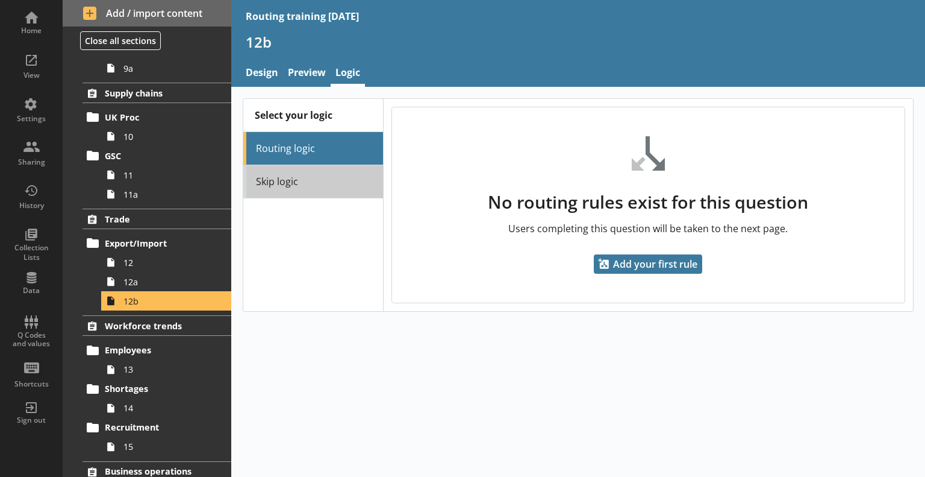
click at [348, 180] on link "Skip logic" at bounding box center [313, 181] width 140 height 33
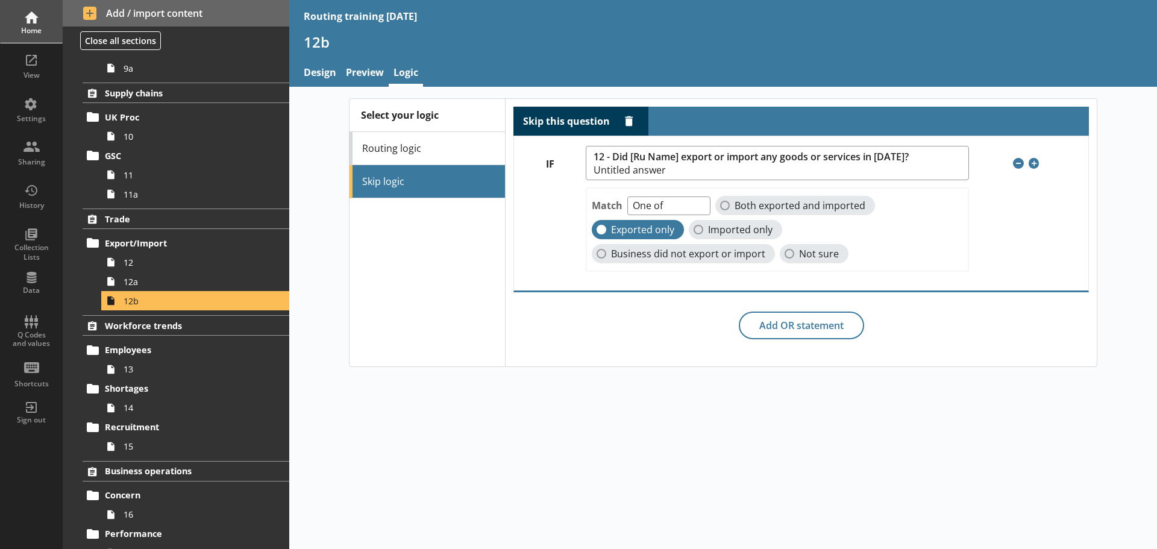
scroll to position [482, 0]
click at [327, 70] on link "Design" at bounding box center [320, 74] width 42 height 26
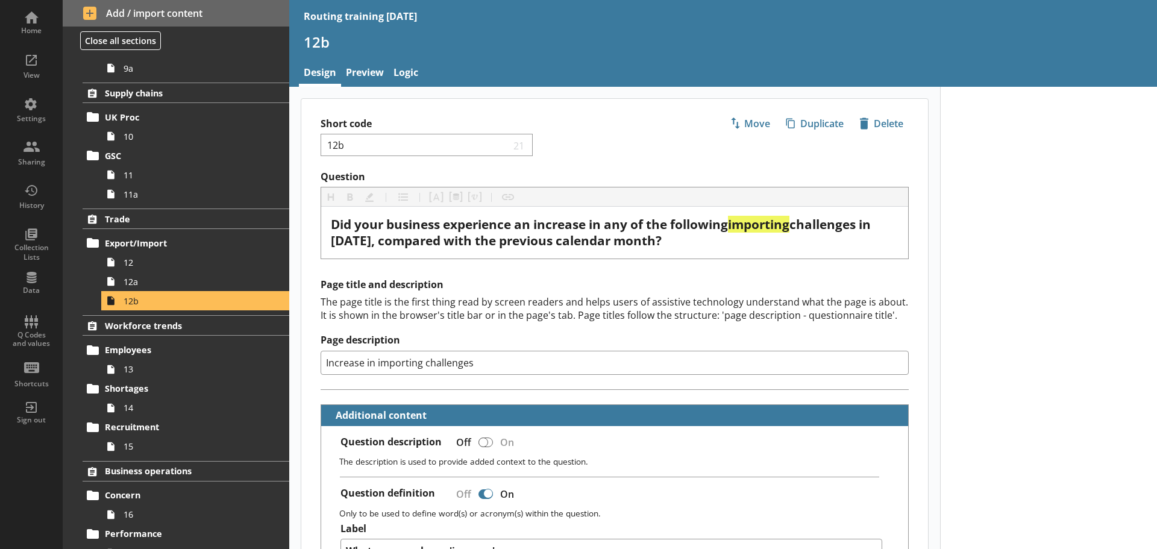
type textarea "x"
click at [410, 75] on link "Logic" at bounding box center [406, 74] width 34 height 26
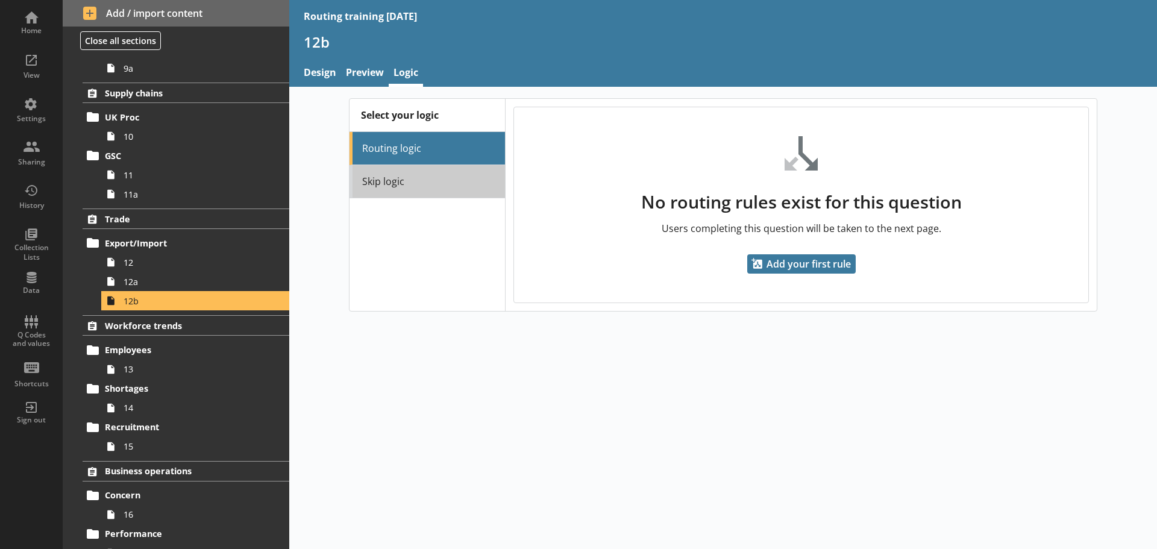
click at [436, 197] on link "Skip logic" at bounding box center [426, 181] width 155 height 33
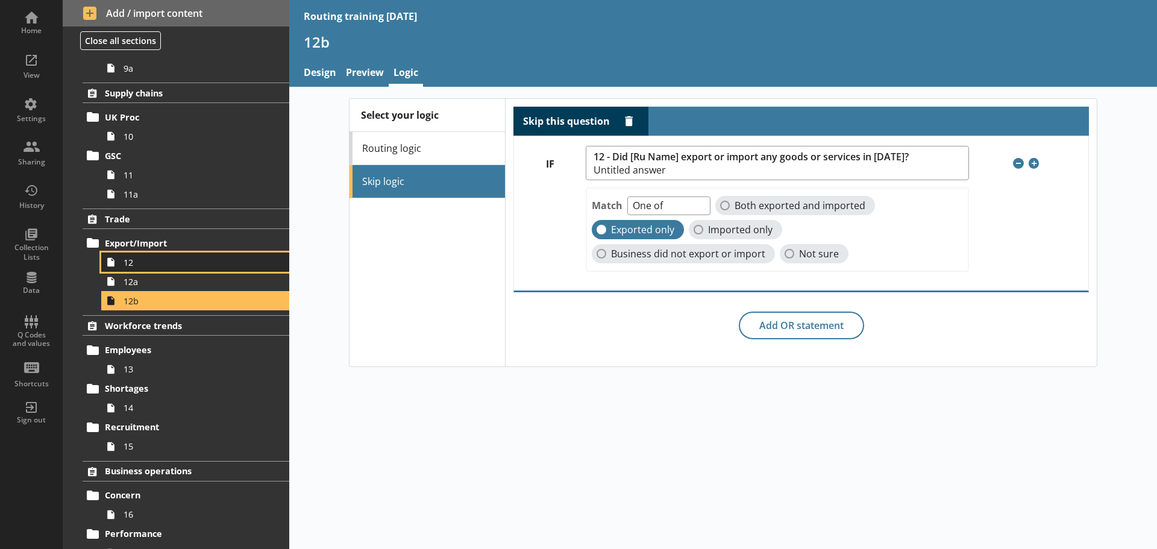
click at [150, 261] on span "12" at bounding box center [191, 262] width 134 height 11
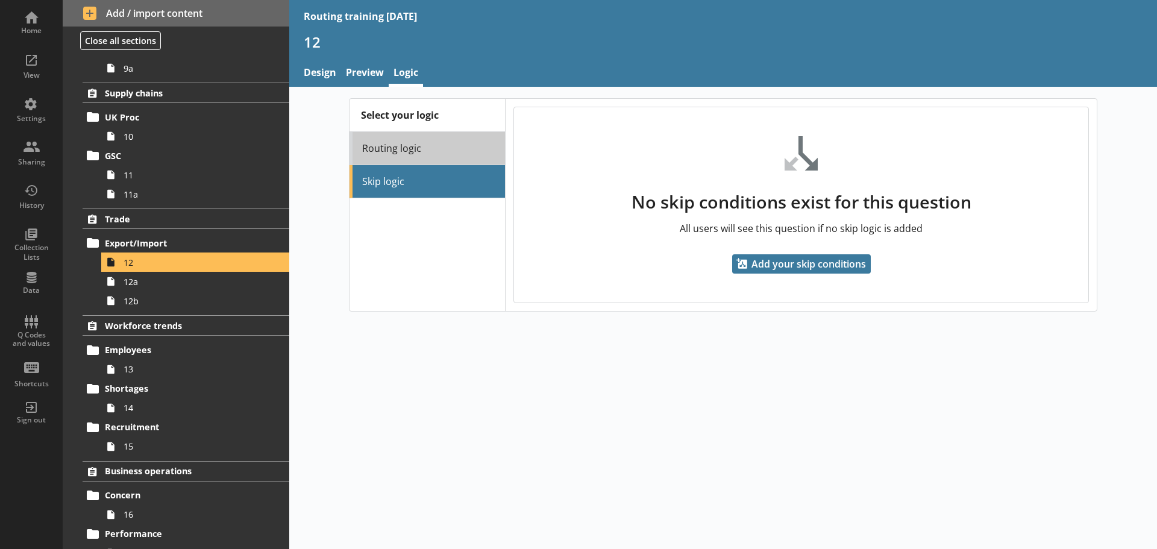
click at [424, 142] on link "Routing logic" at bounding box center [426, 148] width 155 height 33
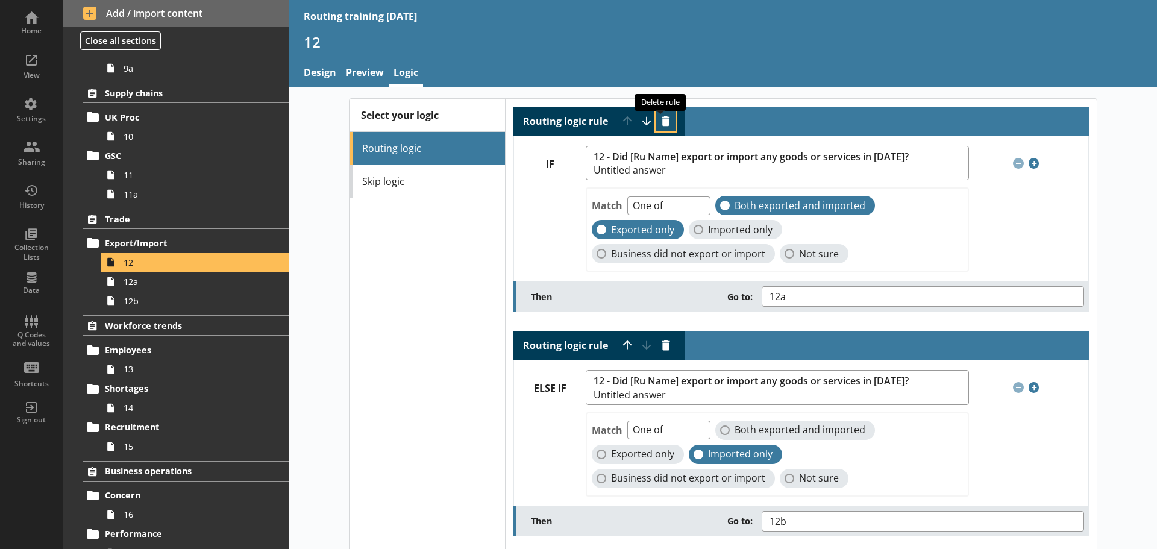
click at [622, 117] on button "Delete routing rule" at bounding box center [665, 120] width 19 height 19
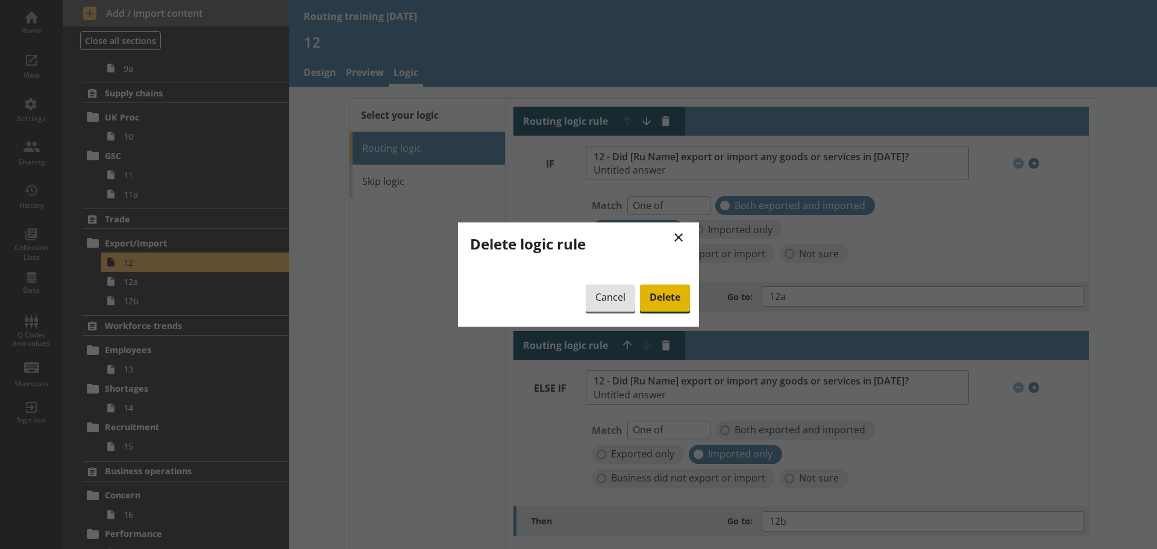
click at [622, 292] on span "Delete" at bounding box center [665, 298] width 50 height 28
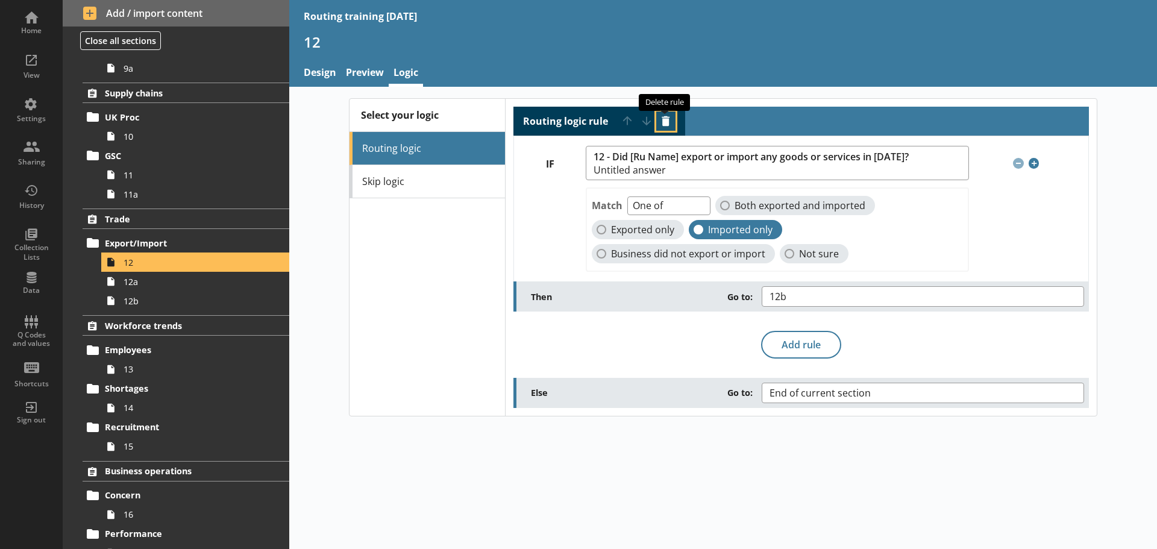
click at [622, 119] on button "Delete routing rule" at bounding box center [665, 120] width 19 height 19
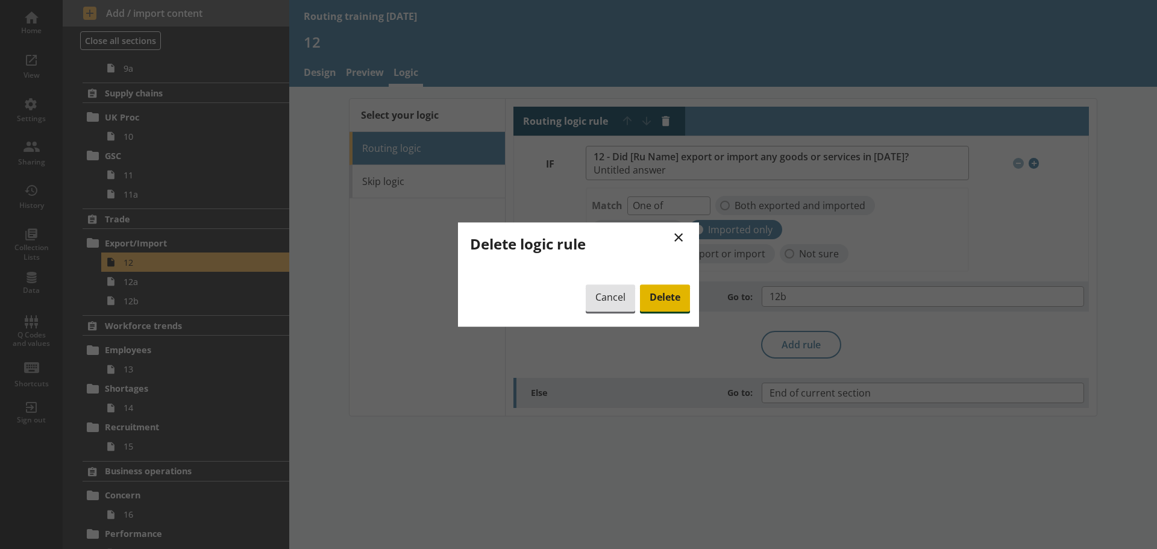
click at [622, 299] on span "Delete" at bounding box center [665, 298] width 50 height 28
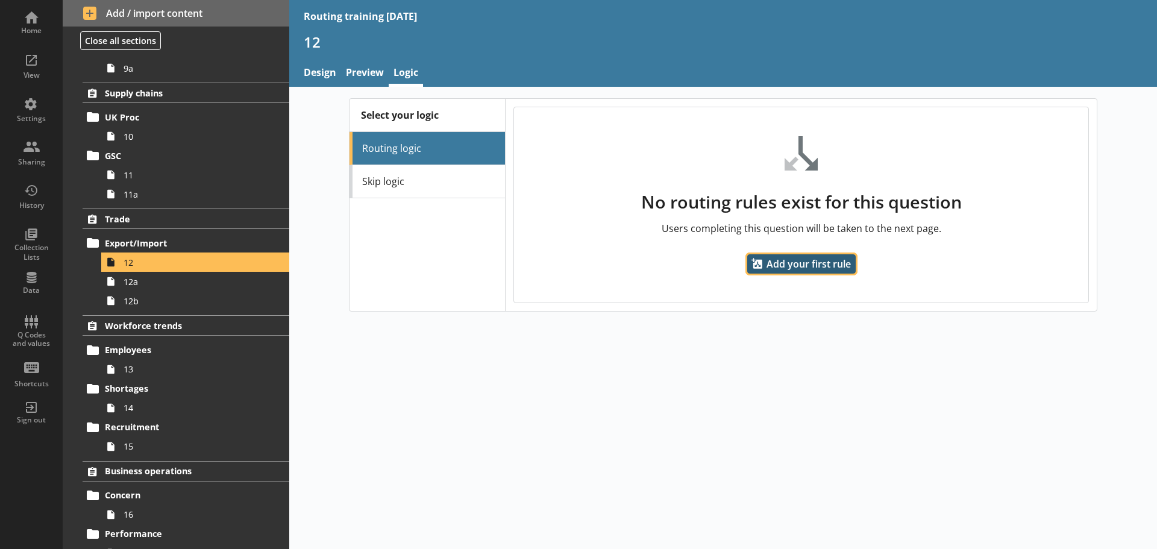
click at [622, 267] on span "Add your first rule" at bounding box center [801, 263] width 108 height 19
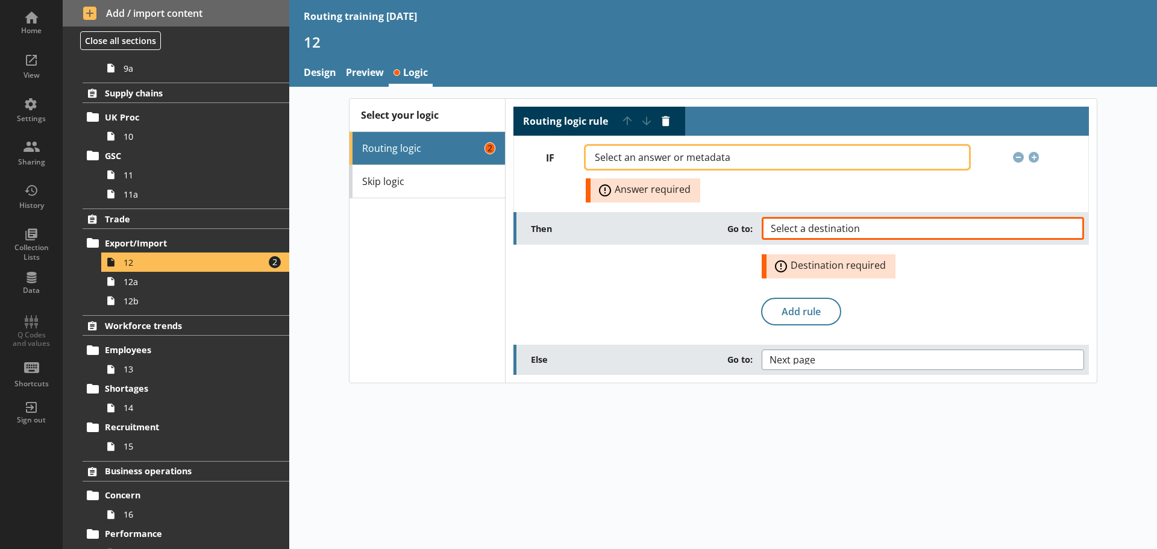
click at [622, 156] on button "Select an answer or metadata" at bounding box center [777, 157] width 383 height 23
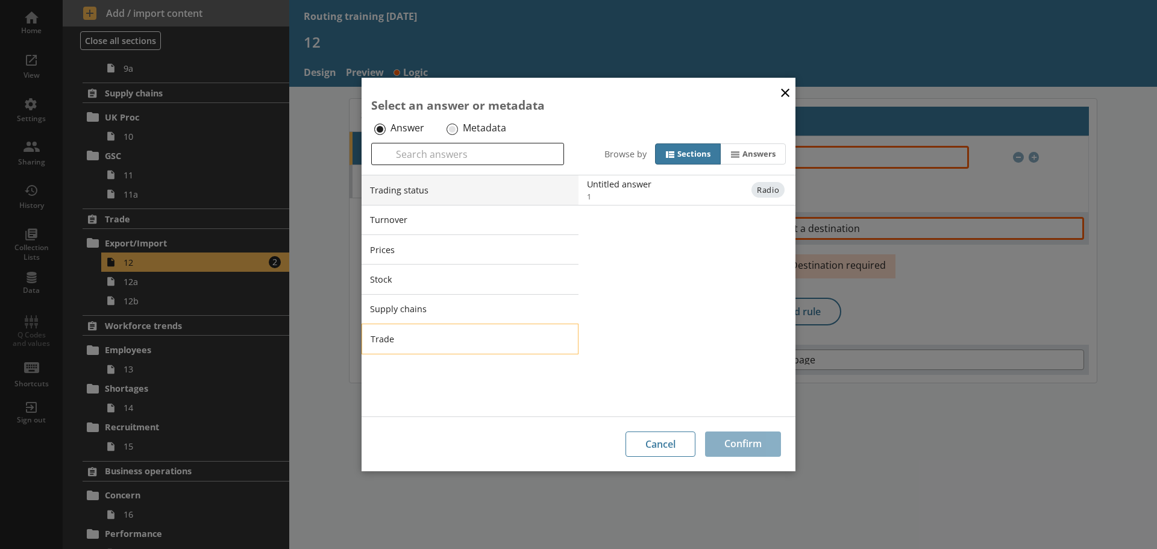
click at [560, 338] on li "Trade" at bounding box center [470, 339] width 217 height 30
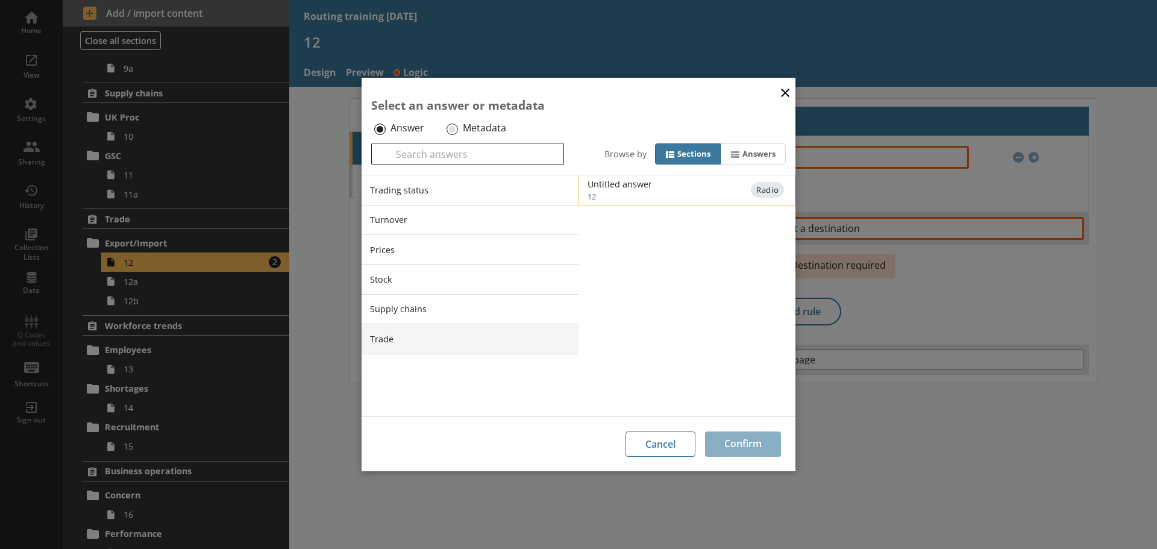
click at [622, 187] on div "Untitled answer" at bounding box center [708, 183] width 243 height 11
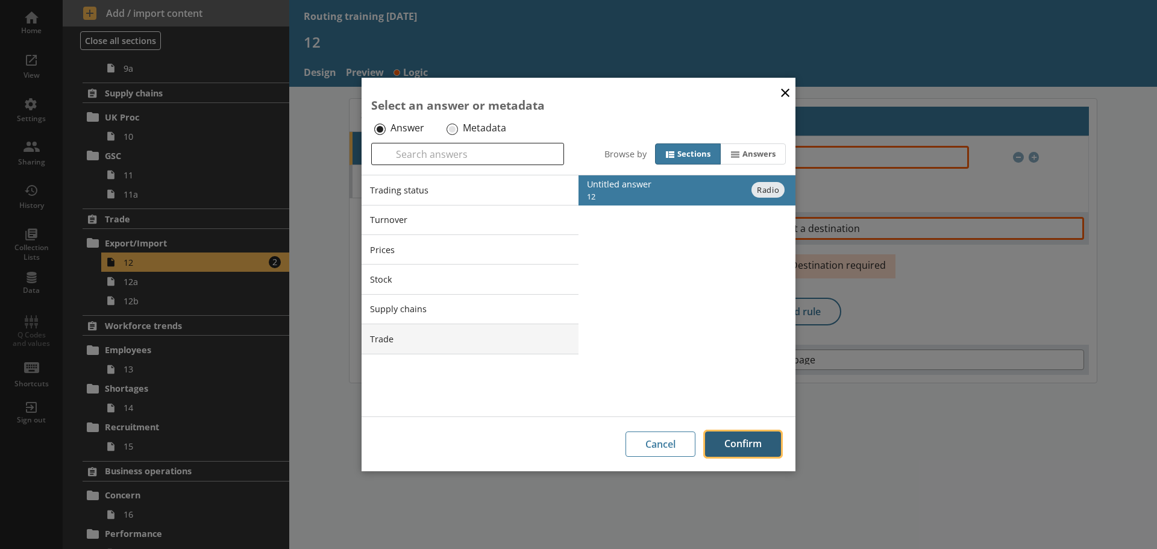
click at [622, 436] on button "Confirm" at bounding box center [743, 443] width 76 height 25
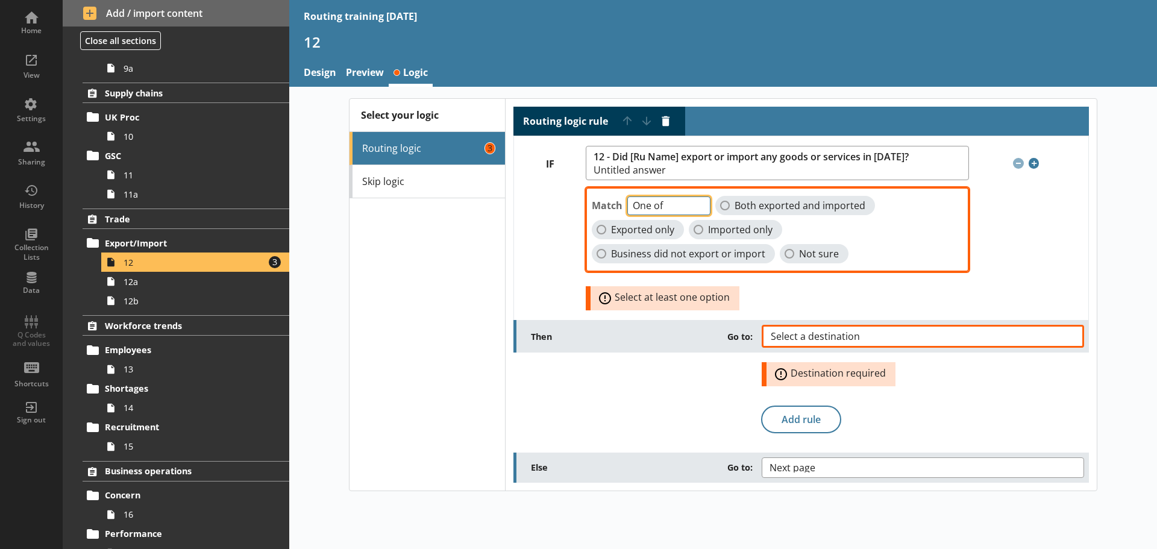
click at [622, 206] on select "One of Unanswered" at bounding box center [668, 205] width 83 height 19
click at [622, 196] on select "One of Unanswered" at bounding box center [668, 205] width 83 height 19
click at [622, 203] on span "Both exported and imported" at bounding box center [799, 205] width 131 height 13
click at [622, 203] on input "Both exported and imported" at bounding box center [725, 206] width 10 height 10
checkbox input "true"
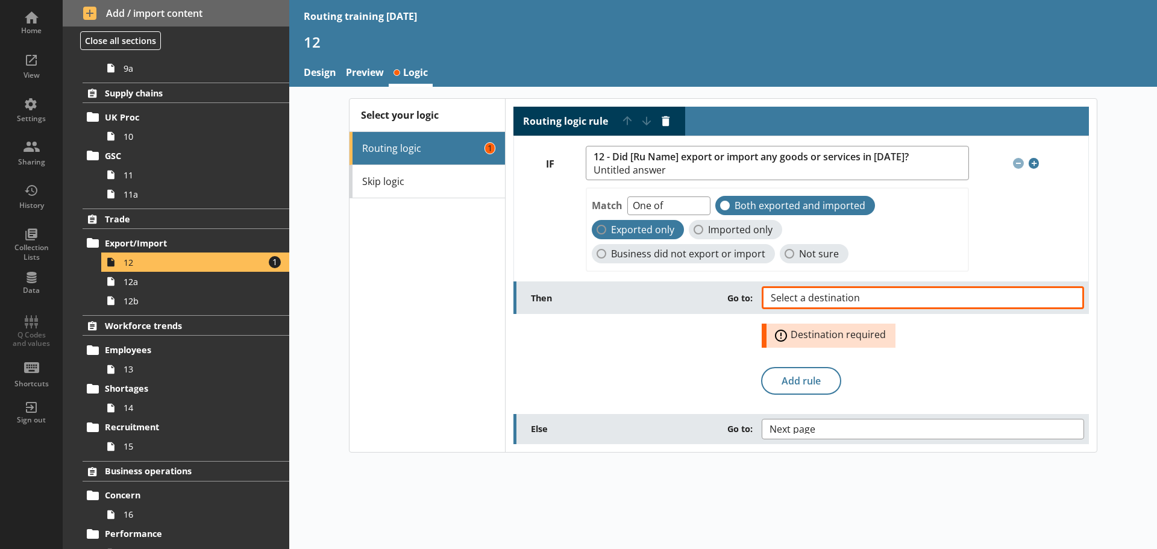
click at [622, 231] on span "Exported only" at bounding box center [642, 230] width 63 height 13
click at [606, 231] on input "Exported only" at bounding box center [601, 230] width 10 height 10
checkbox input "true"
click at [622, 298] on span "Select a destination" at bounding box center [825, 298] width 108 height 10
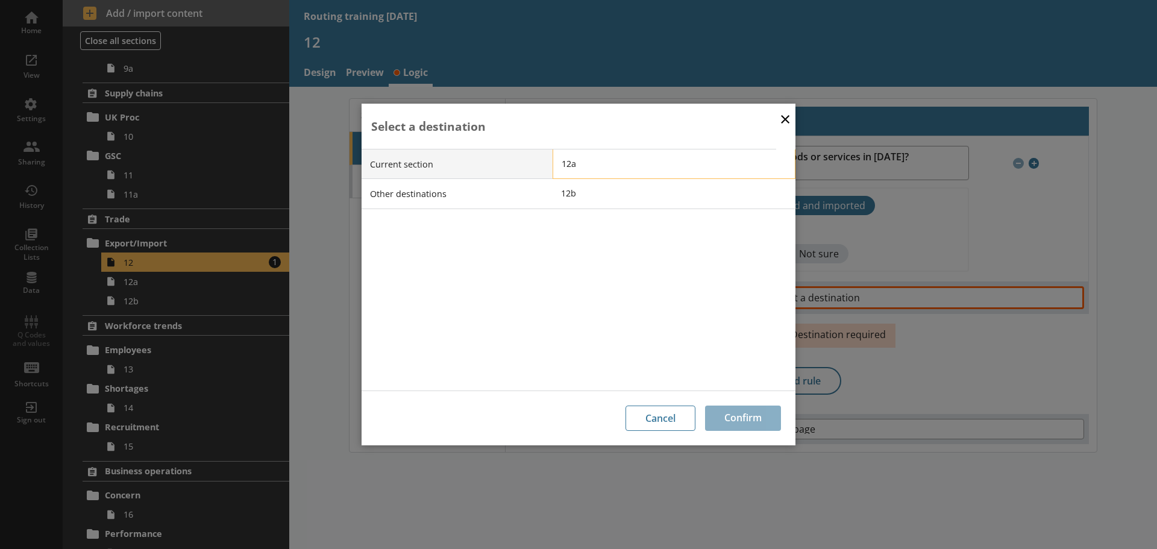
click at [575, 158] on span "12a" at bounding box center [683, 163] width 243 height 11
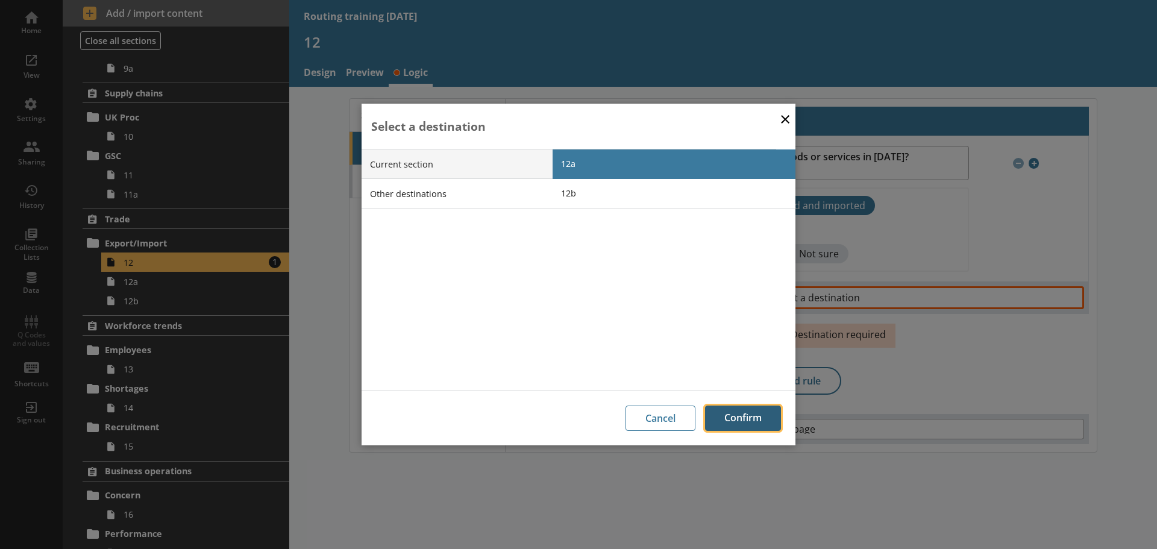
click at [622, 415] on button "Confirm" at bounding box center [743, 417] width 76 height 25
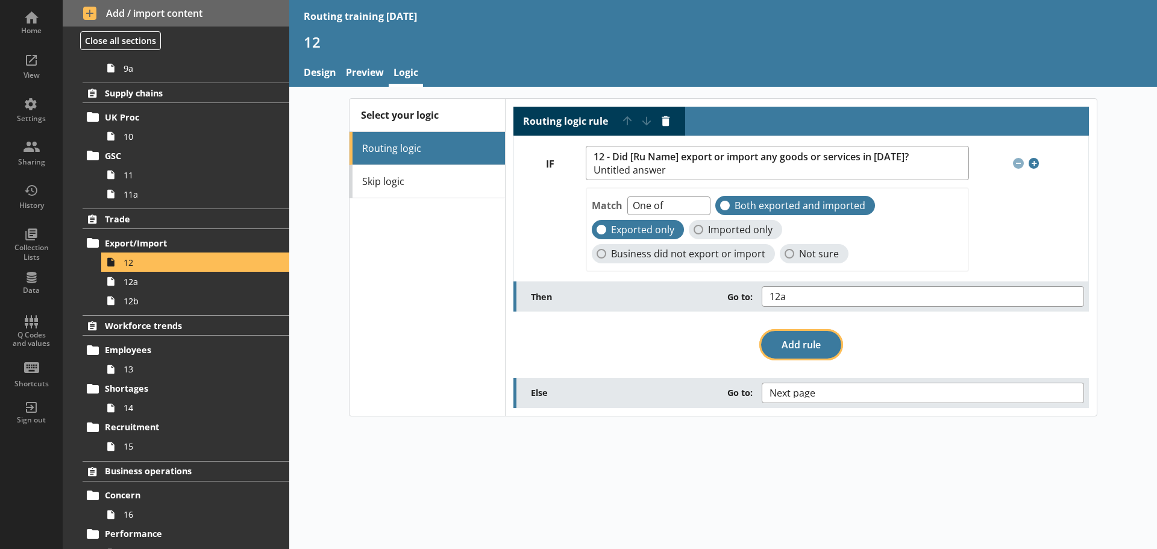
click at [622, 342] on button "Add rule" at bounding box center [801, 345] width 80 height 28
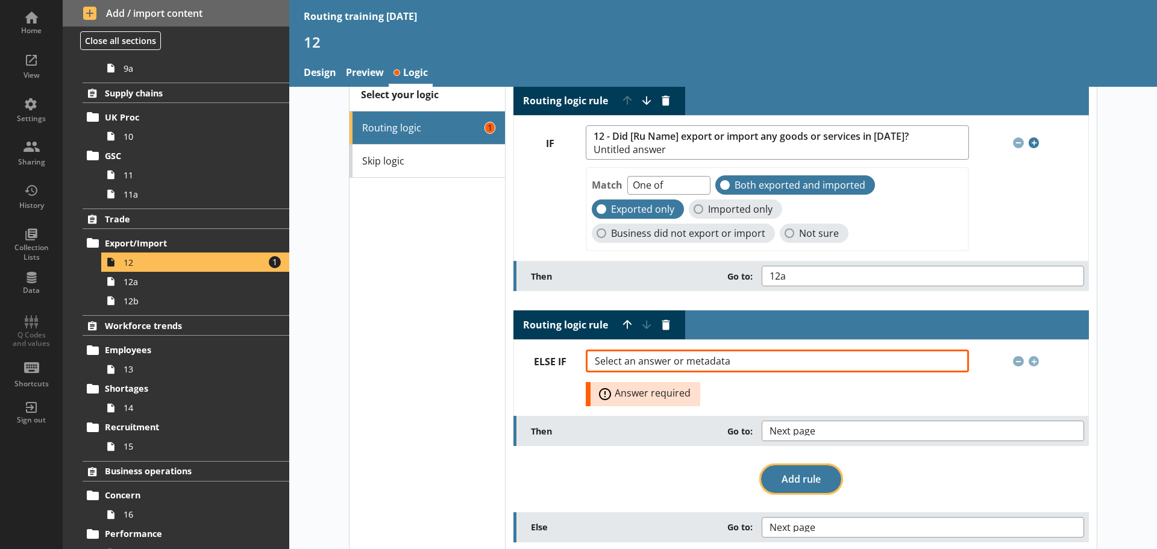
scroll to position [32, 0]
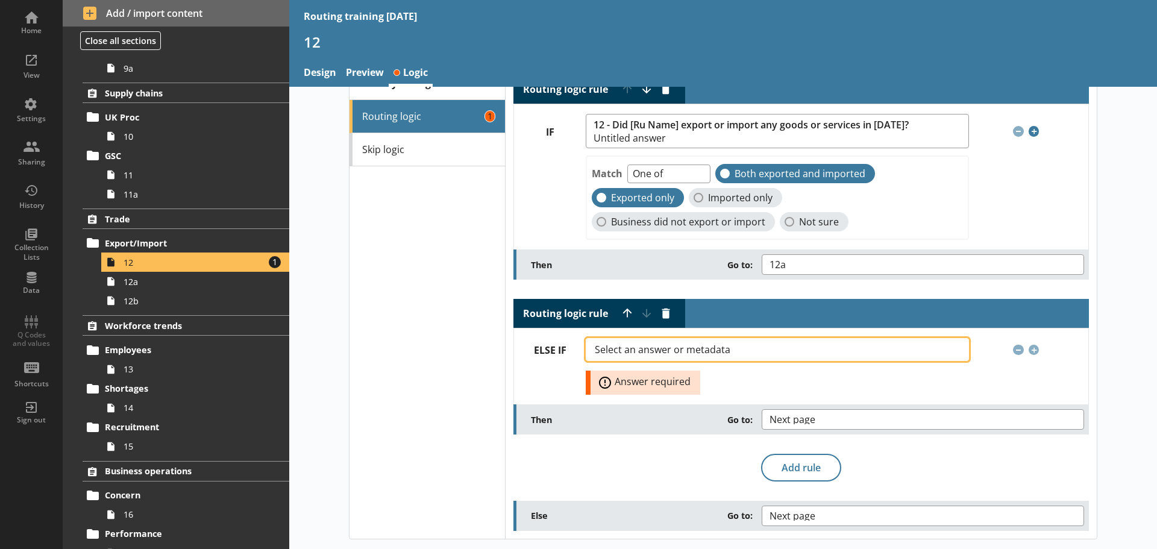
click at [622, 348] on button "Select an answer or metadata" at bounding box center [777, 349] width 383 height 23
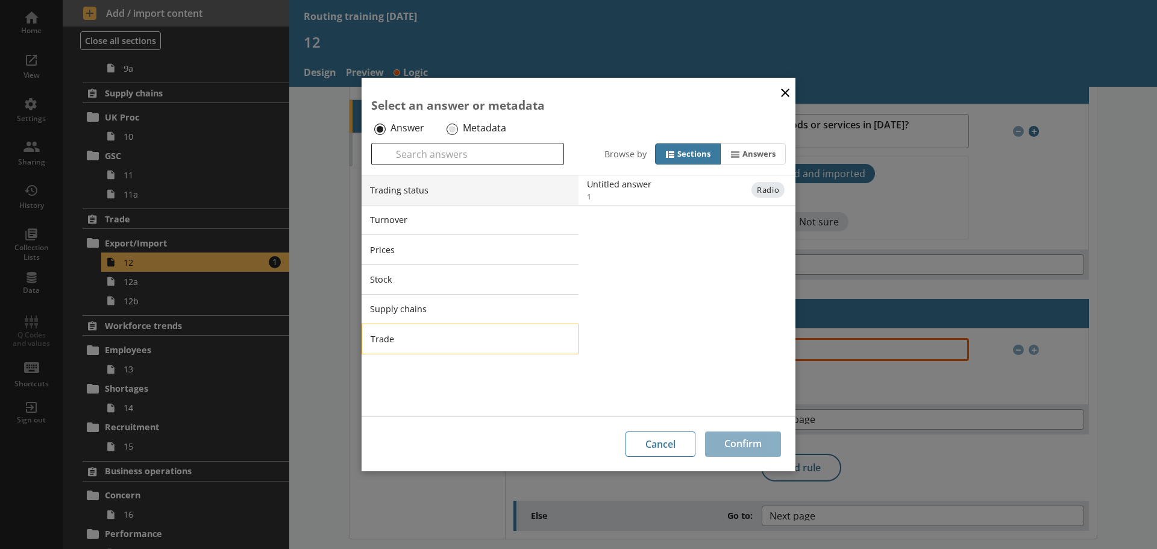
click at [479, 349] on li "Trade" at bounding box center [470, 339] width 217 height 30
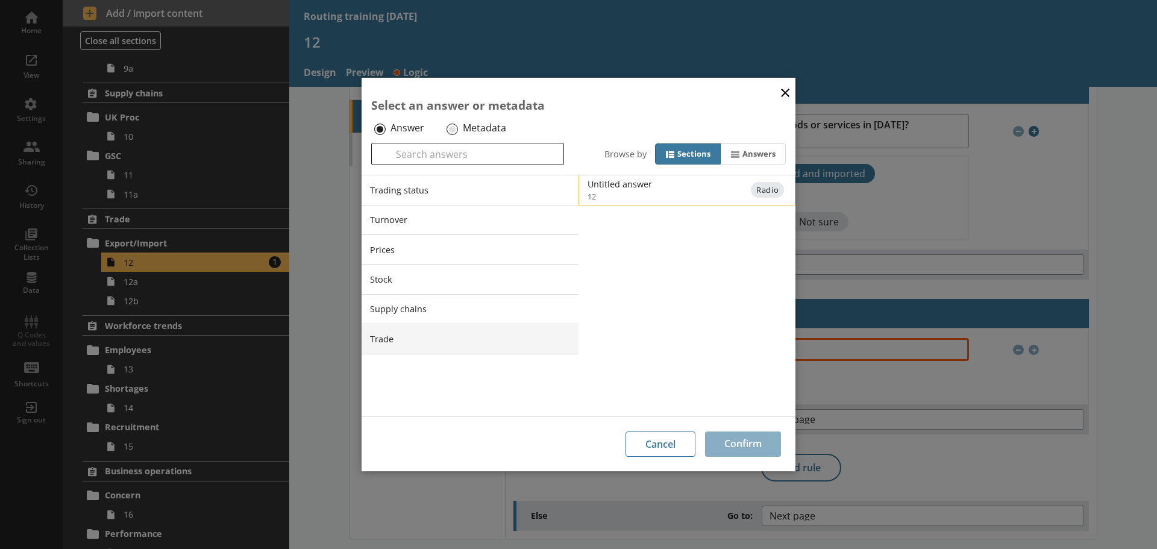
click at [622, 191] on span "12" at bounding box center [696, 196] width 219 height 11
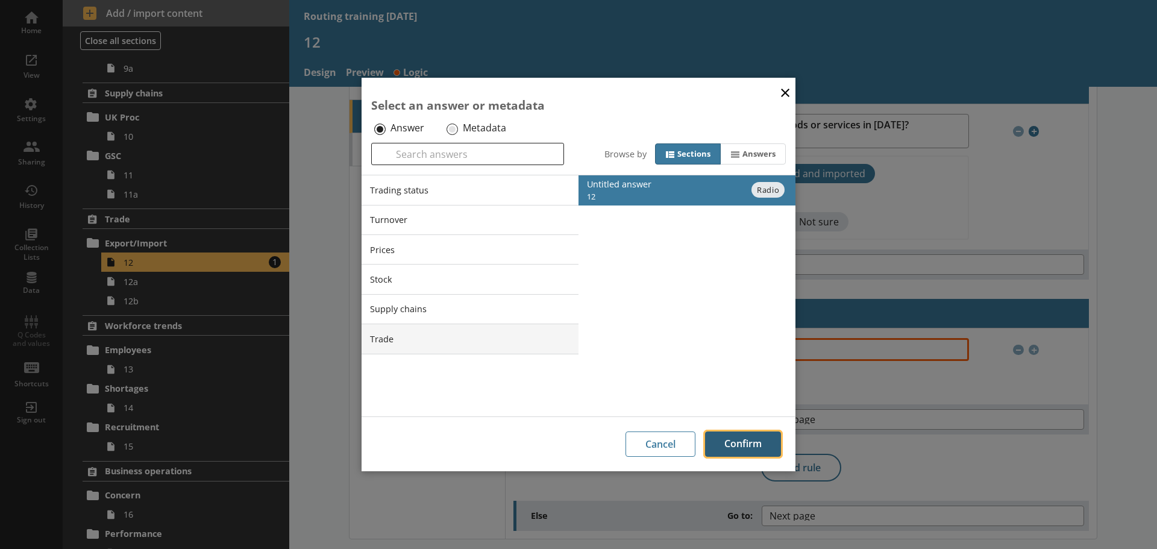
click at [622, 440] on button "Confirm" at bounding box center [743, 443] width 76 height 25
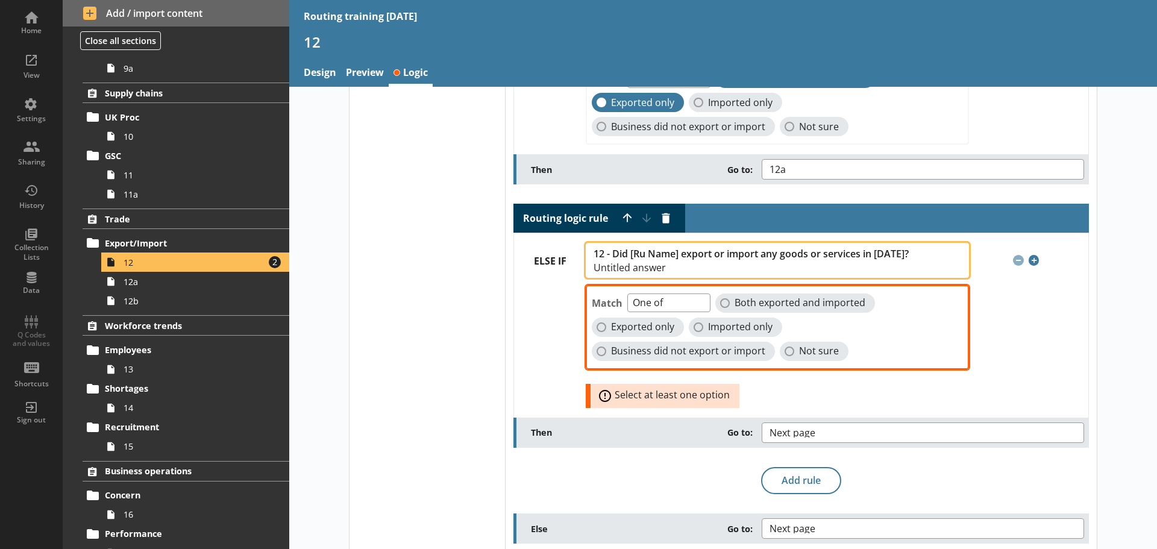
scroll to position [140, 0]
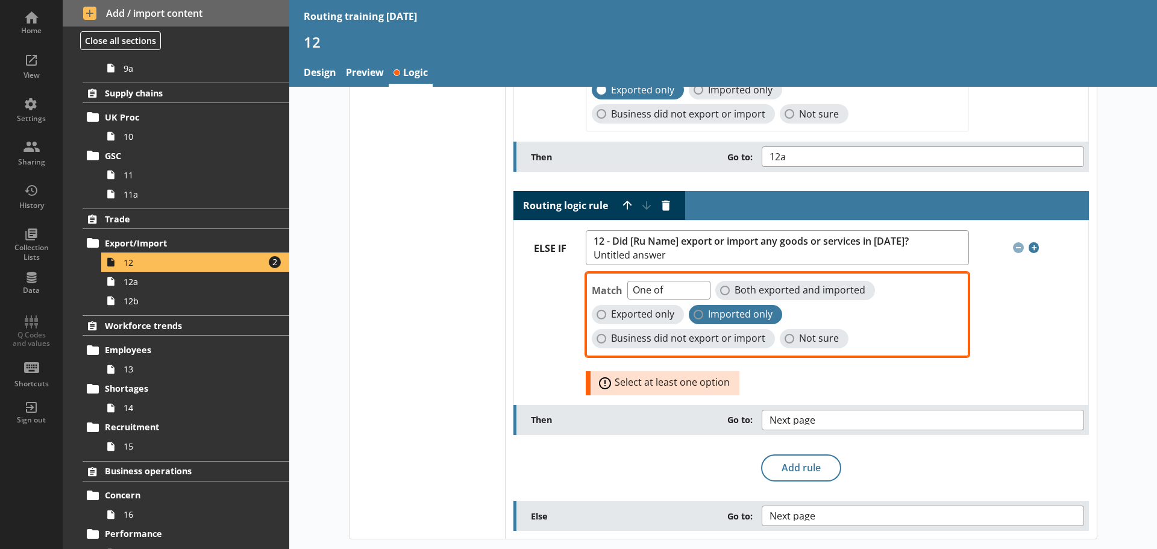
click at [622, 319] on span "Imported only" at bounding box center [740, 314] width 64 height 13
click at [622, 319] on input "Imported only" at bounding box center [698, 315] width 10 height 10
checkbox input "true"
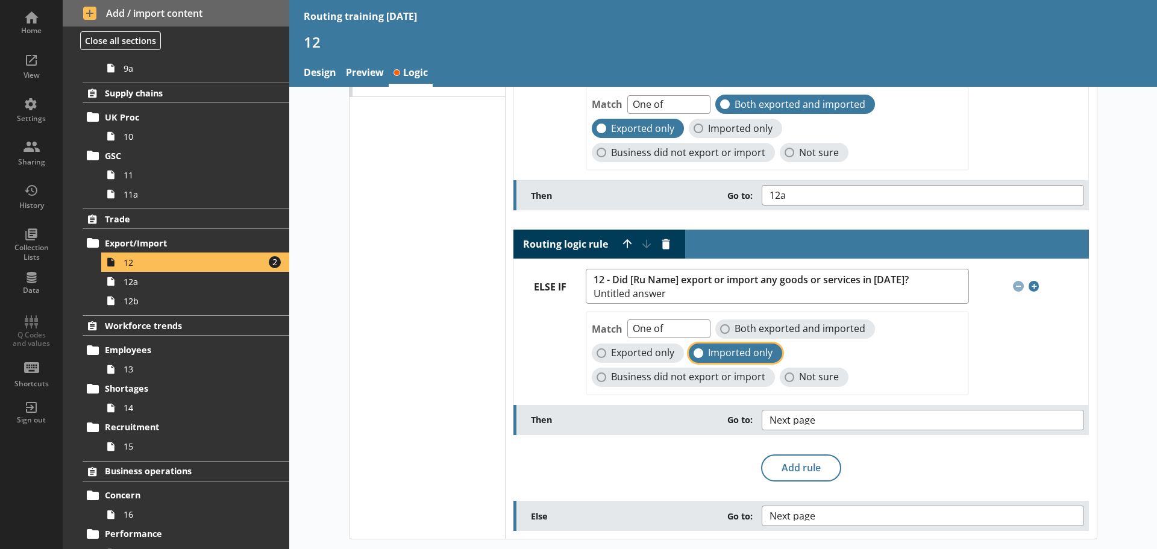
scroll to position [101, 0]
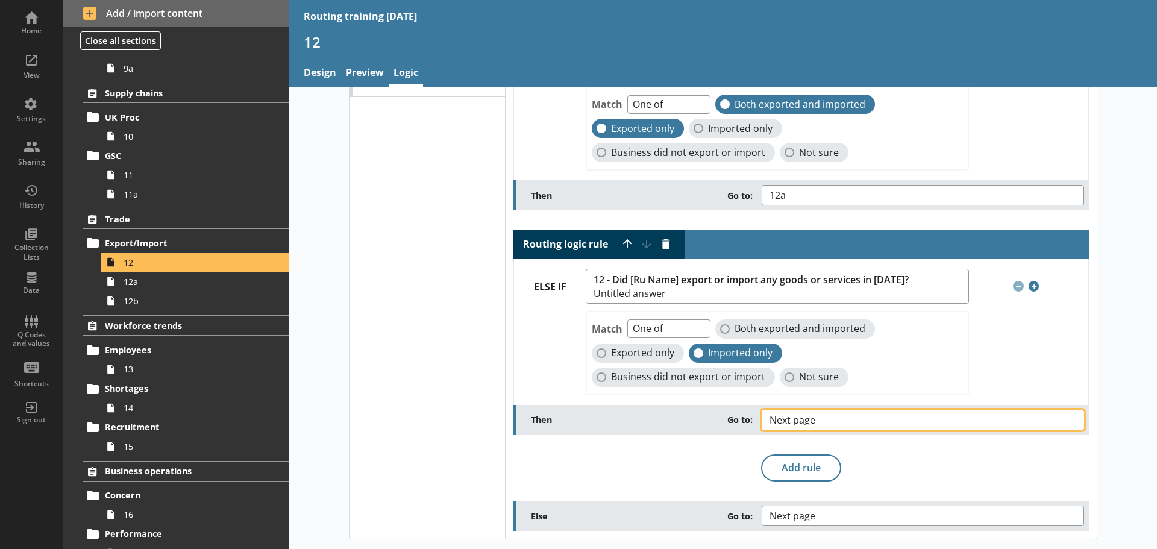
click at [622, 422] on span "Next page" at bounding box center [801, 420] width 65 height 10
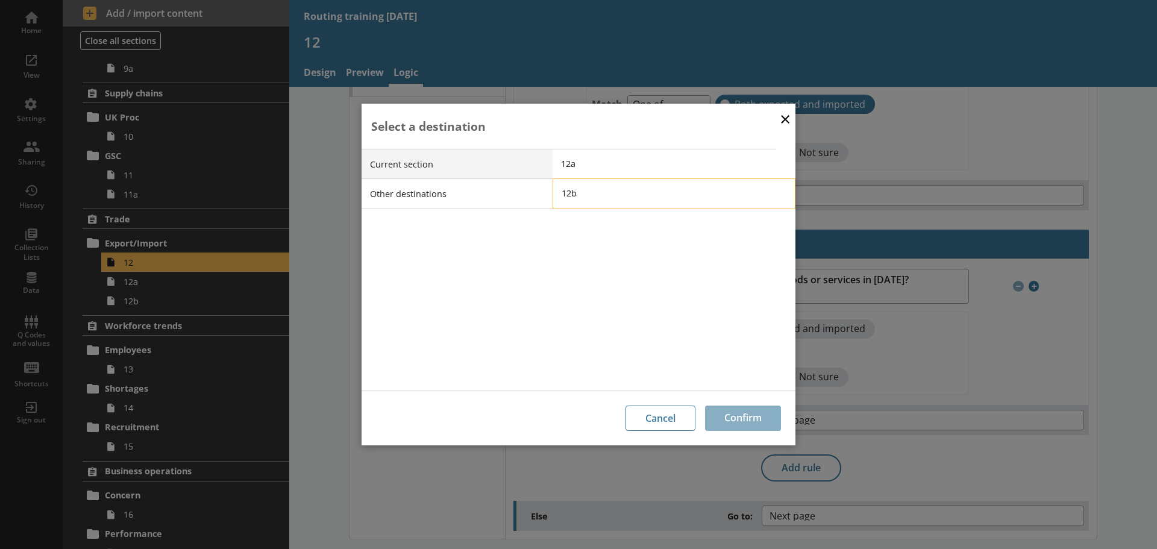
click at [587, 195] on span "12b" at bounding box center [683, 192] width 243 height 11
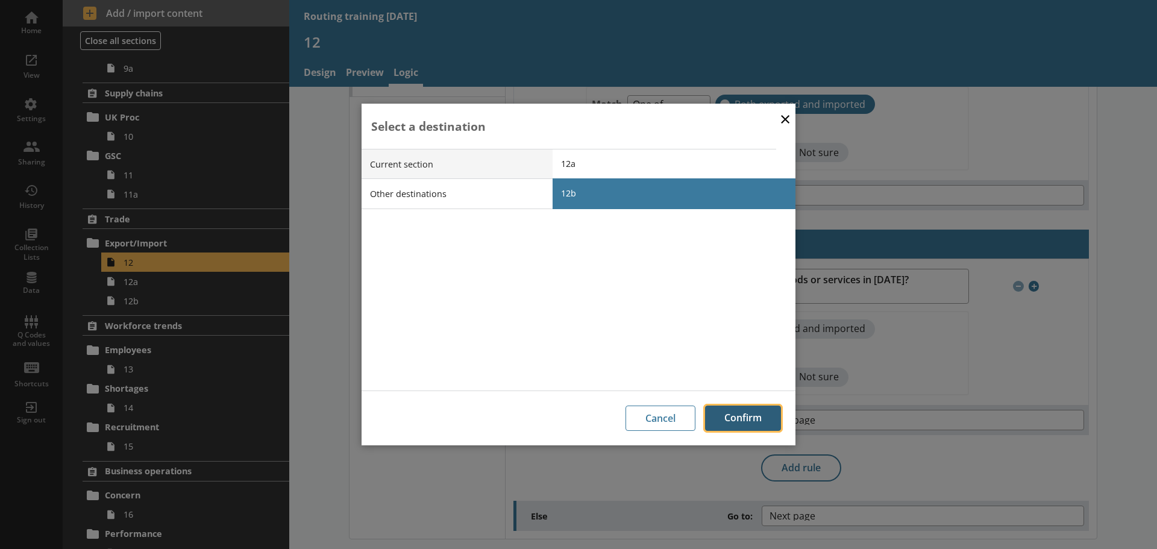
click at [622, 413] on button "Confirm" at bounding box center [743, 417] width 76 height 25
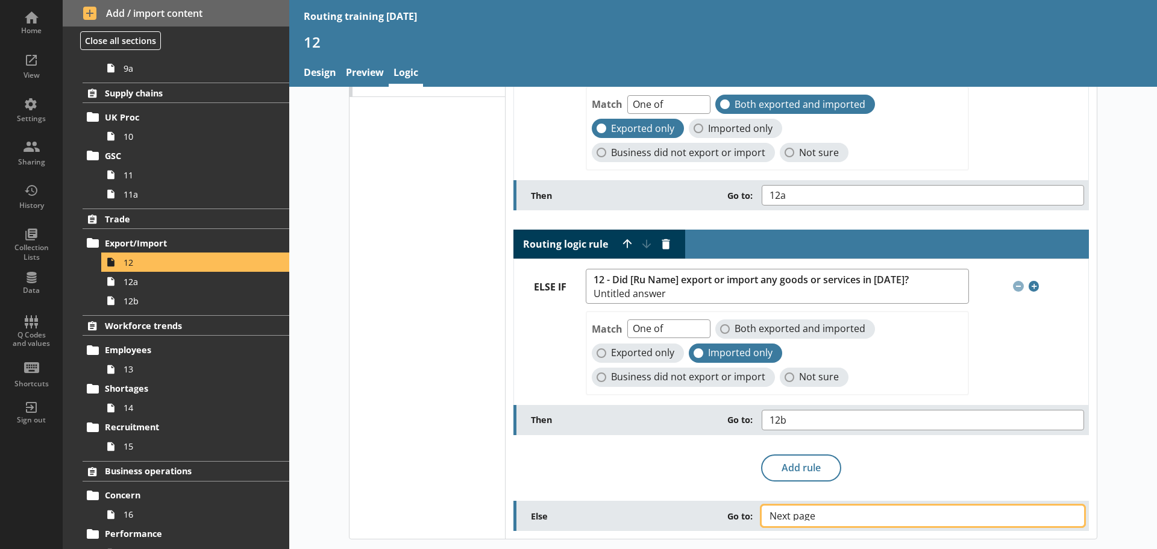
click at [622, 519] on span "Next page" at bounding box center [801, 516] width 65 height 10
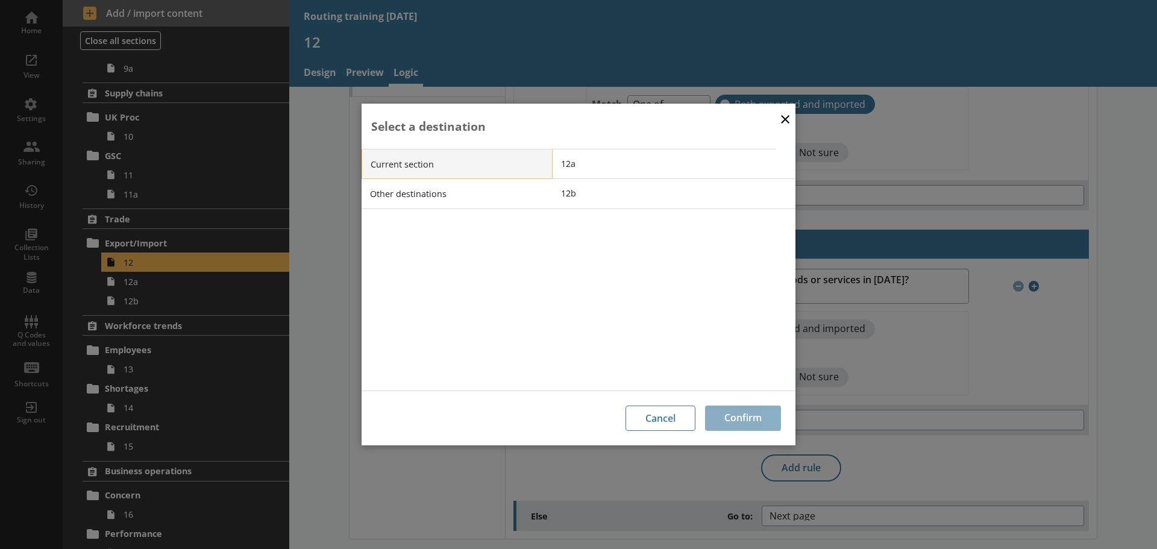
click at [530, 163] on li "Current section" at bounding box center [457, 164] width 191 height 30
click at [505, 194] on li "Other destinations" at bounding box center [457, 193] width 191 height 30
click at [607, 192] on span "End of current section" at bounding box center [683, 192] width 243 height 11
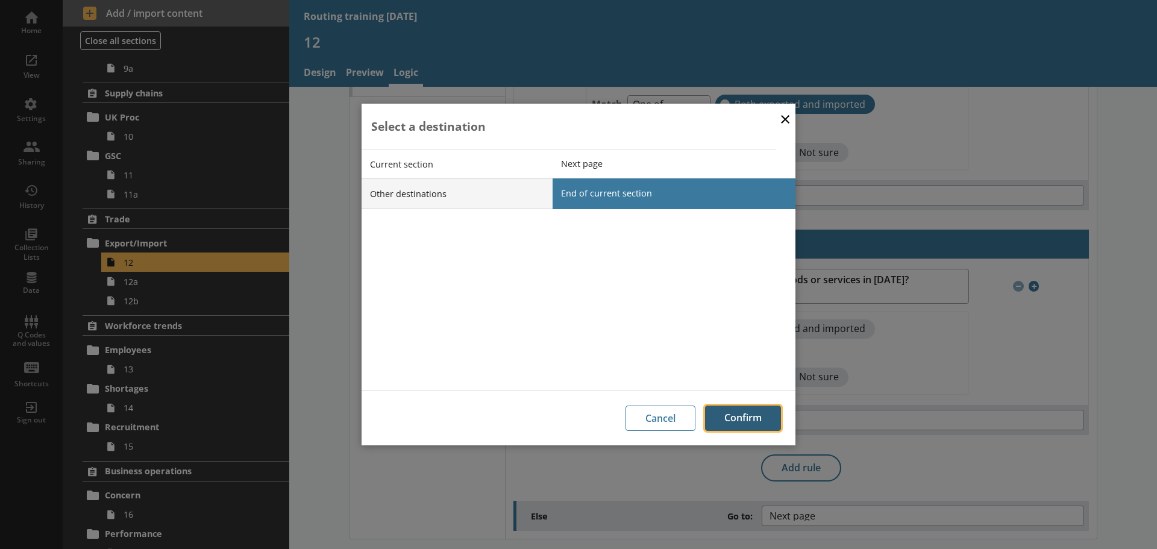
click at [622, 422] on button "Confirm" at bounding box center [743, 417] width 76 height 25
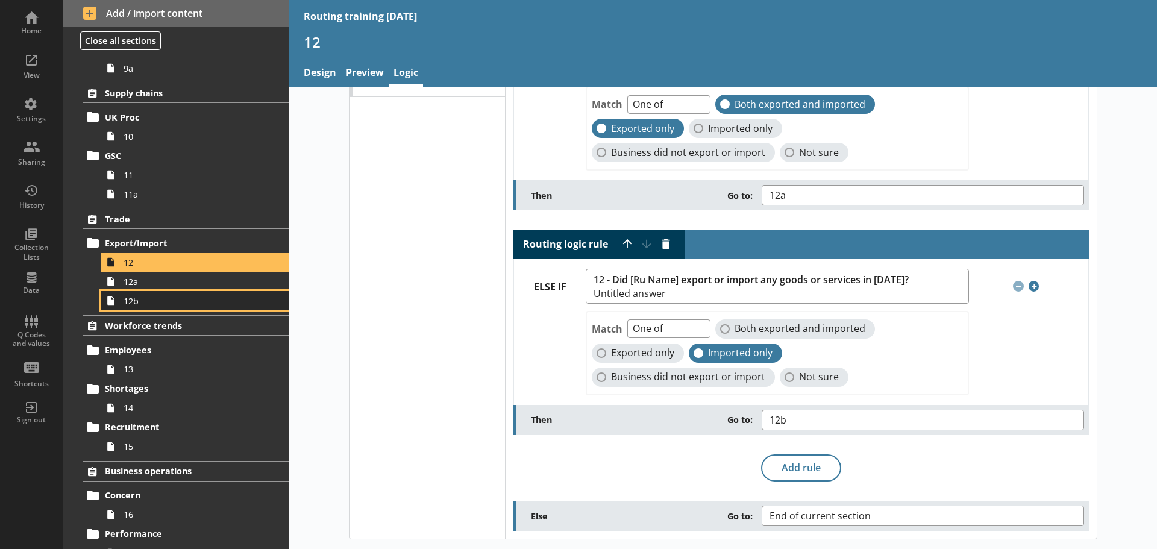
click at [222, 301] on span "12b" at bounding box center [191, 300] width 134 height 11
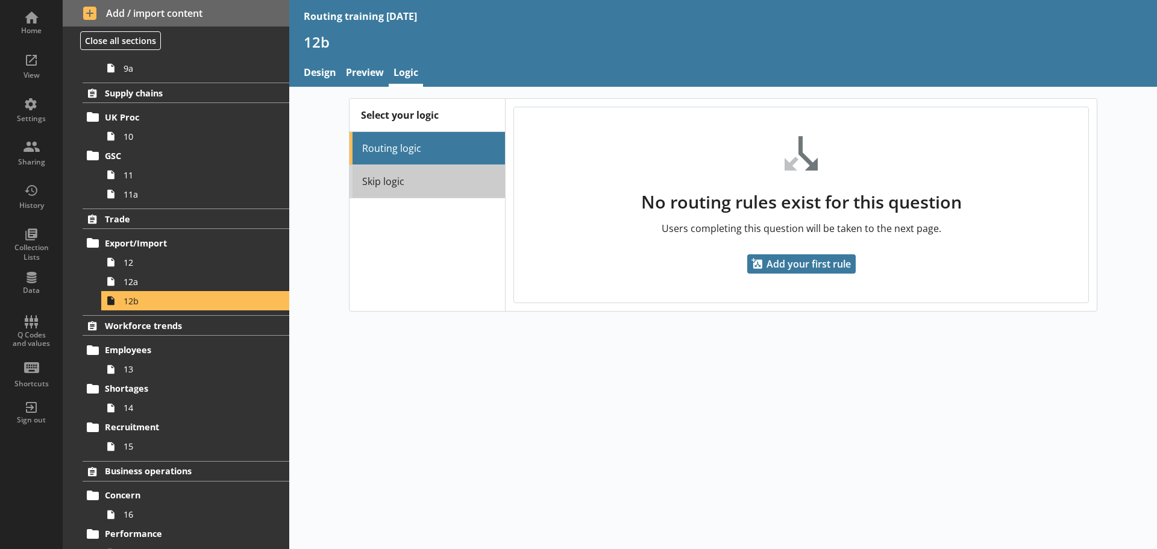
click at [416, 184] on link "Skip logic" at bounding box center [426, 181] width 155 height 33
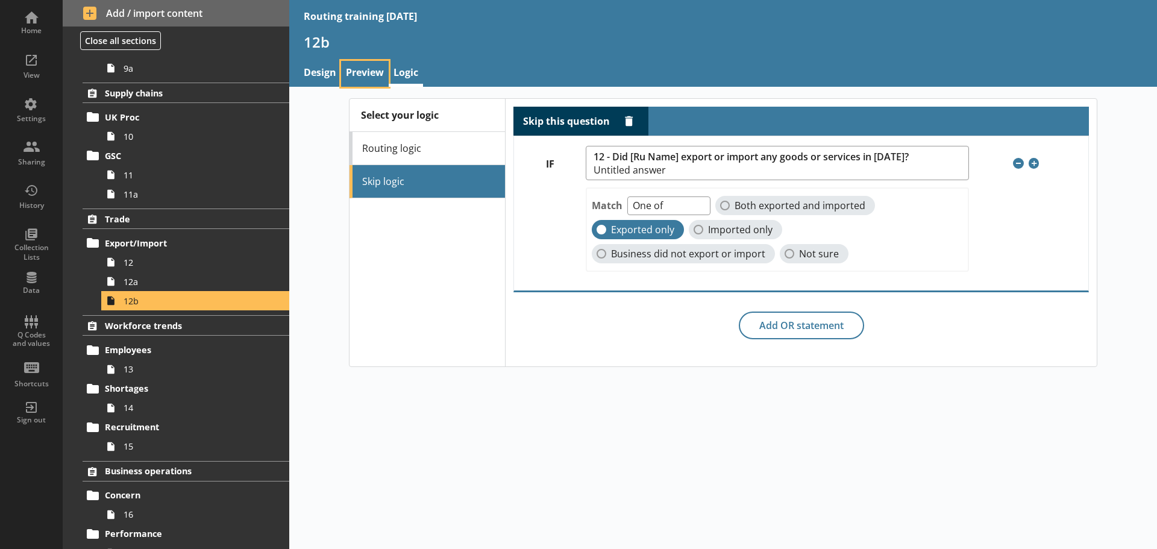
click at [347, 70] on link "Preview" at bounding box center [365, 74] width 48 height 26
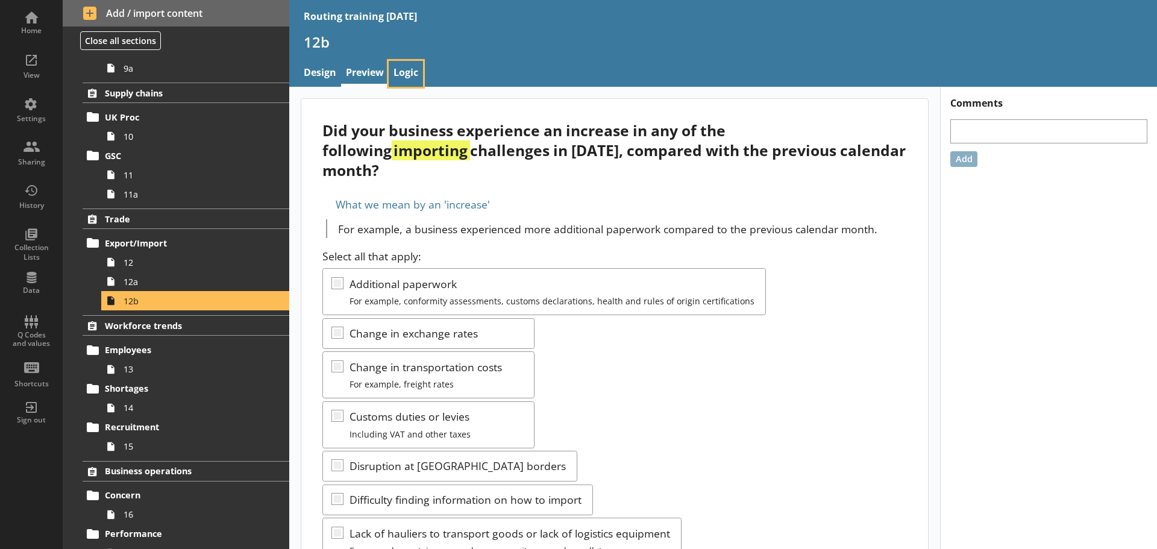
click at [410, 73] on link "Logic" at bounding box center [406, 74] width 34 height 26
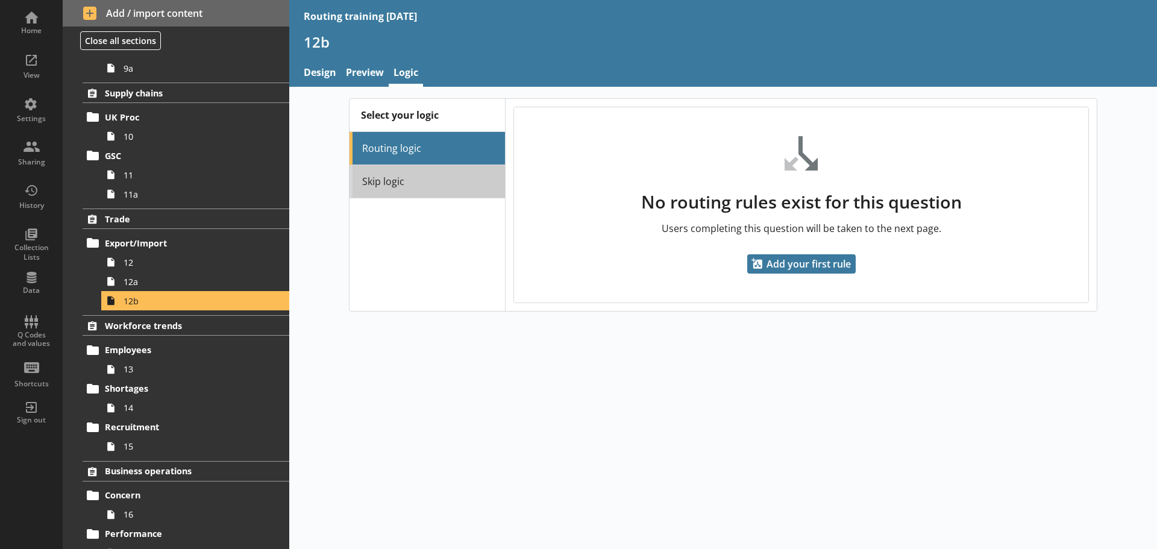
click at [442, 186] on link "Skip logic" at bounding box center [426, 181] width 155 height 33
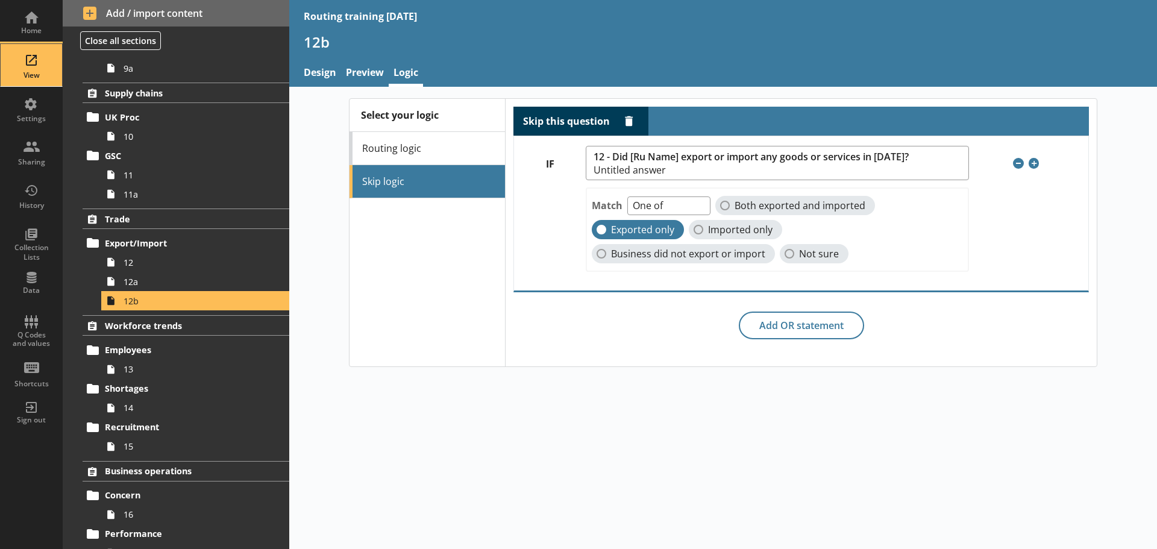
click at [31, 72] on div "View" at bounding box center [31, 75] width 42 height 10
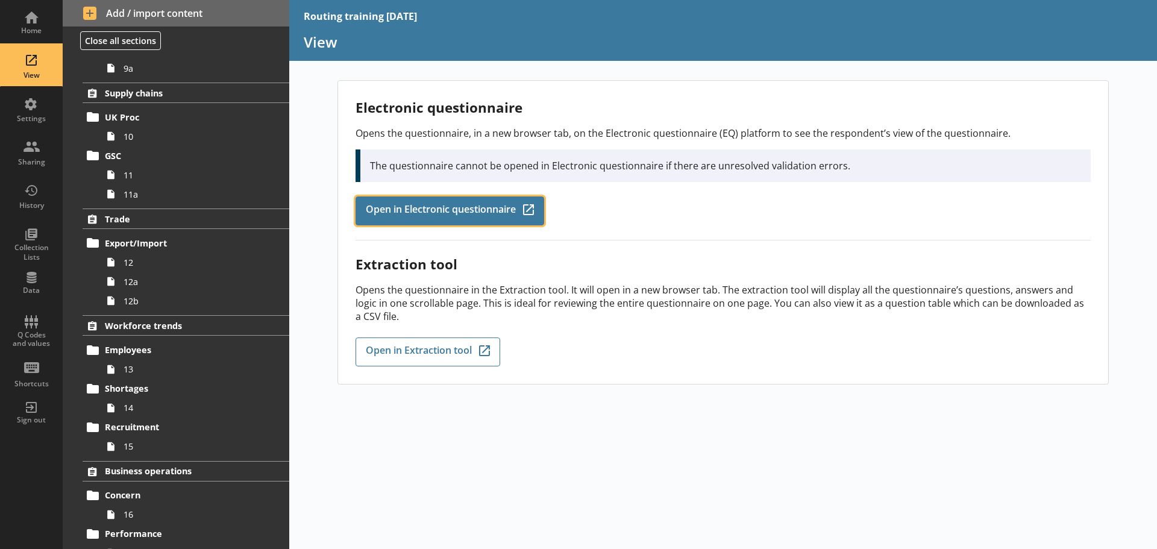
click at [444, 213] on span "Open in Electronic questionnaire" at bounding box center [441, 210] width 150 height 13
